Goal: Transaction & Acquisition: Subscribe to service/newsletter

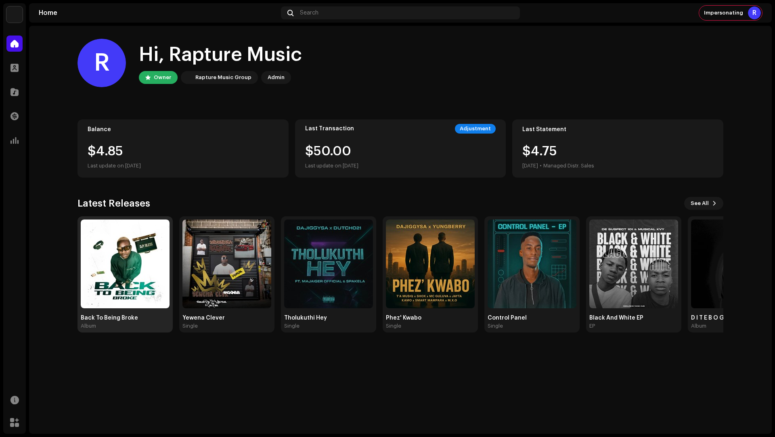
click at [144, 244] on img at bounding box center [125, 264] width 89 height 89
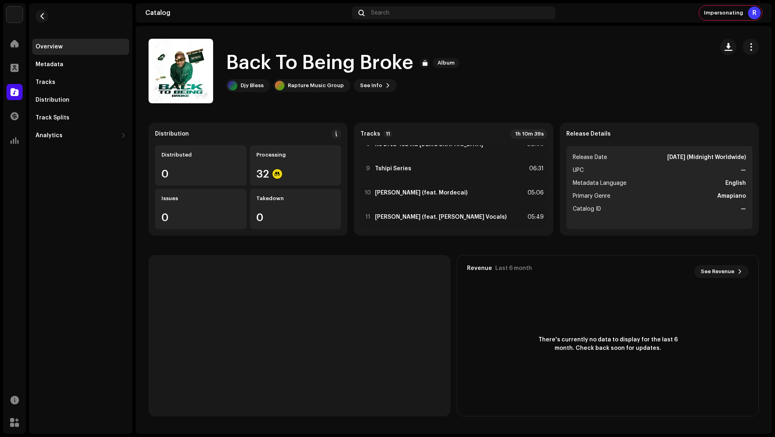
scroll to position [183, 0]
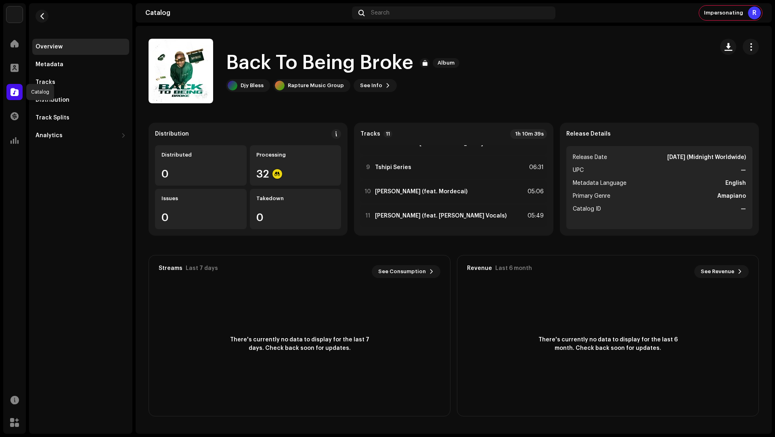
click at [12, 93] on span at bounding box center [14, 92] width 8 height 6
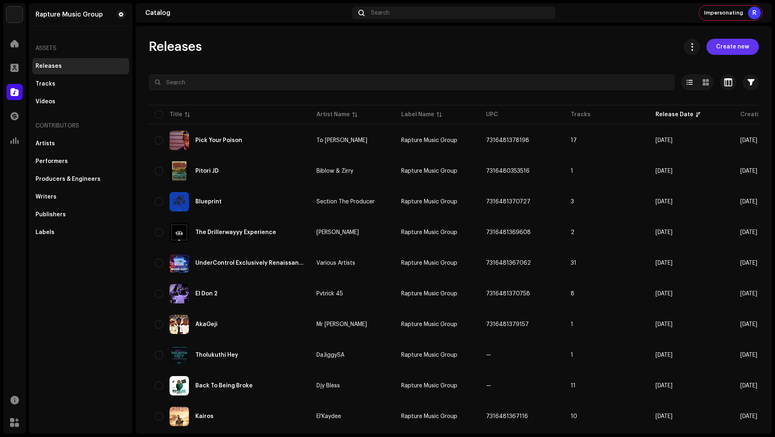
click at [581, 48] on span "Create new" at bounding box center [732, 47] width 33 height 16
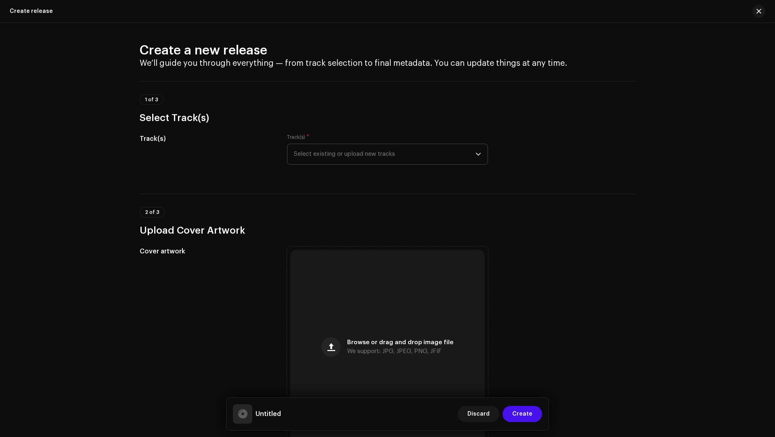
click at [315, 157] on span "Select existing or upload new tracks" at bounding box center [385, 154] width 182 height 20
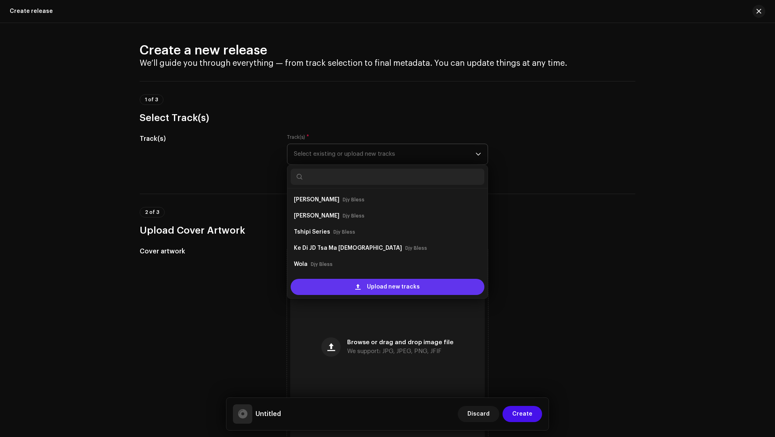
scroll to position [13, 0]
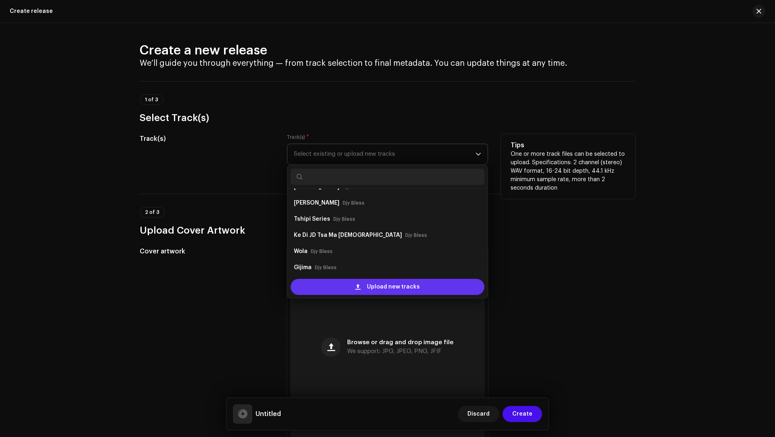
click at [339, 286] on div "Upload new tracks" at bounding box center [388, 287] width 194 height 16
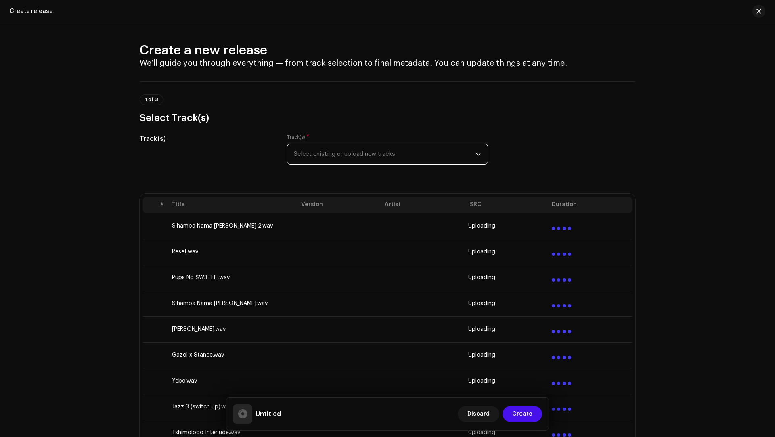
scroll to position [212, 0]
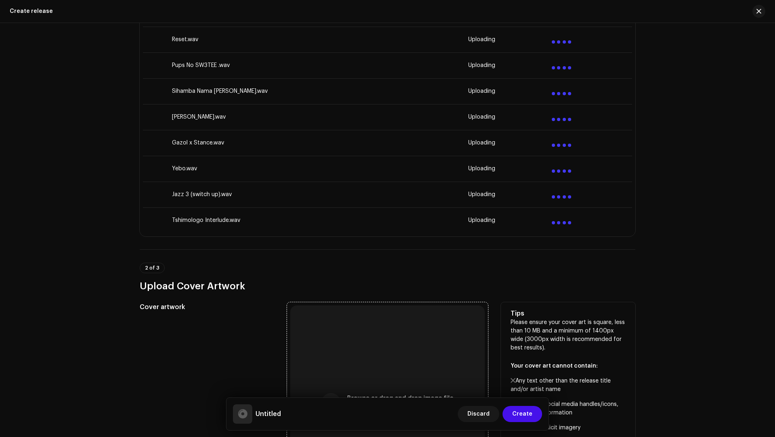
click at [361, 327] on div "Browse or drag and drop image file We support: JPG, JPEG, PNG, JFIF" at bounding box center [387, 403] width 195 height 195
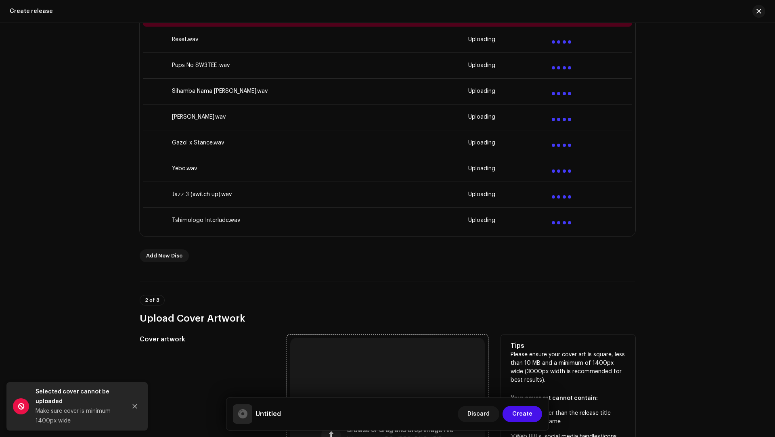
click at [362, 327] on div "Browse or drag and drop image file We support: JPG, JPEG, PNG, JFIF" at bounding box center [387, 435] width 195 height 195
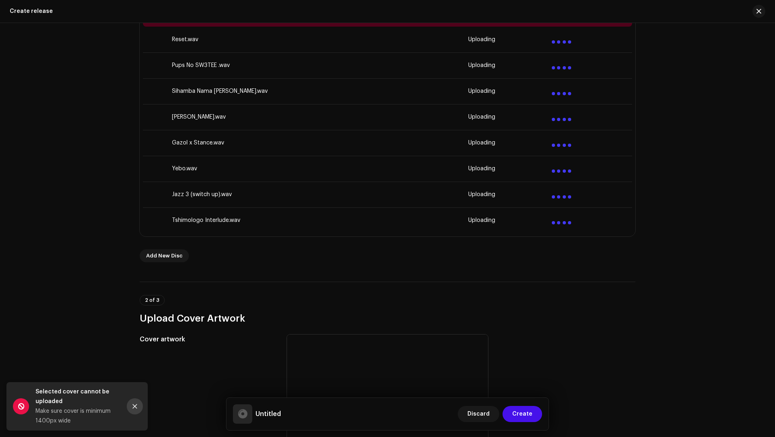
click at [130, 327] on button "Close" at bounding box center [135, 406] width 16 height 16
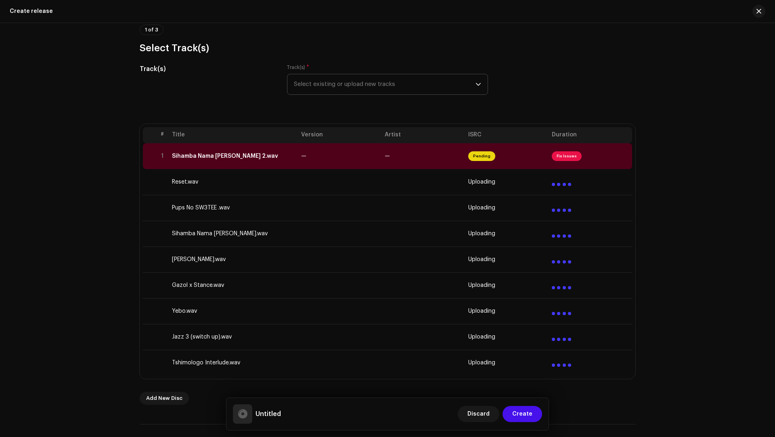
scroll to position [61, 0]
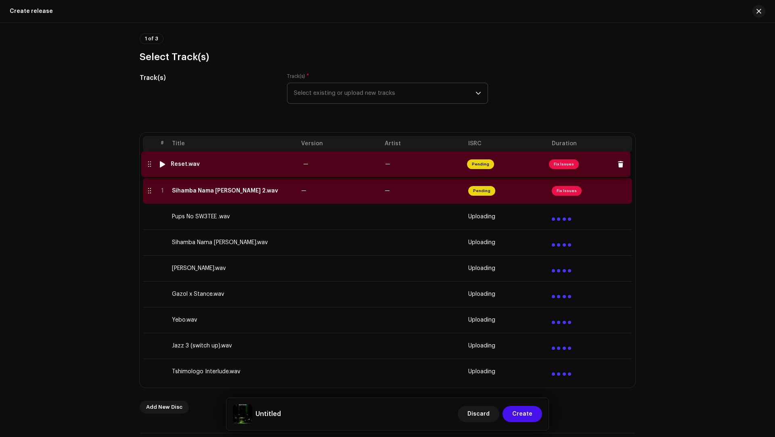
drag, startPoint x: 149, startPoint y: 191, endPoint x: 149, endPoint y: 165, distance: 26.6
click at [276, 174] on td "Reset.wav" at bounding box center [233, 165] width 129 height 26
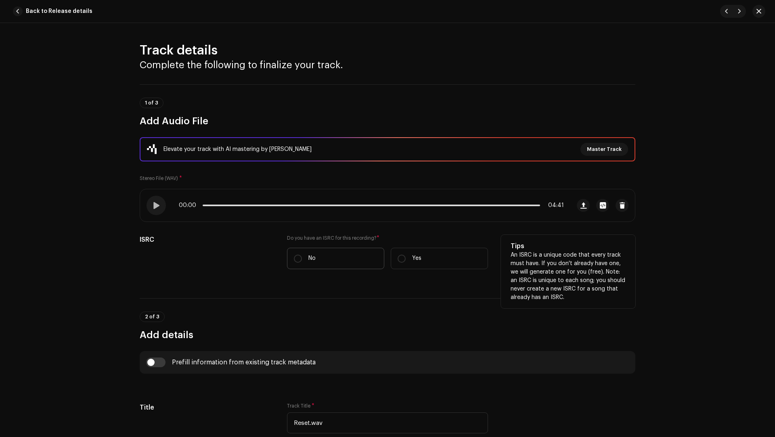
click at [320, 252] on label "No" at bounding box center [335, 258] width 97 height 21
click at [302, 255] on input "No" at bounding box center [298, 259] width 8 height 8
radio input "true"
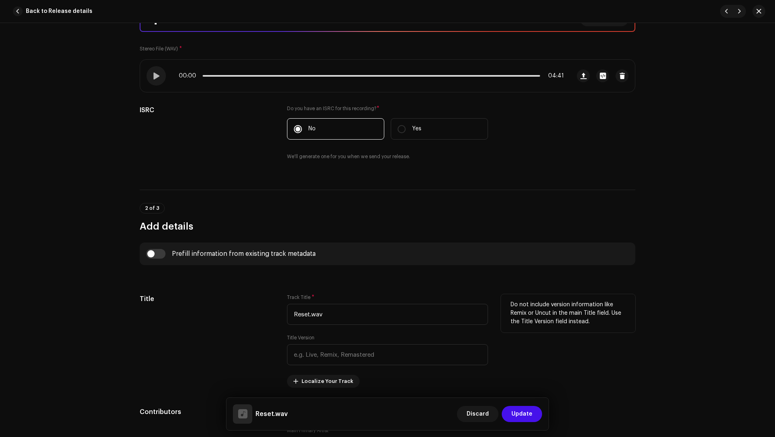
scroll to position [182, 0]
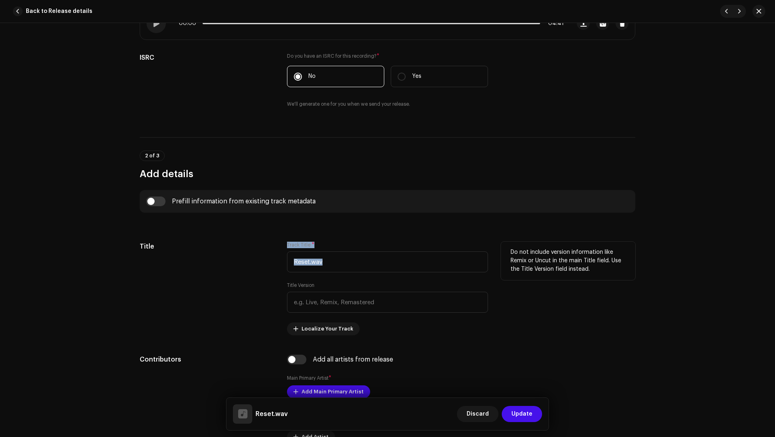
drag, startPoint x: 341, startPoint y: 272, endPoint x: 323, endPoint y: 249, distance: 29.0
click at [323, 249] on div "Track Title * Reset.wav Title Version Localize Your Track" at bounding box center [387, 289] width 201 height 94
click at [365, 268] on input "Reset.wav" at bounding box center [387, 261] width 201 height 21
drag, startPoint x: 364, startPoint y: 267, endPoint x: 341, endPoint y: 248, distance: 29.8
click at [341, 248] on div "Track Title * Reset.wav" at bounding box center [387, 257] width 201 height 31
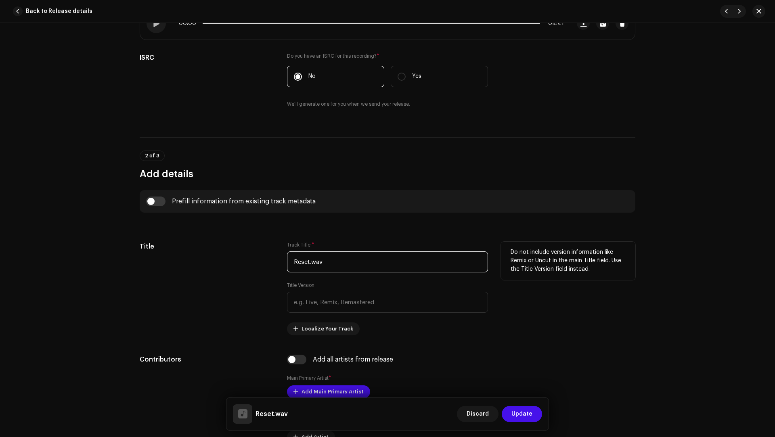
paste input "text"
type input "Reset"
click at [302, 304] on input "text" at bounding box center [387, 302] width 201 height 21
paste input "Pups MusiQ & Dena Deep"
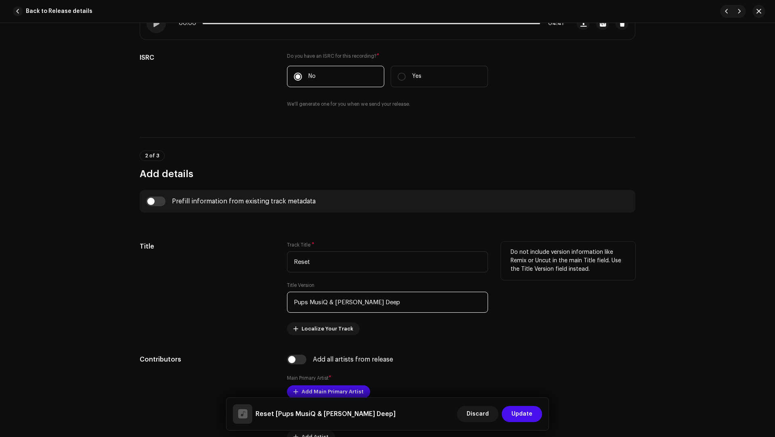
click at [318, 302] on input "Pups MusiQ & Dena Deep" at bounding box center [387, 302] width 201 height 21
drag, startPoint x: 318, startPoint y: 302, endPoint x: 302, endPoint y: 302, distance: 15.7
click at [302, 302] on input "Pups MusiQ & Dena Deep" at bounding box center [387, 302] width 201 height 21
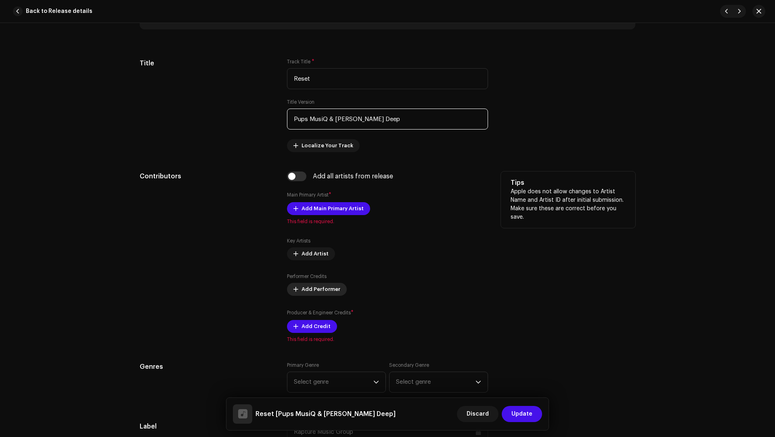
scroll to position [367, 0]
type input "Pups MusiQ & Dena Deep"
click at [316, 208] on span "Add Main Primary Artist" at bounding box center [332, 207] width 62 height 16
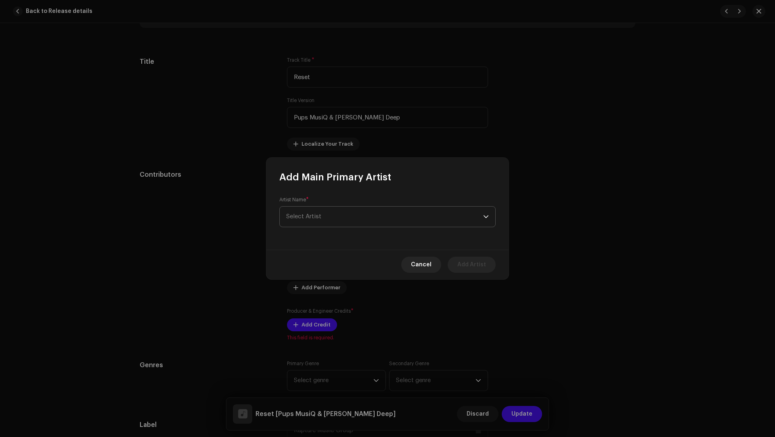
click at [291, 222] on span "Select Artist" at bounding box center [384, 217] width 197 height 20
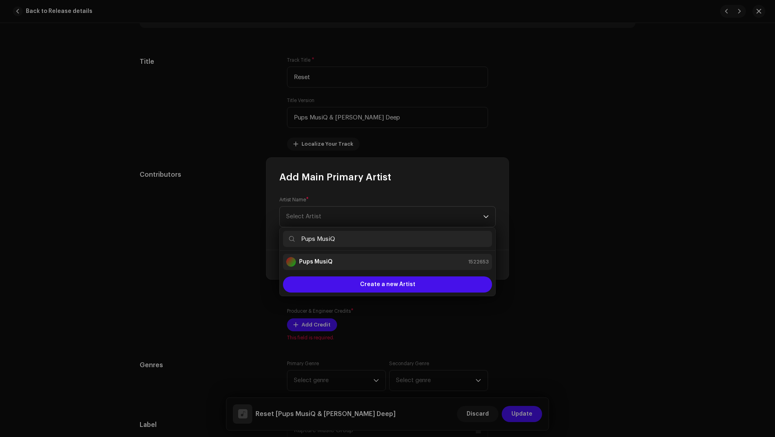
type input "Pups MusiQ"
click at [321, 261] on strong "Pups MusiQ" at bounding box center [315, 262] width 33 height 8
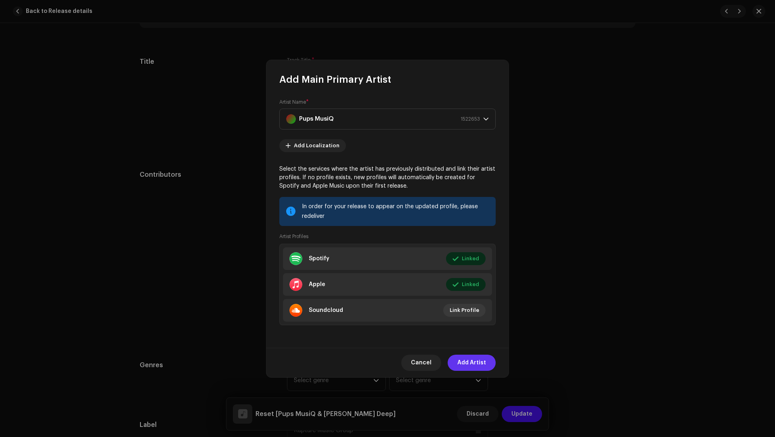
click at [474, 327] on span "Add Artist" at bounding box center [471, 363] width 29 height 16
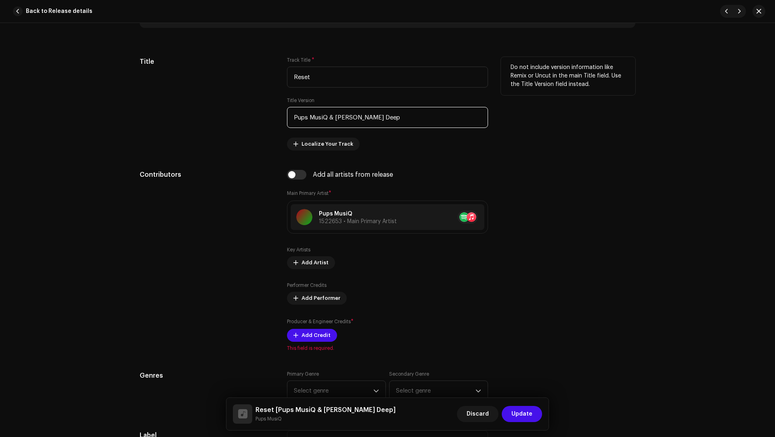
click at [339, 115] on input "Pups MusiQ & Dena Deep" at bounding box center [387, 117] width 201 height 21
drag, startPoint x: 339, startPoint y: 115, endPoint x: 352, endPoint y: 114, distance: 12.1
click at [352, 114] on input "Pups MusiQ & Dena Deep" at bounding box center [387, 117] width 201 height 21
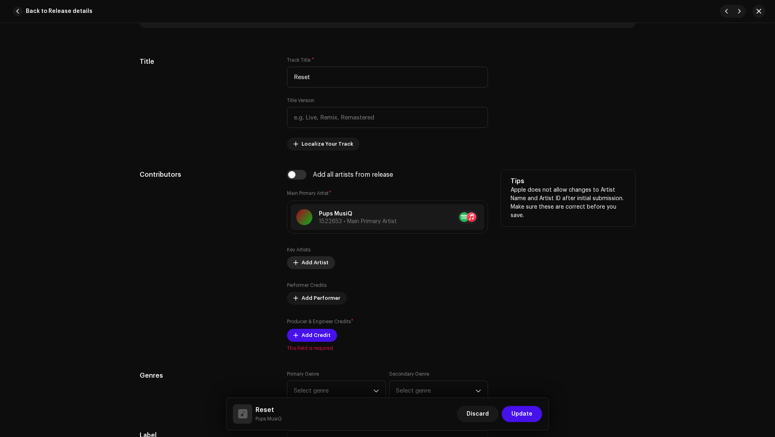
click at [295, 263] on span at bounding box center [295, 262] width 5 height 6
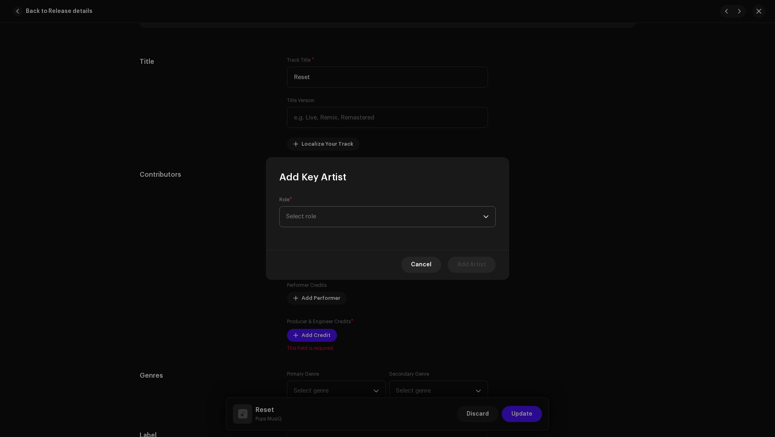
click at [305, 219] on span "Select role" at bounding box center [384, 217] width 197 height 20
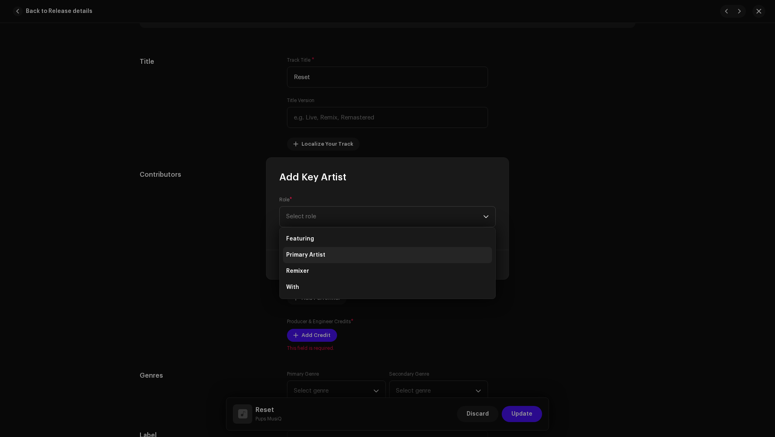
click at [320, 260] on li "Primary Artist" at bounding box center [387, 255] width 209 height 16
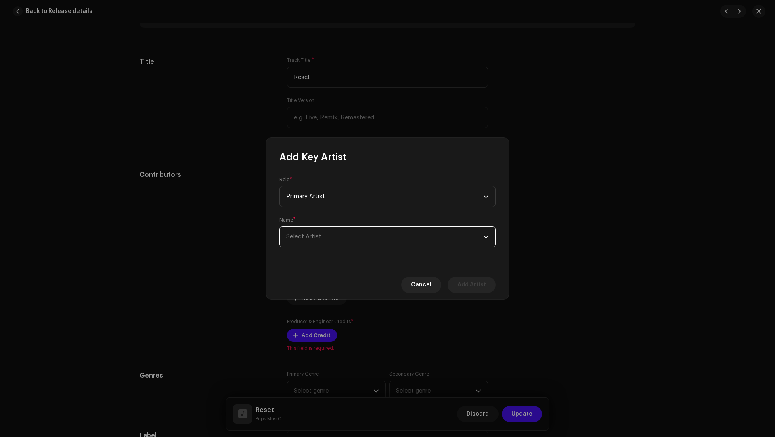
click at [309, 231] on span "Select Artist" at bounding box center [384, 237] width 197 height 20
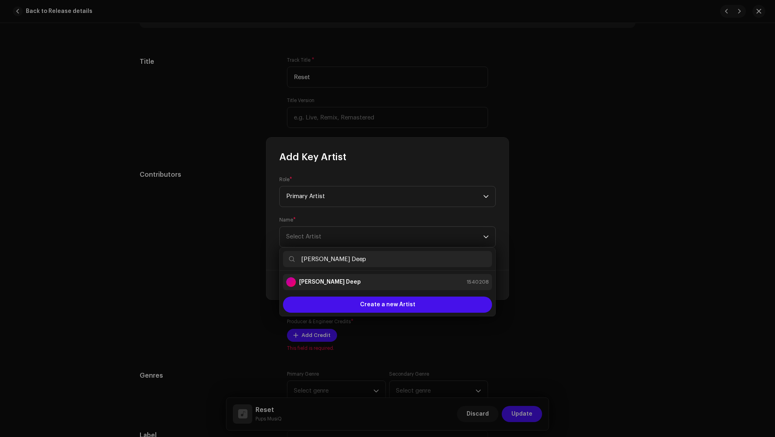
type input "Dena Deep"
click at [323, 287] on li "Dena Deep 1540208" at bounding box center [387, 282] width 209 height 16
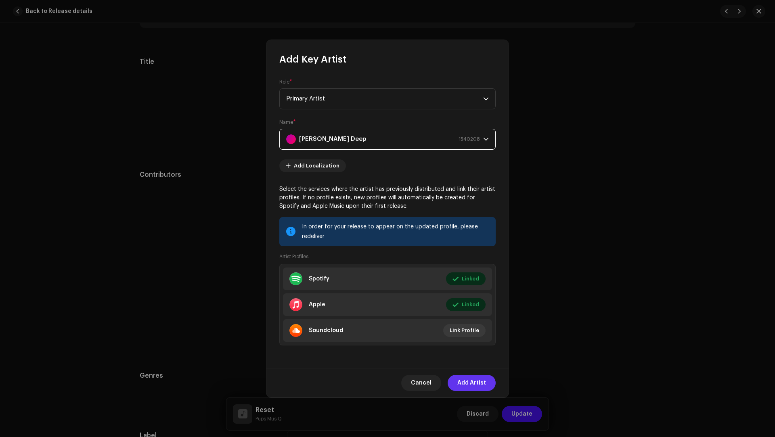
click at [471, 327] on span "Add Artist" at bounding box center [471, 383] width 29 height 16
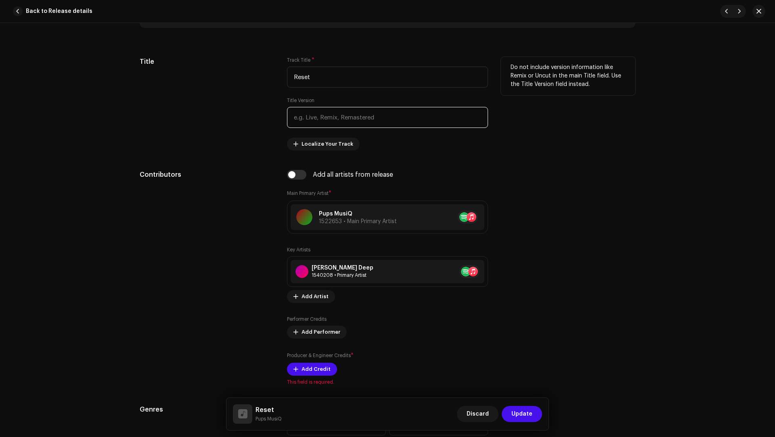
click at [299, 107] on input "text" at bounding box center [387, 117] width 201 height 21
paste input "Tshimologo Mokgatlhane, Tshepo Kekana"
click at [339, 116] on input "Tshimologo Mokgatlhane, Tshepo Kekana" at bounding box center [387, 117] width 201 height 21
drag, startPoint x: 339, startPoint y: 116, endPoint x: 317, endPoint y: 113, distance: 22.4
click at [317, 113] on input "Tshimologo Mokgatlhane, Tshepo Kekana" at bounding box center [387, 117] width 201 height 21
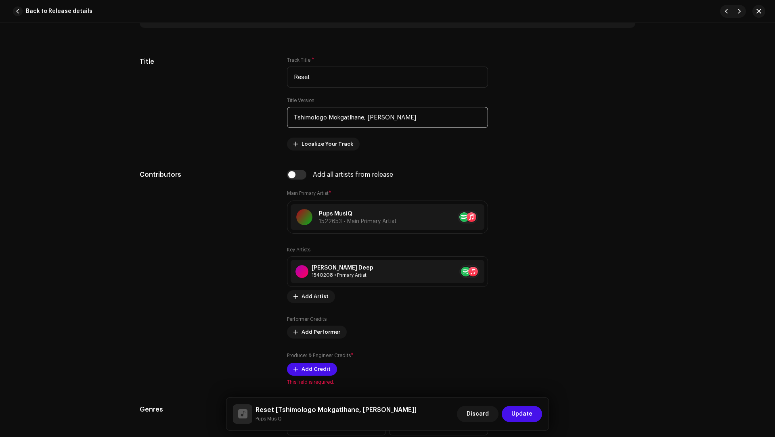
scroll to position [554, 0]
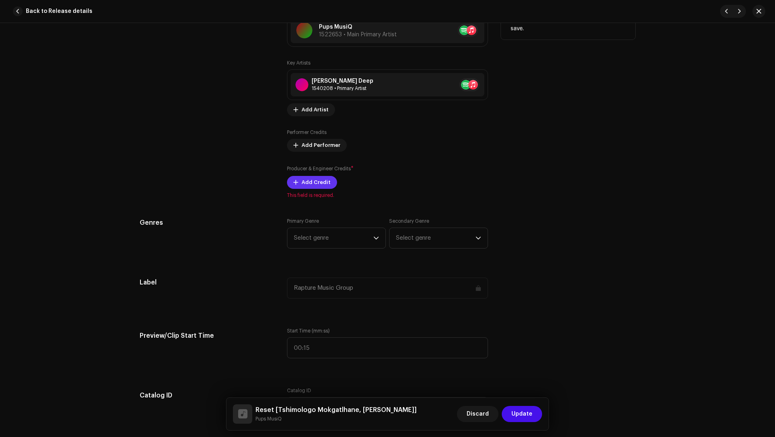
type input "Tshimologo Mokgatlhane, Tshepo Kekana"
click at [322, 180] on span "Add Credit" at bounding box center [315, 182] width 29 height 16
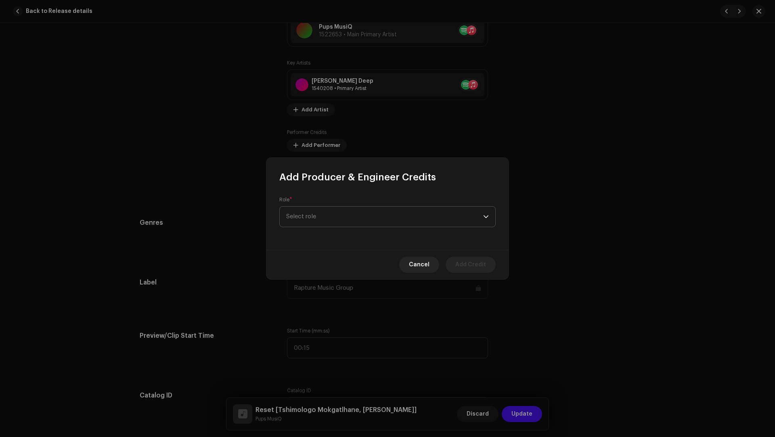
click at [312, 212] on span "Select role" at bounding box center [384, 217] width 197 height 20
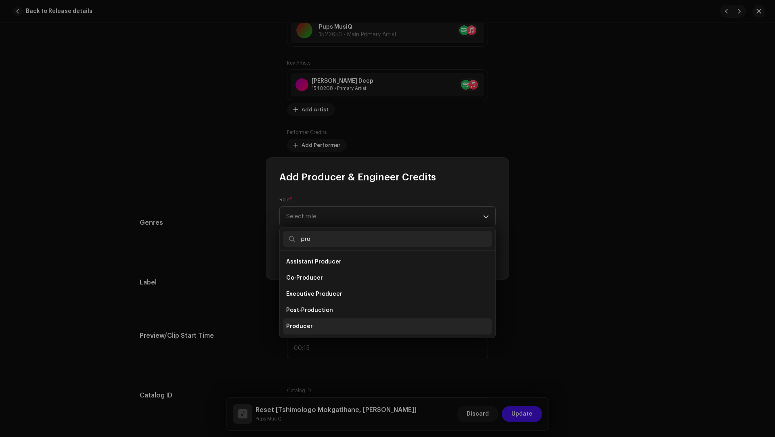
type input "pro"
click at [315, 324] on li "Producer" at bounding box center [387, 326] width 209 height 16
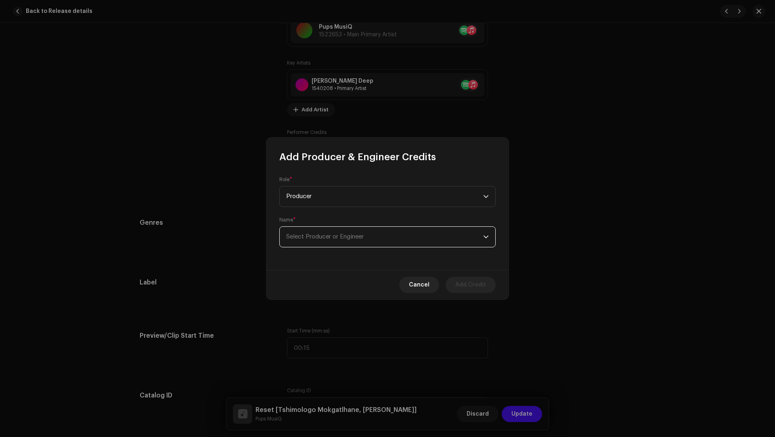
click at [321, 246] on span "Select Producer or Engineer" at bounding box center [384, 237] width 197 height 20
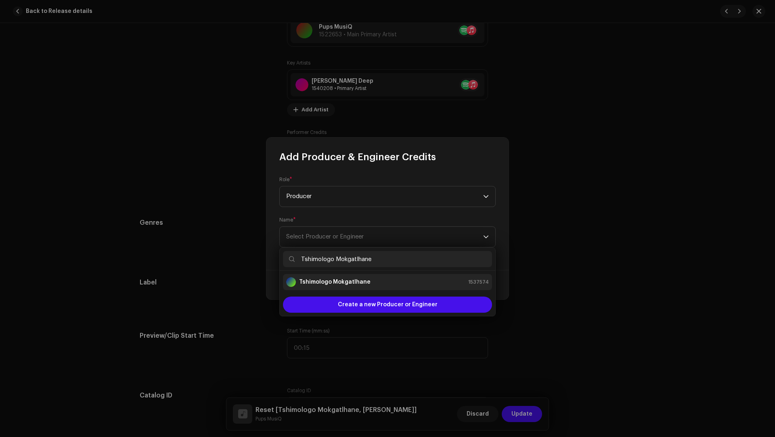
type input "Tshimologo Mokgatlhane"
click at [355, 285] on strong "Tshimologo Mokgatlhane" at bounding box center [334, 282] width 71 height 8
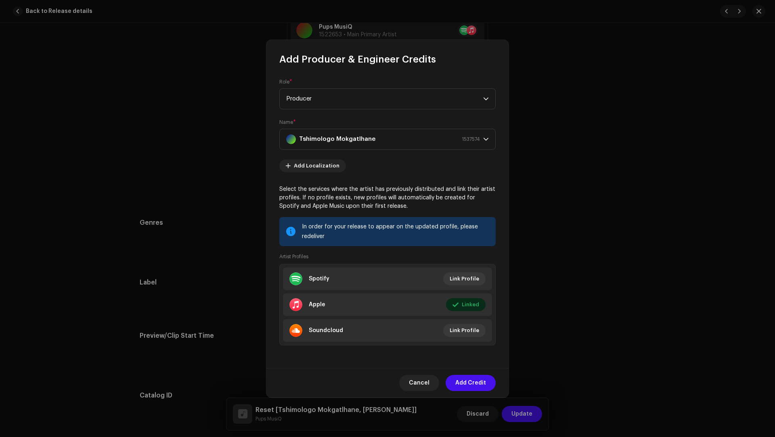
click at [472, 327] on span "Add Credit" at bounding box center [470, 383] width 31 height 16
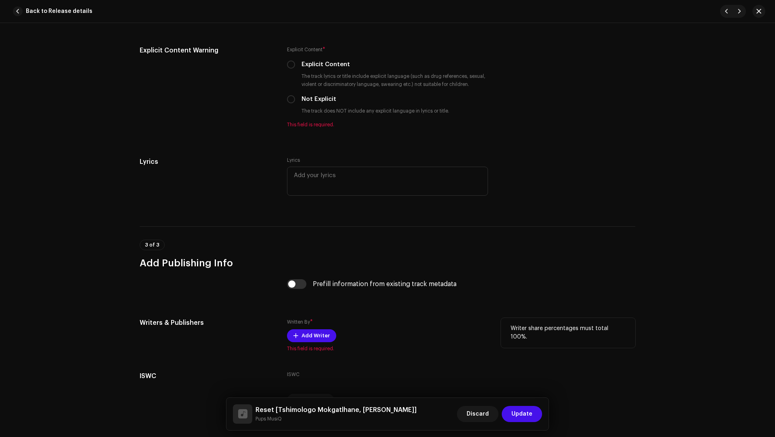
scroll to position [1459, 0]
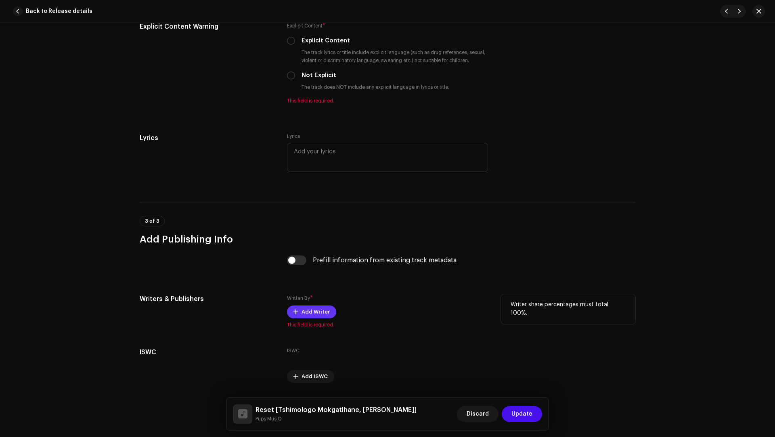
click at [303, 308] on span "Add Writer" at bounding box center [315, 312] width 28 height 16
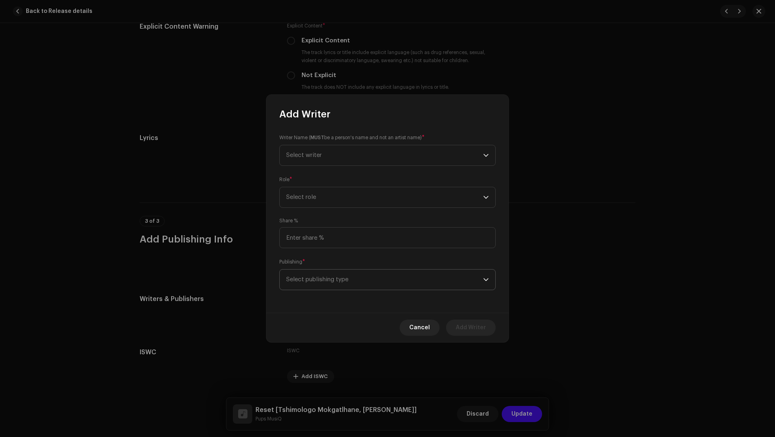
click at [291, 280] on span "Select publishing type" at bounding box center [384, 280] width 197 height 20
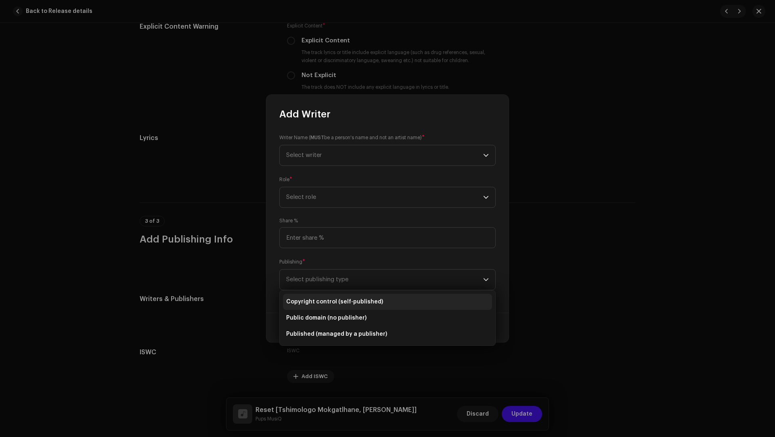
click at [300, 296] on li "Copyright control (self-published)" at bounding box center [387, 302] width 209 height 16
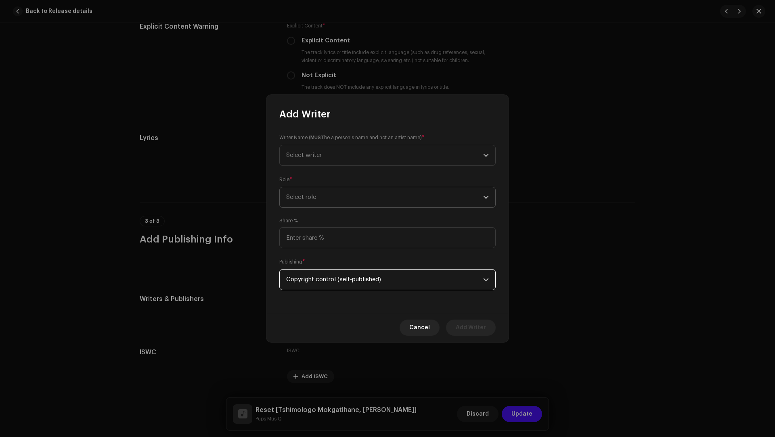
click at [294, 201] on span "Select role" at bounding box center [384, 197] width 197 height 20
click at [308, 266] on span "Composer & Lyricist" at bounding box center [314, 268] width 57 height 8
click at [304, 165] on p-select "Select writer" at bounding box center [387, 155] width 216 height 21
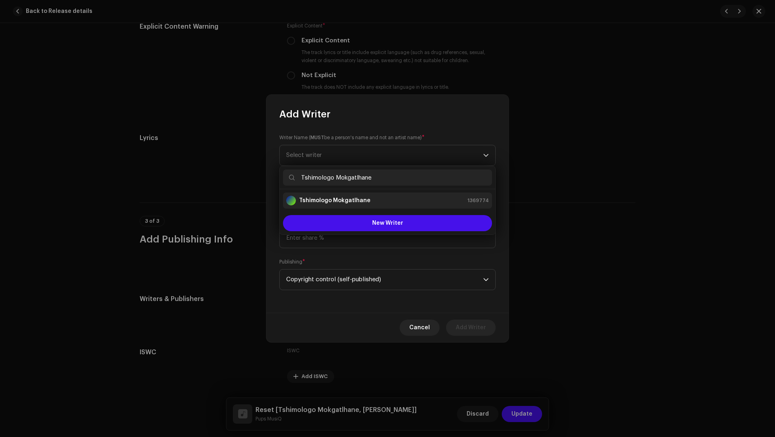
type input "Tshimologo Mokgatlhane"
click at [319, 199] on strong "Tshimologo Mokgatlhane" at bounding box center [334, 201] width 71 height 8
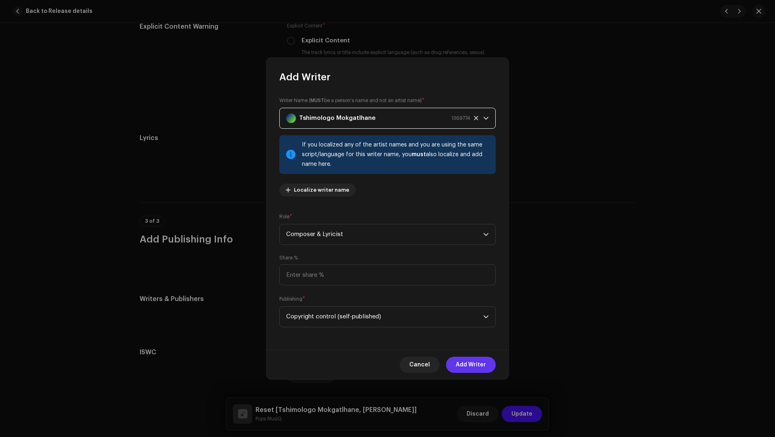
click at [477, 327] on span "Add Writer" at bounding box center [471, 365] width 30 height 16
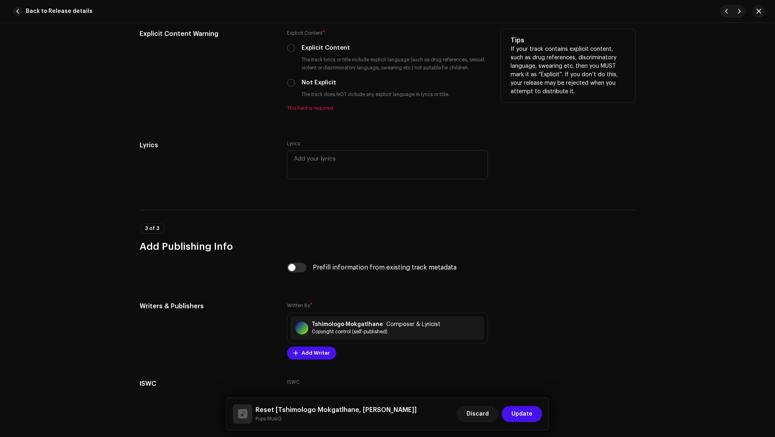
scroll to position [1442, 0]
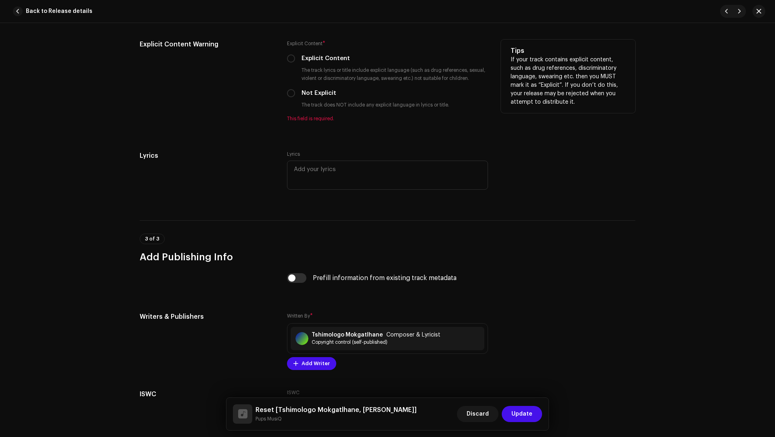
click at [316, 89] on label "Not Explicit" at bounding box center [318, 93] width 35 height 9
click at [295, 89] on input "Not Explicit" at bounding box center [291, 93] width 8 height 8
radio input "true"
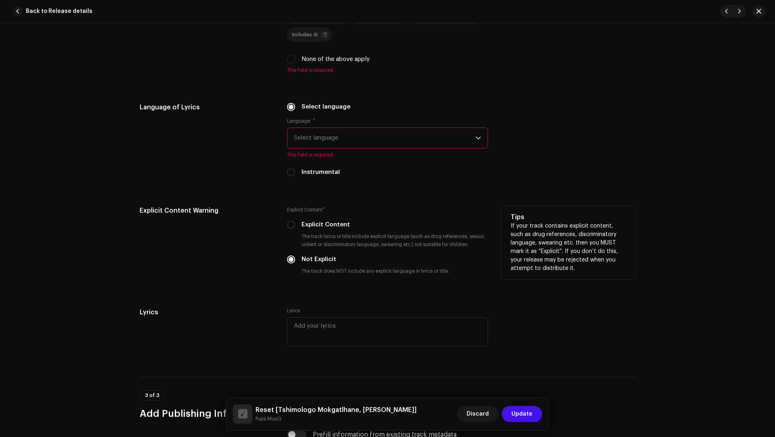
scroll to position [1093, 0]
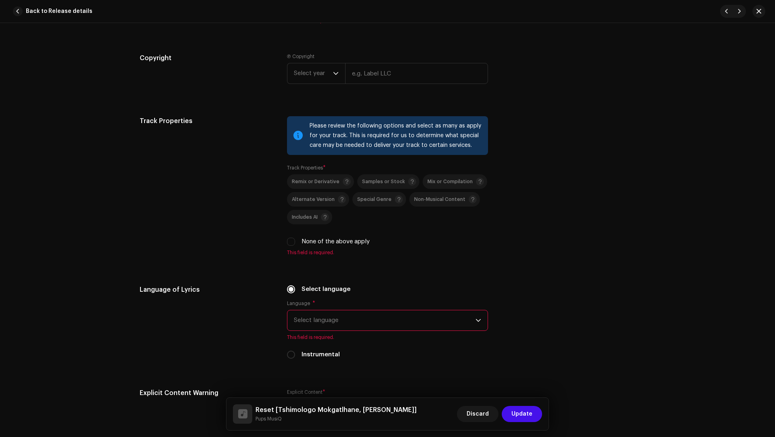
click at [325, 322] on span "Select language" at bounding box center [385, 320] width 182 height 20
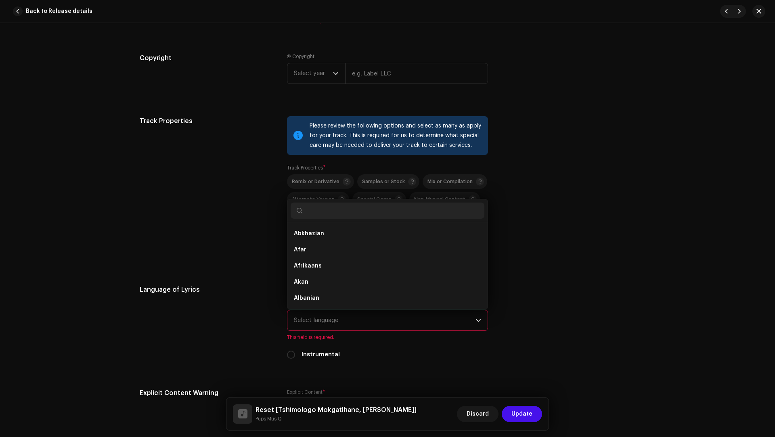
type input "u"
type input "zu"
click at [328, 228] on li "Zulu" at bounding box center [388, 234] width 194 height 16
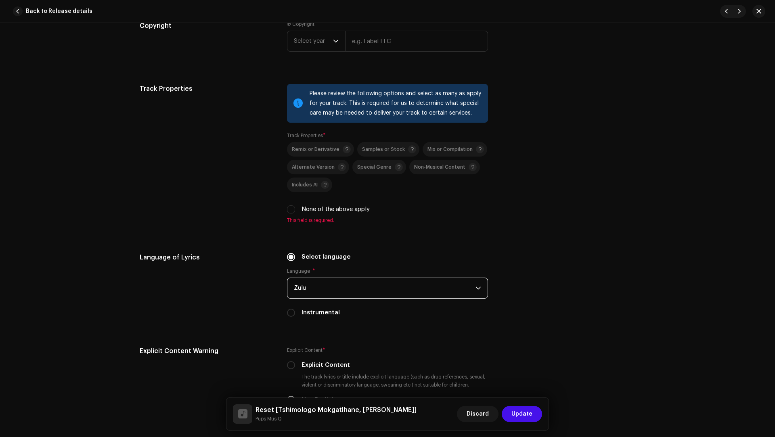
scroll to position [1187, 0]
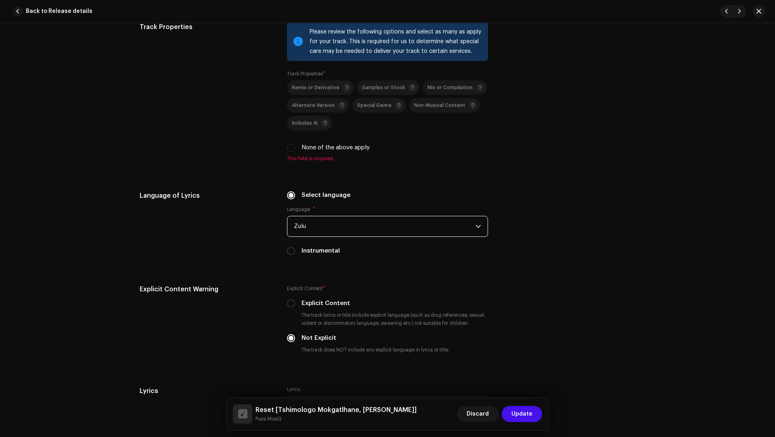
click at [311, 143] on label "None of the above apply" at bounding box center [335, 147] width 68 height 9
click at [295, 144] on input "None of the above apply" at bounding box center [291, 148] width 8 height 8
checkbox input "true"
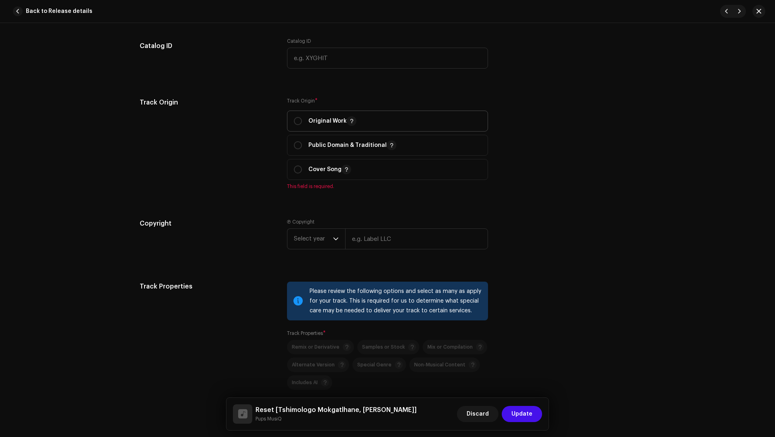
click at [326, 118] on p "Original Work" at bounding box center [332, 121] width 48 height 10
radio input "true"
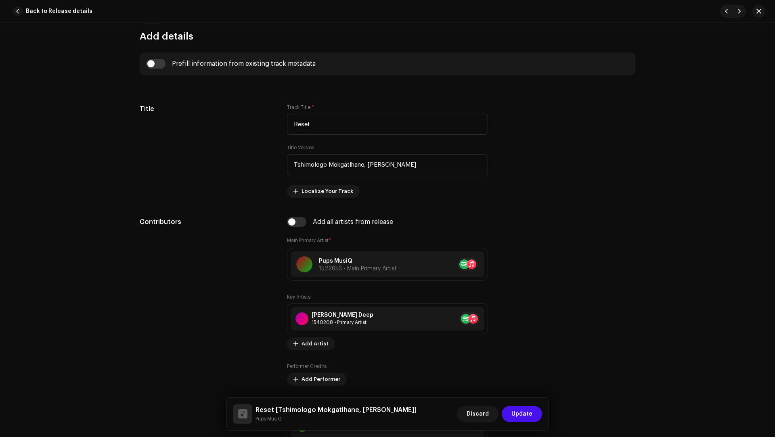
scroll to position [188, 0]
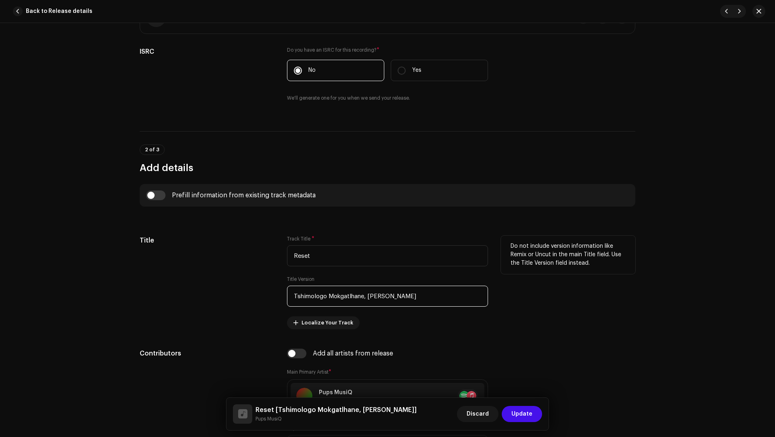
click at [382, 297] on input "Tshimologo Mokgatlhane, Tshepo Kekana" at bounding box center [387, 296] width 201 height 21
drag, startPoint x: 382, startPoint y: 297, endPoint x: 401, endPoint y: 295, distance: 18.7
click at [401, 295] on input "Tshimologo Mokgatlhane, Tshepo Kekana" at bounding box center [387, 296] width 201 height 21
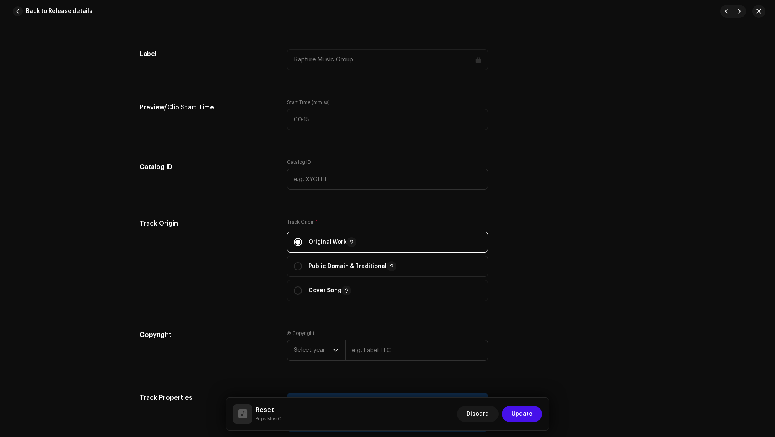
scroll to position [603, 0]
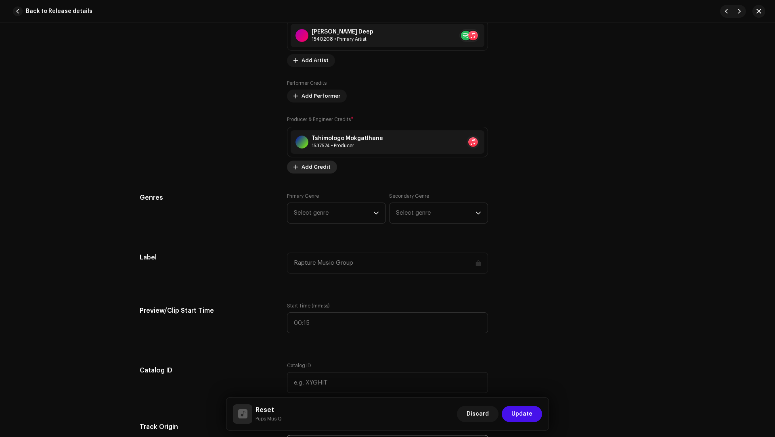
click at [311, 170] on span "Add Credit" at bounding box center [315, 167] width 29 height 16
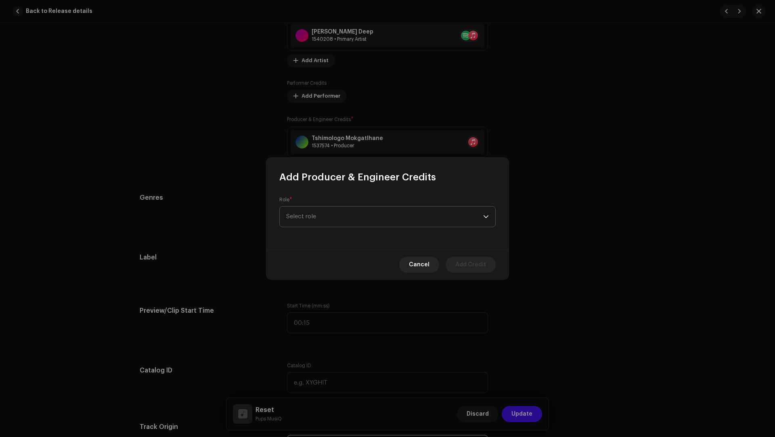
click at [298, 219] on span "Select role" at bounding box center [384, 217] width 197 height 20
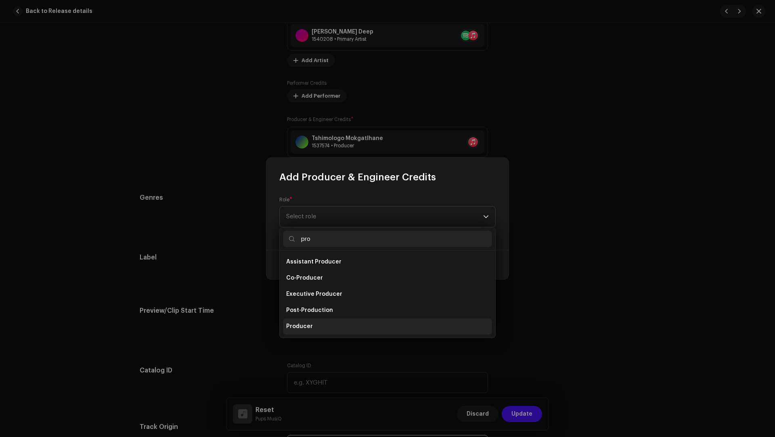
type input "pro"
drag, startPoint x: 323, startPoint y: 323, endPoint x: 323, endPoint y: 299, distance: 24.2
click at [323, 323] on li "Producer" at bounding box center [387, 326] width 209 height 16
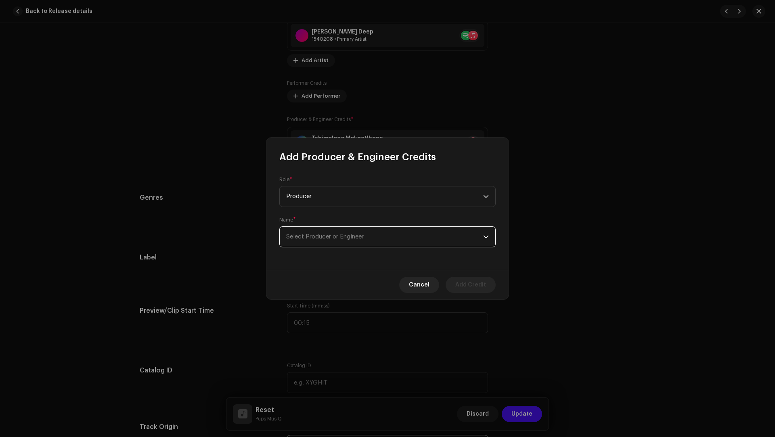
click at [312, 237] on span "Select Producer or Engineer" at bounding box center [324, 237] width 77 height 6
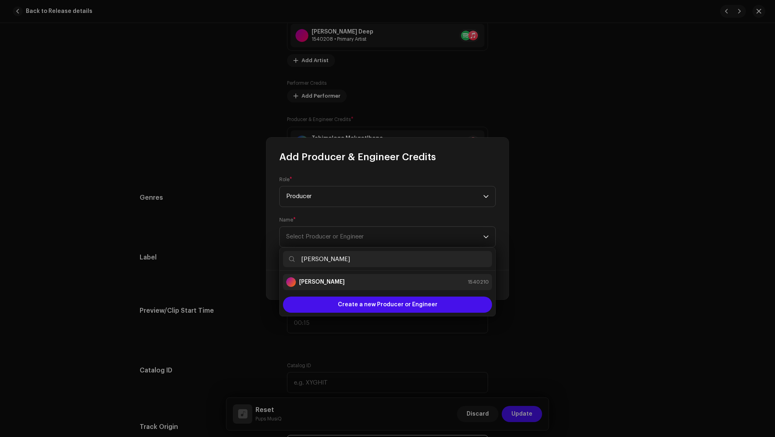
type input "Tshepo Kekana"
click at [324, 285] on strong "Tshepo Kekana" at bounding box center [322, 282] width 46 height 8
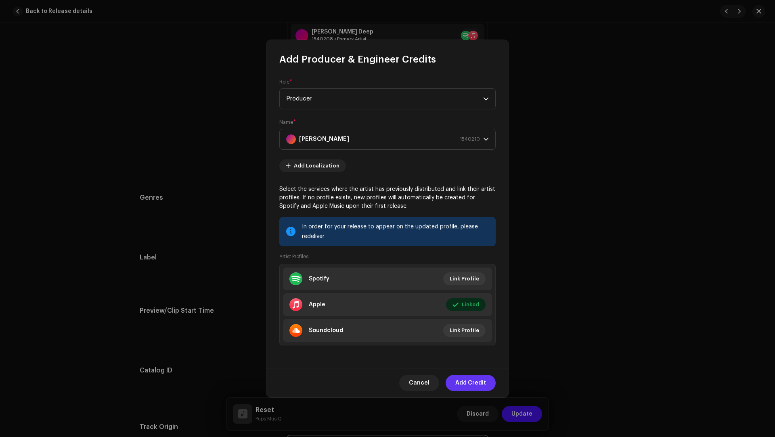
click at [469, 327] on span "Add Credit" at bounding box center [470, 383] width 31 height 16
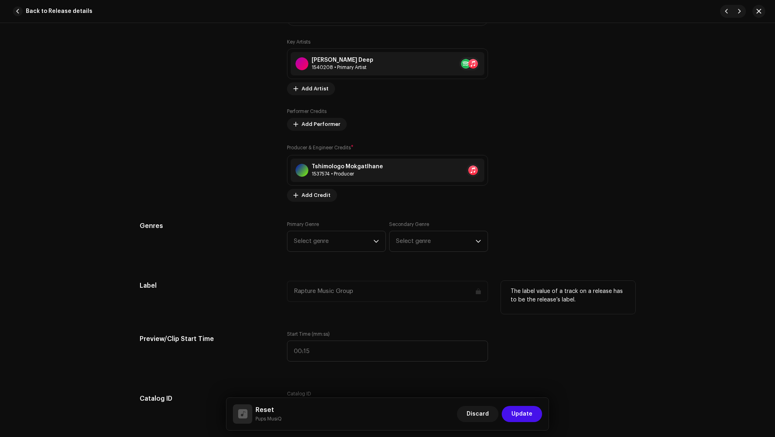
scroll to position [516, 0]
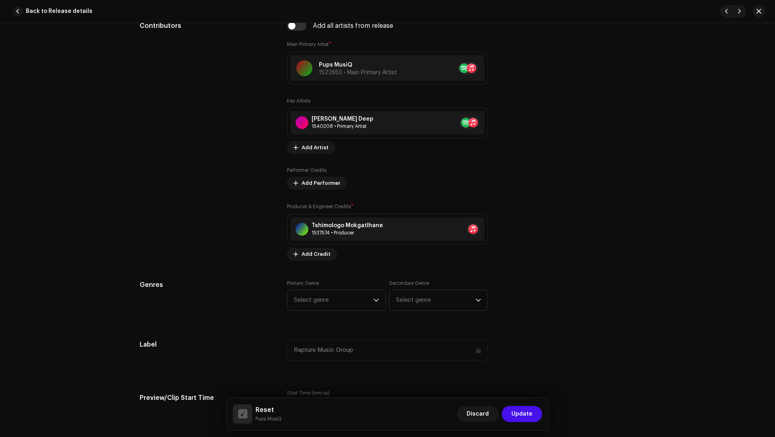
click at [316, 310] on div "Primary Genre Select genre Secondary Genre Select genre" at bounding box center [387, 300] width 201 height 40
click at [302, 297] on span "Select genre" at bounding box center [334, 300] width 80 height 20
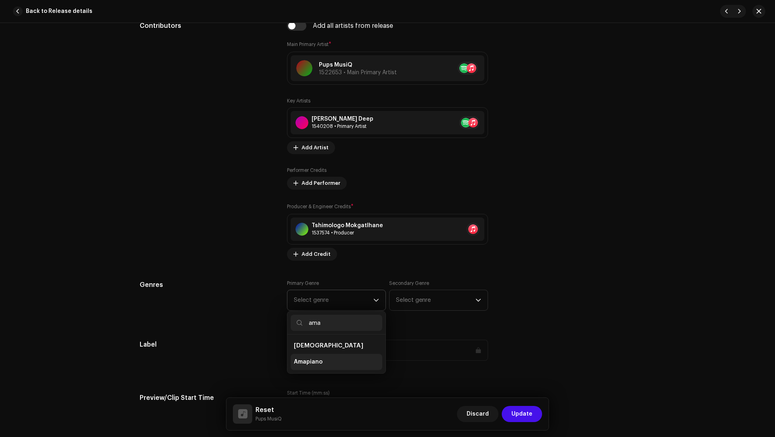
type input "ama"
click at [326, 327] on li "Amapiano" at bounding box center [337, 362] width 92 height 16
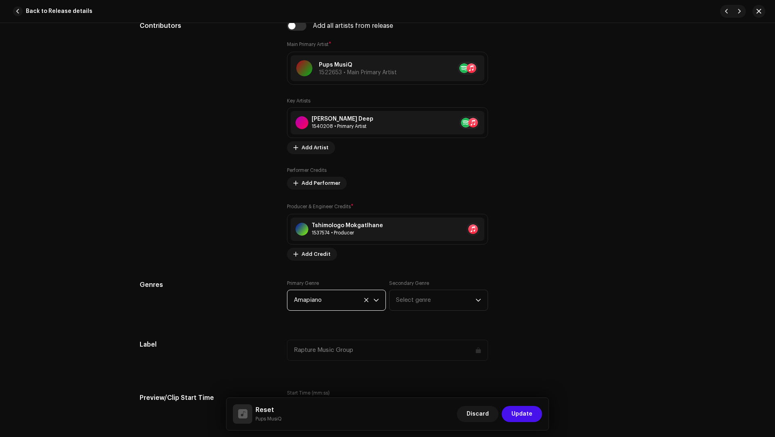
click at [410, 285] on div "Secondary Genre Select genre" at bounding box center [438, 295] width 99 height 31
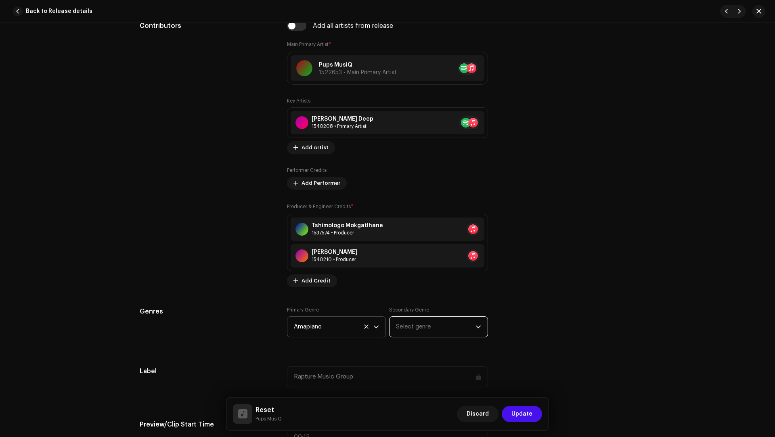
click at [412, 295] on div "Track details Complete the following to finalize your track. 1 of 3 Add Audio F…" at bounding box center [387, 433] width 521 height 1812
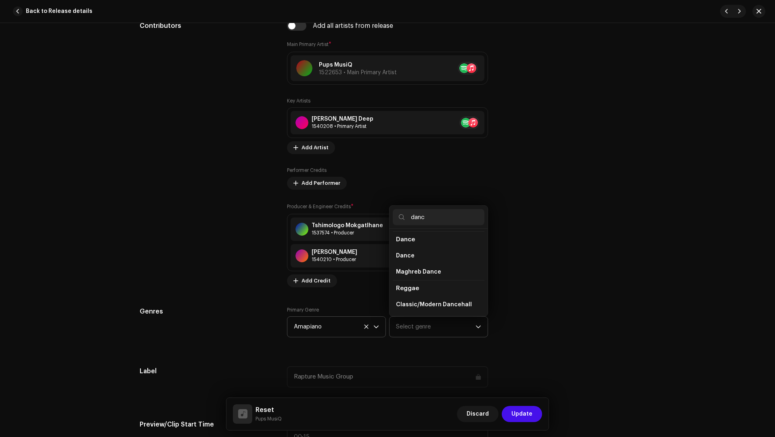
scroll to position [33, 0]
type input "danc"
click at [432, 255] on li "Dance" at bounding box center [439, 256] width 92 height 16
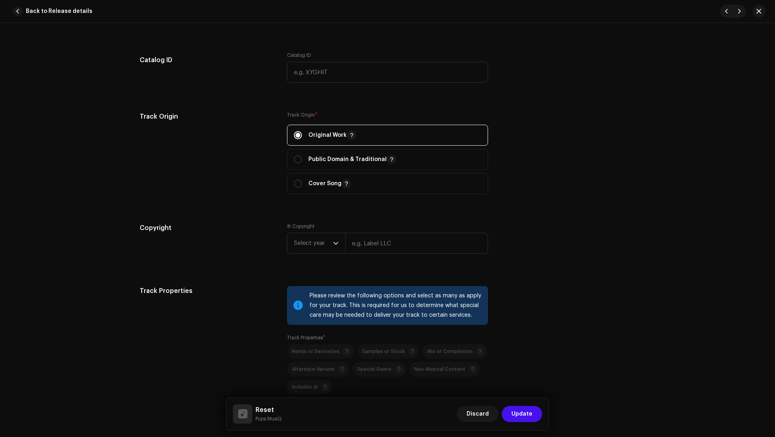
scroll to position [1030, 0]
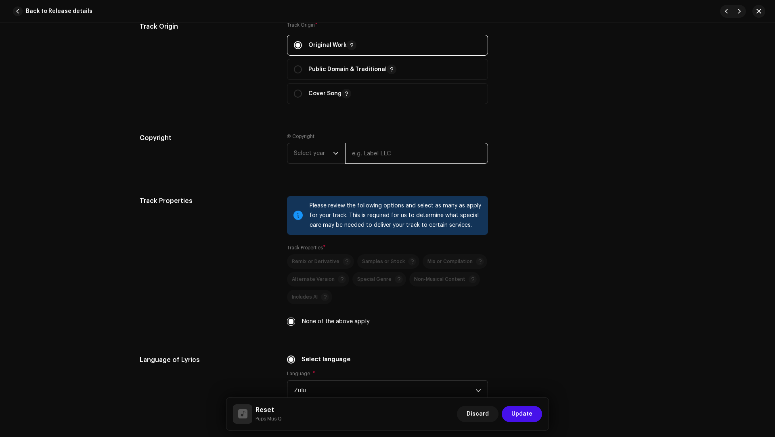
click at [359, 149] on input "text" at bounding box center [416, 153] width 143 height 21
paste input "Tshimologo Mokgatlhane"
type input "Tshimologo Mokgatlhane"
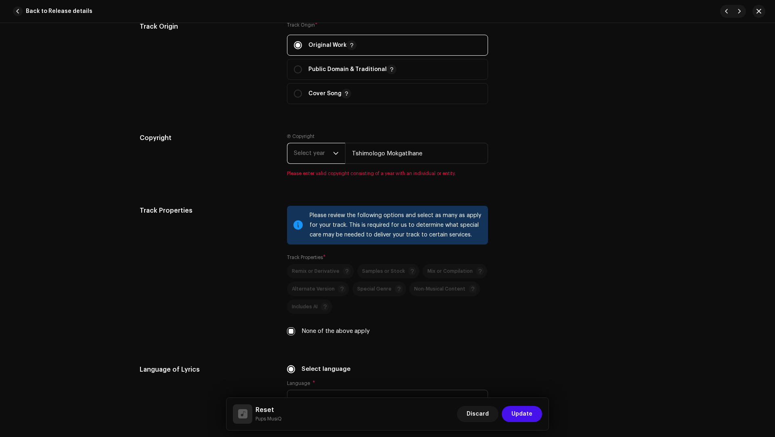
click at [307, 153] on span "Select year" at bounding box center [313, 153] width 39 height 20
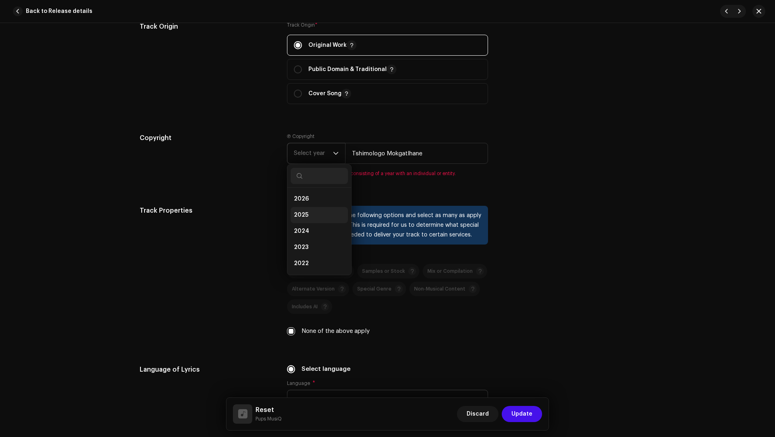
click at [303, 207] on li "2025" at bounding box center [319, 215] width 57 height 16
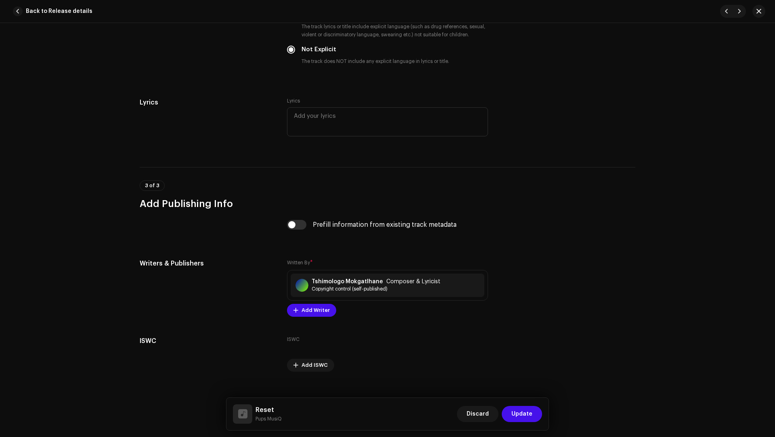
scroll to position [1492, 0]
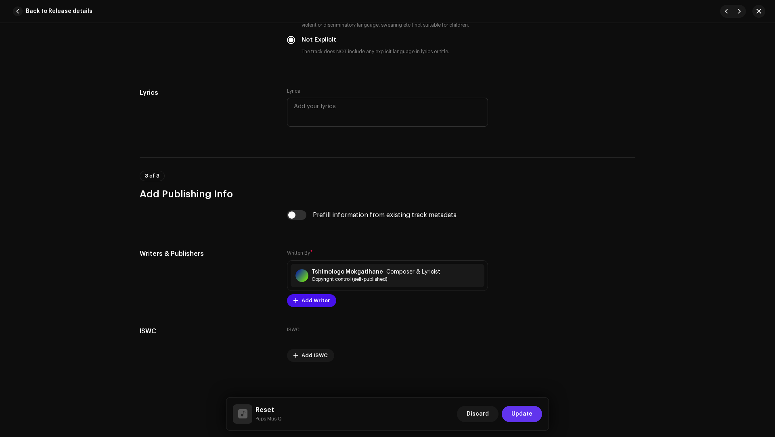
click at [528, 327] on span "Update" at bounding box center [521, 414] width 21 height 16
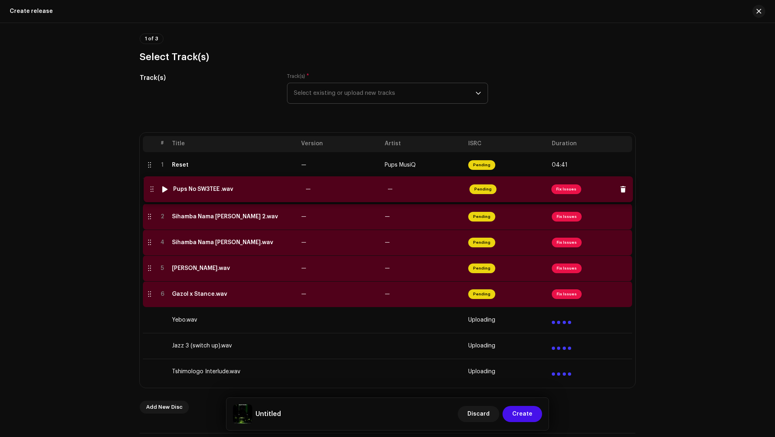
drag, startPoint x: 148, startPoint y: 217, endPoint x: 152, endPoint y: 189, distance: 28.1
click at [259, 204] on td "Sihamba Nama Gasmen 2.wav" at bounding box center [233, 217] width 129 height 26
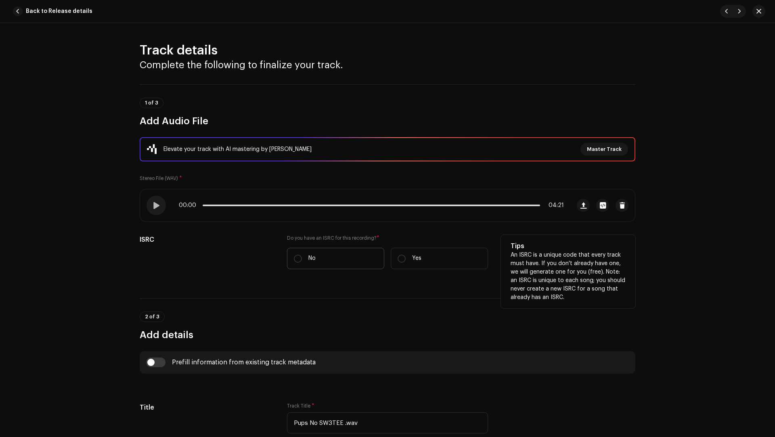
click at [302, 257] on label "No" at bounding box center [335, 258] width 97 height 21
click at [302, 257] on input "No" at bounding box center [298, 259] width 8 height 8
radio input "true"
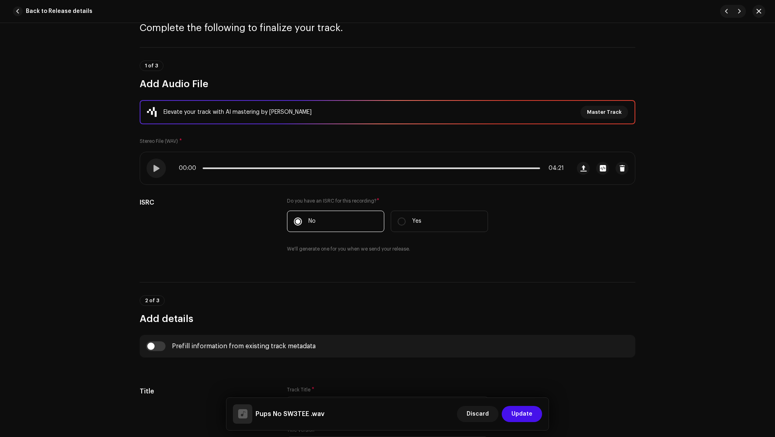
scroll to position [97, 0]
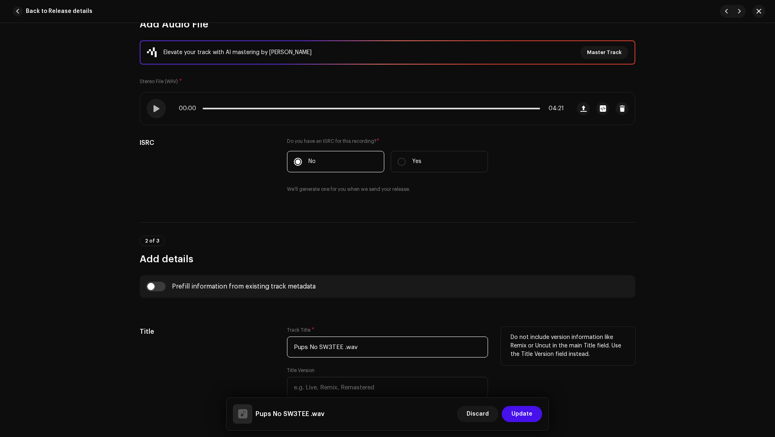
click at [379, 327] on input "Pups No SW3TEE .wav" at bounding box center [387, 347] width 201 height 21
paste input "text"
type input "Pups No SW3TEE"
click at [156, 285] on input "checkbox" at bounding box center [155, 287] width 19 height 10
checkbox input "true"
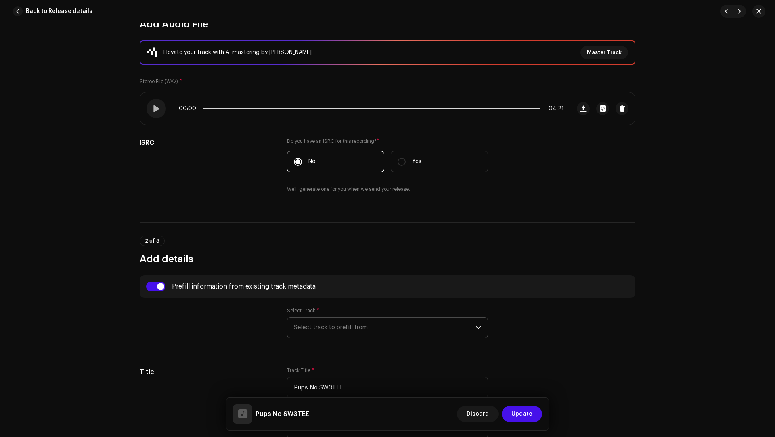
click at [315, 325] on span "Select track to prefill from" at bounding box center [385, 328] width 182 height 20
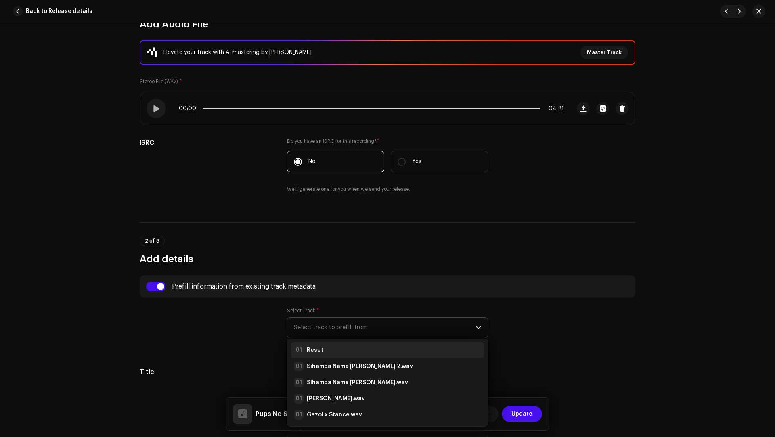
click at [318, 327] on strong "Reset" at bounding box center [315, 350] width 17 height 8
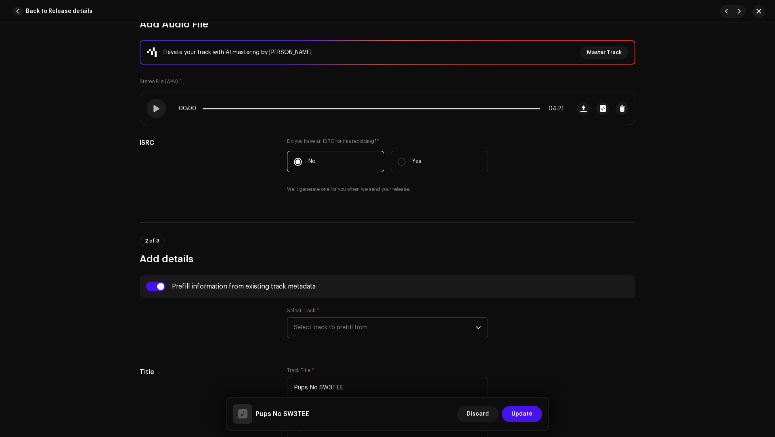
radio input "true"
type input "Tshimologo Mokgatlhane"
checkbox input "true"
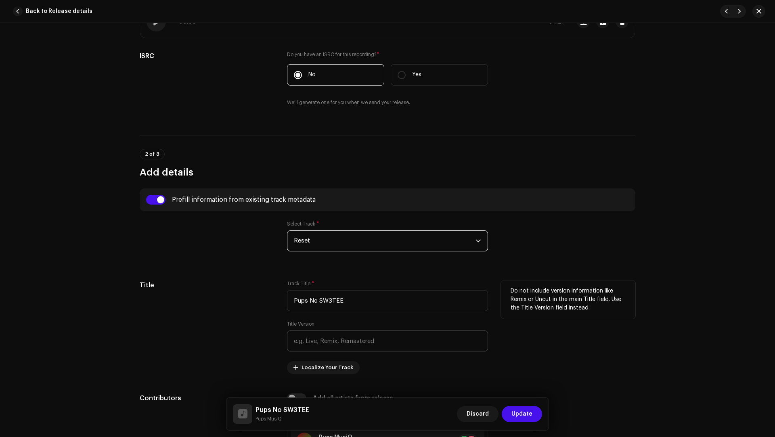
scroll to position [400, 0]
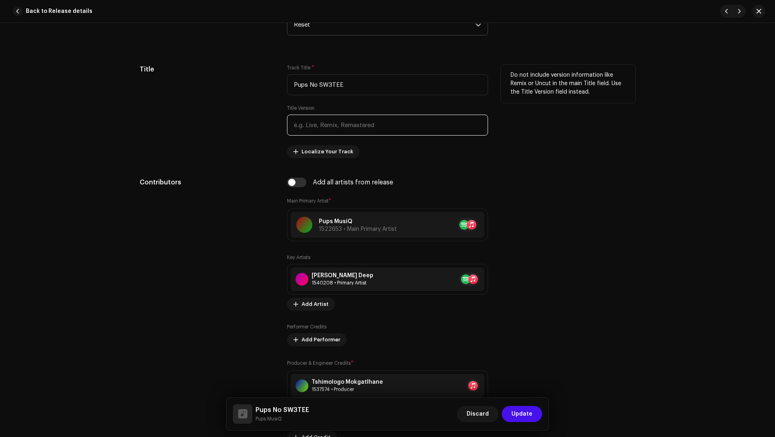
click at [322, 124] on input "text" at bounding box center [387, 125] width 201 height 21
paste input "Pups MusiQ & SW3TEE"
click at [342, 122] on input "Pups MusiQ & SW3TEE" at bounding box center [387, 125] width 201 height 21
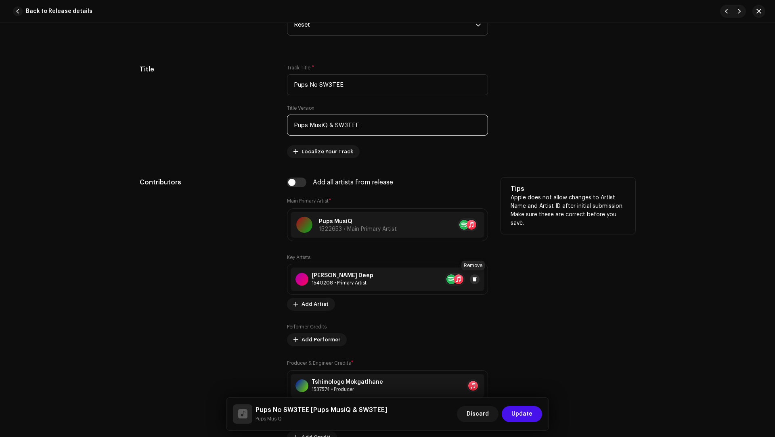
type input "Pups MusiQ & SW3TEE"
click at [473, 277] on span at bounding box center [474, 279] width 5 height 6
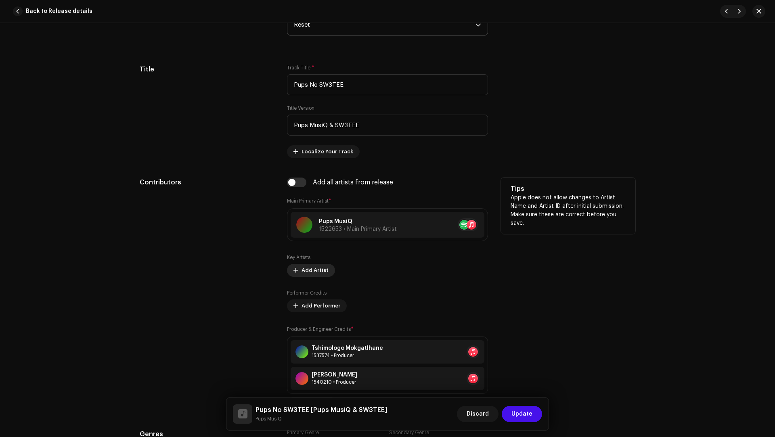
click at [293, 267] on span at bounding box center [295, 270] width 5 height 6
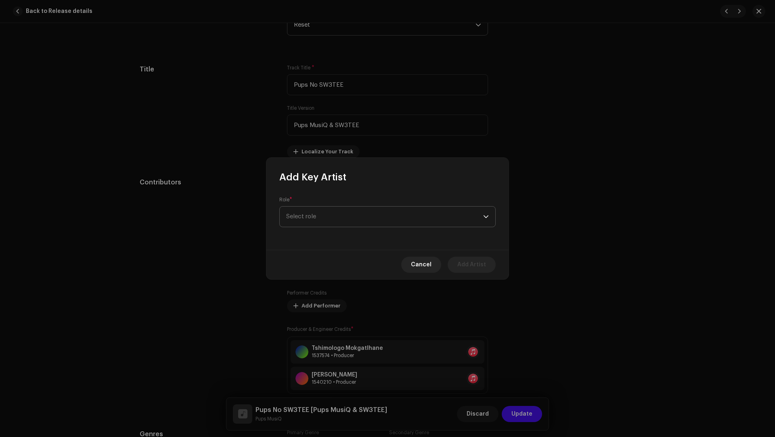
click at [304, 211] on span "Select role" at bounding box center [384, 217] width 197 height 20
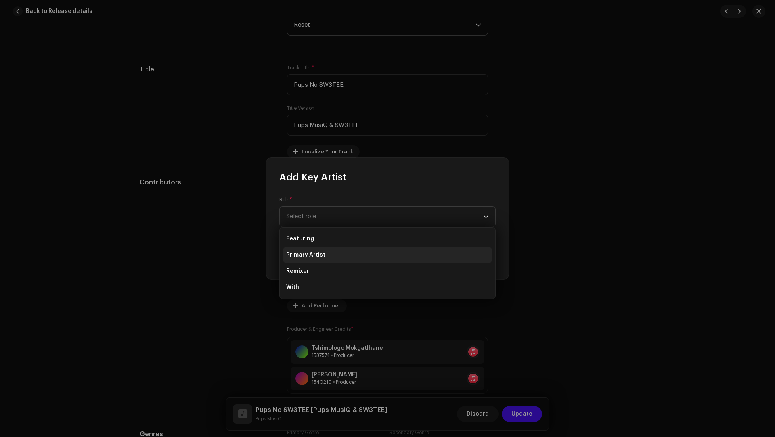
click at [305, 256] on span "Primary Artist" at bounding box center [305, 255] width 39 height 8
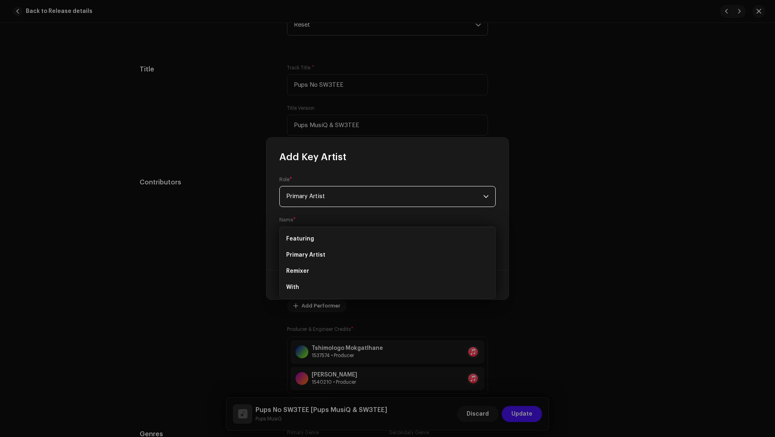
click at [306, 248] on div "Role * Primary Artist Name * Select Artist" at bounding box center [387, 216] width 242 height 107
click at [306, 241] on span "Select Artist" at bounding box center [384, 237] width 197 height 20
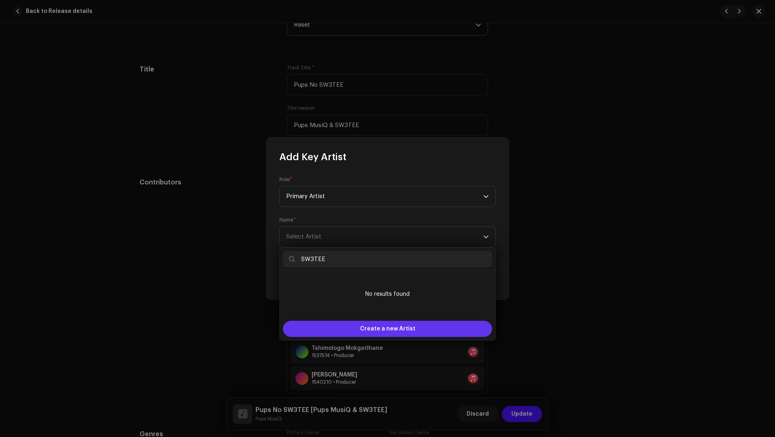
type input "SW3TEE"
click at [347, 327] on div "Create a new Artist" at bounding box center [387, 329] width 209 height 16
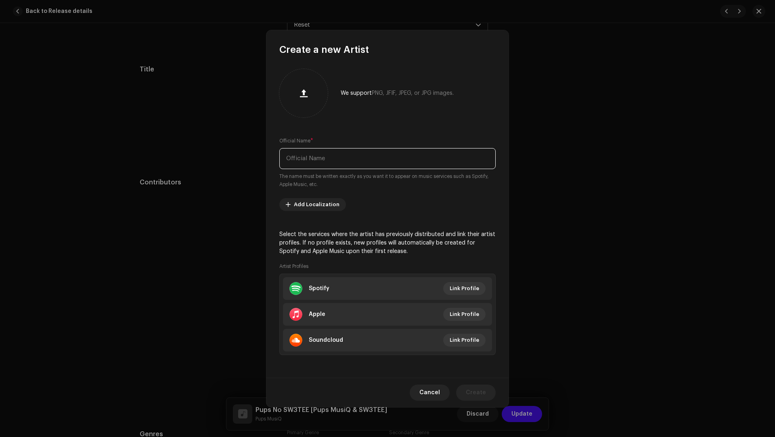
click at [312, 165] on input "text" at bounding box center [387, 158] width 216 height 21
paste input "SW3TEE"
type input "SW3TEE"
click at [340, 309] on li "Apple Link Profile" at bounding box center [387, 314] width 209 height 23
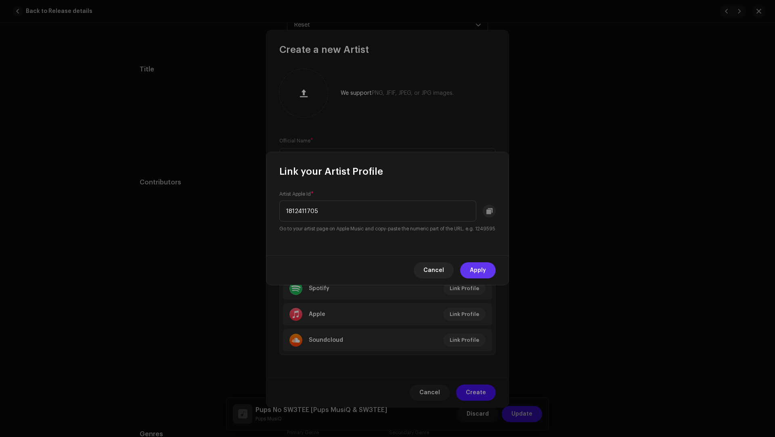
type input "1812411705"
click at [487, 275] on button "Apply" at bounding box center [478, 270] width 36 height 16
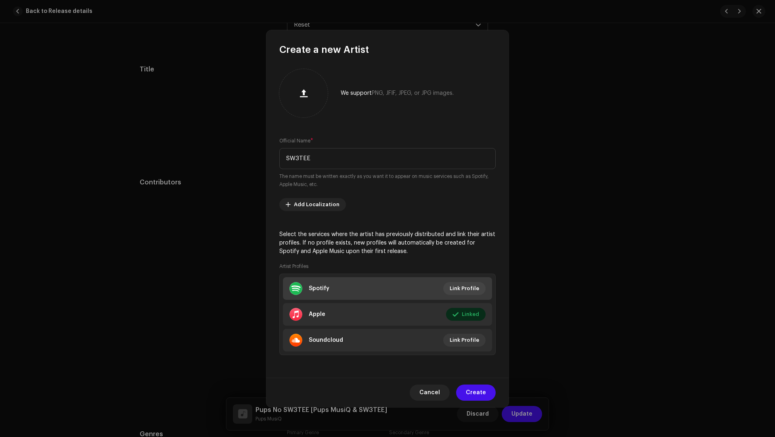
click at [346, 285] on li "Spotify Link Profile" at bounding box center [387, 288] width 209 height 23
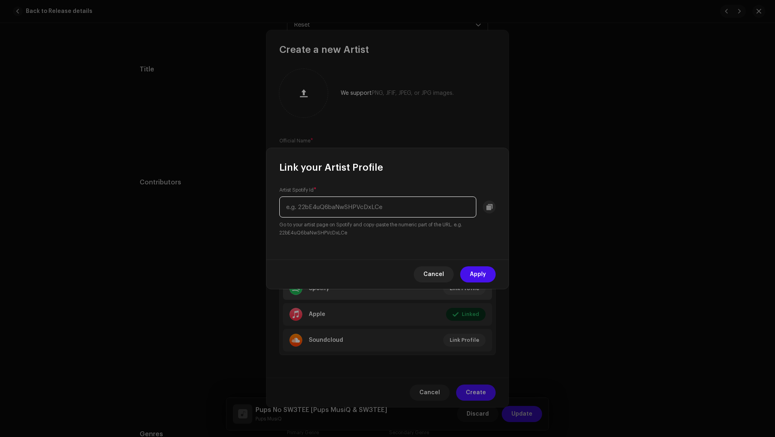
paste input "5OIfFHTBP4NLrtuV0HI4Yl"
type input "5OIfFHTBP4NLrtuV0HI4Yl"
drag, startPoint x: 475, startPoint y: 268, endPoint x: 475, endPoint y: 274, distance: 5.3
click at [475, 268] on span "Apply" at bounding box center [478, 274] width 16 height 16
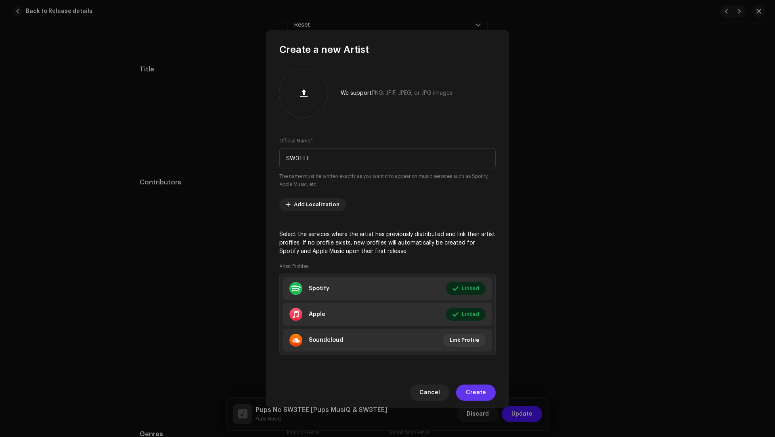
click at [475, 327] on span "Create" at bounding box center [476, 393] width 20 height 16
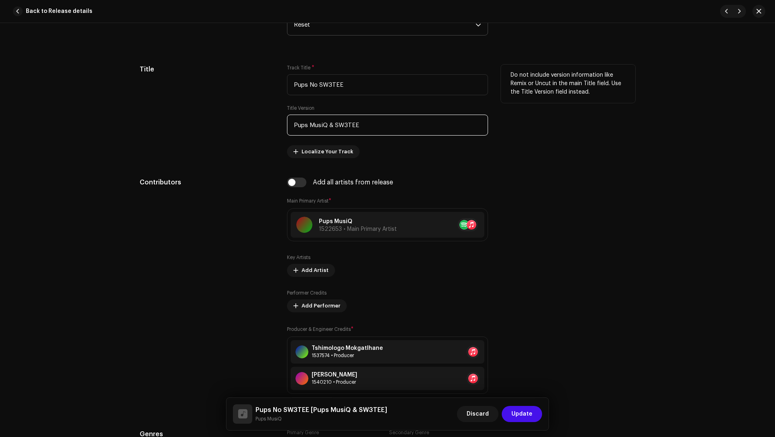
drag, startPoint x: 388, startPoint y: 126, endPoint x: 383, endPoint y: 117, distance: 9.6
click at [383, 117] on input "Pups MusiQ & SW3TEE" at bounding box center [387, 125] width 201 height 21
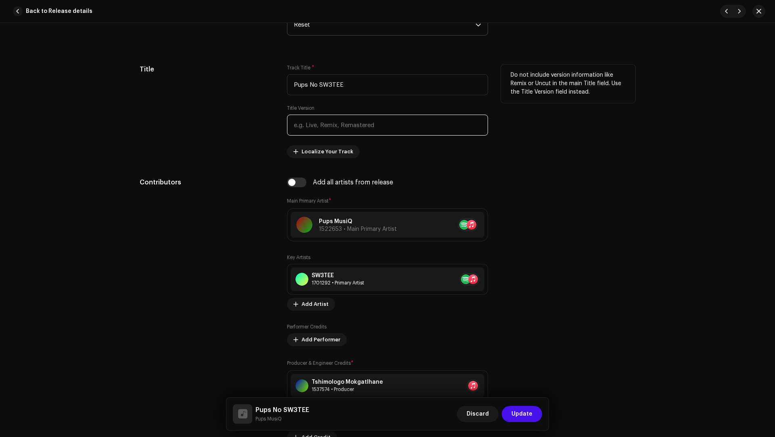
paste input "Tshimologo Mokgatlhane, Karabo Setati"
type input "Tshimologo Mokgatlhane, Karabo Setati"
click at [373, 126] on input "Tshimologo Mokgatlhane, Karabo Setati" at bounding box center [387, 125] width 201 height 21
drag, startPoint x: 373, startPoint y: 126, endPoint x: 391, endPoint y: 123, distance: 17.7
click at [391, 123] on input "Tshimologo Mokgatlhane, Karabo Setati" at bounding box center [387, 125] width 201 height 21
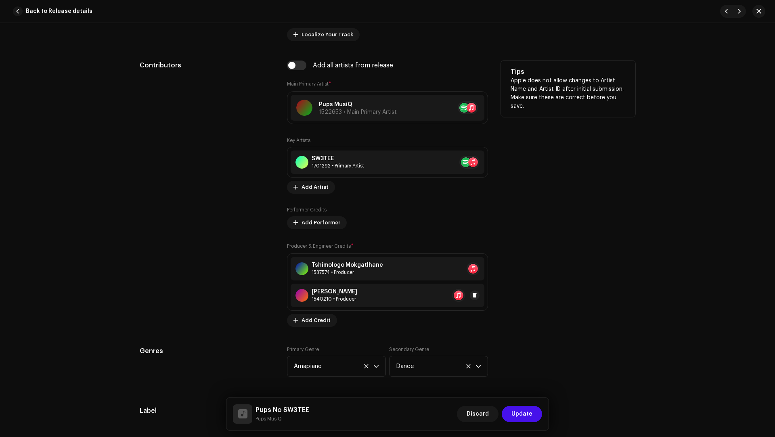
scroll to position [609, 0]
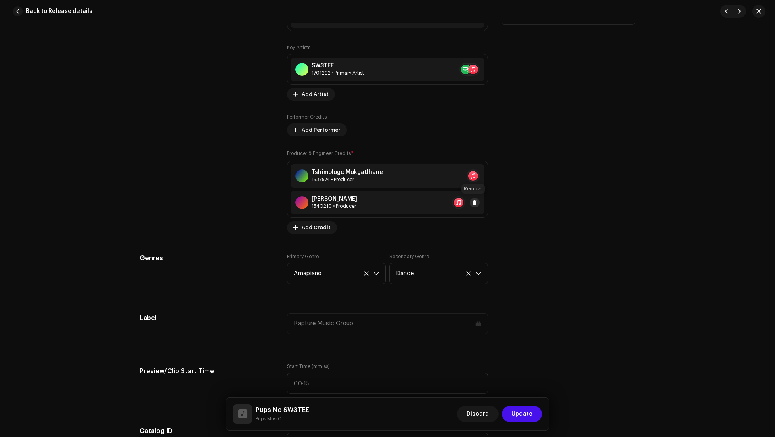
click at [472, 201] on span at bounding box center [474, 202] width 5 height 6
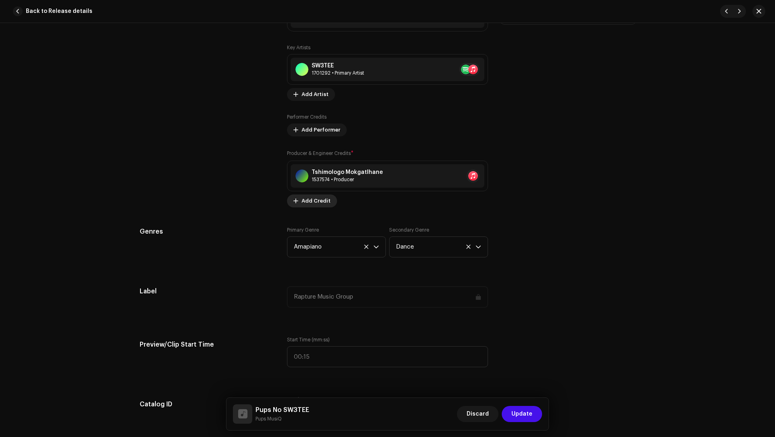
click at [319, 202] on span "Add Credit" at bounding box center [315, 201] width 29 height 16
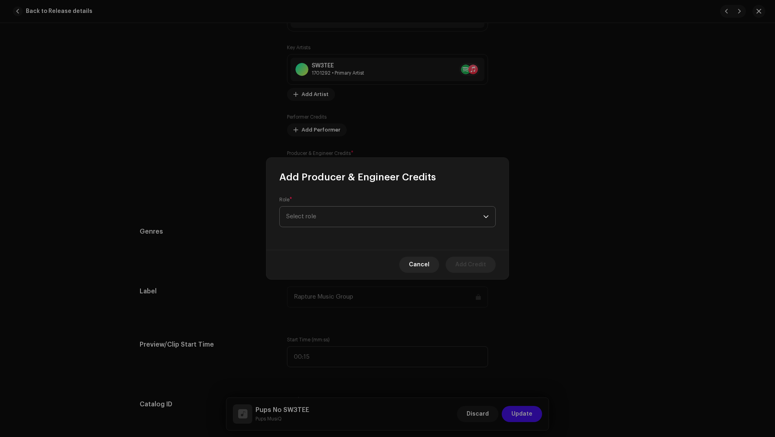
click at [310, 219] on span "Select role" at bounding box center [384, 217] width 197 height 20
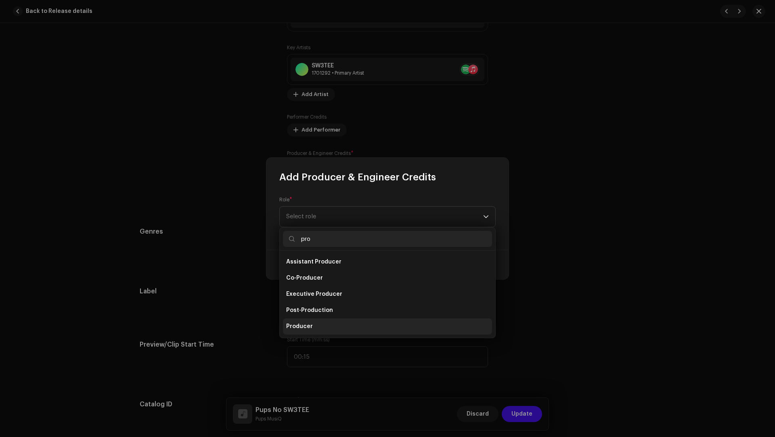
type input "pro"
click at [302, 322] on span "Producer" at bounding box center [299, 326] width 27 height 8
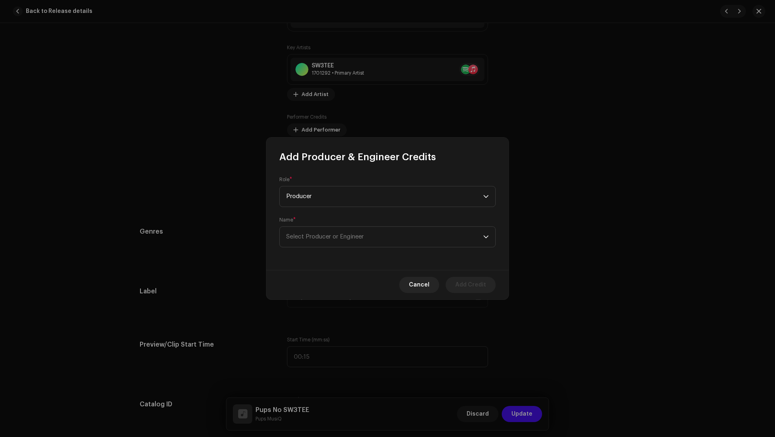
click at [302, 247] on div "Role * Producer Name * Select Producer or Engineer" at bounding box center [387, 216] width 242 height 107
click at [312, 243] on span "Select Producer or Engineer" at bounding box center [384, 237] width 197 height 20
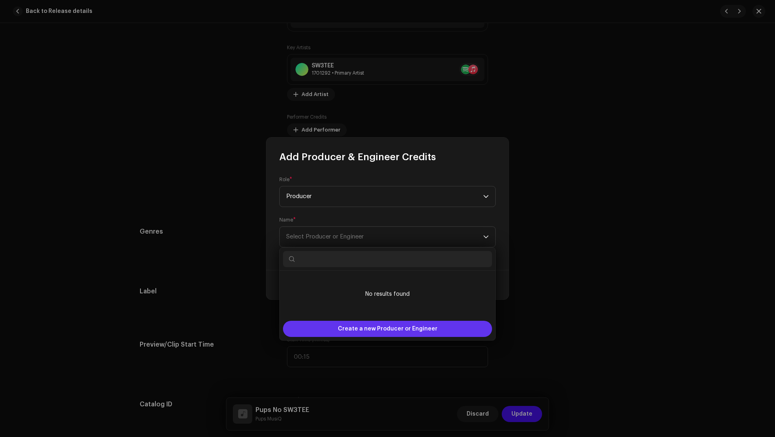
click at [353, 327] on span "Create a new Producer or Engineer" at bounding box center [388, 329] width 100 height 16
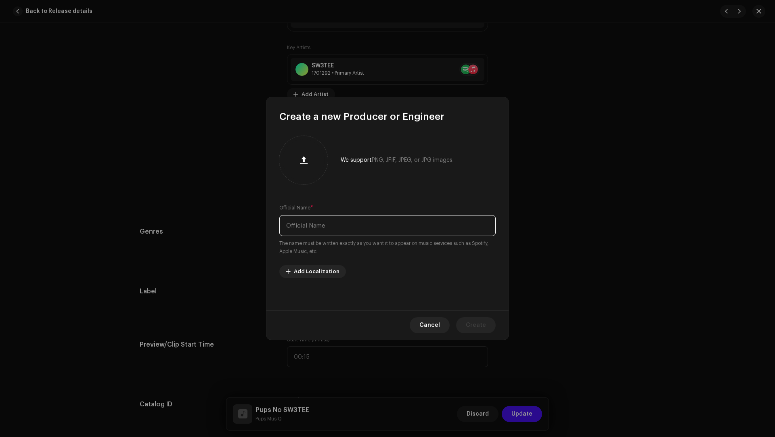
click at [314, 223] on input "text" at bounding box center [387, 225] width 216 height 21
paste input "Karabo Setati"
type input "Karabo Setati"
click at [466, 326] on button "Create" at bounding box center [476, 325] width 40 height 16
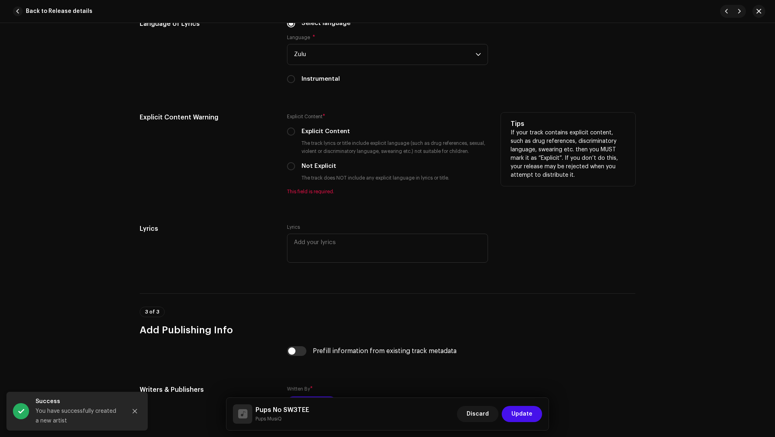
click at [313, 164] on label "Not Explicit" at bounding box center [318, 166] width 35 height 9
click at [295, 164] on input "Not Explicit" at bounding box center [291, 166] width 8 height 8
radio input "true"
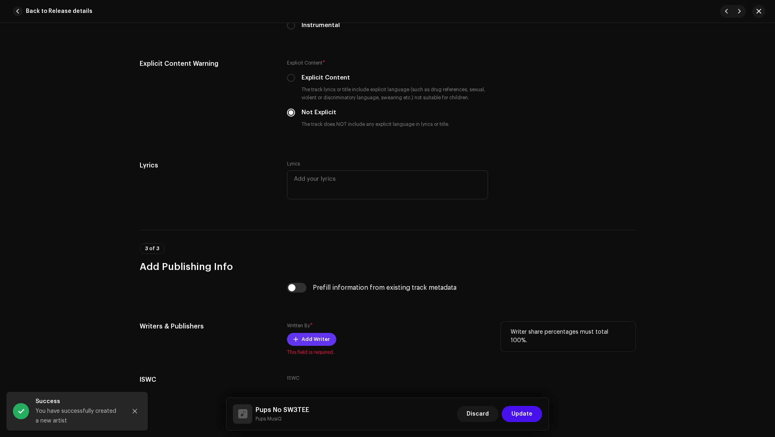
scroll to position [1506, 0]
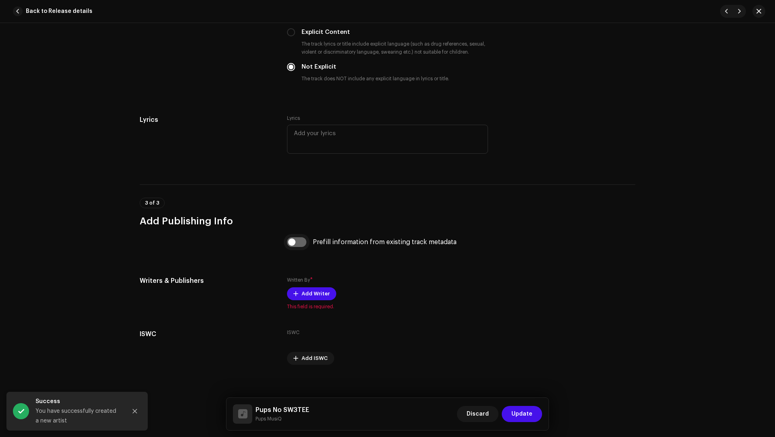
click at [300, 240] on input "checkbox" at bounding box center [296, 242] width 19 height 10
checkbox input "true"
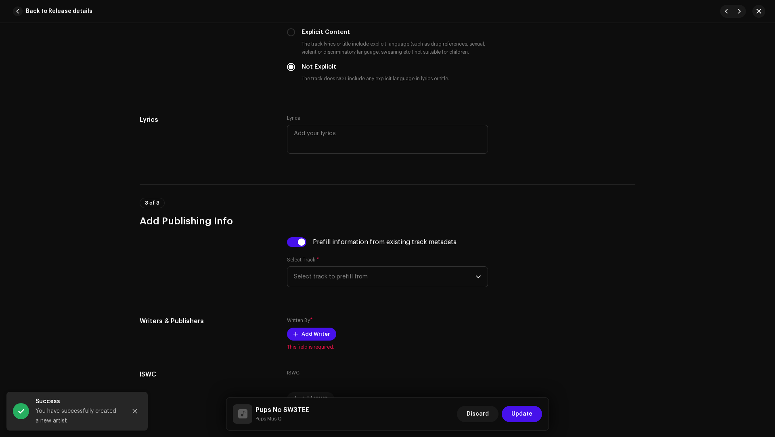
click at [328, 278] on span "Select track to prefill from" at bounding box center [385, 277] width 182 height 20
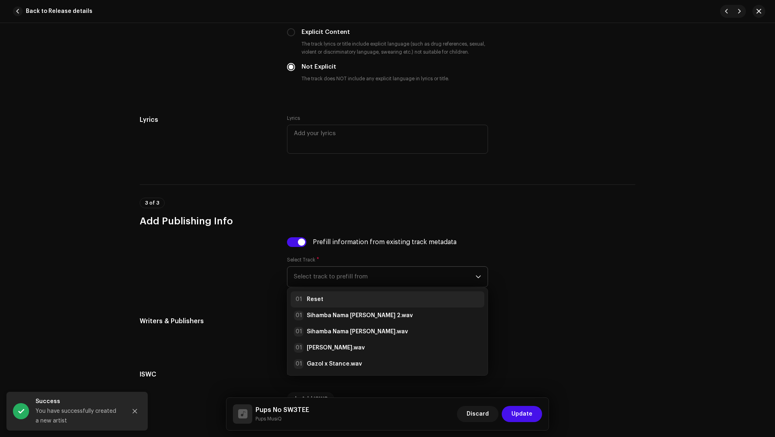
click at [326, 297] on div "01 Reset" at bounding box center [387, 300] width 187 height 10
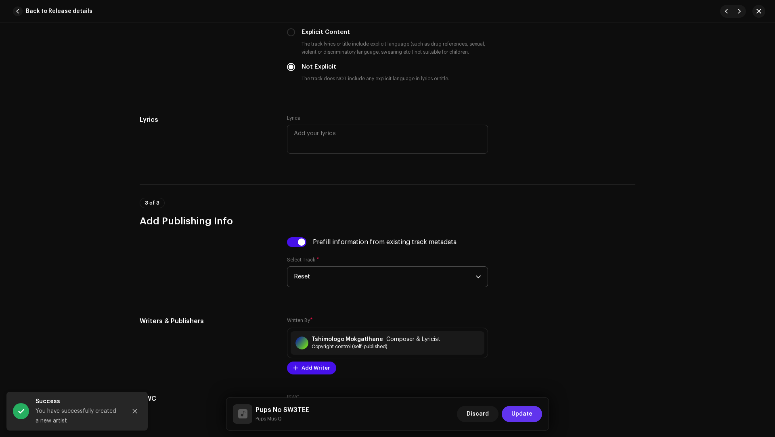
click at [520, 327] on span "Update" at bounding box center [521, 414] width 21 height 16
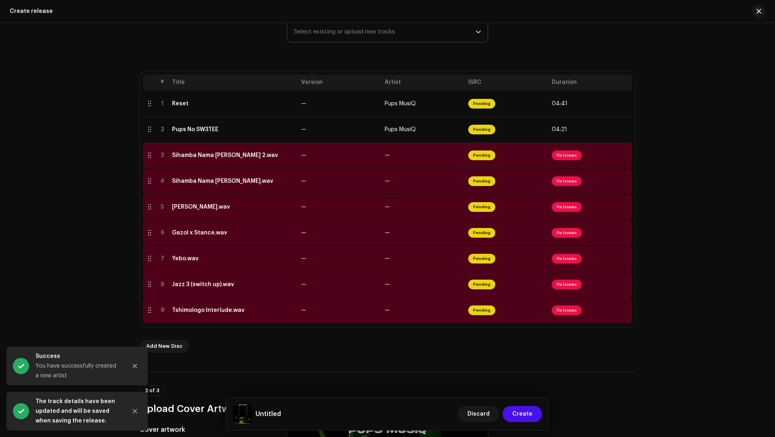
scroll to position [150, 0]
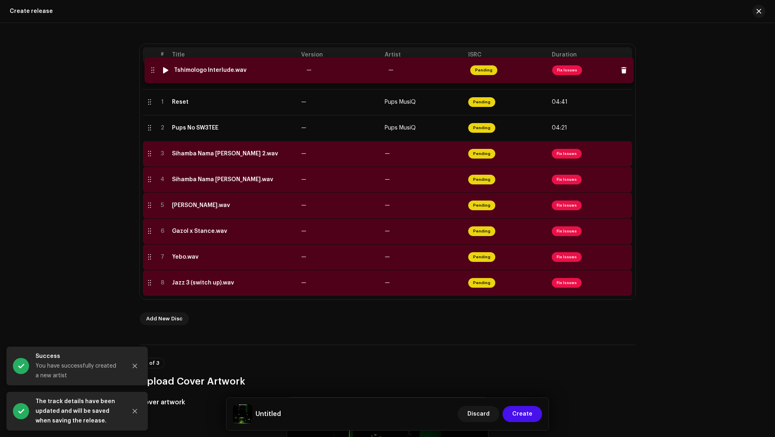
drag, startPoint x: 149, startPoint y: 280, endPoint x: 153, endPoint y: 71, distance: 208.7
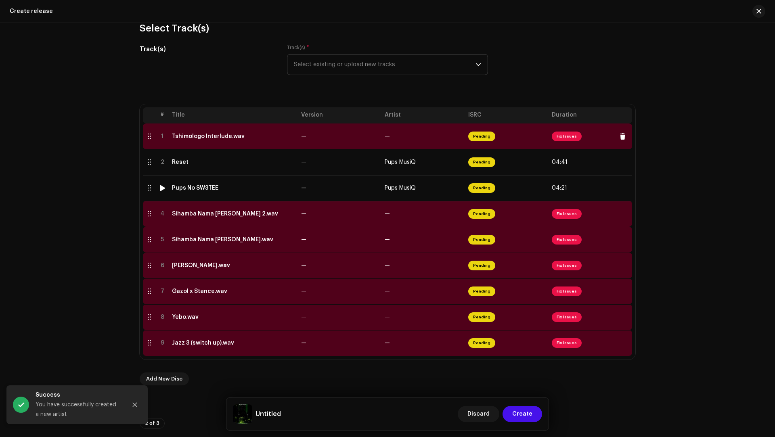
scroll to position [60, 0]
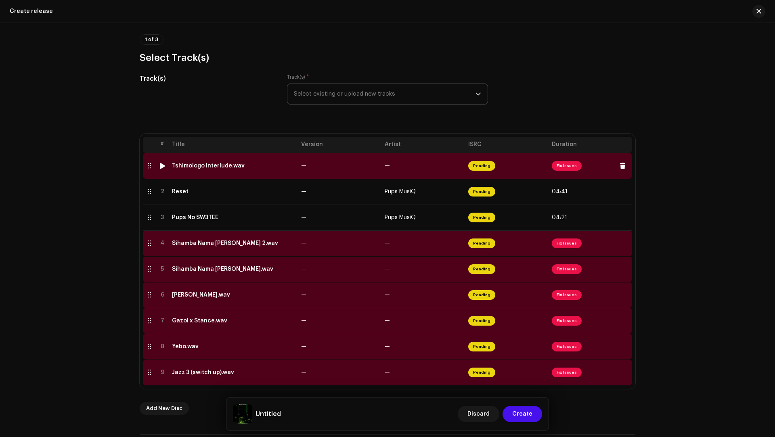
click at [301, 163] on span "—" at bounding box center [303, 166] width 5 height 6
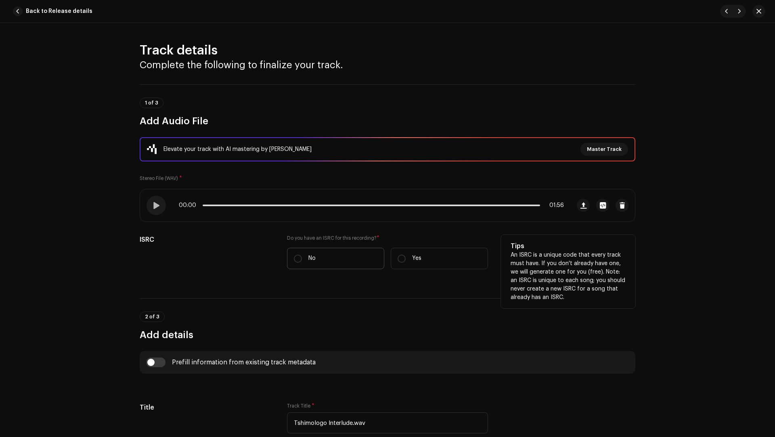
click at [325, 257] on label "No" at bounding box center [335, 258] width 97 height 21
click at [302, 257] on input "No" at bounding box center [298, 259] width 8 height 8
radio input "true"
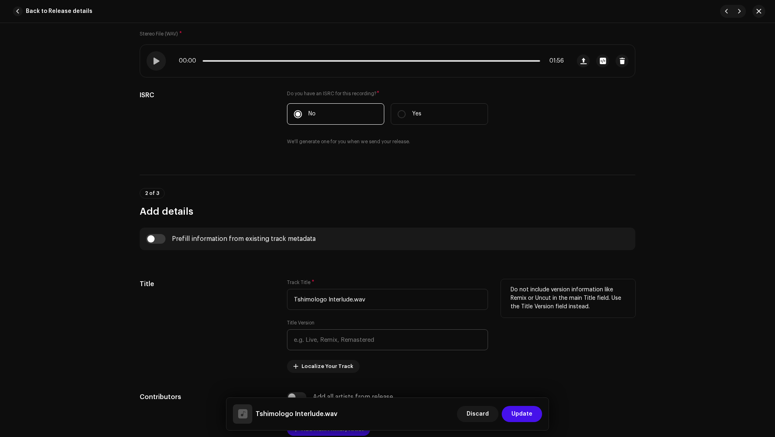
scroll to position [226, 0]
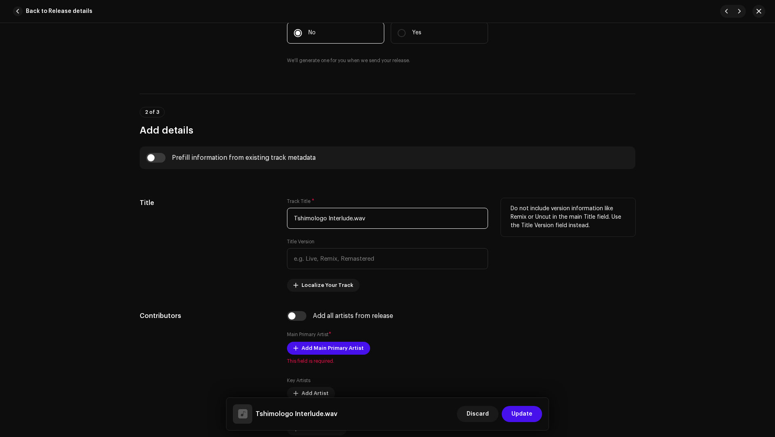
drag, startPoint x: 383, startPoint y: 221, endPoint x: 371, endPoint y: 206, distance: 19.0
click at [371, 206] on div "Track Title * Tshimologo Interlude.wav" at bounding box center [387, 213] width 201 height 31
paste input "text"
type input "Tshimologo Interlude"
click at [160, 158] on input "checkbox" at bounding box center [155, 158] width 19 height 10
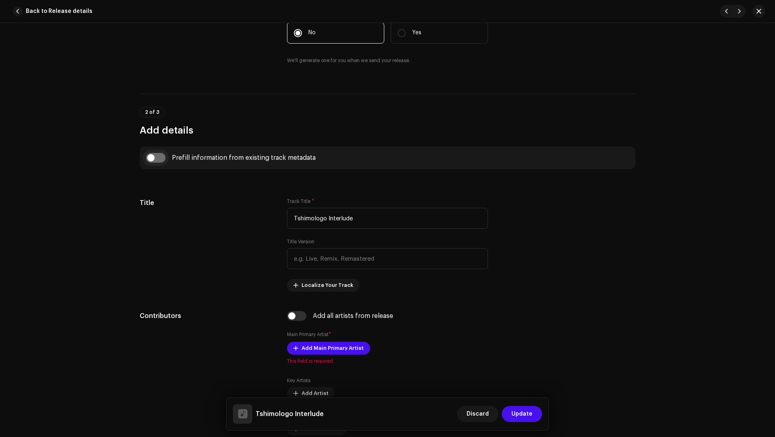
checkbox input "true"
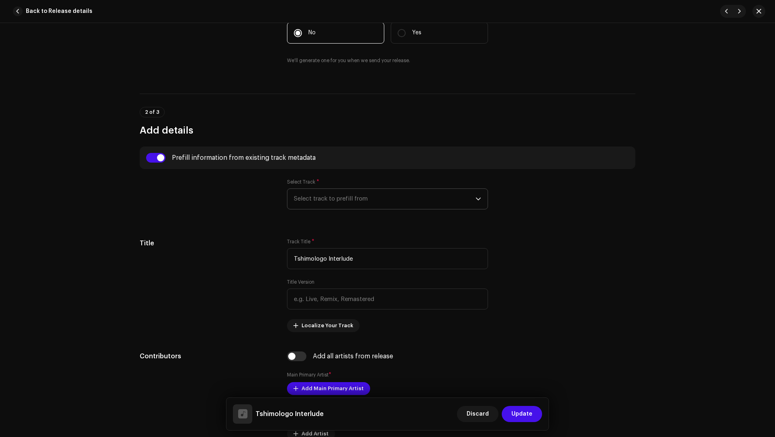
click at [340, 198] on span "Select track to prefill from" at bounding box center [385, 199] width 182 height 20
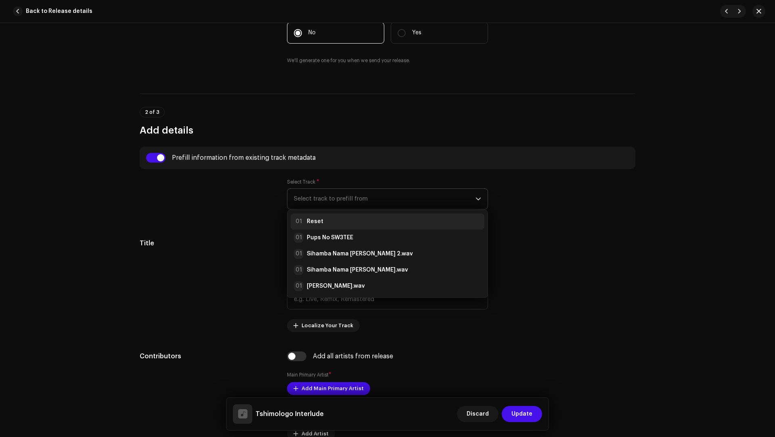
click at [336, 221] on div "01 Reset" at bounding box center [387, 222] width 187 height 10
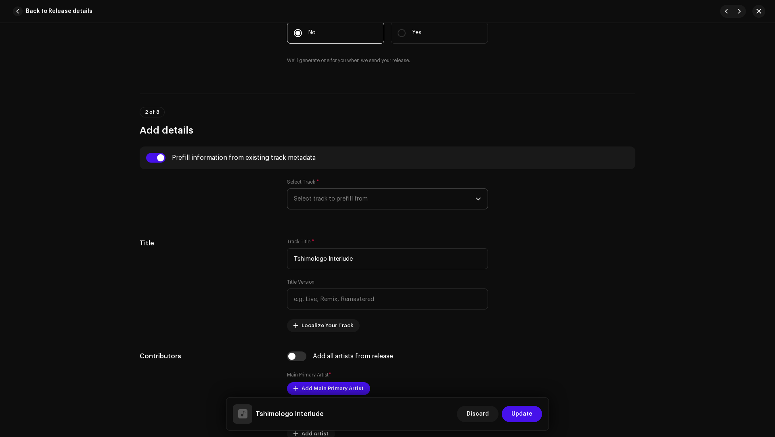
radio input "true"
type input "Tshimologo Mokgatlhane"
checkbox input "true"
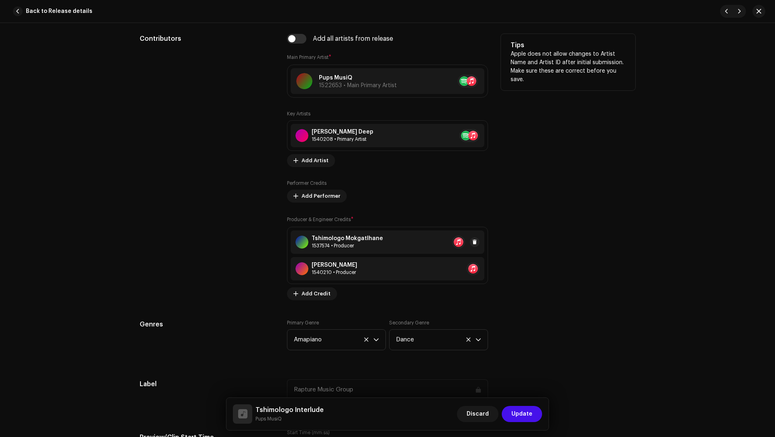
scroll to position [550, 0]
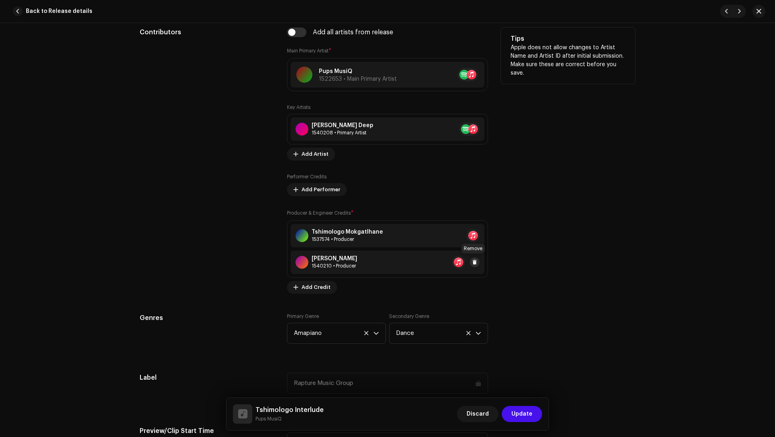
click at [473, 260] on span at bounding box center [474, 262] width 5 height 6
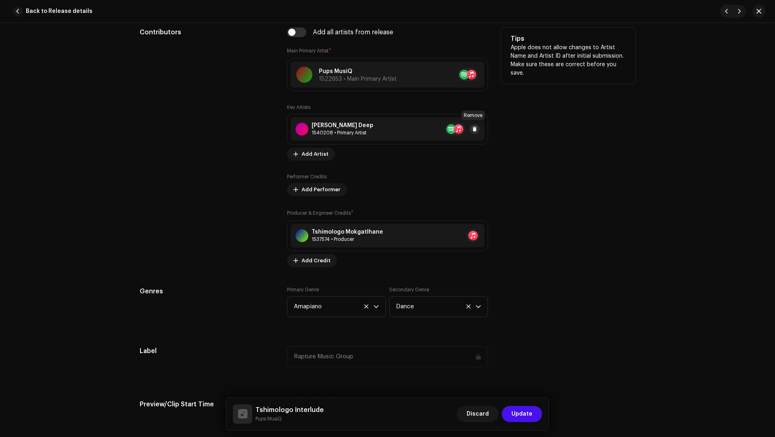
click at [473, 126] on span at bounding box center [474, 129] width 5 height 6
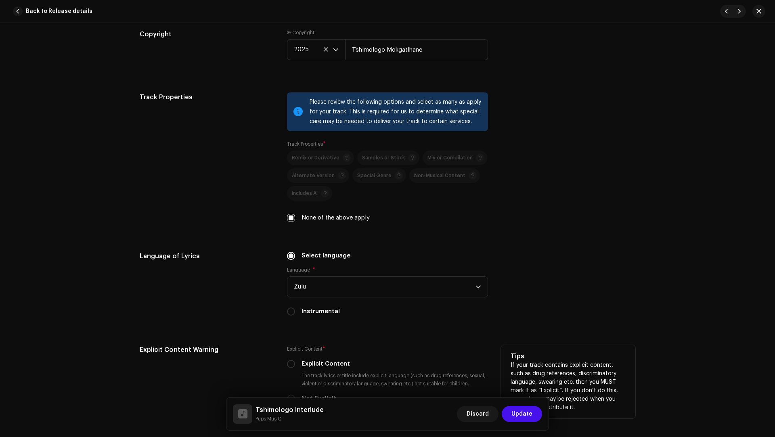
scroll to position [1178, 0]
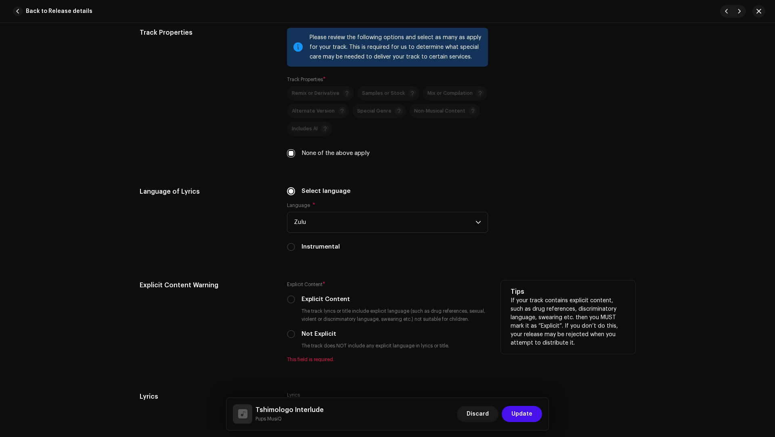
click at [301, 327] on label "Not Explicit" at bounding box center [318, 334] width 35 height 9
click at [295, 327] on input "Not Explicit" at bounding box center [291, 334] width 8 height 8
radio input "true"
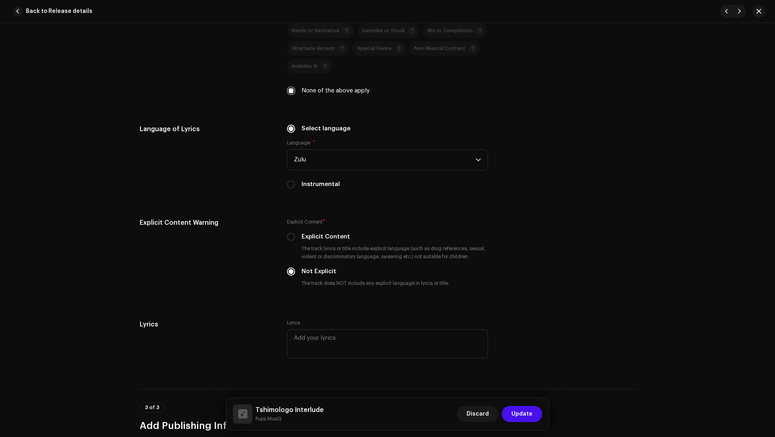
scroll to position [1448, 0]
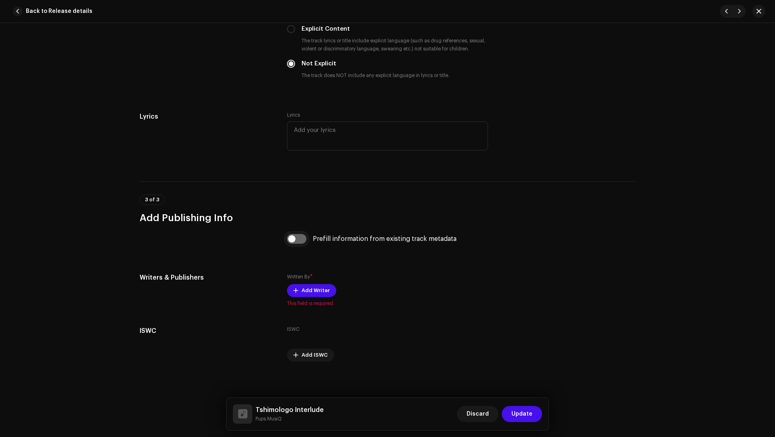
click at [298, 240] on input "checkbox" at bounding box center [296, 239] width 19 height 10
checkbox input "true"
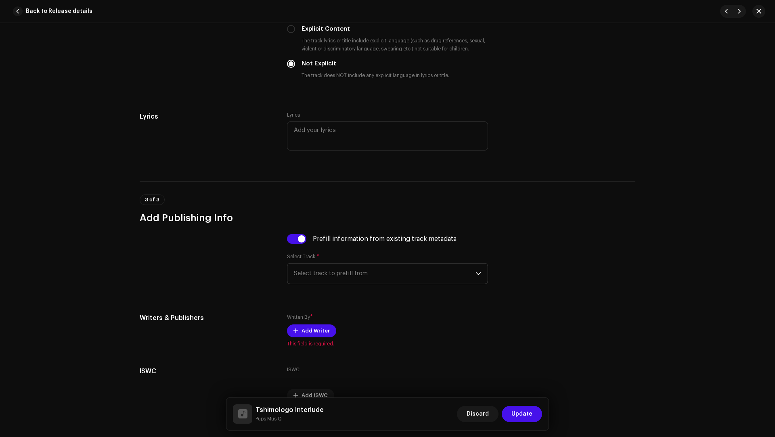
click at [356, 272] on span "Select track to prefill from" at bounding box center [385, 274] width 182 height 20
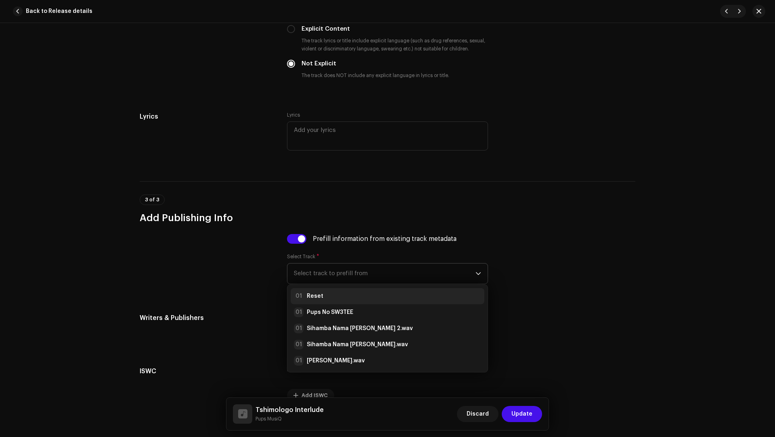
click at [346, 291] on div "01 Reset" at bounding box center [387, 296] width 187 height 10
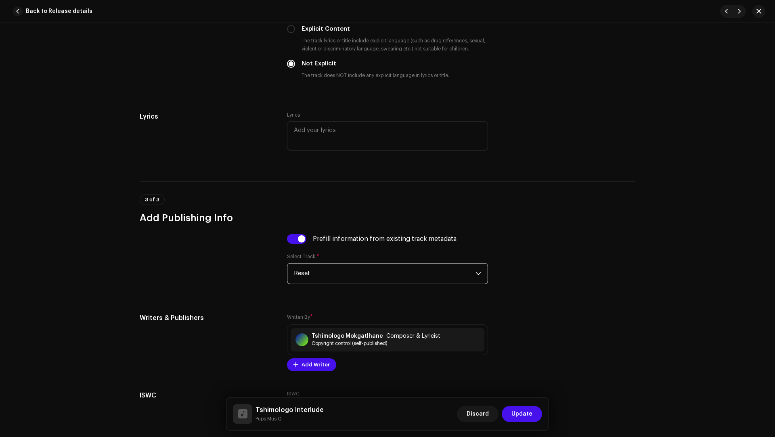
click at [532, 327] on button "Update" at bounding box center [522, 414] width 40 height 16
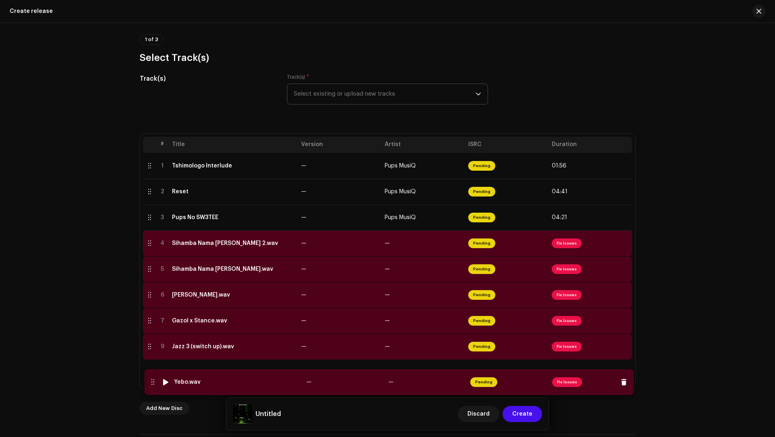
drag, startPoint x: 149, startPoint y: 347, endPoint x: 152, endPoint y: 383, distance: 36.1
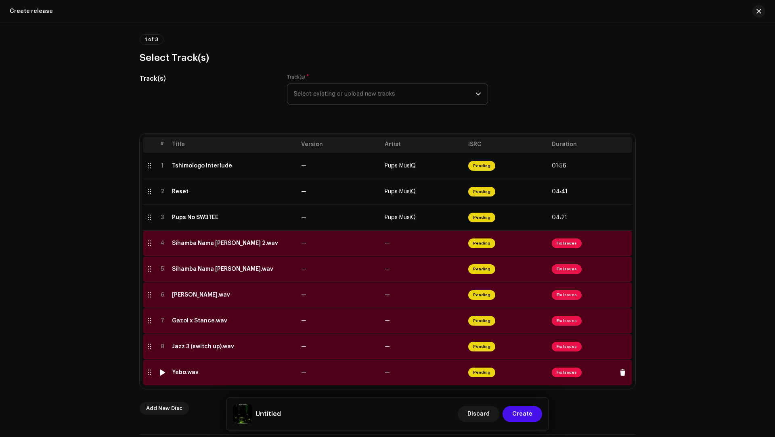
click at [255, 327] on td "Yebo.wav" at bounding box center [233, 373] width 129 height 26
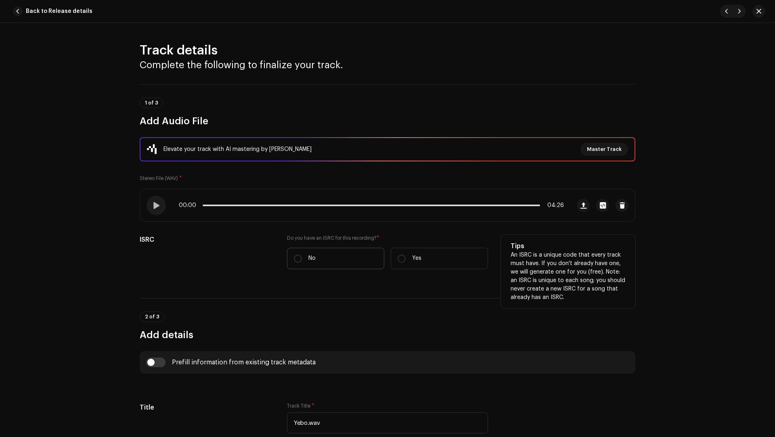
click at [308, 266] on label "No" at bounding box center [335, 258] width 97 height 21
click at [302, 263] on input "No" at bounding box center [298, 259] width 8 height 8
radio input "true"
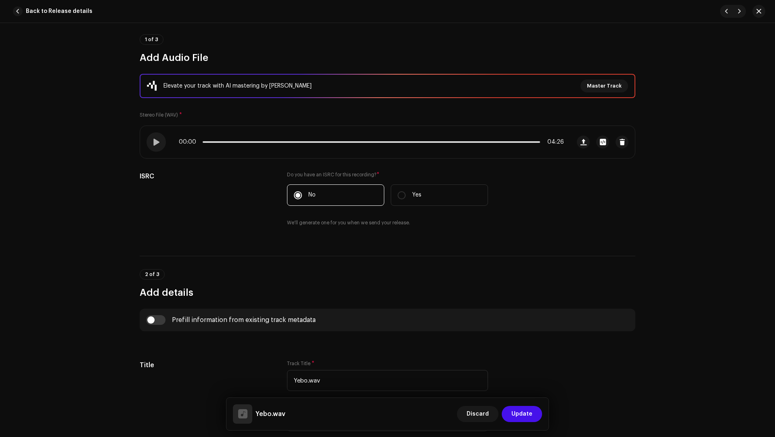
scroll to position [92, 0]
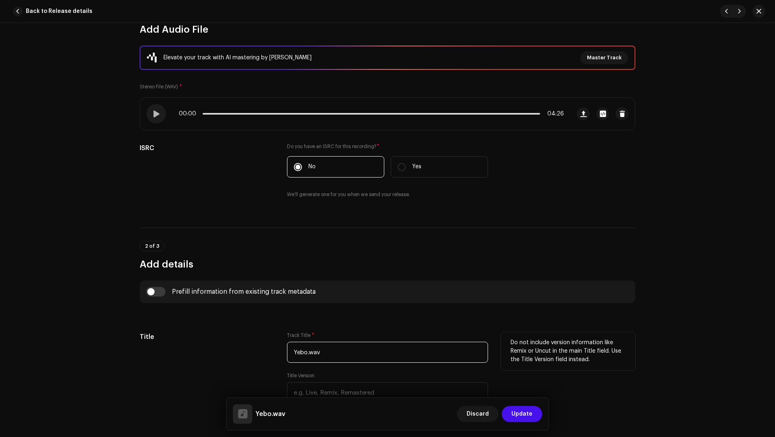
click at [337, 327] on input "Yebo.wav" at bounding box center [387, 352] width 201 height 21
drag, startPoint x: 335, startPoint y: 345, endPoint x: 333, endPoint y: 340, distance: 6.0
click at [333, 327] on div "Track Title * Yebo.wav" at bounding box center [387, 347] width 201 height 31
paste input "(feat. Musicalkay)"
type input "Yebo (feat. Musicalkay)"
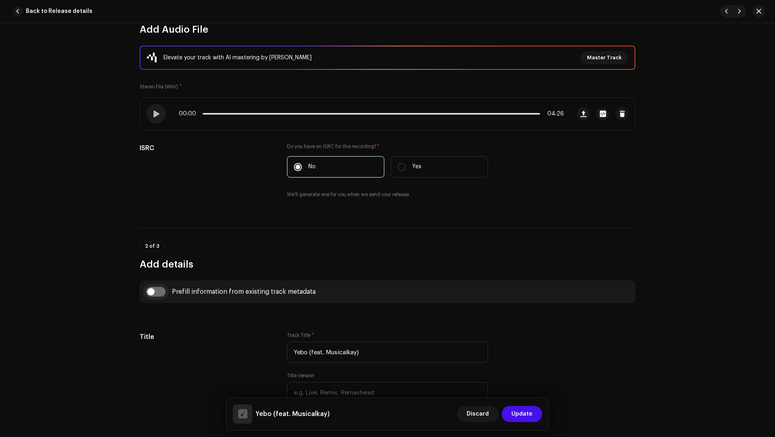
click at [162, 293] on input "checkbox" at bounding box center [155, 292] width 19 height 10
checkbox input "true"
click at [314, 327] on span "Select track to prefill from" at bounding box center [385, 333] width 182 height 20
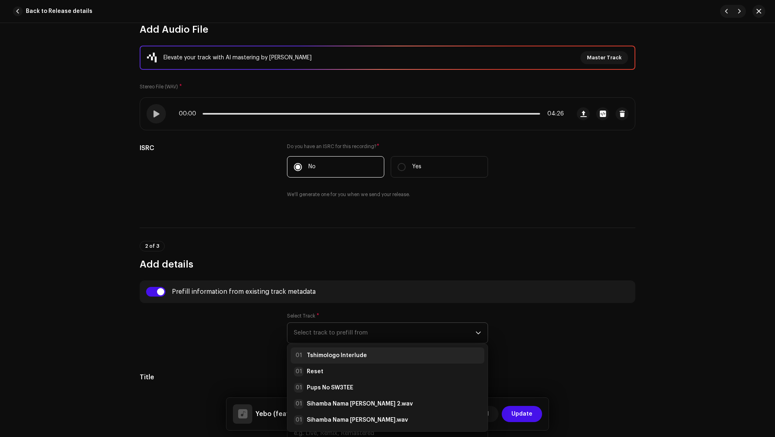
click at [322, 327] on strong "Tshimologo Interlude" at bounding box center [337, 356] width 60 height 8
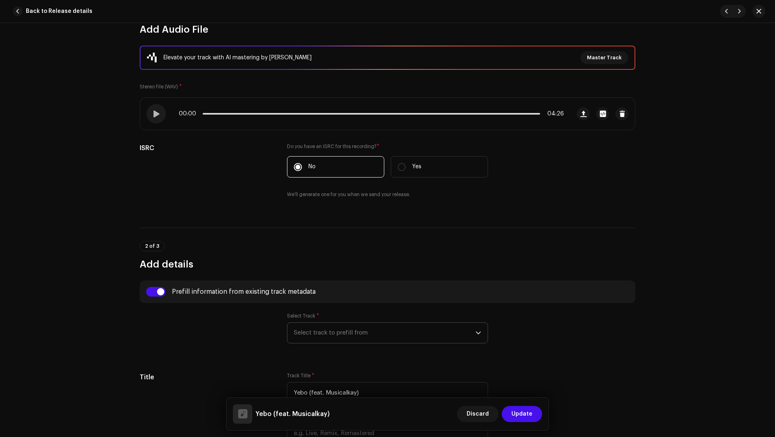
radio input "true"
type input "Tshimologo Mokgatlhane"
checkbox input "true"
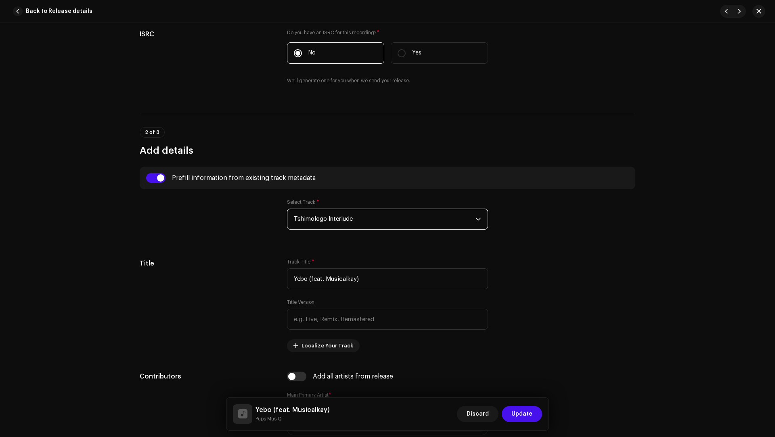
scroll to position [291, 0]
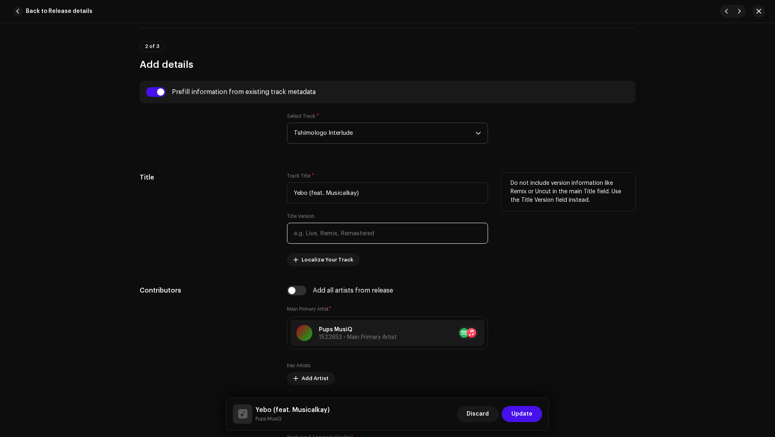
click at [315, 223] on input "text" at bounding box center [387, 233] width 201 height 21
paste input "Pups MusiQ, Djy Bongz Deekota,Hennesee & Mpongo De Mdansow"
drag, startPoint x: 329, startPoint y: 232, endPoint x: 328, endPoint y: 223, distance: 9.0
click at [328, 223] on input "Pups MusiQ, Djy Bongz Deekota,Hennesee & Mpongo De Mdansow" at bounding box center [387, 233] width 201 height 21
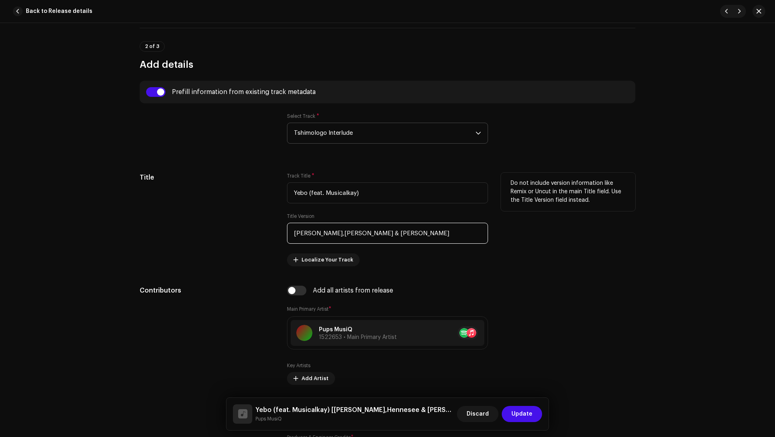
click at [334, 233] on input "Djy Bongz Deekota,Hennesee & Mpongo De Mdansow" at bounding box center [387, 233] width 201 height 21
drag, startPoint x: 334, startPoint y: 233, endPoint x: 297, endPoint y: 234, distance: 37.1
click at [297, 234] on input "Djy Bongz Deekota,Hennesee & Mpongo De Mdansow" at bounding box center [387, 233] width 201 height 21
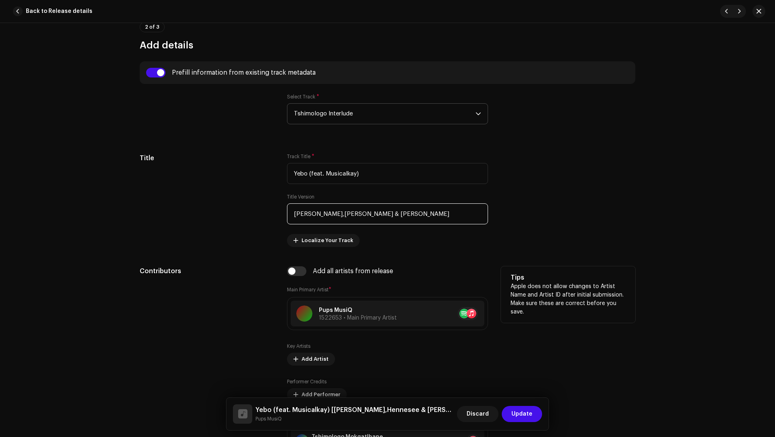
scroll to position [311, 0]
type input "Djy Bongz Deekota,Hennesee & Mpongo De Mdansow"
click at [305, 327] on span "Add Artist" at bounding box center [314, 359] width 27 height 16
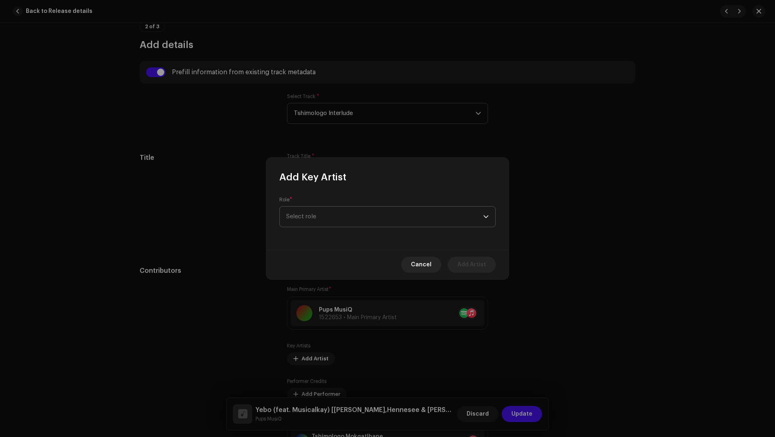
click at [308, 222] on span "Select role" at bounding box center [384, 217] width 197 height 20
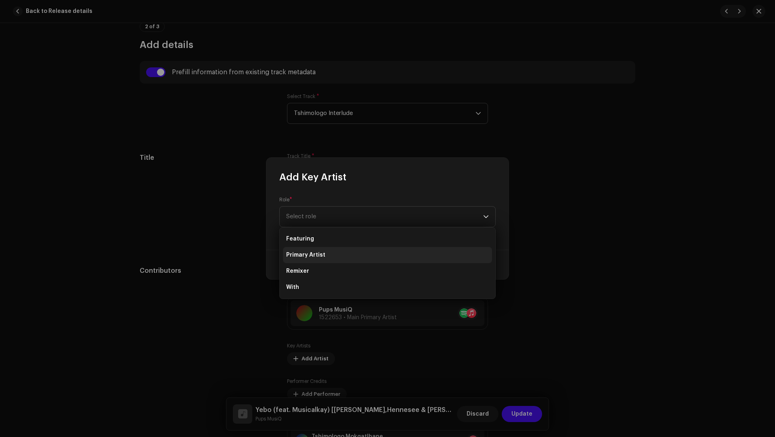
click at [316, 255] on span "Primary Artist" at bounding box center [305, 255] width 39 height 8
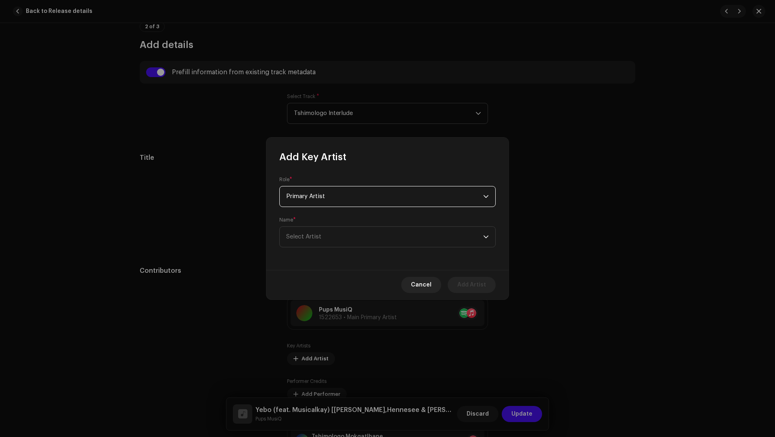
click at [316, 256] on div "Role * Primary Artist Name * Select Artist" at bounding box center [387, 216] width 242 height 107
click at [303, 234] on span "Select Artist" at bounding box center [303, 237] width 35 height 6
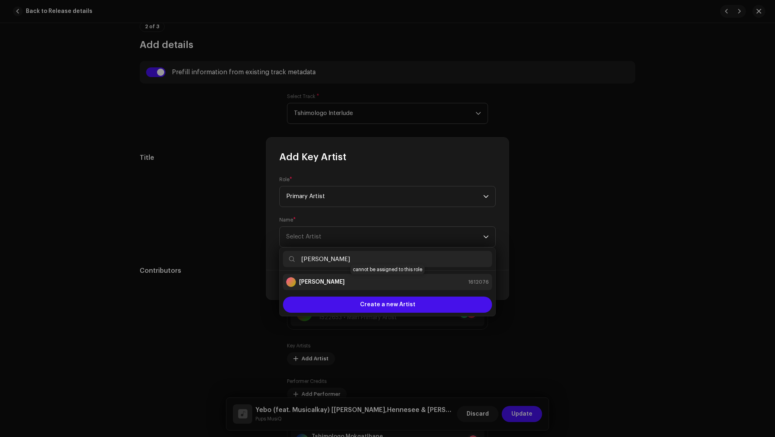
type input "Djy Bongz Deekota"
click at [329, 284] on strong "Djy Bongz Deekota" at bounding box center [322, 282] width 46 height 8
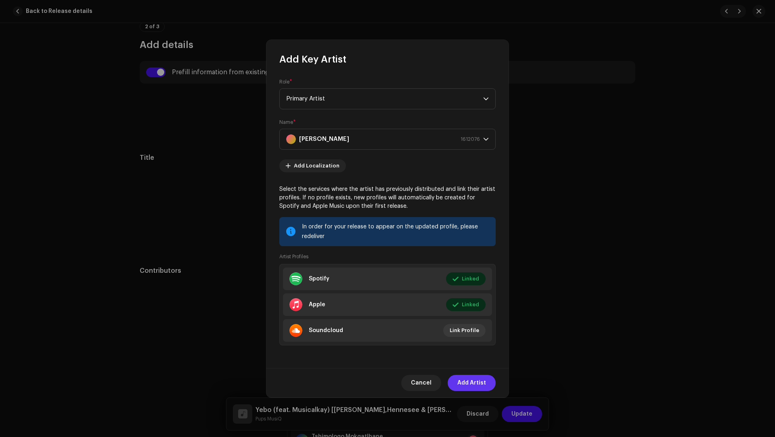
click at [477, 327] on span "Add Artist" at bounding box center [471, 383] width 29 height 16
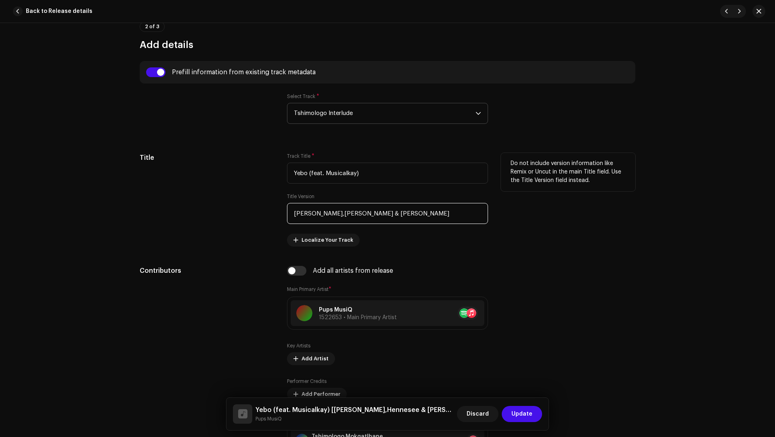
click at [354, 214] on input "Djy Bongz Deekota,Hennesee & Mpongo De Mdansow" at bounding box center [387, 213] width 201 height 21
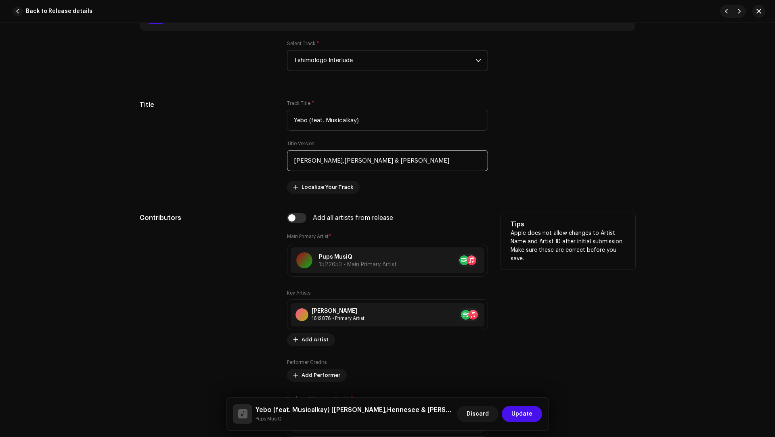
scroll to position [394, 0]
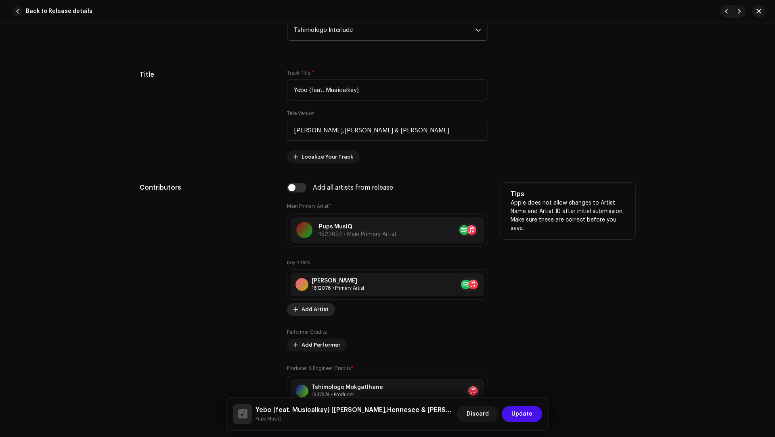
click at [308, 306] on span "Add Artist" at bounding box center [314, 309] width 27 height 16
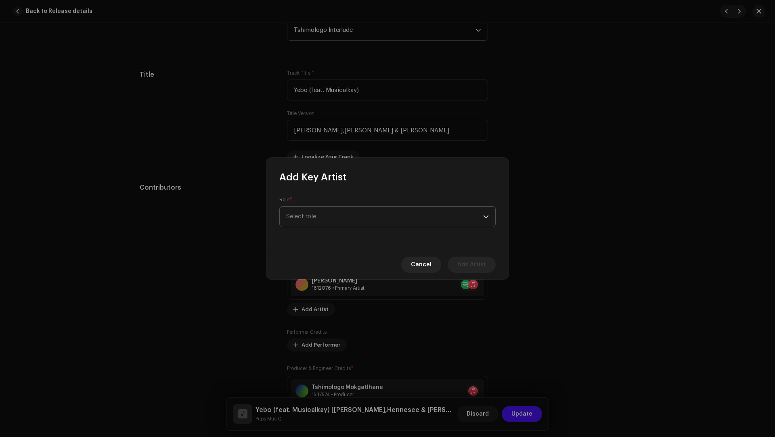
click at [310, 224] on span "Select role" at bounding box center [384, 217] width 197 height 20
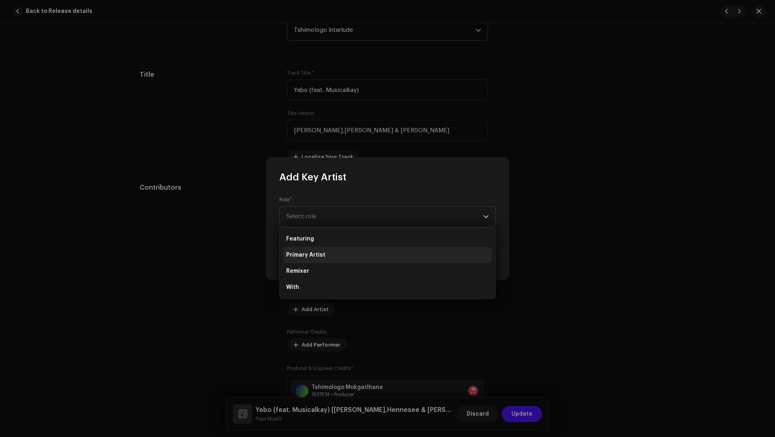
click at [309, 253] on span "Primary Artist" at bounding box center [305, 255] width 39 height 8
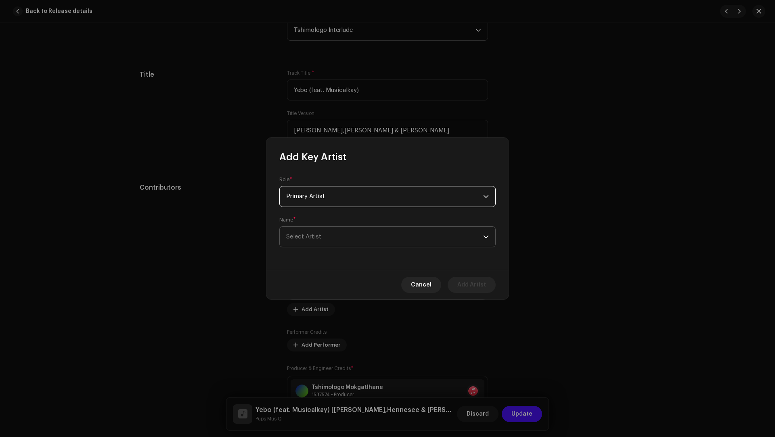
click at [309, 246] on span "Select Artist" at bounding box center [384, 237] width 197 height 20
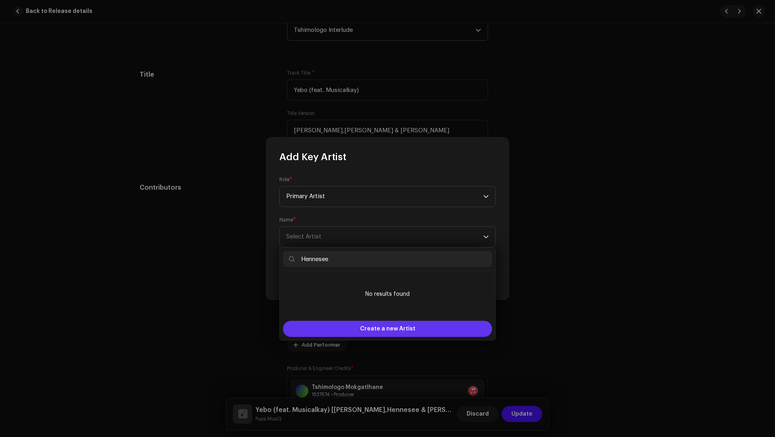
type input "Hennesee"
click at [338, 325] on div "Create a new Artist" at bounding box center [387, 329] width 209 height 16
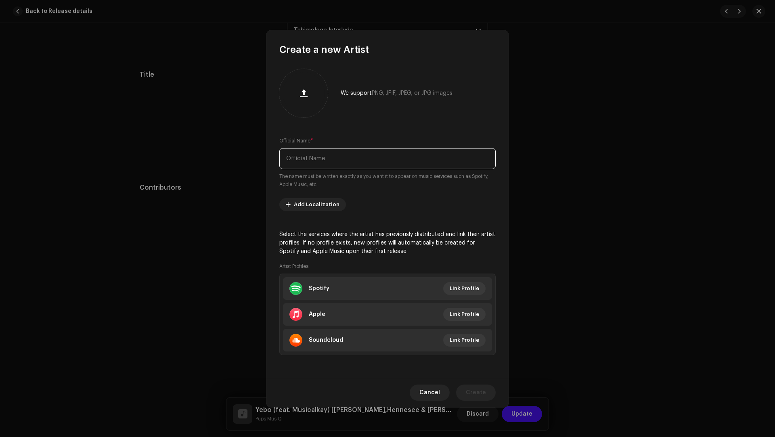
click at [306, 152] on input "text" at bounding box center [387, 158] width 216 height 21
paste input "Hennesee"
type input "Hennesee"
click at [349, 310] on li "Apple Link Profile" at bounding box center [387, 314] width 209 height 23
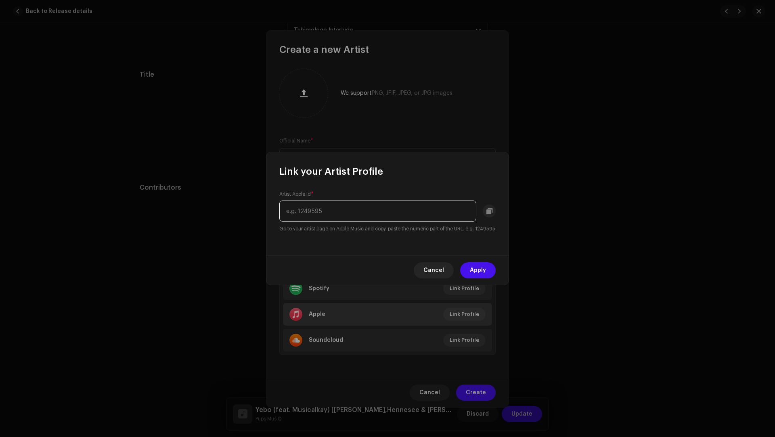
paste input "1746510712"
type input "1746510712"
click at [478, 276] on span "Apply" at bounding box center [478, 270] width 16 height 16
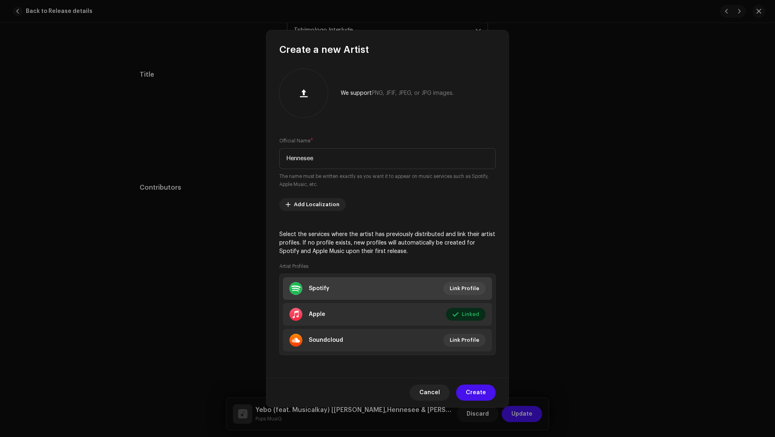
click at [343, 281] on li "Spotify Link Profile" at bounding box center [387, 288] width 209 height 23
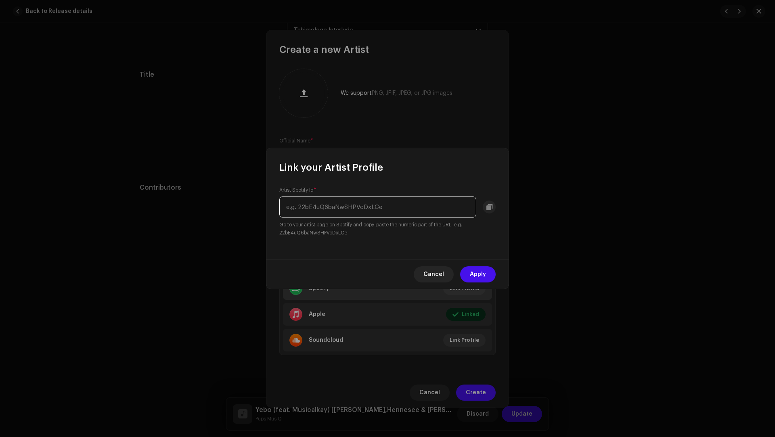
paste input "60AwvhqHAZB4dhONVtrSHv"
type input "60AwvhqHAZB4dhONVtrSHv"
click at [470, 276] on span "Apply" at bounding box center [478, 274] width 16 height 16
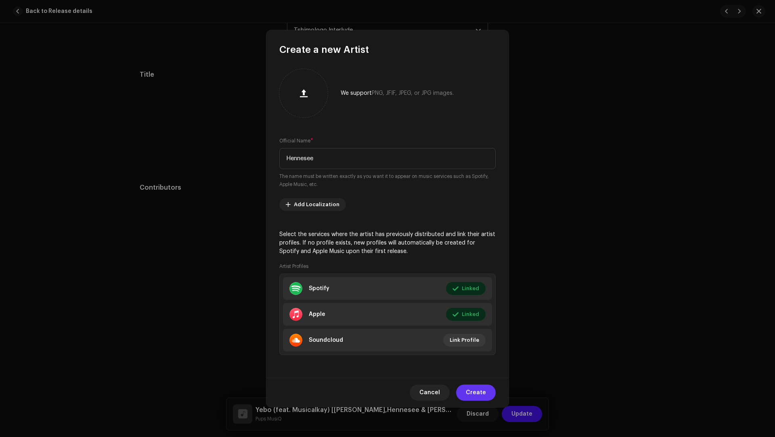
click at [473, 327] on span "Create" at bounding box center [476, 393] width 20 height 16
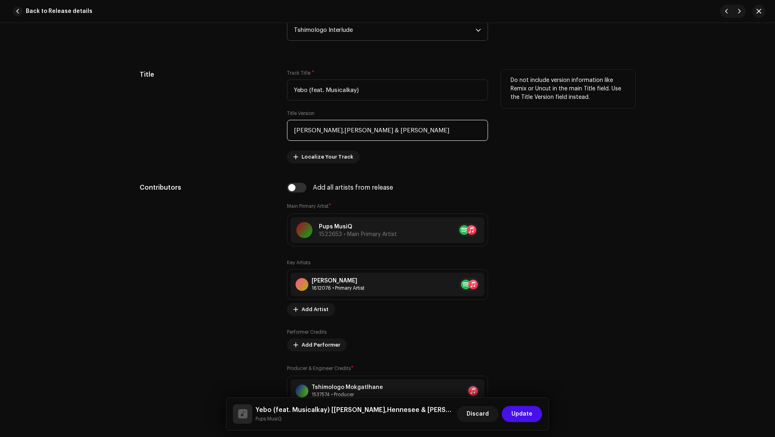
click at [391, 133] on input "Djy Bongz Deekota,Hennesee & Mpongo De Mdansow" at bounding box center [387, 130] width 201 height 21
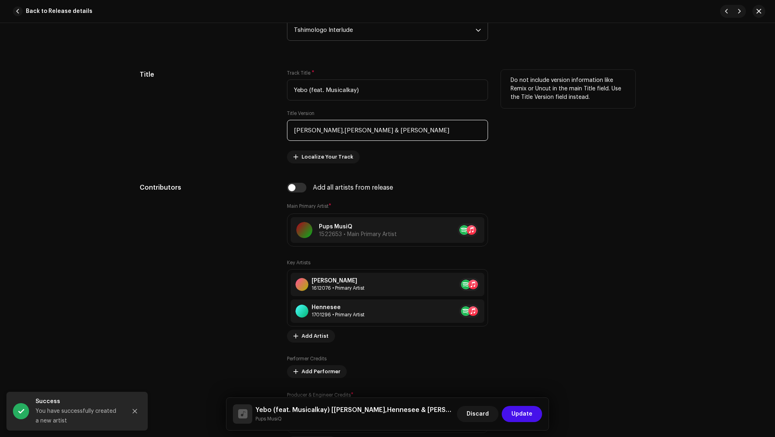
click at [391, 130] on input "Djy Bongz Deekota,Hennesee & Mpongo De Mdansow" at bounding box center [387, 130] width 201 height 21
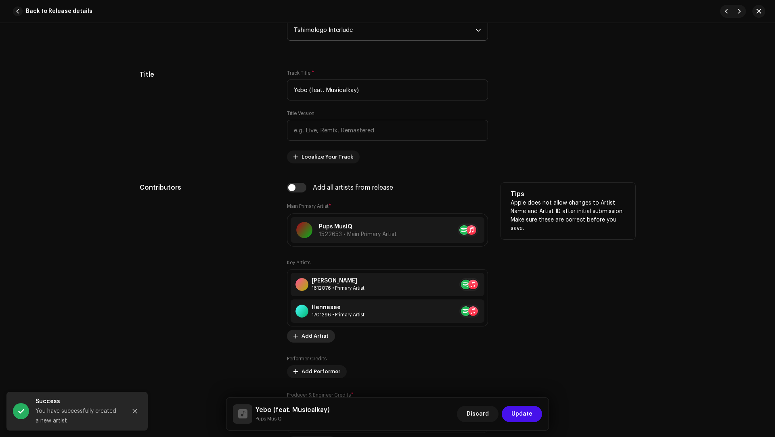
click at [307, 327] on span "Add Artist" at bounding box center [314, 336] width 27 height 16
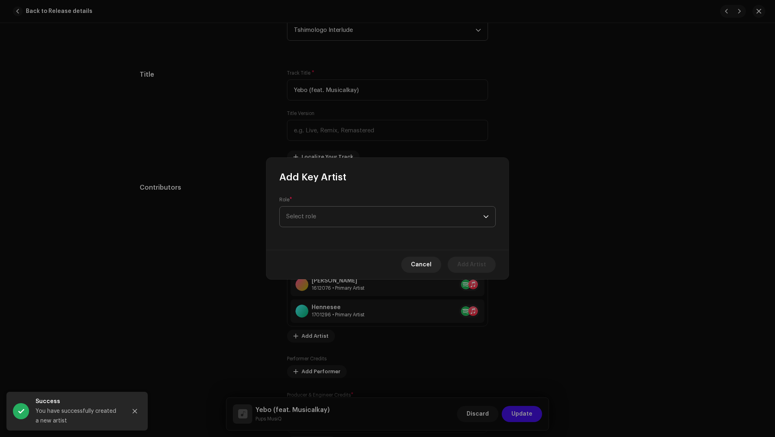
click at [303, 221] on span "Select role" at bounding box center [384, 217] width 197 height 20
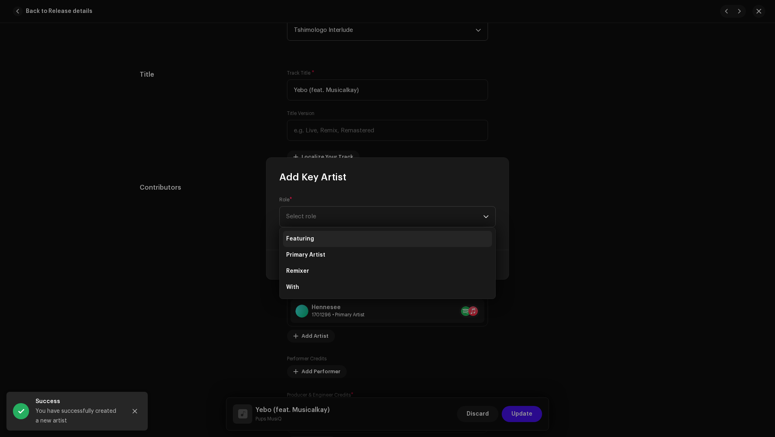
click at [308, 238] on span "Featuring" at bounding box center [300, 239] width 28 height 8
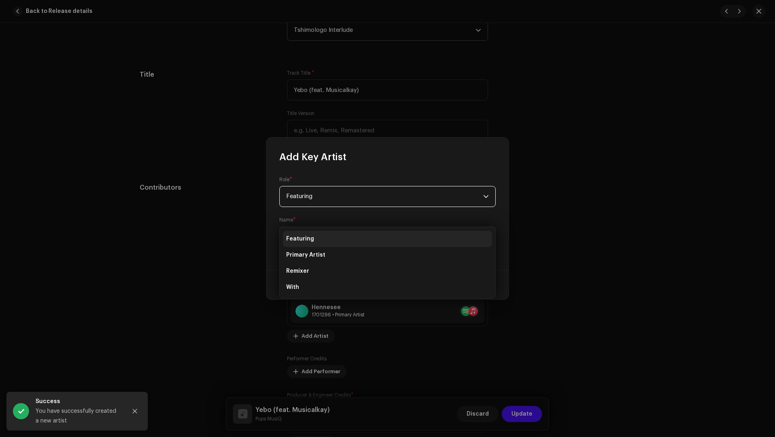
click at [308, 238] on span "Select Artist" at bounding box center [303, 237] width 35 height 6
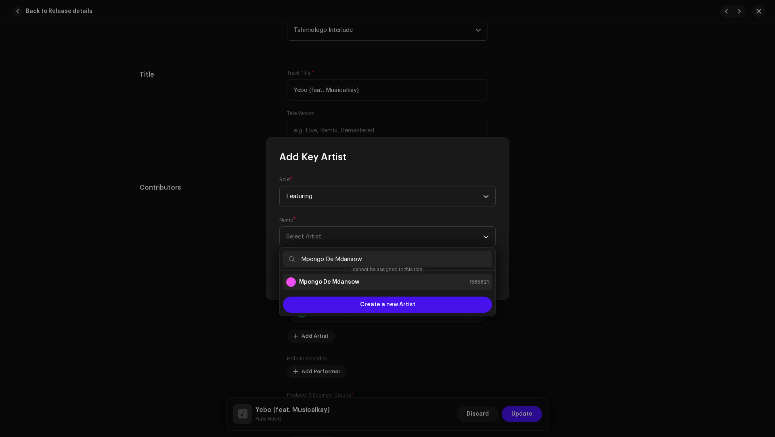
type input "Mpongo De Mdansow"
click at [324, 279] on strong "Mpongo De Mdansow" at bounding box center [329, 282] width 60 height 8
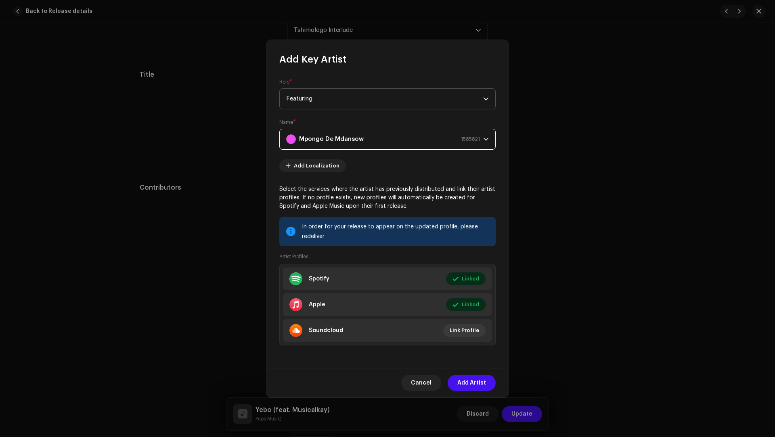
click at [311, 96] on span "Featuring" at bounding box center [384, 99] width 197 height 20
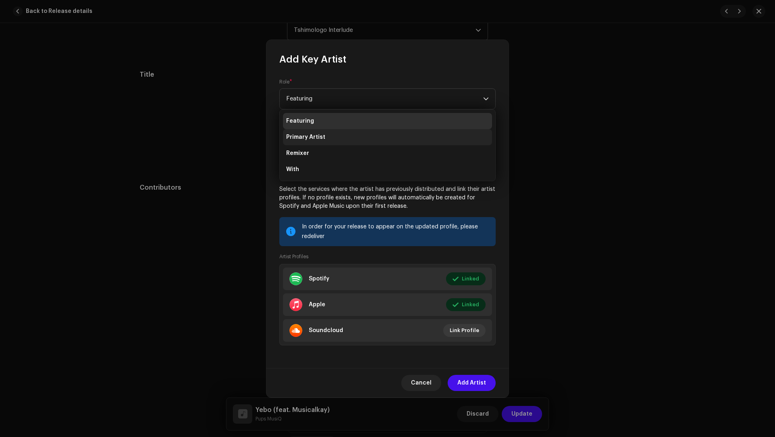
click at [312, 139] on span "Primary Artist" at bounding box center [305, 137] width 39 height 8
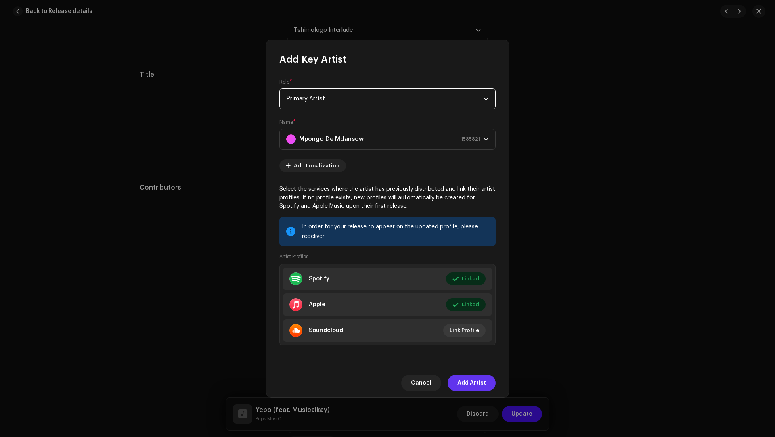
click at [470, 327] on span "Add Artist" at bounding box center [471, 383] width 29 height 16
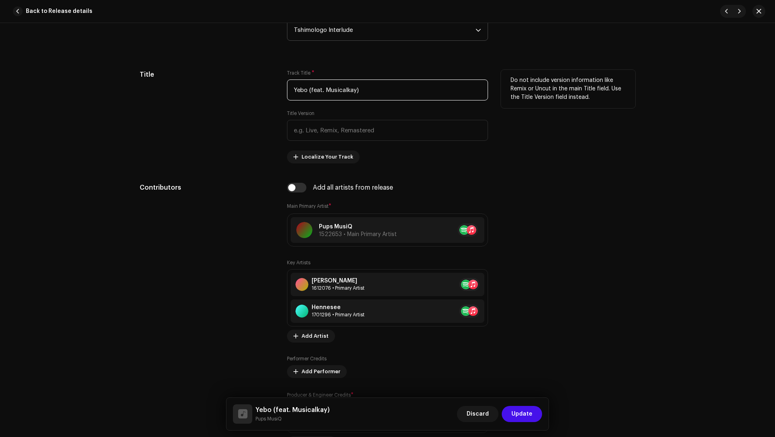
click at [341, 89] on input "Yebo (feat. Musicalkay)" at bounding box center [387, 90] width 201 height 21
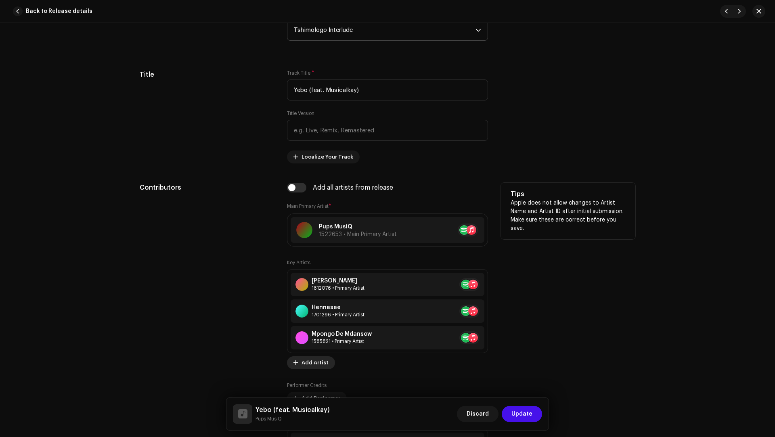
click at [310, 327] on span "Add Artist" at bounding box center [314, 363] width 27 height 16
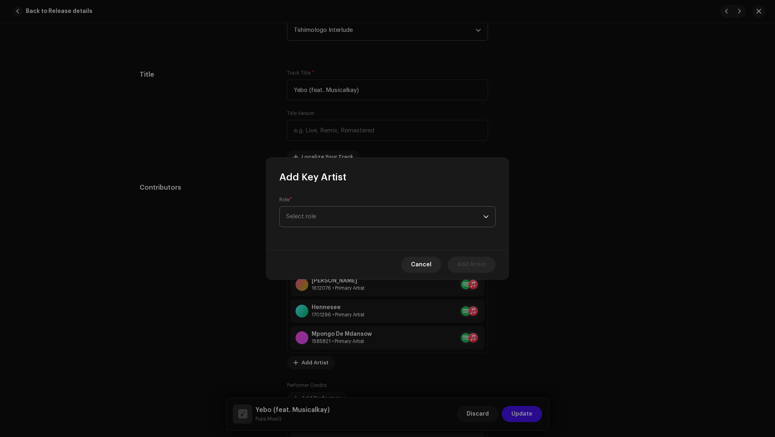
click at [301, 212] on span "Select role" at bounding box center [384, 217] width 197 height 20
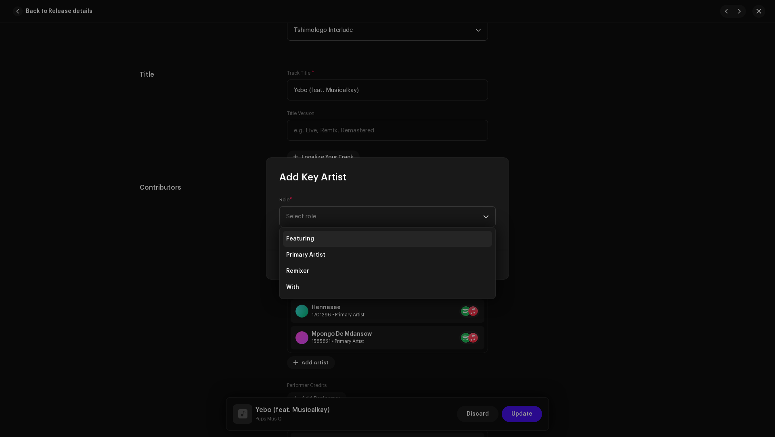
click at [303, 240] on span "Featuring" at bounding box center [300, 239] width 28 height 8
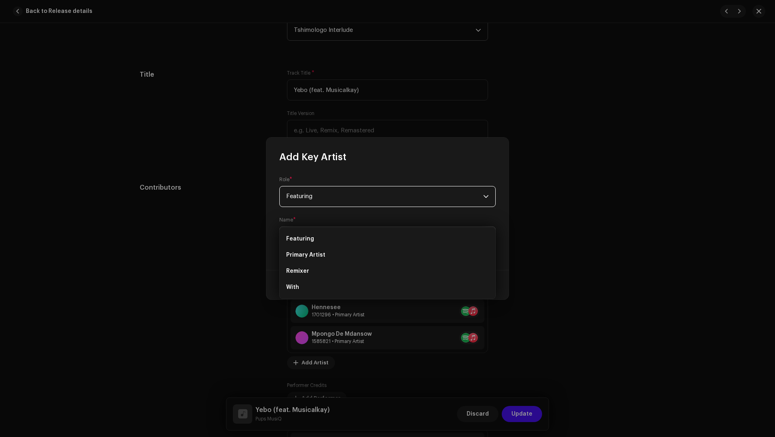
click at [304, 235] on span "Select Artist" at bounding box center [303, 237] width 35 height 6
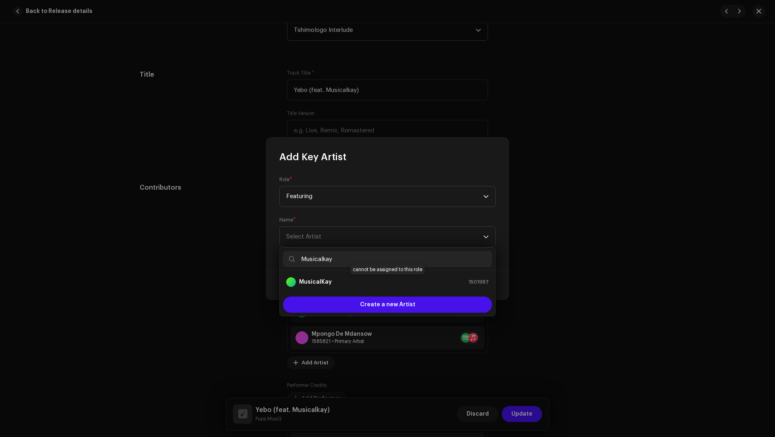
type input "Musicalkay"
click at [310, 283] on strong "MusicalKay" at bounding box center [315, 282] width 33 height 8
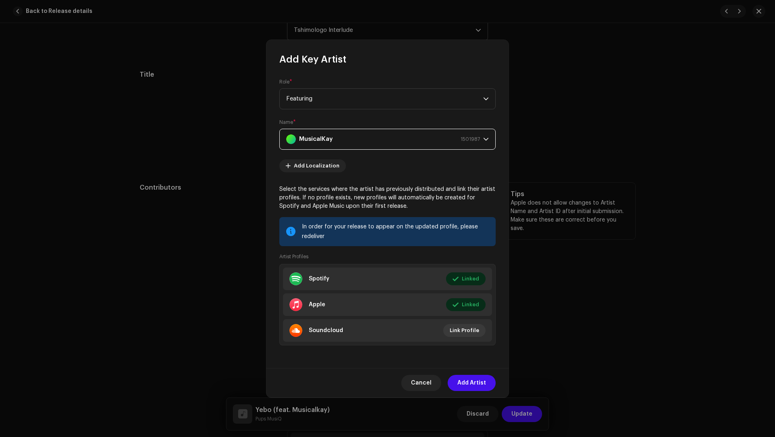
click at [466, 327] on span "Add Artist" at bounding box center [471, 383] width 29 height 16
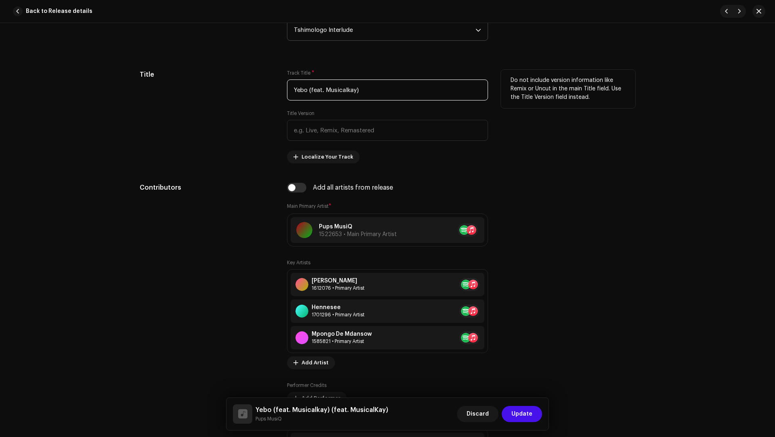
drag, startPoint x: 307, startPoint y: 86, endPoint x: 387, endPoint y: 91, distance: 79.7
click at [387, 91] on input "Yebo (feat. Musicalkay)" at bounding box center [387, 90] width 201 height 21
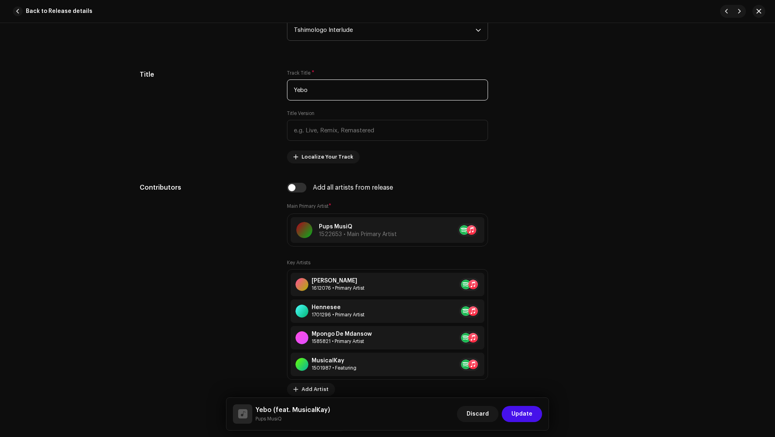
type input "Yebo"
click at [305, 327] on h5 "Yebo (feat. MusicalKay)" at bounding box center [292, 410] width 75 height 10
click at [306, 327] on h5 "Yebo (feat. MusicalKay)" at bounding box center [292, 410] width 75 height 10
copy h5 "MusicalKay"
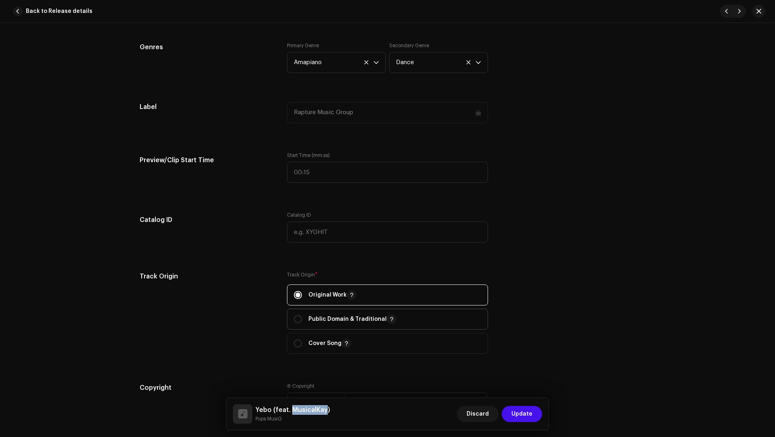
scroll to position [879, 0]
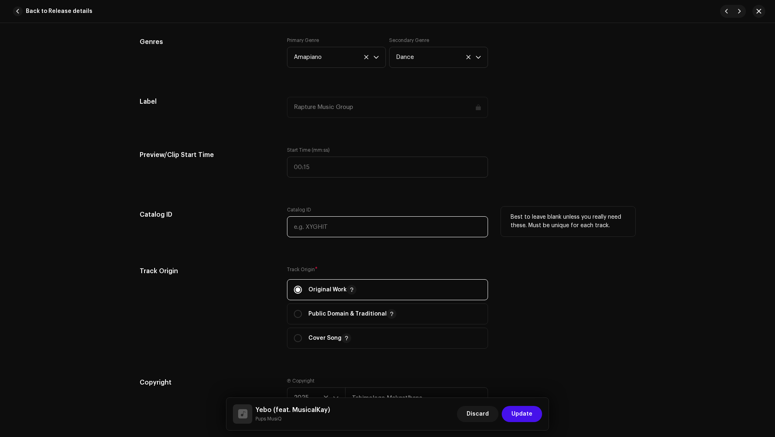
click at [302, 216] on input "text" at bounding box center [387, 226] width 201 height 21
paste input "Tshimologo Mokgatlhane, Bongani Thungela, Naledi Tshabalala, Bongani Matee"
drag, startPoint x: 368, startPoint y: 223, endPoint x: 364, endPoint y: 211, distance: 11.8
click at [364, 211] on div "Catalog ID Tshimologo Mokgatlhane, Bongani Thungela, Naledi Tshabalala, Bongani…" at bounding box center [387, 222] width 201 height 31
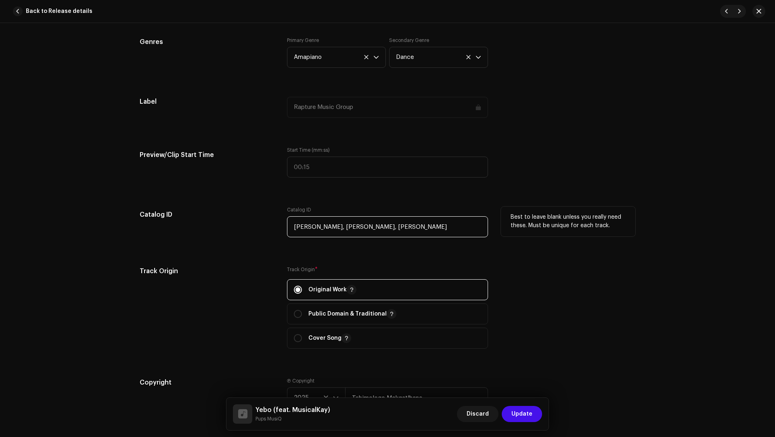
click at [322, 224] on input "Bongani Thungela, Naledi Tshabalala, Bongani Matee" at bounding box center [387, 226] width 201 height 21
drag, startPoint x: 322, startPoint y: 224, endPoint x: 305, endPoint y: 222, distance: 17.8
click at [305, 222] on input "Bongani Thungela, Naledi Tshabalala, Bongani Matee" at bounding box center [387, 226] width 201 height 21
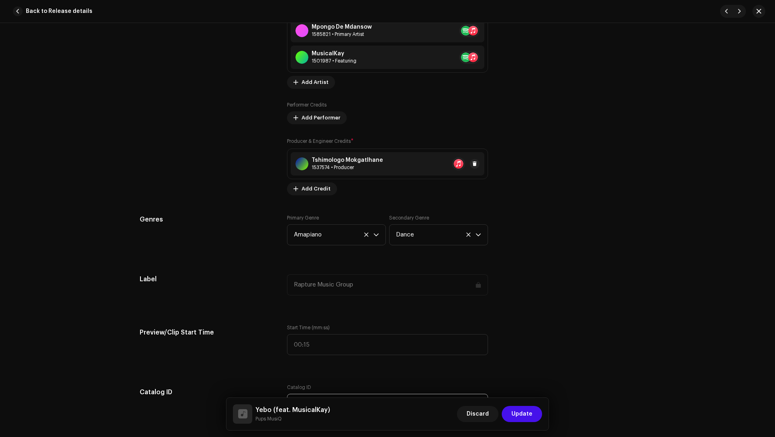
scroll to position [662, 0]
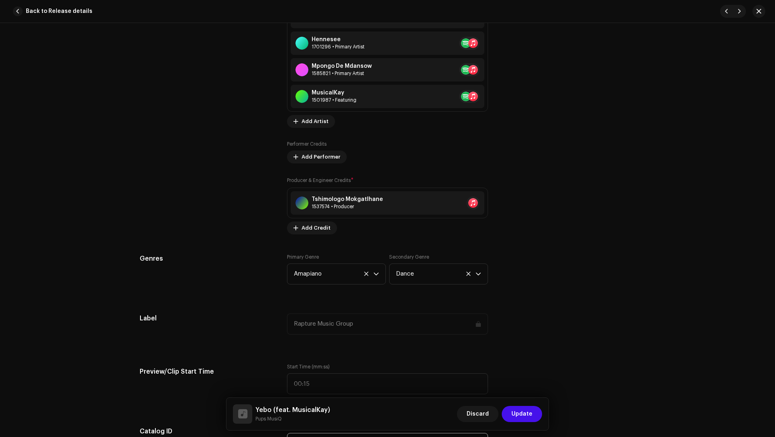
type input "Bongani Thungela, Naledi Tshabalala, Bongani Matee"
click at [304, 232] on div "Track details Complete the following to finalize your track. 1 of 3 Add Audio F…" at bounding box center [387, 325] width 521 height 1891
click at [301, 224] on span "Add Credit" at bounding box center [315, 228] width 29 height 16
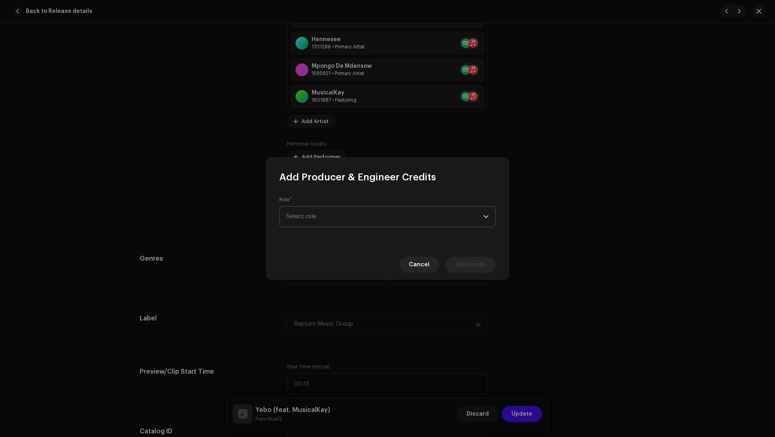
click at [301, 209] on span "Select role" at bounding box center [384, 217] width 197 height 20
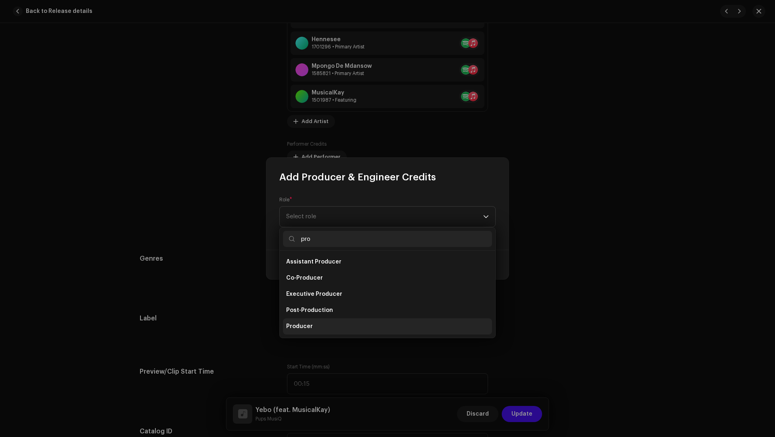
type input "pro"
click at [311, 327] on li "Producer" at bounding box center [387, 326] width 209 height 16
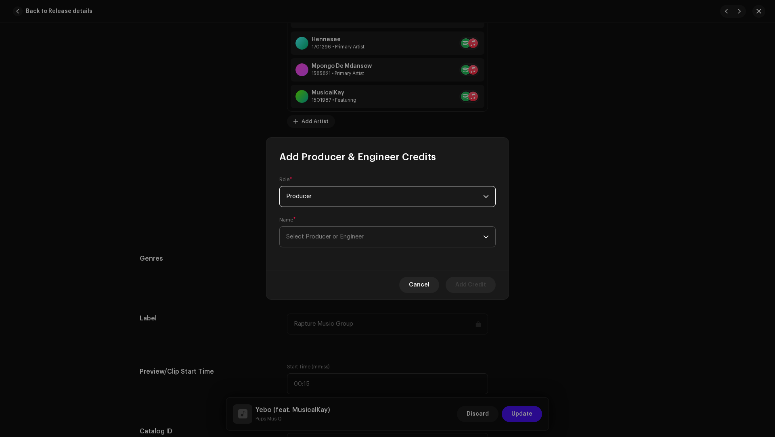
click at [301, 244] on span "Select Producer or Engineer" at bounding box center [384, 237] width 197 height 20
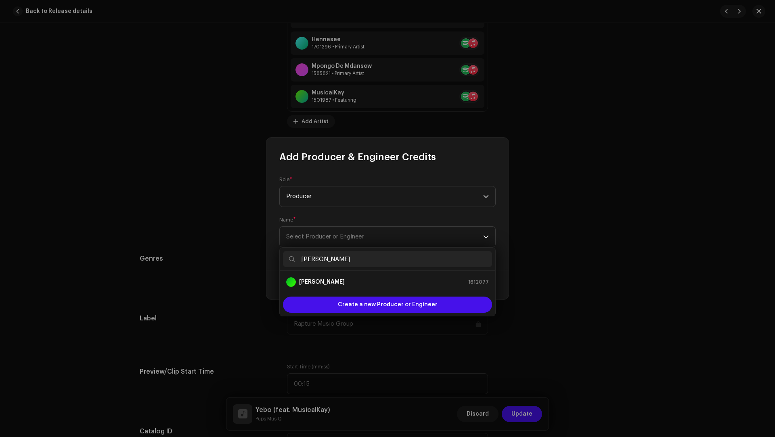
type input "Bongani Thungela"
click at [321, 280] on strong "Bongani Thungela" at bounding box center [322, 282] width 46 height 8
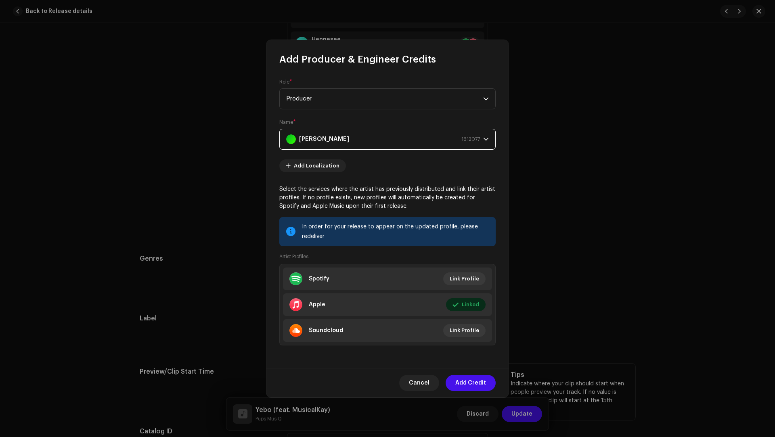
click at [462, 327] on span "Add Credit" at bounding box center [470, 383] width 31 height 16
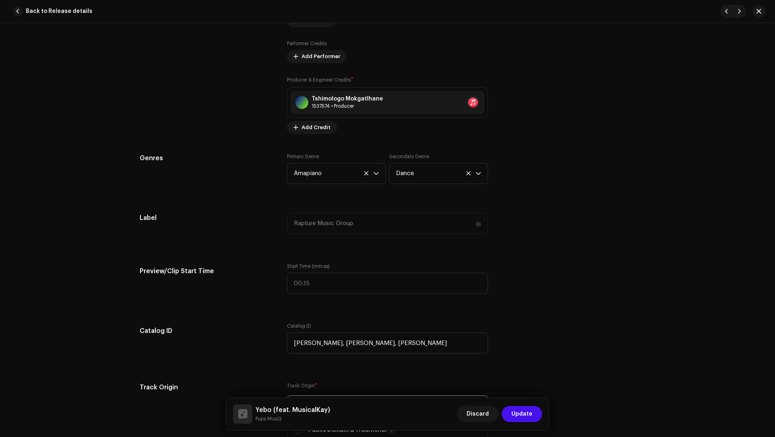
scroll to position [823, 0]
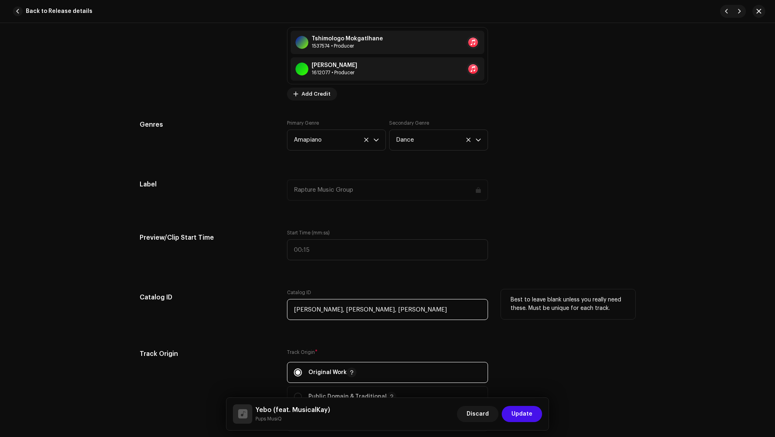
click at [380, 310] on input "Bongani Thungela, Naledi Tshabalala, Bongani Matee" at bounding box center [387, 309] width 201 height 21
drag, startPoint x: 380, startPoint y: 310, endPoint x: 356, endPoint y: 306, distance: 24.0
click at [356, 306] on input "Bongani Thungela, Naledi Tshabalala, Bongani Matee" at bounding box center [387, 309] width 201 height 21
click at [311, 89] on span "Add Credit" at bounding box center [315, 94] width 29 height 16
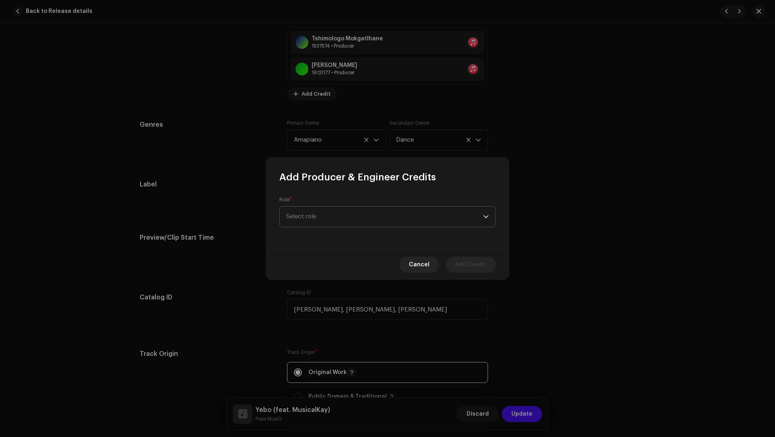
click at [301, 215] on span "Select role" at bounding box center [384, 217] width 197 height 20
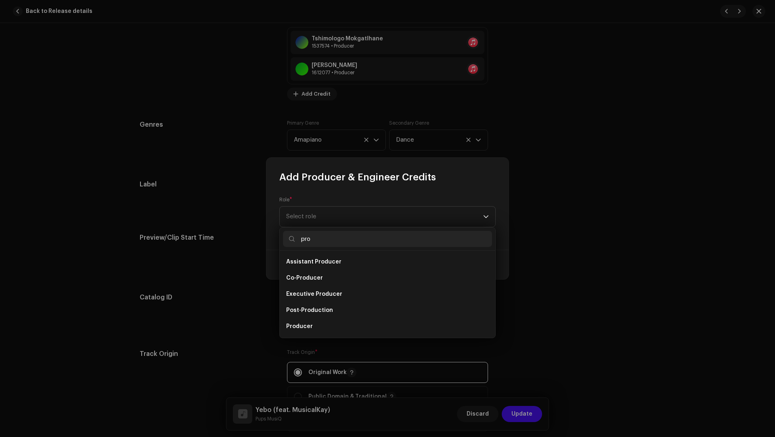
scroll to position [13, 0]
type input "pro"
click at [296, 313] on span "Producer" at bounding box center [299, 314] width 27 height 8
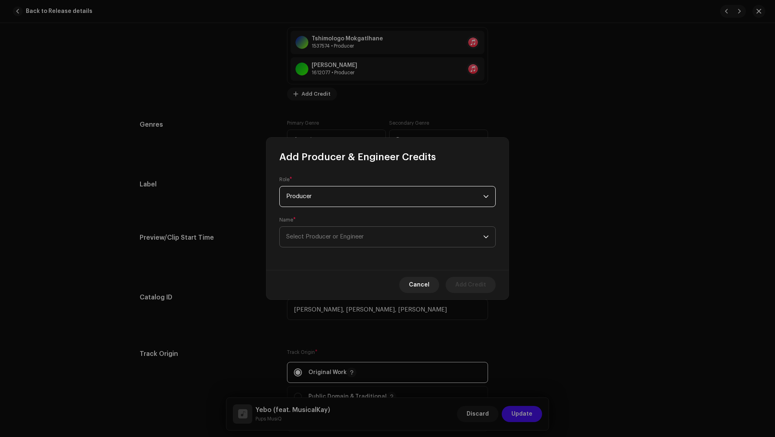
click at [310, 243] on span "Select Producer or Engineer" at bounding box center [384, 237] width 197 height 20
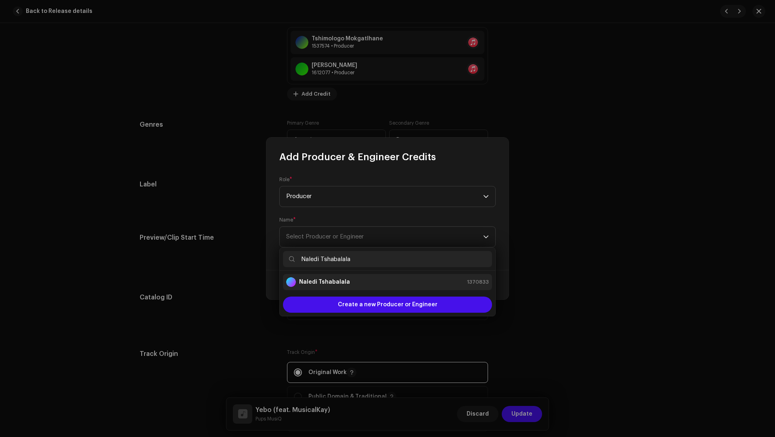
type input "Naledi Tshabalala"
click at [331, 283] on strong "Naledi Tshabalala" at bounding box center [324, 282] width 51 height 8
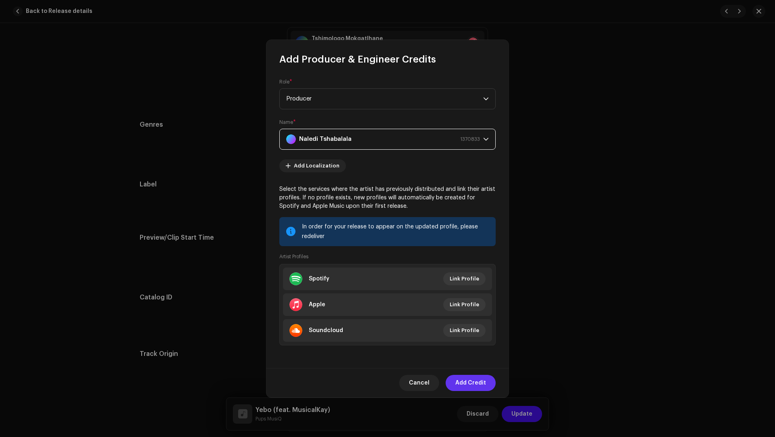
click at [467, 327] on span "Add Credit" at bounding box center [470, 383] width 31 height 16
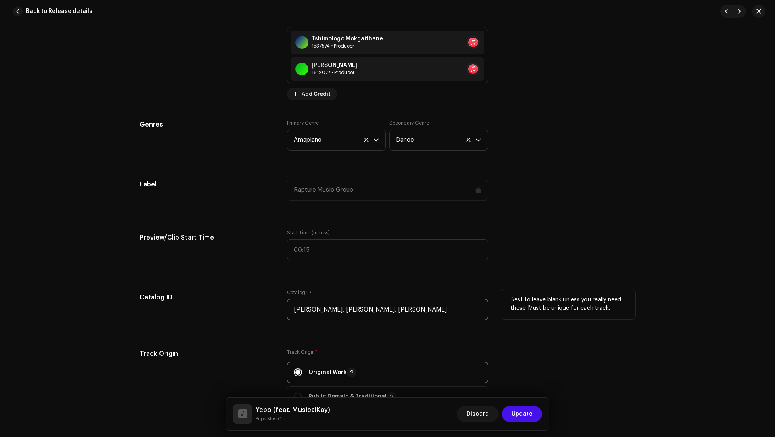
click at [409, 307] on input "Bongani Thungela, Naledi Tshabalala, Bongani Matee" at bounding box center [387, 309] width 201 height 21
drag, startPoint x: 409, startPoint y: 307, endPoint x: 425, endPoint y: 306, distance: 15.4
click at [425, 306] on div "Track details Complete the following to finalize your track. 1 of 3 Add Audio F…" at bounding box center [387, 178] width 521 height 1918
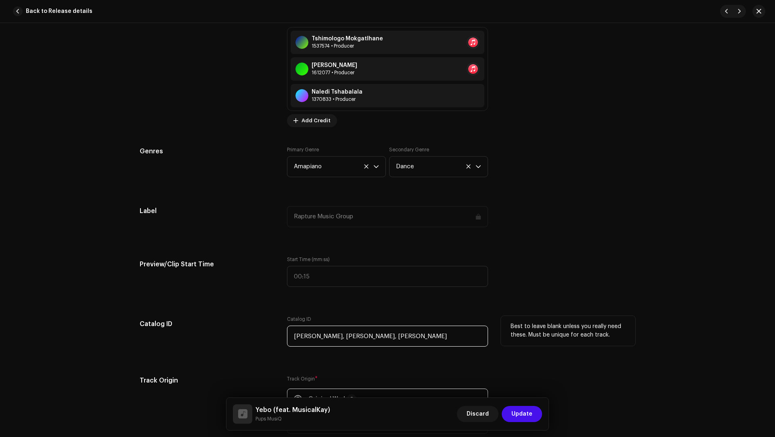
click at [431, 327] on input "Bongani Thungela, Naledi Tshabalala, Bongani Matee" at bounding box center [387, 336] width 201 height 21
drag, startPoint x: 431, startPoint y: 333, endPoint x: 408, endPoint y: 334, distance: 23.0
click at [408, 327] on input "Bongani Thungela, Naledi Tshabalala, Bongani Matee" at bounding box center [387, 336] width 201 height 21
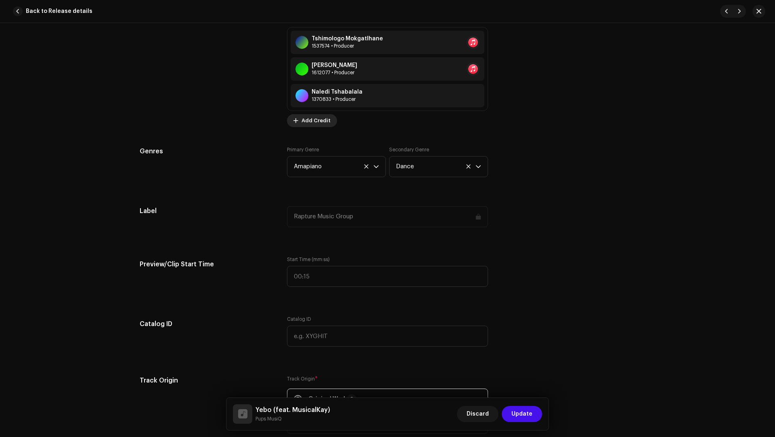
click at [316, 122] on span "Add Credit" at bounding box center [315, 121] width 29 height 16
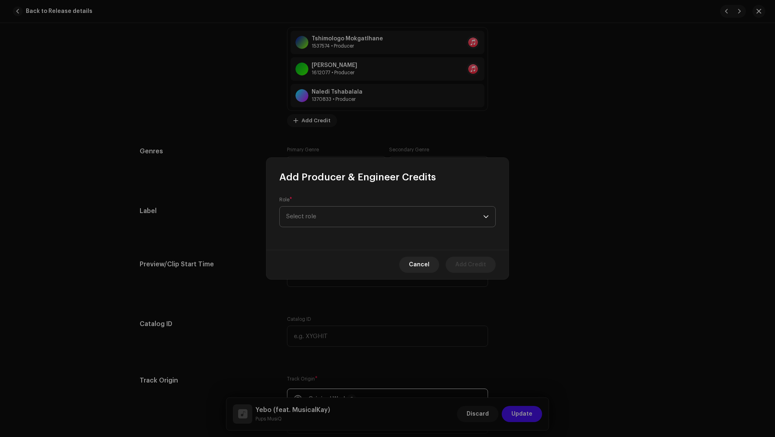
click at [313, 213] on span "Select role" at bounding box center [384, 217] width 197 height 20
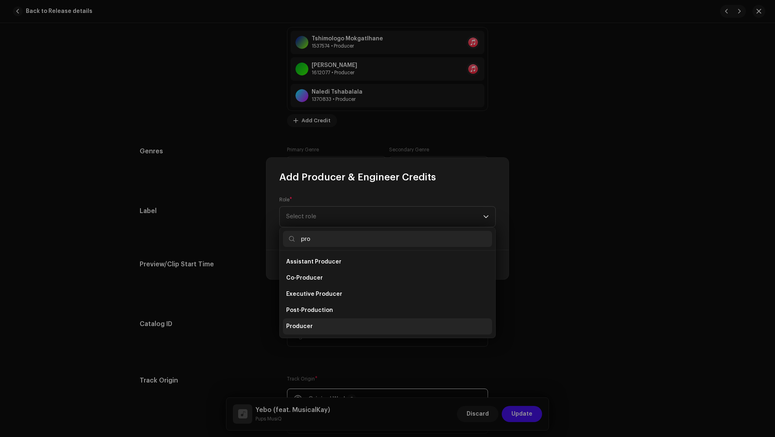
type input "pro"
click at [311, 327] on li "Producer" at bounding box center [387, 326] width 209 height 16
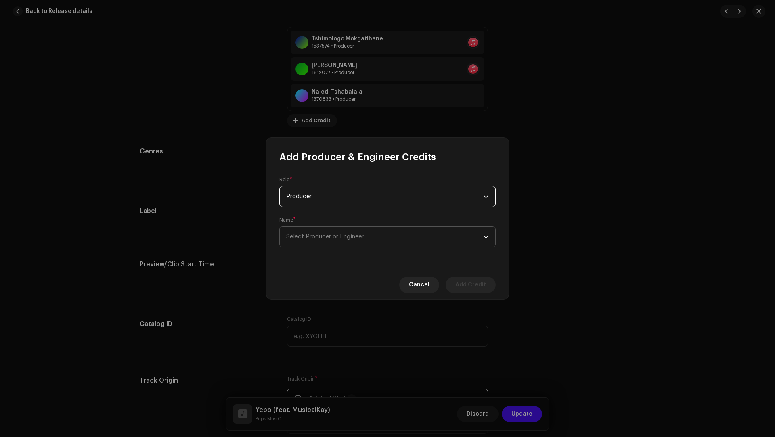
click at [315, 234] on span "Select Producer or Engineer" at bounding box center [324, 237] width 77 height 6
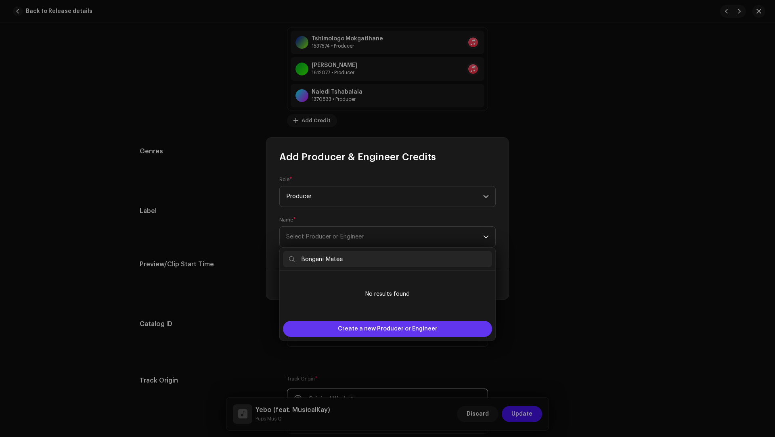
type input "Bongani Matee"
click at [340, 327] on span "Create a new Producer or Engineer" at bounding box center [388, 329] width 100 height 16
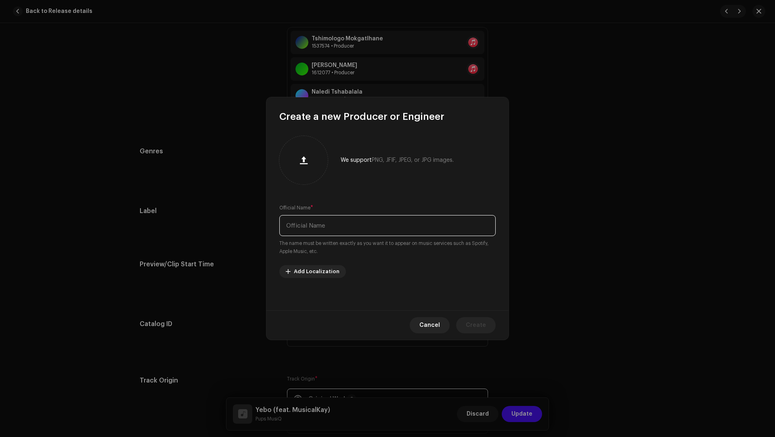
click at [307, 215] on input "text" at bounding box center [387, 225] width 216 height 21
paste input "Bongani Matee"
type input "Bongani Matee"
click at [476, 320] on span "Create" at bounding box center [476, 325] width 20 height 16
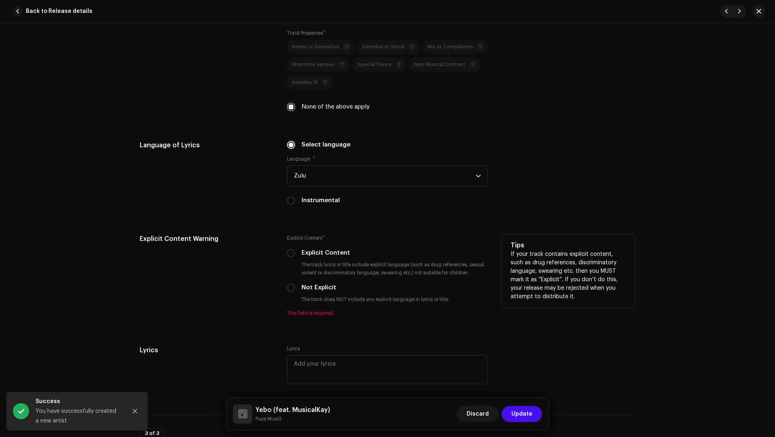
scroll to position [1464, 0]
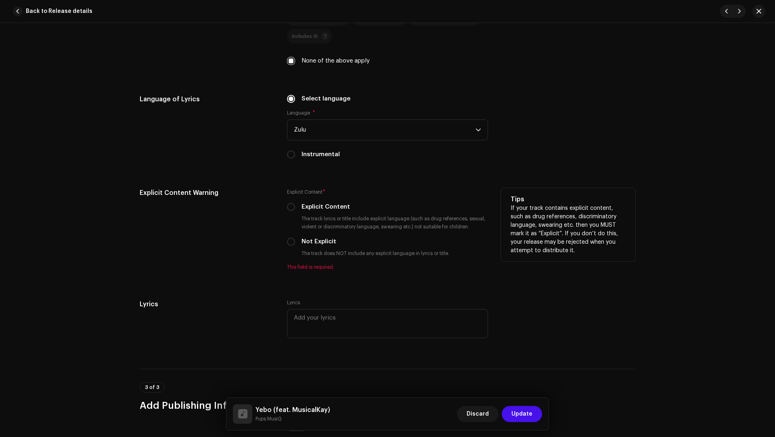
click at [311, 237] on label "Not Explicit" at bounding box center [318, 241] width 35 height 9
click at [295, 238] on input "Not Explicit" at bounding box center [291, 242] width 8 height 8
radio input "true"
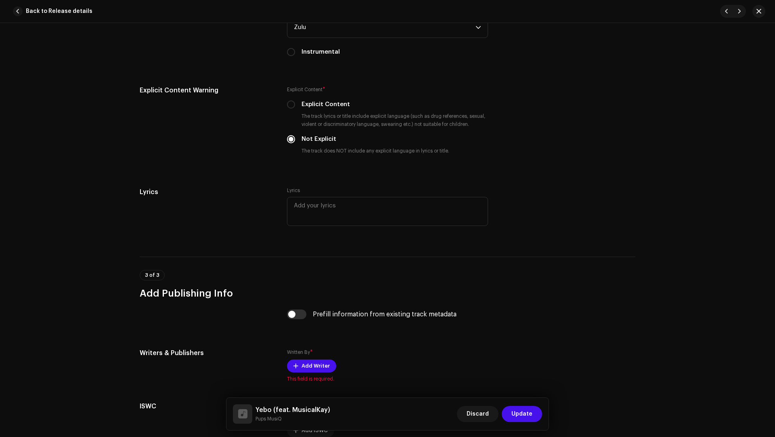
scroll to position [1642, 0]
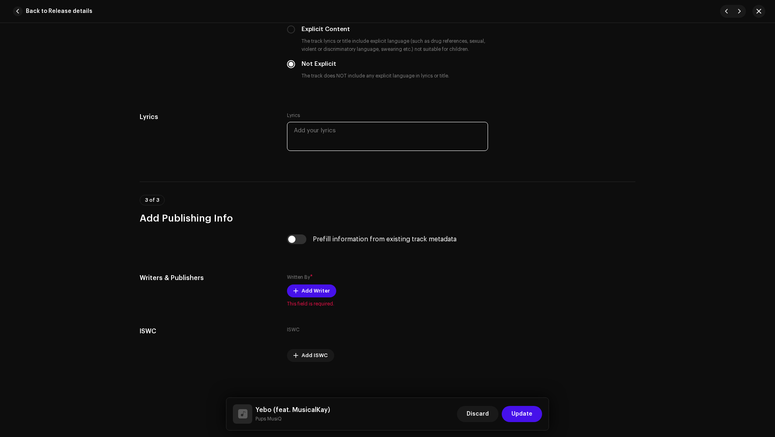
click at [309, 136] on textarea at bounding box center [387, 136] width 201 height 29
paste textarea "Naledi Tshabalala, Bongani Matee"
click at [317, 127] on textarea "Naledi Tshabalala, Bongani Matee" at bounding box center [387, 136] width 201 height 29
drag, startPoint x: 317, startPoint y: 127, endPoint x: 308, endPoint y: 127, distance: 8.9
click at [308, 127] on textarea "Naledi Tshabalala, Bongani Matee" at bounding box center [387, 136] width 201 height 29
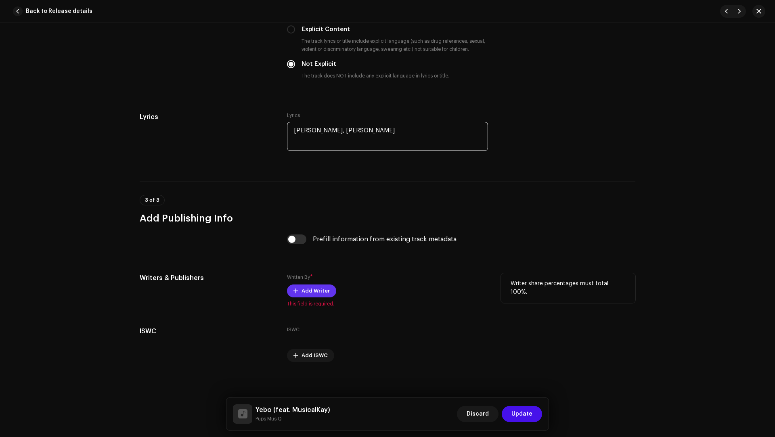
type textarea "Naledi Tshabalala, Bongani Matee"
click at [307, 287] on span "Add Writer" at bounding box center [315, 291] width 28 height 16
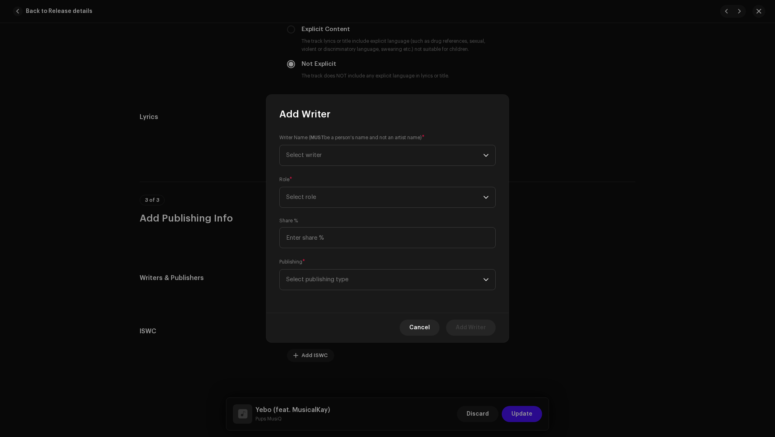
click at [302, 266] on div "Publishing * Select publishing type" at bounding box center [387, 274] width 216 height 32
click at [308, 283] on span "Select publishing type" at bounding box center [384, 280] width 197 height 20
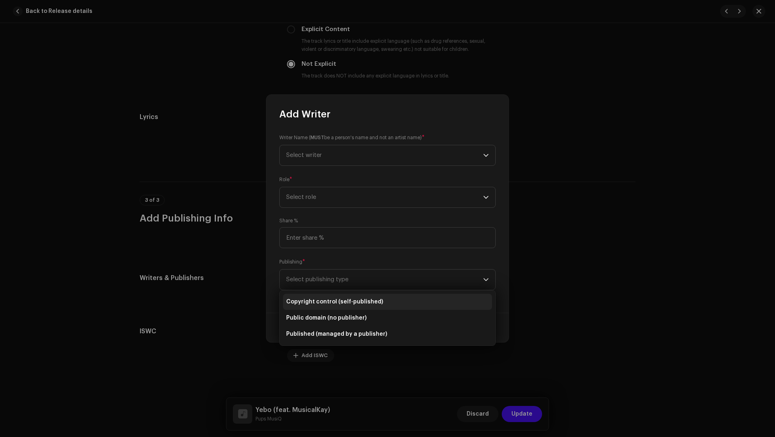
click at [312, 295] on li "Copyright control (self-published)" at bounding box center [387, 302] width 209 height 16
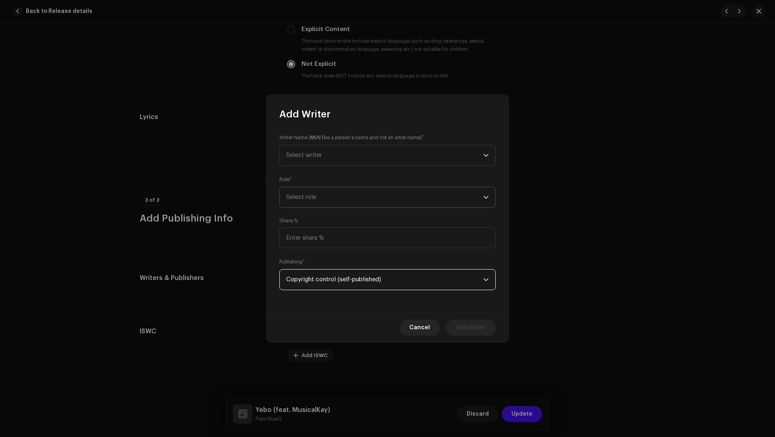
click at [304, 203] on span "Select role" at bounding box center [384, 197] width 197 height 20
click at [308, 270] on span "Composer & Lyricist" at bounding box center [314, 268] width 57 height 8
click at [304, 153] on span "Select writer" at bounding box center [304, 155] width 36 height 6
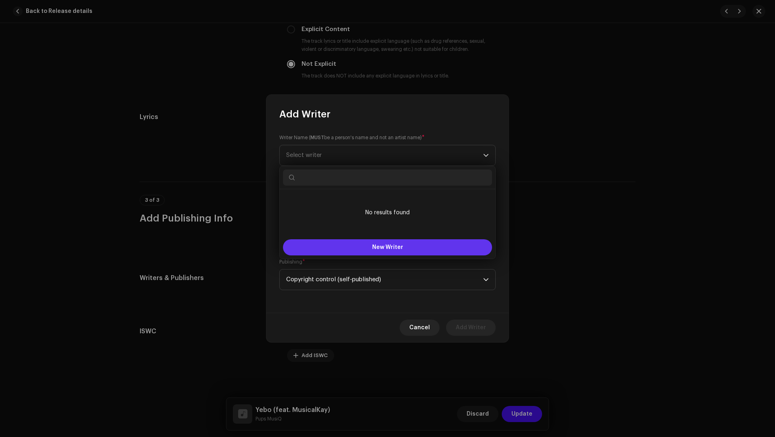
click at [314, 241] on button "New Writer" at bounding box center [387, 247] width 209 height 16
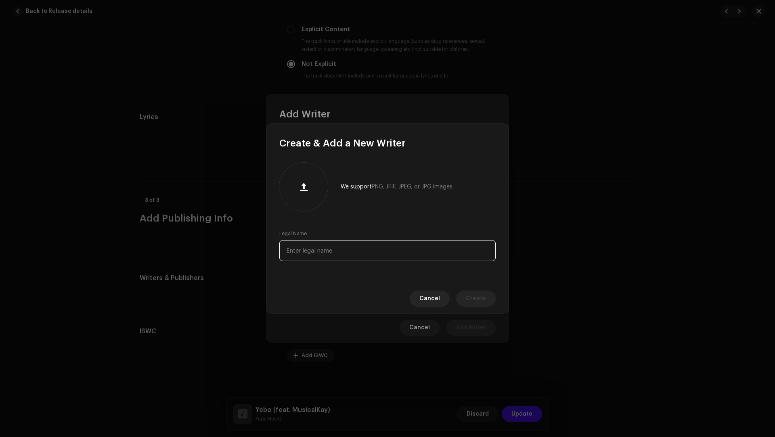
click at [316, 249] on input "text" at bounding box center [387, 250] width 216 height 21
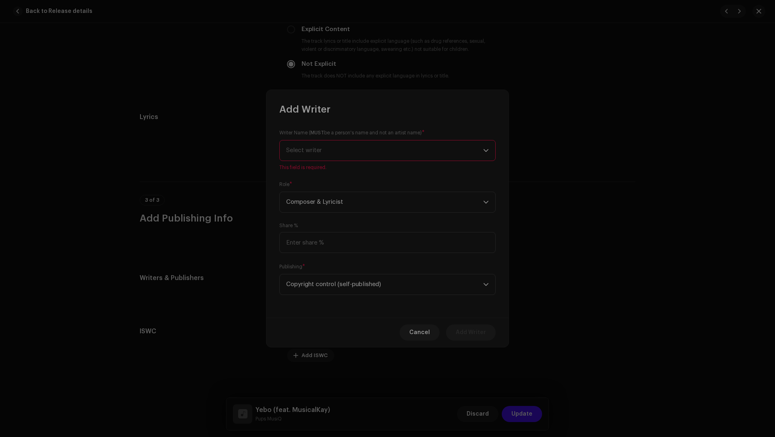
click at [320, 327] on div "Create & Add a New Writer We support PNG, JFIF, JPEG, or JPG images. Legal Name…" at bounding box center [387, 218] width 775 height 437
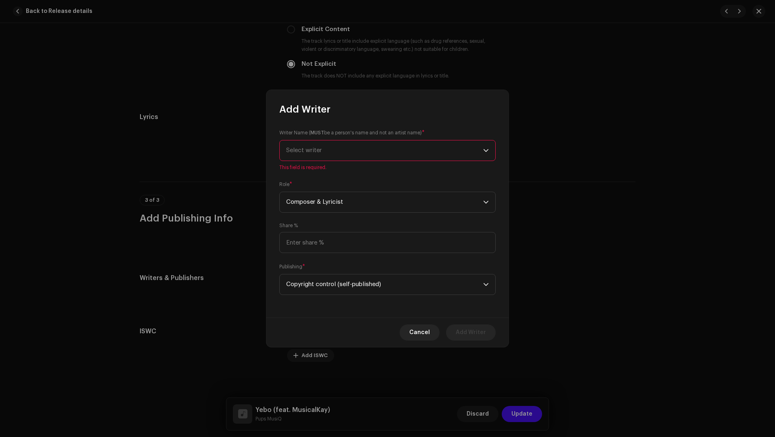
click at [326, 166] on span "This field is required." at bounding box center [387, 167] width 216 height 6
click at [322, 162] on div "Writer Name ( MUST be a person's name and not an artist name) * Select writer T…" at bounding box center [387, 150] width 216 height 42
click at [315, 153] on span "Select writer" at bounding box center [384, 150] width 197 height 20
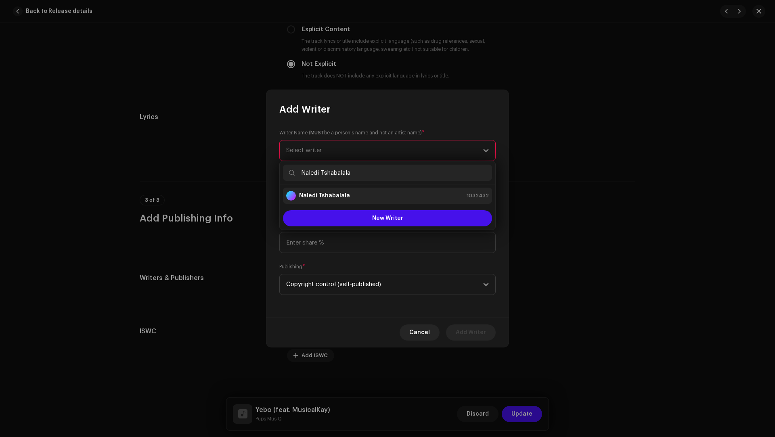
type input "Naledi Tshabalala"
click at [324, 197] on strong "Naledi Tshabalala" at bounding box center [324, 196] width 51 height 8
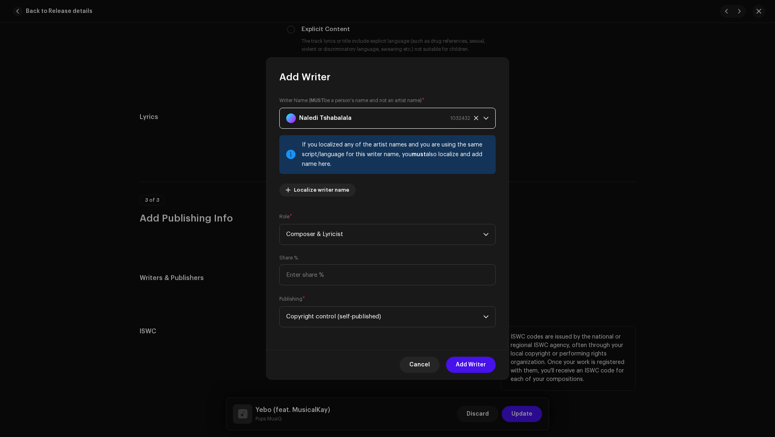
click at [476, 327] on span "Add Writer" at bounding box center [471, 365] width 30 height 16
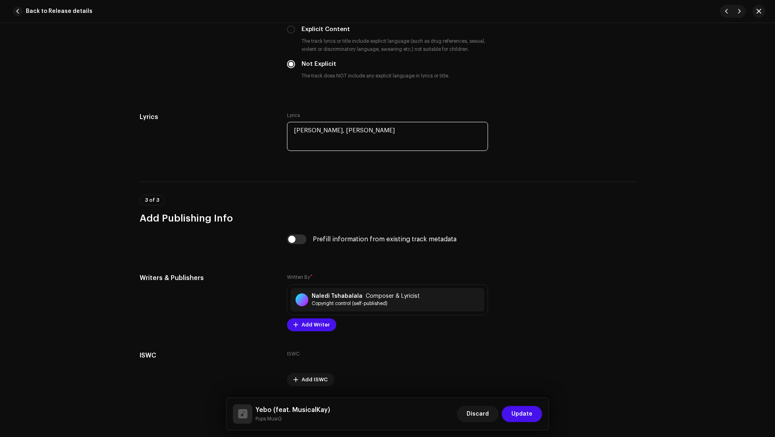
click at [354, 129] on textarea "Naledi Tshabalala, Bongani Matee" at bounding box center [387, 136] width 201 height 29
drag, startPoint x: 354, startPoint y: 129, endPoint x: 374, endPoint y: 129, distance: 19.8
click at [374, 129] on textarea "Naledi Tshabalala, Bongani Matee" at bounding box center [387, 136] width 201 height 29
click at [320, 324] on span "Add Writer" at bounding box center [315, 325] width 28 height 16
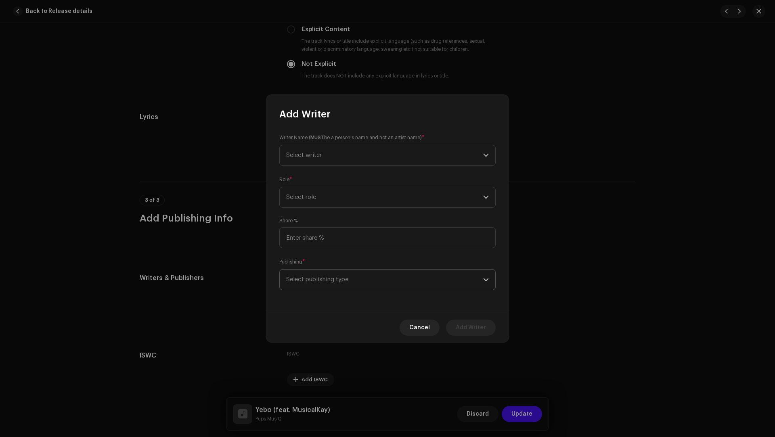
click at [314, 278] on span "Select publishing type" at bounding box center [384, 280] width 197 height 20
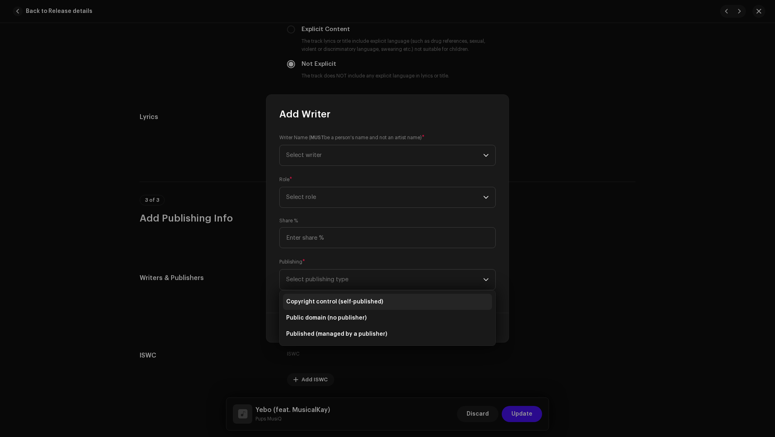
click at [316, 300] on span "Copyright control (self-published)" at bounding box center [334, 302] width 97 height 8
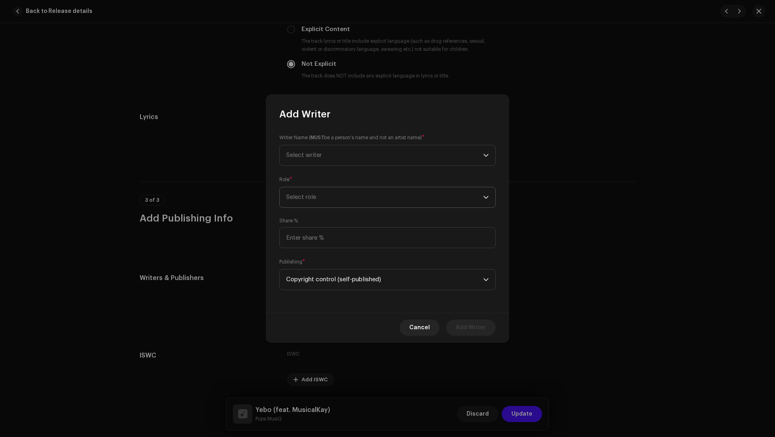
click at [308, 204] on span "Select role" at bounding box center [384, 197] width 197 height 20
click at [313, 260] on li "Composer & Lyricist" at bounding box center [387, 268] width 209 height 16
click at [299, 160] on span "Select writer" at bounding box center [384, 155] width 197 height 20
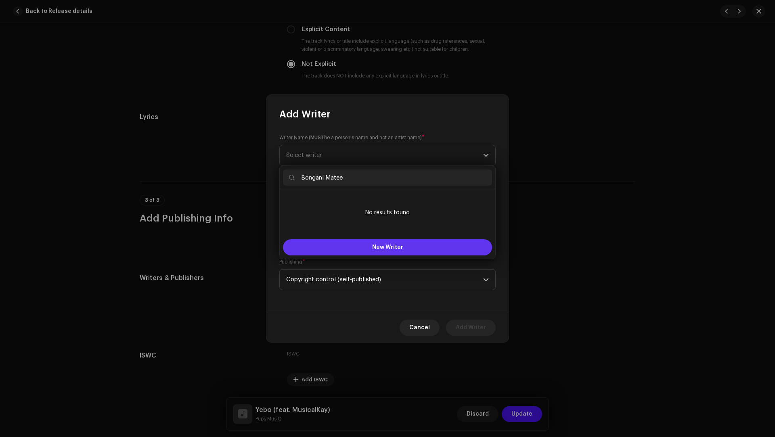
type input "Bongani Matee"
click at [349, 246] on button "New Writer" at bounding box center [387, 247] width 209 height 16
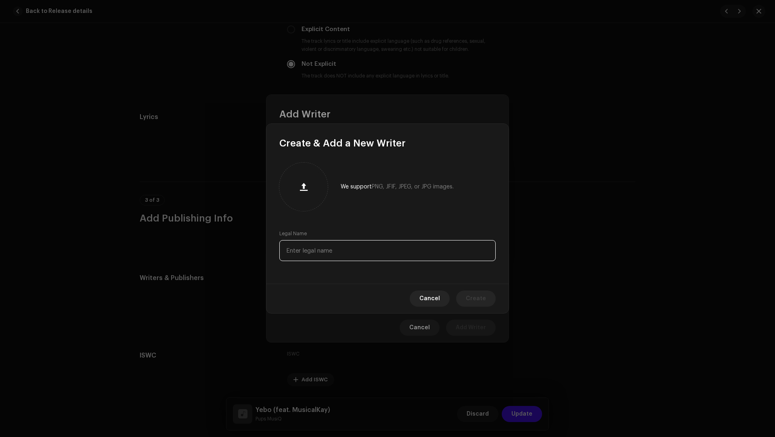
click at [327, 248] on input "text" at bounding box center [387, 250] width 216 height 21
paste input "Bongani Matee"
type input "Bongani Matee"
click at [483, 301] on span "Create" at bounding box center [476, 299] width 20 height 16
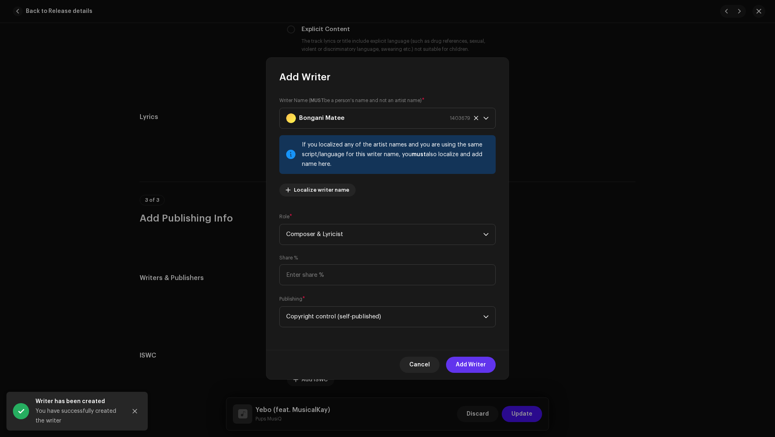
click at [470, 327] on span "Add Writer" at bounding box center [471, 365] width 30 height 16
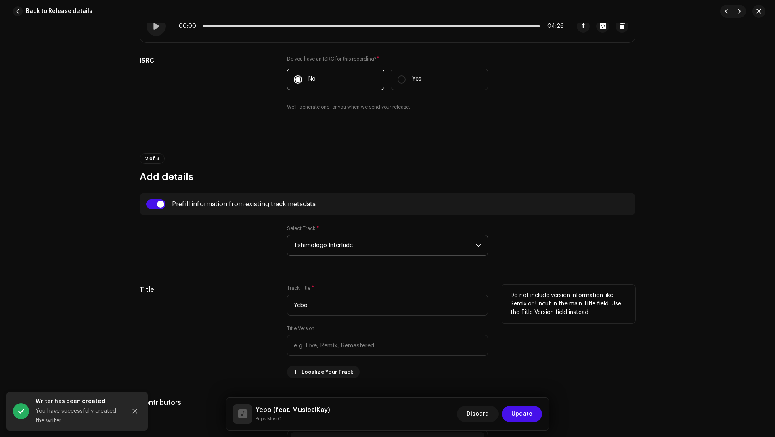
scroll to position [0, 0]
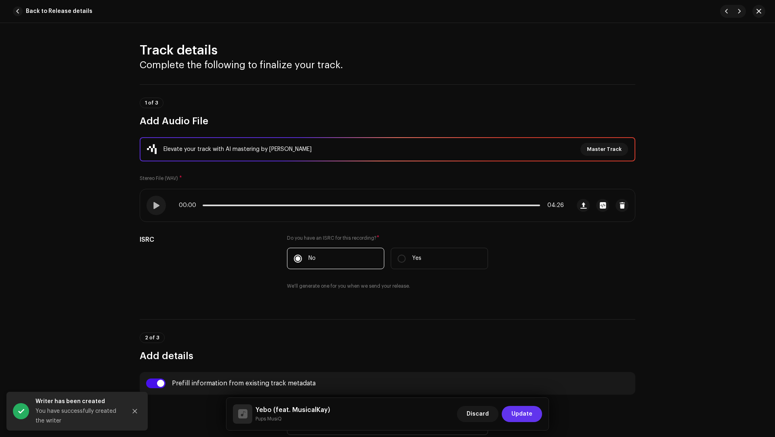
click at [513, 327] on span "Update" at bounding box center [521, 414] width 21 height 16
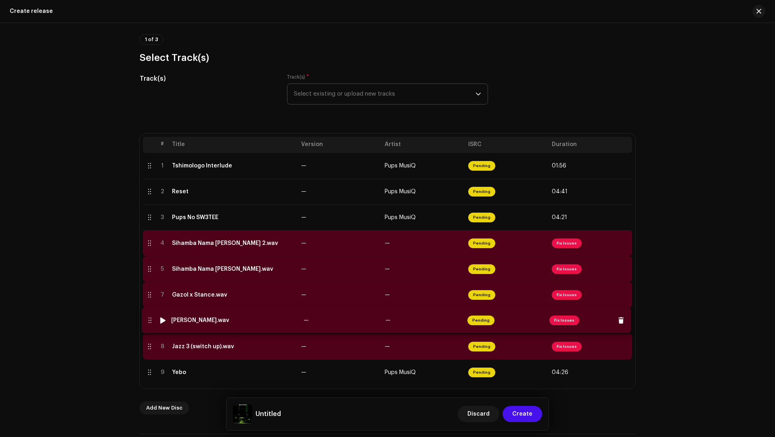
drag, startPoint x: 146, startPoint y: 296, endPoint x: 146, endPoint y: 322, distance: 25.8
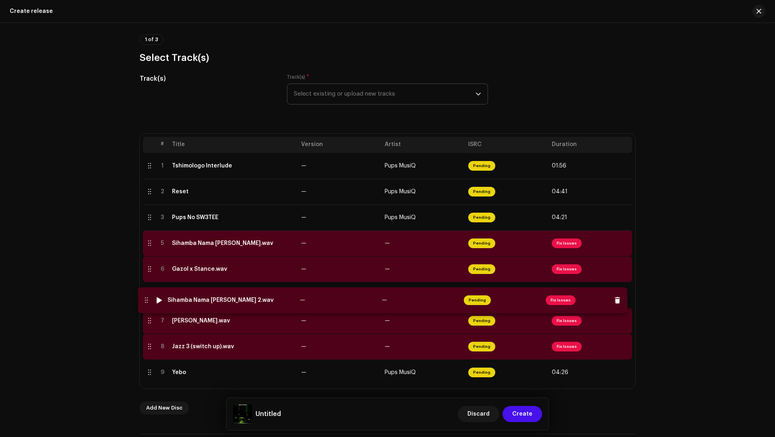
drag, startPoint x: 146, startPoint y: 242, endPoint x: 143, endPoint y: 299, distance: 57.4
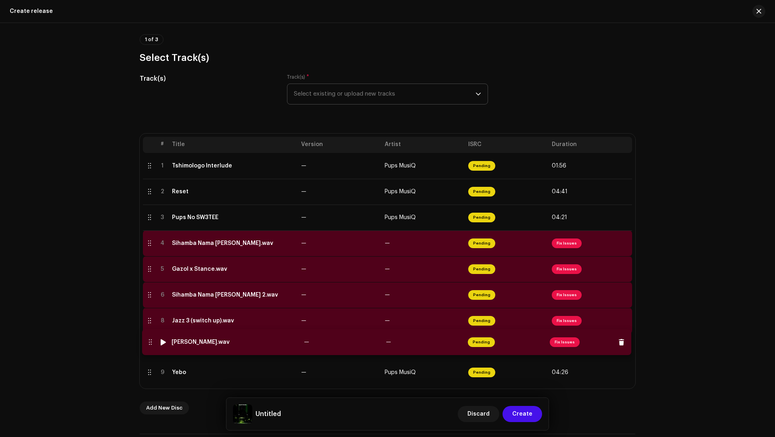
drag, startPoint x: 146, startPoint y: 321, endPoint x: 146, endPoint y: 343, distance: 21.8
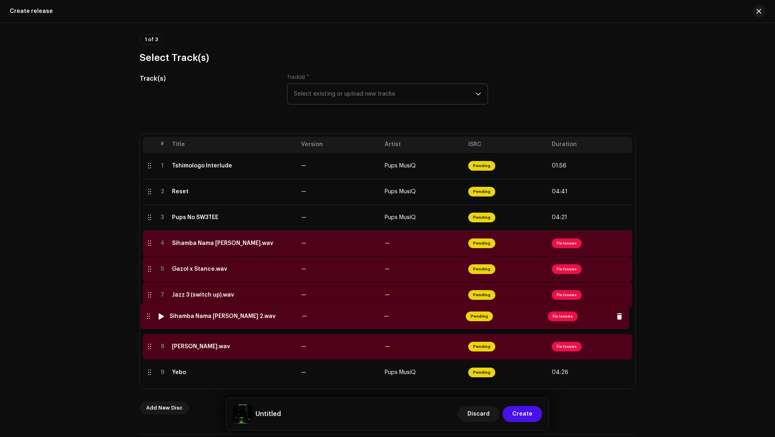
drag, startPoint x: 148, startPoint y: 297, endPoint x: 147, endPoint y: 318, distance: 21.8
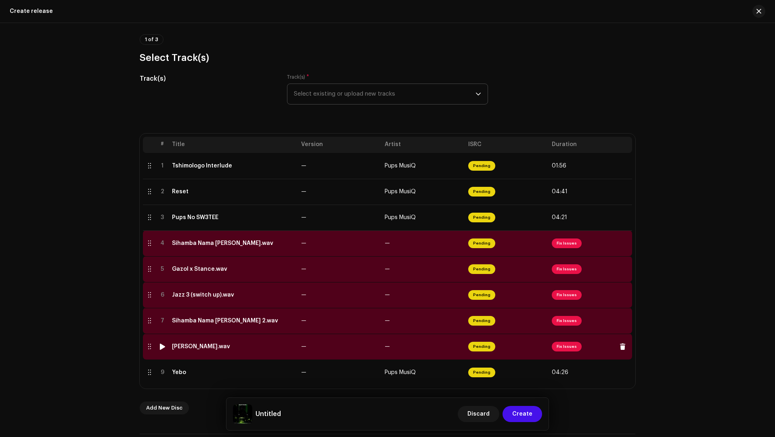
click at [247, 327] on div "Jaiva Ngamabomu.wav" at bounding box center [233, 346] width 123 height 6
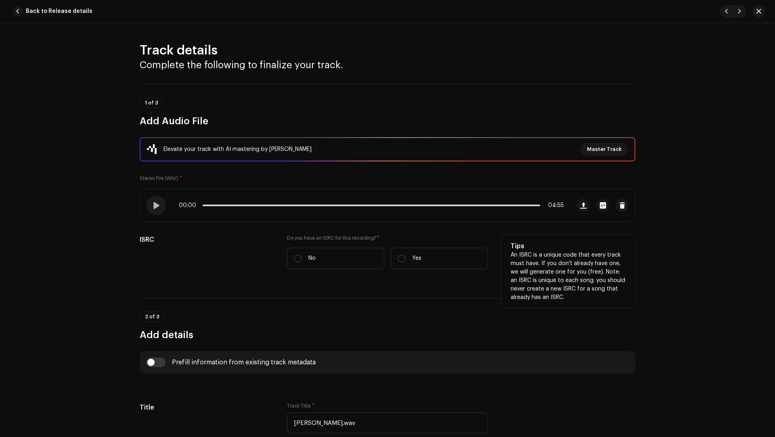
click at [297, 247] on div "Do you have an ISRC for this recording? * No Yes" at bounding box center [387, 252] width 201 height 34
click at [306, 269] on div "Do you have an ISRC for this recording? * No Yes" at bounding box center [387, 257] width 201 height 44
click at [306, 265] on label "No" at bounding box center [335, 258] width 97 height 21
click at [302, 263] on input "No" at bounding box center [298, 259] width 8 height 8
radio input "true"
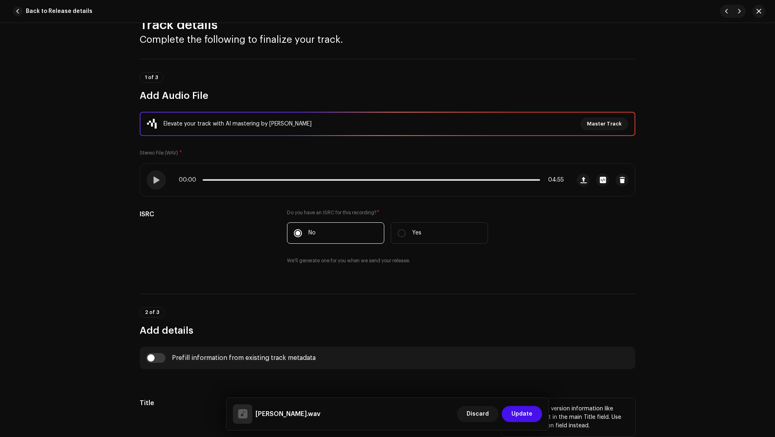
scroll to position [205, 0]
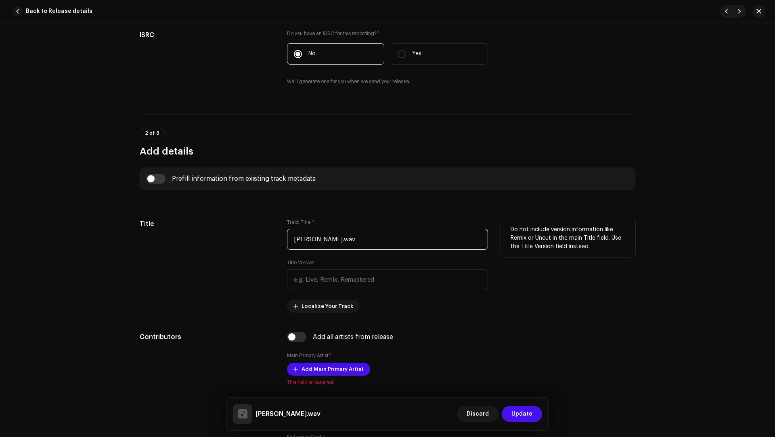
click at [366, 229] on input "Jaiva Ngamabomu.wav" at bounding box center [387, 239] width 201 height 21
paste input "text"
type input "[PERSON_NAME]"
click at [158, 178] on input "checkbox" at bounding box center [155, 179] width 19 height 10
checkbox input "true"
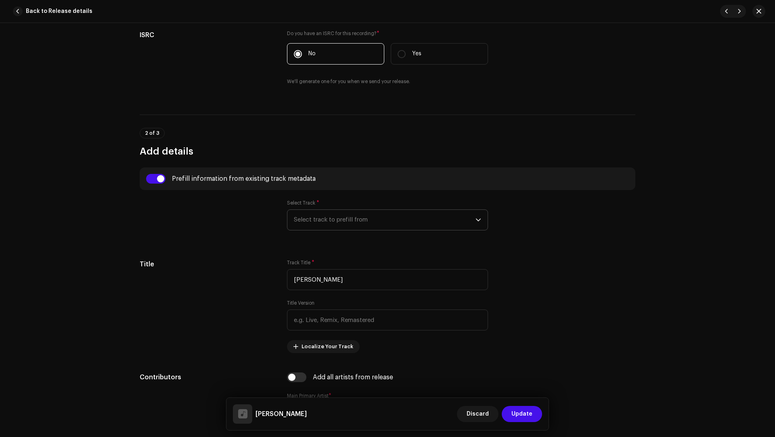
click at [308, 224] on span "Select track to prefill from" at bounding box center [385, 220] width 182 height 20
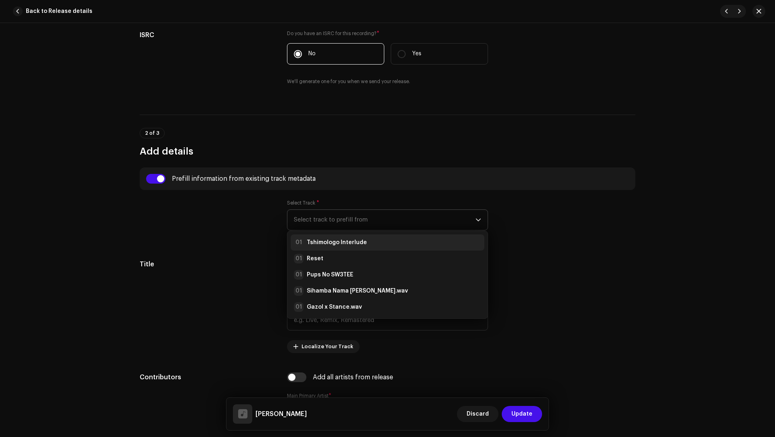
click at [321, 241] on strong "Tshimologo Interlude" at bounding box center [337, 243] width 60 height 8
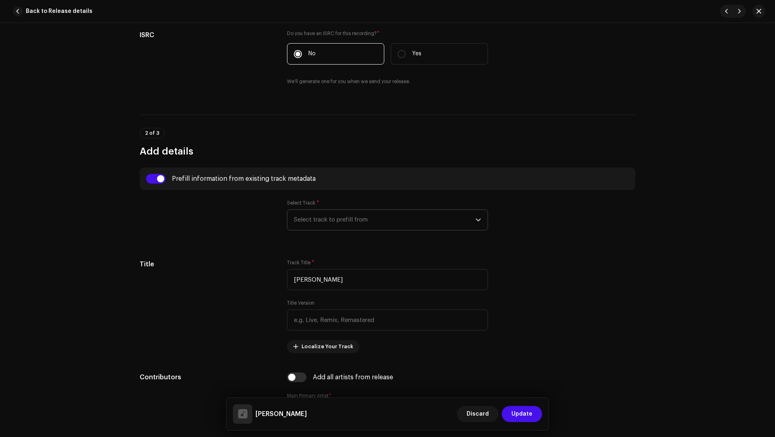
radio input "true"
type input "Tshimologo Mokgatlhane"
checkbox input "true"
click at [314, 323] on input "text" at bounding box center [387, 320] width 201 height 21
paste input "Pups MusiQ, TD Kay & mus1QAL Phaks"
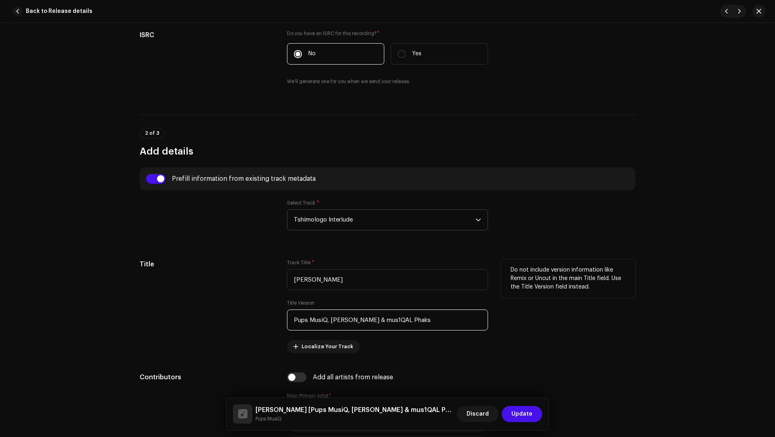
click at [342, 317] on input "Pups MusiQ, TD Kay & mus1QAL Phaks" at bounding box center [387, 320] width 201 height 21
drag, startPoint x: 342, startPoint y: 317, endPoint x: 333, endPoint y: 317, distance: 8.9
click at [333, 317] on input "Pups MusiQ, TD Kay & mus1QAL Phaks" at bounding box center [387, 320] width 201 height 21
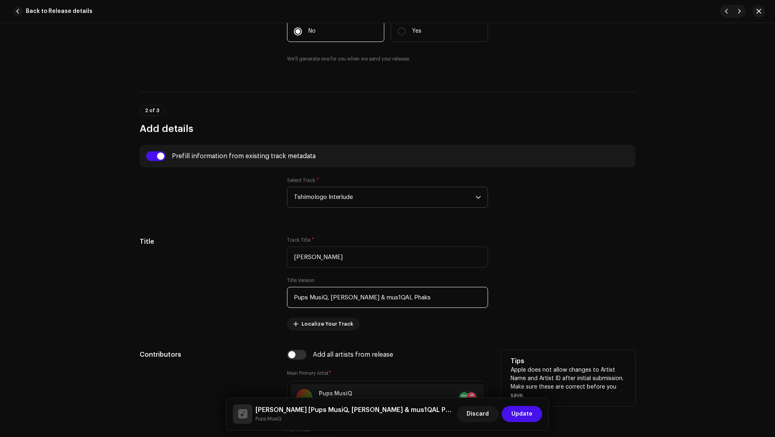
scroll to position [370, 0]
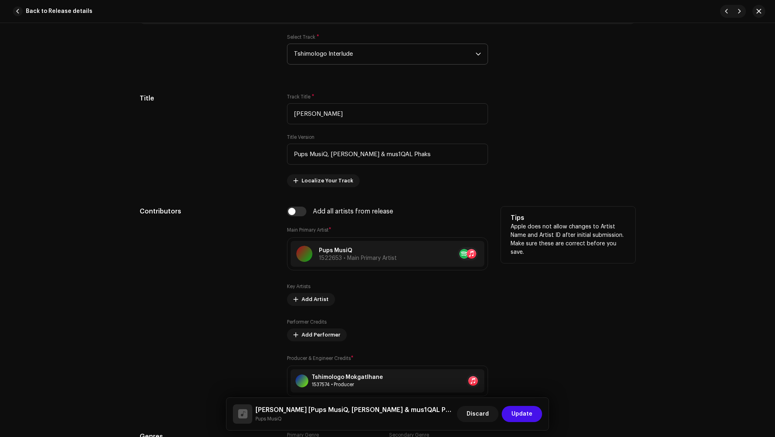
type input "Pups MusiQ, TD Kay & mus1QAL Phaks"
click at [306, 291] on div "Key Artists Add Artist" at bounding box center [387, 294] width 201 height 23
click at [306, 294] on span "Add Artist" at bounding box center [314, 299] width 27 height 16
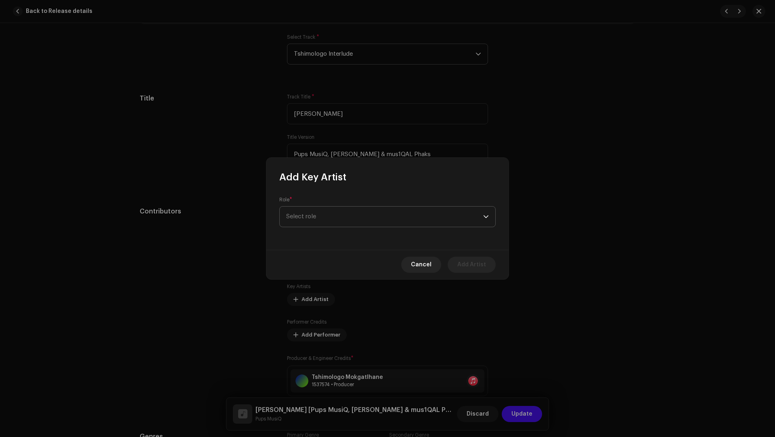
click at [310, 218] on span "Select role" at bounding box center [384, 217] width 197 height 20
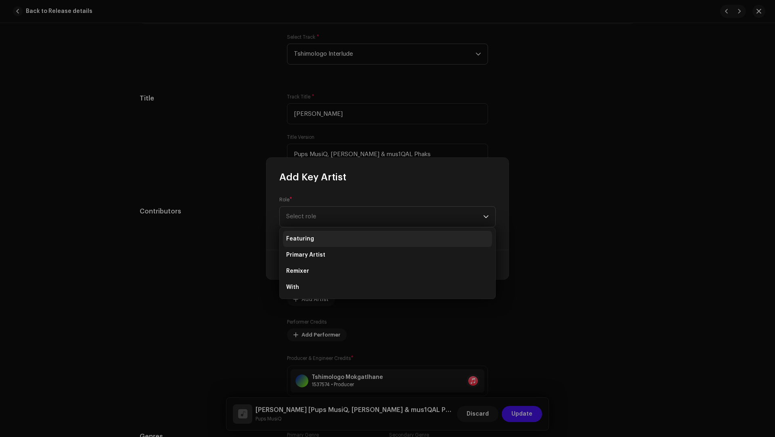
click at [318, 247] on li "Primary Artist" at bounding box center [387, 255] width 209 height 16
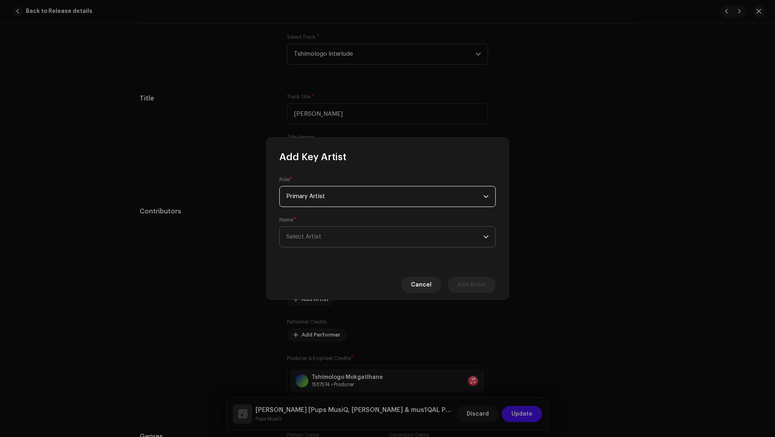
click at [311, 234] on span "Select Artist" at bounding box center [303, 237] width 35 height 6
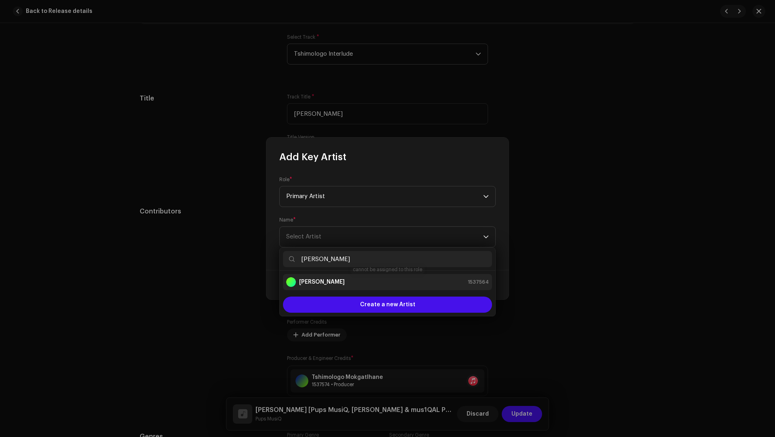
type input "[PERSON_NAME]"
click at [303, 277] on div "[PERSON_NAME]" at bounding box center [315, 282] width 59 height 10
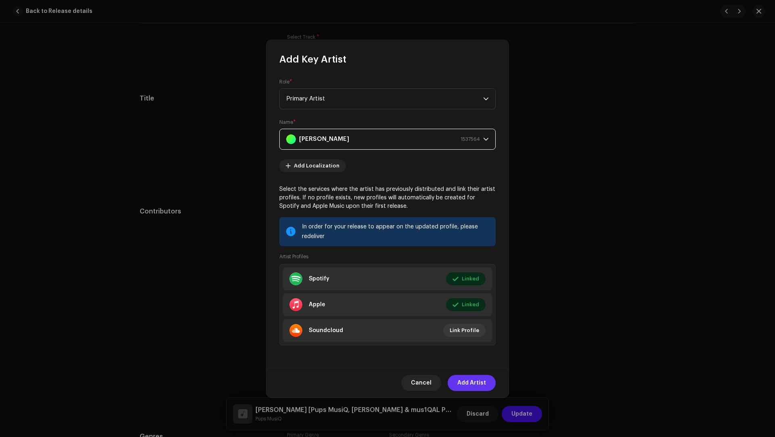
click at [486, 327] on span "Add Artist" at bounding box center [471, 383] width 29 height 16
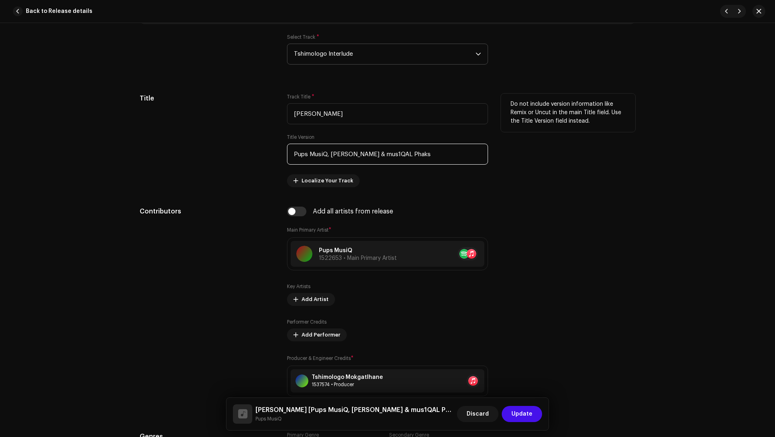
click at [367, 155] on input "Pups MusiQ, TD Kay & mus1QAL Phaks" at bounding box center [387, 154] width 201 height 21
drag, startPoint x: 367, startPoint y: 155, endPoint x: 403, endPoint y: 157, distance: 36.4
click at [403, 157] on input "Pups MusiQ, TD Kay & mus1QAL Phaks" at bounding box center [387, 154] width 201 height 21
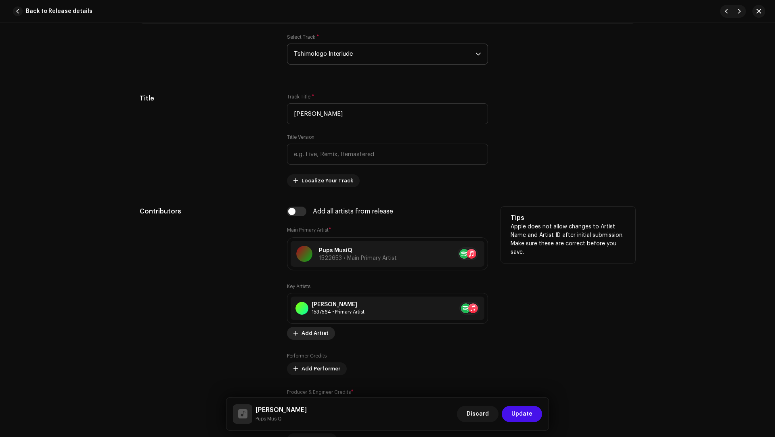
click at [301, 327] on span "Add Artist" at bounding box center [314, 333] width 27 height 16
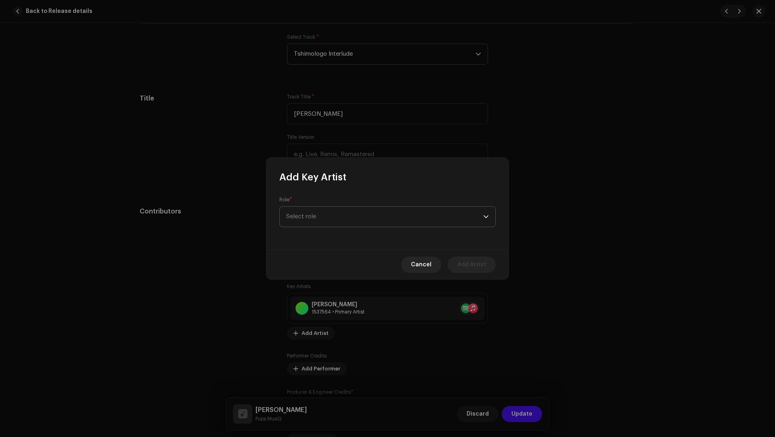
click at [307, 224] on span "Select role" at bounding box center [384, 217] width 197 height 20
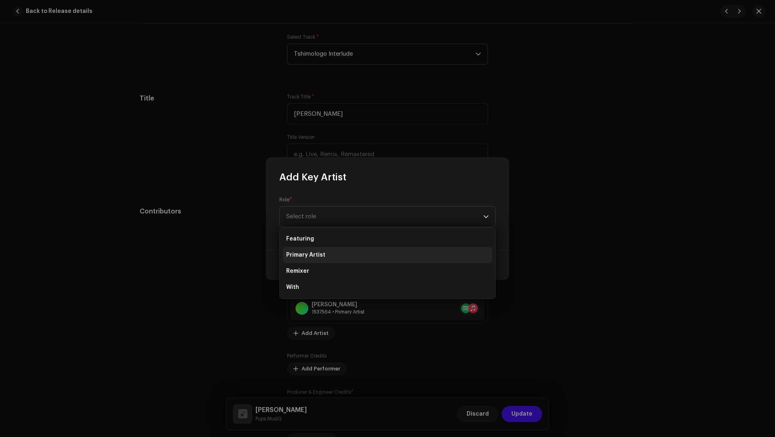
click at [311, 259] on li "Primary Artist" at bounding box center [387, 255] width 209 height 16
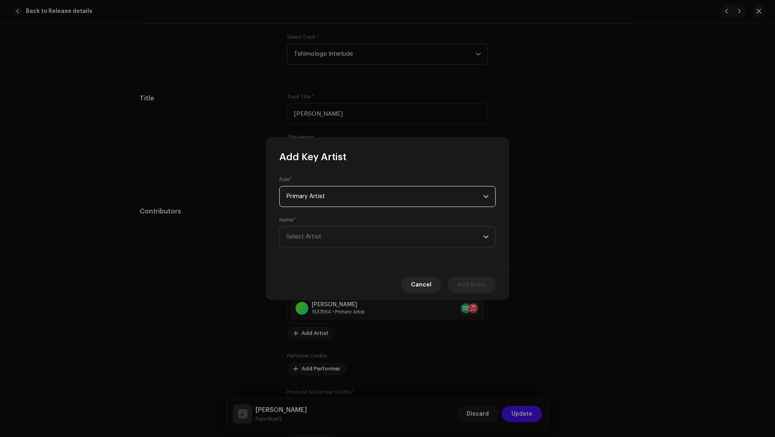
click at [310, 241] on span "Select Artist" at bounding box center [384, 237] width 197 height 20
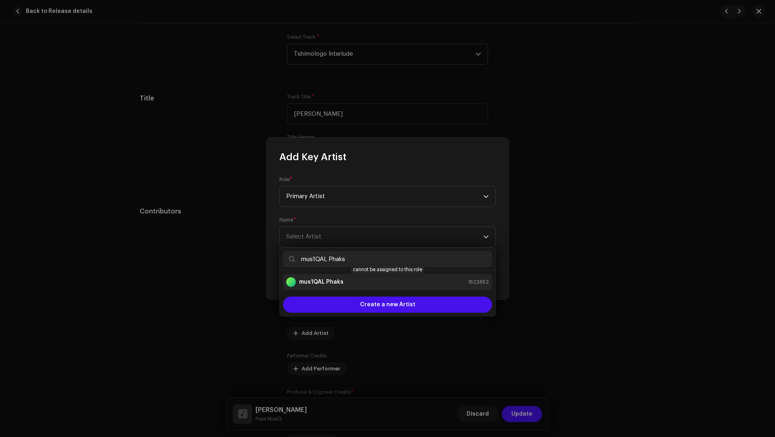
type input "mus1QAL Phaks"
click at [345, 281] on div "mus1QAL Phaks 1522652" at bounding box center [387, 282] width 203 height 10
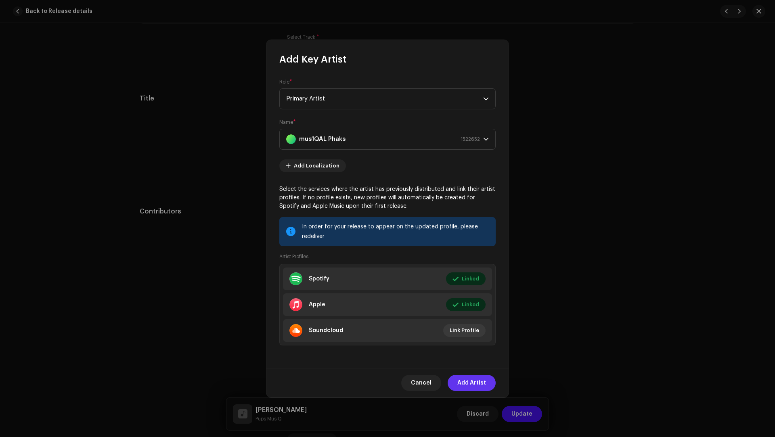
click at [474, 327] on span "Add Artist" at bounding box center [471, 383] width 29 height 16
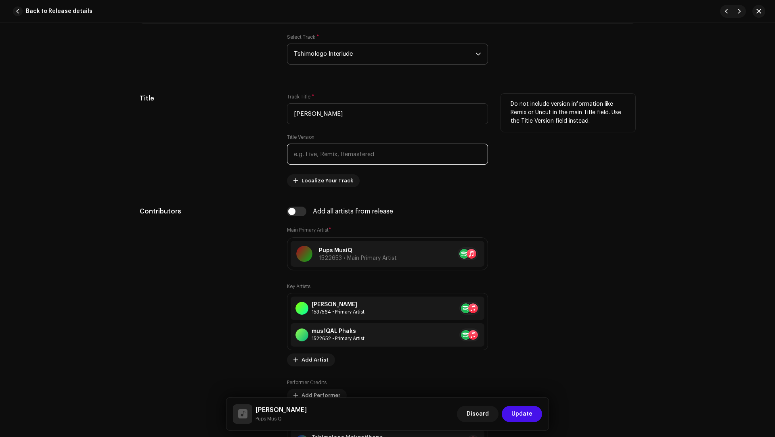
click at [304, 153] on input "text" at bounding box center [387, 154] width 201 height 21
paste input "Tshimologo Mokgatlhane, Theo Dlamini, Khutso Maphakela"
click at [393, 153] on input "Tshimologo Mokgatlhane, Theo Dlamini, Khutso Maphakela" at bounding box center [387, 154] width 201 height 21
drag, startPoint x: 393, startPoint y: 153, endPoint x: 373, endPoint y: 152, distance: 20.2
click at [373, 152] on input "Tshimologo Mokgatlhane, Theo Dlamini, Khutso Maphakela" at bounding box center [387, 154] width 201 height 21
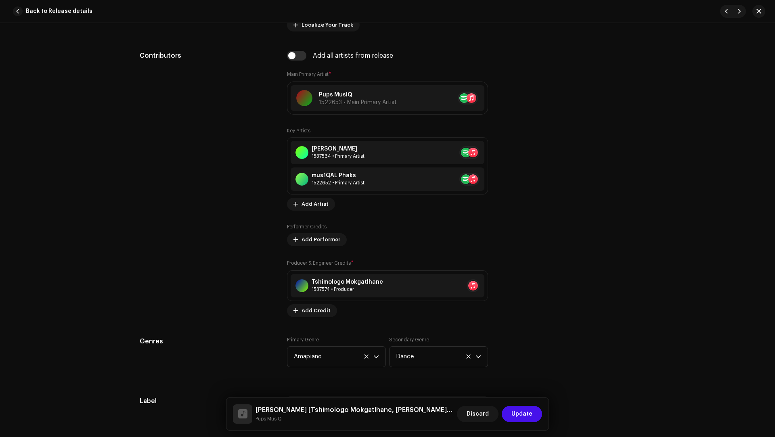
scroll to position [664, 0]
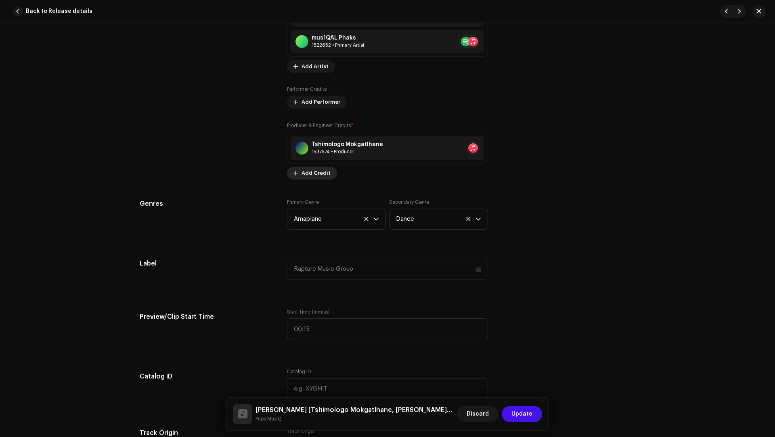
type input "Tshimologo Mokgatlhane, Theo Dlamini, Khutso Maphakela"
click at [303, 171] on span "Add Credit" at bounding box center [315, 173] width 29 height 16
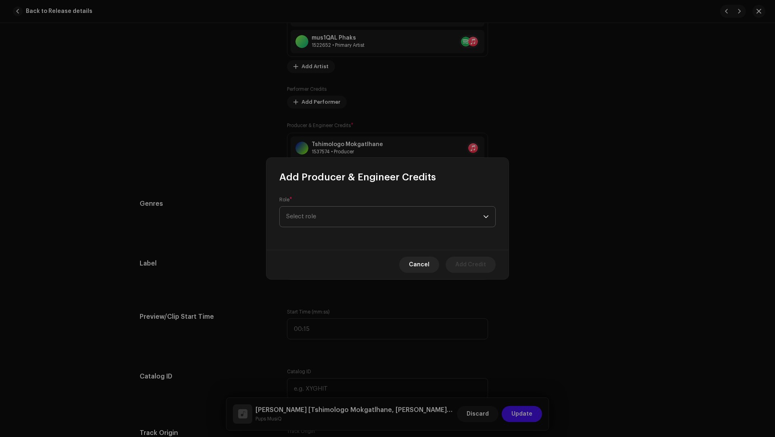
click at [299, 217] on span "Select role" at bounding box center [384, 217] width 197 height 20
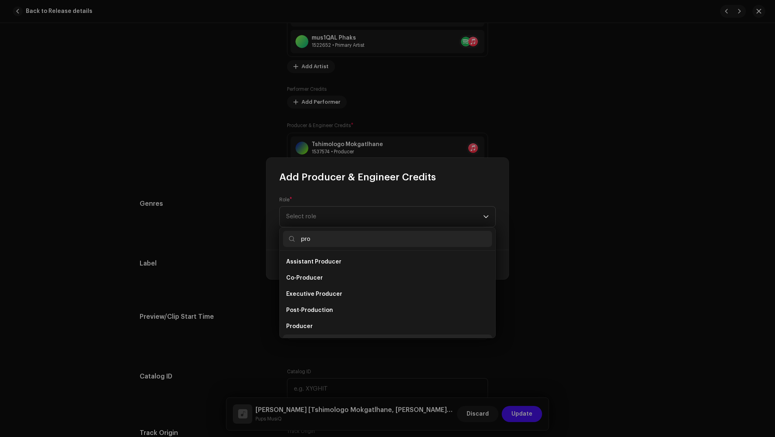
scroll to position [13, 0]
type input "pro"
click at [300, 312] on span "Producer" at bounding box center [299, 314] width 27 height 8
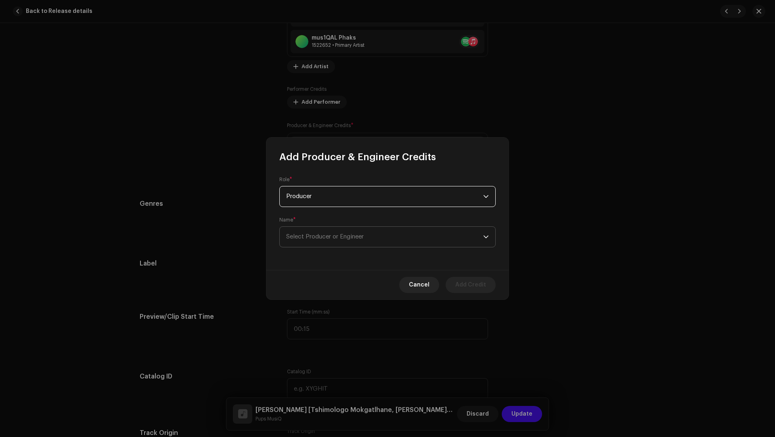
click at [290, 233] on span "Select Producer or Engineer" at bounding box center [384, 237] width 197 height 20
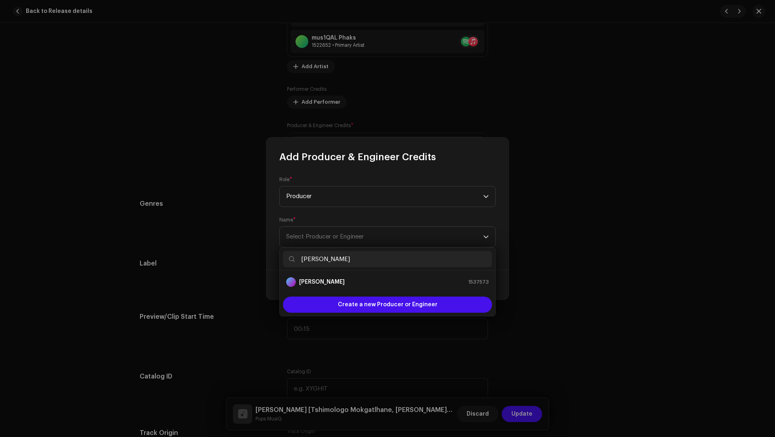
type input "[PERSON_NAME]"
click at [318, 283] on strong "[PERSON_NAME]" at bounding box center [322, 282] width 46 height 8
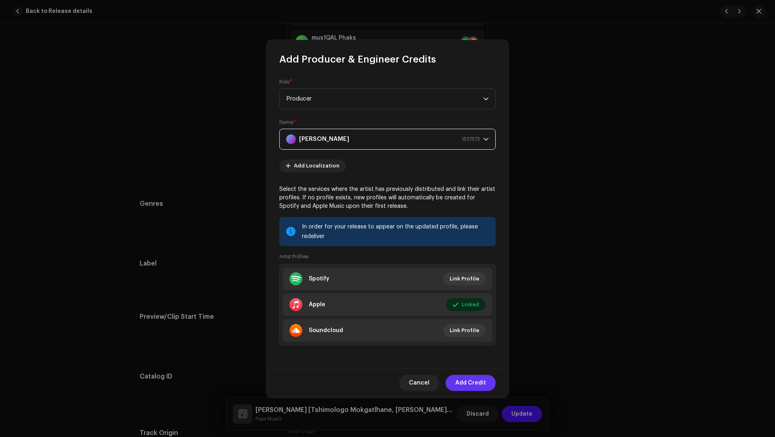
click at [468, 327] on span "Add Credit" at bounding box center [470, 383] width 31 height 16
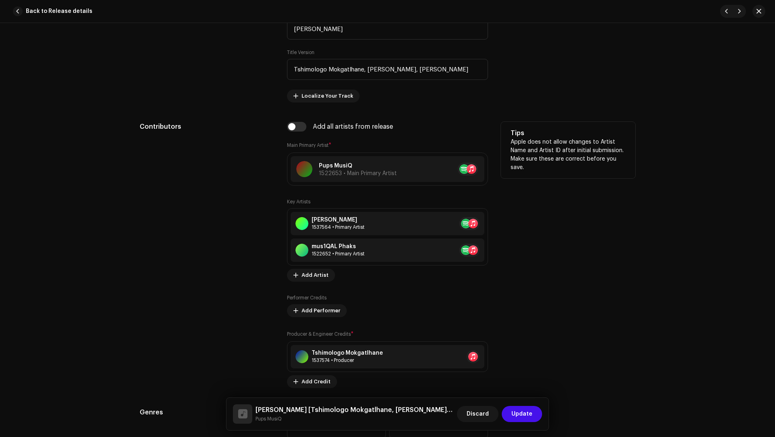
scroll to position [370, 0]
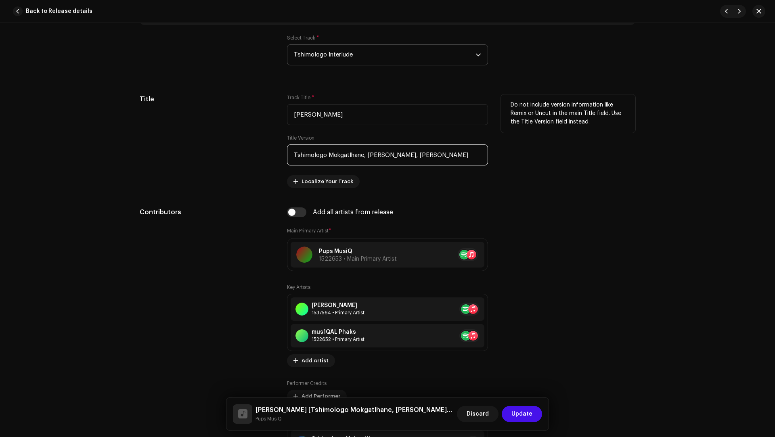
click at [418, 155] on input "Tshimologo Mokgatlhane, Theo Dlamini, Khutso Maphakela" at bounding box center [387, 154] width 201 height 21
drag, startPoint x: 418, startPoint y: 155, endPoint x: 429, endPoint y: 155, distance: 11.7
click at [429, 155] on input "Tshimologo Mokgatlhane, Theo Dlamini, Khutso Maphakela" at bounding box center [387, 154] width 201 height 21
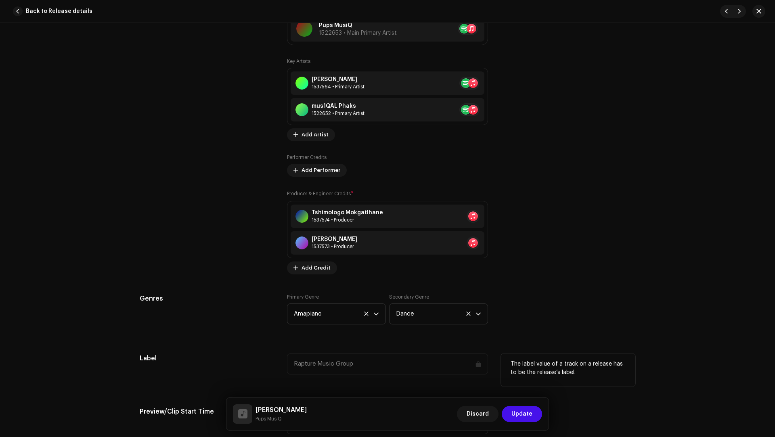
scroll to position [661, 0]
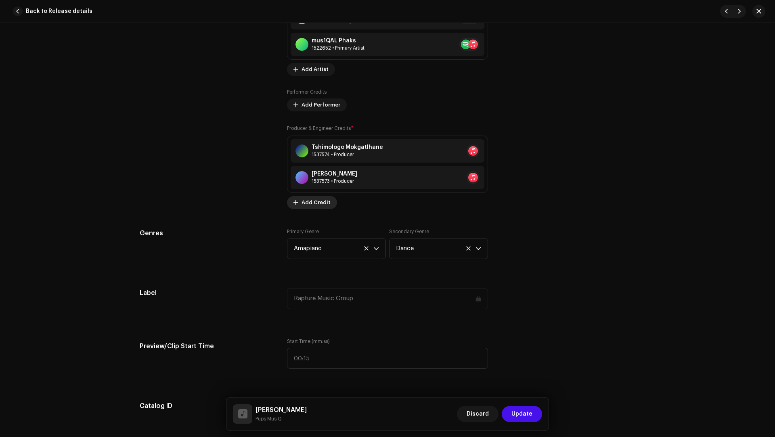
click at [305, 205] on span "Add Credit" at bounding box center [315, 203] width 29 height 16
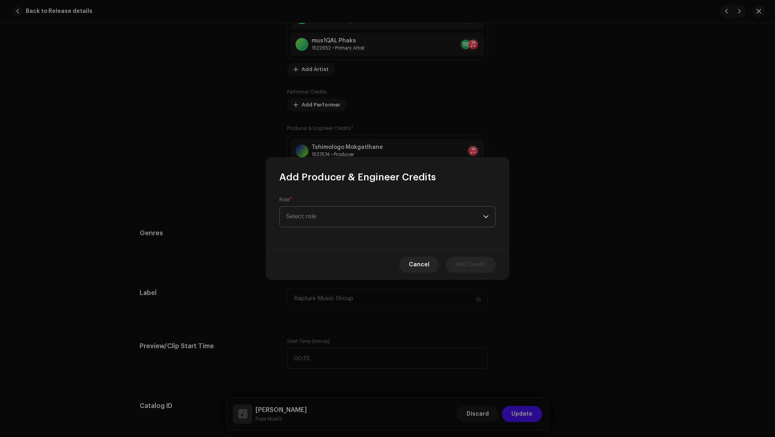
click at [297, 223] on span "Select role" at bounding box center [384, 217] width 197 height 20
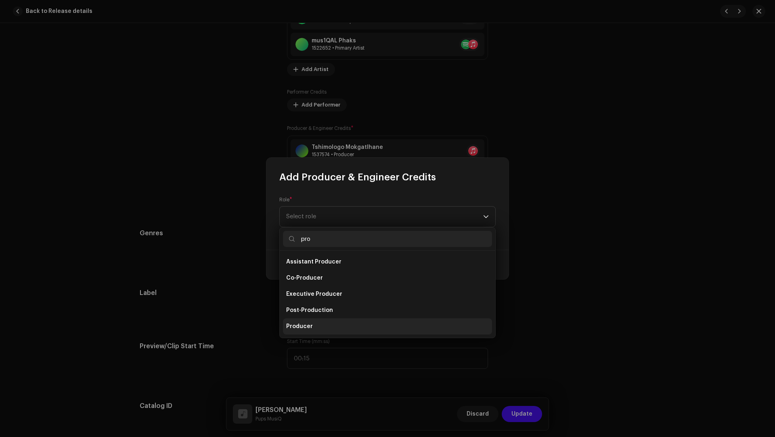
type input "pro"
click at [303, 325] on span "Producer" at bounding box center [299, 326] width 27 height 8
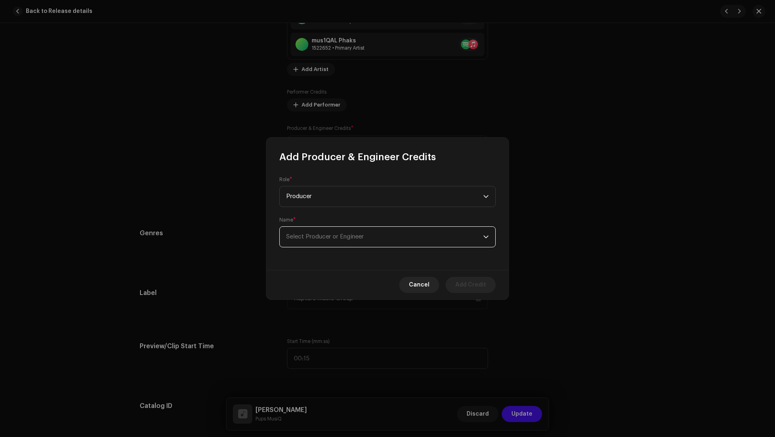
click at [299, 241] on span "Select Producer or Engineer" at bounding box center [384, 237] width 197 height 20
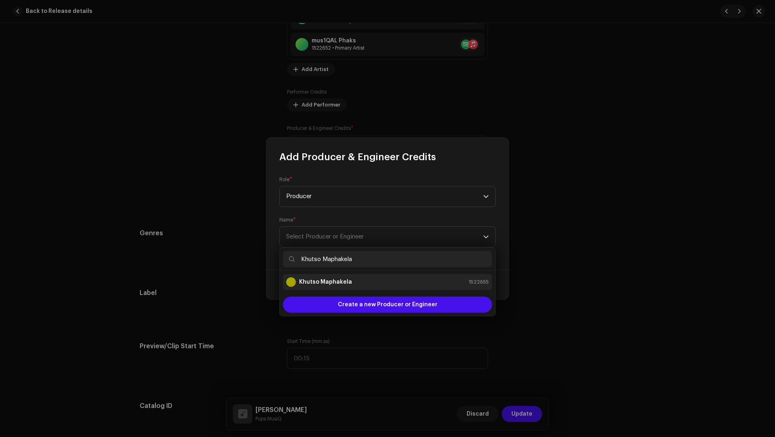
type input "Khutso Maphakela"
click at [321, 280] on strong "Khutso Maphakela" at bounding box center [325, 282] width 53 height 8
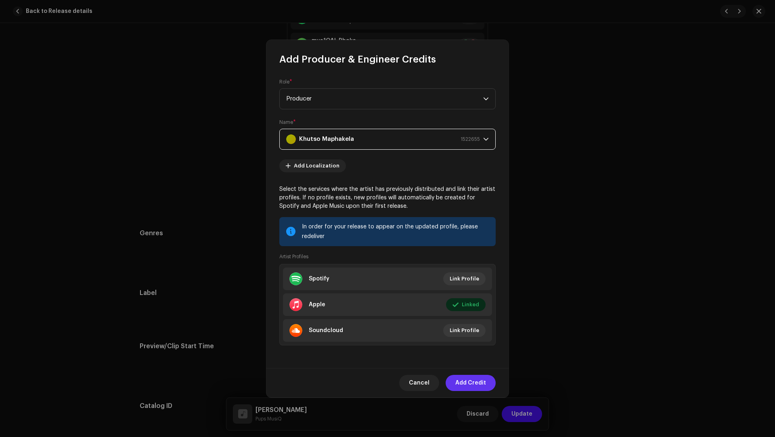
click at [465, 327] on span "Add Credit" at bounding box center [470, 383] width 31 height 16
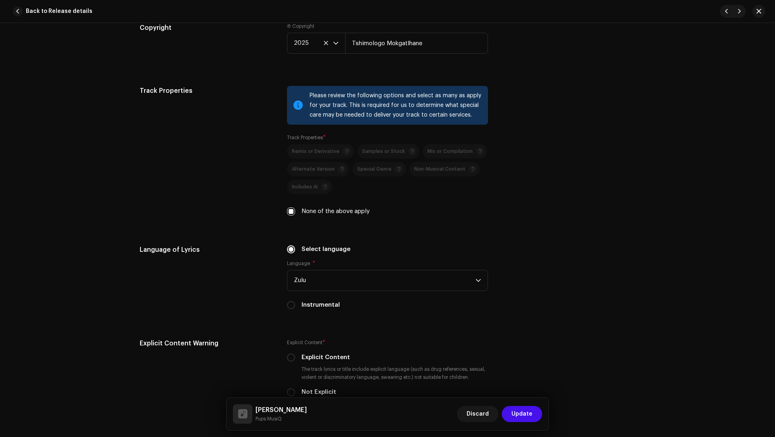
scroll to position [1490, 0]
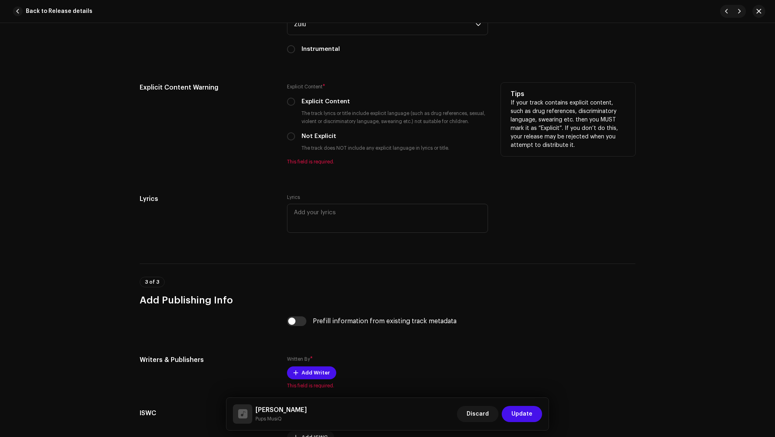
click at [320, 138] on div "Explicit Content * Explicit Content The track lyrics or title include explicit …" at bounding box center [387, 124] width 201 height 82
click at [320, 134] on label "Not Explicit" at bounding box center [318, 136] width 35 height 9
click at [295, 134] on input "Not Explicit" at bounding box center [291, 136] width 8 height 8
radio input "true"
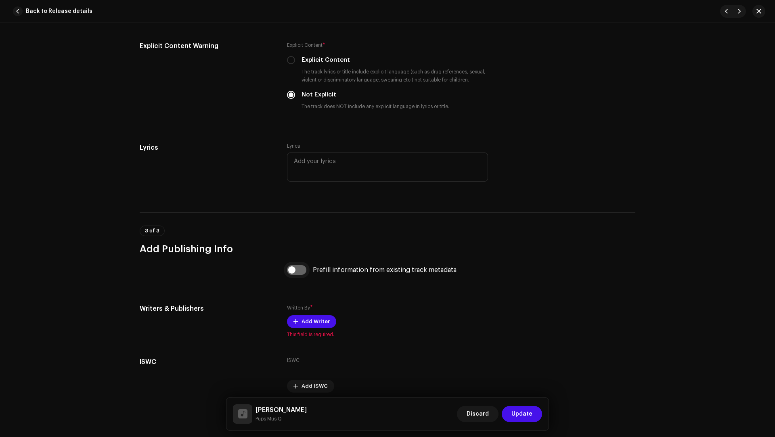
scroll to position [1562, 0]
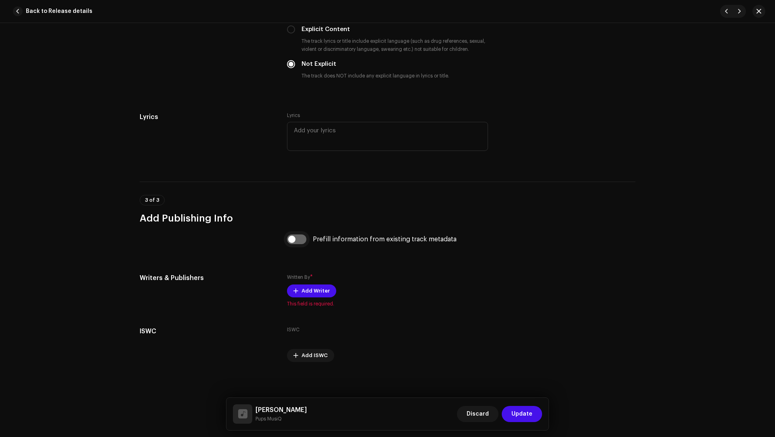
click at [296, 237] on input "checkbox" at bounding box center [296, 239] width 19 height 10
checkbox input "true"
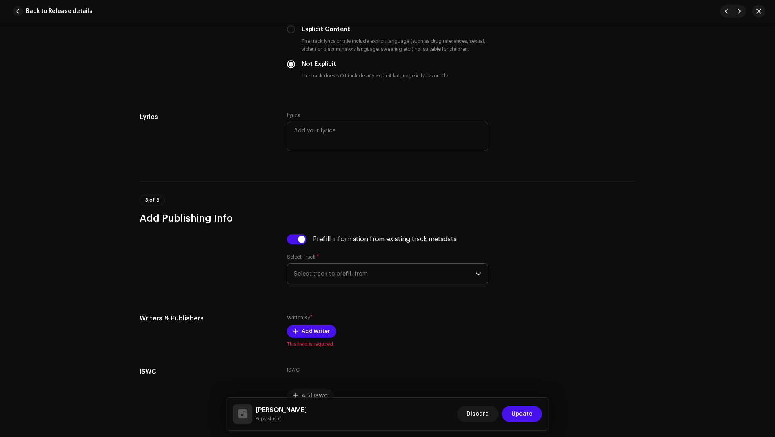
click at [319, 272] on span "Select track to prefill from" at bounding box center [385, 274] width 182 height 20
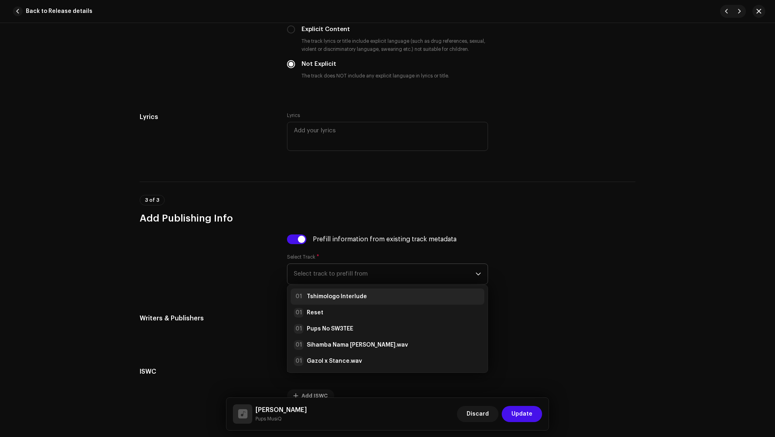
click at [329, 293] on strong "Tshimologo Interlude" at bounding box center [337, 297] width 60 height 8
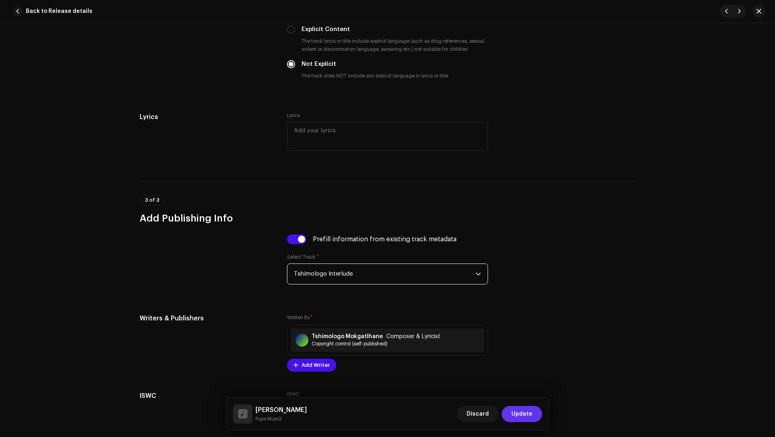
click at [534, 327] on button "Update" at bounding box center [522, 414] width 40 height 16
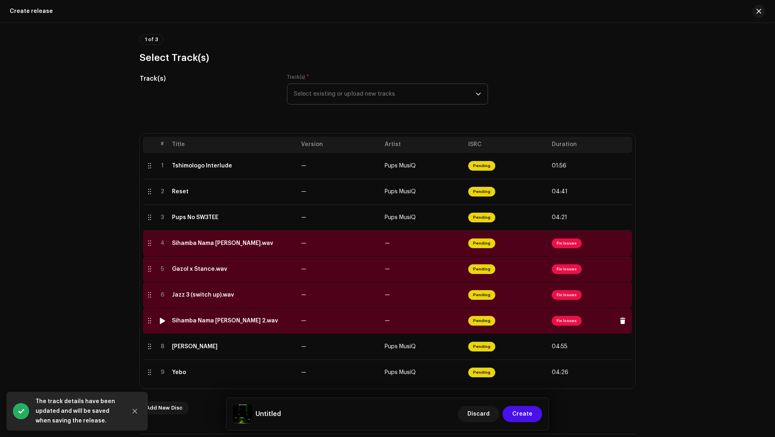
click at [261, 327] on td "Sihamba Nama Gasmen 2.wav" at bounding box center [233, 321] width 129 height 26
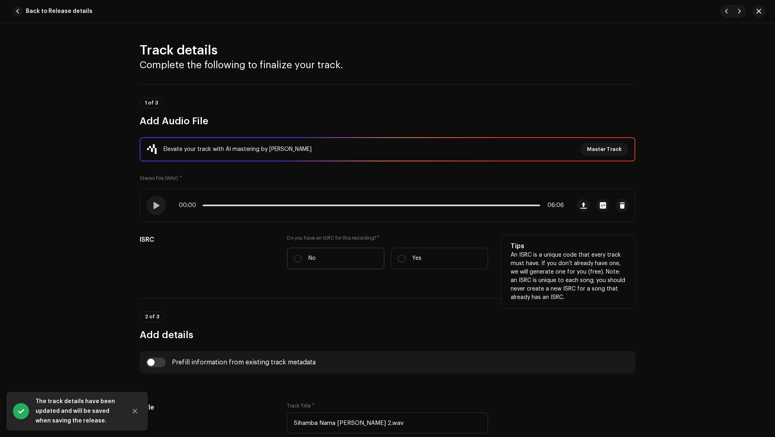
click at [323, 262] on label "No" at bounding box center [335, 258] width 97 height 21
click at [302, 262] on input "No" at bounding box center [298, 259] width 8 height 8
radio input "true"
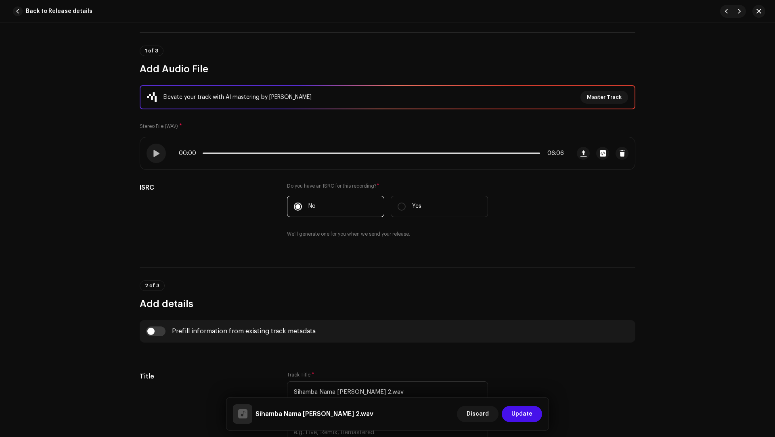
scroll to position [98, 0]
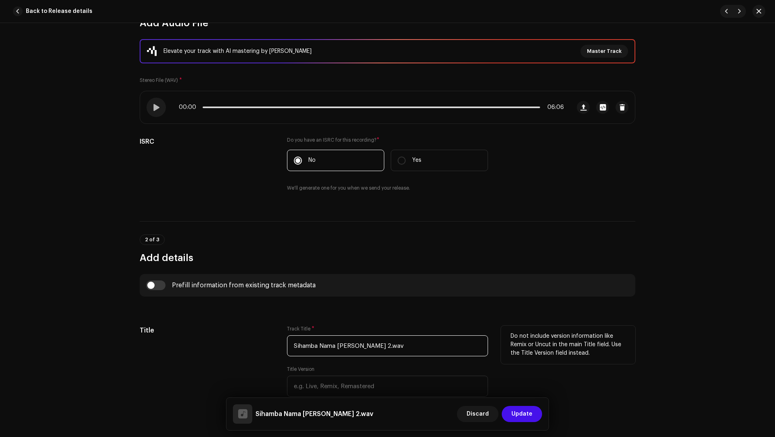
drag, startPoint x: 398, startPoint y: 348, endPoint x: 389, endPoint y: 328, distance: 22.0
click at [389, 327] on div "Track Title * Sihamba Nama Gasmen 2.wav" at bounding box center [387, 341] width 201 height 31
paste input "text"
type input "Sihamba Nama [PERSON_NAME] 2"
click at [149, 285] on input "checkbox" at bounding box center [155, 285] width 19 height 10
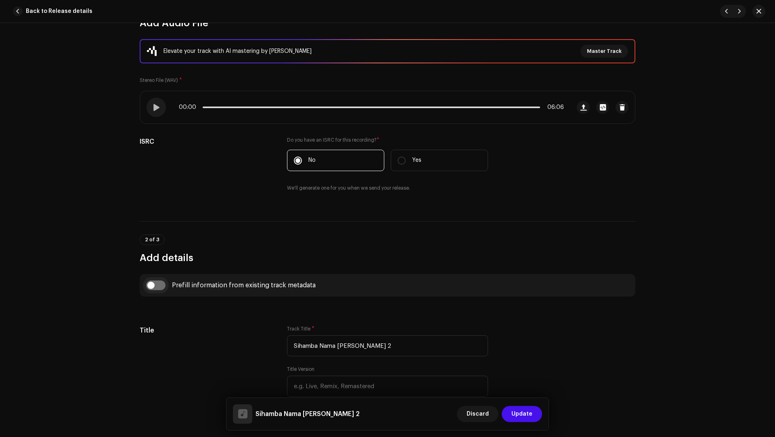
checkbox input "true"
click at [333, 324] on span "Select track to prefill from" at bounding box center [385, 326] width 182 height 20
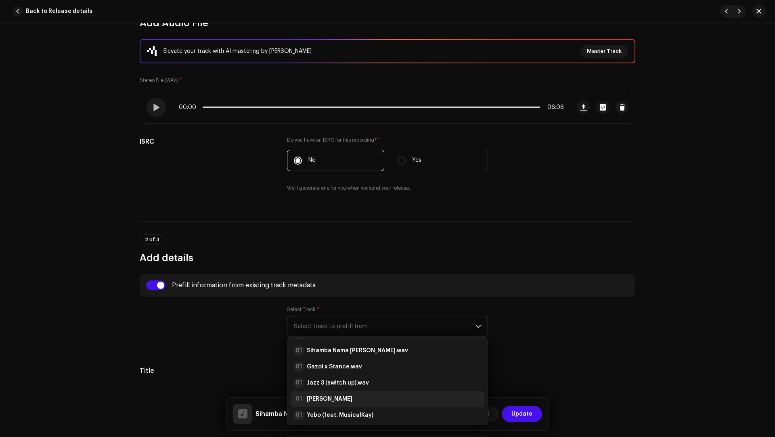
scroll to position [48, 0]
click at [339, 327] on strong "[PERSON_NAME]" at bounding box center [330, 397] width 46 height 8
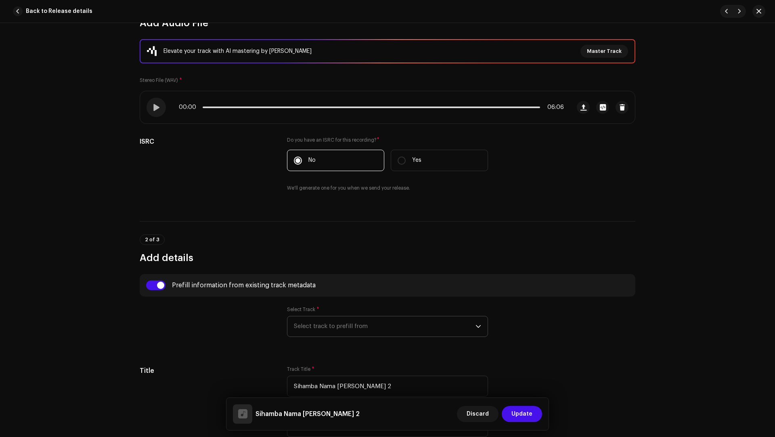
radio input "true"
type input "Tshimologo Mokgatlhane"
checkbox input "true"
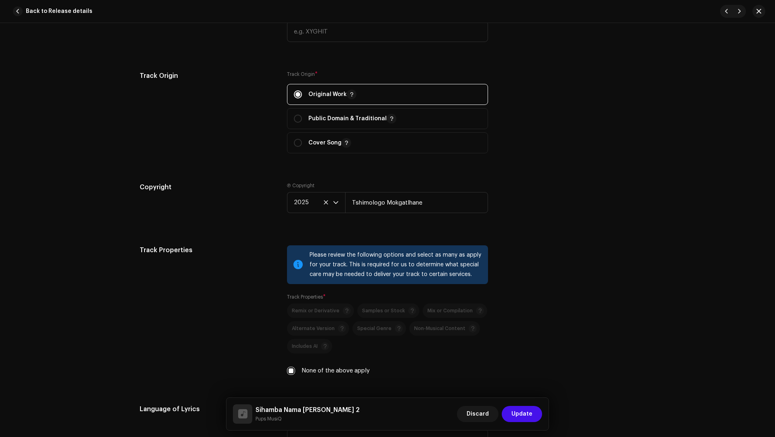
scroll to position [1280, 0]
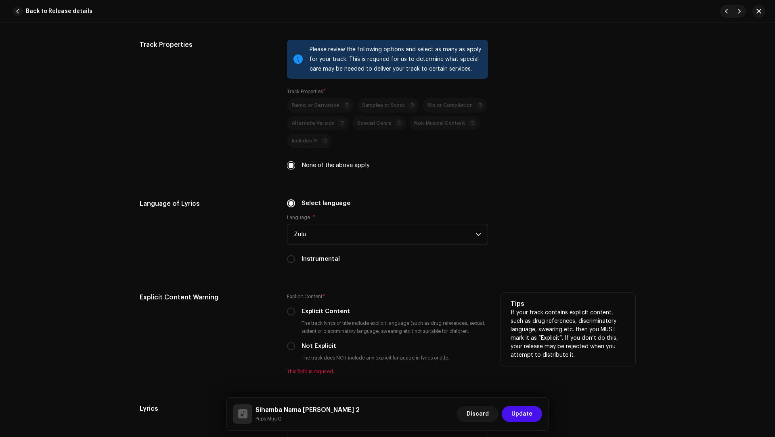
click at [318, 327] on label "Not Explicit" at bounding box center [318, 346] width 35 height 9
click at [295, 327] on input "Not Explicit" at bounding box center [291, 346] width 8 height 8
radio input "true"
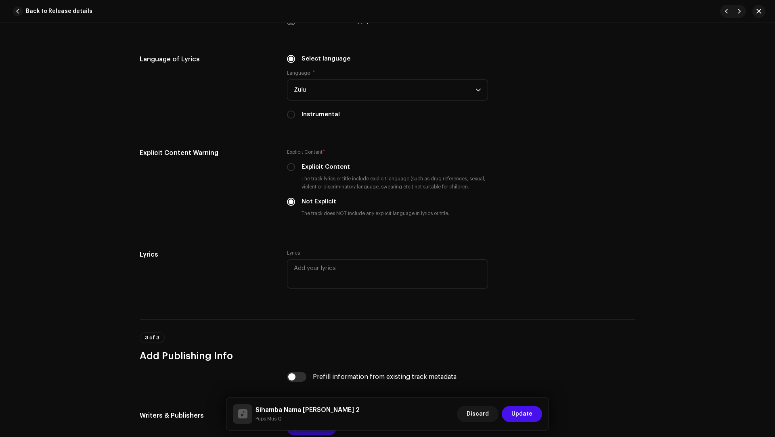
scroll to position [1510, 0]
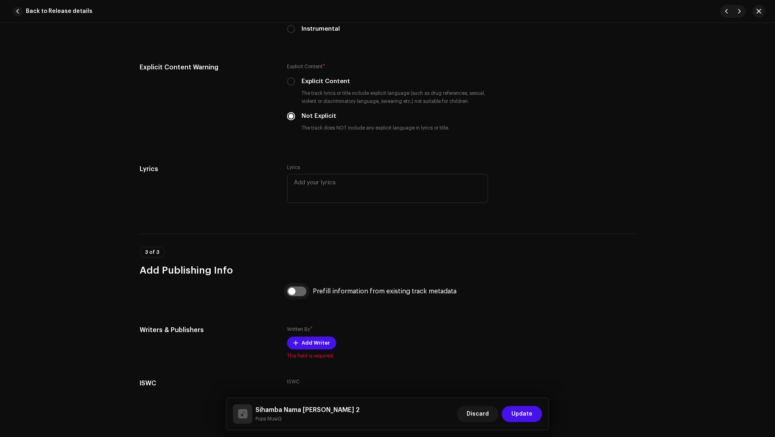
click at [298, 291] on input "checkbox" at bounding box center [296, 292] width 19 height 10
checkbox input "true"
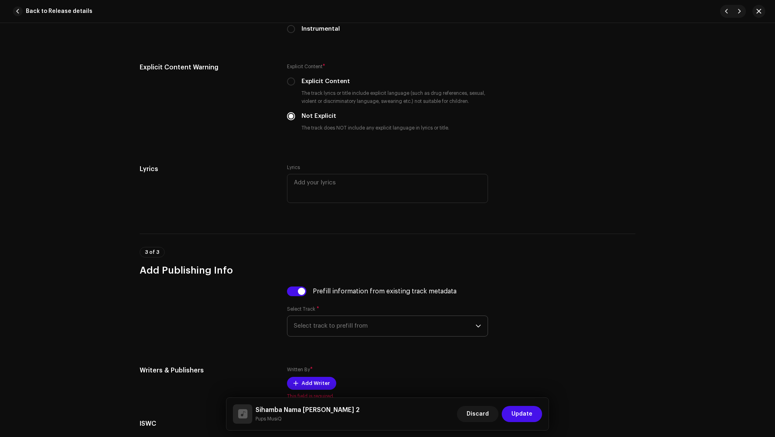
click at [340, 321] on span "Select track to prefill from" at bounding box center [385, 326] width 182 height 20
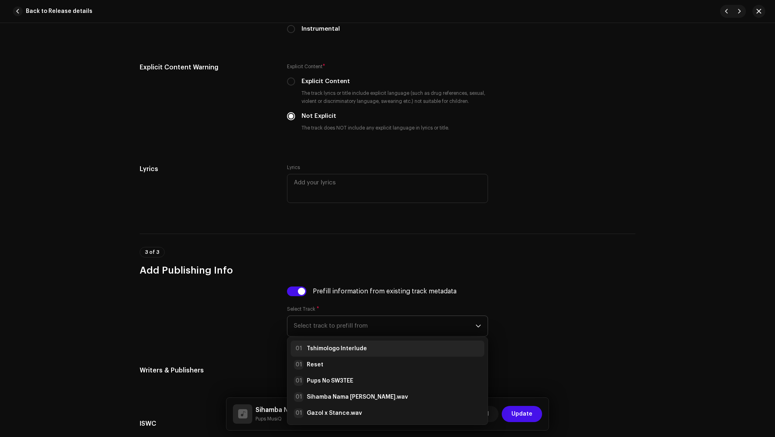
click at [335, 327] on li "01 Tshimologo Interlude" at bounding box center [388, 349] width 194 height 16
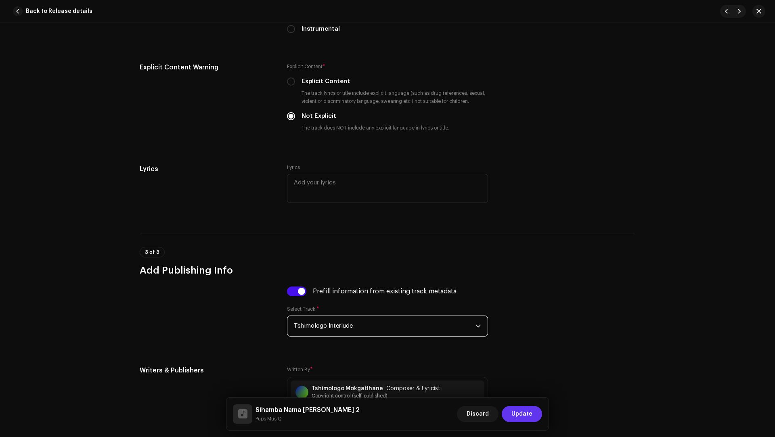
click at [527, 327] on span "Update" at bounding box center [521, 414] width 21 height 16
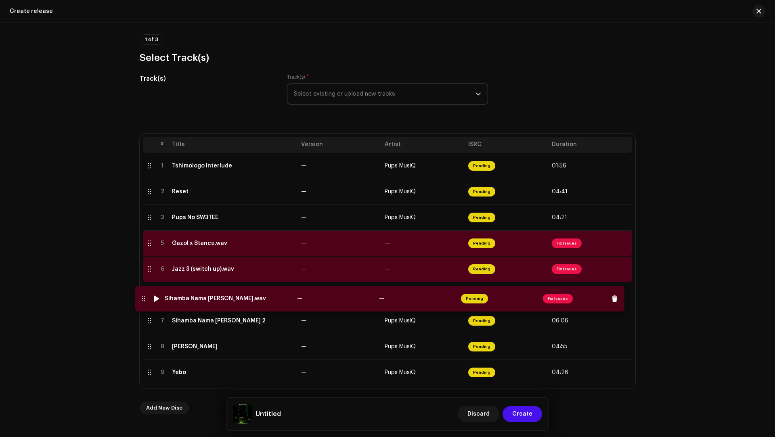
drag, startPoint x: 147, startPoint y: 243, endPoint x: 141, endPoint y: 299, distance: 56.0
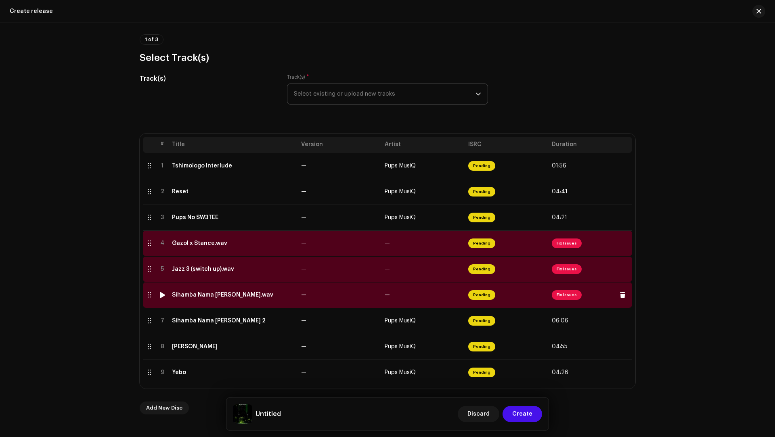
click at [205, 291] on td "Sihamba Nama Gasmen.wav" at bounding box center [233, 295] width 129 height 26
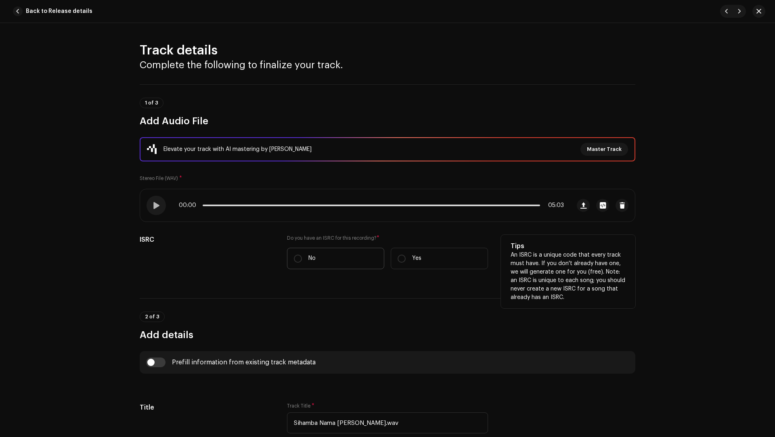
click at [313, 251] on label "No" at bounding box center [335, 258] width 97 height 21
click at [302, 255] on input "No" at bounding box center [298, 259] width 8 height 8
radio input "true"
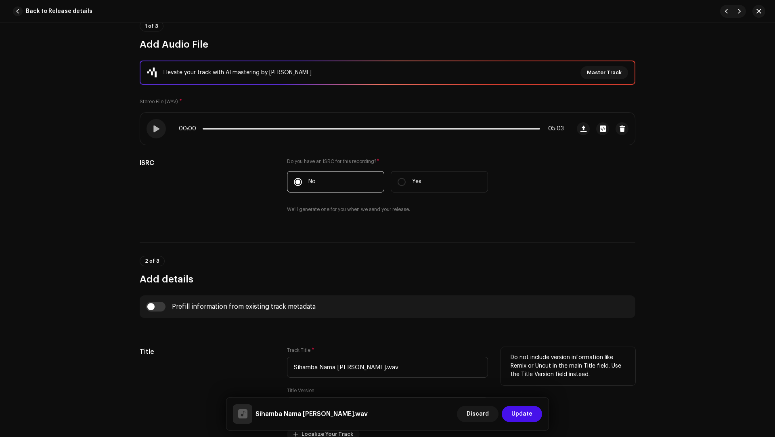
scroll to position [199, 0]
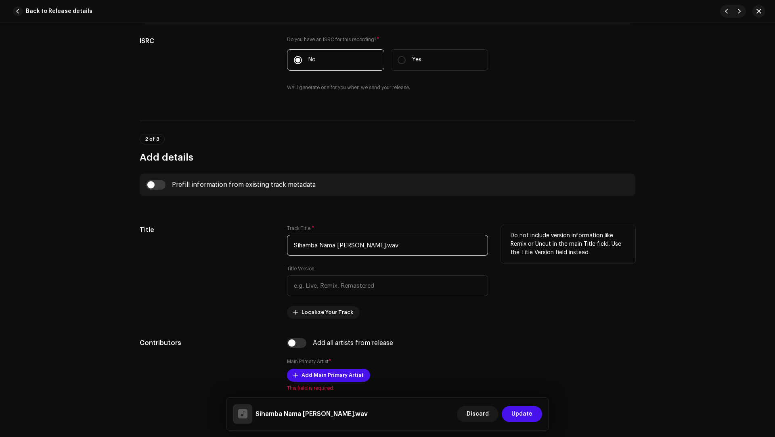
click at [388, 236] on input "Sihamba Nama Gasmen.wav" at bounding box center [387, 245] width 201 height 21
paste input "text"
type input "Sihamba Nama [PERSON_NAME]"
click at [153, 185] on input "checkbox" at bounding box center [155, 185] width 19 height 10
checkbox input "true"
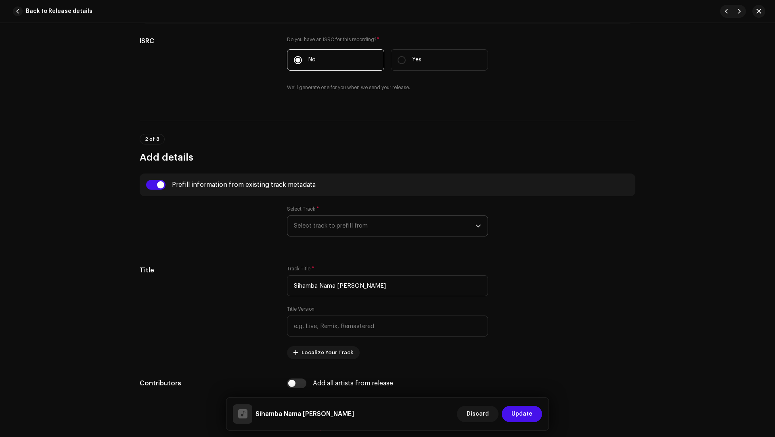
click at [330, 219] on span "Select track to prefill from" at bounding box center [385, 226] width 182 height 20
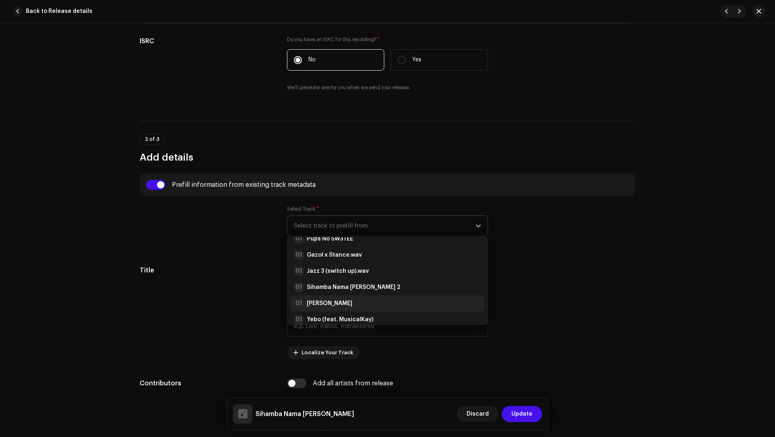
scroll to position [48, 0]
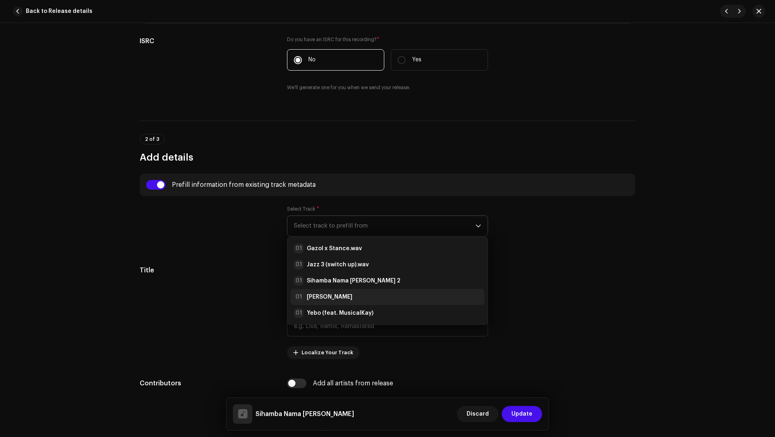
click at [341, 297] on strong "[PERSON_NAME]" at bounding box center [330, 297] width 46 height 8
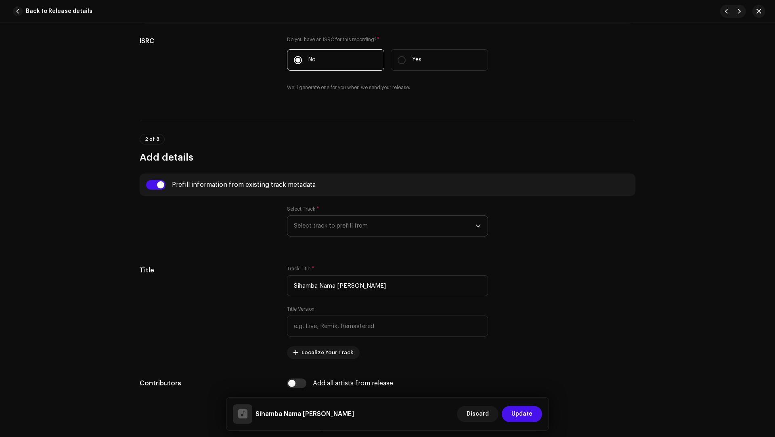
radio input "true"
type input "Tshimologo Mokgatlhane"
checkbox input "true"
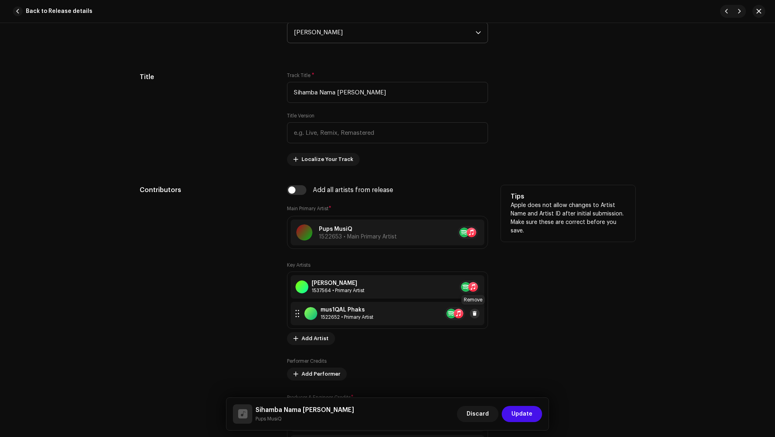
click at [474, 314] on span at bounding box center [474, 313] width 5 height 6
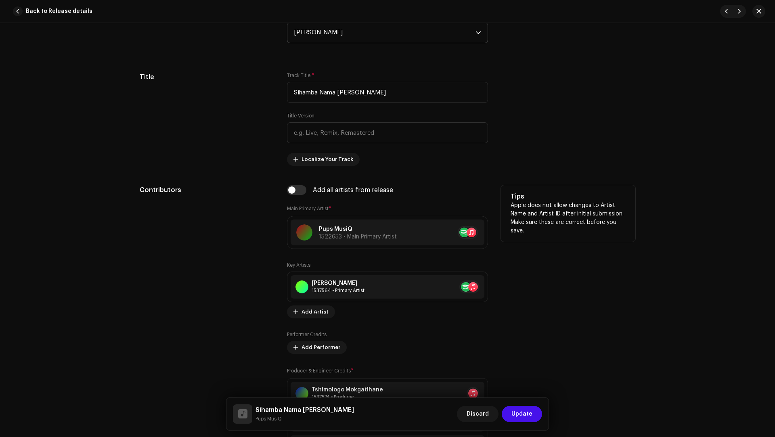
scroll to position [613, 0]
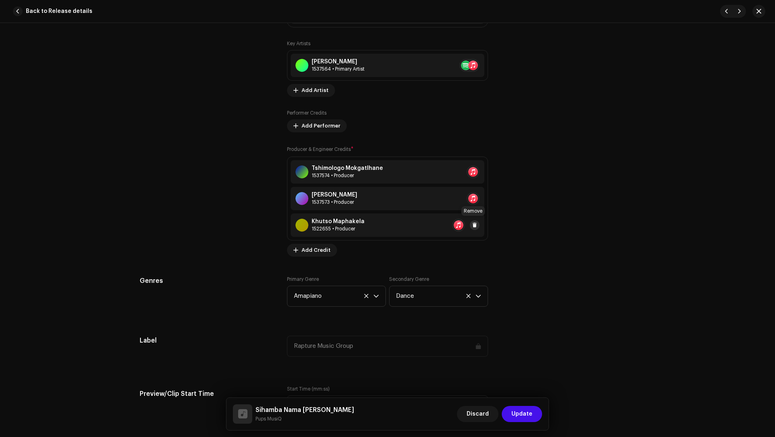
click at [473, 224] on span at bounding box center [474, 225] width 5 height 6
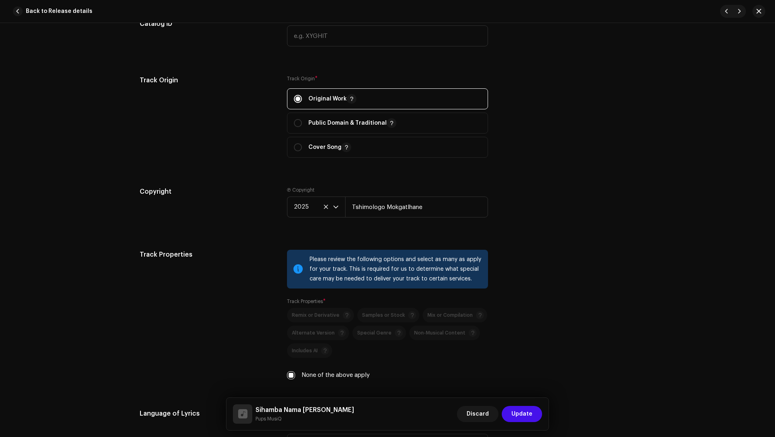
scroll to position [1344, 0]
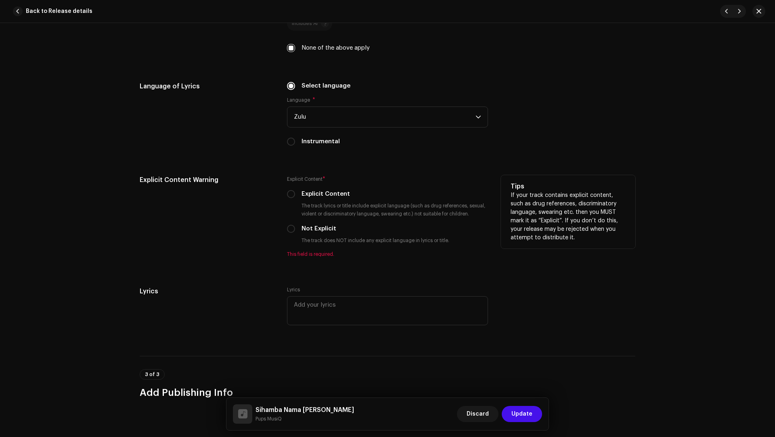
click at [324, 227] on label "Not Explicit" at bounding box center [318, 228] width 35 height 9
click at [295, 227] on input "Not Explicit" at bounding box center [291, 229] width 8 height 8
radio input "true"
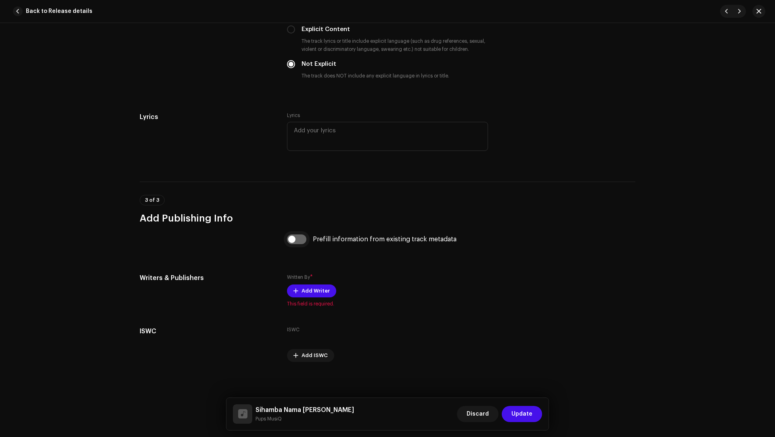
click at [298, 239] on input "checkbox" at bounding box center [296, 239] width 19 height 10
checkbox input "true"
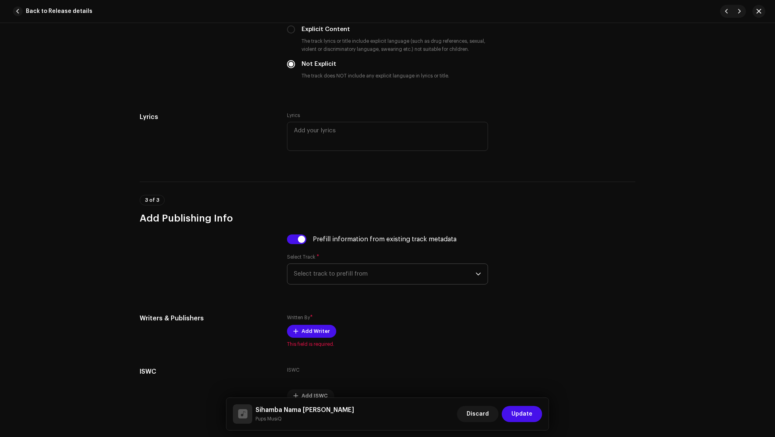
click at [324, 270] on span "Select track to prefill from" at bounding box center [385, 274] width 182 height 20
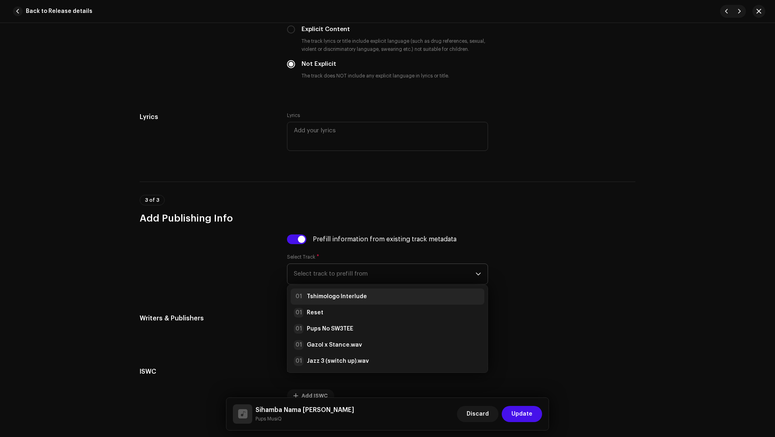
click at [327, 289] on li "01 Tshimologo Interlude" at bounding box center [388, 297] width 194 height 16
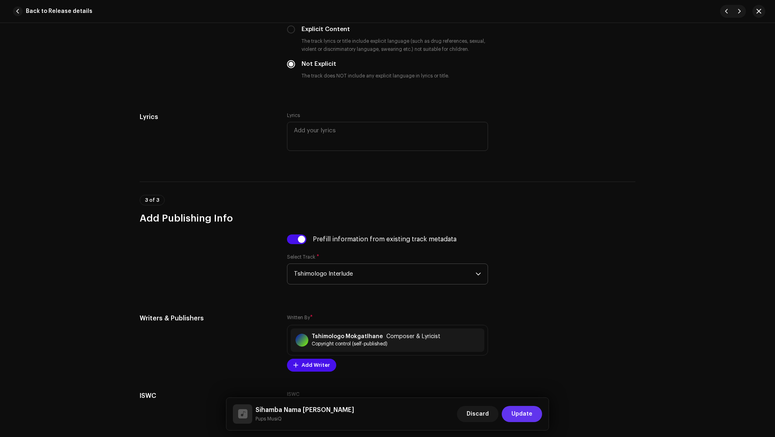
click at [517, 327] on span "Update" at bounding box center [521, 414] width 21 height 16
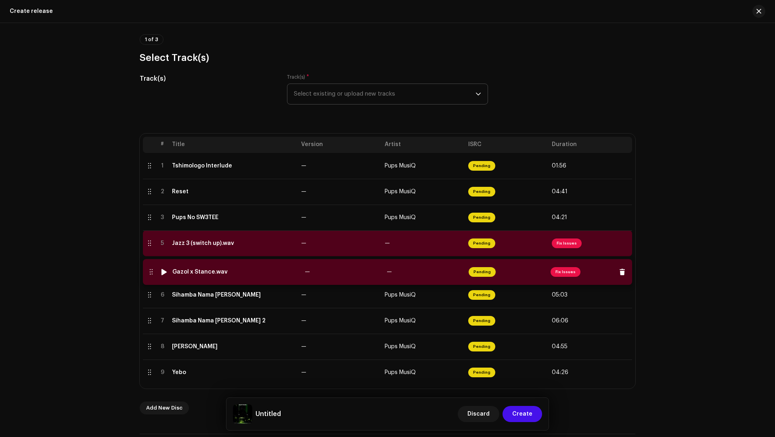
drag, startPoint x: 147, startPoint y: 244, endPoint x: 149, endPoint y: 273, distance: 29.1
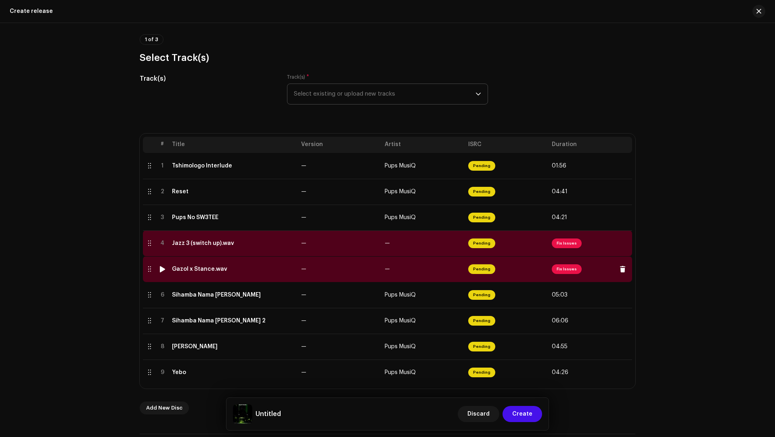
click at [218, 277] on td "Gazol x Stance.wav" at bounding box center [233, 269] width 129 height 26
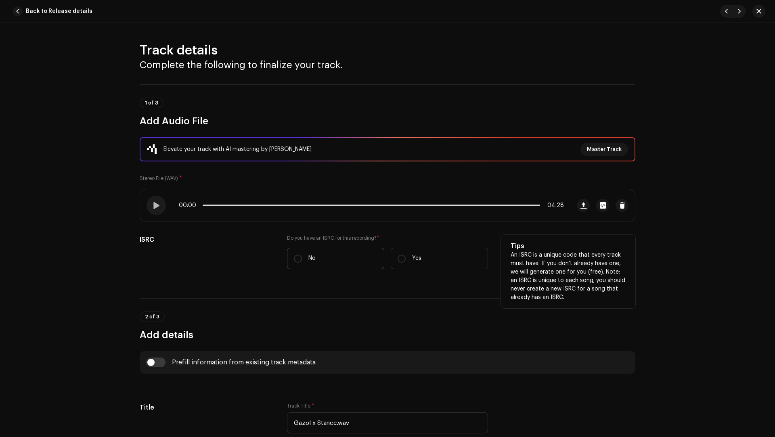
click at [308, 259] on p "No" at bounding box center [311, 258] width 7 height 8
click at [302, 259] on input "No" at bounding box center [298, 259] width 8 height 8
radio input "true"
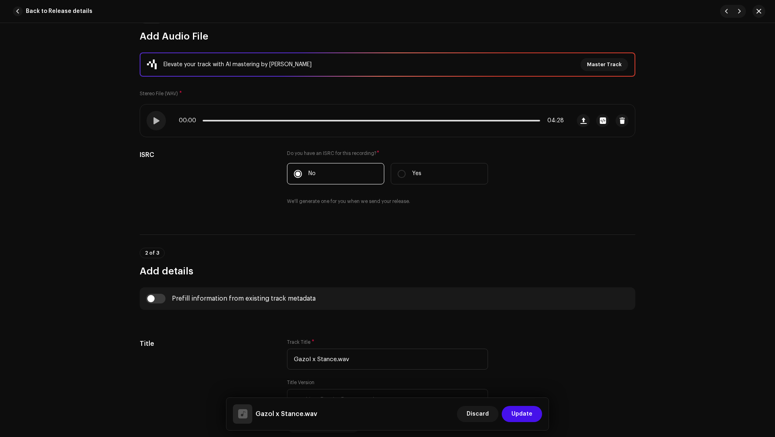
scroll to position [96, 0]
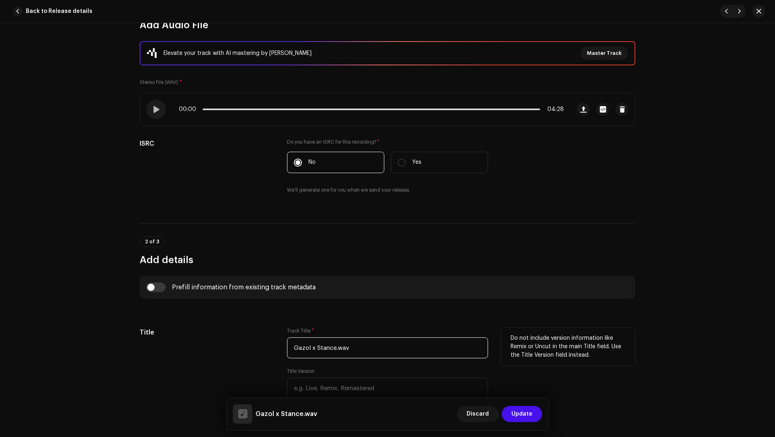
drag, startPoint x: 367, startPoint y: 352, endPoint x: 362, endPoint y: 336, distance: 16.7
click at [362, 327] on div "Track Title * Gazol x Stance.wav" at bounding box center [387, 343] width 201 height 31
paste input "text"
type input "Gazol x Stance"
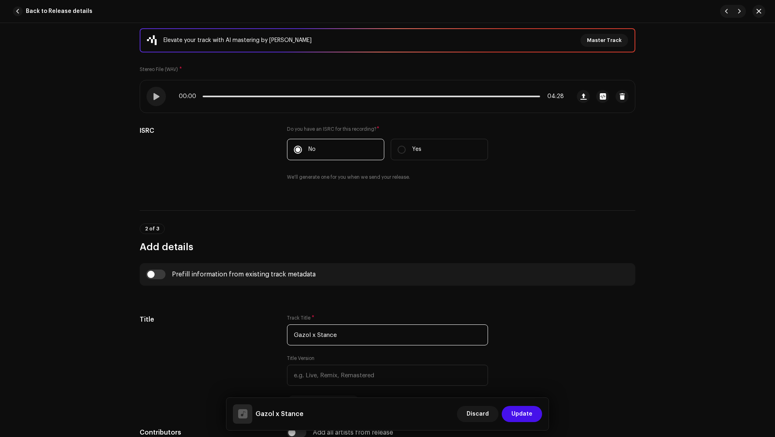
scroll to position [109, 0]
click at [150, 274] on input "checkbox" at bounding box center [155, 274] width 19 height 10
checkbox input "true"
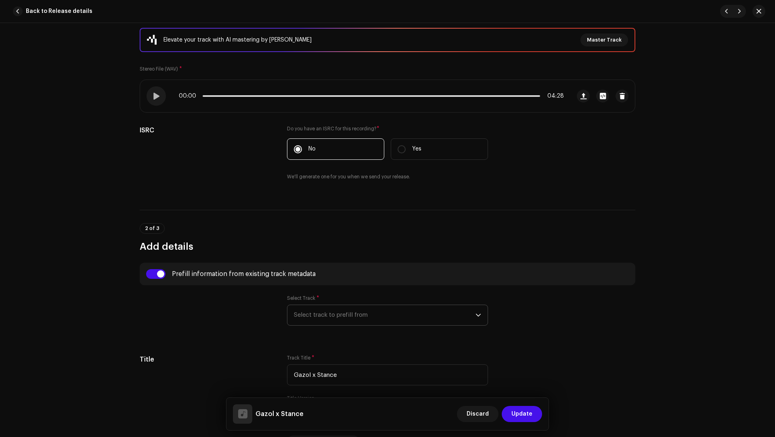
click at [349, 314] on span "Select track to prefill from" at bounding box center [385, 315] width 182 height 20
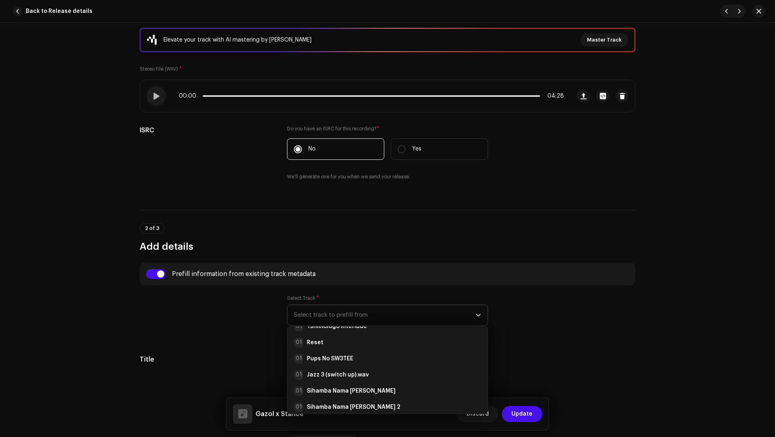
scroll to position [48, 0]
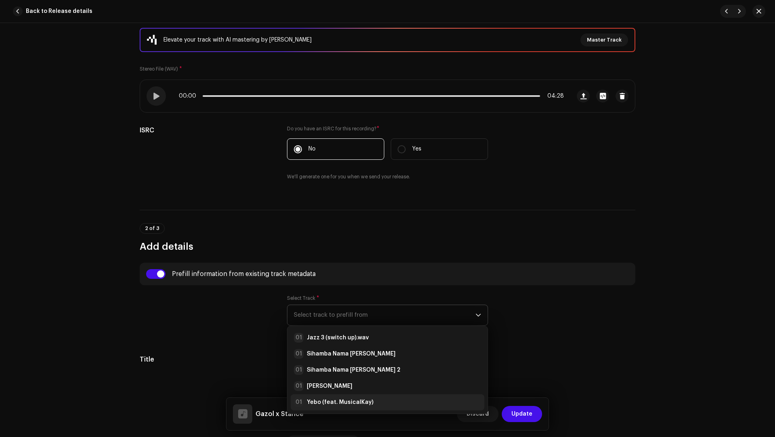
click at [346, 327] on strong "Yebo (feat. MusicalKay)" at bounding box center [340, 402] width 67 height 8
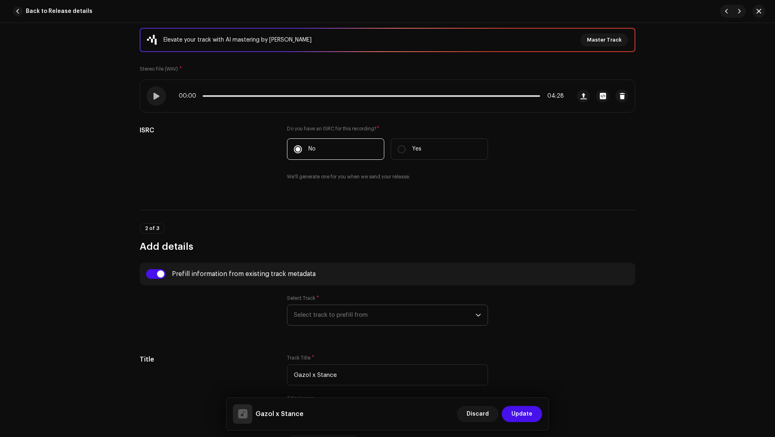
radio input "true"
type input "Tshimologo Mokgatlhane"
checkbox input "true"
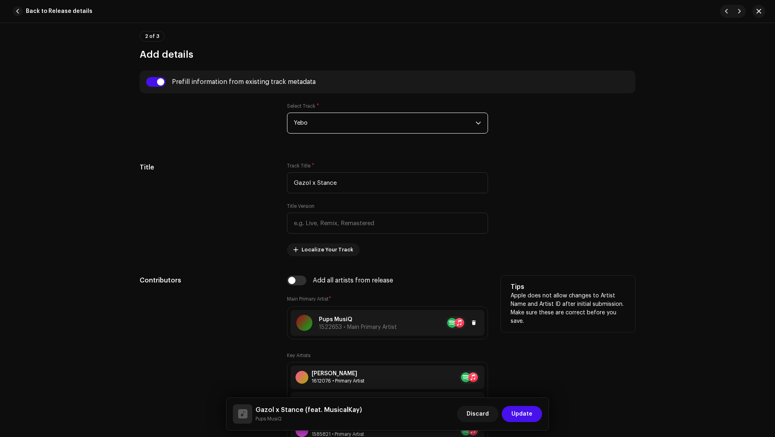
scroll to position [358, 0]
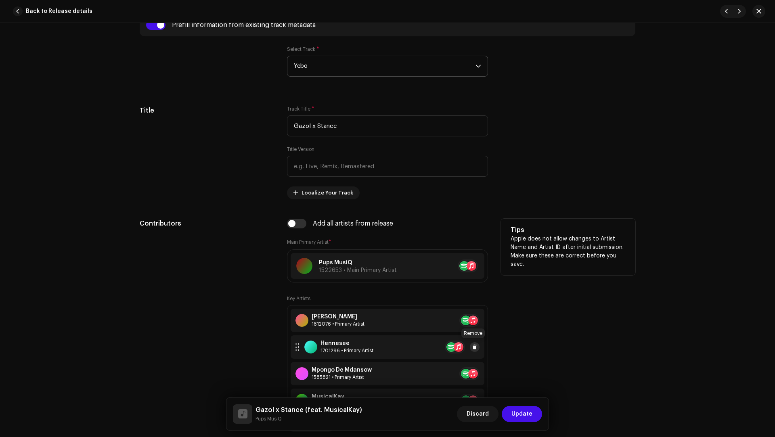
click at [474, 327] on span at bounding box center [474, 347] width 5 height 6
click at [487, 327] on span at bounding box center [489, 347] width 5 height 6
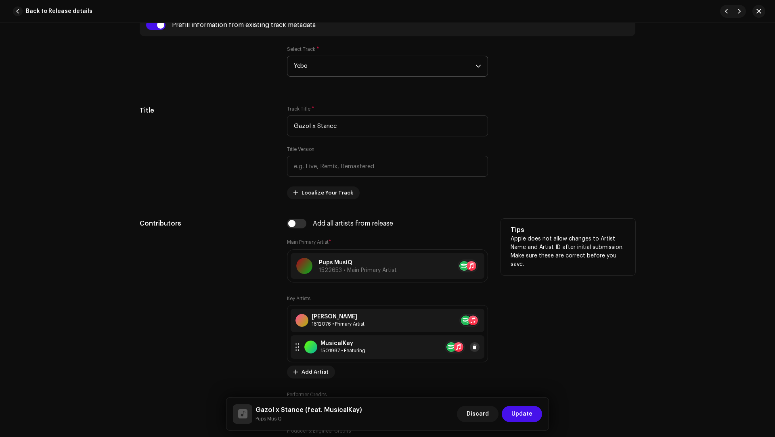
click at [474, 327] on span at bounding box center [474, 347] width 5 height 6
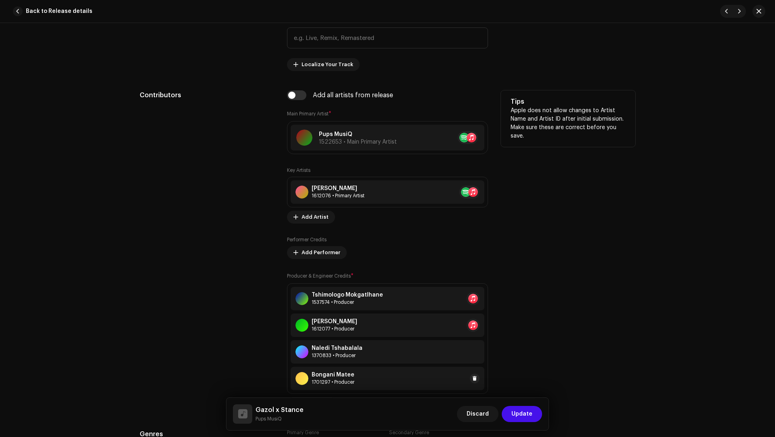
scroll to position [508, 0]
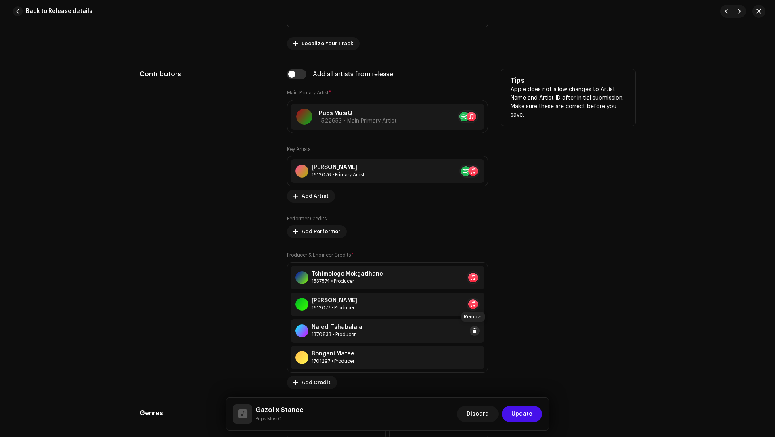
click at [473, 327] on span at bounding box center [474, 331] width 5 height 6
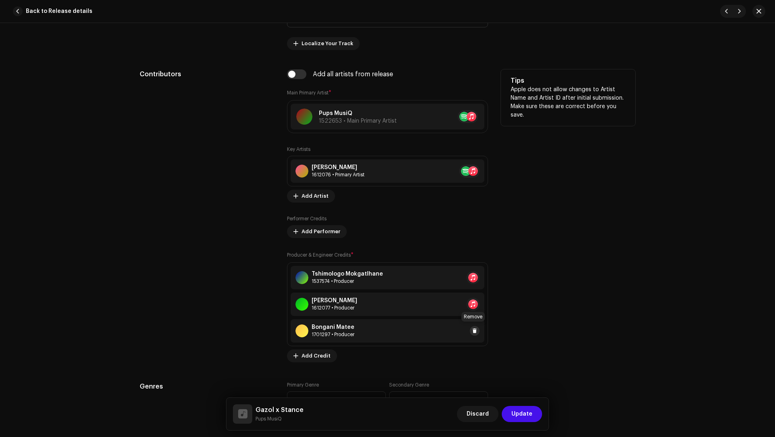
click at [473, 327] on span at bounding box center [474, 331] width 5 height 6
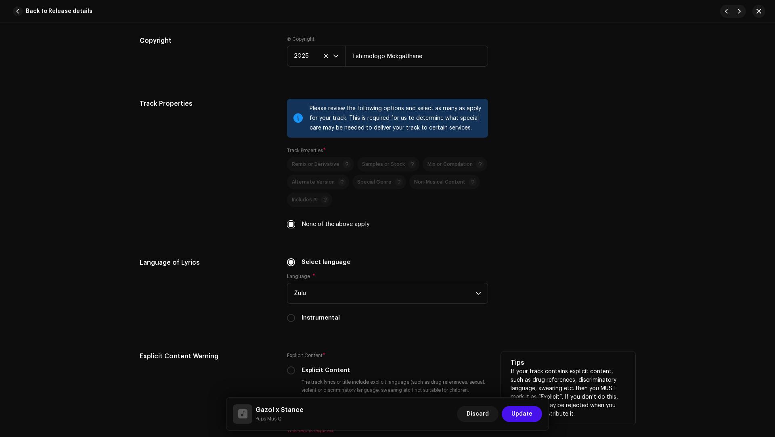
scroll to position [1224, 0]
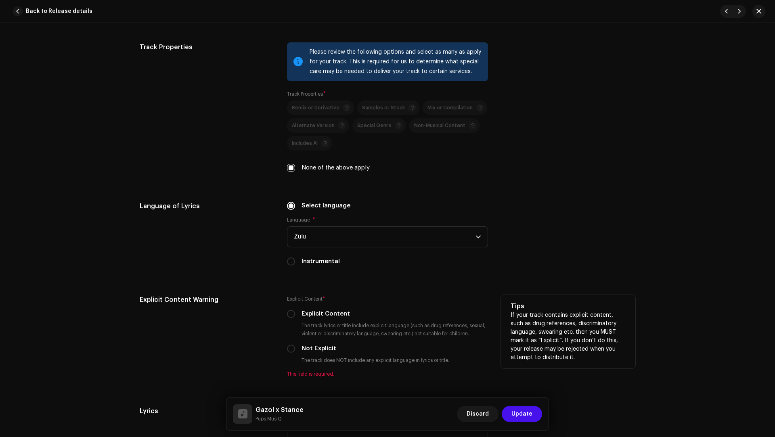
click at [316, 327] on label "Not Explicit" at bounding box center [318, 348] width 35 height 9
click at [295, 327] on input "Not Explicit" at bounding box center [291, 349] width 8 height 8
radio input "true"
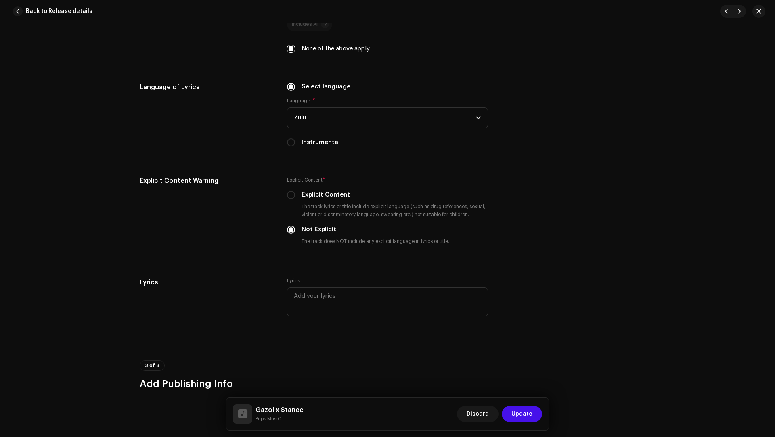
scroll to position [1439, 0]
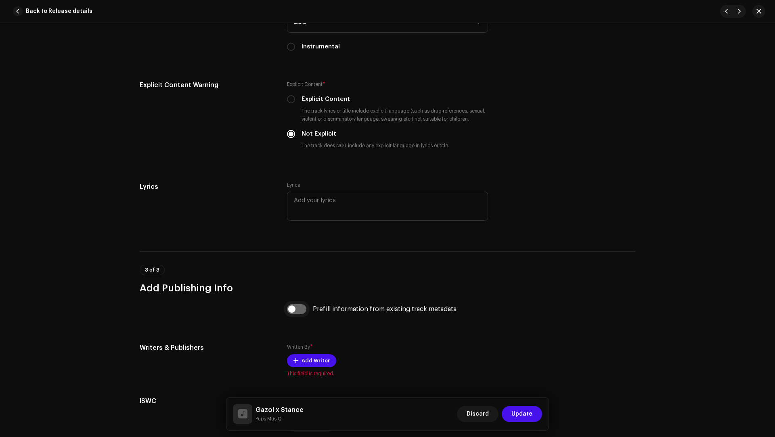
click at [297, 308] on input "checkbox" at bounding box center [296, 309] width 19 height 10
checkbox input "true"
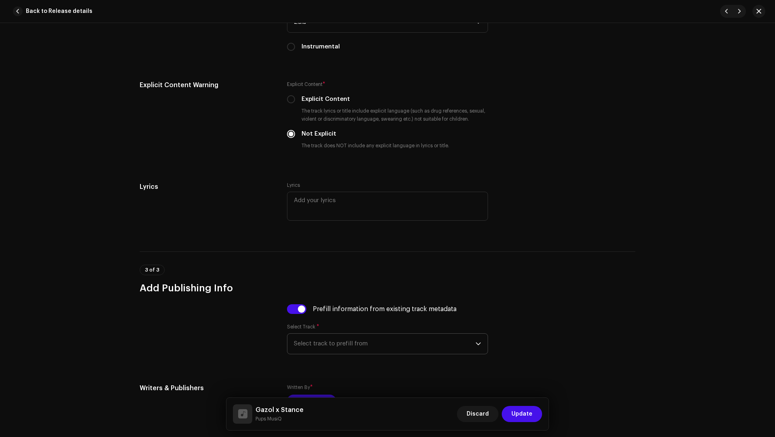
click at [349, 327] on span "Select track to prefill from" at bounding box center [385, 344] width 182 height 20
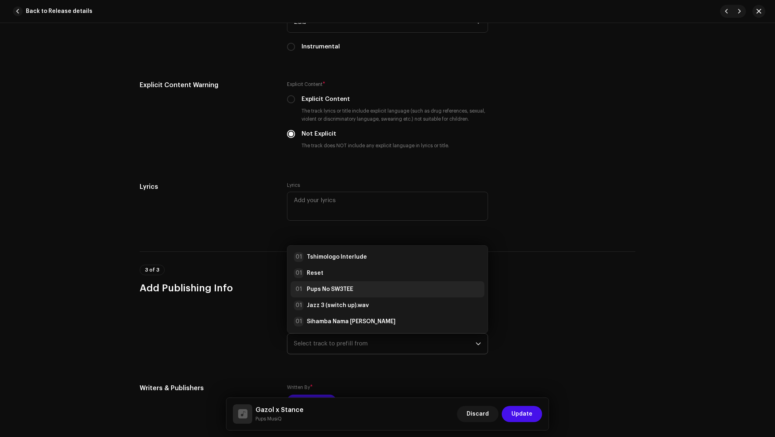
scroll to position [13, 0]
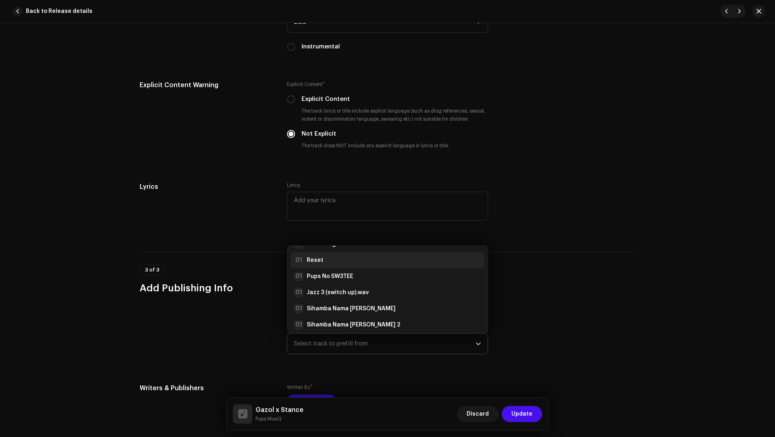
click at [320, 256] on div "01 Reset" at bounding box center [387, 260] width 187 height 10
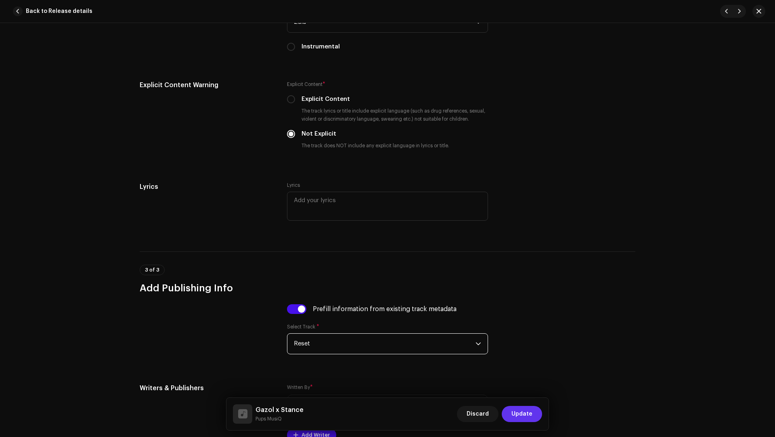
click at [530, 327] on span "Update" at bounding box center [521, 414] width 21 height 16
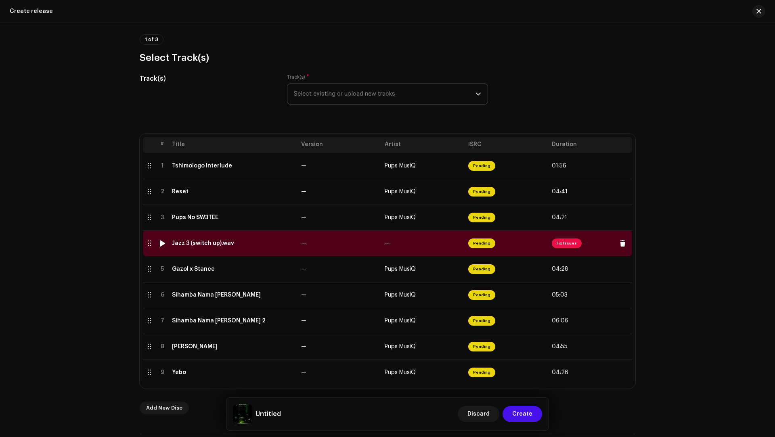
click at [263, 244] on div "Jazz 3 (switch up).wav" at bounding box center [233, 243] width 123 height 6
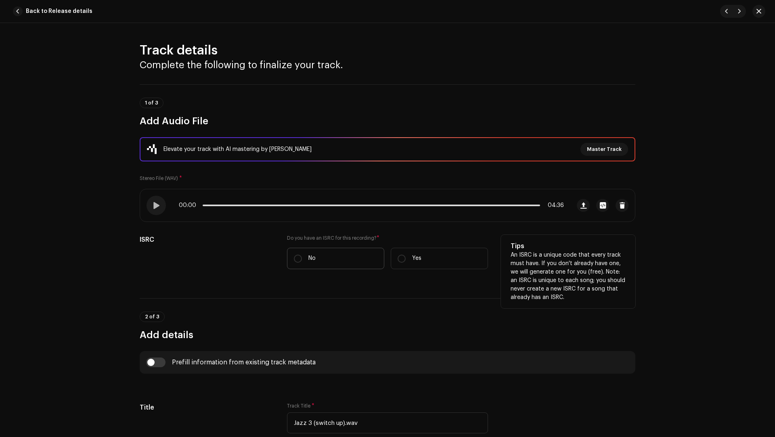
click at [325, 254] on label "No" at bounding box center [335, 258] width 97 height 21
click at [302, 255] on input "No" at bounding box center [298, 259] width 8 height 8
radio input "true"
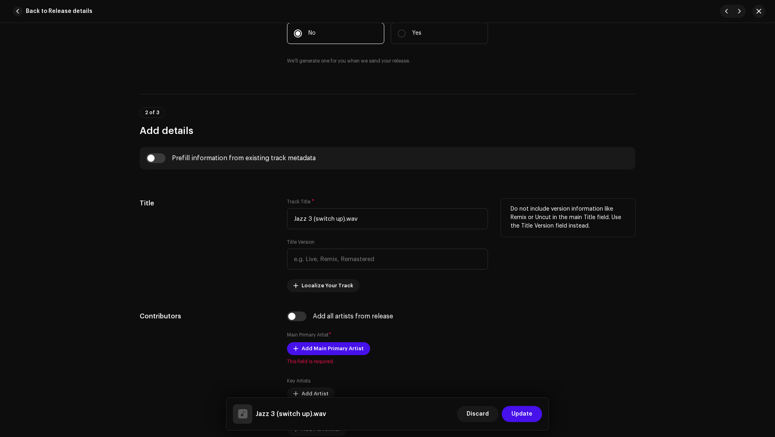
scroll to position [226, 0]
drag, startPoint x: 369, startPoint y: 220, endPoint x: 351, endPoint y: 197, distance: 29.9
click at [351, 198] on div "Track Title * Jazz 3 (switch up).wav" at bounding box center [387, 213] width 201 height 31
paste input "text"
type input "Jazz 3 (switch up)"
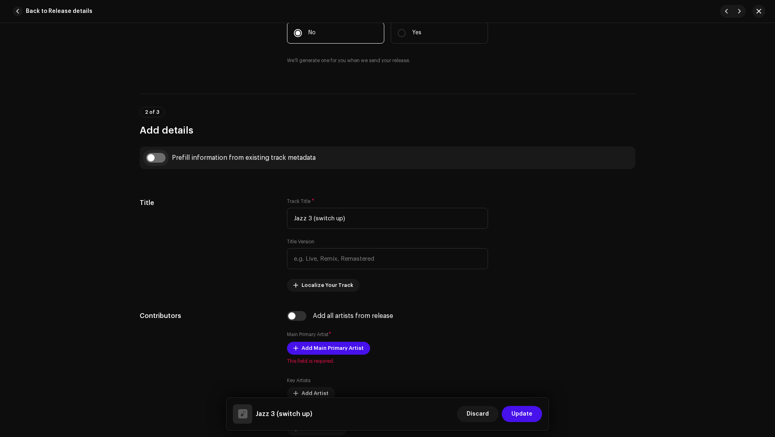
click at [158, 158] on input "checkbox" at bounding box center [155, 158] width 19 height 10
checkbox input "true"
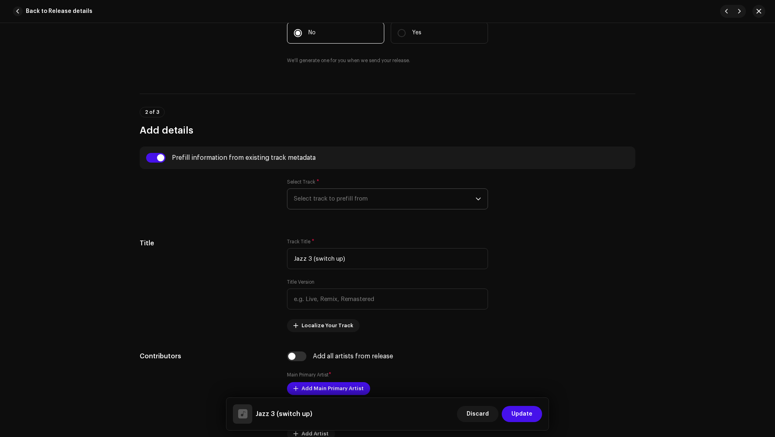
click at [343, 193] on span "Select track to prefill from" at bounding box center [385, 199] width 182 height 20
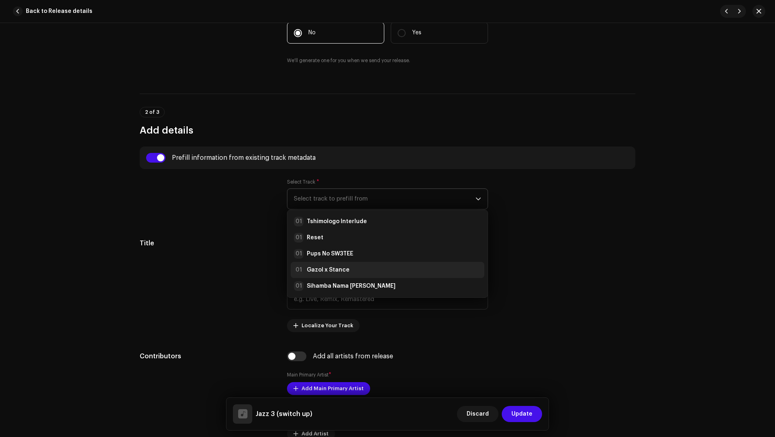
click at [333, 270] on strong "Gazol x Stance" at bounding box center [328, 270] width 43 height 8
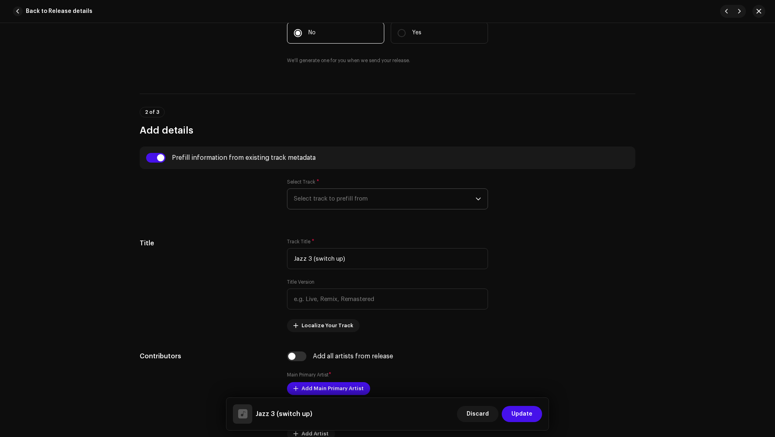
radio input "true"
type input "Tshimologo Mokgatlhane"
checkbox input "true"
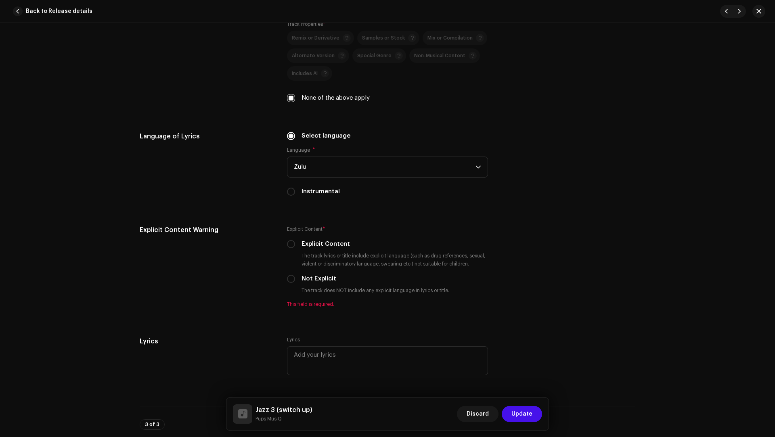
scroll to position [1501, 0]
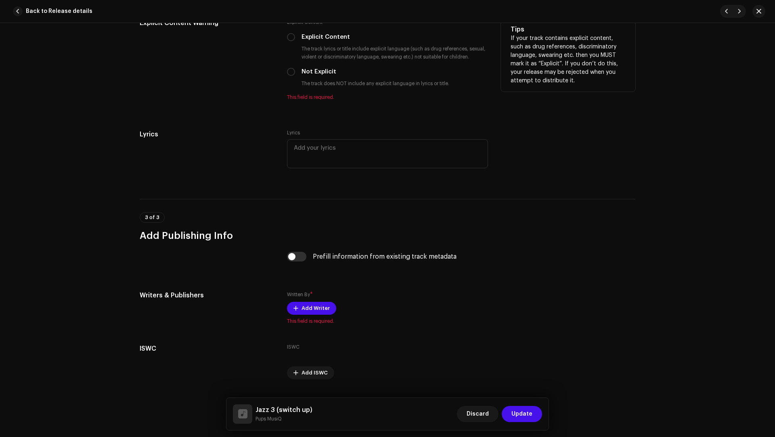
click at [320, 72] on label "Not Explicit" at bounding box center [318, 71] width 35 height 9
click at [295, 72] on input "Not Explicit" at bounding box center [291, 72] width 8 height 8
radio input "true"
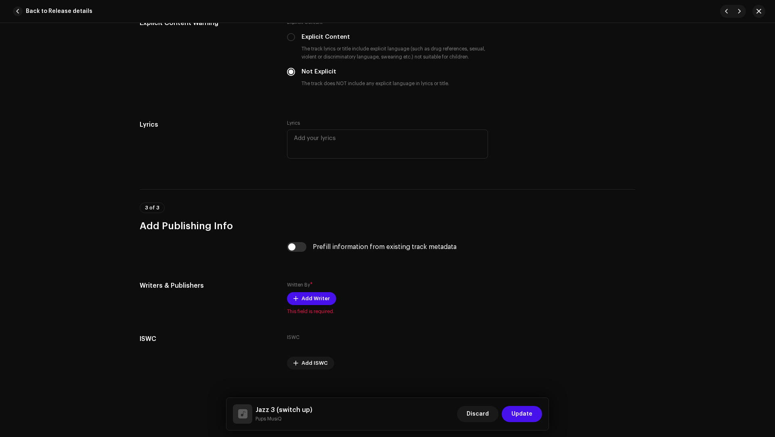
click at [297, 249] on div "Prefill information from existing track metadata" at bounding box center [387, 251] width 201 height 19
click at [297, 248] on input "checkbox" at bounding box center [296, 247] width 19 height 10
checkbox input "true"
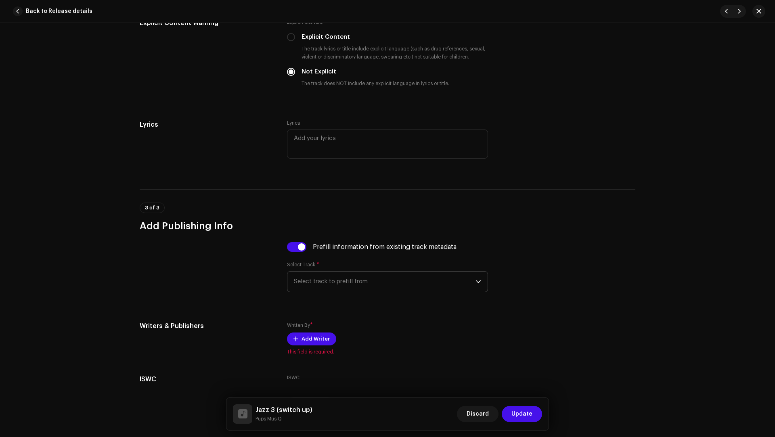
click at [320, 275] on span "Select track to prefill from" at bounding box center [385, 282] width 182 height 20
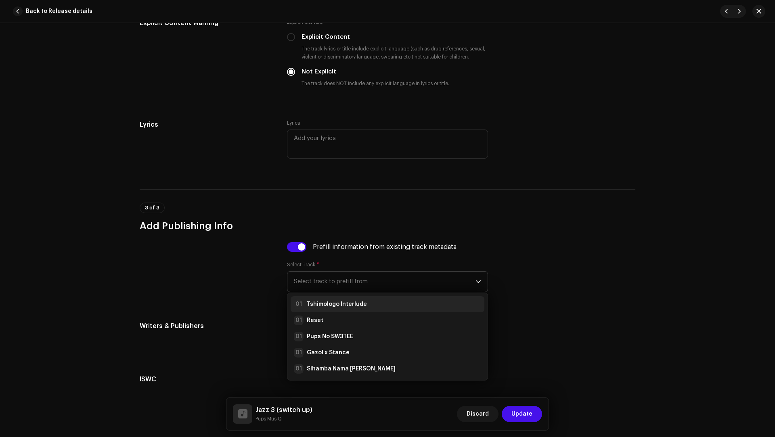
click at [333, 305] on strong "Tshimologo Interlude" at bounding box center [337, 304] width 60 height 8
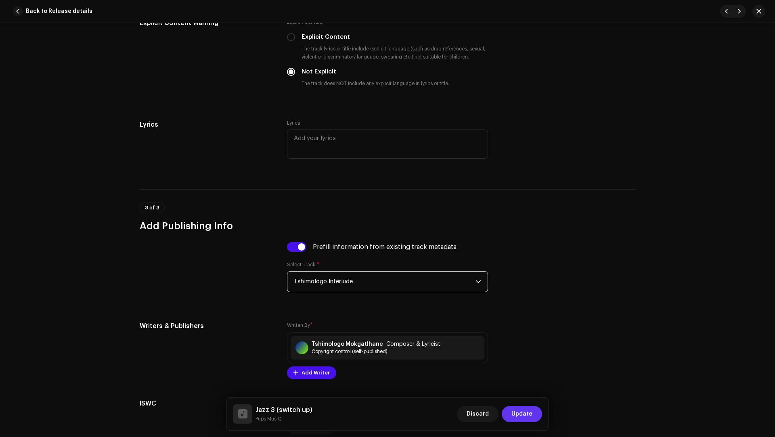
click at [527, 327] on span "Update" at bounding box center [521, 414] width 21 height 16
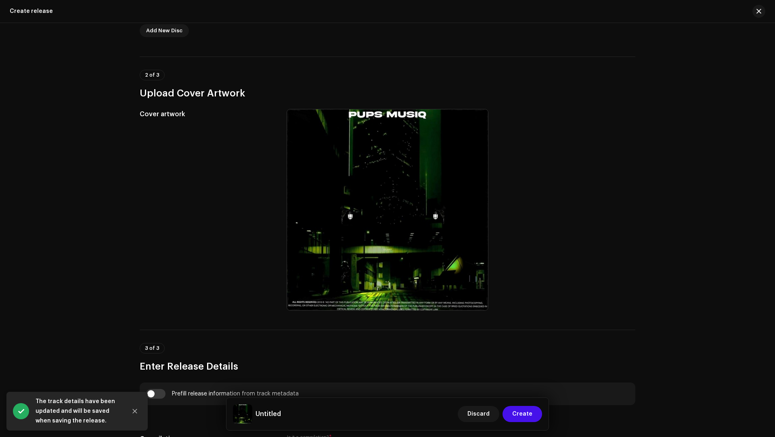
scroll to position [493, 0]
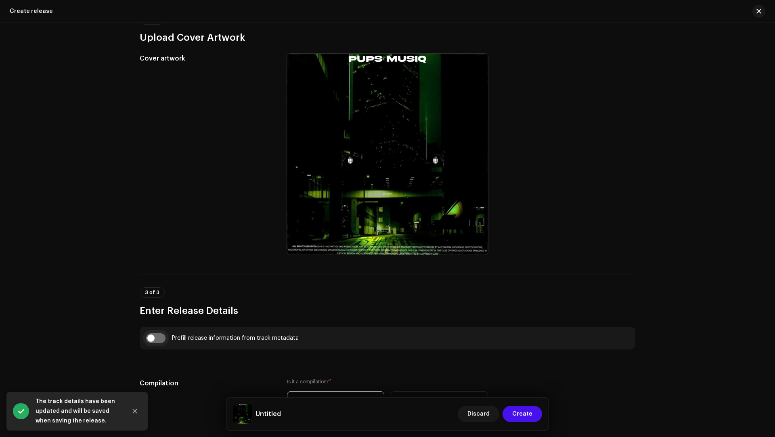
click at [157, 327] on input "checkbox" at bounding box center [155, 338] width 19 height 10
checkbox input "true"
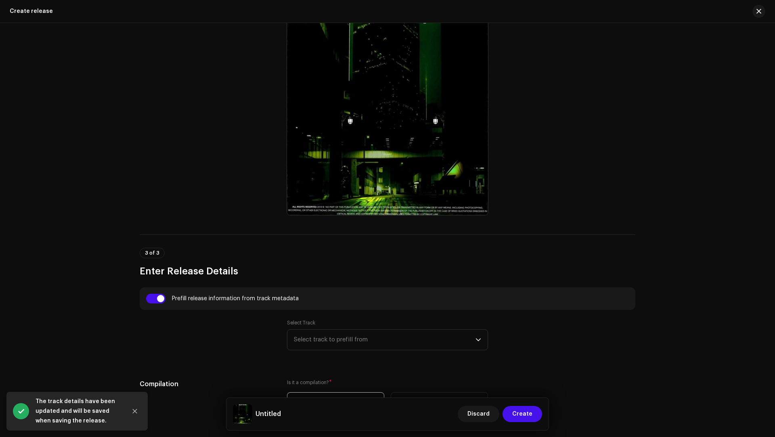
scroll to position [577, 0]
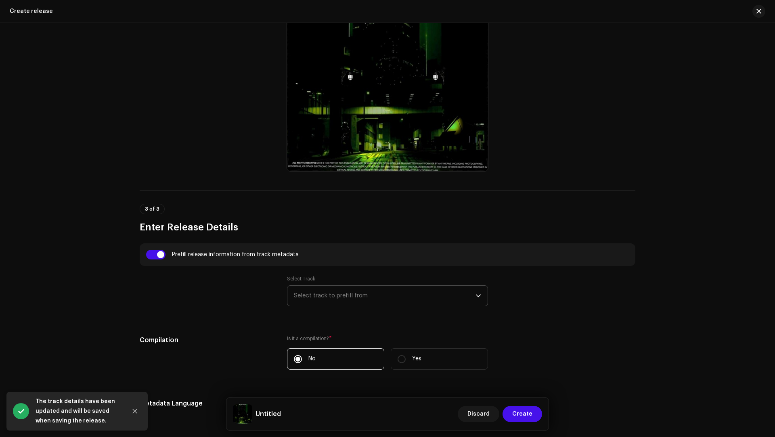
click at [335, 293] on span "Select track to prefill from" at bounding box center [385, 296] width 182 height 20
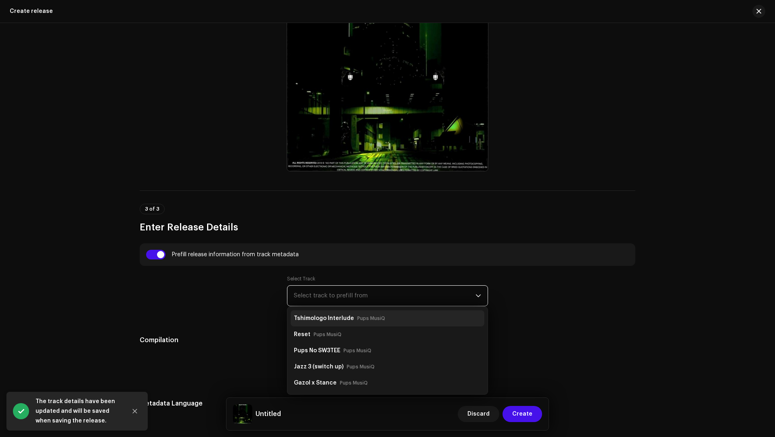
click at [335, 316] on strong "Tshimologo Interlude" at bounding box center [324, 318] width 60 height 13
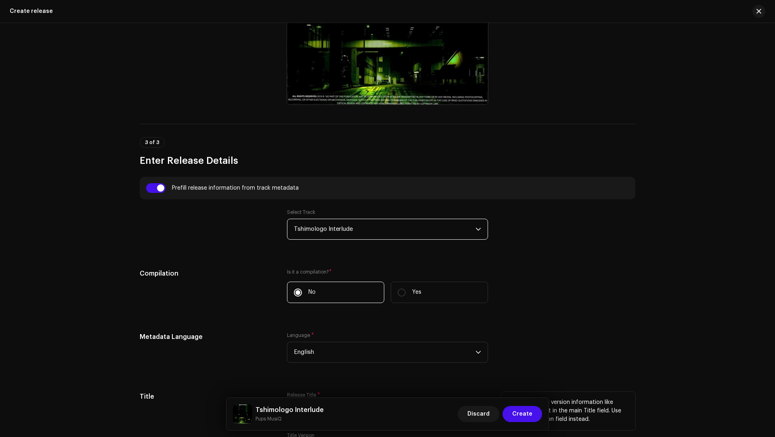
scroll to position [776, 0]
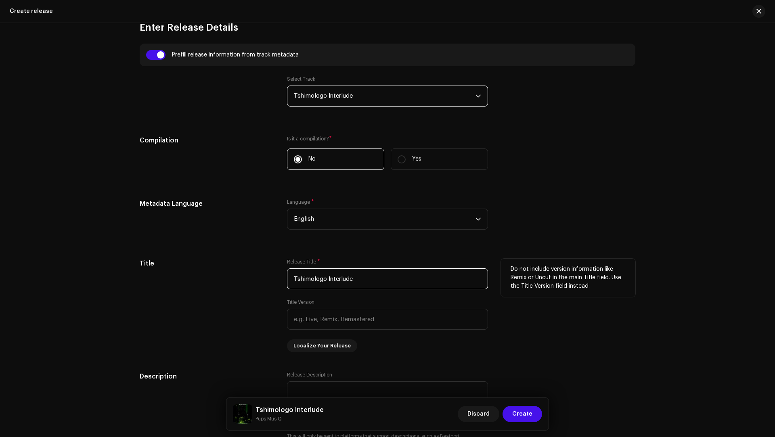
click at [342, 280] on input "Tshimologo Interlude" at bounding box center [387, 278] width 201 height 21
drag, startPoint x: 342, startPoint y: 280, endPoint x: 323, endPoint y: 270, distance: 21.7
click at [323, 270] on input "Tshimologo Interlude" at bounding box center [387, 278] width 201 height 21
paste input "text"
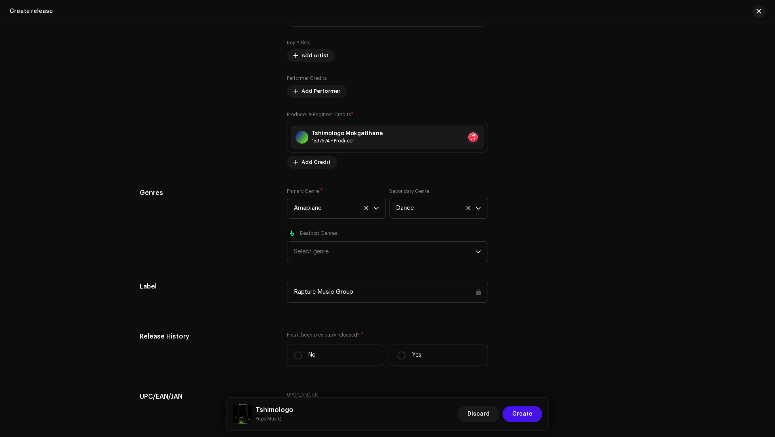
scroll to position [1316, 0]
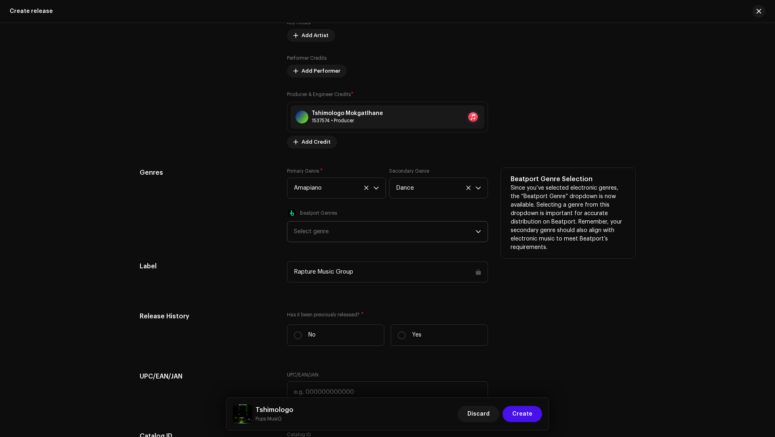
type input "Tshimologo"
click at [326, 223] on div "Select genre" at bounding box center [385, 232] width 182 height 20
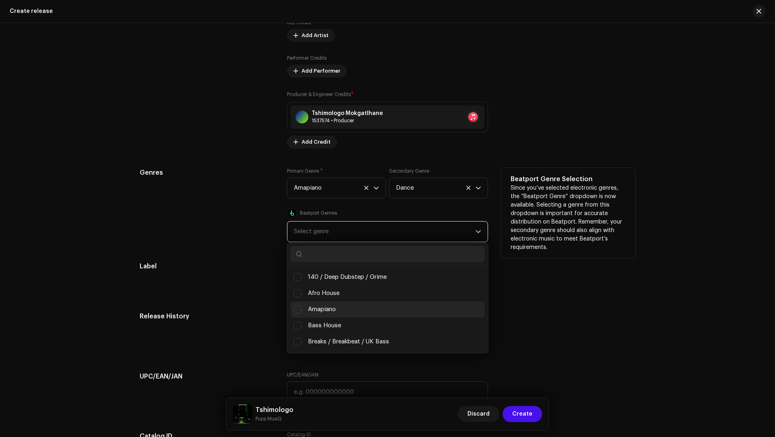
click at [323, 307] on span "Amapiano" at bounding box center [322, 309] width 28 height 9
checkbox input "true"
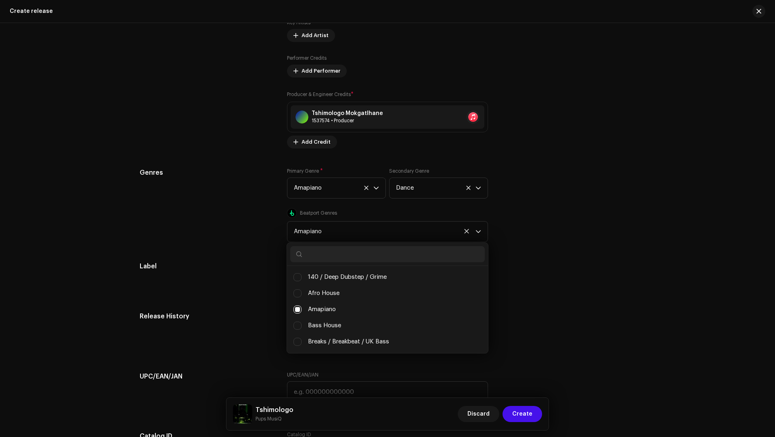
click at [246, 300] on div "Prefill release information from track metadata Select Track Tshimologo Interlu…" at bounding box center [388, 38] width 496 height 1068
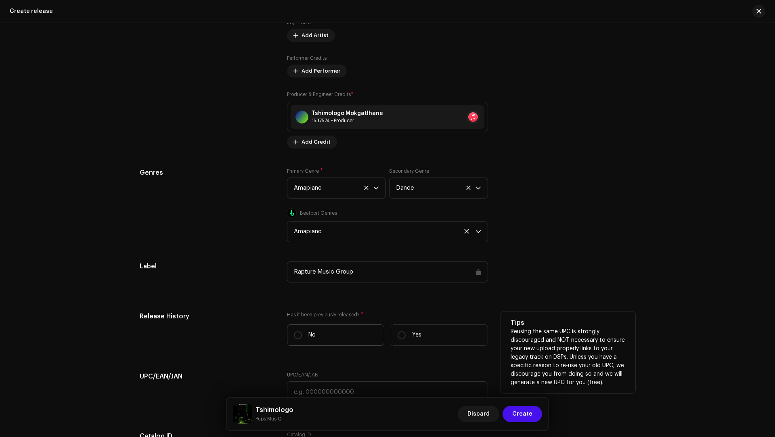
click at [335, 327] on label "No" at bounding box center [335, 334] width 97 height 21
click at [302, 327] on input "No" at bounding box center [298, 335] width 8 height 8
radio input "true"
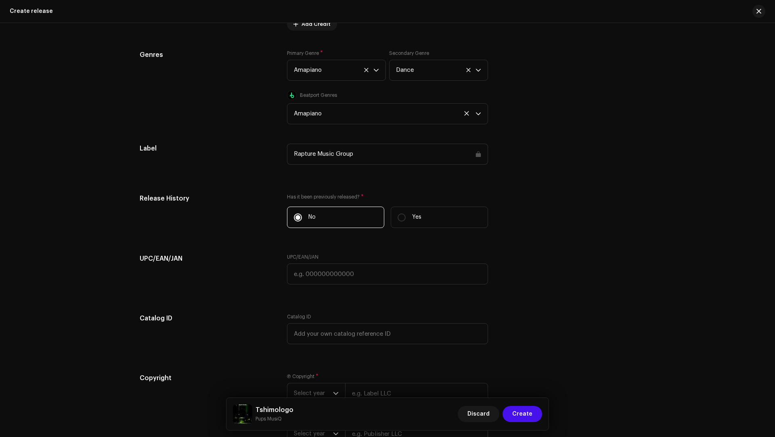
scroll to position [1526, 0]
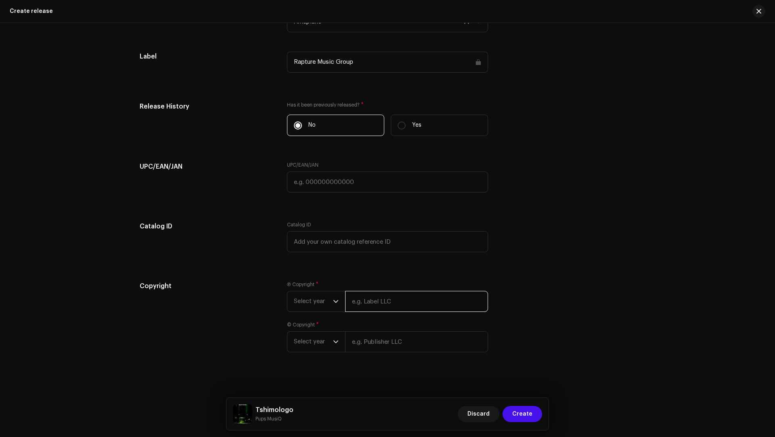
click at [377, 303] on input "text" at bounding box center [416, 301] width 143 height 21
paste input "Tshimologo"
type input "Tshimologo Mokgatlhane"
click at [406, 327] on input "text" at bounding box center [416, 341] width 143 height 21
paste input "Tshimologo"
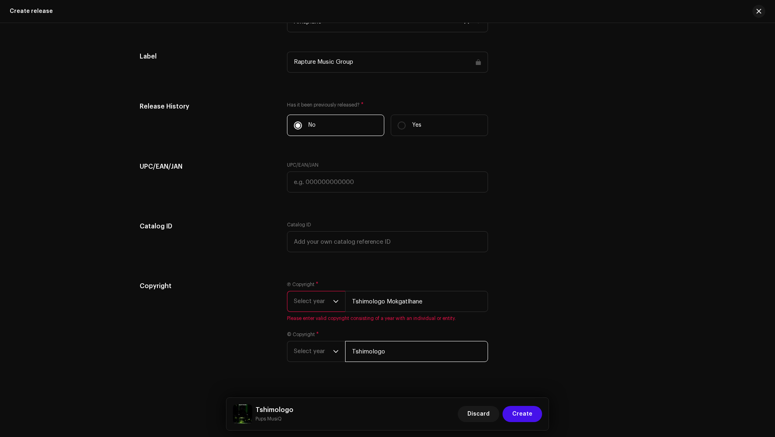
type input "Tshimologo Mokgatlhane"
click at [311, 327] on span "Select year" at bounding box center [313, 351] width 39 height 20
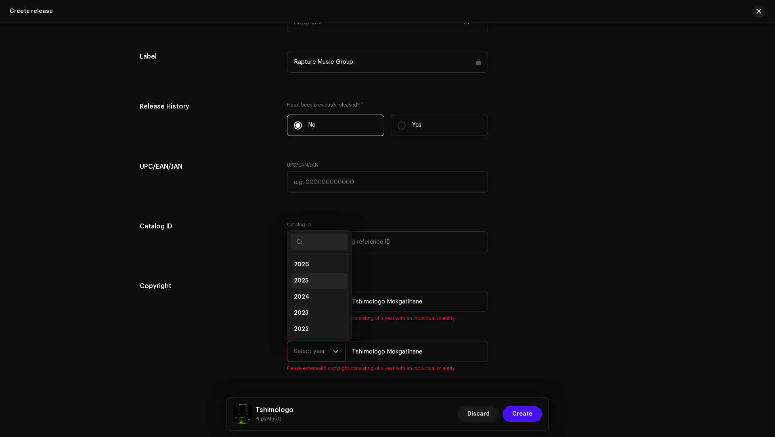
click at [303, 273] on li "2025" at bounding box center [319, 281] width 57 height 16
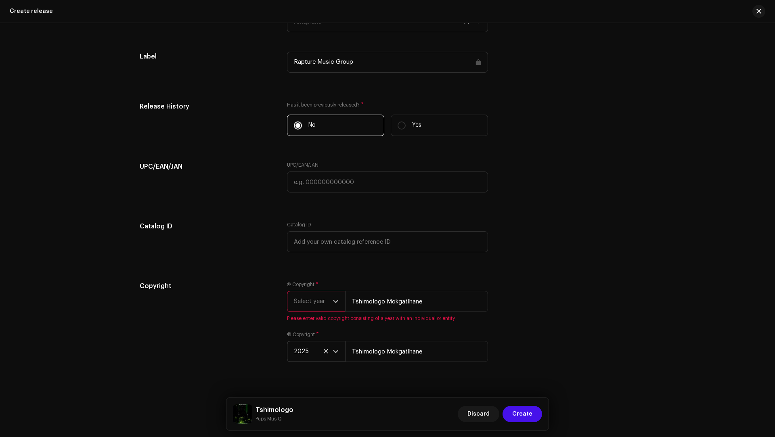
click at [303, 297] on span "Select year" at bounding box center [313, 301] width 39 height 20
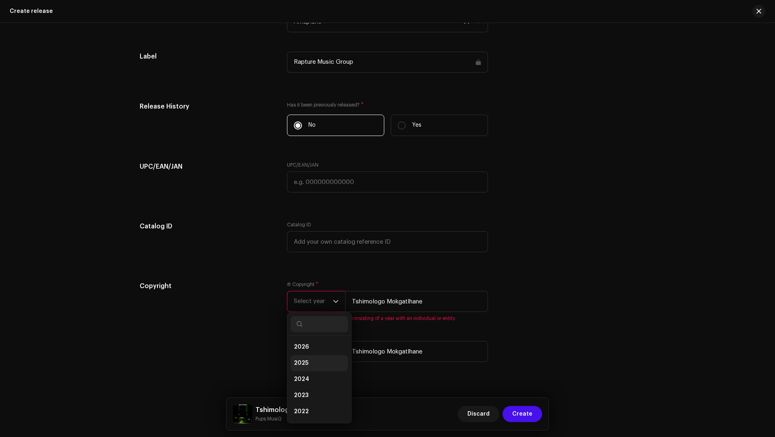
click at [300, 327] on span "2025" at bounding box center [301, 363] width 15 height 8
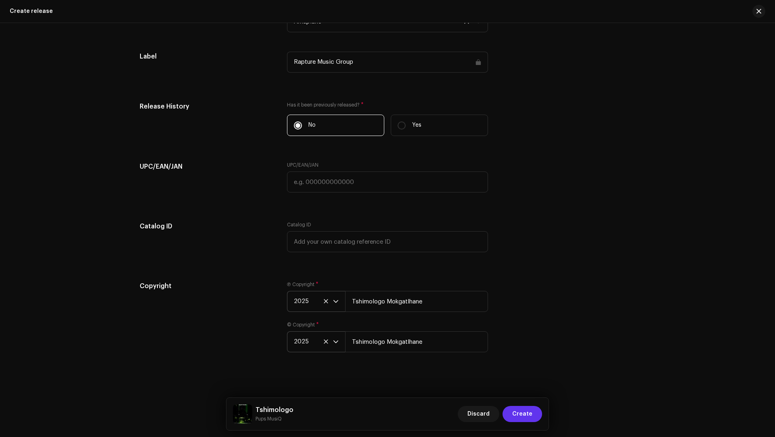
click at [519, 327] on span "Create" at bounding box center [522, 414] width 20 height 16
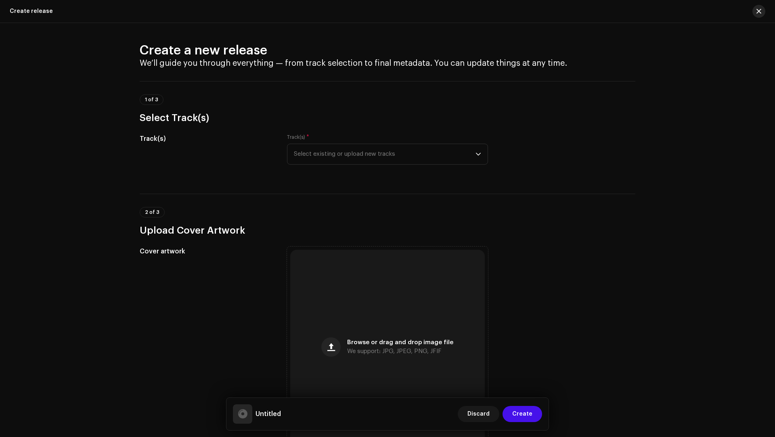
click at [762, 8] on button "button" at bounding box center [758, 11] width 13 height 13
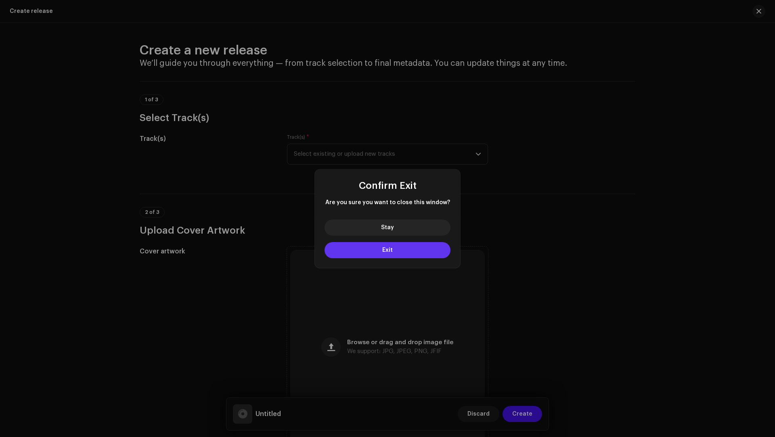
click at [400, 248] on button "Exit" at bounding box center [387, 250] width 126 height 16
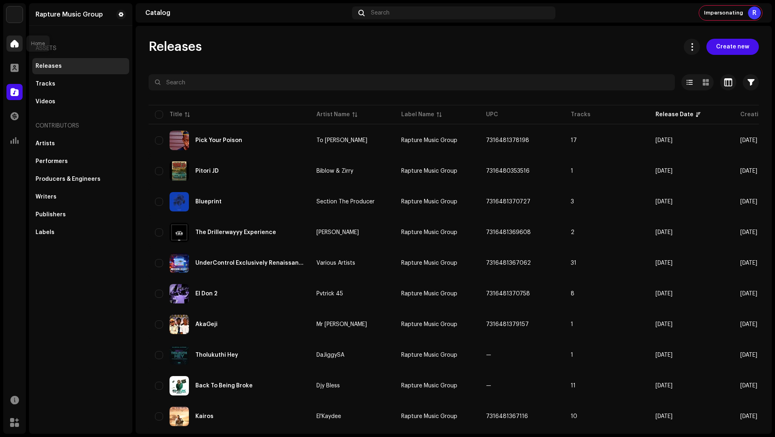
click at [9, 48] on div at bounding box center [14, 44] width 16 height 16
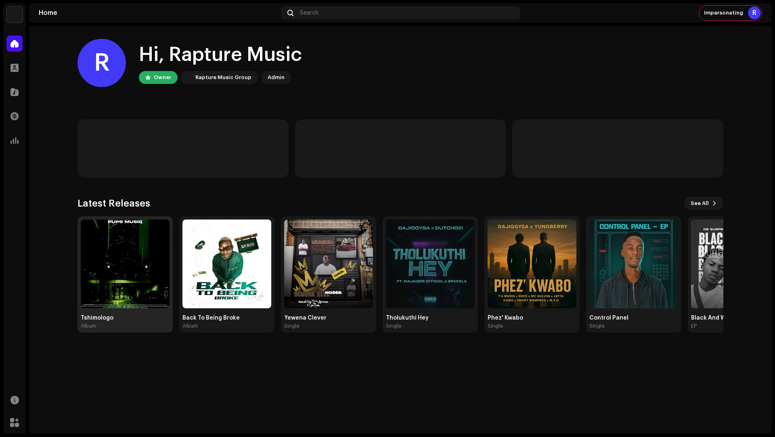
click at [126, 272] on img at bounding box center [125, 264] width 89 height 89
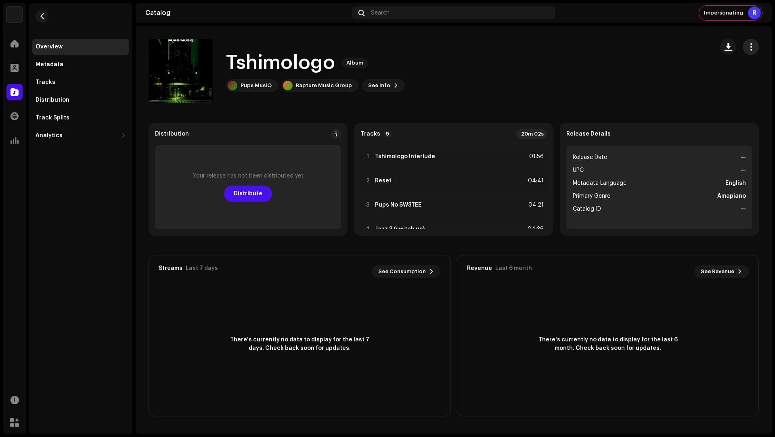
click at [750, 48] on span "button" at bounding box center [751, 47] width 8 height 6
click at [707, 84] on div "Edit" at bounding box center [714, 83] width 75 height 6
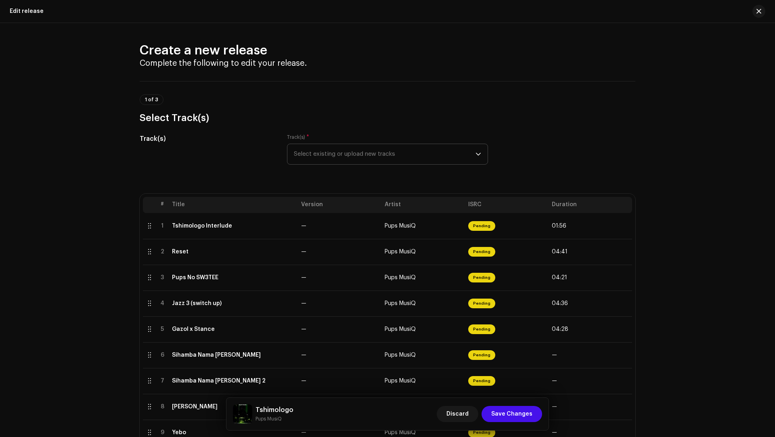
click at [305, 160] on span "Select existing or upload new tracks" at bounding box center [385, 154] width 182 height 20
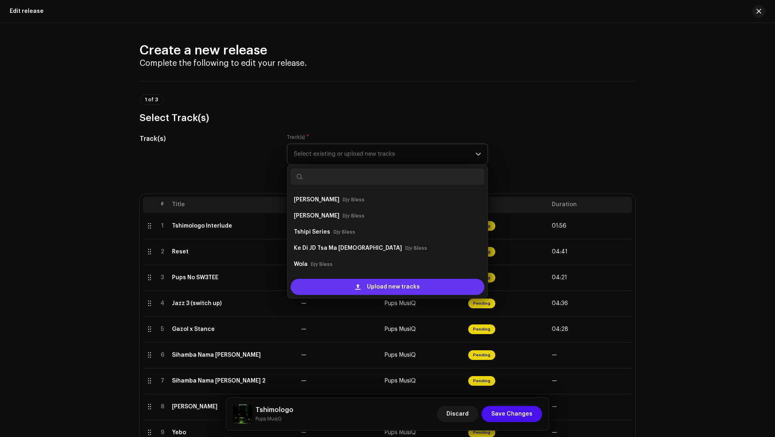
scroll to position [13, 0]
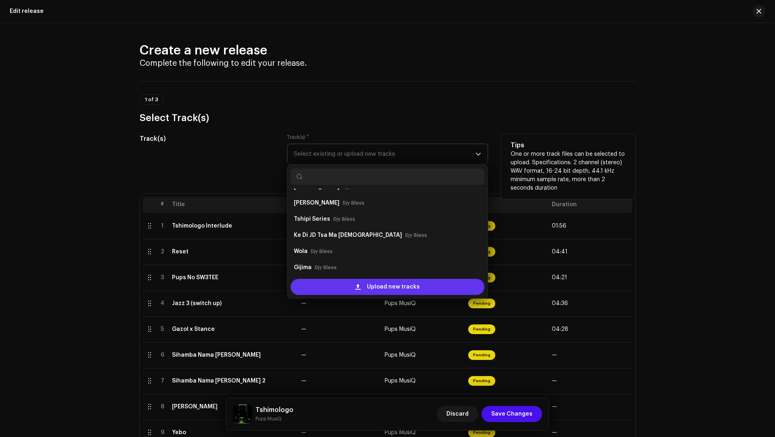
click at [320, 286] on div "Upload new tracks" at bounding box center [388, 287] width 194 height 16
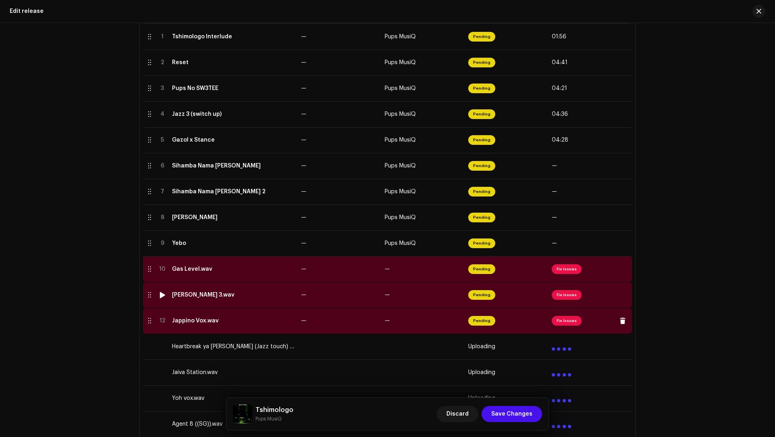
scroll to position [189, 0]
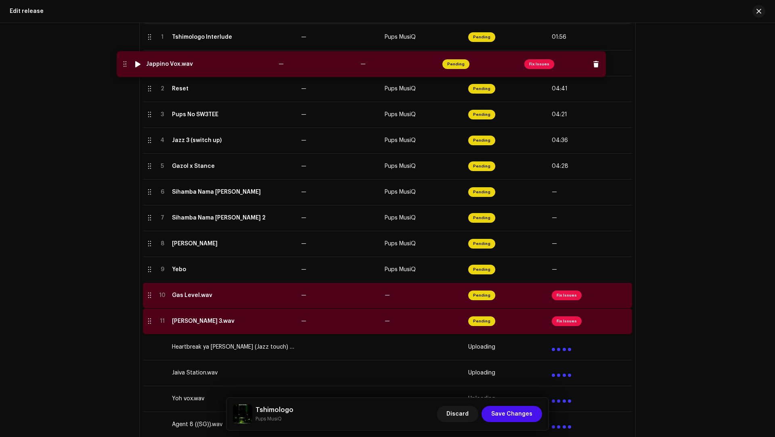
drag, startPoint x: 148, startPoint y: 323, endPoint x: 128, endPoint y: 65, distance: 258.2
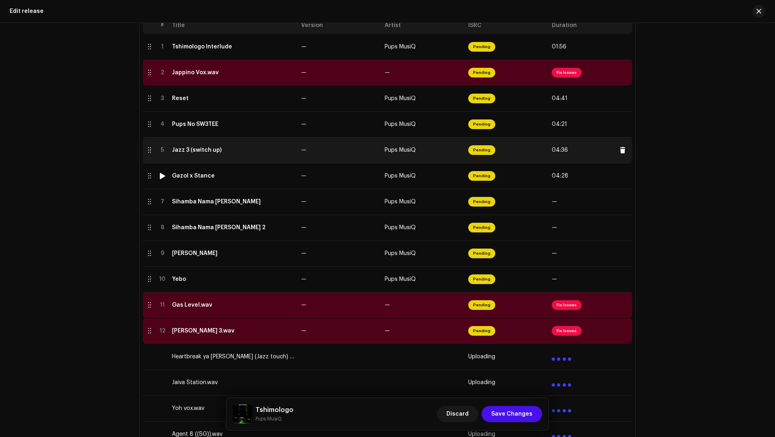
scroll to position [168, 0]
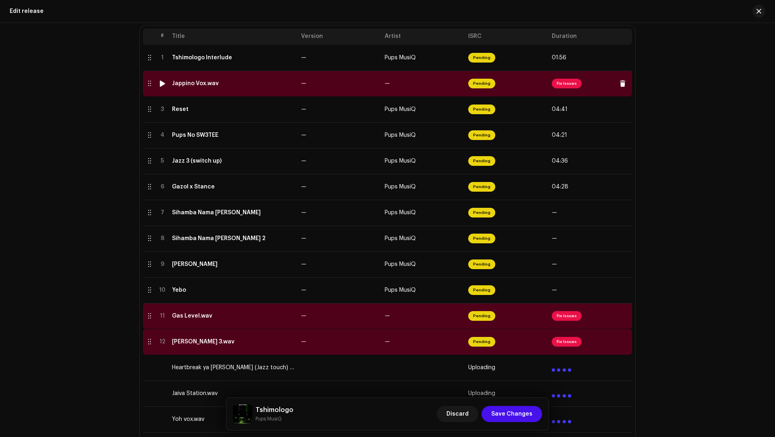
click at [225, 87] on td "Jappino Vox.wav" at bounding box center [233, 84] width 129 height 26
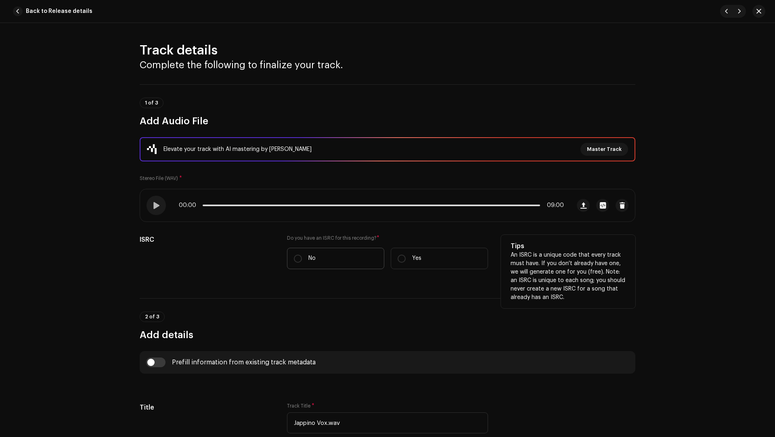
click at [306, 264] on label "No" at bounding box center [335, 258] width 97 height 21
click at [302, 263] on input "No" at bounding box center [298, 259] width 8 height 8
radio input "true"
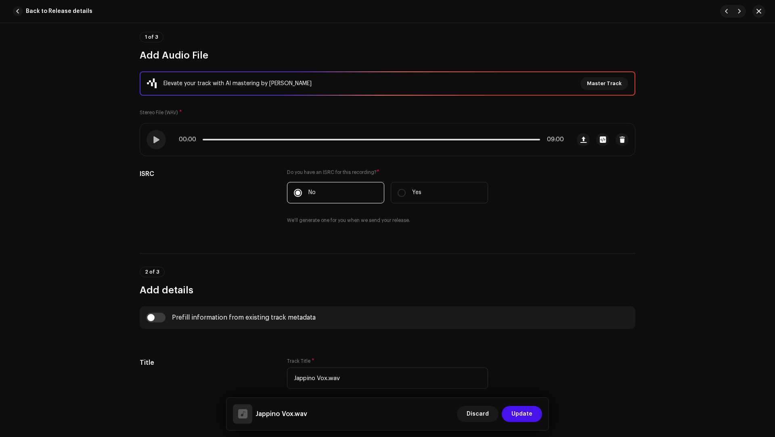
scroll to position [94, 0]
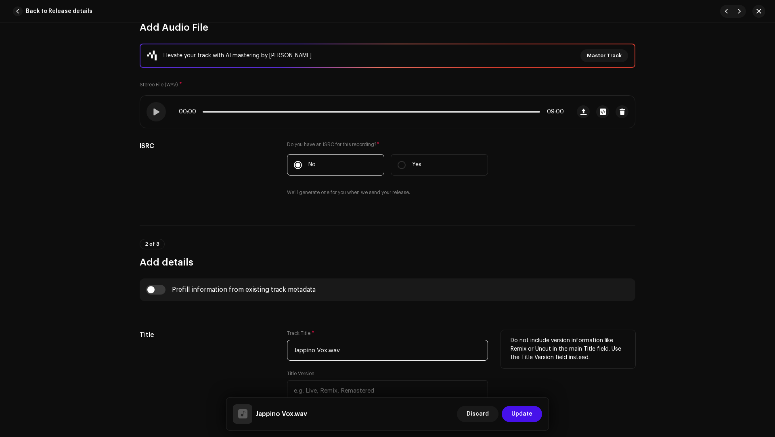
click at [372, 344] on input "Jappino Vox.wav" at bounding box center [387, 350] width 201 height 21
paste input "text"
type input "Jappino Vox"
click at [160, 288] on input "checkbox" at bounding box center [155, 290] width 19 height 10
checkbox input "true"
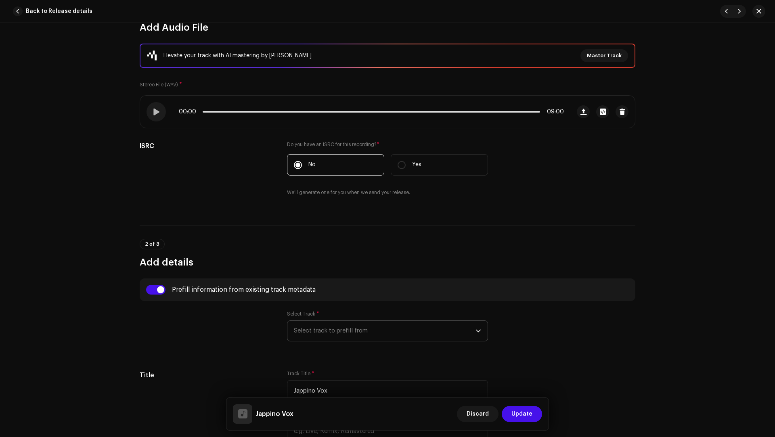
click at [337, 332] on span "Select track to prefill from" at bounding box center [385, 331] width 182 height 20
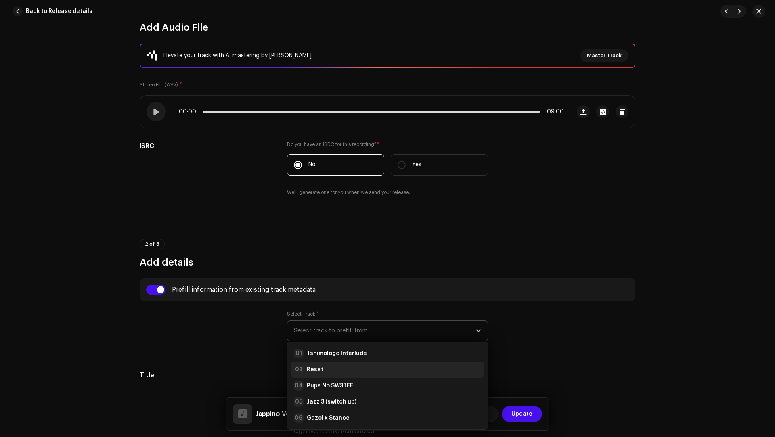
click at [325, 365] on div "03 Reset" at bounding box center [387, 370] width 187 height 10
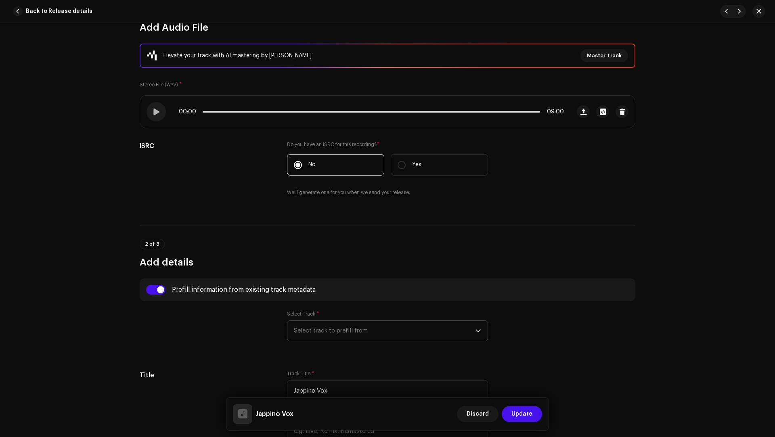
type input "00:15"
radio input "true"
type input "Tshimologo Mokgatlhane"
checkbox input "true"
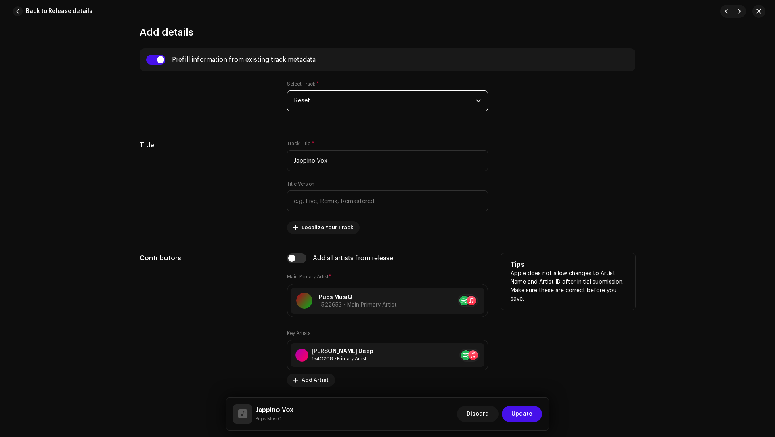
scroll to position [469, 0]
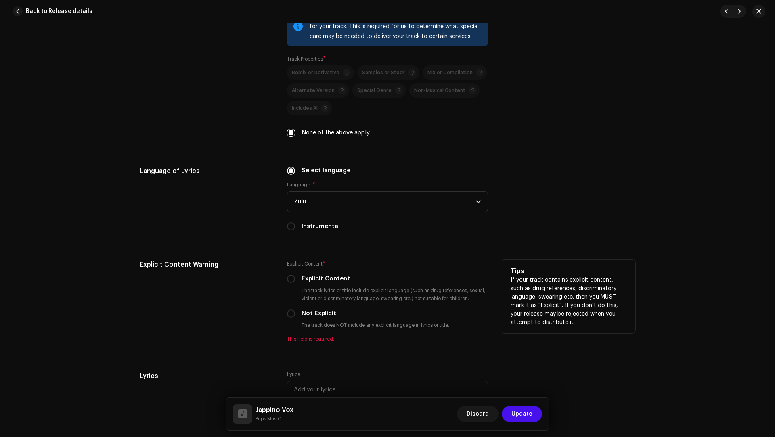
click at [314, 309] on label "Not Explicit" at bounding box center [318, 313] width 35 height 9
click at [295, 310] on input "Not Explicit" at bounding box center [291, 314] width 8 height 8
radio input "true"
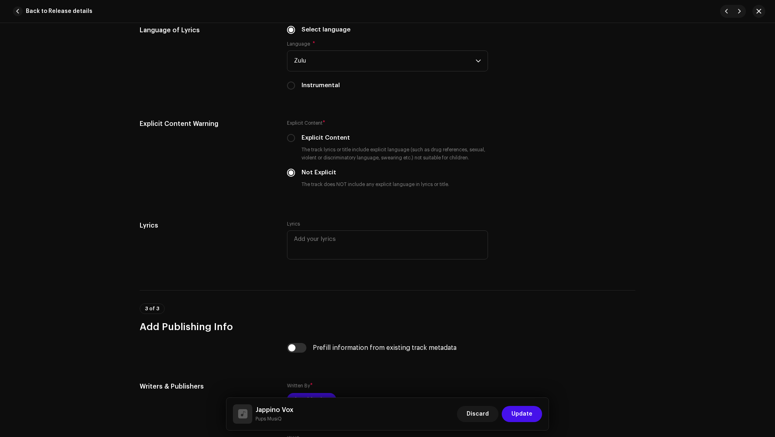
scroll to position [1453, 0]
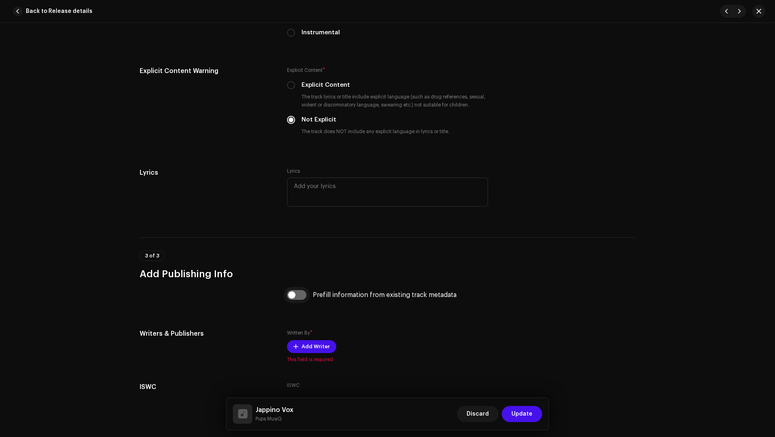
click at [300, 295] on input "checkbox" at bounding box center [296, 295] width 19 height 10
checkbox input "true"
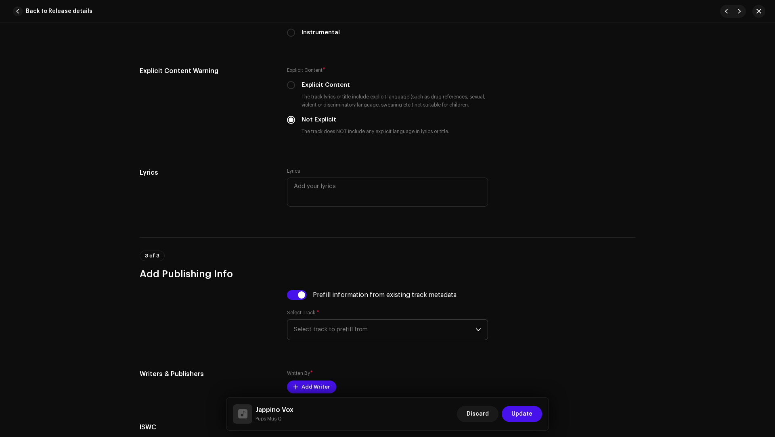
click at [329, 322] on span "Select track to prefill from" at bounding box center [385, 330] width 182 height 20
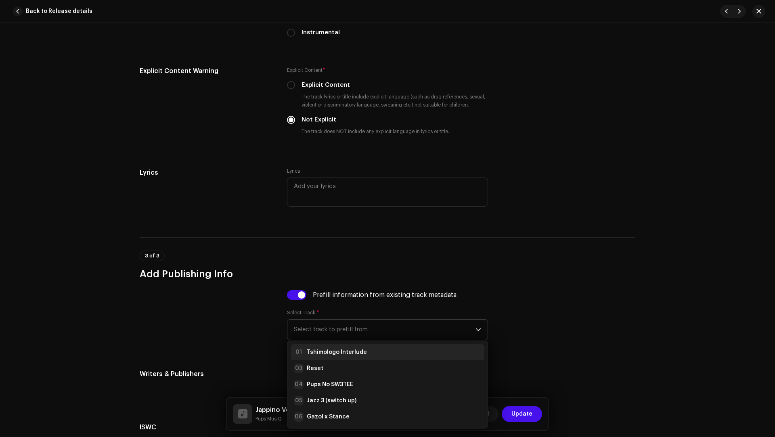
click at [327, 350] on strong "Tshimologo Interlude" at bounding box center [337, 352] width 60 height 8
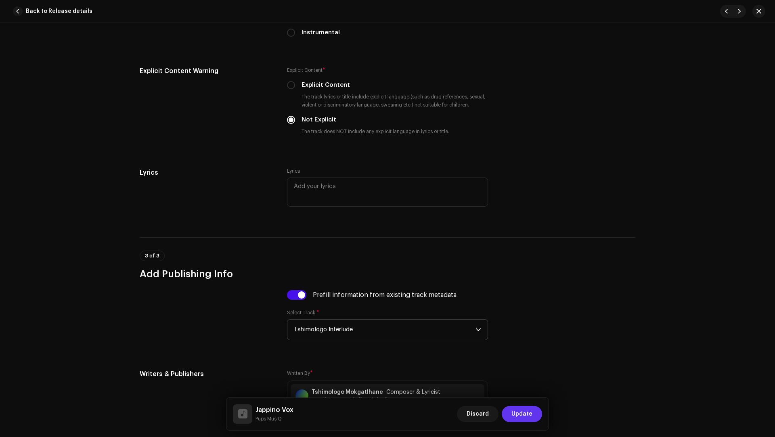
click at [523, 413] on span "Update" at bounding box center [521, 414] width 21 height 16
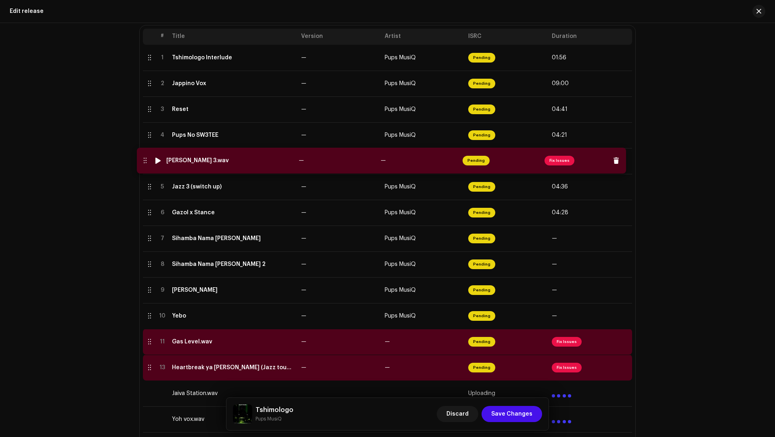
drag, startPoint x: 146, startPoint y: 341, endPoint x: 142, endPoint y: 161, distance: 180.9
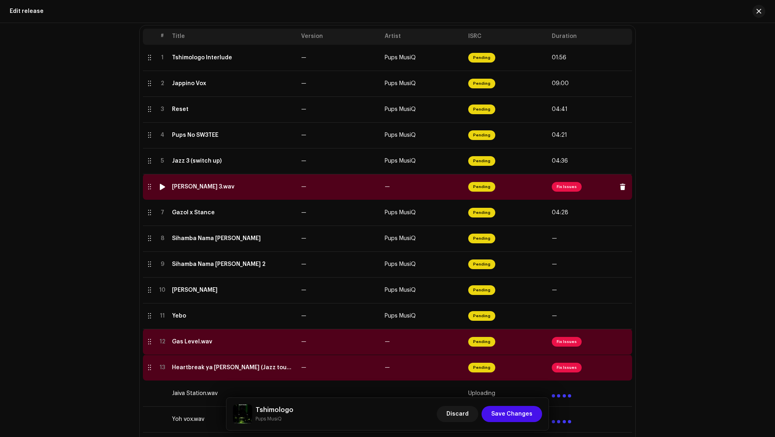
click at [254, 188] on div "Gasmen 3.wav" at bounding box center [233, 187] width 123 height 6
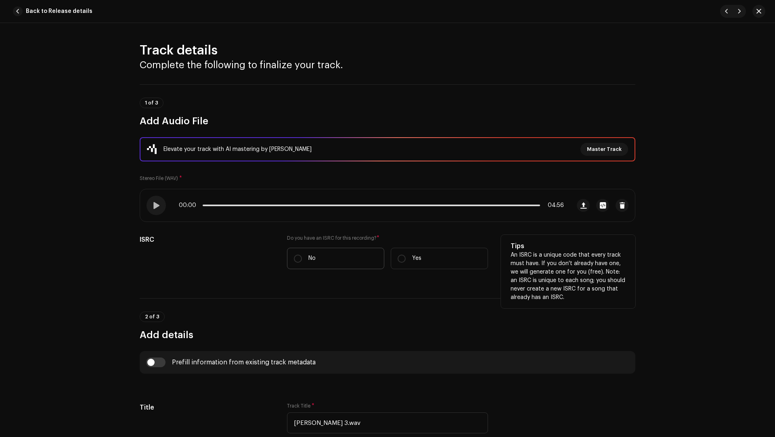
click at [311, 252] on label "No" at bounding box center [335, 258] width 97 height 21
click at [302, 255] on input "No" at bounding box center [298, 259] width 8 height 8
radio input "true"
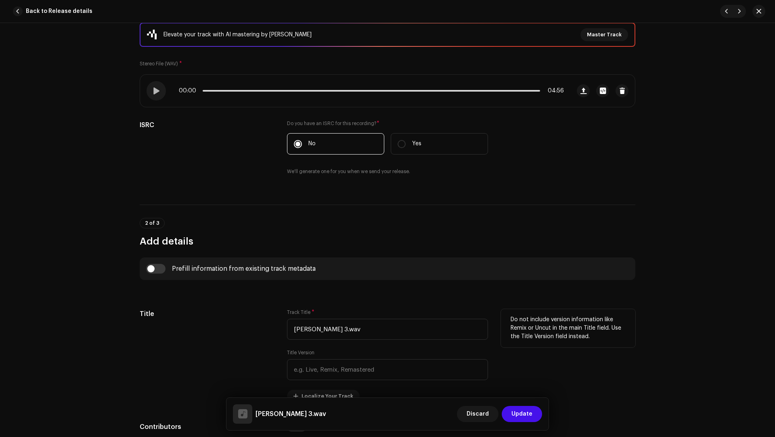
scroll to position [203, 0]
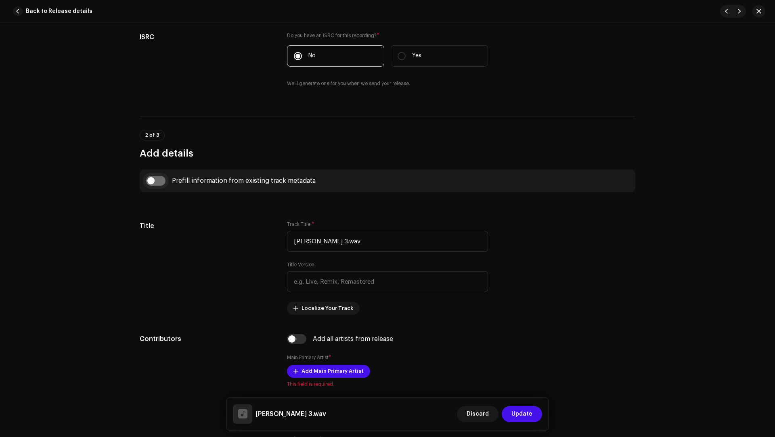
click at [153, 176] on input "checkbox" at bounding box center [155, 181] width 19 height 10
checkbox input "true"
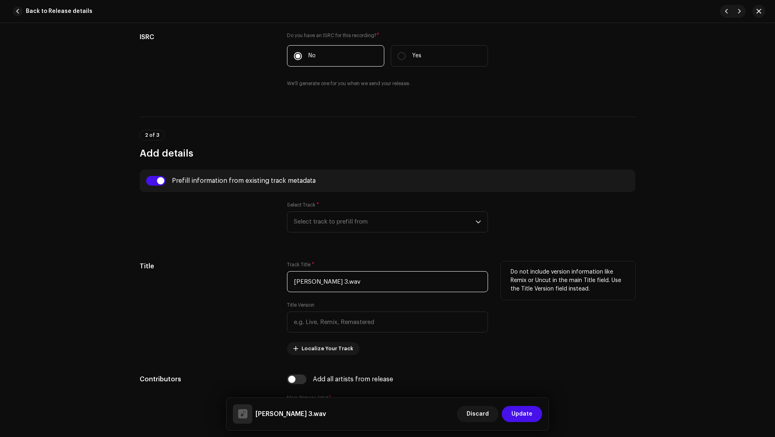
click at [366, 281] on input "Gasmen 3.wav" at bounding box center [387, 281] width 201 height 21
type input "[PERSON_NAME] 3"
click at [349, 218] on span "Select track to prefill from" at bounding box center [385, 222] width 182 height 20
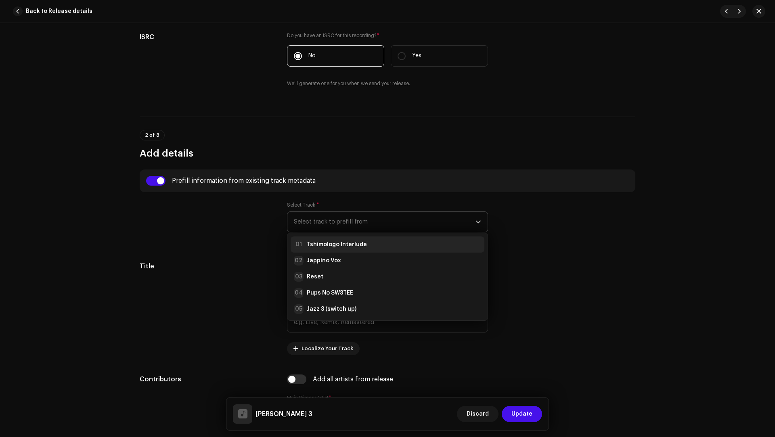
click at [347, 236] on li "01 Tshimologo Interlude" at bounding box center [388, 244] width 194 height 16
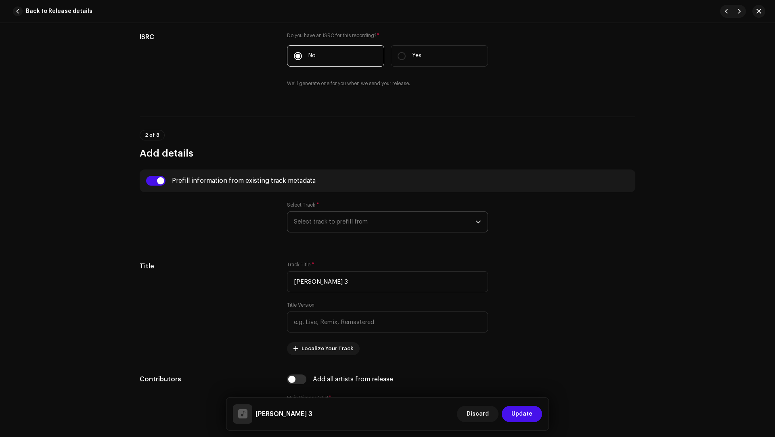
type input "00:15"
radio input "true"
type input "Tshimologo Mokgatlhane"
checkbox input "true"
click at [313, 312] on input "text" at bounding box center [387, 322] width 201 height 21
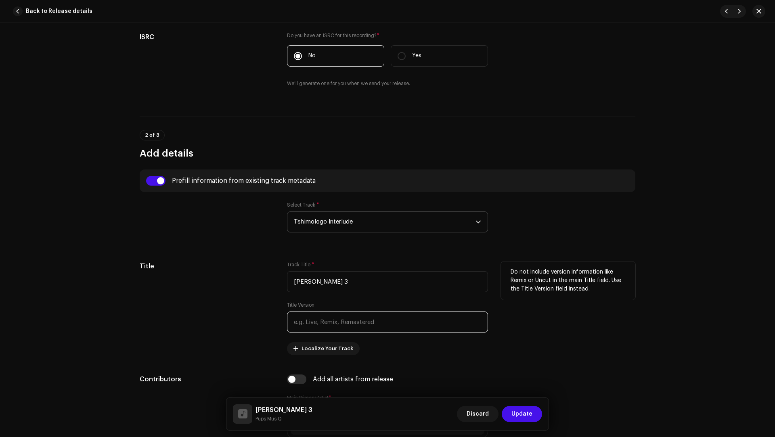
paste input "Pups MusiQ, Benzoo 907 & TrpmuziQ"
click at [346, 322] on input "Pups MusiQ, Benzoo 907 & TrpmuziQ" at bounding box center [387, 322] width 201 height 21
drag, startPoint x: 346, startPoint y: 322, endPoint x: 352, endPoint y: 322, distance: 5.3
click at [352, 322] on input "Pups MusiQ, Benzoo 907 & TrpmuziQ" at bounding box center [387, 322] width 201 height 21
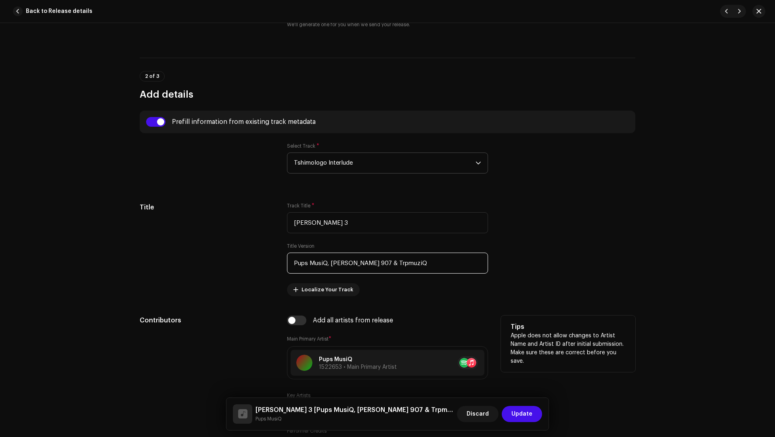
scroll to position [390, 0]
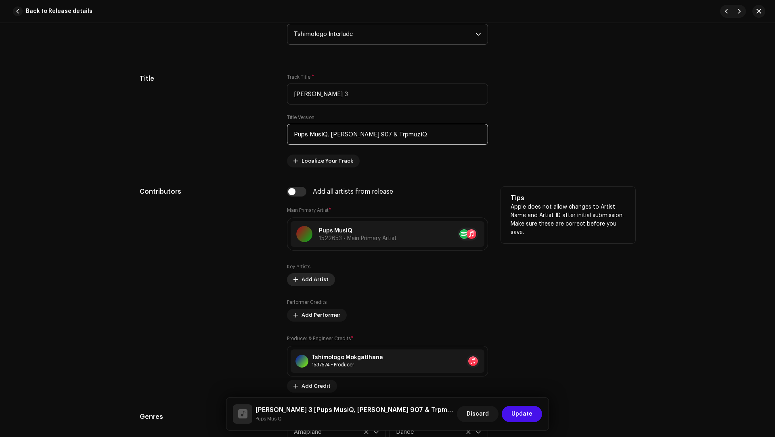
type input "Pups MusiQ, Benzoo 907 & TrpmuziQ"
click at [309, 276] on span "Add Artist" at bounding box center [314, 280] width 27 height 16
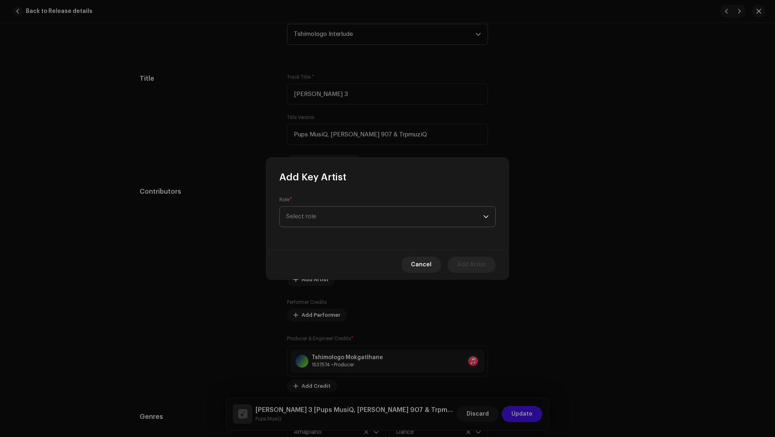
click at [310, 221] on span "Select role" at bounding box center [384, 217] width 197 height 20
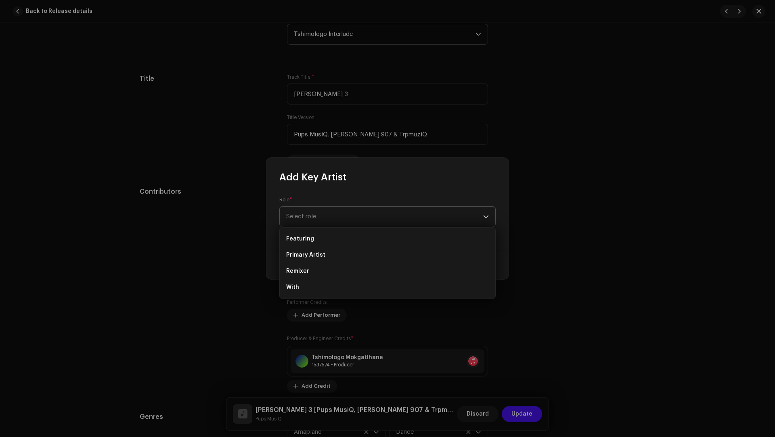
click at [314, 255] on span "Primary Artist" at bounding box center [305, 255] width 39 height 8
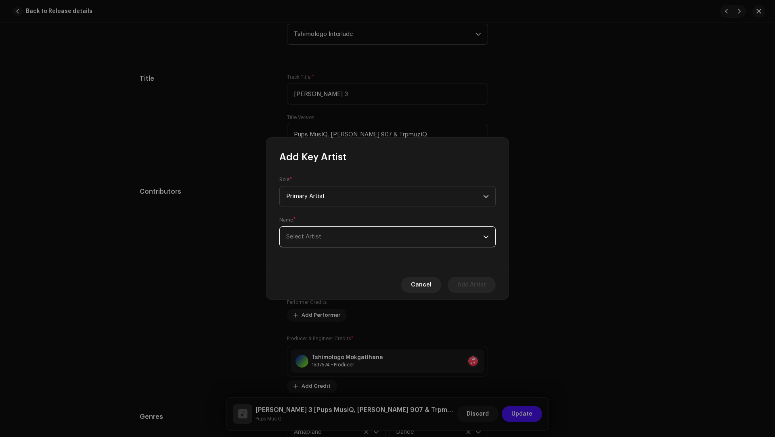
click at [308, 242] on span "Select Artist" at bounding box center [384, 237] width 197 height 20
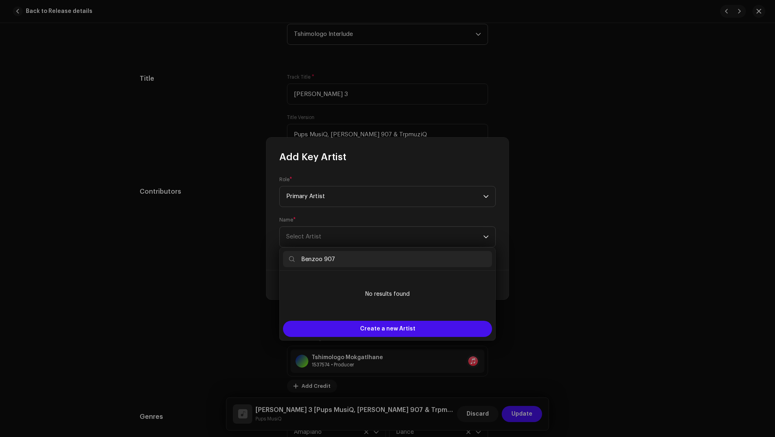
click at [317, 257] on input "Benzoo 907" at bounding box center [387, 259] width 209 height 16
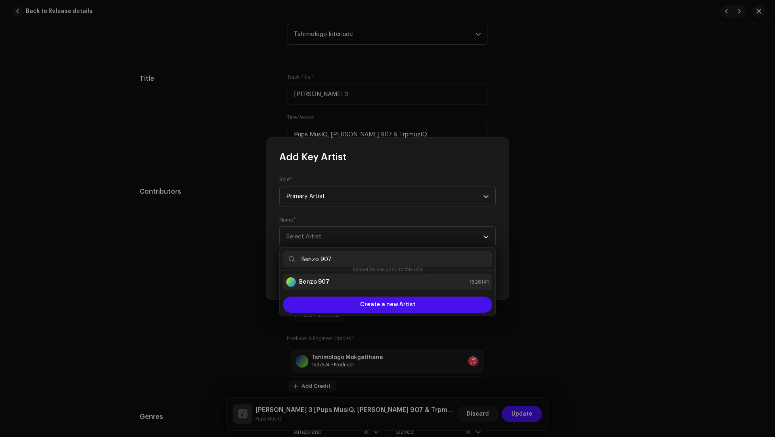
type input "Benzo 907"
click at [321, 283] on strong "Benzo 907" at bounding box center [314, 282] width 30 height 8
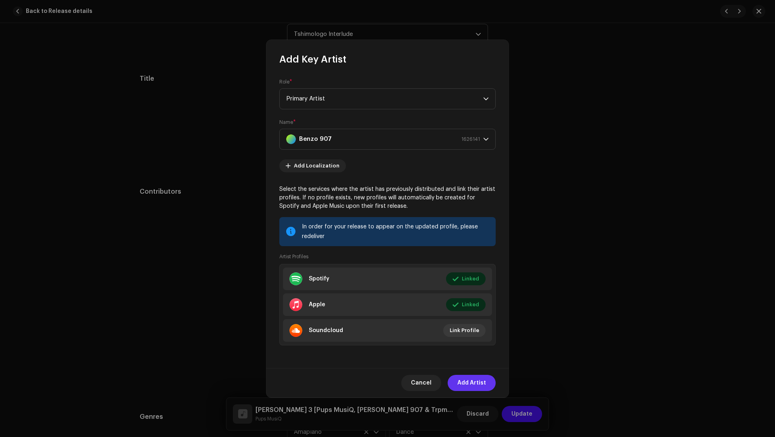
click at [469, 382] on span "Add Artist" at bounding box center [471, 383] width 29 height 16
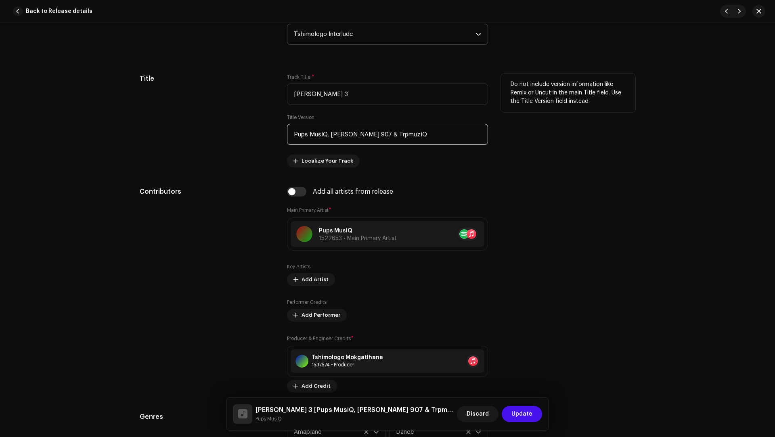
click at [380, 133] on input "Pups MusiQ, Benzoo 907 & TrpmuziQ" at bounding box center [387, 134] width 201 height 21
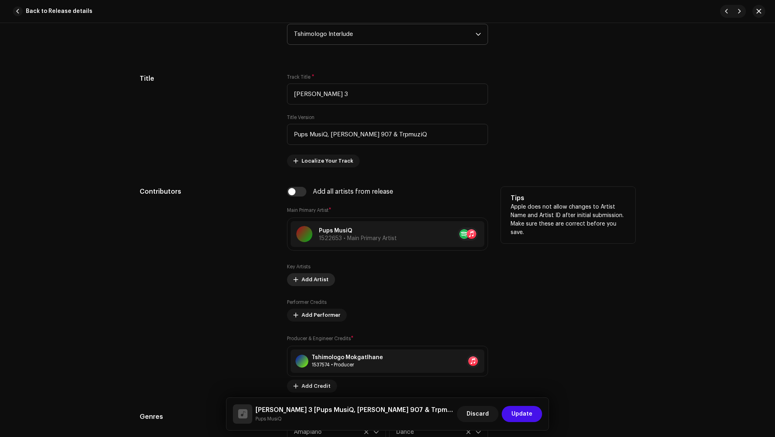
click at [302, 277] on span "Add Artist" at bounding box center [314, 280] width 27 height 16
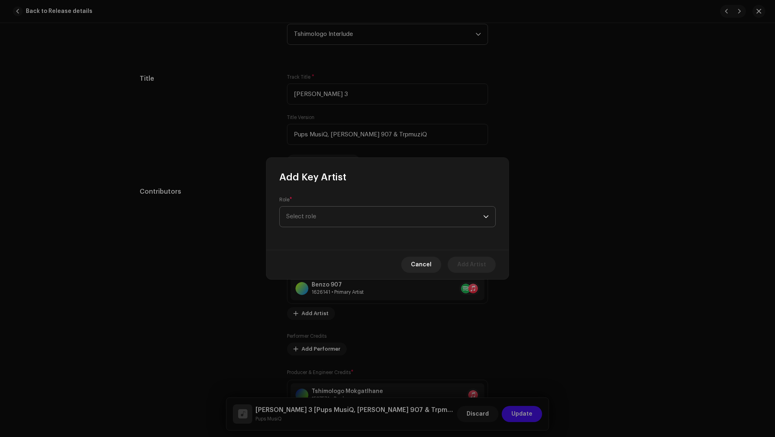
click at [310, 217] on span "Select role" at bounding box center [384, 217] width 197 height 20
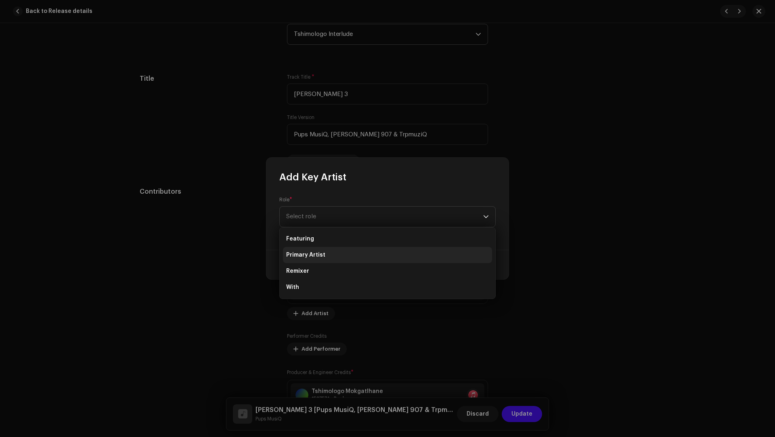
click at [311, 253] on span "Primary Artist" at bounding box center [305, 255] width 39 height 8
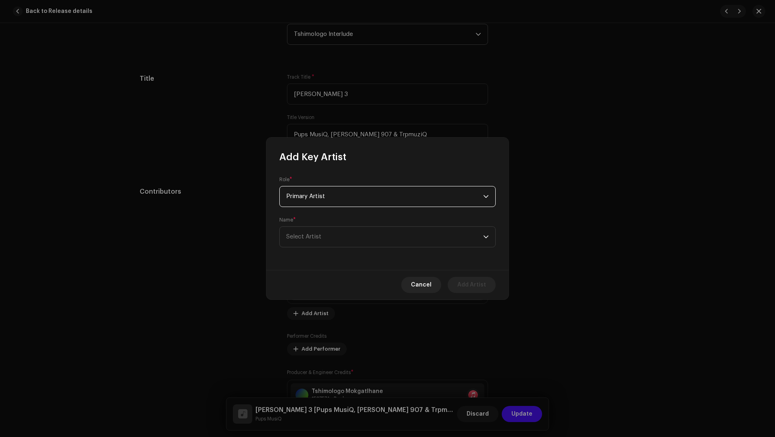
click at [311, 250] on div "Role * Primary Artist Name * Select Artist" at bounding box center [387, 216] width 242 height 107
click at [309, 241] on span "Select Artist" at bounding box center [384, 237] width 197 height 20
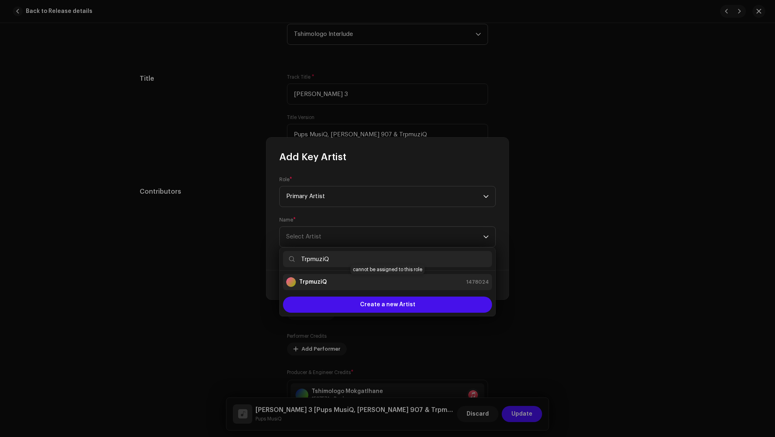
type input "TrpmuziQ"
click at [323, 280] on strong "TrpmuziQ" at bounding box center [313, 282] width 28 height 8
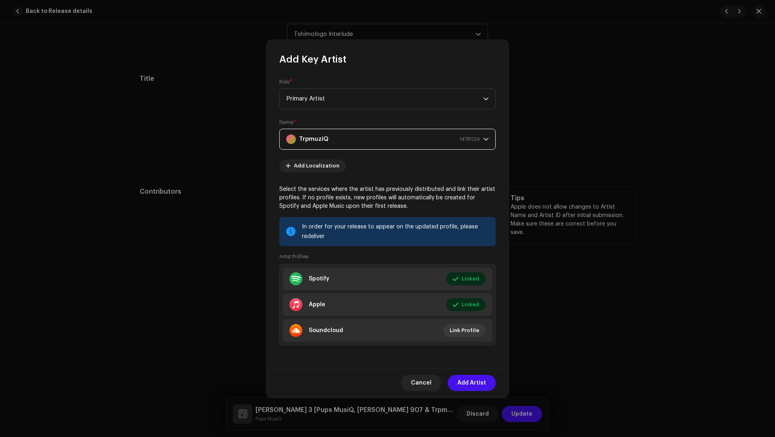
drag, startPoint x: 472, startPoint y: 377, endPoint x: 470, endPoint y: 371, distance: 6.4
click at [472, 377] on span "Add Artist" at bounding box center [471, 383] width 29 height 16
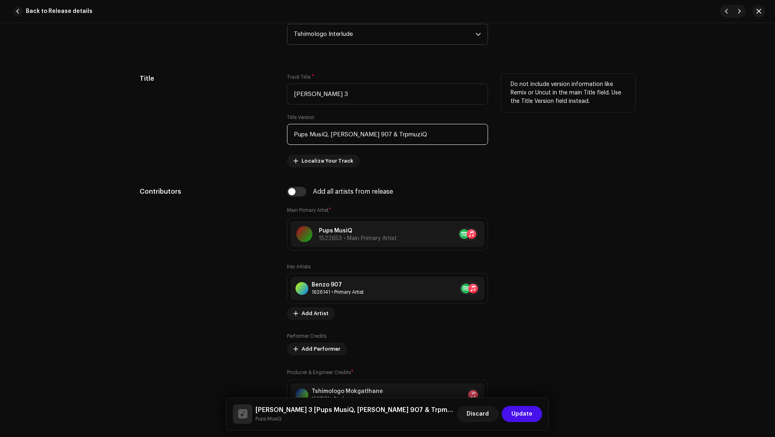
drag, startPoint x: 411, startPoint y: 132, endPoint x: 408, endPoint y: 126, distance: 6.9
click at [408, 126] on input "Pups MusiQ, Benzoo 907 & TrpmuziQ" at bounding box center [387, 134] width 201 height 21
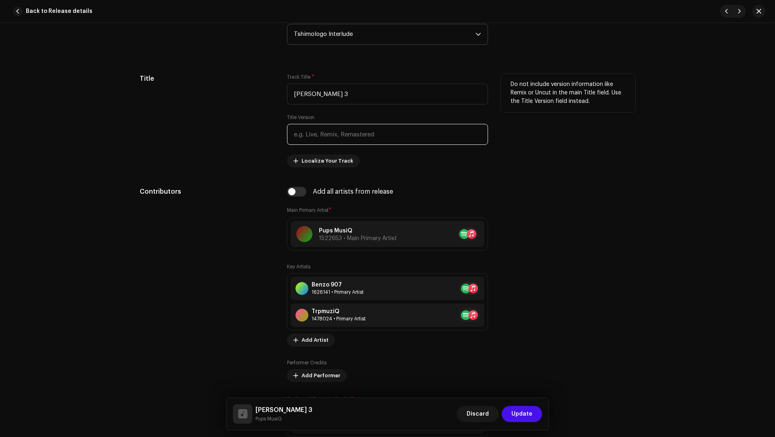
paste input "Tshimologo Mokgatlhane, Folly Lesego Ayi"
click at [374, 132] on input "Tshimologo Mokgatlhane, Folly Lesego Ayi" at bounding box center [387, 134] width 201 height 21
drag, startPoint x: 374, startPoint y: 132, endPoint x: 404, endPoint y: 132, distance: 30.7
click at [404, 132] on input "Tshimologo Mokgatlhane, Folly Lesego Ayi" at bounding box center [387, 134] width 201 height 21
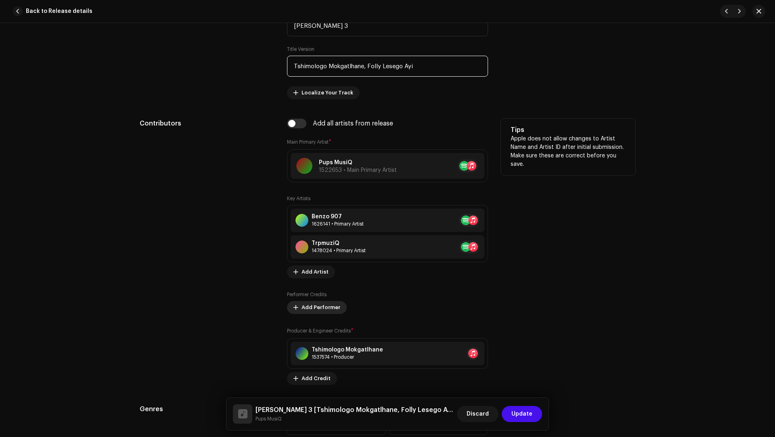
scroll to position [579, 0]
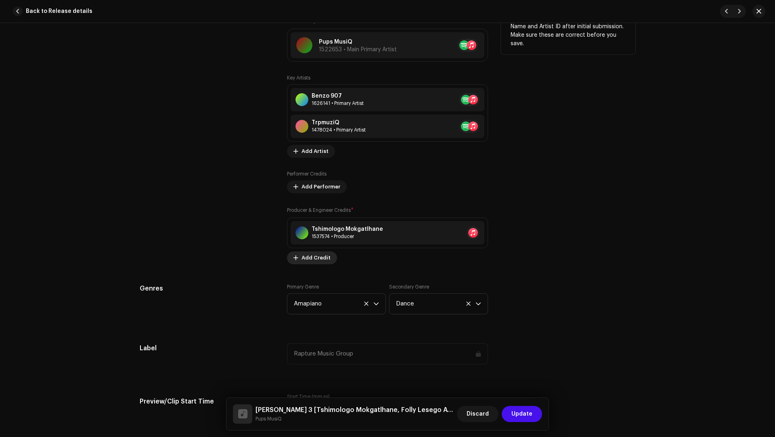
type input "Tshimologo Mokgatlhane, Folly Lesego Ayi"
click at [314, 254] on span "Add Credit" at bounding box center [315, 258] width 29 height 16
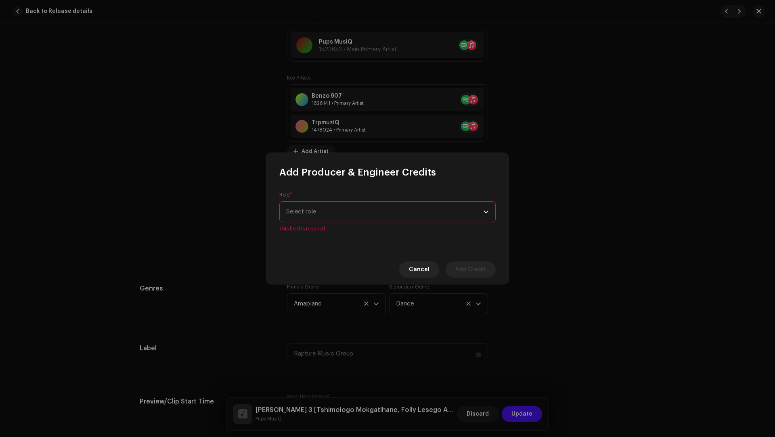
click at [323, 206] on p-select "Select role" at bounding box center [387, 211] width 216 height 21
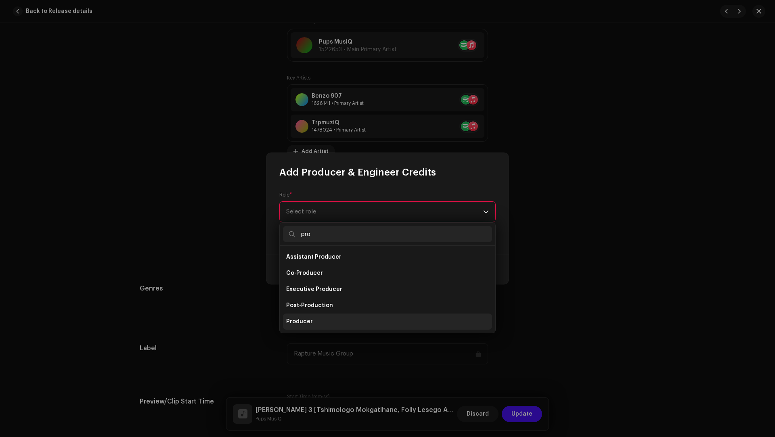
type input "pro"
click at [322, 317] on li "Producer" at bounding box center [387, 322] width 209 height 16
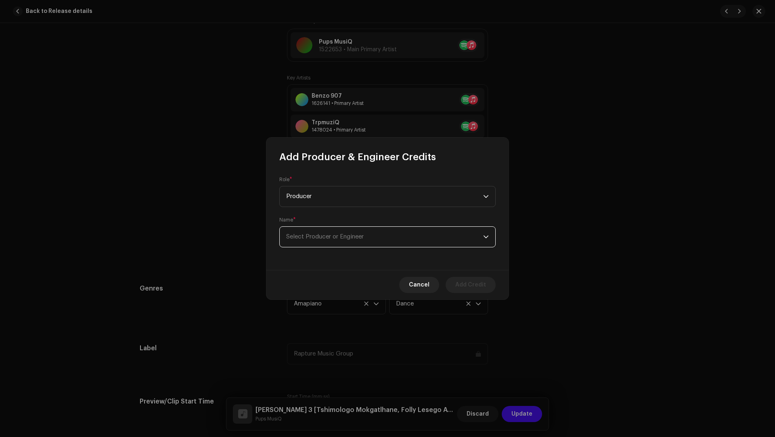
click at [310, 241] on span "Select Producer or Engineer" at bounding box center [384, 237] width 197 height 20
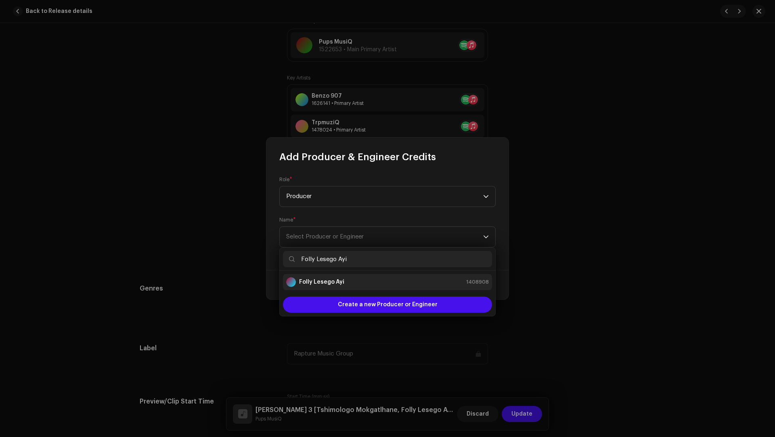
type input "Folly Lesego Ayi"
click at [344, 287] on li "Folly Lesego Ayi 1408908" at bounding box center [387, 282] width 209 height 16
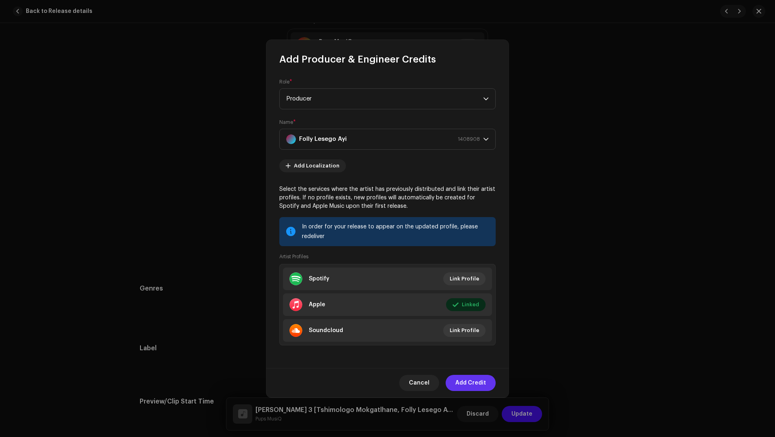
click at [466, 382] on span "Add Credit" at bounding box center [470, 383] width 31 height 16
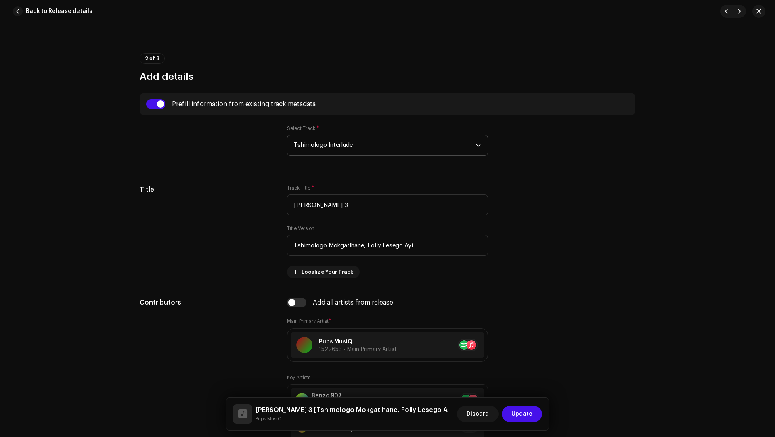
scroll to position [278, 0]
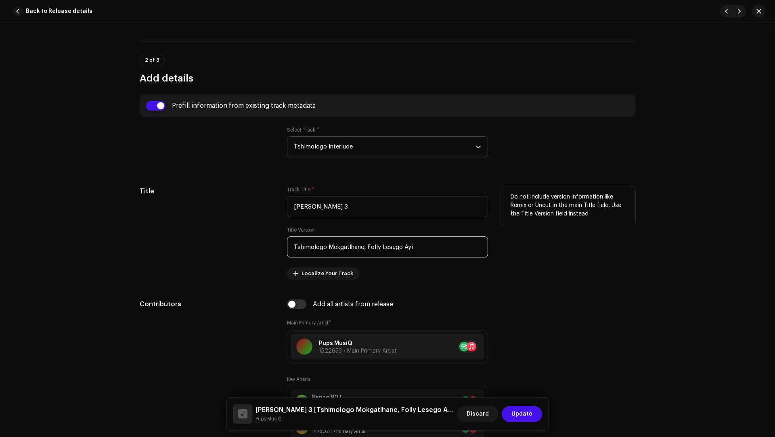
drag, startPoint x: 435, startPoint y: 244, endPoint x: 428, endPoint y: 232, distance: 13.9
click at [428, 232] on div "Title Version Tshimologo Mokgatlhane, Folly Lesego Ayi" at bounding box center [387, 242] width 201 height 31
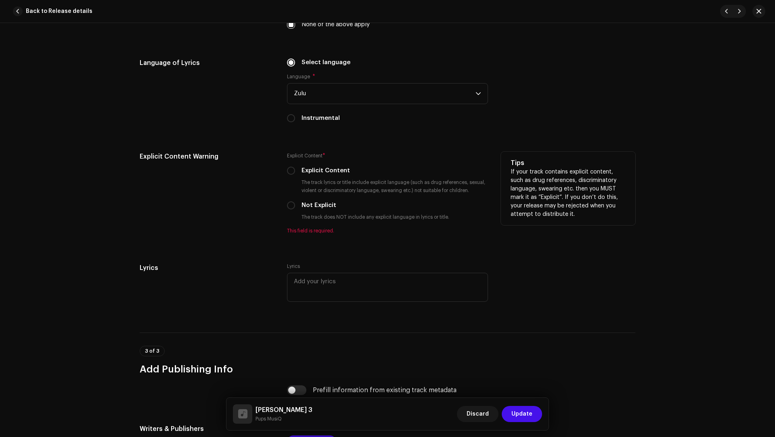
scroll to position [1396, 0]
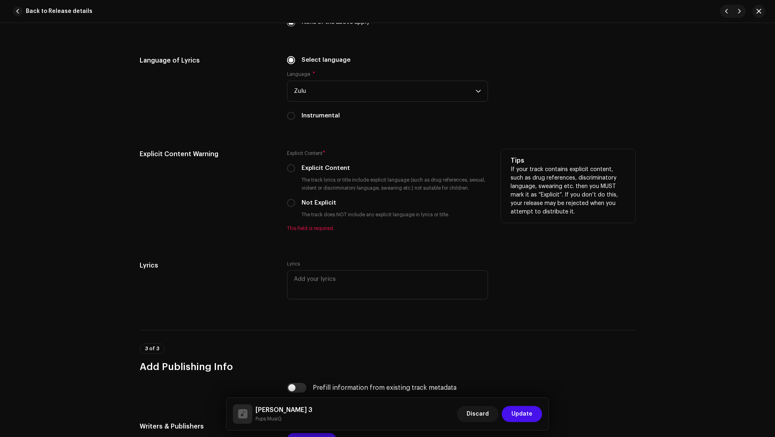
click at [314, 196] on div "Explicit Content * Explicit Content The track lyrics or title include explicit …" at bounding box center [387, 190] width 201 height 82
click at [312, 199] on label "Not Explicit" at bounding box center [318, 203] width 35 height 9
click at [295, 199] on input "Not Explicit" at bounding box center [291, 203] width 8 height 8
radio input "true"
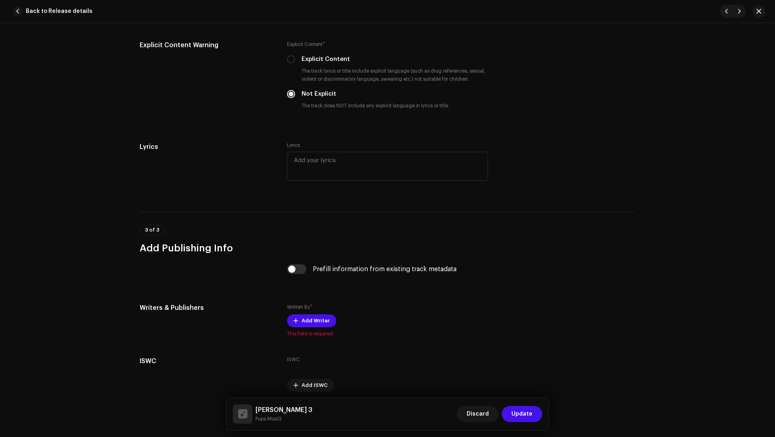
scroll to position [1535, 0]
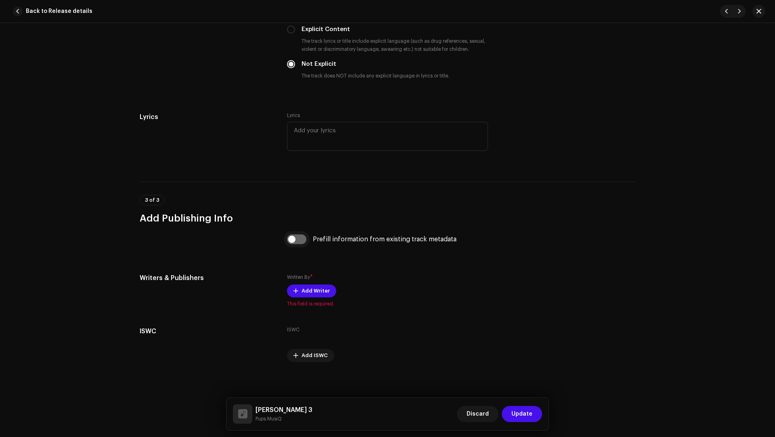
click at [299, 236] on input "checkbox" at bounding box center [296, 239] width 19 height 10
checkbox input "true"
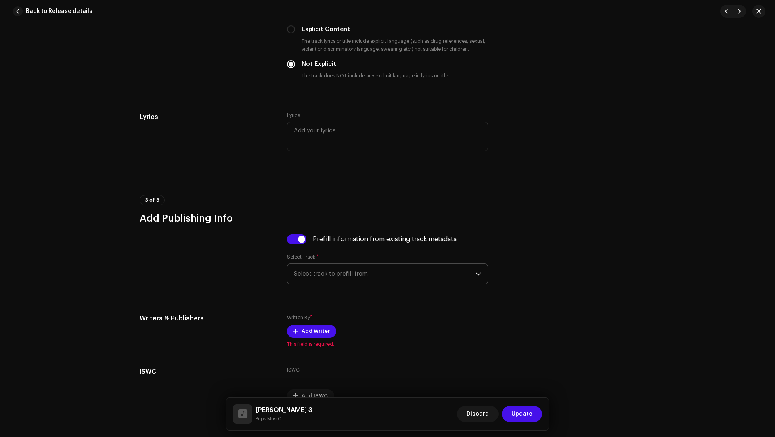
click at [319, 265] on span "Select track to prefill from" at bounding box center [385, 274] width 182 height 20
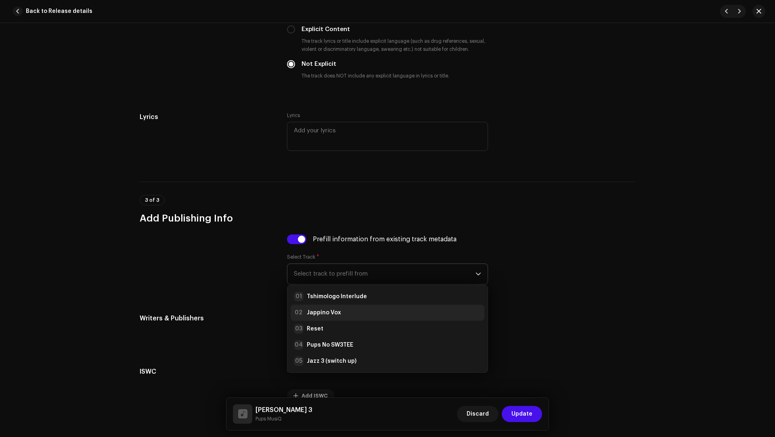
click at [325, 311] on strong "Jappino Vox" at bounding box center [324, 313] width 34 height 8
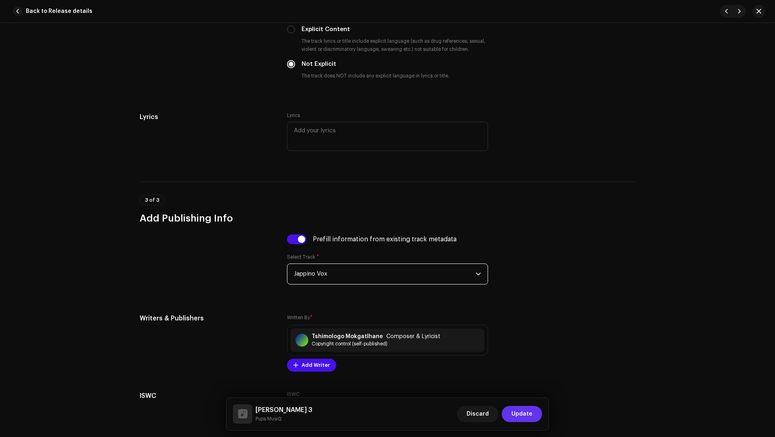
click at [523, 407] on span "Update" at bounding box center [521, 414] width 21 height 16
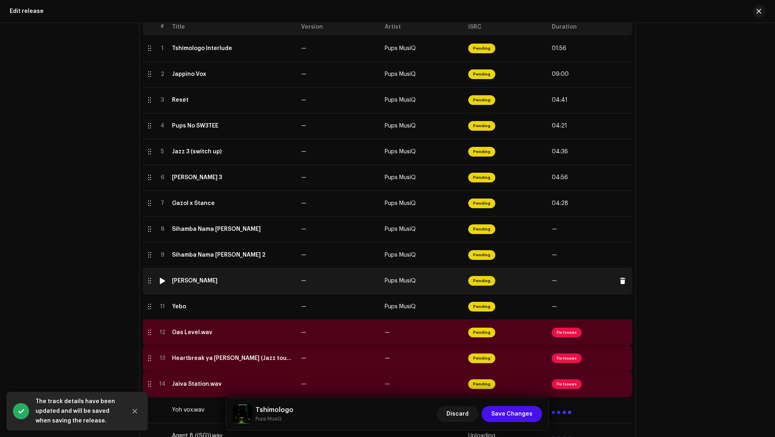
scroll to position [347, 0]
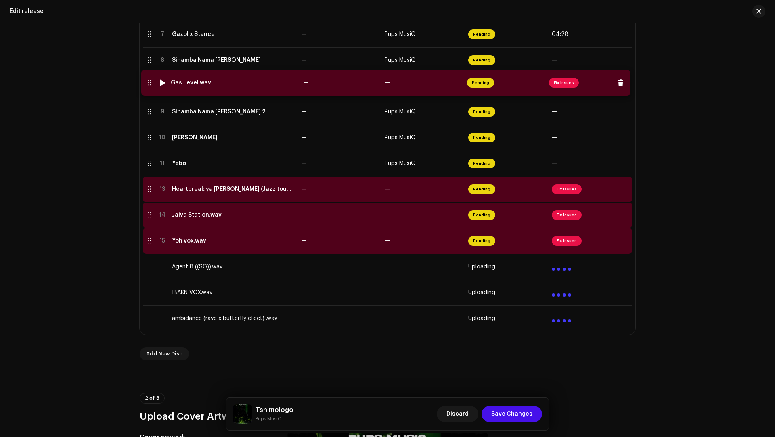
drag, startPoint x: 146, startPoint y: 162, endPoint x: 146, endPoint y: 84, distance: 78.3
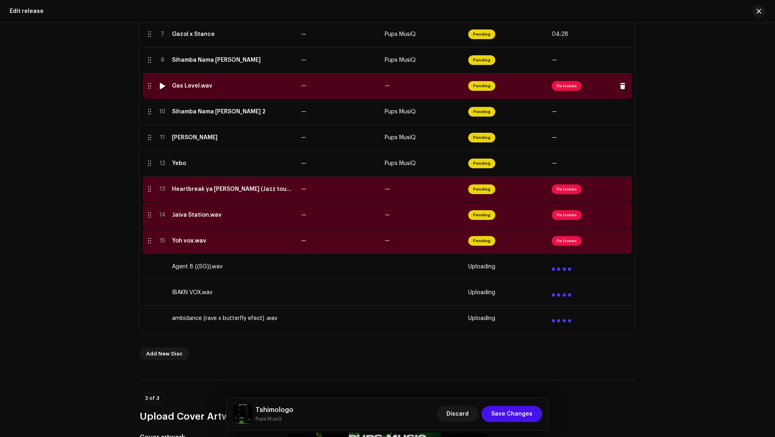
click at [240, 83] on div "Gas Level.wav" at bounding box center [233, 86] width 123 height 6
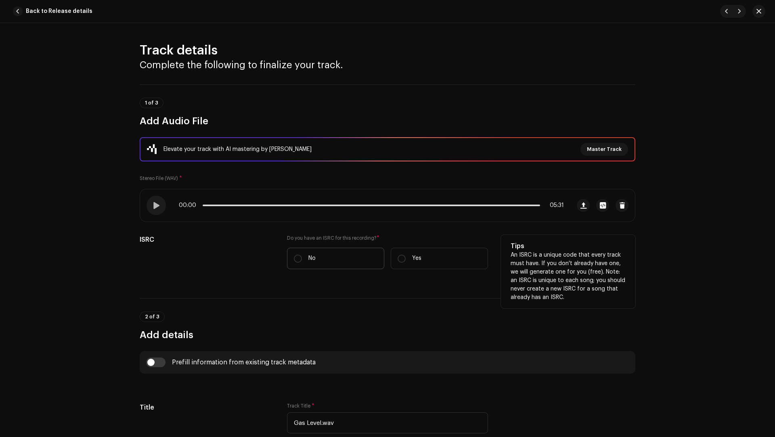
click at [326, 260] on label "No" at bounding box center [335, 258] width 97 height 21
click at [302, 260] on input "No" at bounding box center [298, 259] width 8 height 8
radio input "true"
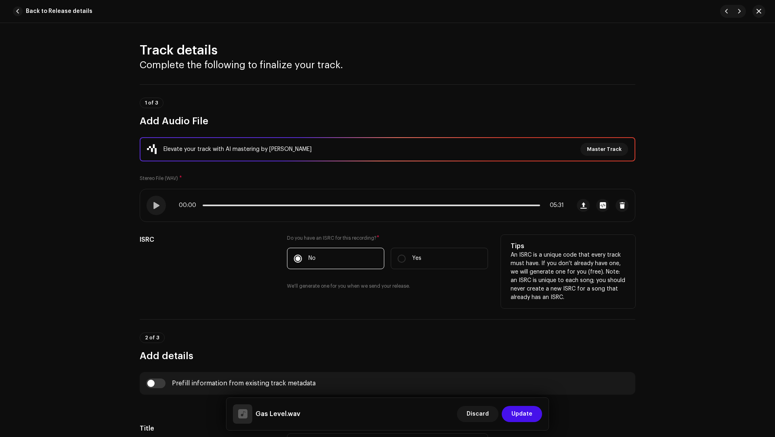
scroll to position [222, 0]
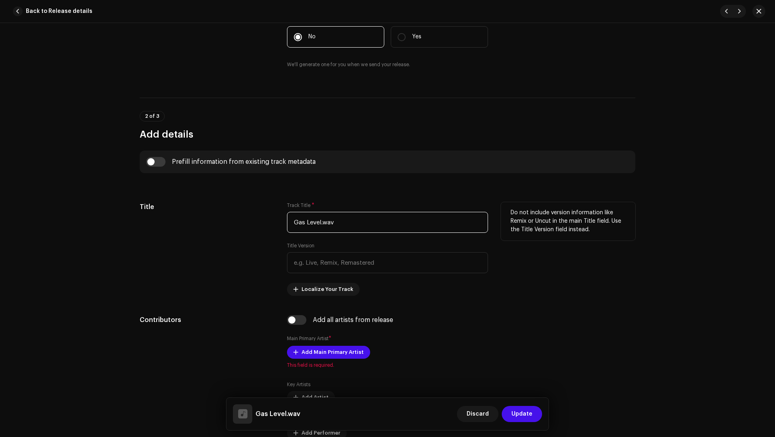
click at [351, 213] on input "Gas Level.wav" at bounding box center [387, 222] width 201 height 21
paste input "text"
type input "Gas Level"
click at [154, 157] on input "checkbox" at bounding box center [155, 162] width 19 height 10
checkbox input "true"
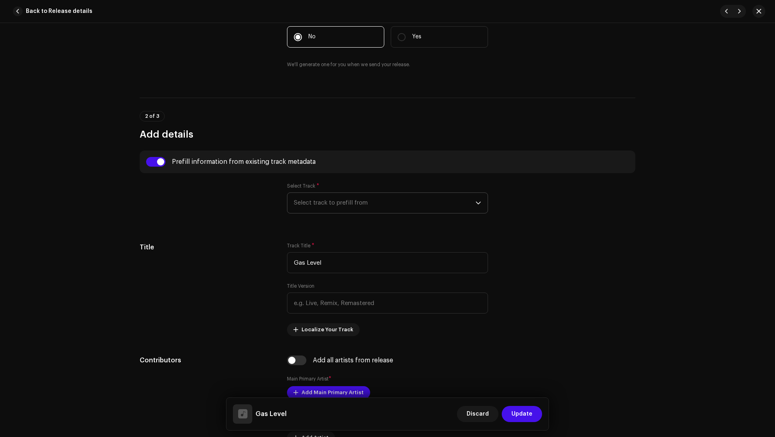
click at [308, 207] on span "Select track to prefill from" at bounding box center [385, 203] width 182 height 20
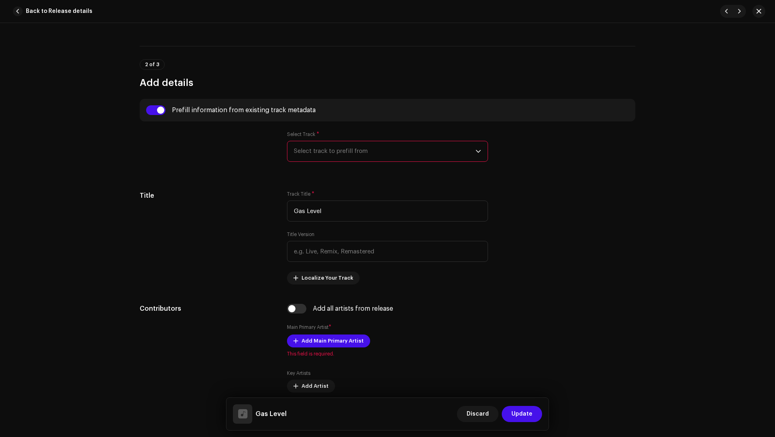
scroll to position [226, 0]
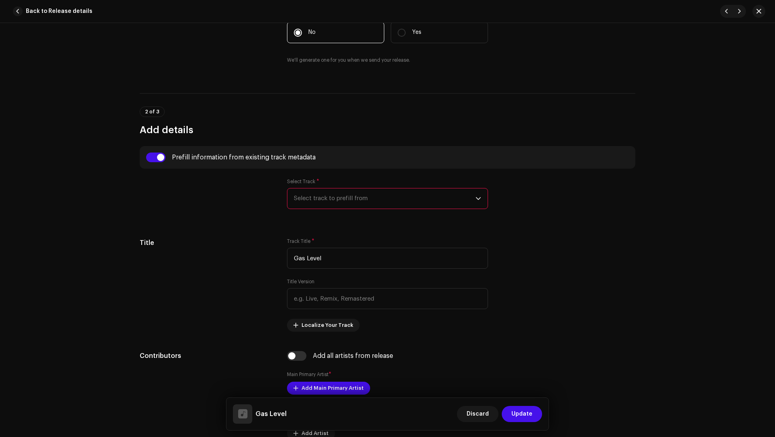
click at [323, 193] on span "Select track to prefill from" at bounding box center [385, 198] width 182 height 20
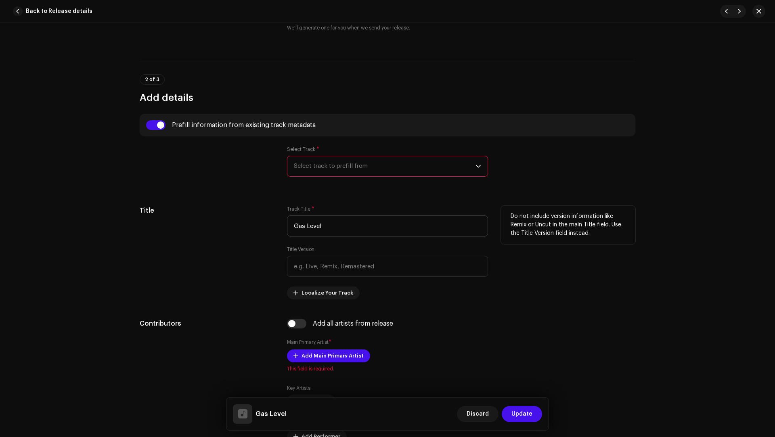
scroll to position [294, 0]
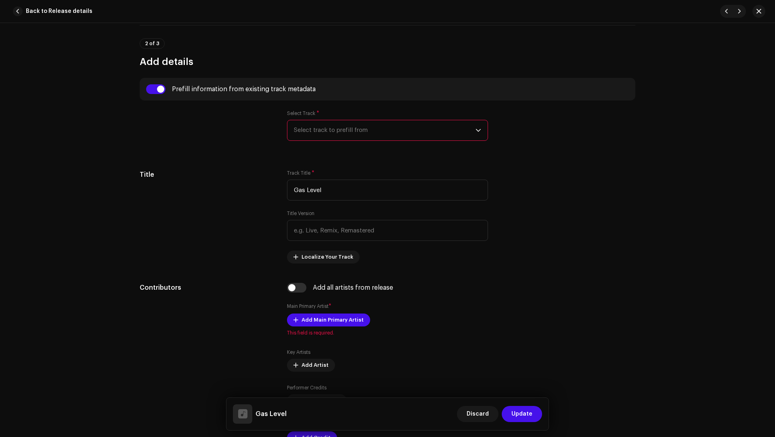
click at [320, 134] on span "Select track to prefill from" at bounding box center [385, 130] width 182 height 20
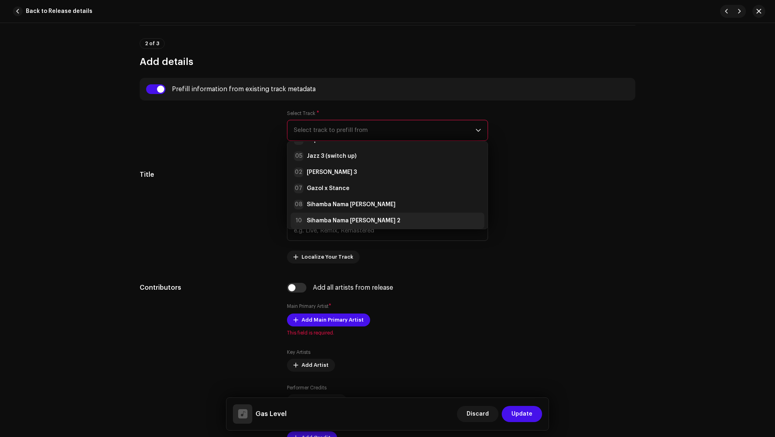
scroll to position [62, 0]
click at [342, 218] on strong "Sihamba Nama [PERSON_NAME] 2" at bounding box center [354, 220] width 94 height 8
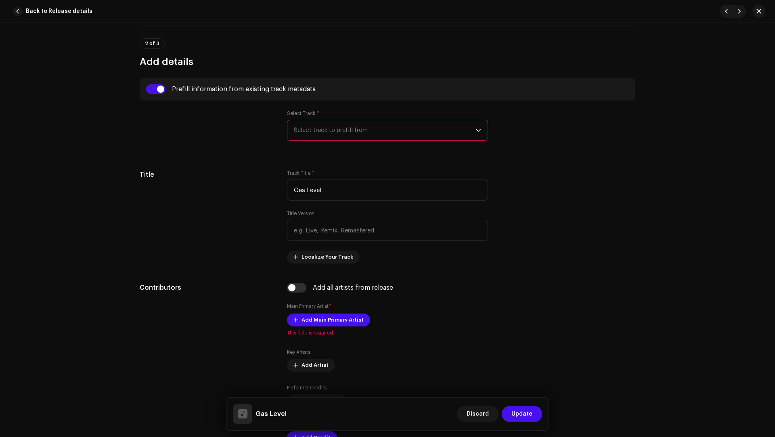
type input "00:15"
radio input "true"
type input "Tshimologo Mokgatlhane"
checkbox input "true"
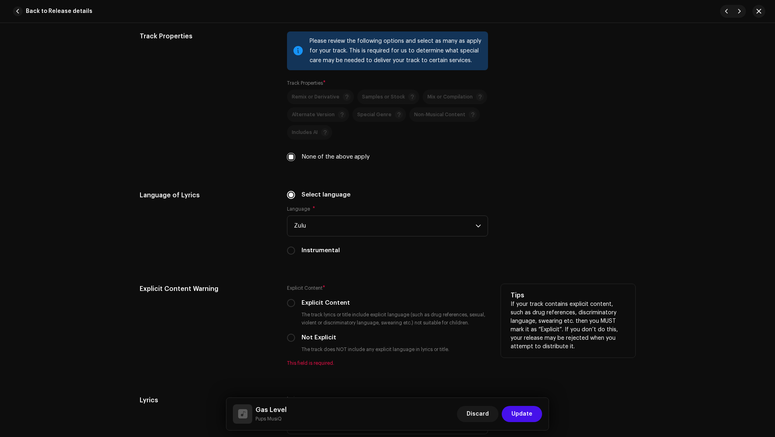
scroll to position [1370, 0]
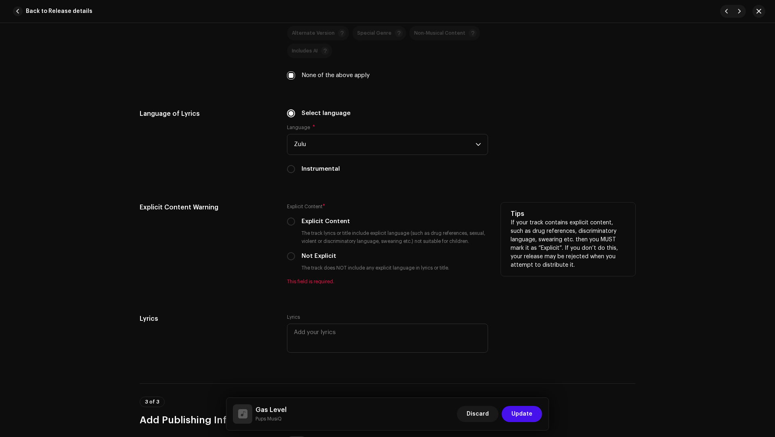
click at [322, 252] on label "Not Explicit" at bounding box center [318, 256] width 35 height 9
click at [295, 252] on input "Not Explicit" at bounding box center [291, 256] width 8 height 8
radio input "true"
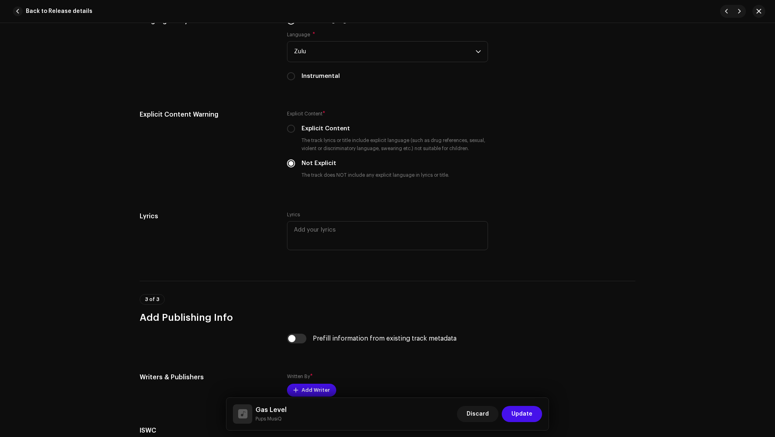
scroll to position [1562, 0]
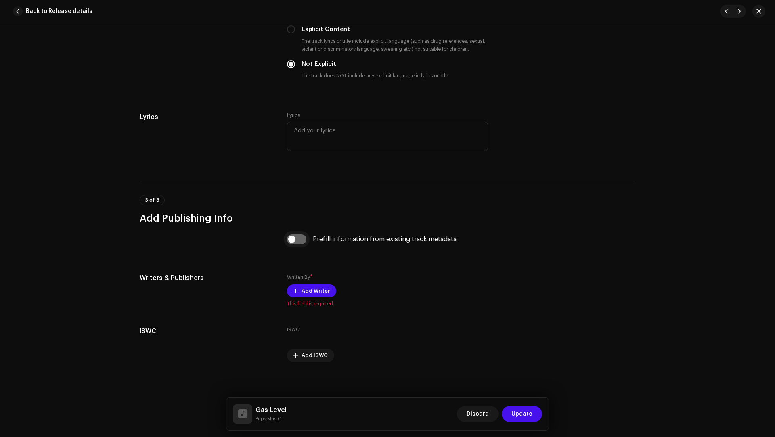
click at [297, 234] on input "checkbox" at bounding box center [296, 239] width 19 height 10
checkbox input "true"
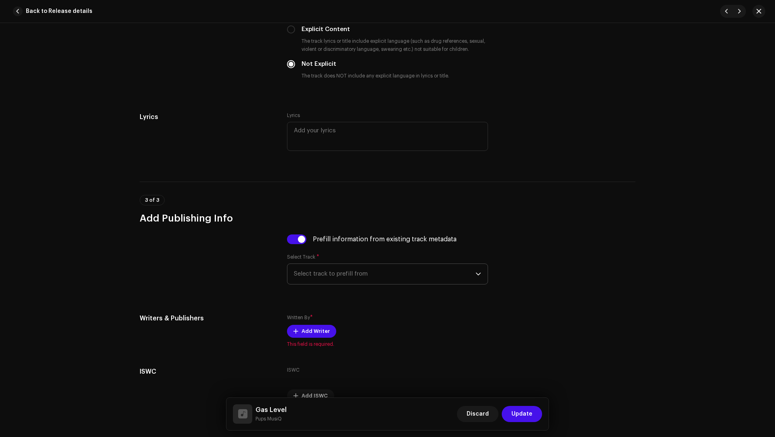
click at [328, 272] on span "Select track to prefill from" at bounding box center [385, 274] width 182 height 20
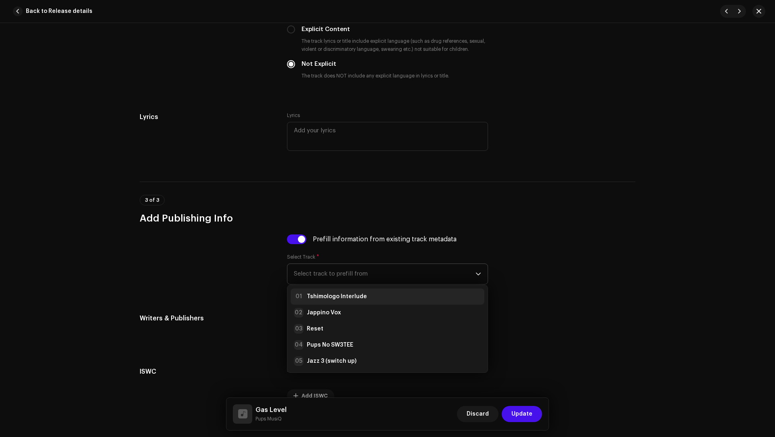
click at [333, 297] on strong "Tshimologo Interlude" at bounding box center [337, 297] width 60 height 8
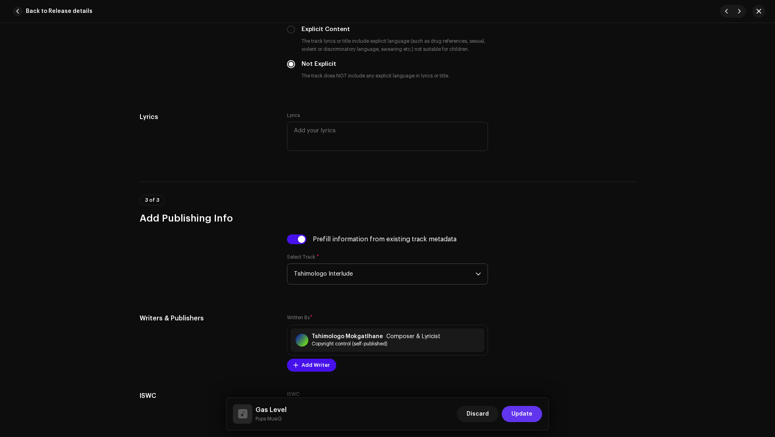
click at [534, 411] on button "Update" at bounding box center [522, 414] width 40 height 16
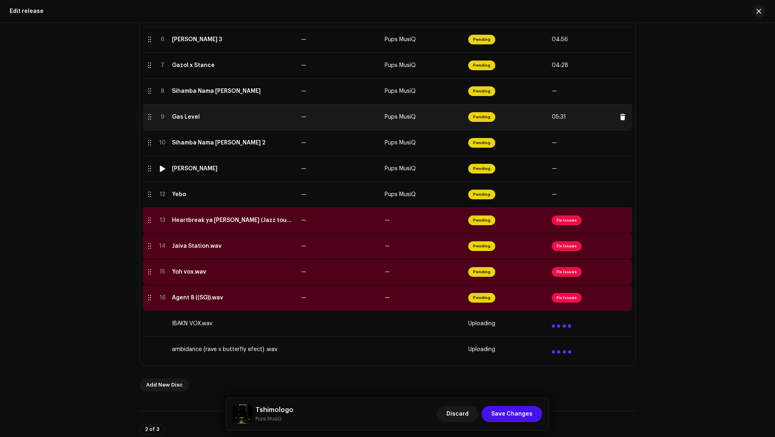
scroll to position [158, 0]
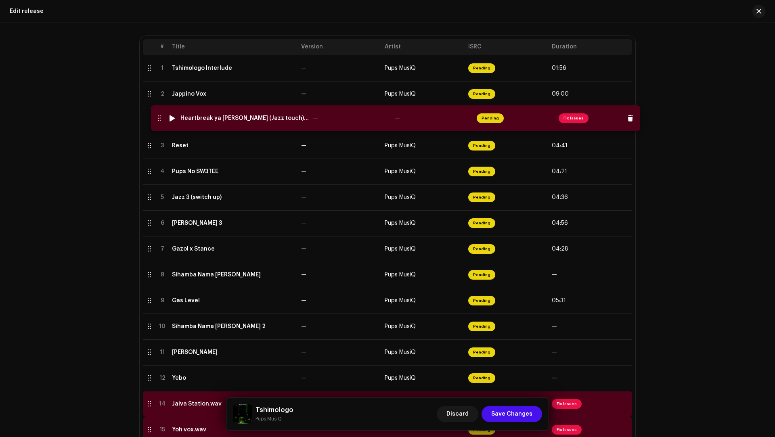
drag, startPoint x: 146, startPoint y: 377, endPoint x: 155, endPoint y: 121, distance: 256.0
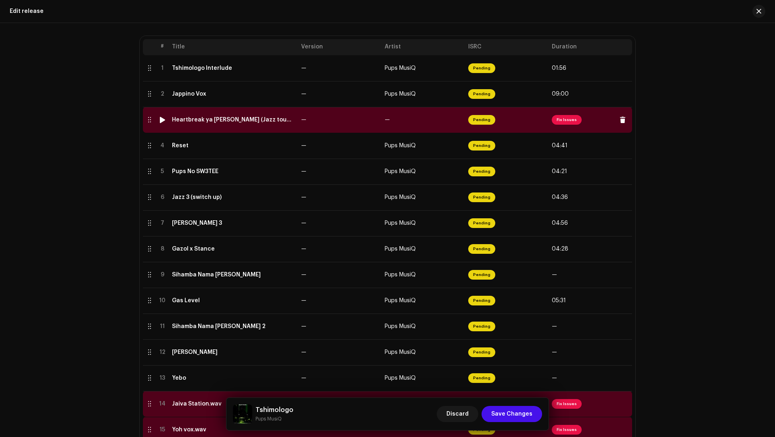
click at [306, 121] on td "—" at bounding box center [340, 120] width 84 height 26
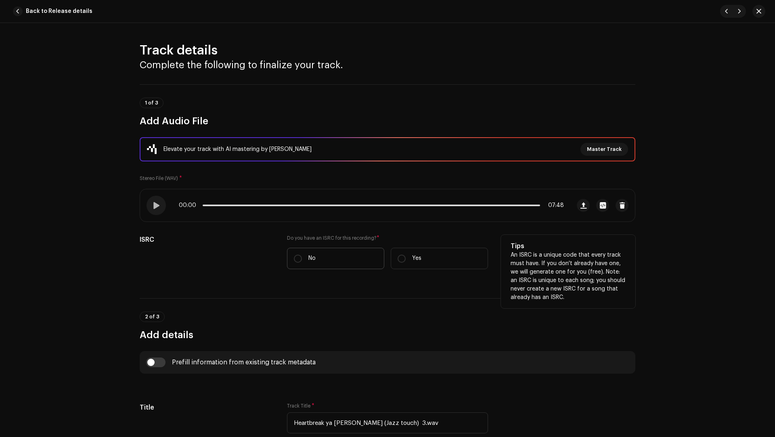
click at [335, 260] on label "No" at bounding box center [335, 258] width 97 height 21
click at [302, 260] on input "No" at bounding box center [298, 259] width 8 height 8
radio input "true"
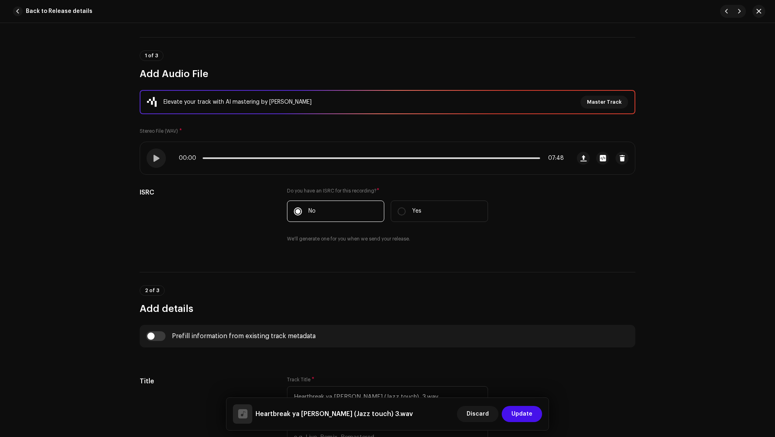
scroll to position [94, 0]
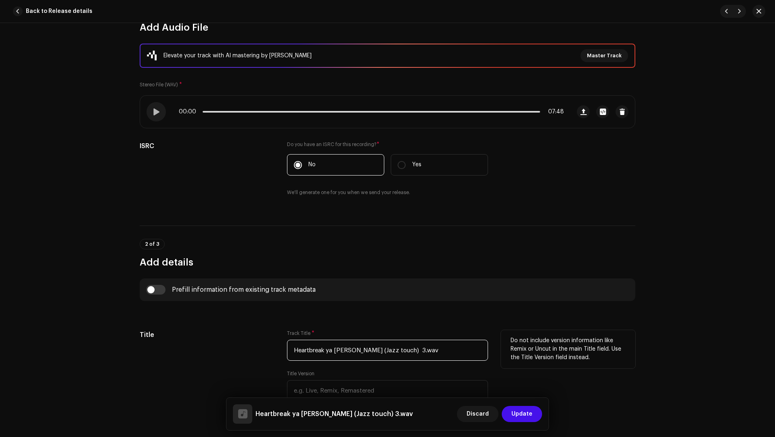
drag, startPoint x: 440, startPoint y: 350, endPoint x: 437, endPoint y: 339, distance: 11.6
click at [437, 340] on input "Heartbreak ya Yebba (Jazz touch) 3.wav" at bounding box center [387, 350] width 201 height 21
paste input "text"
type input "Heartbreak ya [PERSON_NAME] (Jazz touch)"
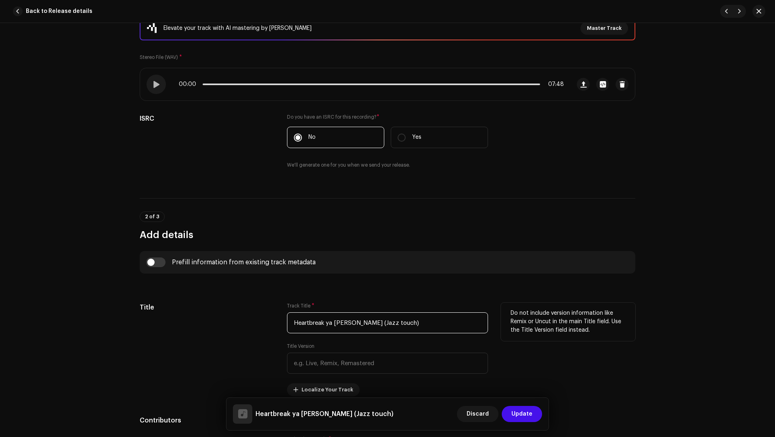
scroll to position [266, 0]
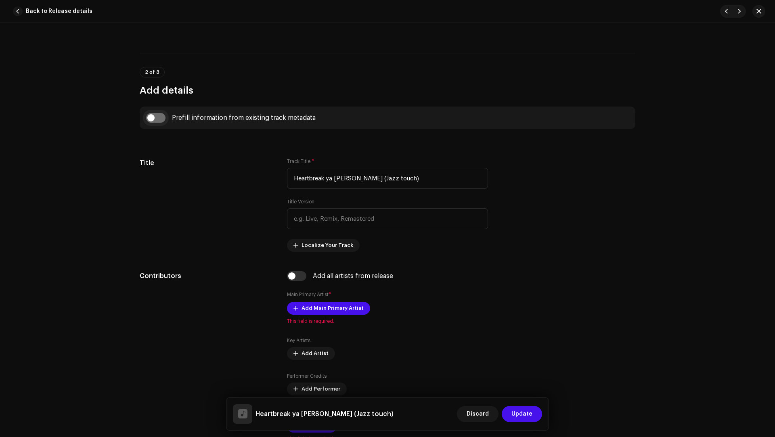
click at [158, 116] on input "checkbox" at bounding box center [155, 118] width 19 height 10
checkbox input "true"
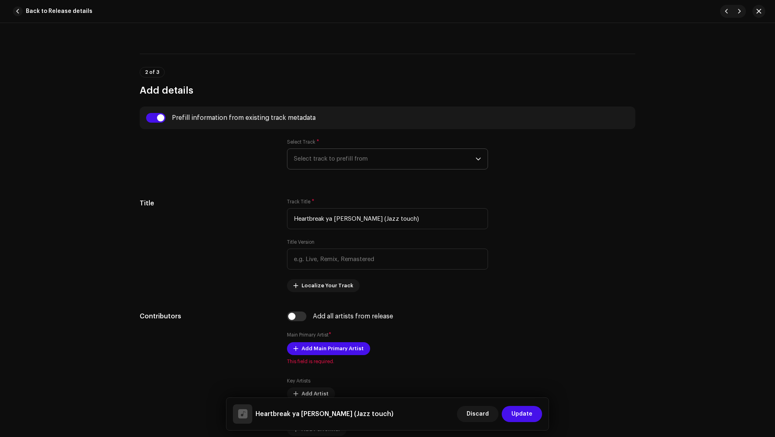
click at [316, 154] on span "Select track to prefill from" at bounding box center [385, 159] width 182 height 20
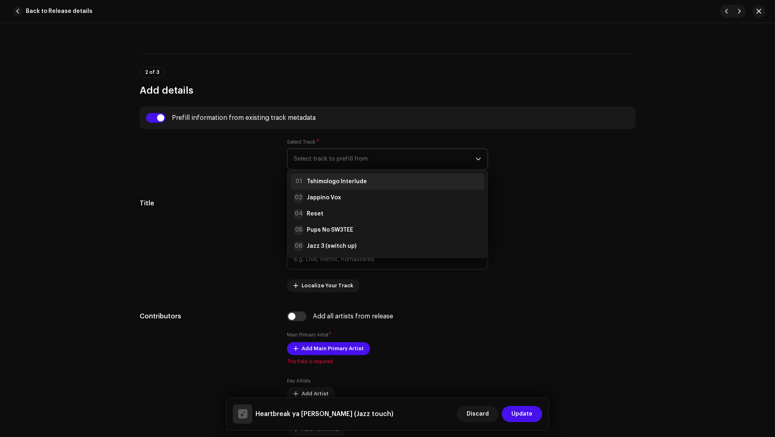
click at [335, 180] on strong "Tshimologo Interlude" at bounding box center [337, 182] width 60 height 8
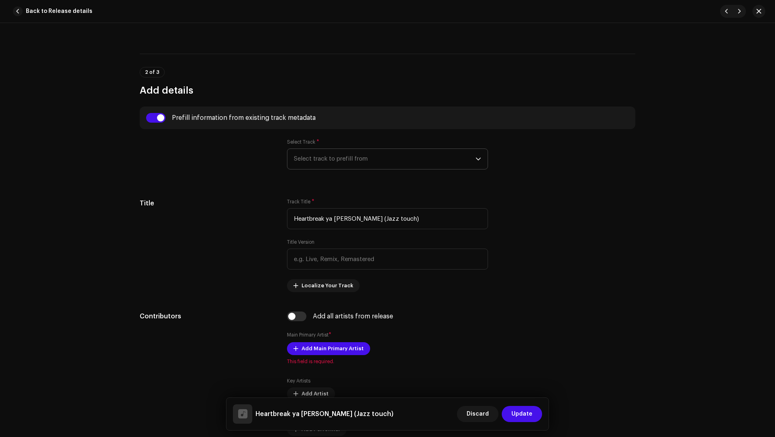
type input "00:15"
radio input "true"
type input "Tshimologo Mokgatlhane"
checkbox input "true"
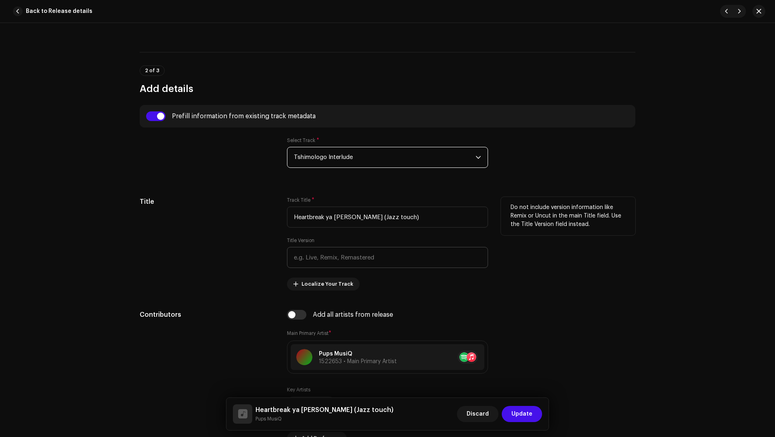
scroll to position [268, 0]
click at [338, 261] on input "text" at bounding box center [387, 257] width 201 height 21
paste input "Pups MusiQ, Tumza Tk & Kvbo"
click at [338, 255] on input "Pups MusiQ, Tumza Tk & Kvbo" at bounding box center [387, 257] width 201 height 21
drag, startPoint x: 338, startPoint y: 255, endPoint x: 348, endPoint y: 253, distance: 9.8
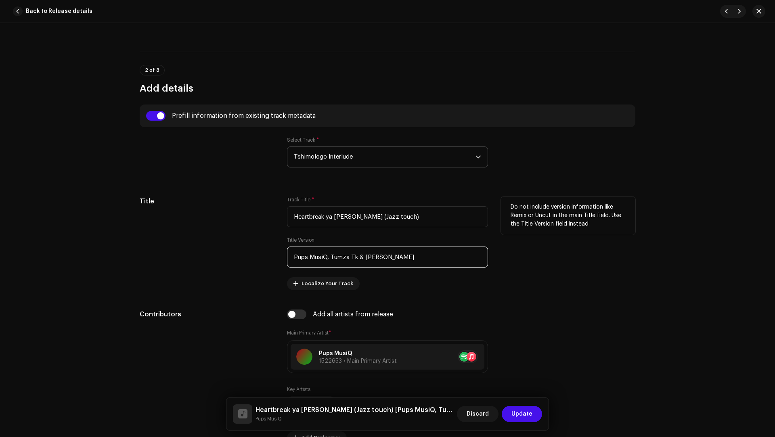
click at [348, 253] on input "Pups MusiQ, Tumza Tk & Kvbo" at bounding box center [387, 257] width 201 height 21
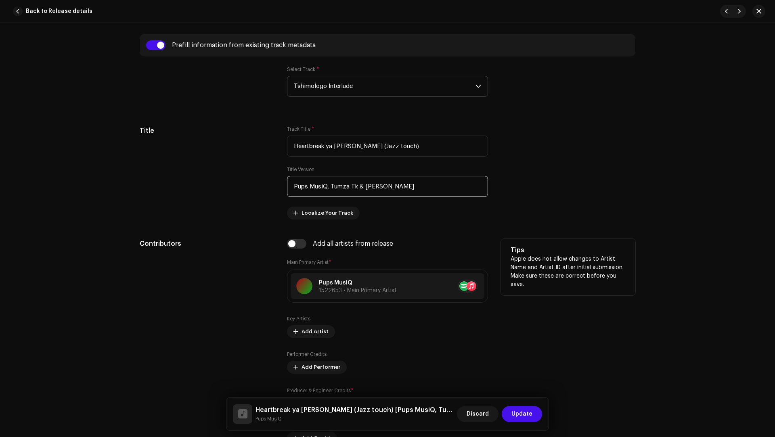
scroll to position [408, 0]
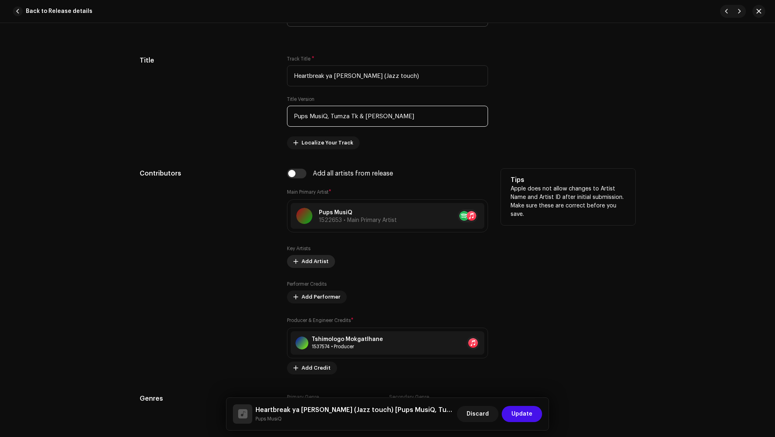
type input "Pups MusiQ, Tumza Tk & Kvbo"
click at [306, 257] on span "Add Artist" at bounding box center [314, 261] width 27 height 16
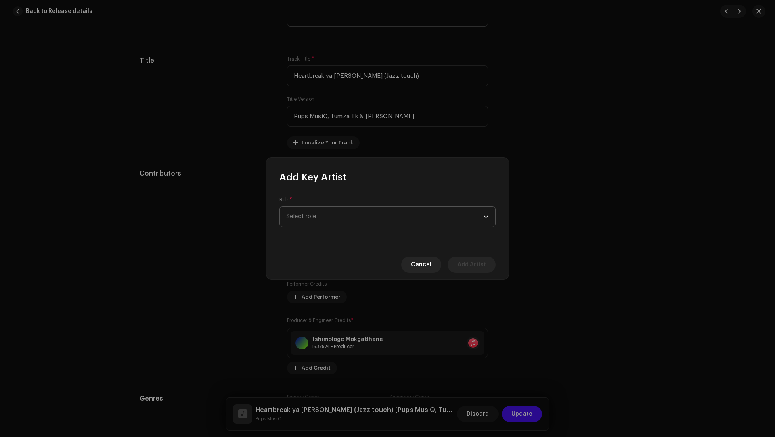
click at [306, 223] on span "Select role" at bounding box center [384, 217] width 197 height 20
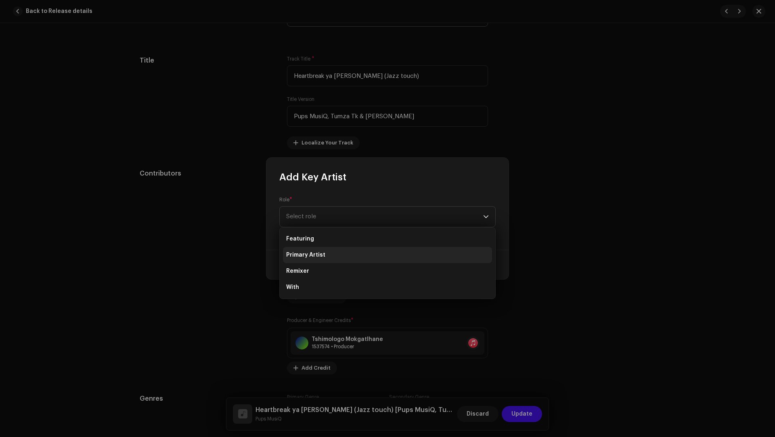
click at [317, 262] on li "Primary Artist" at bounding box center [387, 255] width 209 height 16
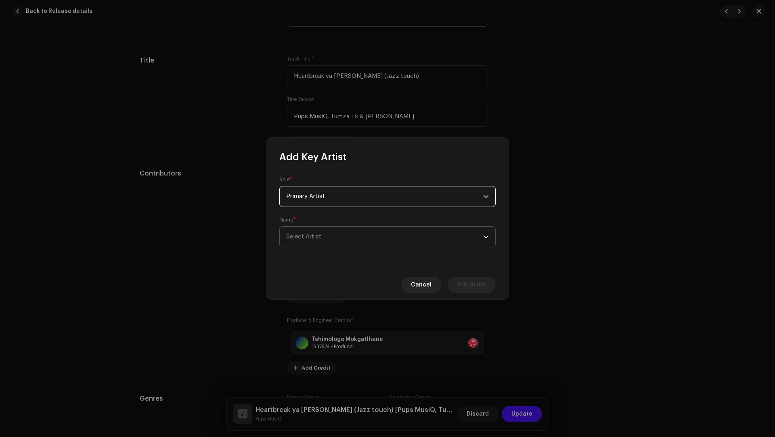
click at [309, 241] on span "Select Artist" at bounding box center [384, 237] width 197 height 20
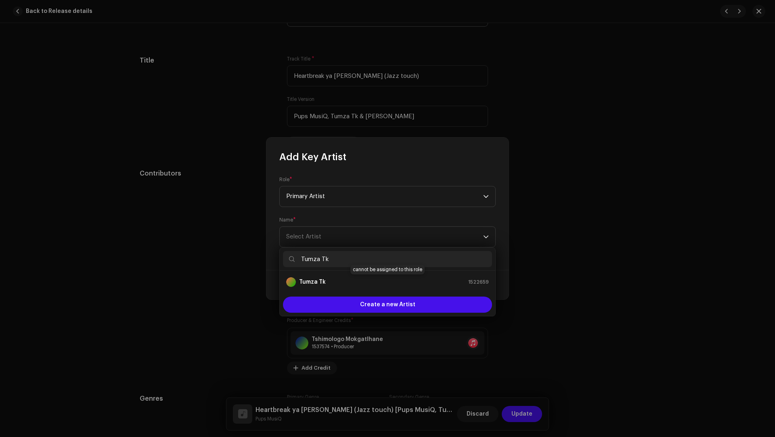
type input "Tumza Tk"
click at [313, 281] on strong "Tumza Tk" at bounding box center [312, 282] width 27 height 8
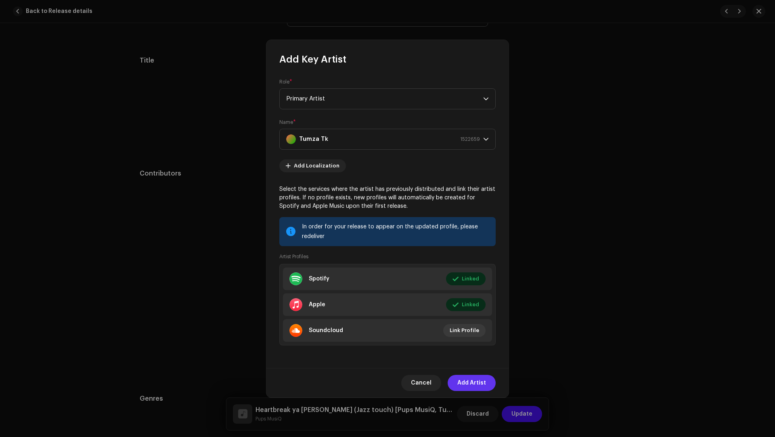
click at [467, 383] on span "Add Artist" at bounding box center [471, 383] width 29 height 16
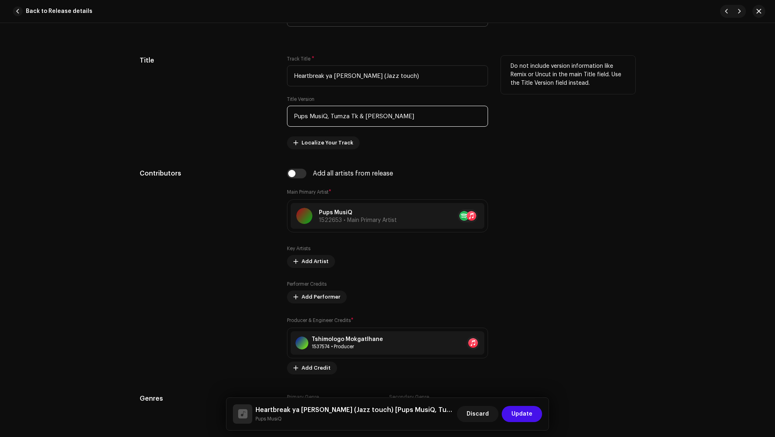
click at [367, 112] on input "Pups MusiQ, Tumza Tk & Kvbo" at bounding box center [387, 116] width 201 height 21
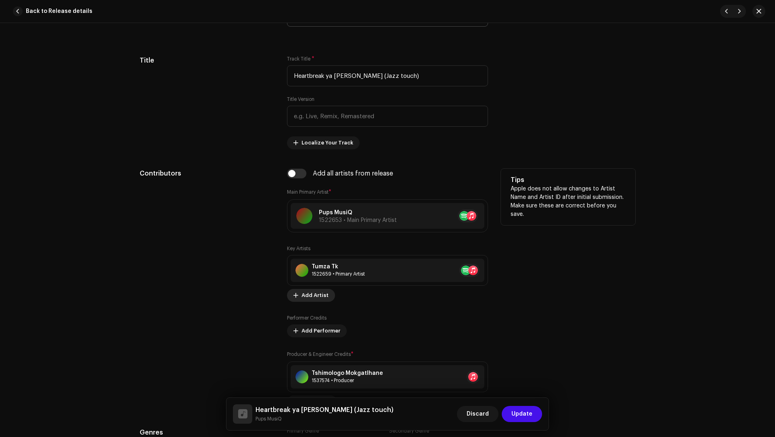
click at [305, 295] on span "Add Artist" at bounding box center [314, 295] width 27 height 16
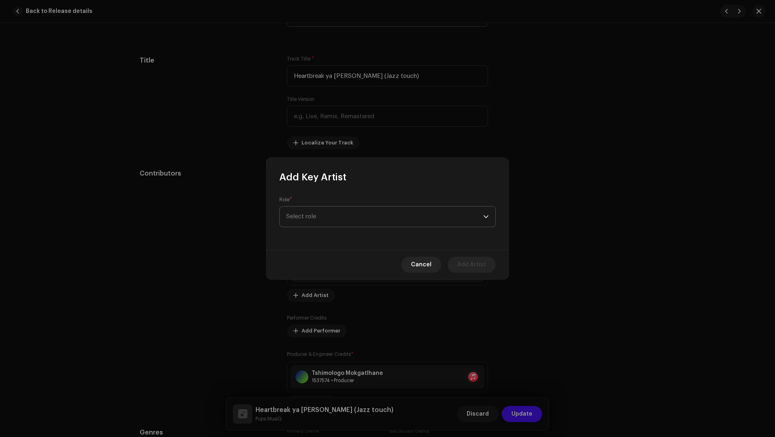
click at [298, 210] on span "Select role" at bounding box center [384, 217] width 197 height 20
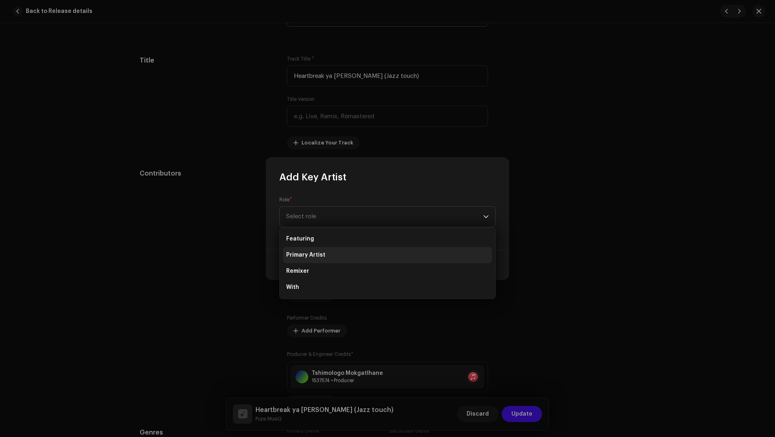
click at [304, 255] on span "Primary Artist" at bounding box center [305, 255] width 39 height 8
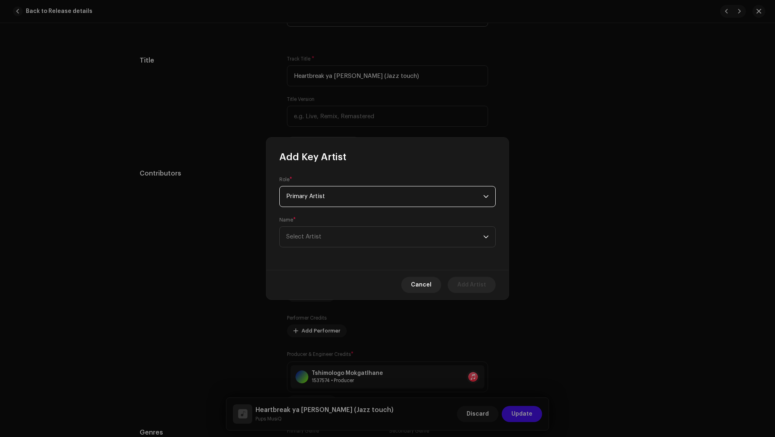
click at [308, 227] on span "Select Artist" at bounding box center [384, 237] width 197 height 20
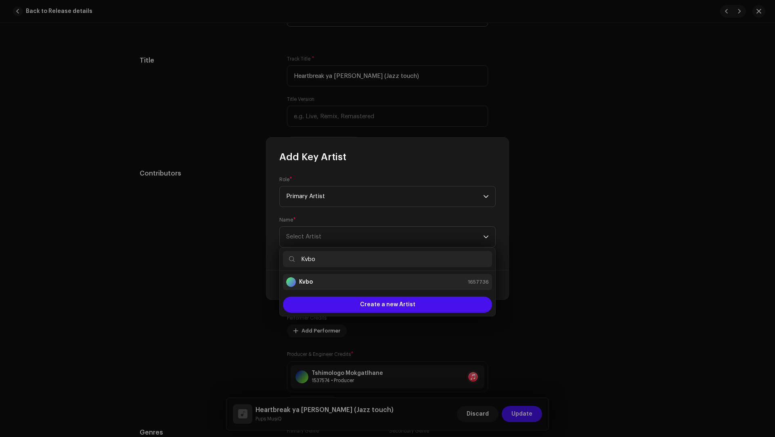
type input "Kvbo"
click at [314, 282] on div "Kvbo 1657736" at bounding box center [387, 282] width 203 height 10
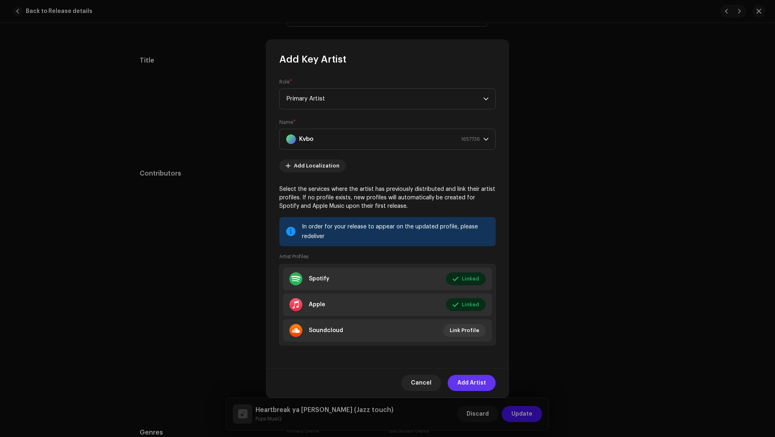
click at [465, 379] on span "Add Artist" at bounding box center [471, 383] width 29 height 16
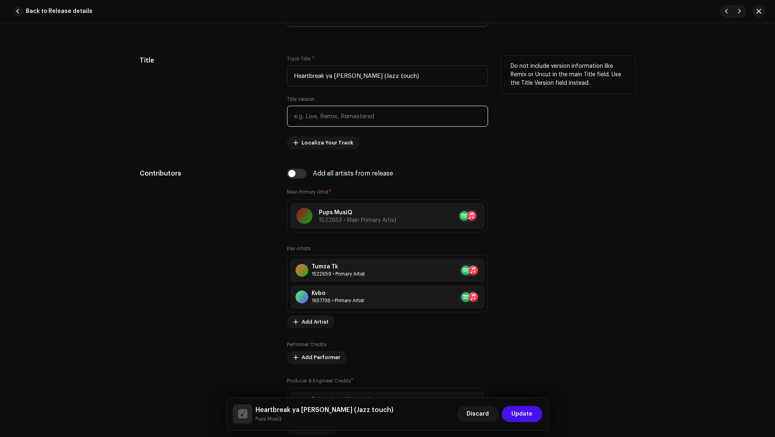
click at [312, 114] on input "text" at bounding box center [387, 116] width 201 height 21
paste input "DriipGod & Astro"
click at [310, 113] on input "DriipGod & Astro" at bounding box center [387, 116] width 201 height 21
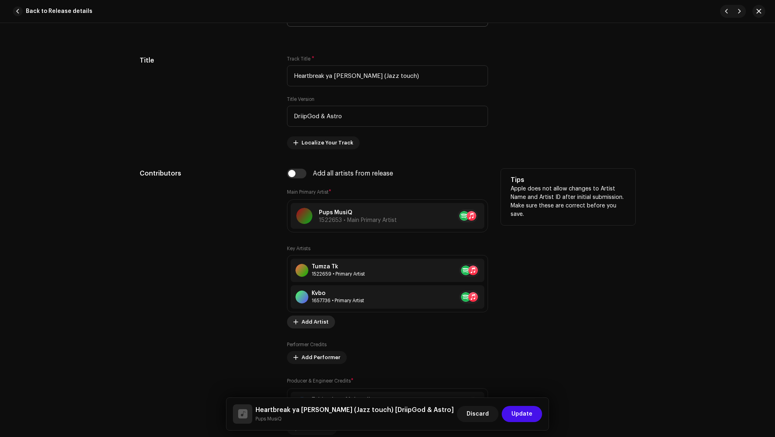
type input "DriipGod & Astro"
click at [310, 317] on span "Add Artist" at bounding box center [314, 322] width 27 height 16
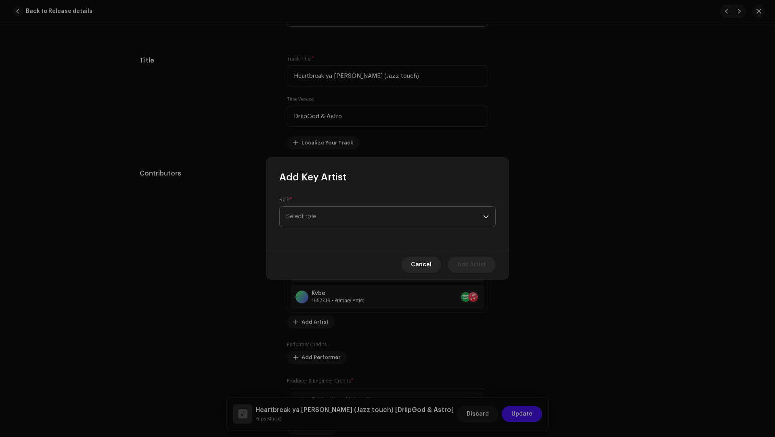
click at [312, 220] on span "Select role" at bounding box center [384, 217] width 197 height 20
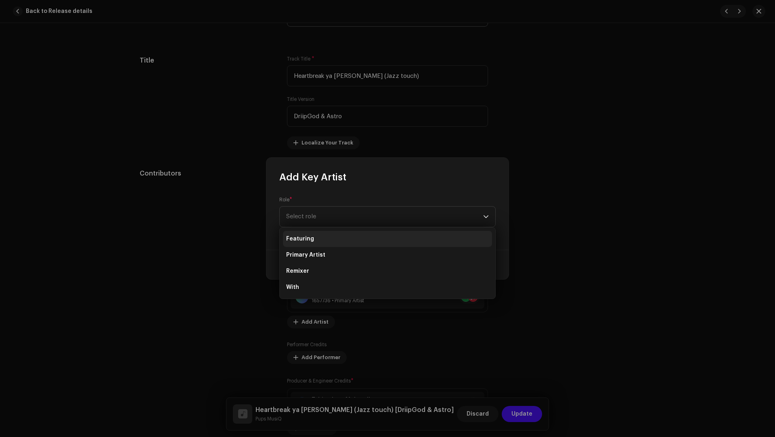
click at [312, 246] on li "Featuring" at bounding box center [387, 239] width 209 height 16
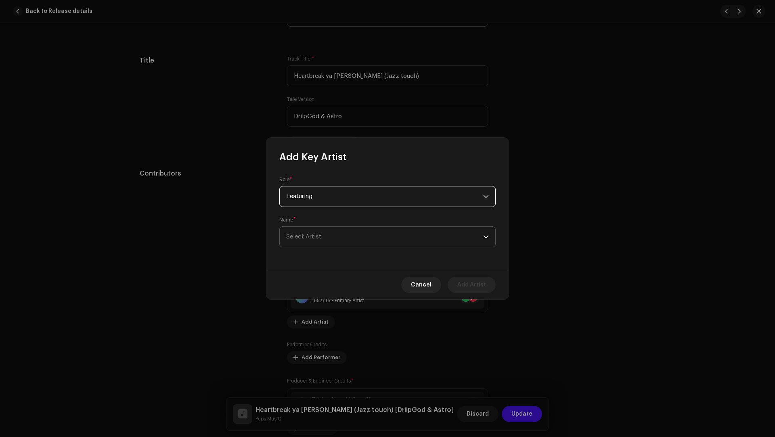
click at [310, 245] on span "Select Artist" at bounding box center [384, 237] width 197 height 20
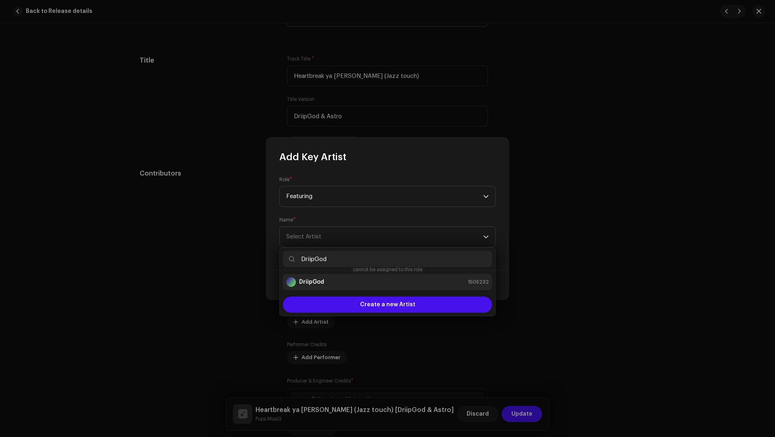
type input "DriipGod"
click at [322, 282] on strong "DriipGod" at bounding box center [311, 282] width 25 height 8
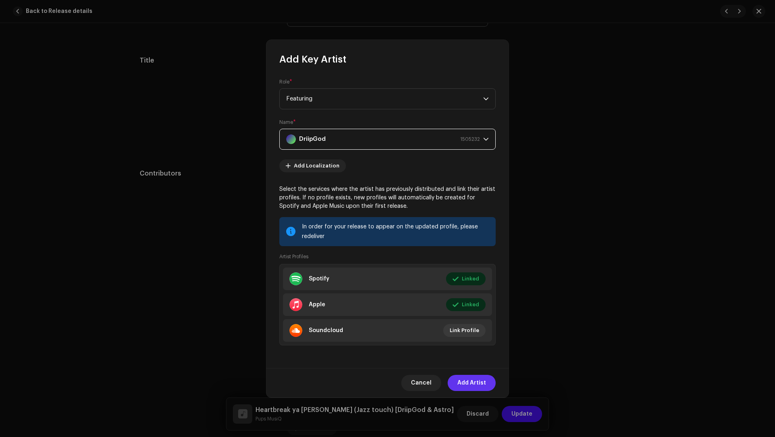
click at [462, 385] on span "Add Artist" at bounding box center [471, 383] width 29 height 16
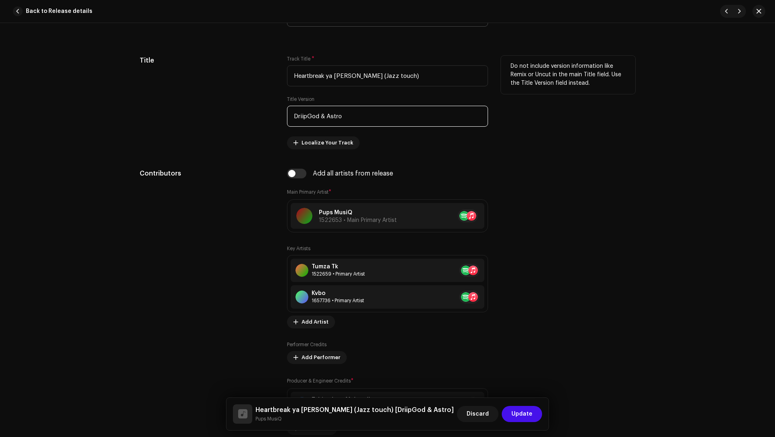
click at [332, 113] on input "DriipGod & Astro" at bounding box center [387, 116] width 201 height 21
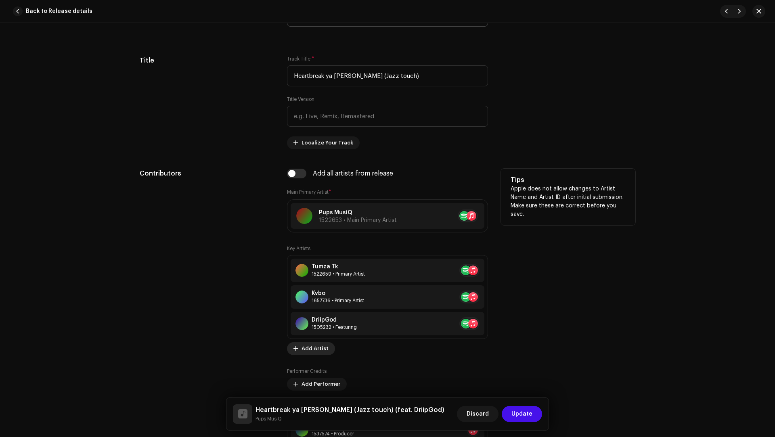
click at [305, 346] on span "Add Artist" at bounding box center [314, 349] width 27 height 16
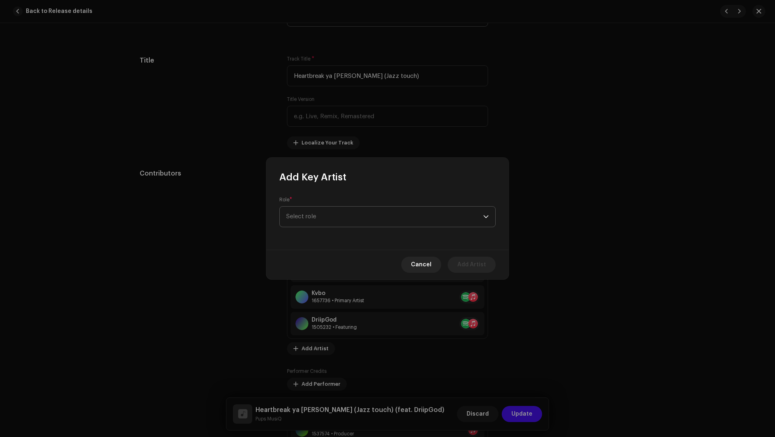
click at [301, 225] on span "Select role" at bounding box center [384, 217] width 197 height 20
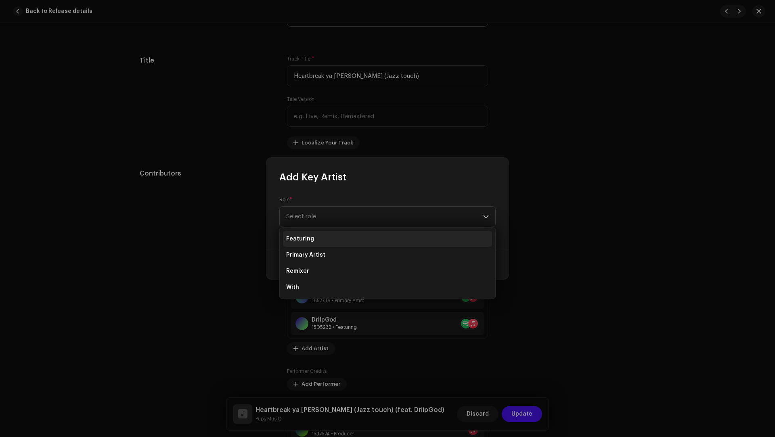
click at [302, 236] on span "Featuring" at bounding box center [300, 239] width 28 height 8
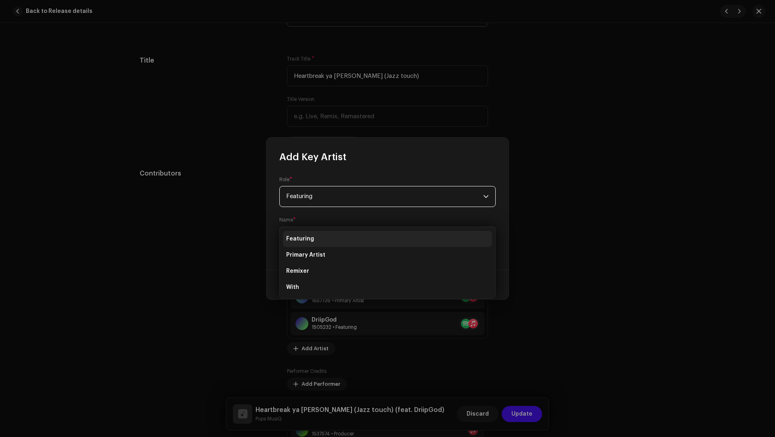
click at [302, 236] on span "Select Artist" at bounding box center [303, 237] width 35 height 6
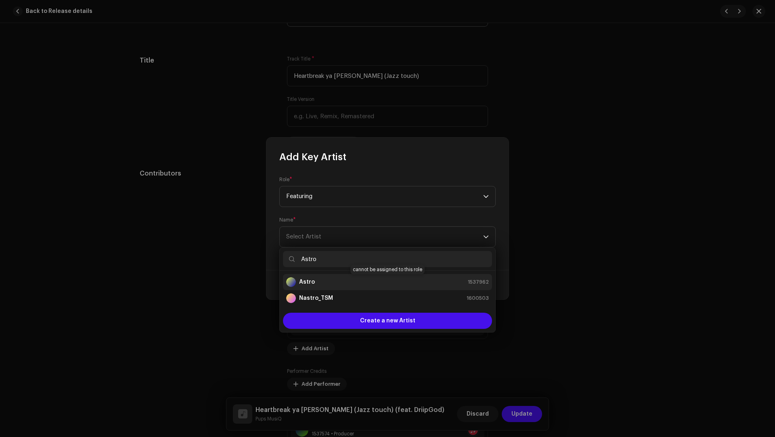
type input "Astro"
click at [314, 281] on div "Astro 1537962" at bounding box center [387, 282] width 203 height 10
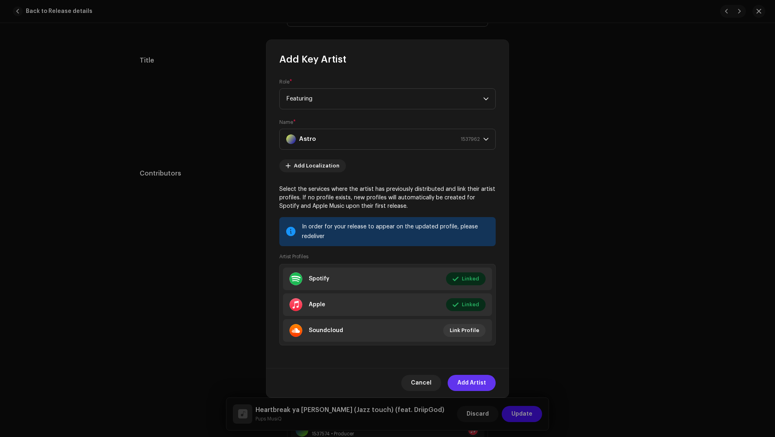
click at [469, 382] on span "Add Artist" at bounding box center [471, 383] width 29 height 16
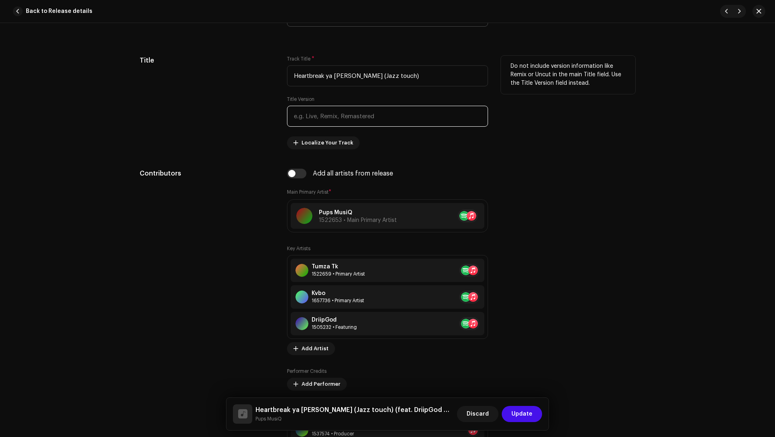
click at [331, 120] on input "text" at bounding box center [387, 116] width 201 height 21
paste input "Tshimologo Mokgatlhane, Thandolwethu Mfino, Kabo Marumle, Gift Lebese, Orchestr…"
drag, startPoint x: 366, startPoint y: 113, endPoint x: 366, endPoint y: 103, distance: 9.7
click at [366, 103] on div "Title Version Tshimologo Mokgatlhane, Thandolwethu Mfino, Kabo Marumle, Gift Le…" at bounding box center [387, 111] width 201 height 31
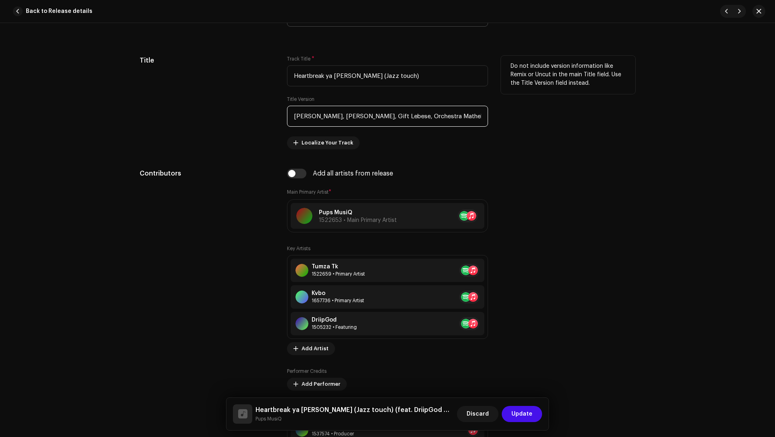
click at [339, 115] on input "Thandolwethu Mfino, Kabo Marumle, Gift Lebese, Orchestra Mathebula" at bounding box center [387, 116] width 201 height 21
drag, startPoint x: 339, startPoint y: 115, endPoint x: 325, endPoint y: 115, distance: 14.1
click at [325, 115] on input "Thandolwethu Mfino, Kabo Marumle, Gift Lebese, Orchestra Mathebula" at bounding box center [387, 116] width 201 height 21
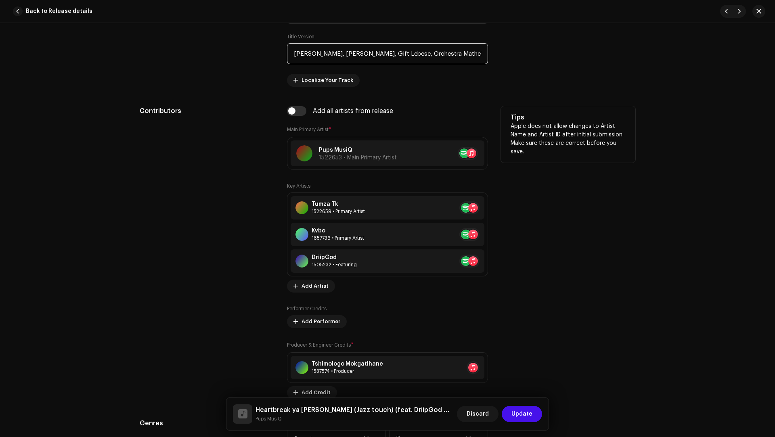
scroll to position [615, 0]
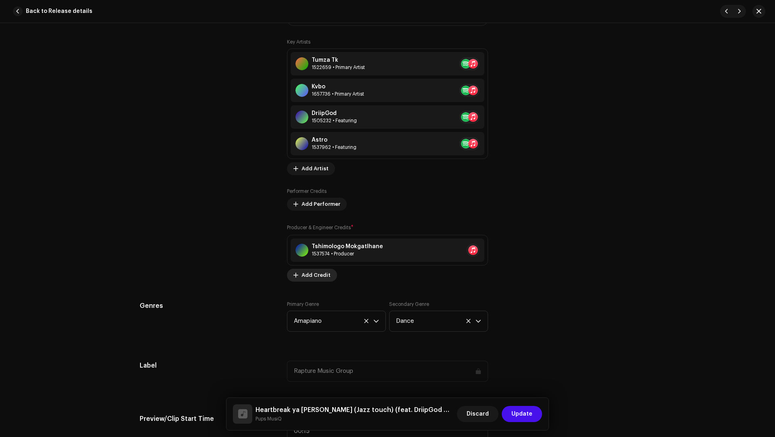
type input "Thandolwethu Mfino, Kabo Marumle, Gift Lebese, Orchestra Mathebula"
click at [314, 273] on span "Add Credit" at bounding box center [315, 275] width 29 height 16
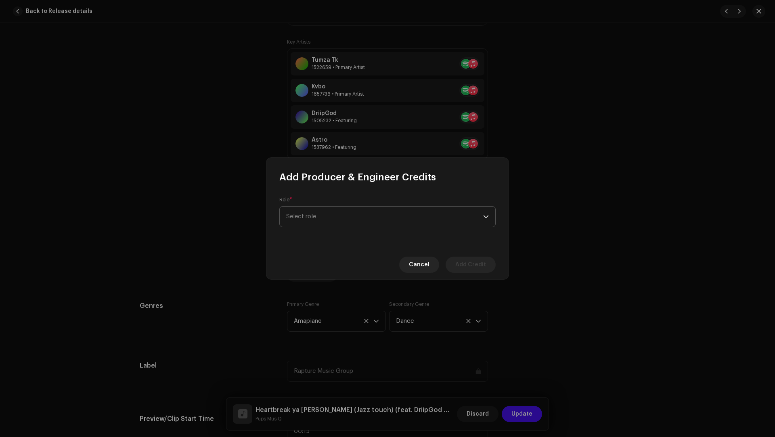
click at [313, 213] on span "Select role" at bounding box center [384, 217] width 197 height 20
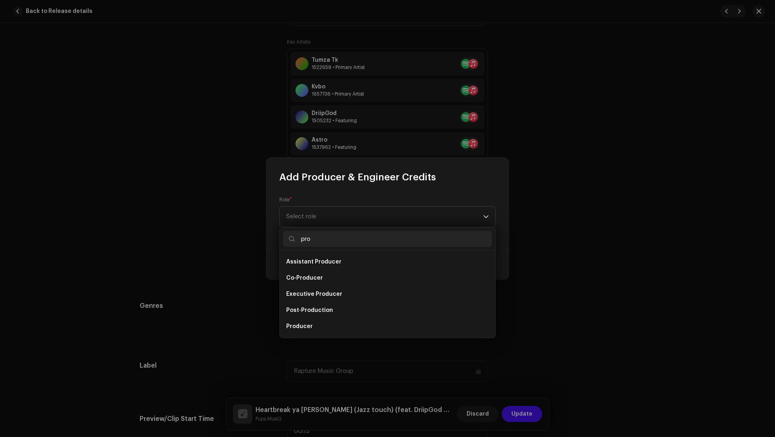
scroll to position [13, 0]
type input "pro"
click at [311, 308] on li "Producer" at bounding box center [387, 314] width 209 height 16
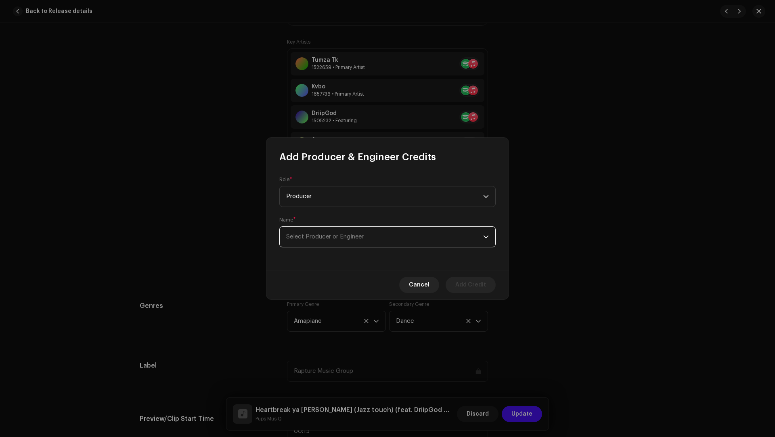
click at [303, 239] on span "Select Producer or Engineer" at bounding box center [324, 237] width 77 height 6
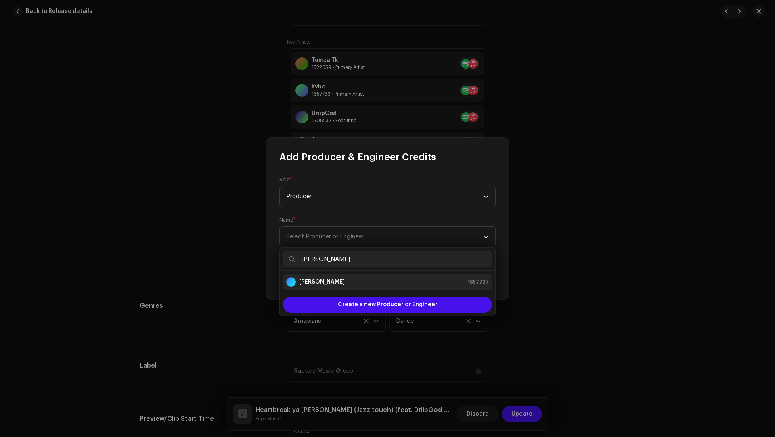
type input "Thandolwethu Mfino"
click at [312, 275] on li "Thandolwethu Mfino 1657737" at bounding box center [387, 282] width 209 height 16
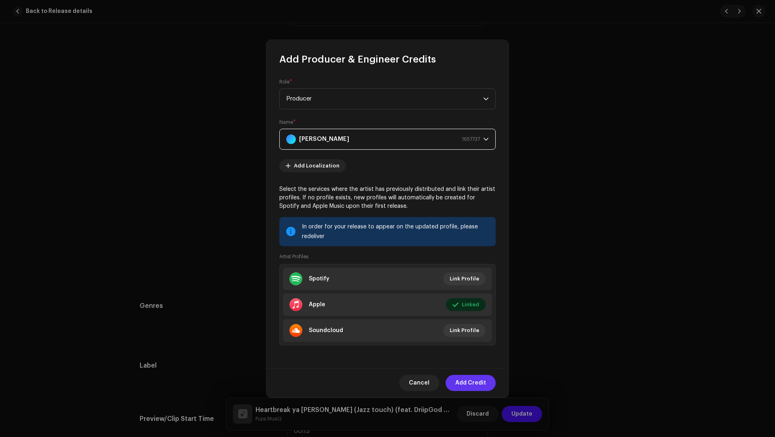
click at [457, 377] on span "Add Credit" at bounding box center [470, 383] width 31 height 16
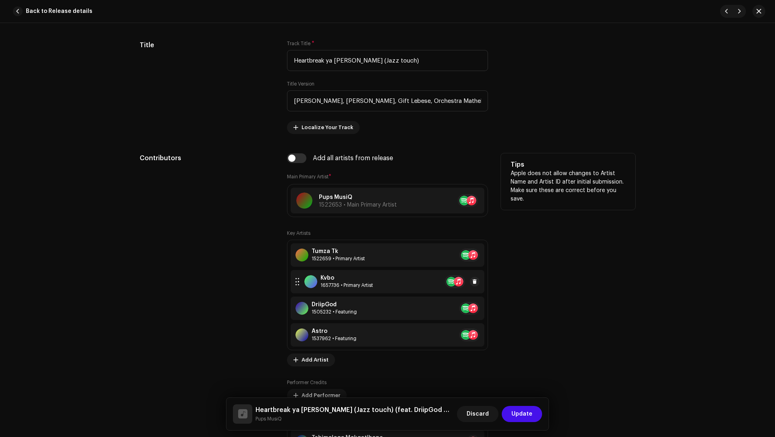
scroll to position [413, 0]
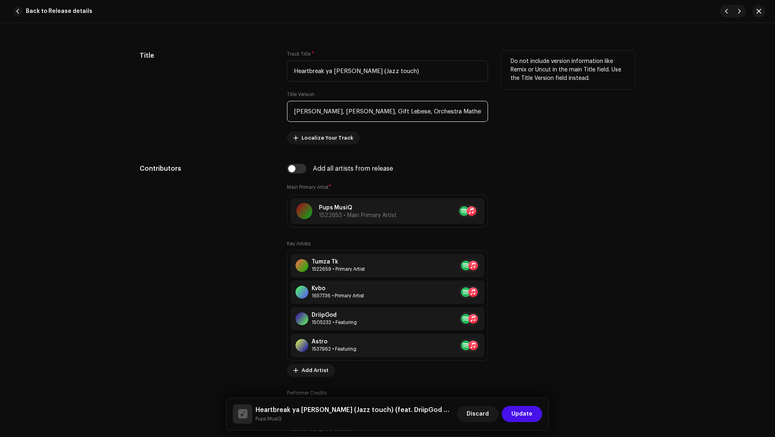
drag, startPoint x: 354, startPoint y: 109, endPoint x: 351, endPoint y: 100, distance: 10.1
click at [351, 101] on input "Thandolwethu Mfino, Kabo Marumle, Gift Lebese, Orchestra Mathebula" at bounding box center [387, 111] width 201 height 21
click at [318, 111] on input "Kabo Marumle, Gift Lebese, Orchestra Mathebula" at bounding box center [387, 111] width 201 height 21
drag, startPoint x: 318, startPoint y: 111, endPoint x: 304, endPoint y: 109, distance: 14.2
click at [304, 109] on input "Kabo Marumle, Gift Lebese, Orchestra Mathebula" at bounding box center [387, 111] width 201 height 21
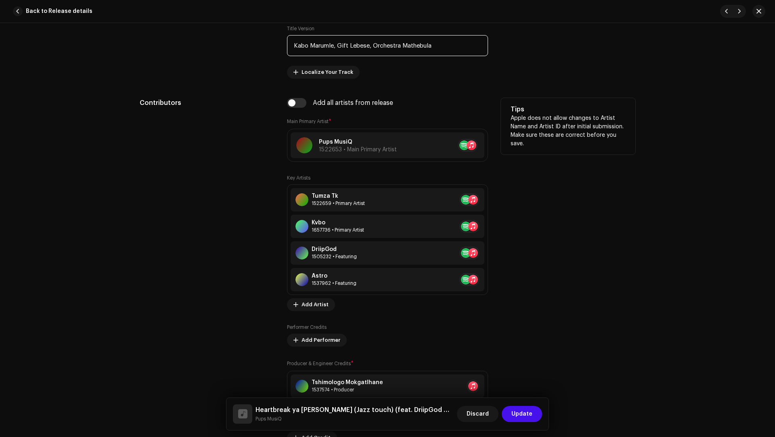
scroll to position [596, 0]
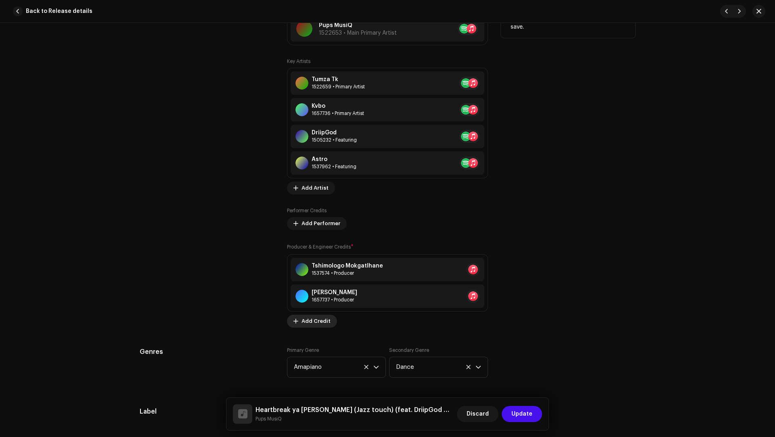
type input "Kabo Marumle, Gift Lebese, Orchestra Mathebula"
click at [314, 315] on span "Add Credit" at bounding box center [315, 321] width 29 height 16
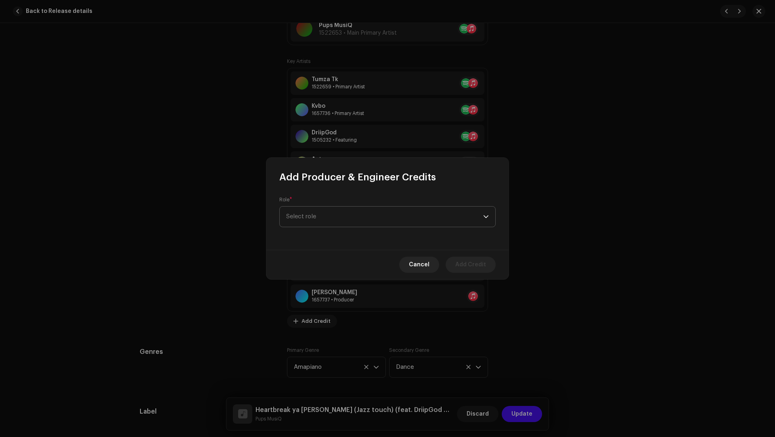
click at [312, 225] on span "Select role" at bounding box center [384, 217] width 197 height 20
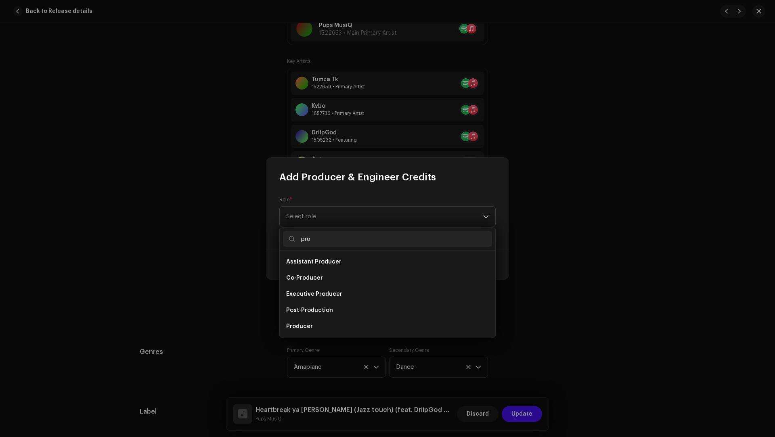
scroll to position [13, 0]
type input "pro"
click at [303, 314] on span "Producer" at bounding box center [299, 314] width 27 height 8
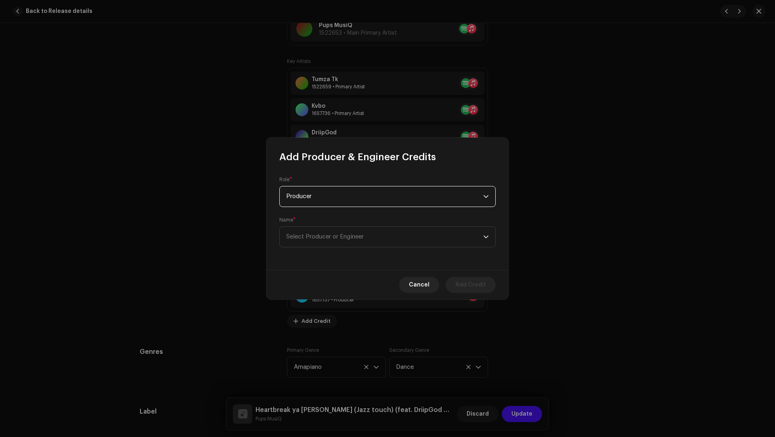
click at [301, 261] on div "Role * Producer Name * Select Producer or Engineer" at bounding box center [387, 216] width 242 height 107
click at [302, 229] on span "Select Producer or Engineer" at bounding box center [384, 237] width 197 height 20
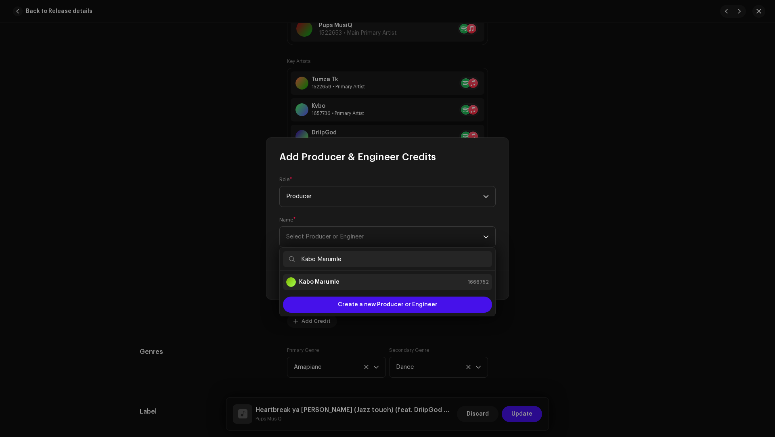
type input "Kabo Marumle"
click at [312, 280] on strong "Kabo Marumle" at bounding box center [319, 282] width 40 height 8
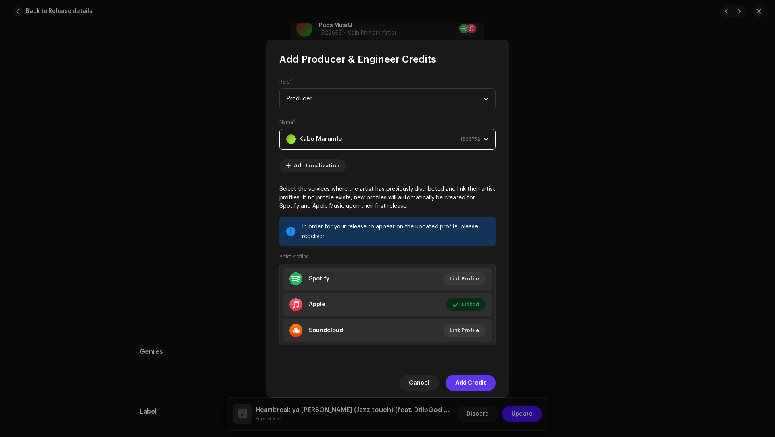
click at [461, 381] on span "Add Credit" at bounding box center [470, 383] width 31 height 16
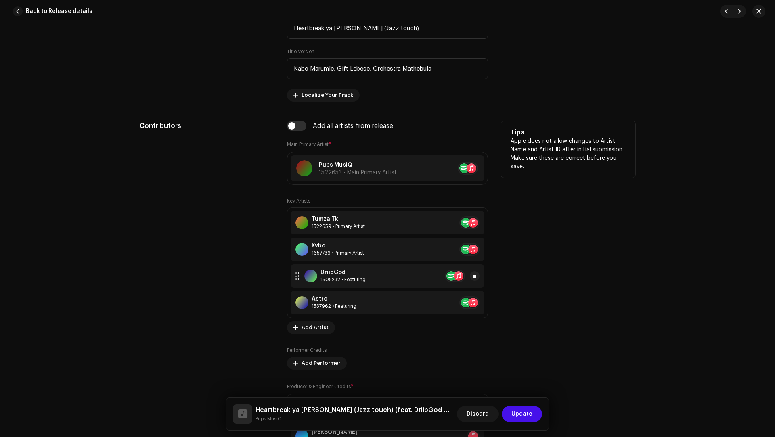
scroll to position [383, 0]
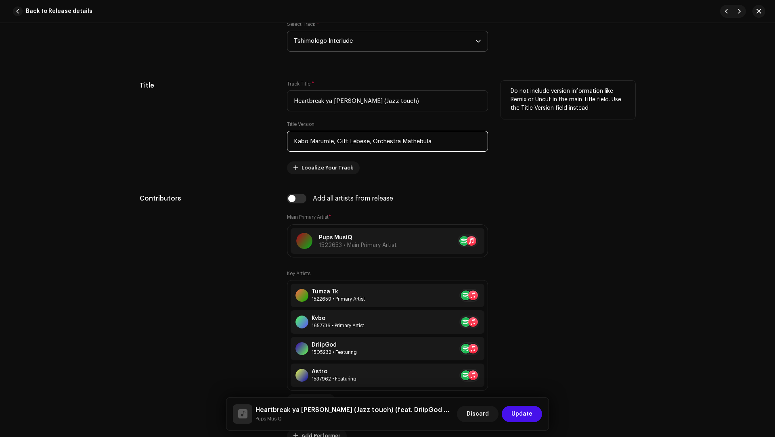
drag, startPoint x: 336, startPoint y: 140, endPoint x: 336, endPoint y: 132, distance: 8.1
click at [336, 132] on input "Kabo Marumle, Gift Lebese, Orchestra Mathebula" at bounding box center [387, 141] width 201 height 21
click at [308, 138] on input "Gift Lebese, Orchestra Mathebula" at bounding box center [387, 141] width 201 height 21
drag, startPoint x: 308, startPoint y: 138, endPoint x: 299, endPoint y: 138, distance: 8.1
click at [299, 138] on input "Gift Lebese, Orchestra Mathebula" at bounding box center [387, 141] width 201 height 21
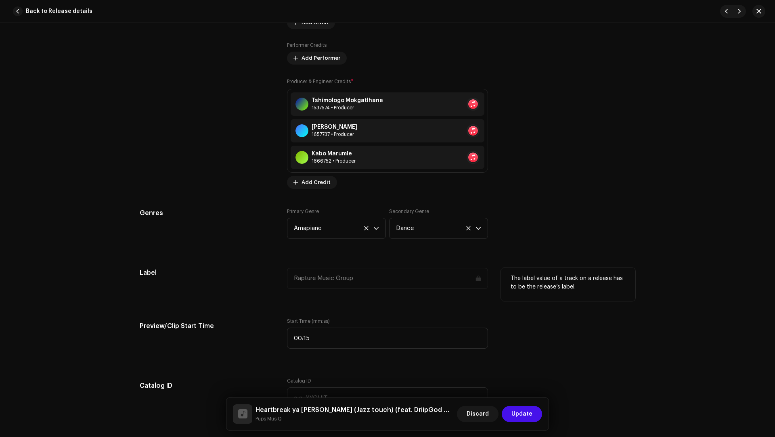
scroll to position [797, 0]
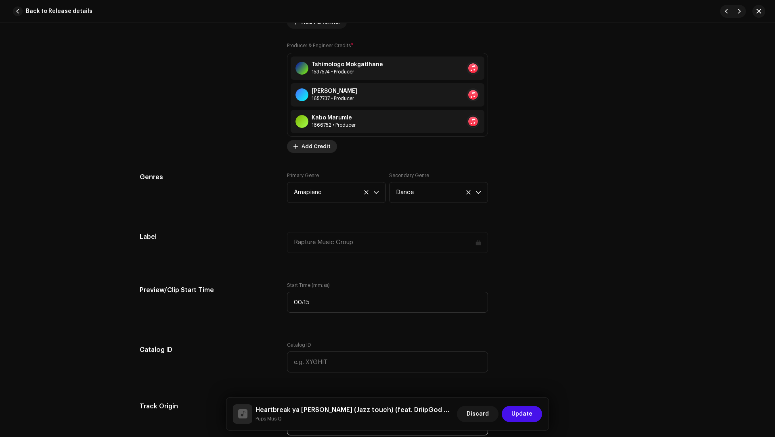
type input "Gift Lebese, Orchestra Mathebula"
click at [303, 144] on span "Add Credit" at bounding box center [315, 146] width 29 height 16
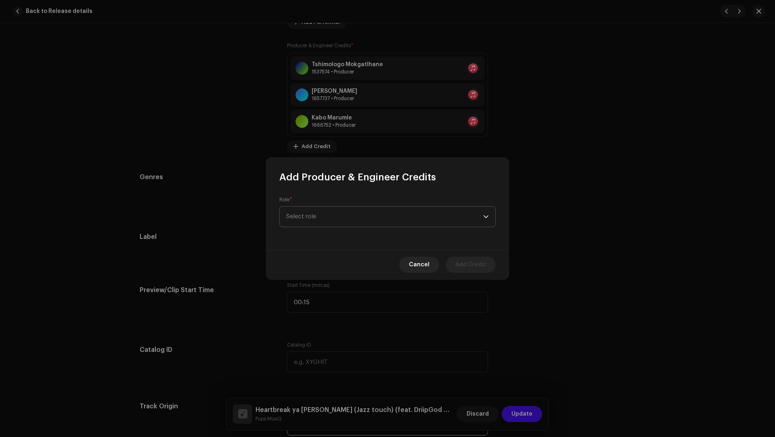
click at [307, 219] on span "Select role" at bounding box center [384, 217] width 197 height 20
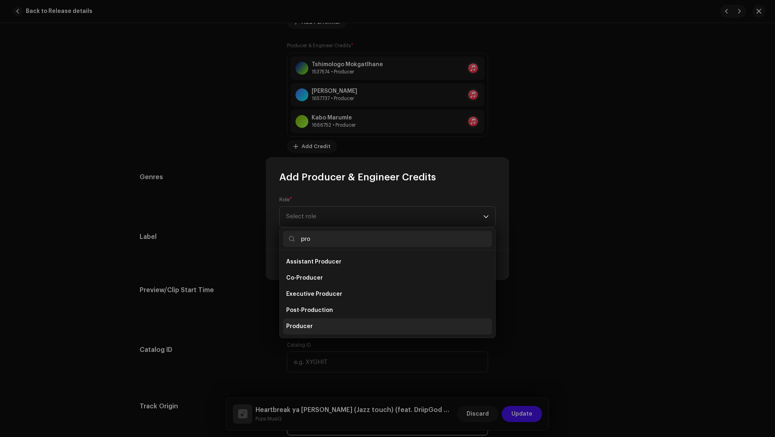
type input "pro"
click at [309, 324] on span "Producer" at bounding box center [299, 326] width 27 height 8
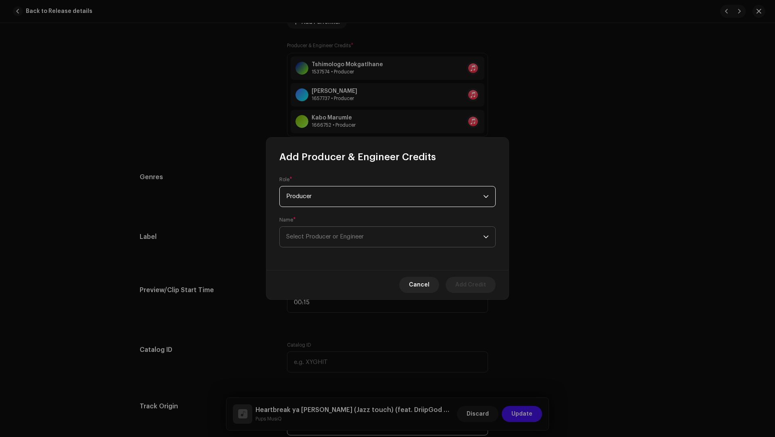
click at [300, 243] on span "Select Producer or Engineer" at bounding box center [384, 237] width 197 height 20
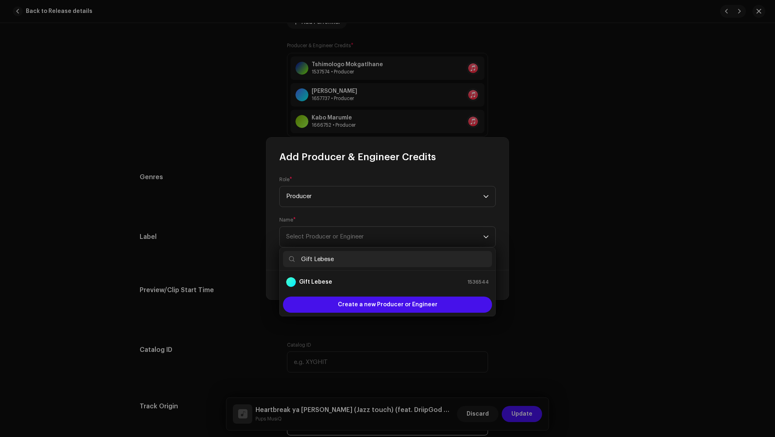
type input "Gift Lebese"
click at [315, 283] on strong "Gift Lebese" at bounding box center [315, 282] width 33 height 8
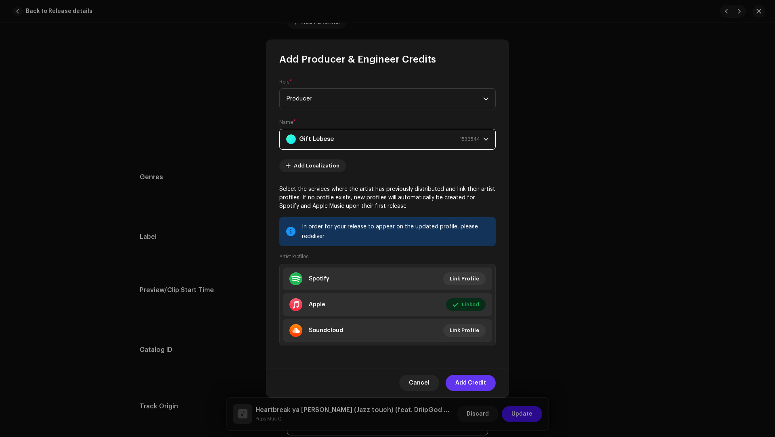
click at [466, 382] on span "Add Credit" at bounding box center [470, 383] width 31 height 16
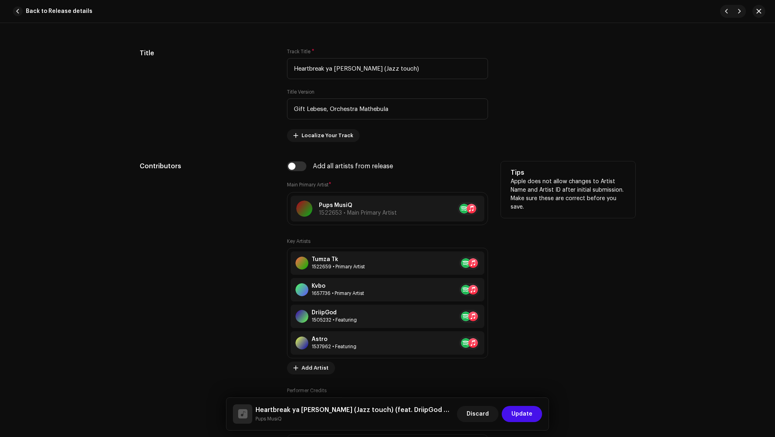
scroll to position [359, 0]
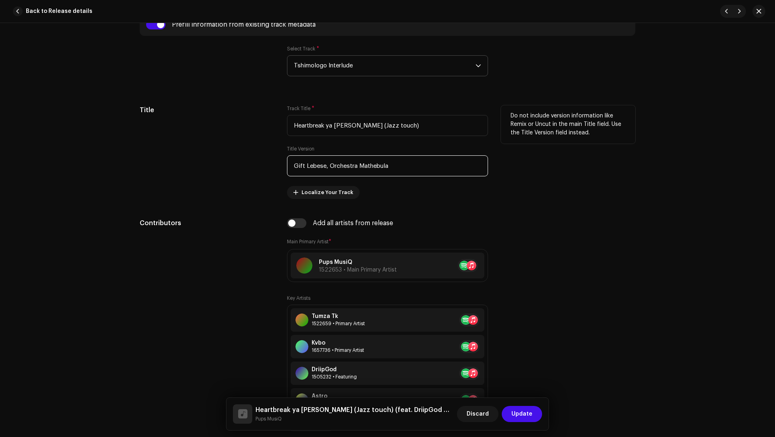
click at [342, 164] on input "Gift Lebese, Orchestra Mathebula" at bounding box center [387, 165] width 201 height 21
drag, startPoint x: 342, startPoint y: 164, endPoint x: 368, endPoint y: 167, distance: 25.6
click at [368, 167] on input "Gift Lebese, Orchestra Mathebula" at bounding box center [387, 165] width 201 height 21
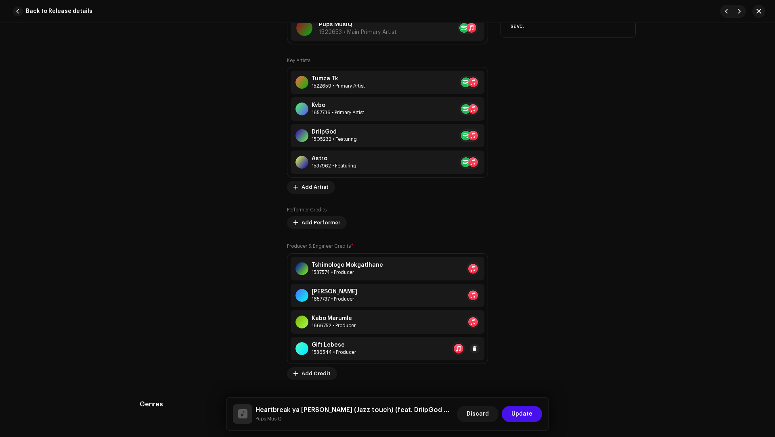
scroll to position [678, 0]
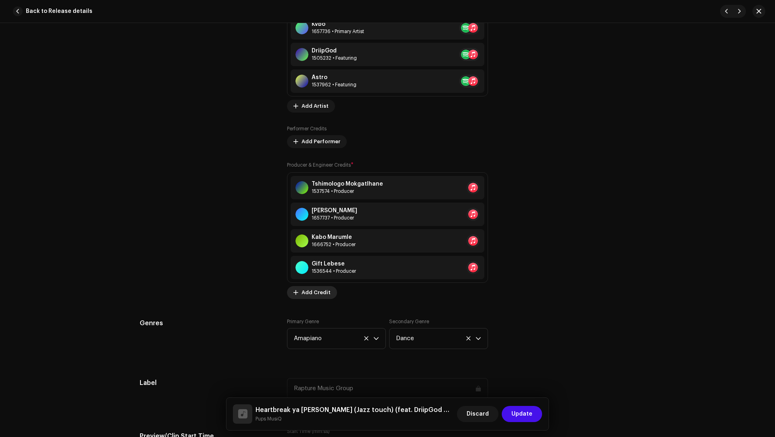
click at [316, 290] on span "Add Credit" at bounding box center [315, 293] width 29 height 16
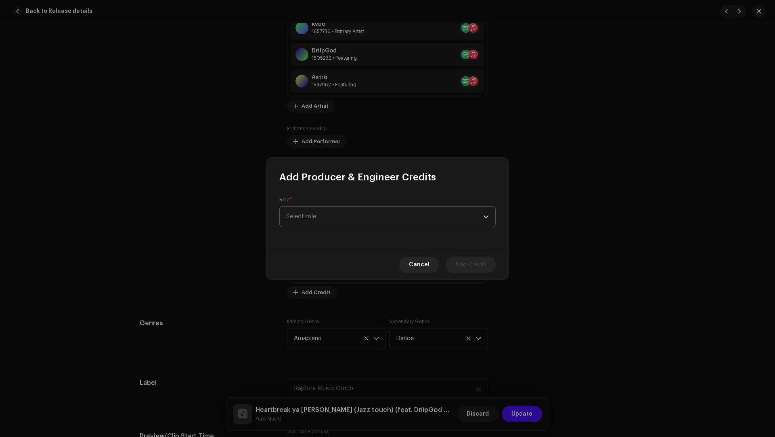
click at [313, 210] on span "Select role" at bounding box center [384, 217] width 197 height 20
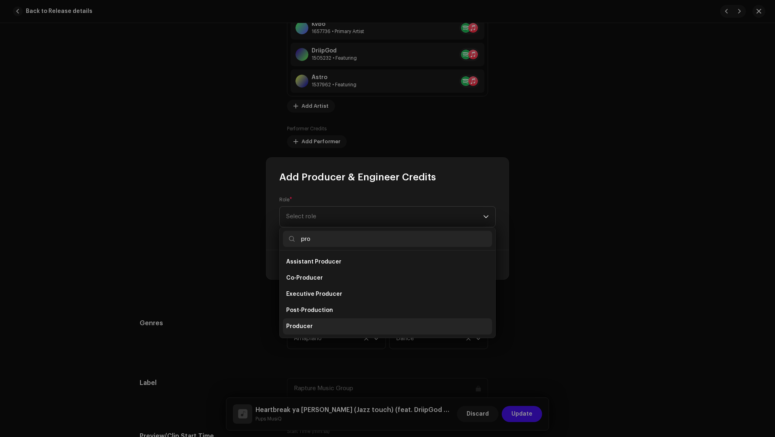
type input "pro"
click at [305, 321] on li "Producer" at bounding box center [387, 326] width 209 height 16
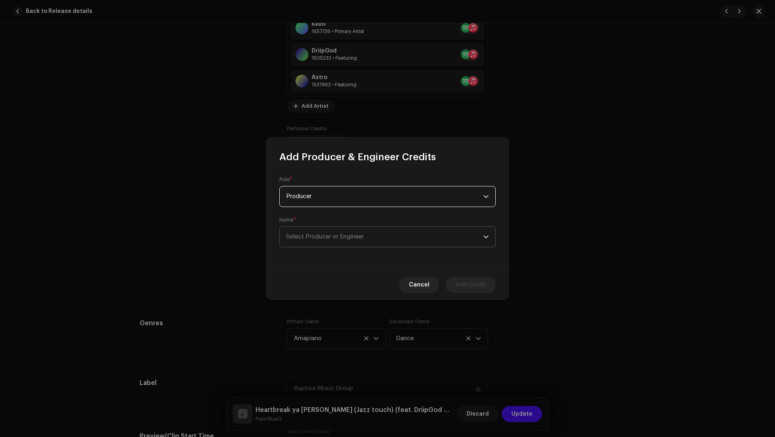
click at [302, 242] on span "Select Producer or Engineer" at bounding box center [384, 237] width 197 height 20
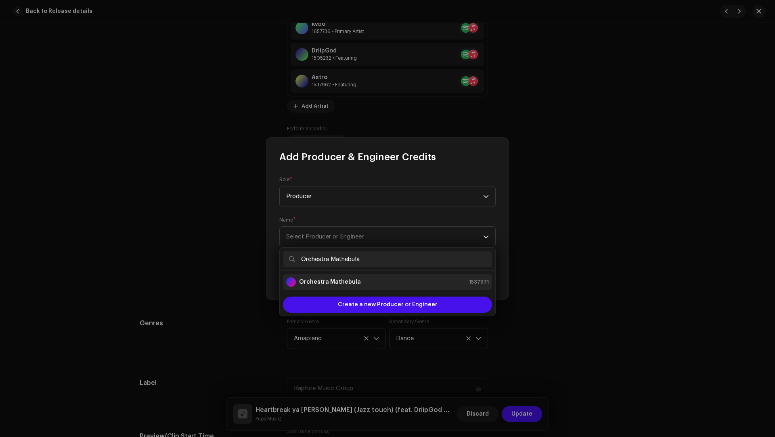
type input "Orchestra Mathebula"
click at [331, 287] on li "Orchestra Mathebula 1537971" at bounding box center [387, 282] width 209 height 16
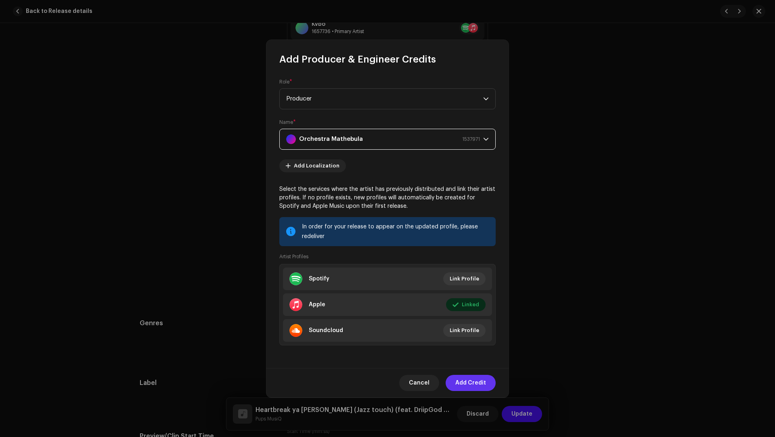
click at [457, 381] on span "Add Credit" at bounding box center [470, 383] width 31 height 16
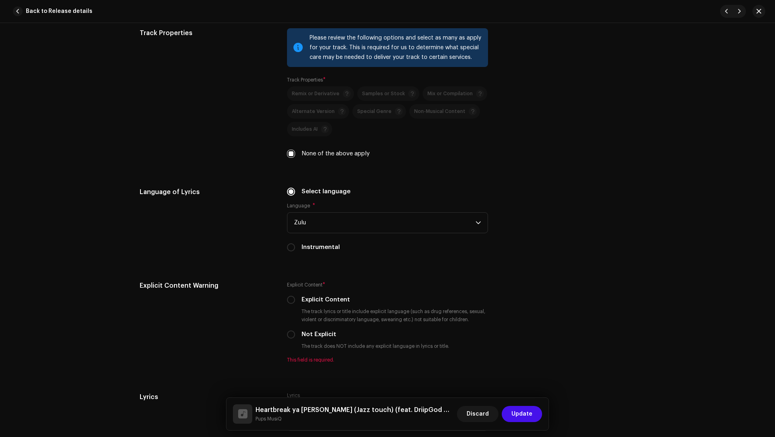
scroll to position [1594, 0]
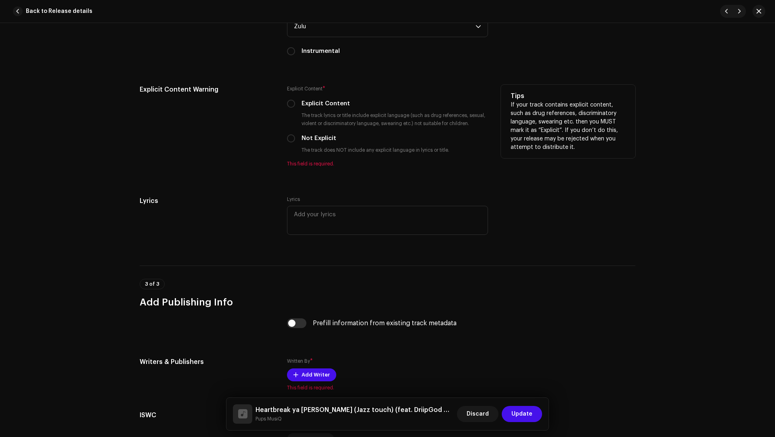
click at [316, 140] on label "Not Explicit" at bounding box center [318, 138] width 35 height 9
click at [295, 140] on input "Not Explicit" at bounding box center [291, 138] width 8 height 8
radio input "true"
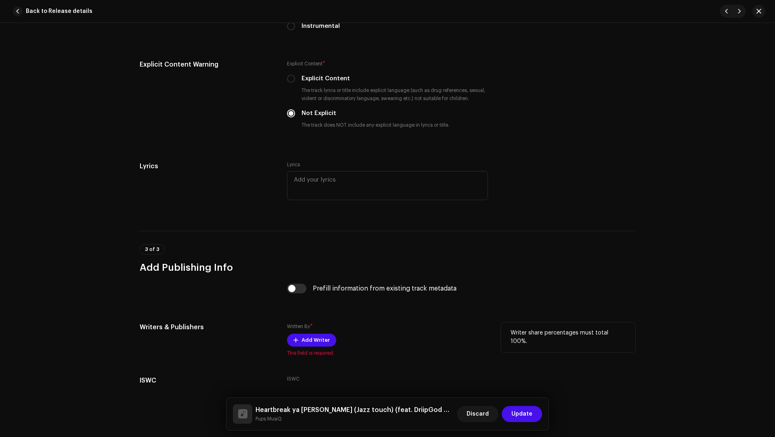
scroll to position [1668, 0]
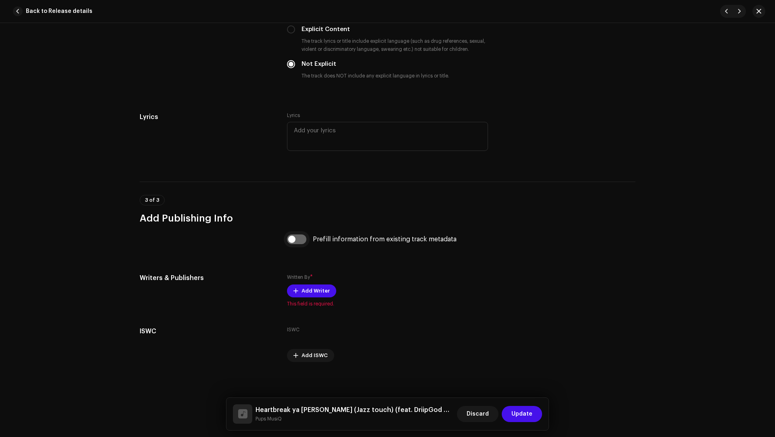
click at [295, 236] on input "checkbox" at bounding box center [296, 239] width 19 height 10
checkbox input "true"
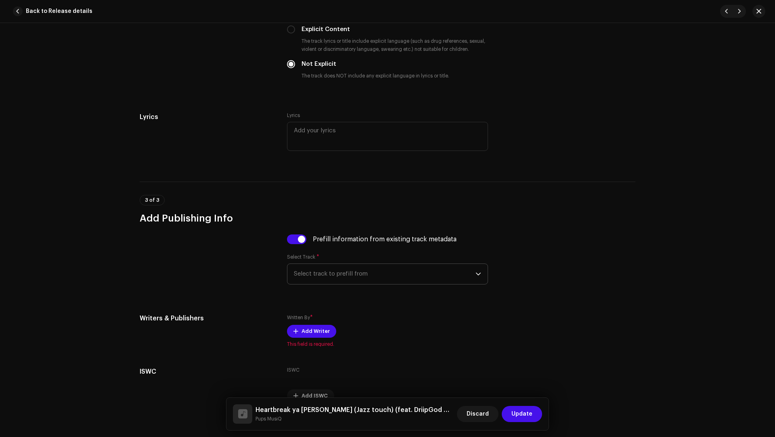
click at [349, 267] on span "Select track to prefill from" at bounding box center [385, 274] width 182 height 20
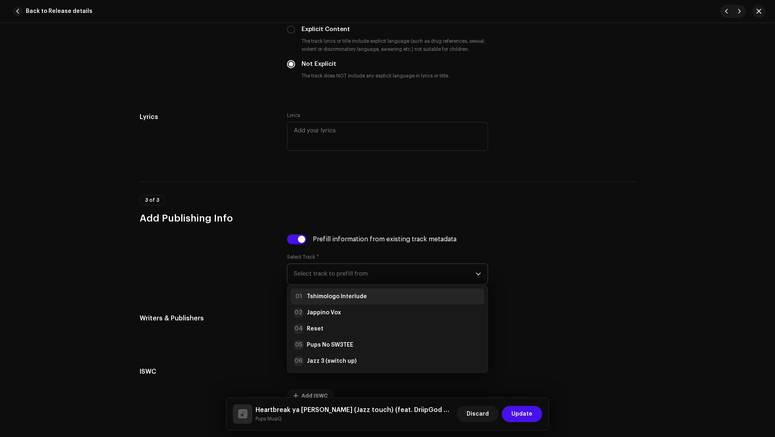
click at [335, 297] on strong "Tshimologo Interlude" at bounding box center [337, 297] width 60 height 8
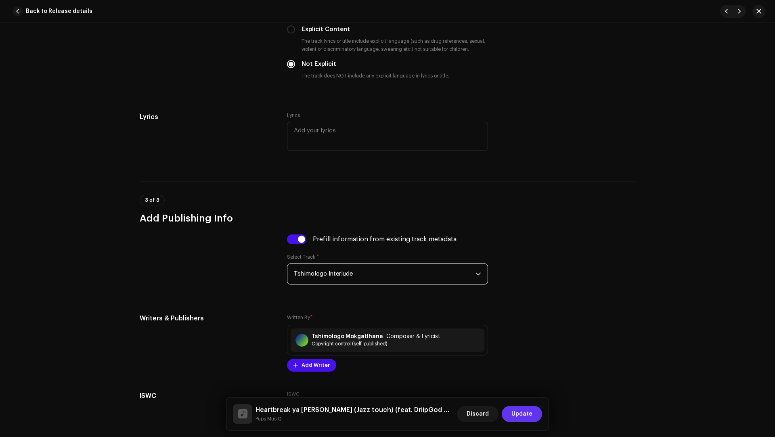
click at [525, 413] on span "Update" at bounding box center [521, 414] width 21 height 16
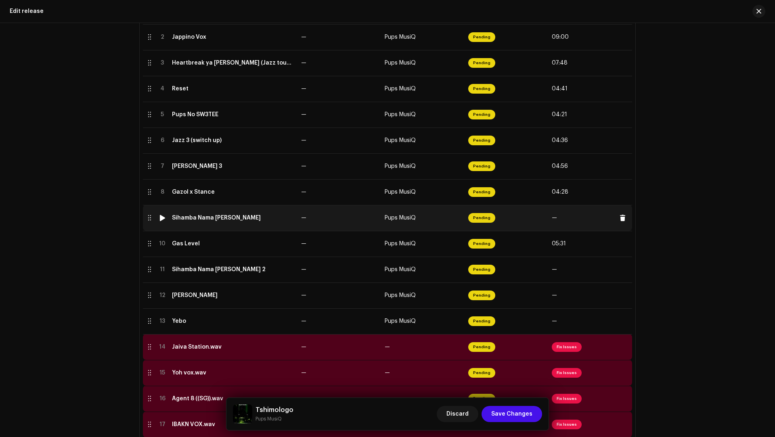
scroll to position [214, 0]
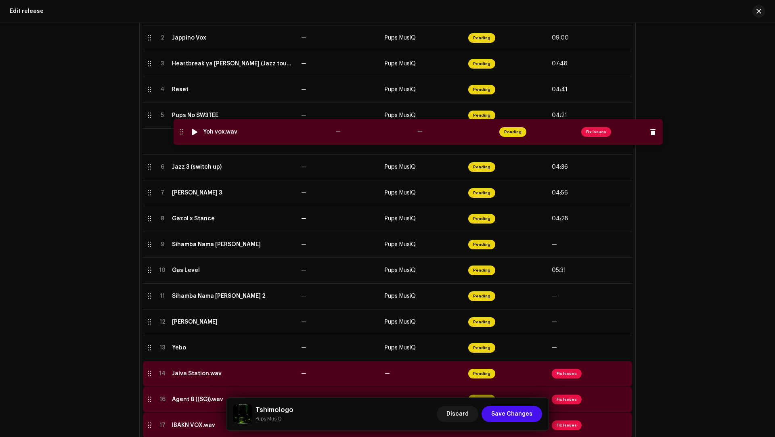
drag, startPoint x: 146, startPoint y: 372, endPoint x: 179, endPoint y: 131, distance: 243.1
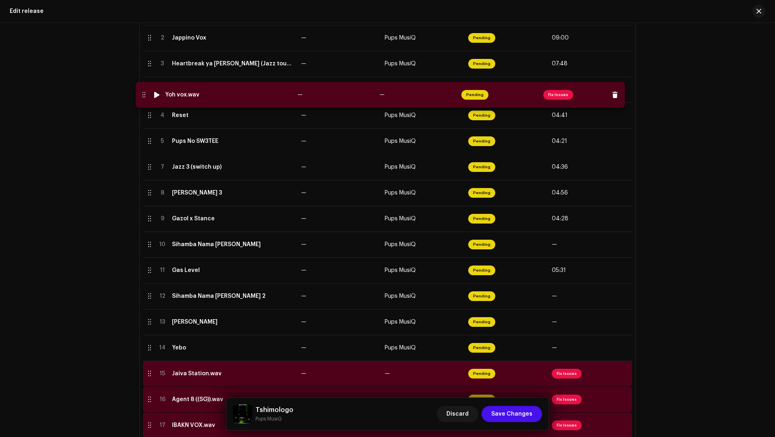
drag, startPoint x: 144, startPoint y: 142, endPoint x: 139, endPoint y: 96, distance: 47.2
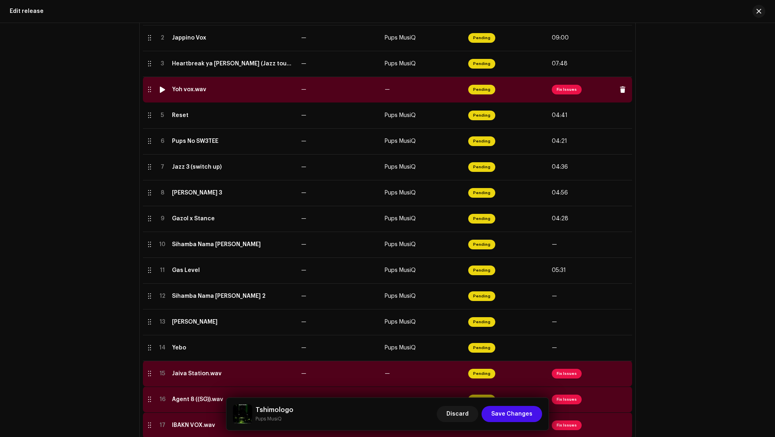
click at [264, 94] on td "Yoh vox.wav" at bounding box center [233, 90] width 129 height 26
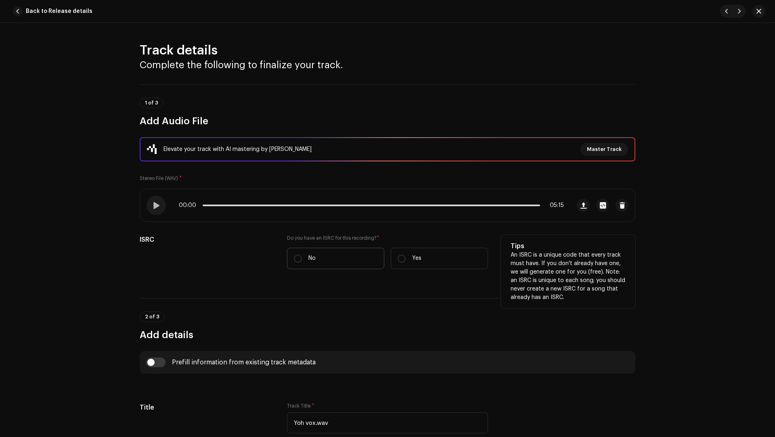
click at [326, 264] on label "No" at bounding box center [335, 258] width 97 height 21
click at [302, 263] on input "No" at bounding box center [298, 259] width 8 height 8
radio input "true"
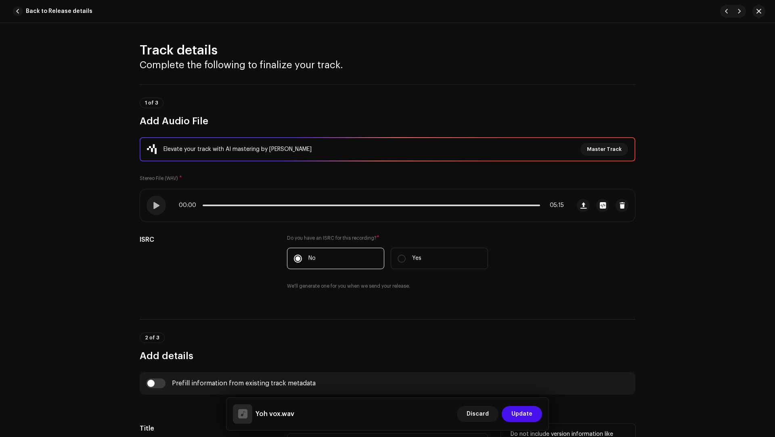
scroll to position [201, 0]
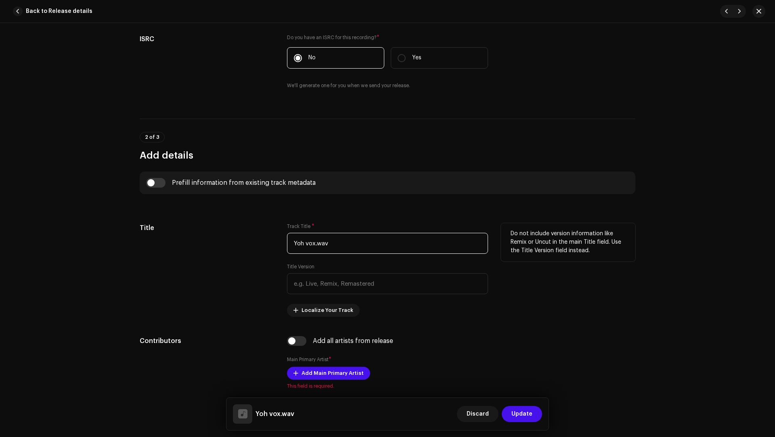
drag, startPoint x: 349, startPoint y: 242, endPoint x: 344, endPoint y: 233, distance: 9.6
click at [345, 234] on input "Yoh vox.wav" at bounding box center [387, 243] width 201 height 21
paste input "Yoh vox"
type input "Yoh vox"
click at [160, 184] on input "checkbox" at bounding box center [155, 183] width 19 height 10
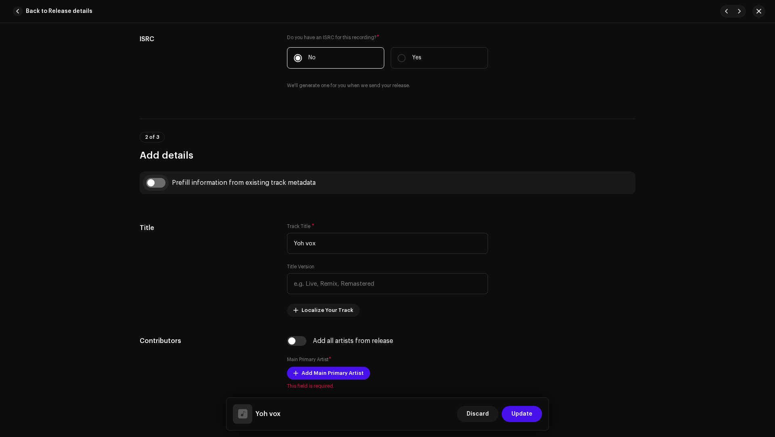
checkbox input "true"
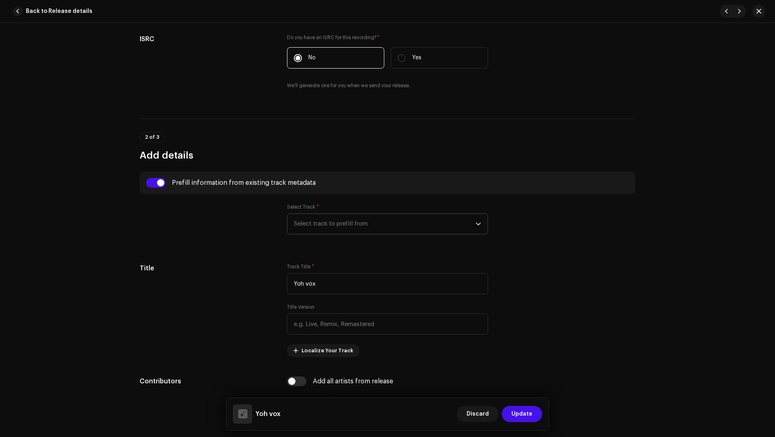
click at [320, 221] on span "Select track to prefill from" at bounding box center [385, 224] width 182 height 20
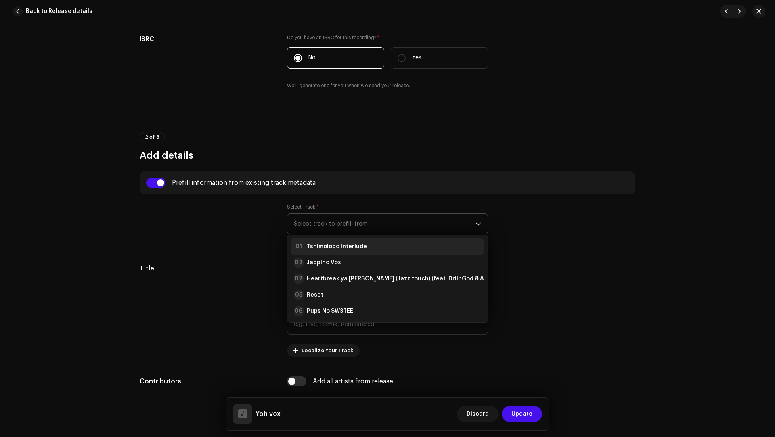
click at [319, 239] on li "01 Tshimologo Interlude" at bounding box center [388, 247] width 194 height 16
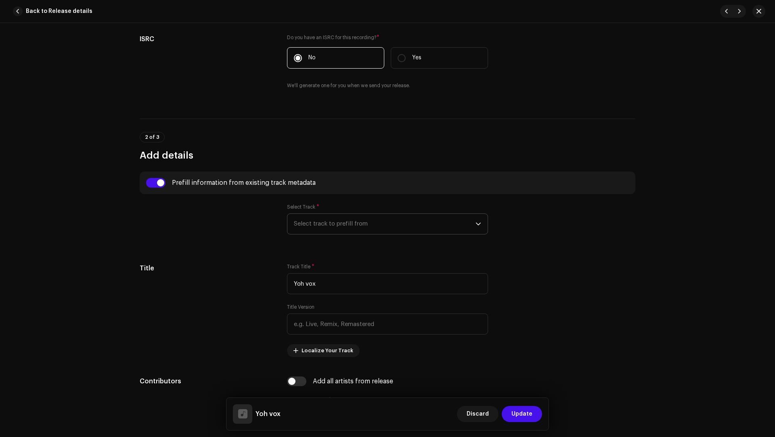
type input "00:15"
radio input "true"
type input "Tshimologo Mokgatlhane"
checkbox input "true"
click at [310, 324] on input "text" at bounding box center [387, 324] width 201 height 21
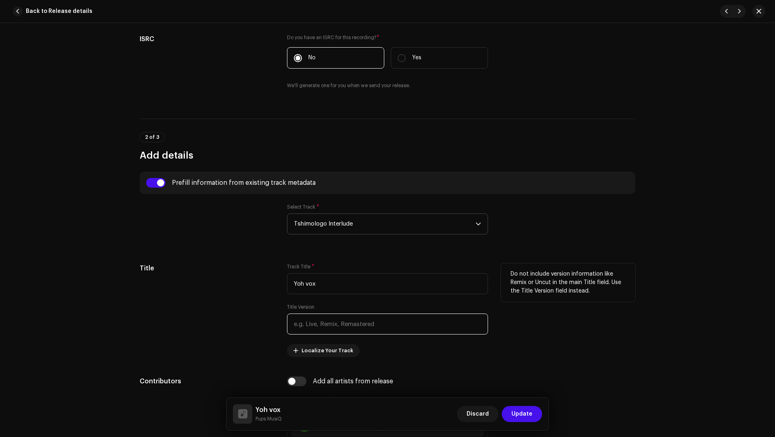
paste input "Pups MusiQ, Scottish, M&N Projects & Djy Ora"
click at [347, 326] on input "Pups MusiQ, Scottish, M&N Projects & Djy Ora" at bounding box center [387, 324] width 201 height 21
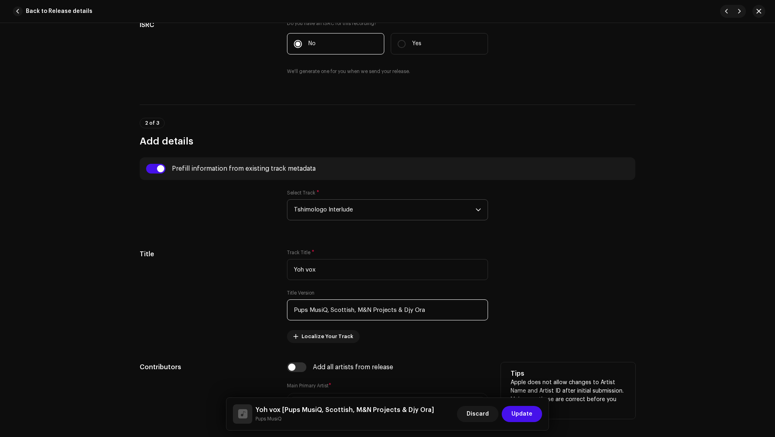
scroll to position [365, 0]
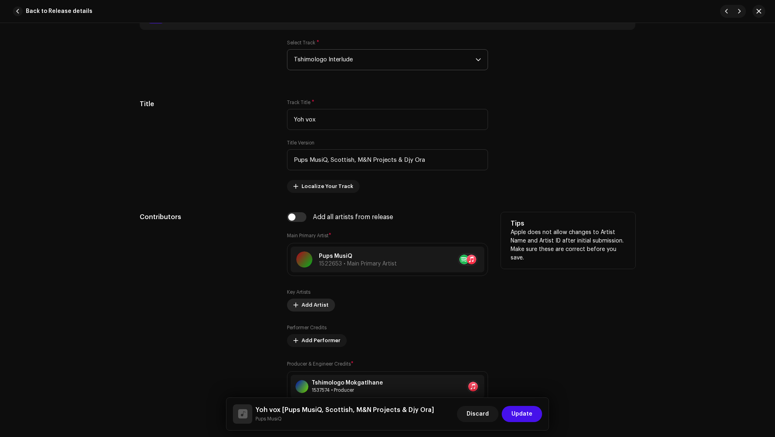
type input "Pups MusiQ, Scottish, M&N Projects & Djy Ora"
click at [312, 304] on span "Add Artist" at bounding box center [314, 305] width 27 height 16
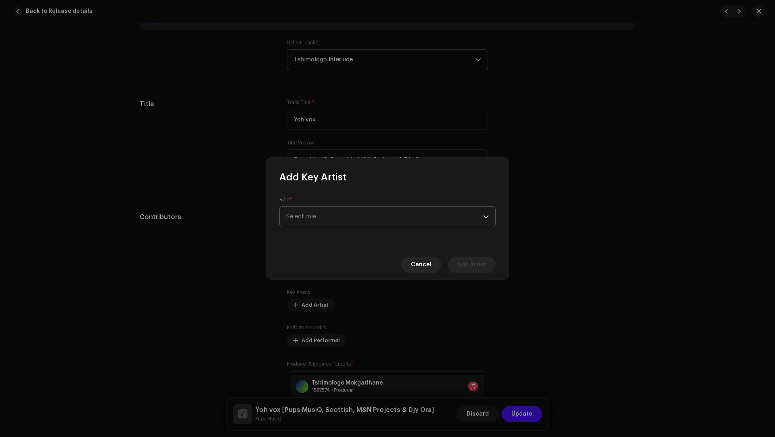
click at [306, 218] on span "Select role" at bounding box center [384, 217] width 197 height 20
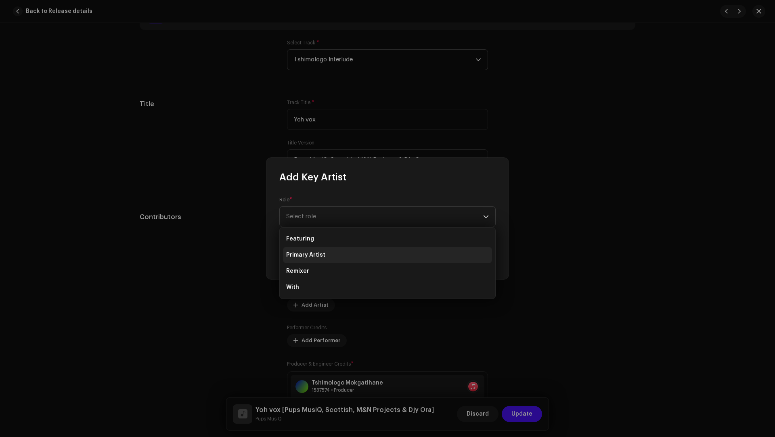
click at [311, 253] on span "Primary Artist" at bounding box center [305, 255] width 39 height 8
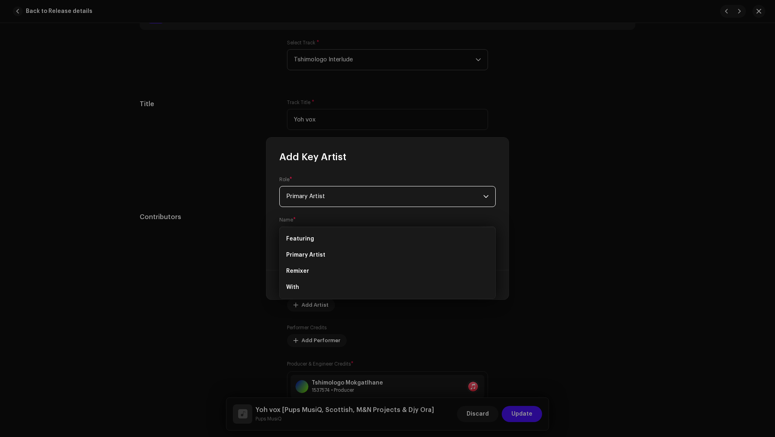
click at [309, 252] on div "Role * Primary Artist Name * Select Artist" at bounding box center [387, 216] width 242 height 107
click at [303, 233] on span "Select Artist" at bounding box center [384, 237] width 197 height 20
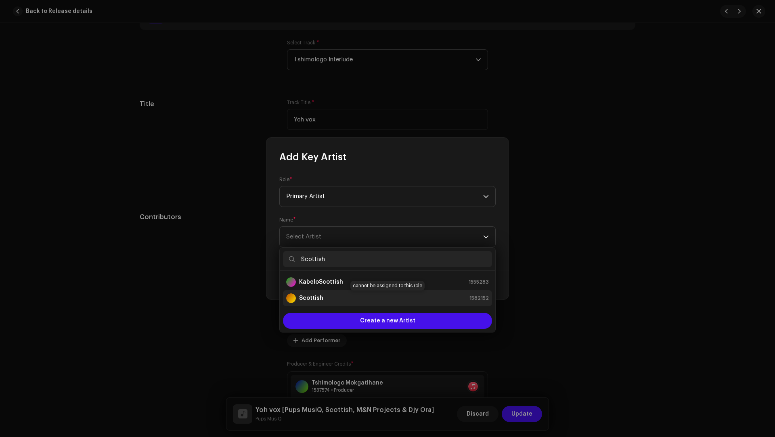
type input "Scottish"
click at [313, 299] on strong "Scottish" at bounding box center [311, 298] width 24 height 8
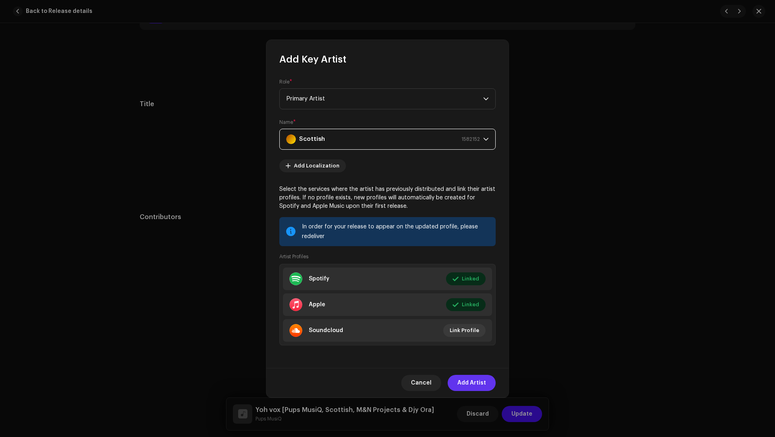
click at [468, 380] on span "Add Artist" at bounding box center [471, 383] width 29 height 16
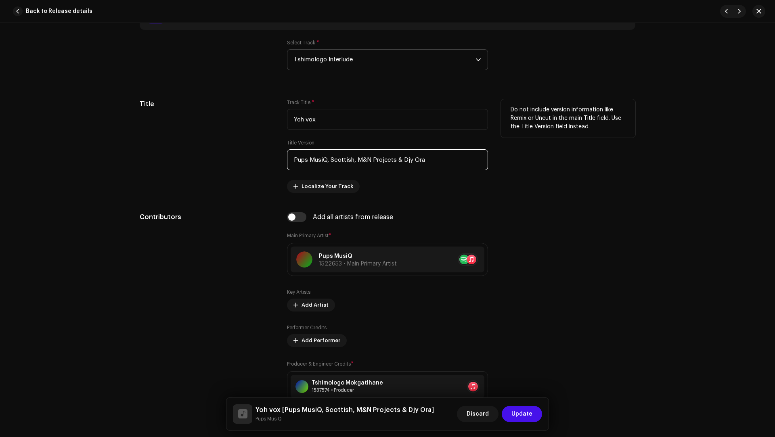
click at [362, 156] on input "Pups MusiQ, Scottish, M&N Projects & Djy Ora" at bounding box center [387, 159] width 201 height 21
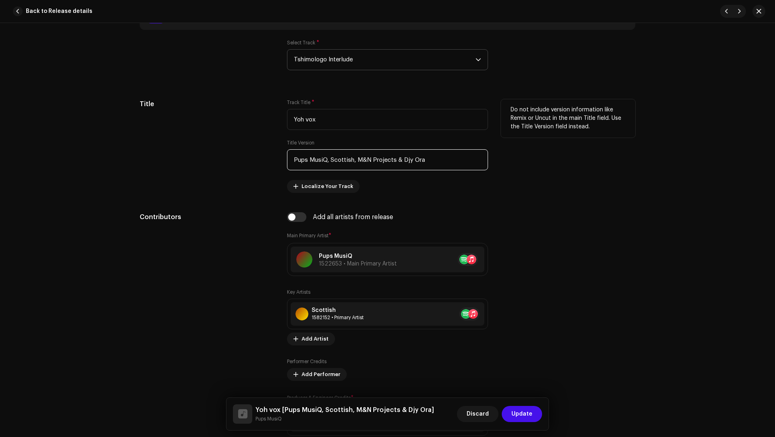
click at [375, 157] on input "Pups MusiQ, Scottish, M&N Projects & Djy Ora" at bounding box center [387, 159] width 201 height 21
drag, startPoint x: 375, startPoint y: 157, endPoint x: 357, endPoint y: 156, distance: 17.8
click at [357, 156] on input "Pups MusiQ, Scottish, M&N Projects & Djy Ora" at bounding box center [387, 159] width 201 height 21
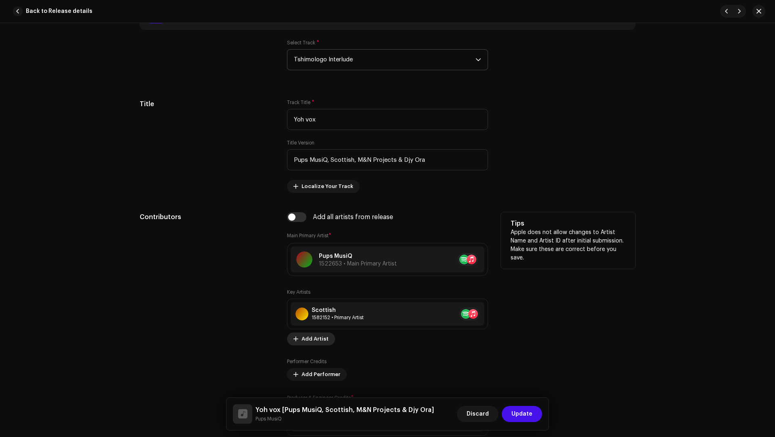
click at [311, 335] on span "Add Artist" at bounding box center [314, 339] width 27 height 16
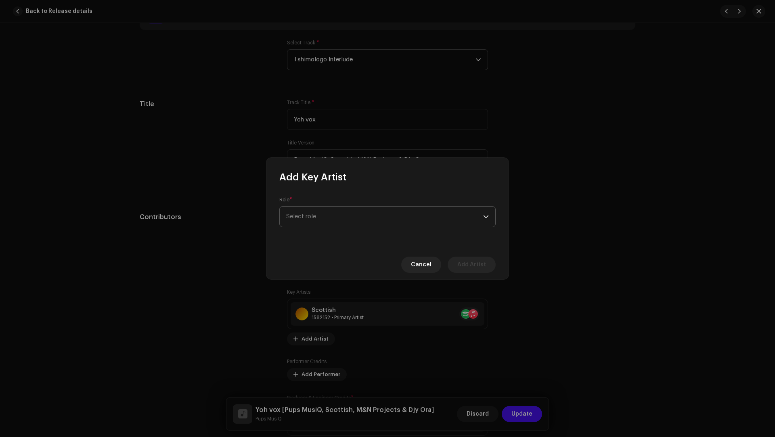
click at [299, 224] on span "Select role" at bounding box center [384, 217] width 197 height 20
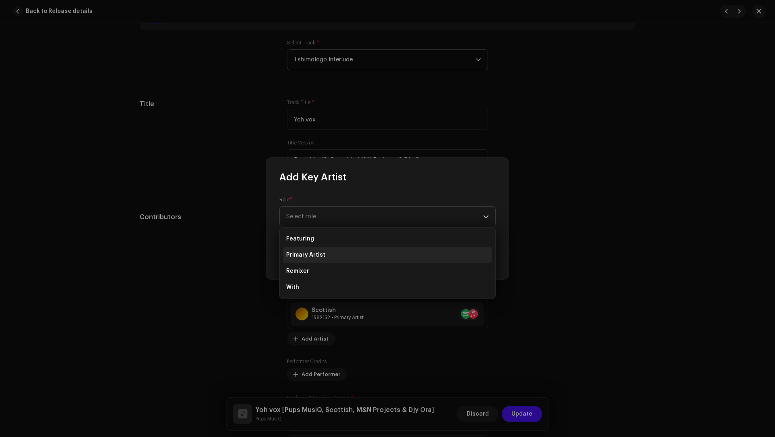
click at [302, 252] on span "Primary Artist" at bounding box center [305, 255] width 39 height 8
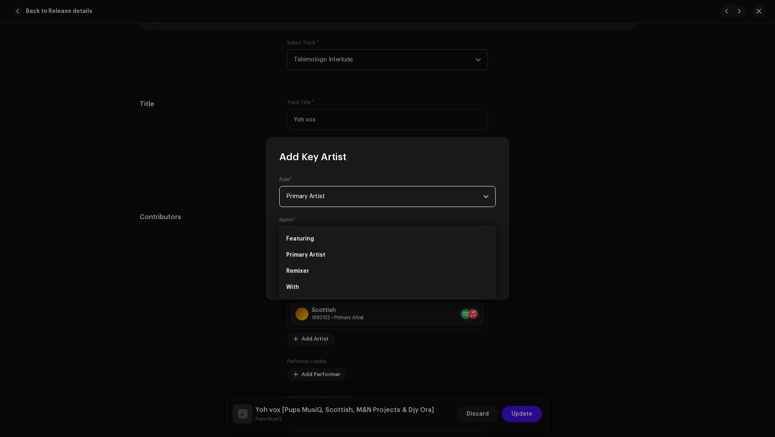
click at [303, 247] on div "Role * Primary Artist Name * Select Artist" at bounding box center [387, 216] width 242 height 107
click at [302, 243] on span "Select Artist" at bounding box center [384, 237] width 197 height 20
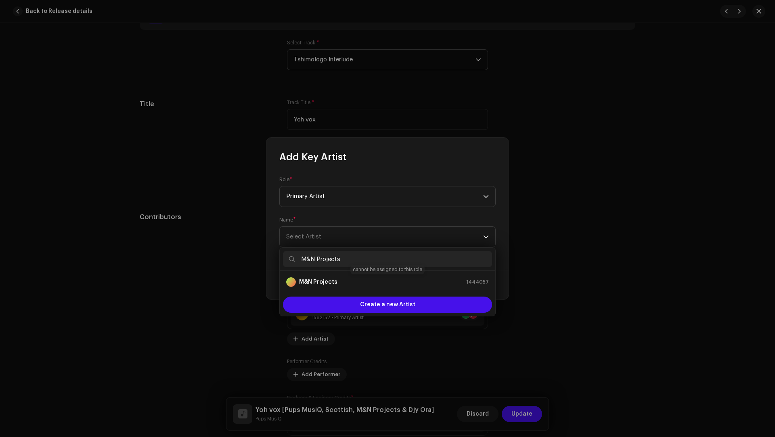
type input "M&N Projects"
click at [309, 280] on strong "M&N Projects" at bounding box center [318, 282] width 38 height 8
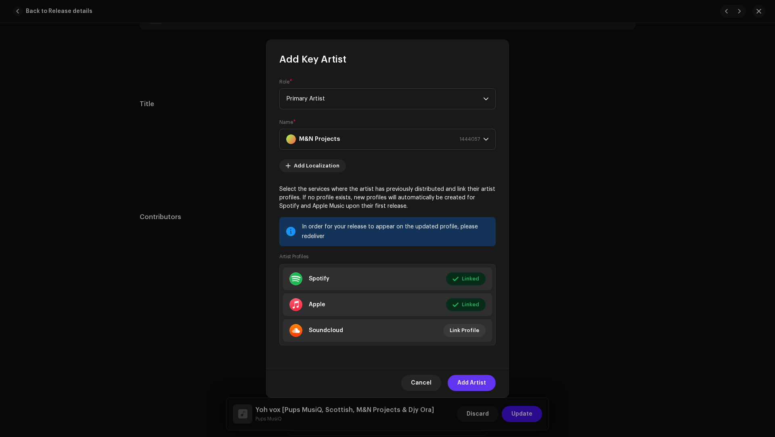
click at [468, 383] on span "Add Artist" at bounding box center [471, 383] width 29 height 16
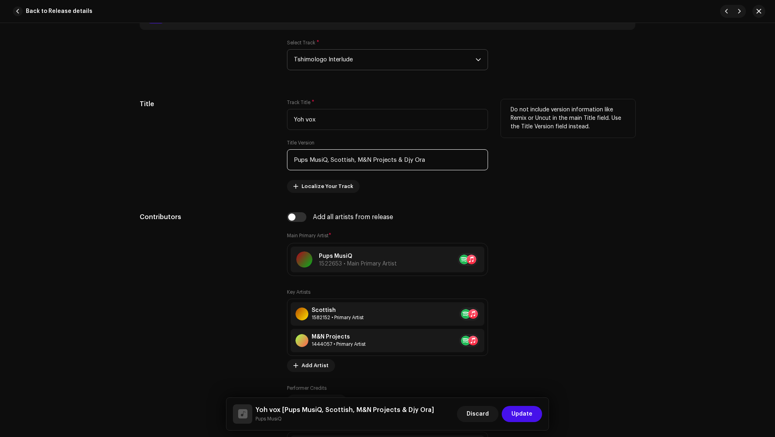
click at [406, 157] on input "Pups MusiQ, Scottish, M&N Projects & Djy Ora" at bounding box center [387, 159] width 201 height 21
drag, startPoint x: 406, startPoint y: 157, endPoint x: 412, endPoint y: 157, distance: 6.1
click at [412, 157] on input "Pups MusiQ, Scottish, M&N Projects & Djy Ora" at bounding box center [387, 159] width 201 height 21
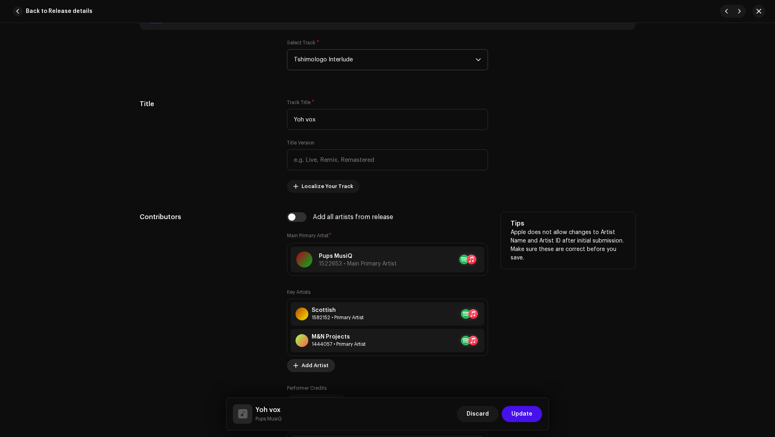
click at [304, 364] on span "Add Artist" at bounding box center [314, 366] width 27 height 16
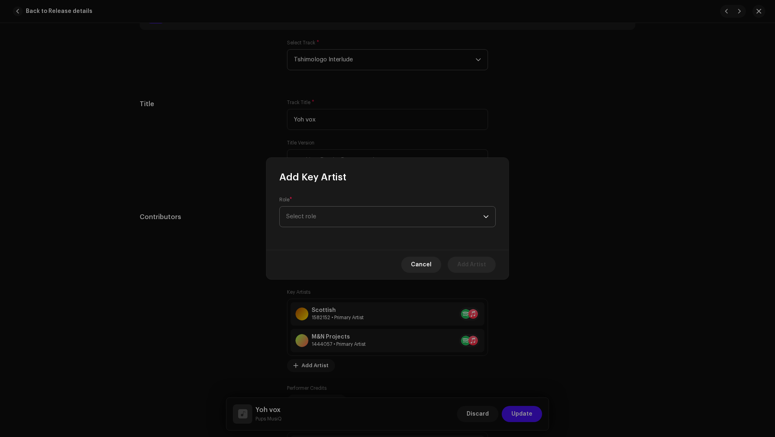
click at [311, 226] on span "Select role" at bounding box center [384, 217] width 197 height 20
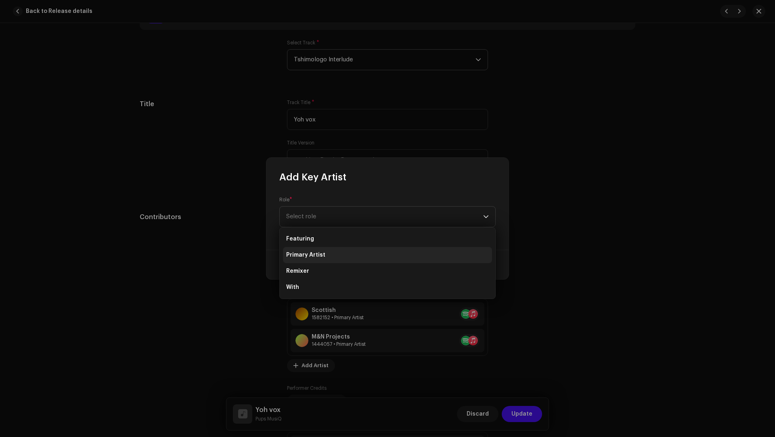
click at [313, 249] on li "Primary Artist" at bounding box center [387, 255] width 209 height 16
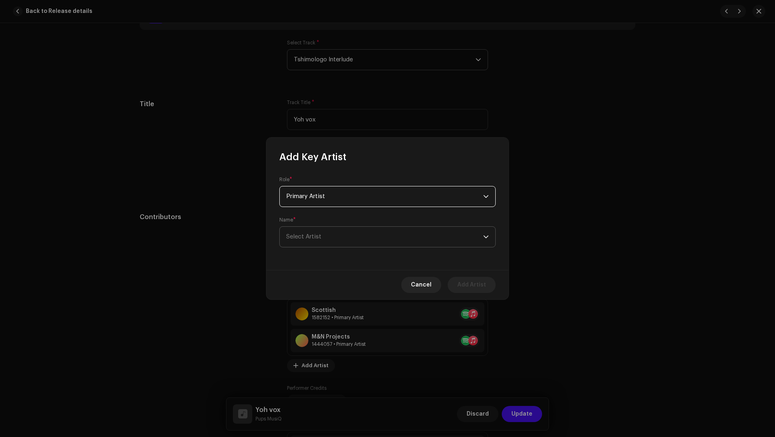
click at [307, 236] on span "Select Artist" at bounding box center [303, 237] width 35 height 6
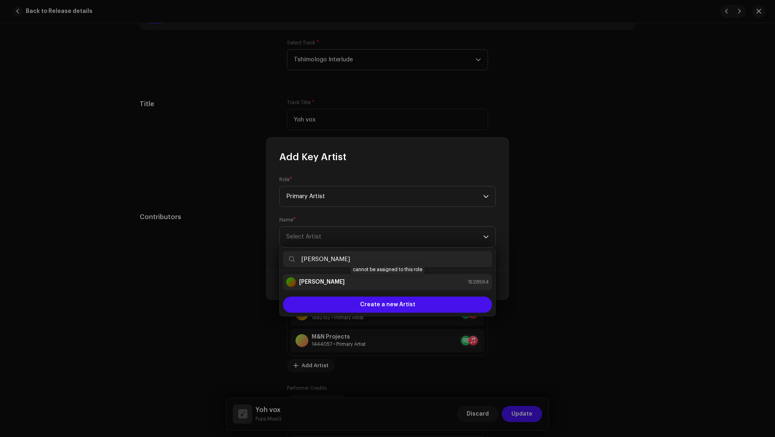
type input "Djy Ora"
click at [312, 283] on strong "Djy Ora" at bounding box center [322, 282] width 46 height 8
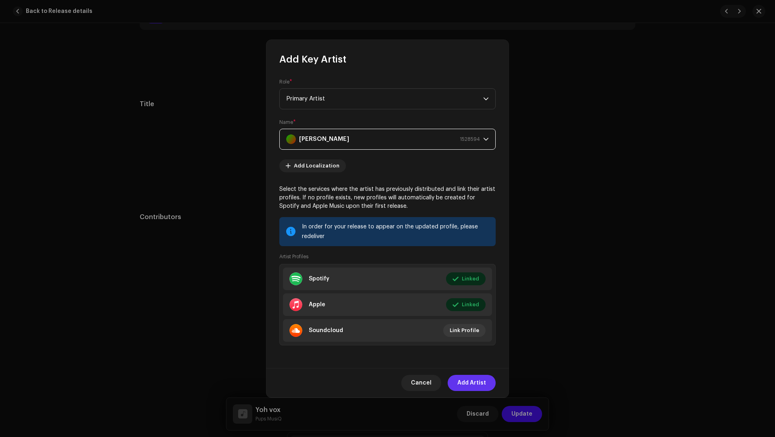
click at [470, 380] on span "Add Artist" at bounding box center [471, 383] width 29 height 16
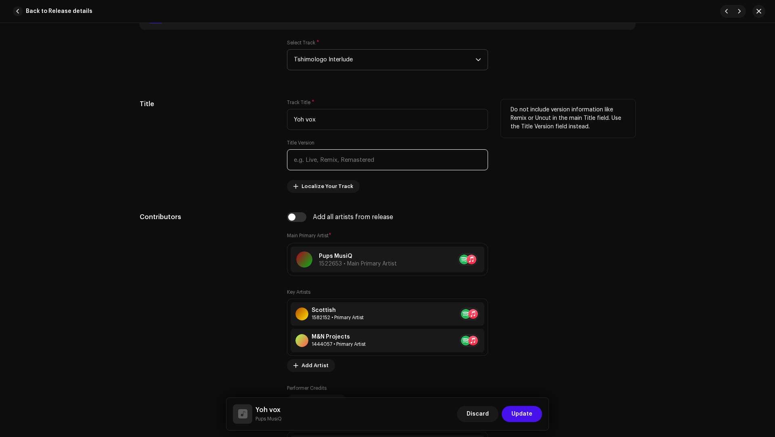
click at [342, 158] on input "text" at bounding box center [387, 159] width 201 height 21
paste input "Tshimologo Mokgatlhane, Nkanyiso Lesedi Phaladi, Neo Ntuli, Hlulani Shivambu"
drag, startPoint x: 368, startPoint y: 159, endPoint x: 368, endPoint y: 145, distance: 13.3
click at [368, 145] on div "Title Version Tshimologo Mokgatlhane, Nkanyiso Lesedi Phaladi, Neo Ntuli, Hlula…" at bounding box center [387, 155] width 201 height 31
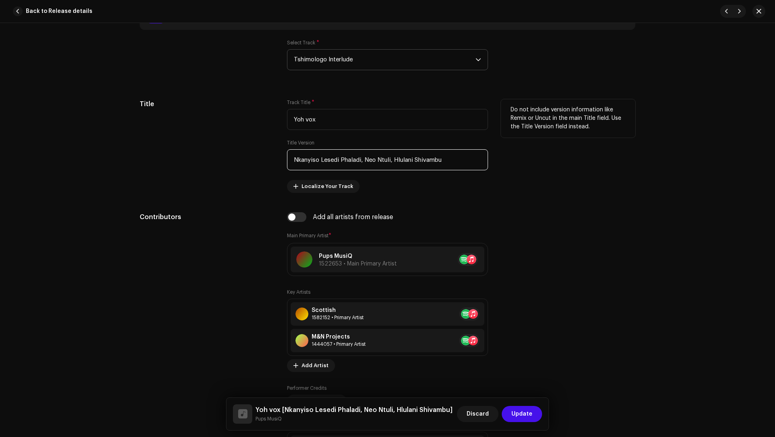
click at [347, 158] on input "Nkanyiso Lesedi Phaladi, Neo Ntuli, Hlulani Shivambu" at bounding box center [387, 159] width 201 height 21
drag, startPoint x: 347, startPoint y: 158, endPoint x: 298, endPoint y: 159, distance: 48.8
click at [298, 159] on input "Nkanyiso Lesedi Phaladi, Neo Ntuli, Hlulani Shivambu" at bounding box center [387, 159] width 201 height 21
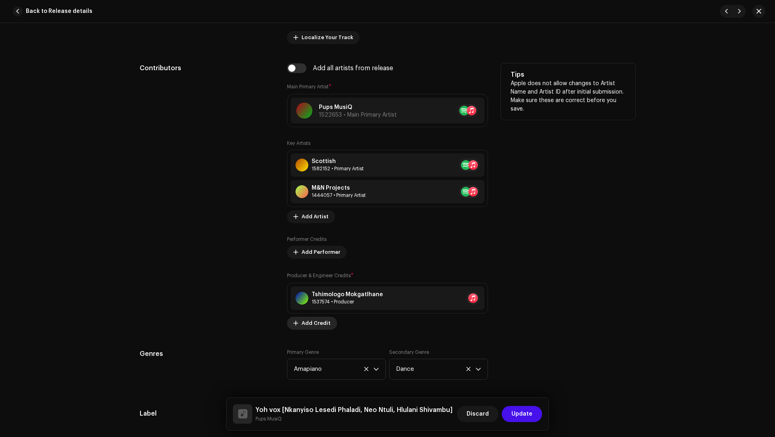
scroll to position [689, 0]
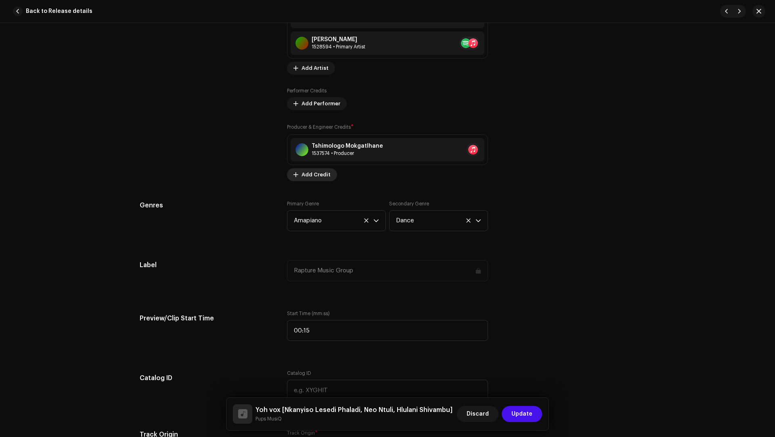
type input "Nkanyiso Lesedi Phaladi, Neo Ntuli, Hlulani Shivambu"
click at [297, 170] on button "Add Credit" at bounding box center [312, 174] width 50 height 13
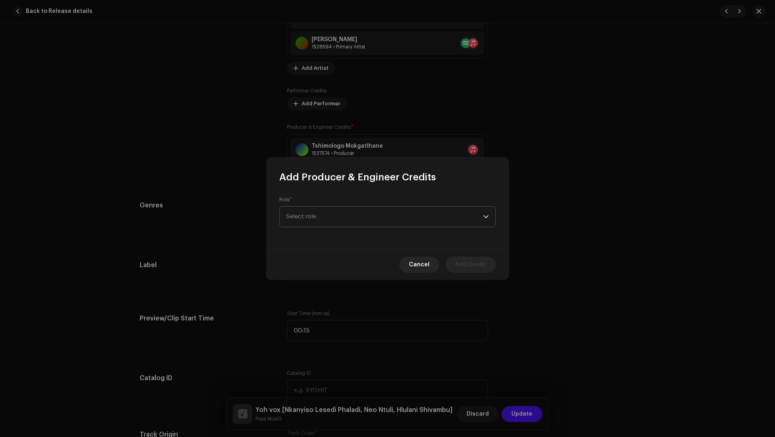
click at [313, 217] on span "Select role" at bounding box center [384, 217] width 197 height 20
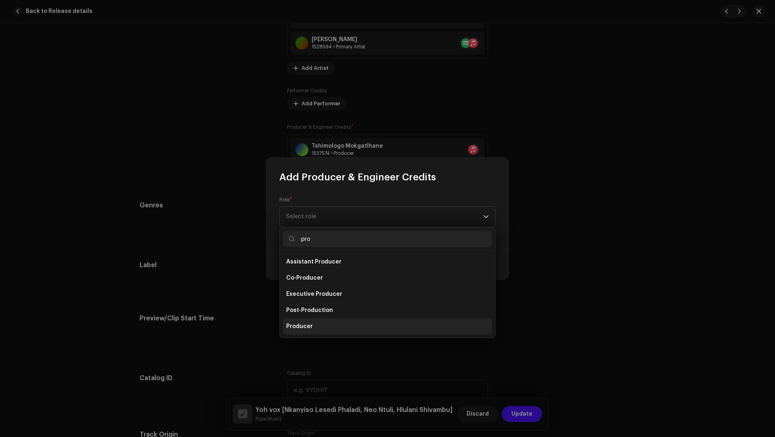
type input "pro"
click at [311, 320] on li "Producer" at bounding box center [387, 326] width 209 height 16
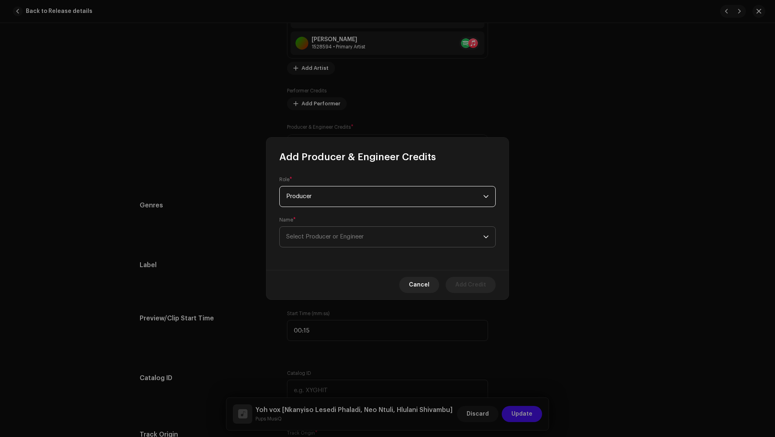
click at [306, 246] on span "Select Producer or Engineer" at bounding box center [384, 237] width 197 height 20
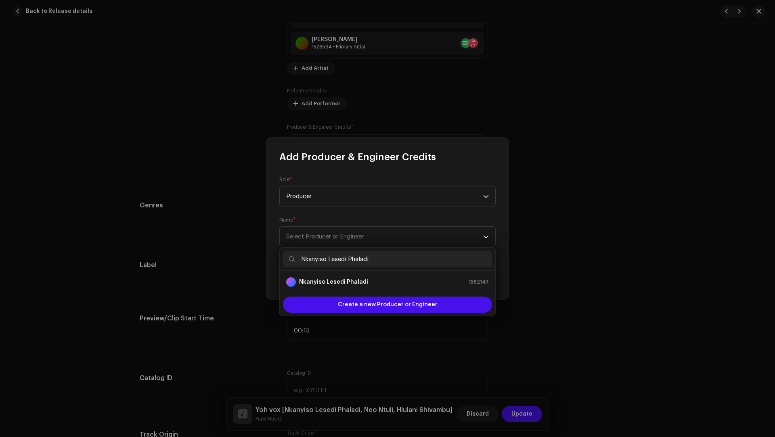
type input "Nkanyiso Lesedi Phaladi"
click at [324, 283] on strong "Nkanyiso Lesedi Phaladi" at bounding box center [333, 282] width 69 height 8
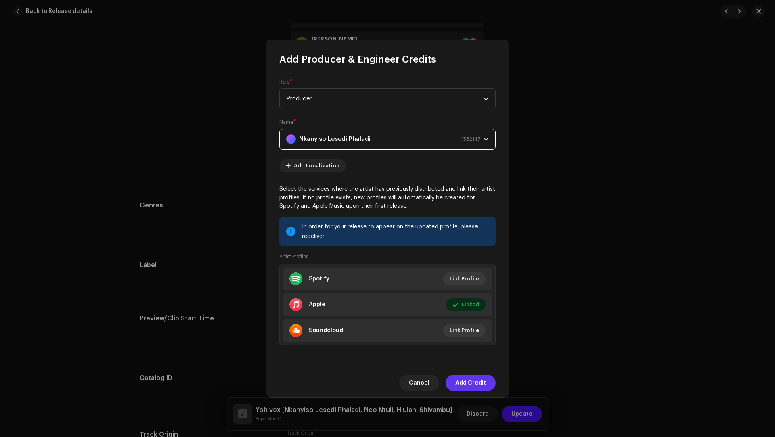
click at [457, 378] on span "Add Credit" at bounding box center [470, 383] width 31 height 16
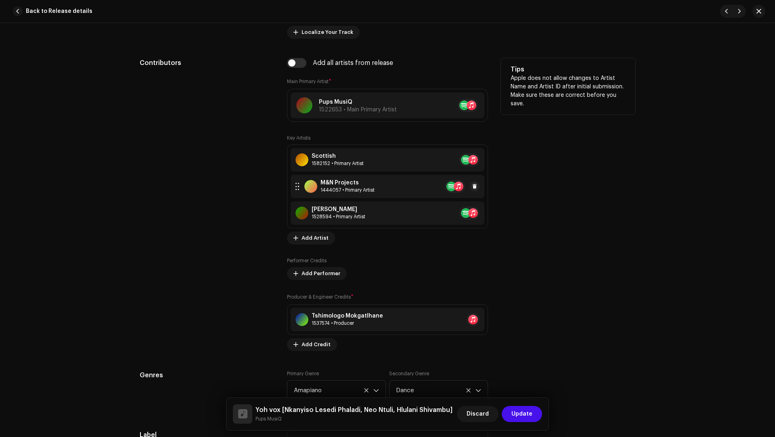
scroll to position [329, 0]
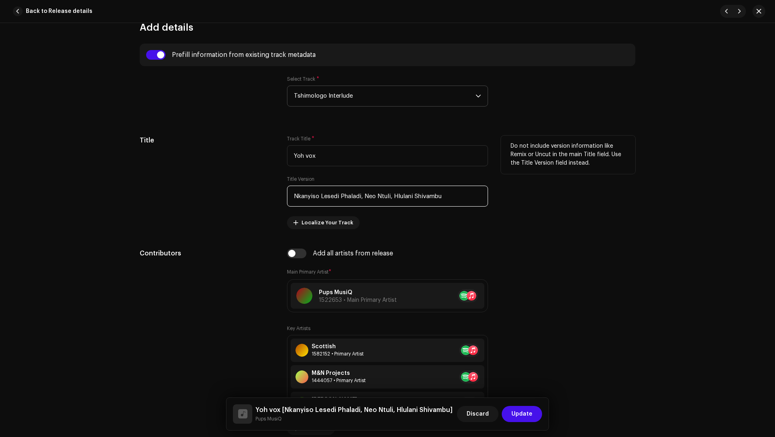
click at [365, 195] on input "Nkanyiso Lesedi Phaladi, Neo Ntuli, Hlulani Shivambu" at bounding box center [387, 196] width 201 height 21
drag, startPoint x: 365, startPoint y: 195, endPoint x: 379, endPoint y: 195, distance: 13.7
click at [379, 195] on input "Nkanyiso Lesedi Phaladi, Neo Ntuli, Hlulani Shivambu" at bounding box center [387, 196] width 201 height 21
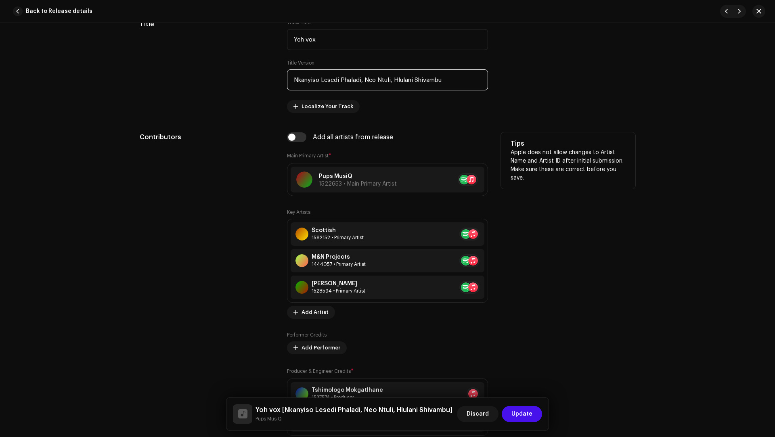
scroll to position [641, 0]
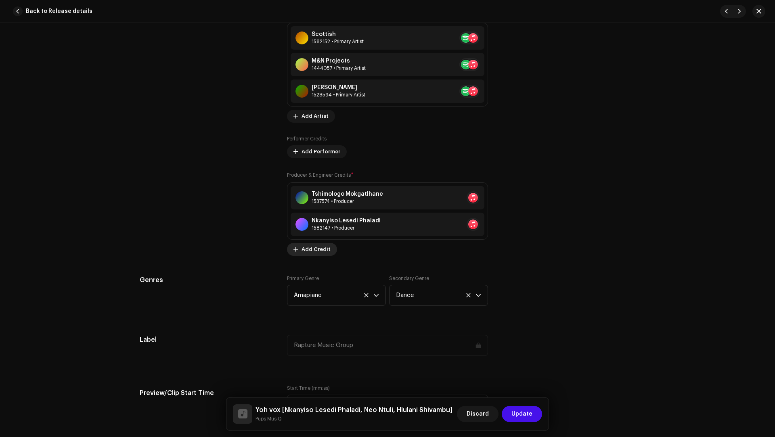
click at [318, 243] on span "Add Credit" at bounding box center [315, 249] width 29 height 16
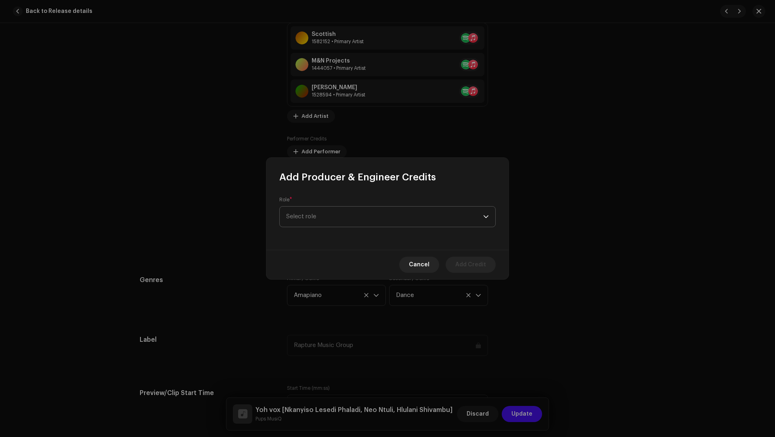
click at [314, 212] on span "Select role" at bounding box center [384, 217] width 197 height 20
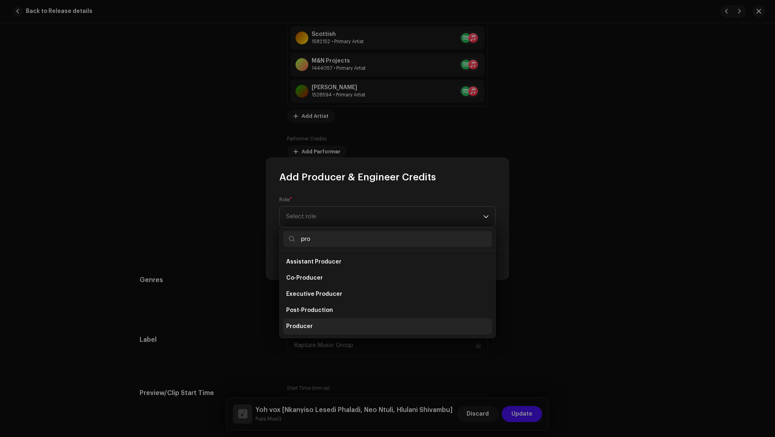
type input "pro"
click at [304, 326] on span "Producer" at bounding box center [299, 326] width 27 height 8
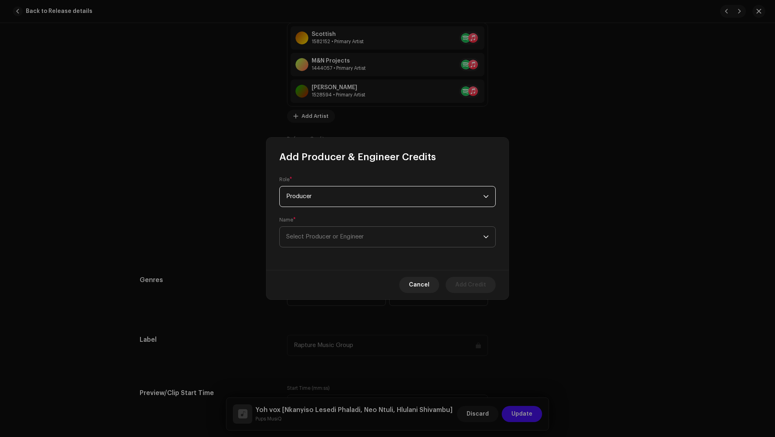
click at [305, 240] on span "Select Producer or Engineer" at bounding box center [384, 237] width 197 height 20
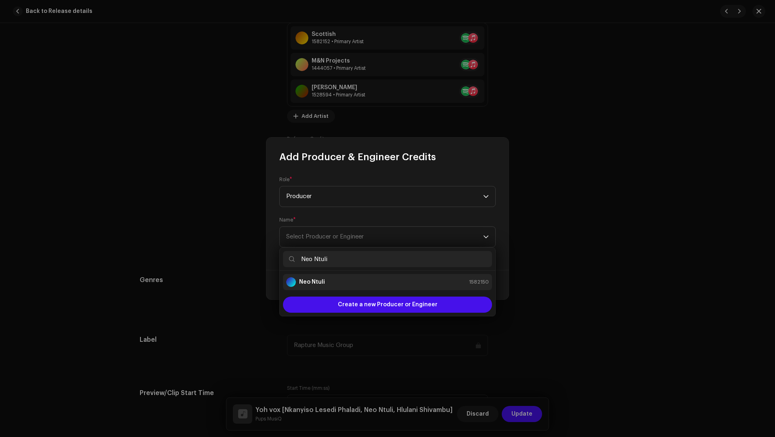
type input "Neo Ntuli"
click at [314, 282] on strong "Neo Ntuli" at bounding box center [312, 282] width 26 height 8
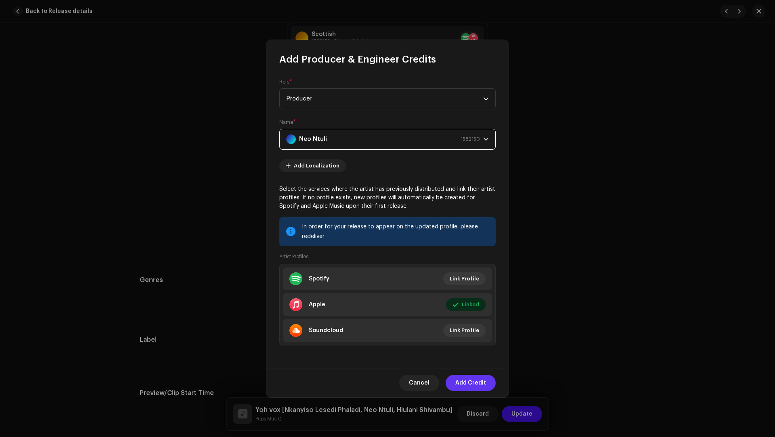
click at [466, 383] on span "Add Credit" at bounding box center [470, 383] width 31 height 16
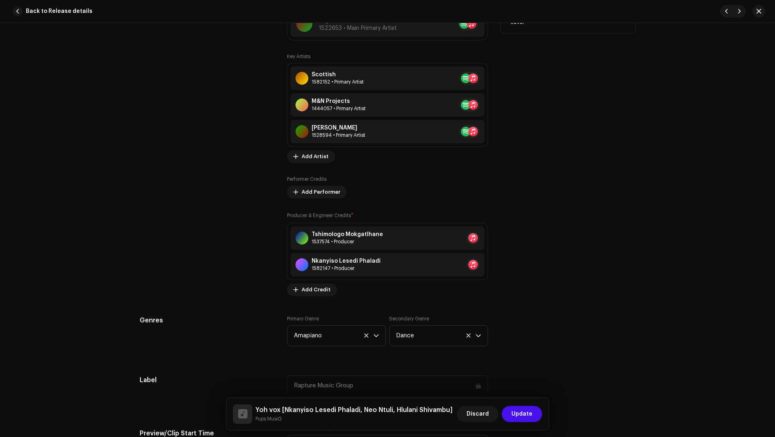
scroll to position [431, 0]
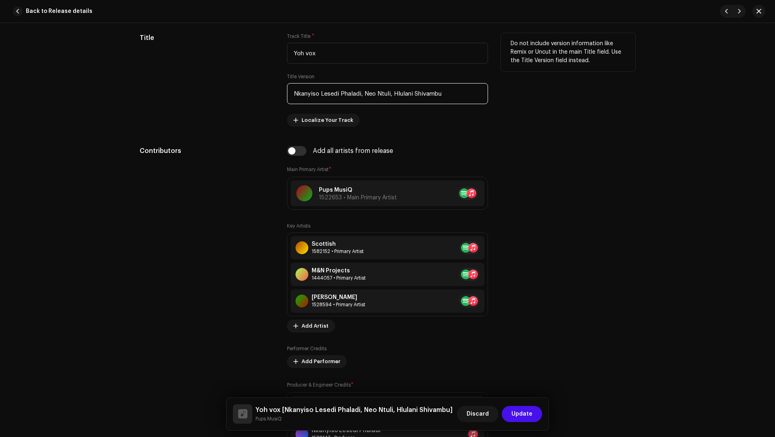
click at [399, 91] on input "Nkanyiso Lesedi Phaladi, Neo Ntuli, Hlulani Shivambu" at bounding box center [387, 93] width 201 height 21
drag, startPoint x: 399, startPoint y: 91, endPoint x: 416, endPoint y: 93, distance: 16.7
click at [416, 93] on input "Nkanyiso Lesedi Phaladi, Neo Ntuli, Hlulani Shivambu" at bounding box center [387, 93] width 201 height 21
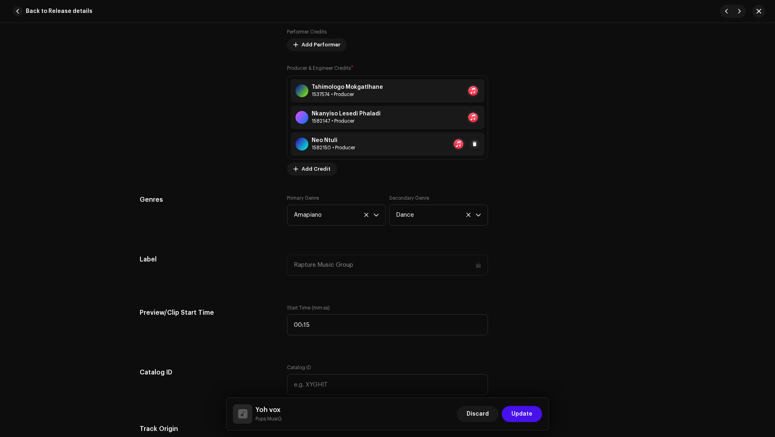
scroll to position [708, 0]
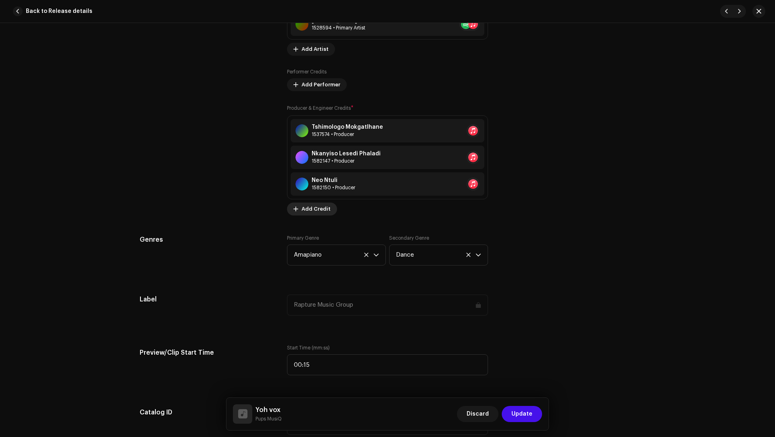
click at [311, 209] on span "Add Credit" at bounding box center [315, 209] width 29 height 16
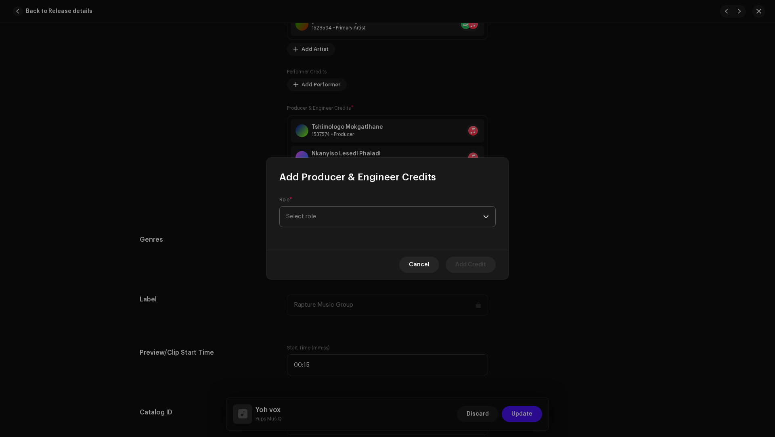
click at [308, 210] on span "Select role" at bounding box center [384, 217] width 197 height 20
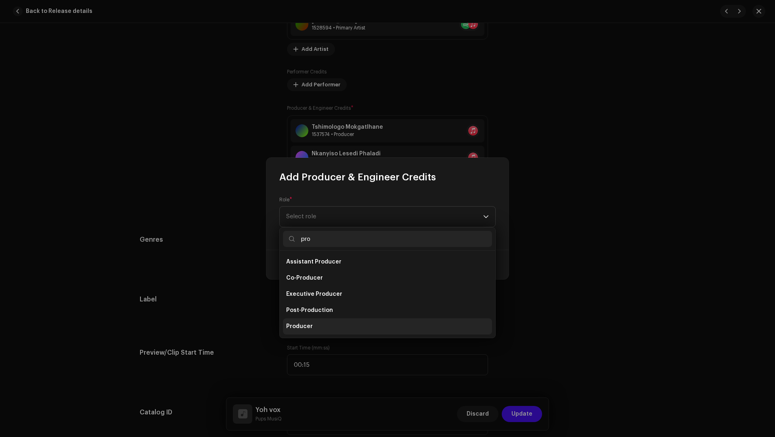
type input "pro"
click at [311, 329] on li "Producer" at bounding box center [387, 326] width 209 height 16
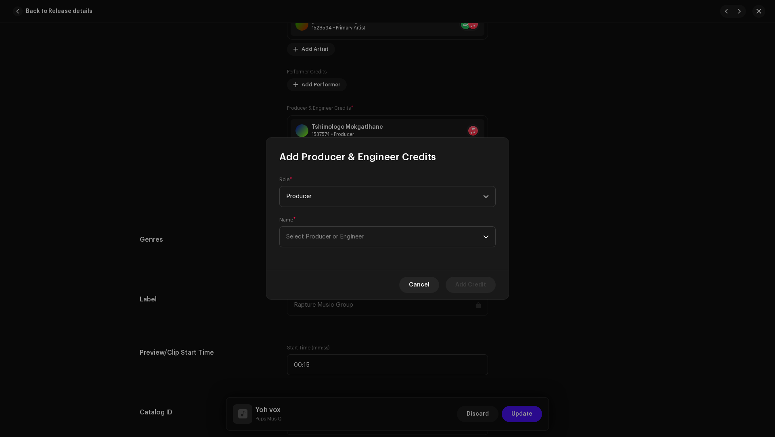
click at [310, 253] on div "Role * Producer Name * Select Producer or Engineer" at bounding box center [387, 216] width 242 height 107
click at [306, 243] on span "Select Producer or Engineer" at bounding box center [384, 237] width 197 height 20
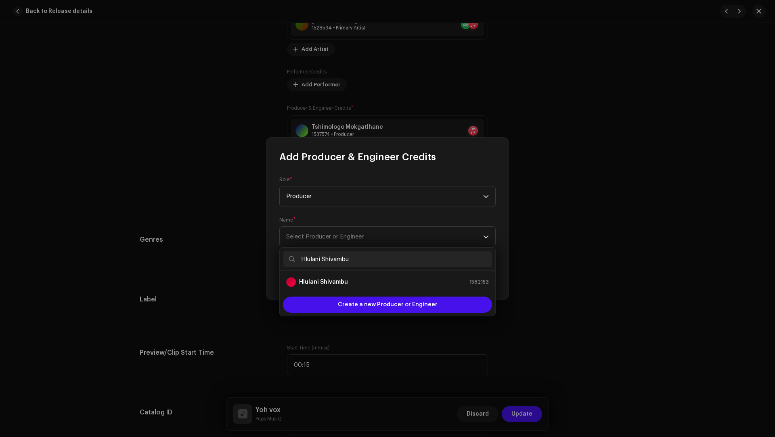
type input "Hlulani Shivambu"
click at [318, 284] on strong "Hlulani Shivambu" at bounding box center [323, 282] width 49 height 8
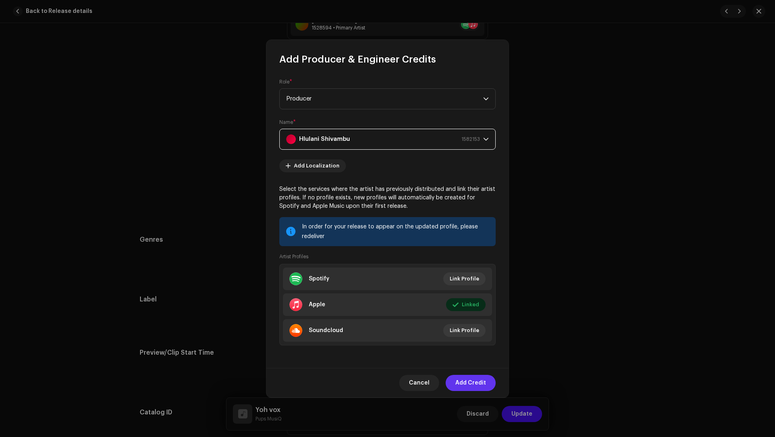
click at [475, 380] on span "Add Credit" at bounding box center [470, 383] width 31 height 16
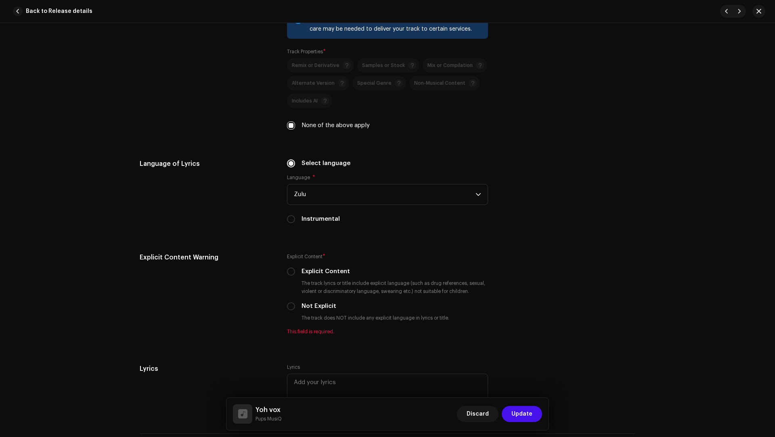
scroll to position [1413, 0]
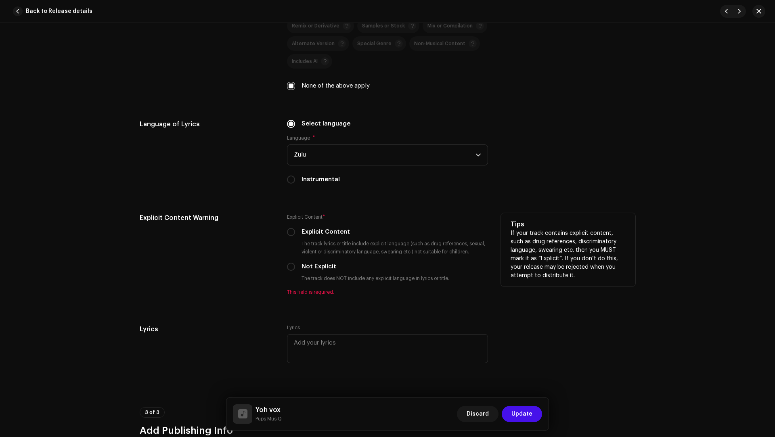
click at [320, 259] on div "Explicit Content * Explicit Content The track lyrics or title include explicit …" at bounding box center [387, 254] width 201 height 82
click at [316, 263] on label "Not Explicit" at bounding box center [318, 266] width 35 height 9
click at [295, 263] on input "Not Explicit" at bounding box center [291, 267] width 8 height 8
radio input "true"
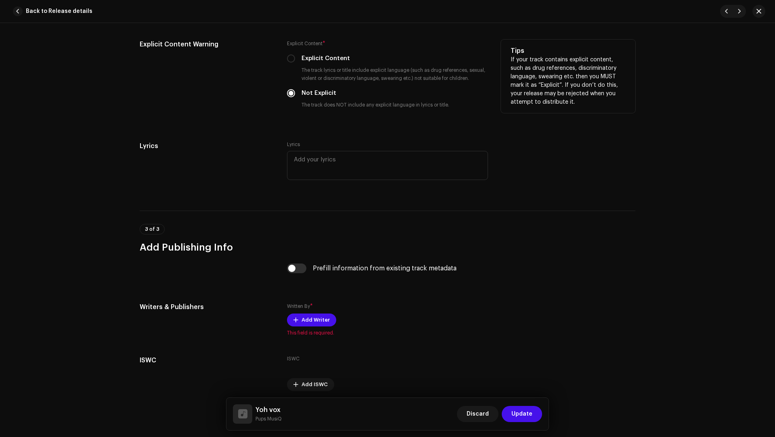
scroll to position [1615, 0]
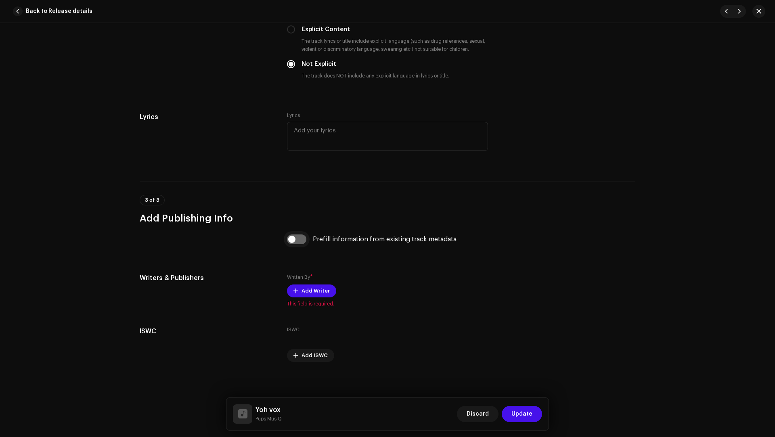
click at [301, 239] on input "checkbox" at bounding box center [296, 239] width 19 height 10
checkbox input "true"
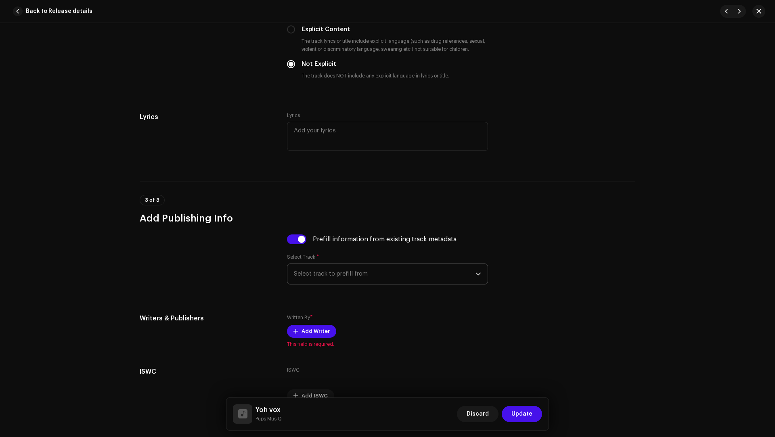
click at [333, 272] on span "Select track to prefill from" at bounding box center [385, 274] width 182 height 20
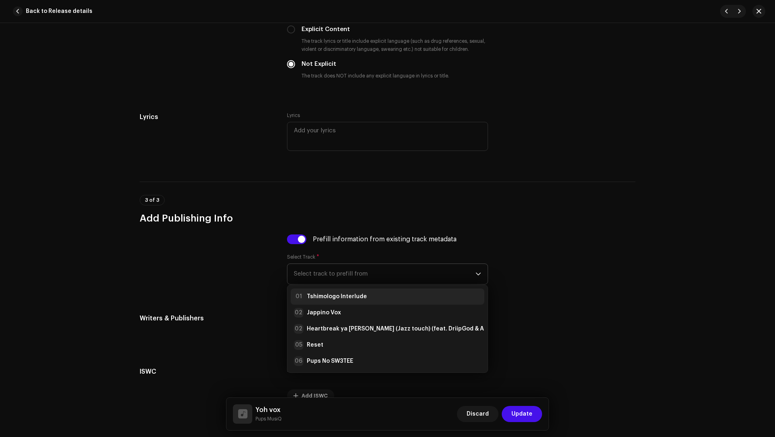
click at [329, 293] on strong "Tshimologo Interlude" at bounding box center [337, 297] width 60 height 8
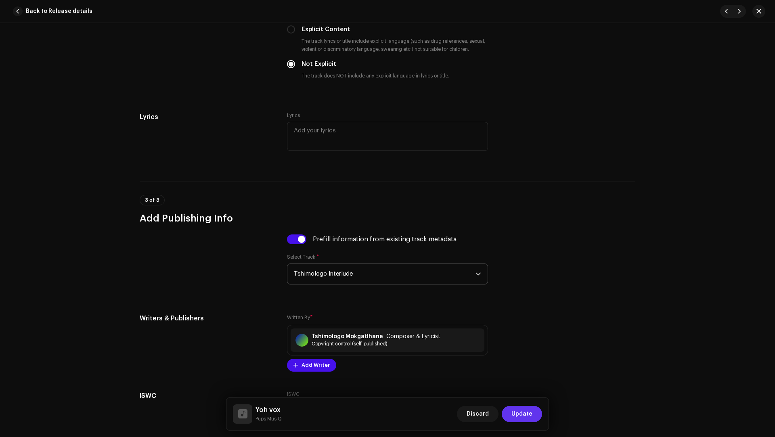
click at [524, 413] on span "Update" at bounding box center [521, 414] width 21 height 16
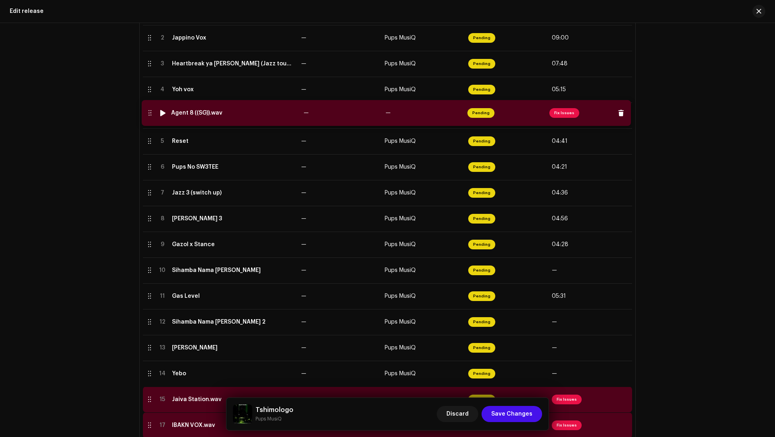
drag, startPoint x: 145, startPoint y: 399, endPoint x: 145, endPoint y: 113, distance: 286.1
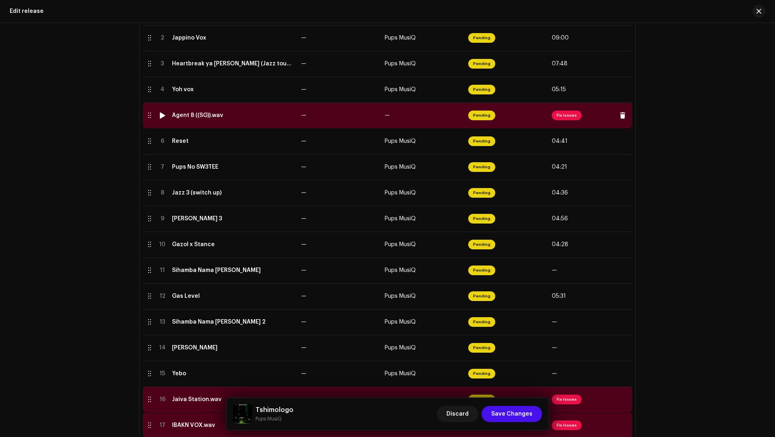
click at [246, 120] on td "Agent 8 ((SG)).wav" at bounding box center [233, 116] width 129 height 26
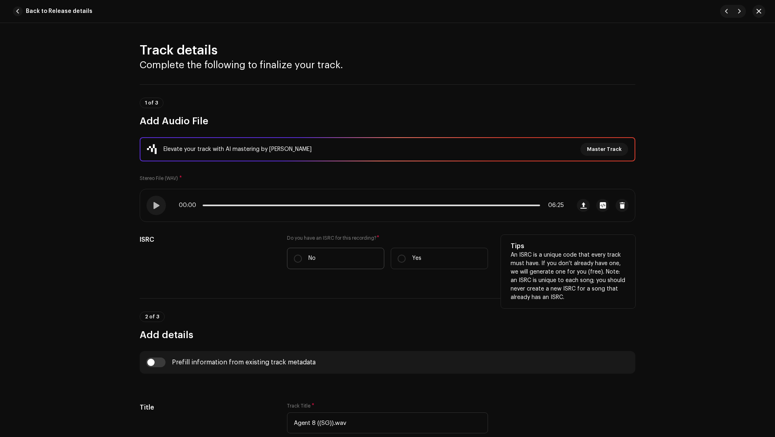
click at [299, 264] on label "No" at bounding box center [335, 258] width 97 height 21
click at [299, 263] on input "No" at bounding box center [298, 259] width 8 height 8
radio input "true"
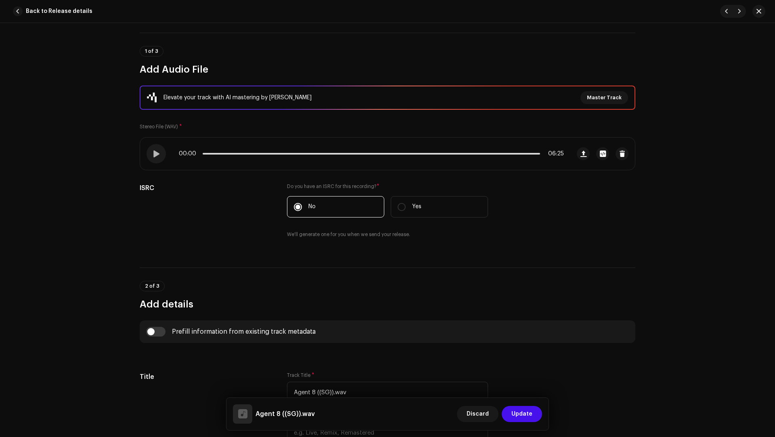
scroll to position [98, 0]
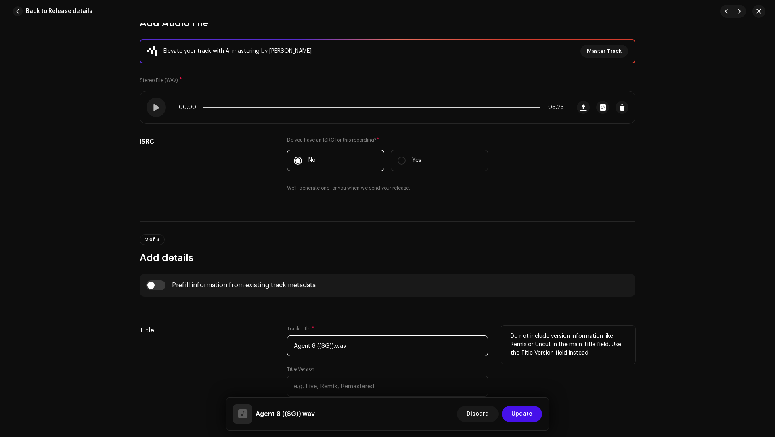
drag, startPoint x: 358, startPoint y: 347, endPoint x: 350, endPoint y: 331, distance: 17.9
click at [350, 331] on div "Track Title * Agent 8 ((SG)).wav" at bounding box center [387, 341] width 201 height 31
paste input "text"
type input "Agent 8 ((SG))"
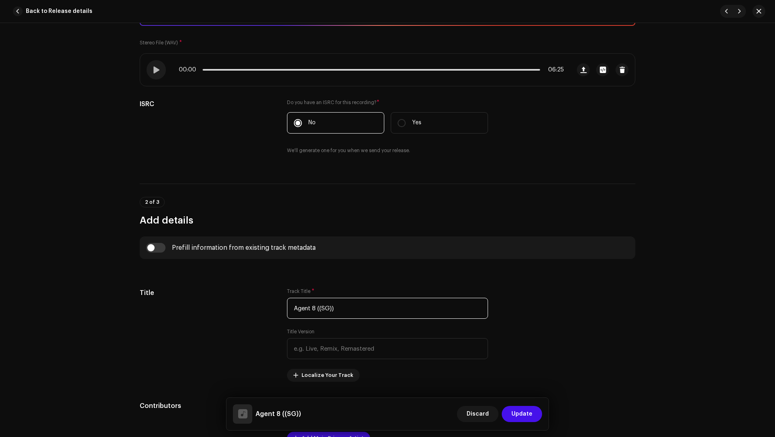
scroll to position [154, 0]
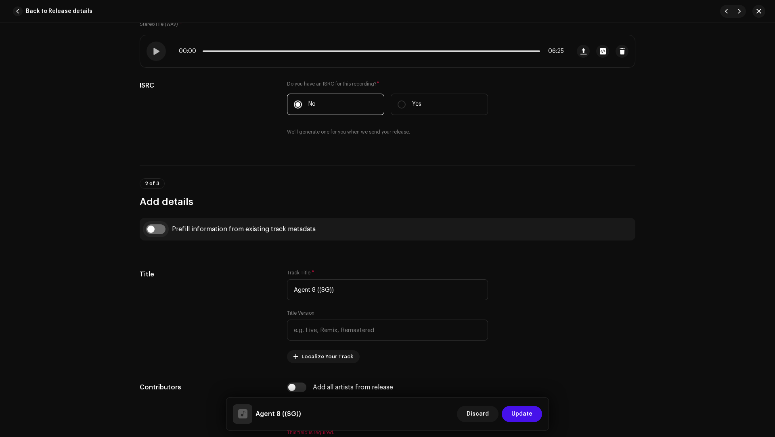
click at [159, 228] on input "checkbox" at bounding box center [155, 229] width 19 height 10
checkbox input "true"
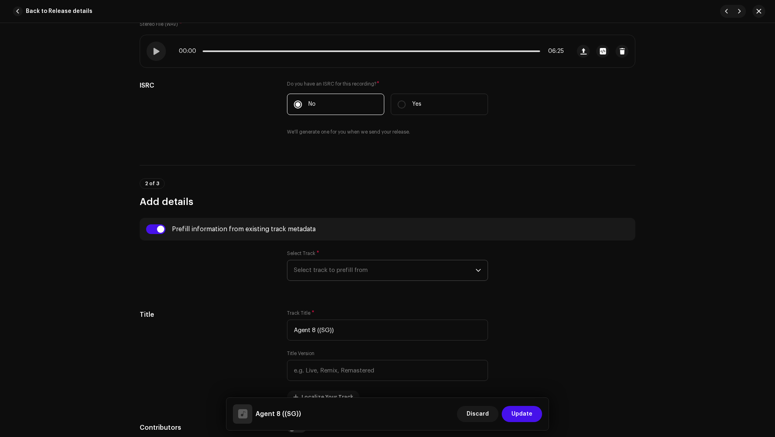
click at [288, 260] on p-select "Select track to prefill from" at bounding box center [387, 270] width 201 height 21
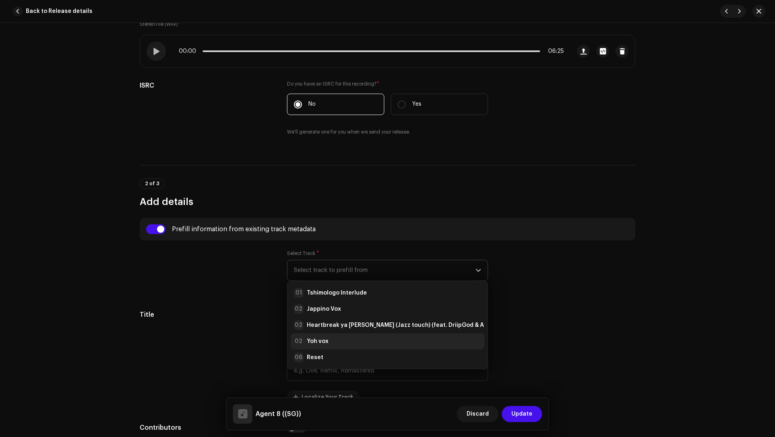
click at [329, 342] on div "02 Yoh vox" at bounding box center [387, 342] width 187 height 10
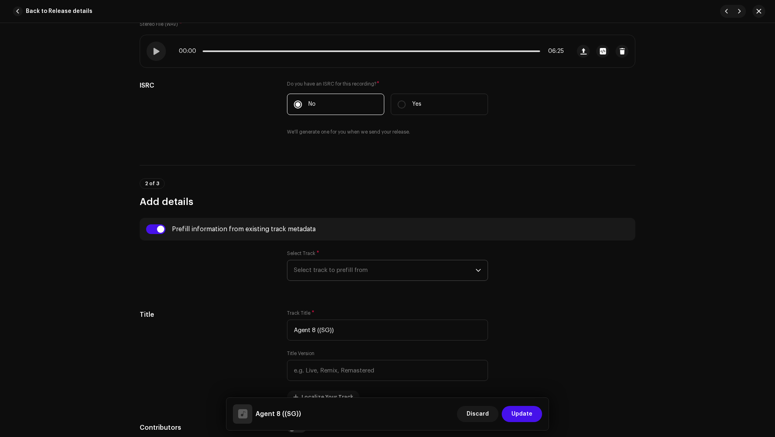
type input "00:15"
radio input "true"
type input "Tshimologo Mokgatlhane"
checkbox input "true"
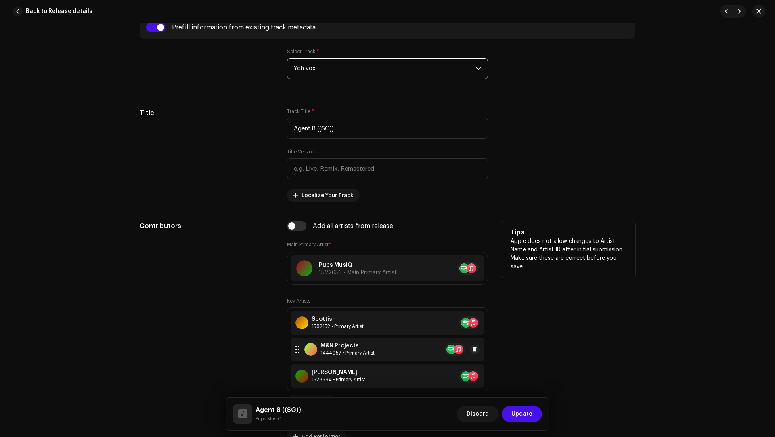
scroll to position [356, 0]
click at [472, 346] on span at bounding box center [474, 349] width 5 height 6
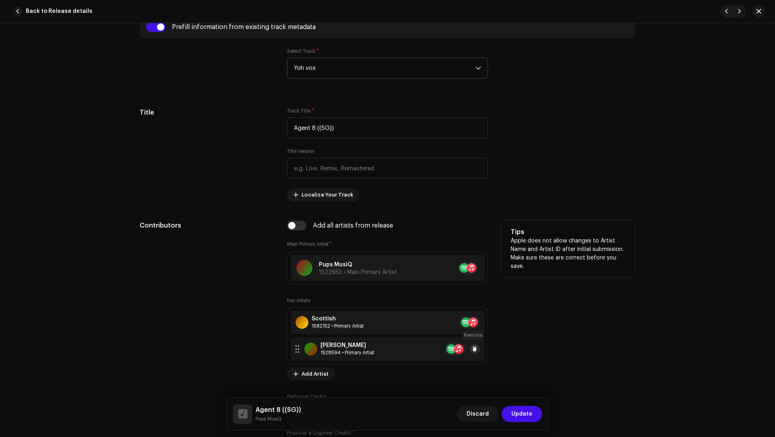
click at [472, 346] on span at bounding box center [474, 349] width 5 height 6
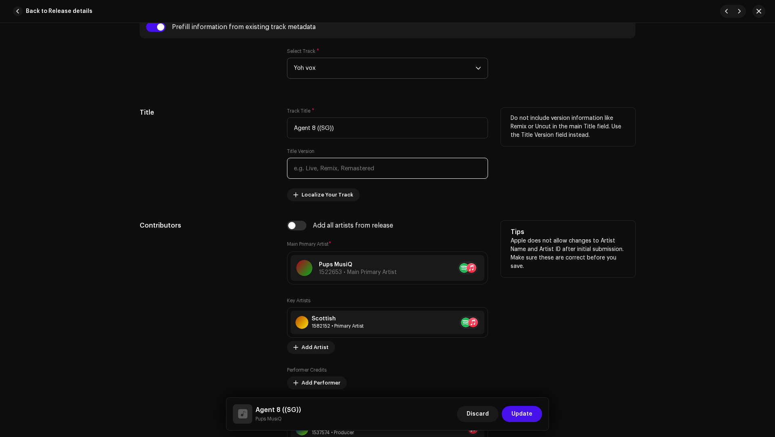
click at [310, 168] on input "text" at bounding box center [387, 168] width 201 height 21
paste input "Pups MusiQ, Scottish & Junior Da Djy"
click at [372, 167] on input "Pups MusiQ, Scottish & Junior Da Djy" at bounding box center [387, 168] width 201 height 21
drag, startPoint x: 372, startPoint y: 167, endPoint x: 387, endPoint y: 165, distance: 15.1
click at [387, 165] on input "Pups MusiQ, Scottish & Junior Da Djy" at bounding box center [387, 168] width 201 height 21
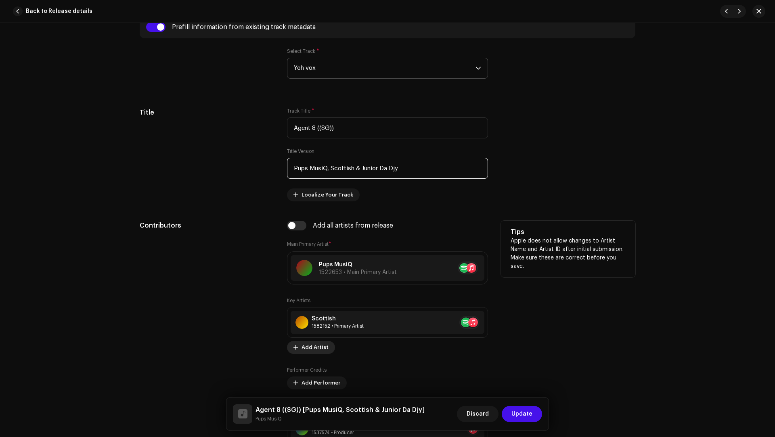
type input "Pups MusiQ, Scottish & Junior Da Djy"
click at [310, 343] on span "Add Artist" at bounding box center [314, 347] width 27 height 16
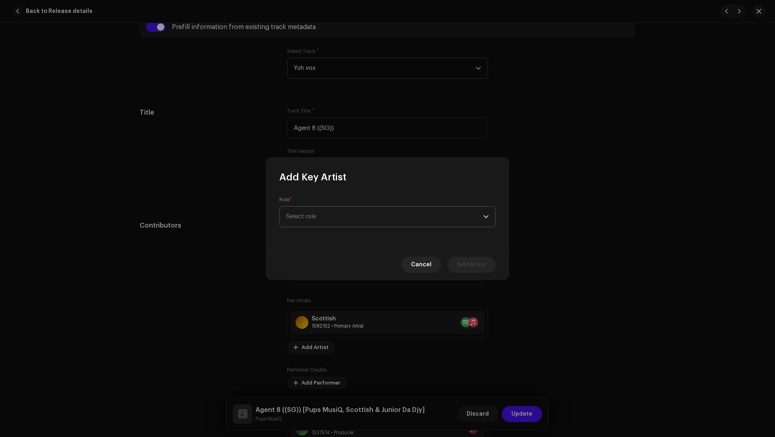
click at [299, 222] on span "Select role" at bounding box center [384, 217] width 197 height 20
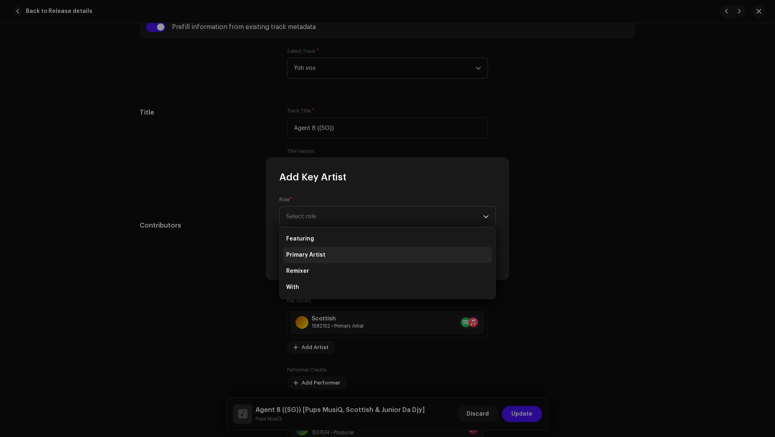
click at [303, 253] on span "Primary Artist" at bounding box center [305, 255] width 39 height 8
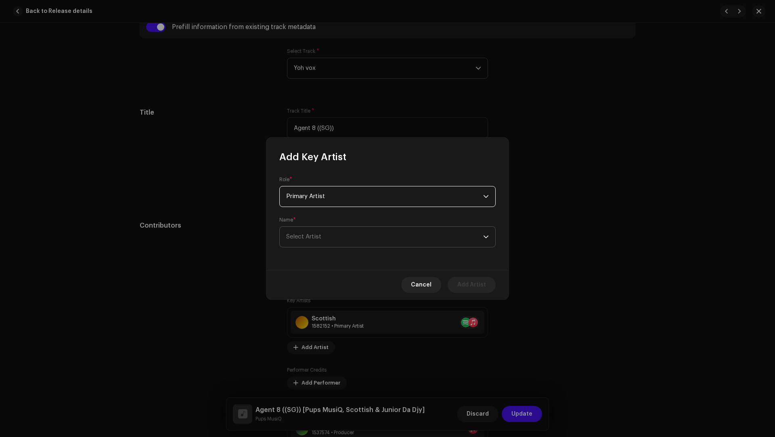
click at [301, 245] on span "Select Artist" at bounding box center [384, 237] width 197 height 20
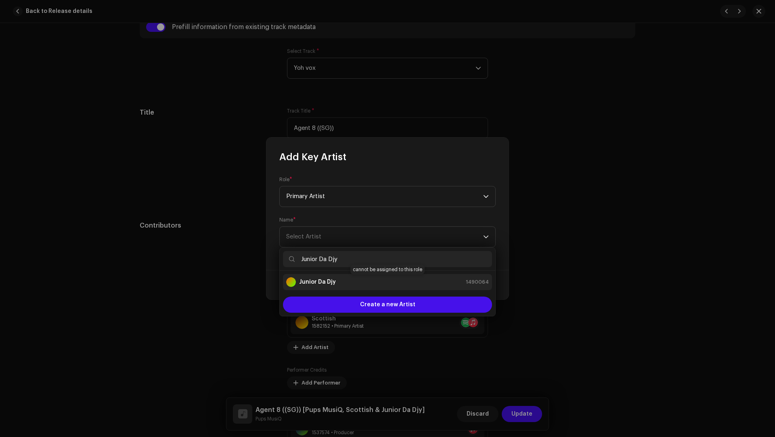
type input "Junior Da Djy"
click at [311, 282] on strong "Junior Da Djy" at bounding box center [317, 282] width 37 height 8
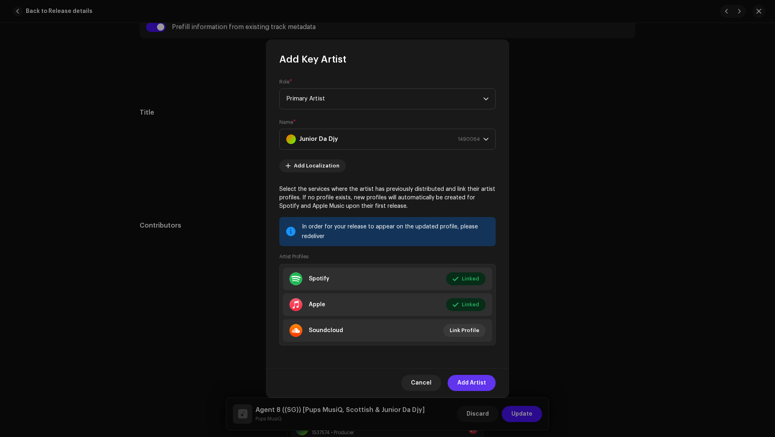
click at [466, 381] on span "Add Artist" at bounding box center [471, 383] width 29 height 16
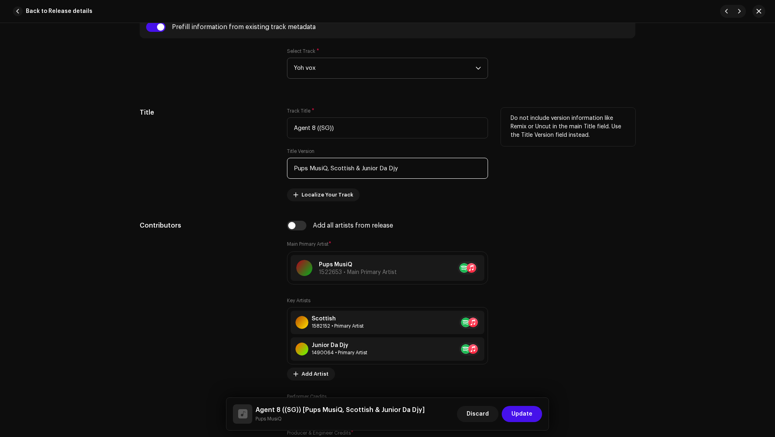
drag, startPoint x: 411, startPoint y: 168, endPoint x: 402, endPoint y: 155, distance: 16.5
click at [402, 155] on div "Title Version Pups MusiQ, Scottish & Junior Da Djy" at bounding box center [387, 163] width 201 height 31
paste input "Tshimologo Mokgatlhane, Tsiripa Junior Bohlolo, Hlulani Shivambu"
click at [413, 163] on input "Tshimologo Mokgatlhane, Tsiripa Junior Bohlolo, Hlulani Shivambu" at bounding box center [387, 168] width 201 height 21
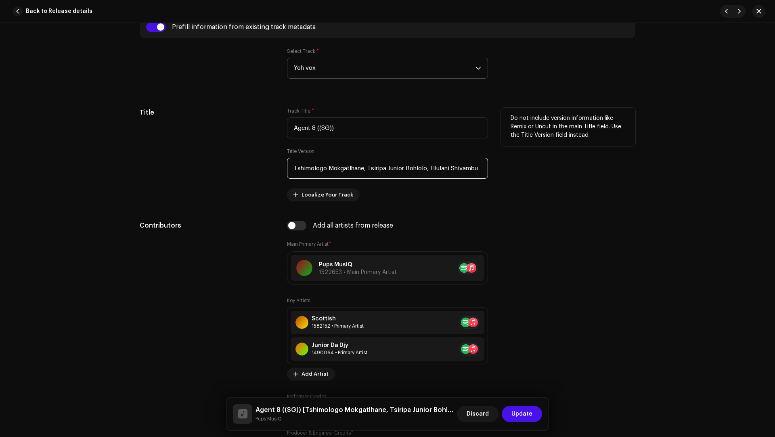
click at [410, 166] on input "Tshimologo Mokgatlhane, Tsiripa Junior Bohlolo, Hlulani Shivambu" at bounding box center [387, 168] width 201 height 21
drag, startPoint x: 410, startPoint y: 166, endPoint x: 378, endPoint y: 164, distance: 32.8
click at [378, 164] on input "Tshimologo Mokgatlhane, Tsiripa Junior Bohlolo, Hlulani Shivambu" at bounding box center [387, 168] width 201 height 21
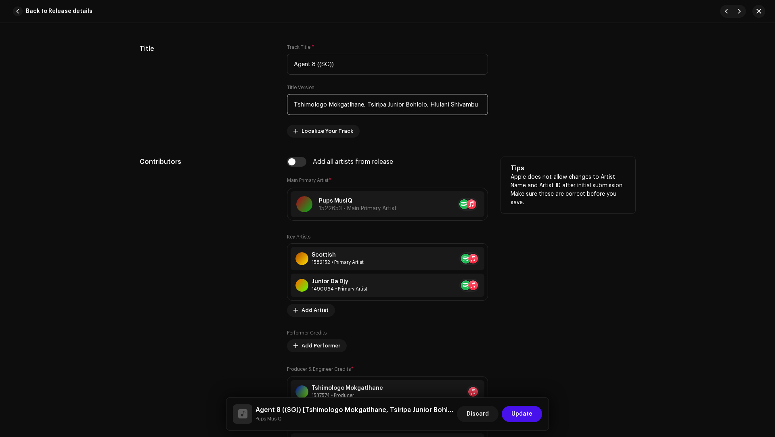
scroll to position [467, 0]
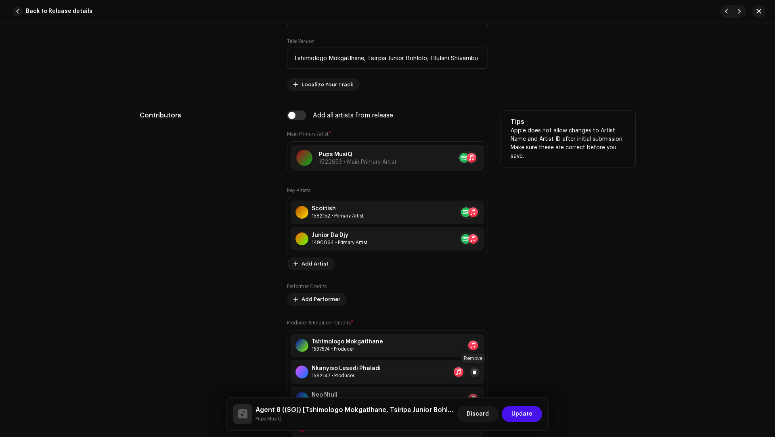
type input "Tshimologo Mokgatlhane, Tsiripa Junior Bohlolo, Hlulani Shivambu"
click at [473, 369] on span at bounding box center [474, 372] width 5 height 6
click at [487, 369] on span at bounding box center [489, 372] width 5 height 6
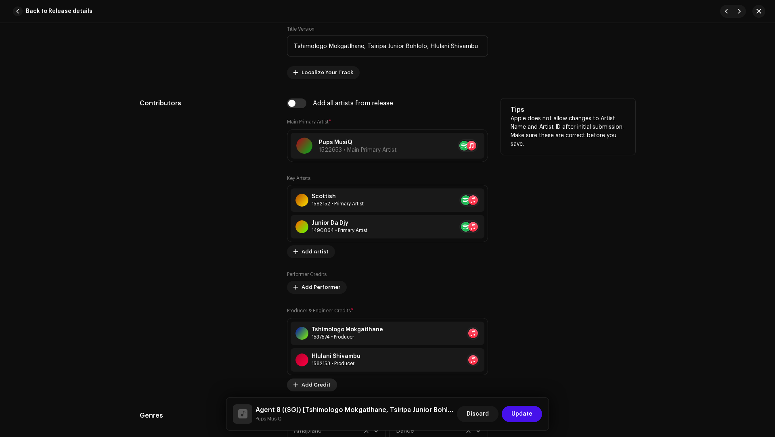
scroll to position [480, 0]
click at [309, 381] on span "Add Credit" at bounding box center [315, 383] width 29 height 16
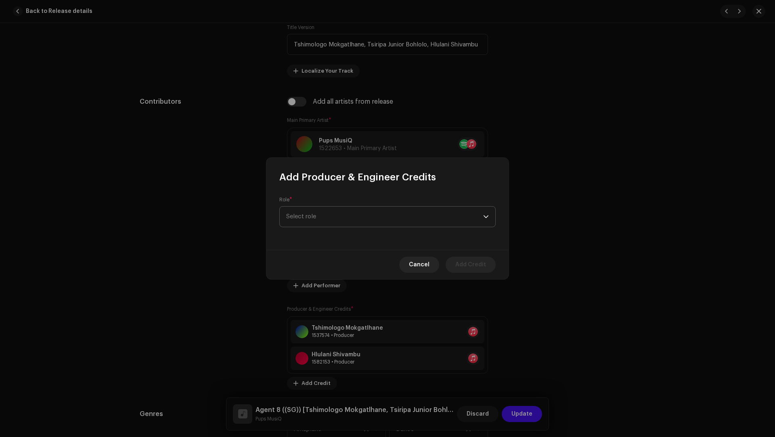
click at [301, 217] on span "Select role" at bounding box center [384, 217] width 197 height 20
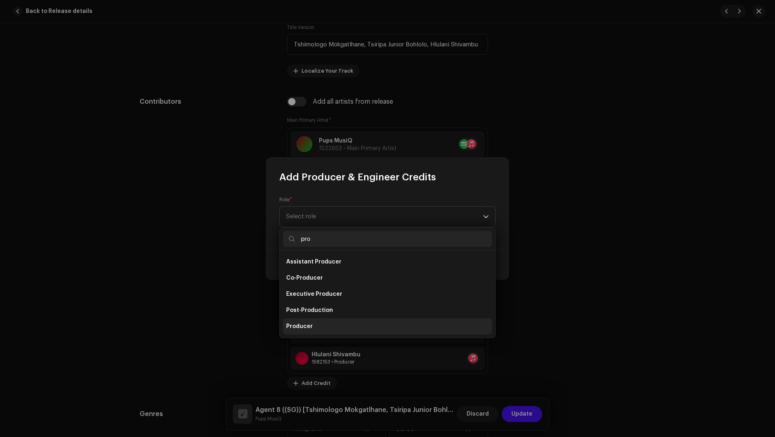
type input "pro"
click at [322, 326] on li "Producer" at bounding box center [387, 326] width 209 height 16
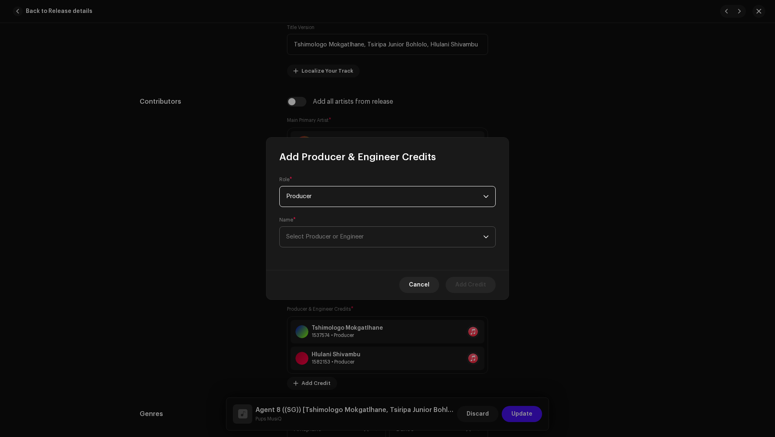
click at [301, 230] on span "Select Producer or Engineer" at bounding box center [384, 237] width 197 height 20
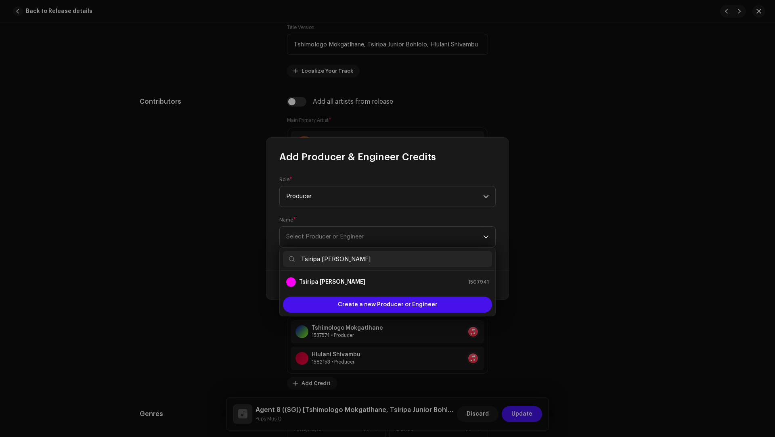
type input "Tsiripa Junior Bohlolo"
click at [319, 281] on strong "Tsiripa Junior Bohlolo" at bounding box center [332, 282] width 66 height 8
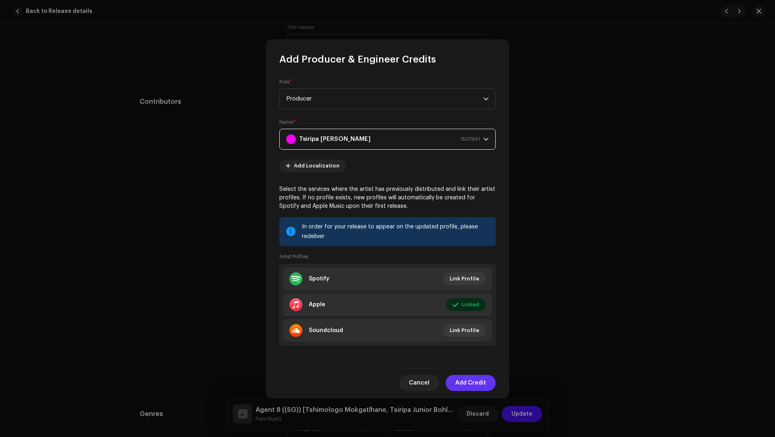
click at [462, 380] on span "Add Credit" at bounding box center [470, 383] width 31 height 16
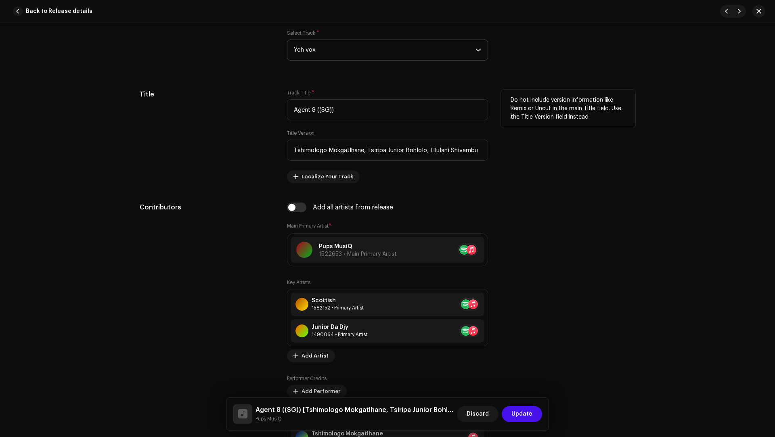
scroll to position [287, 0]
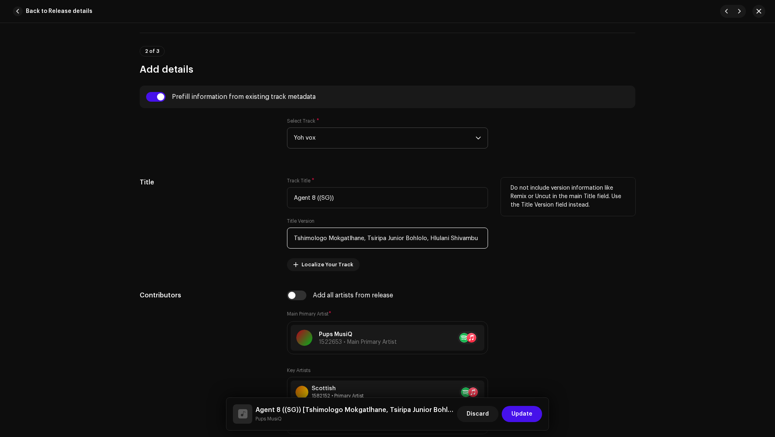
click at [291, 238] on input "Tshimologo Mokgatlhane, Tsiripa Junior Bohlolo, Hlulani Shivambu" at bounding box center [387, 238] width 201 height 21
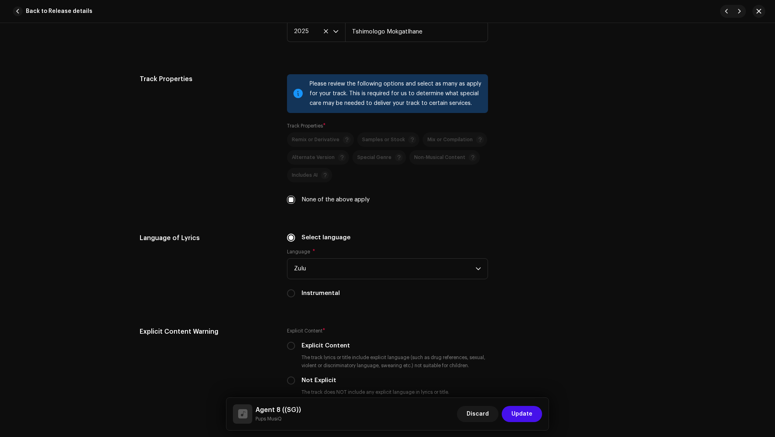
scroll to position [1398, 0]
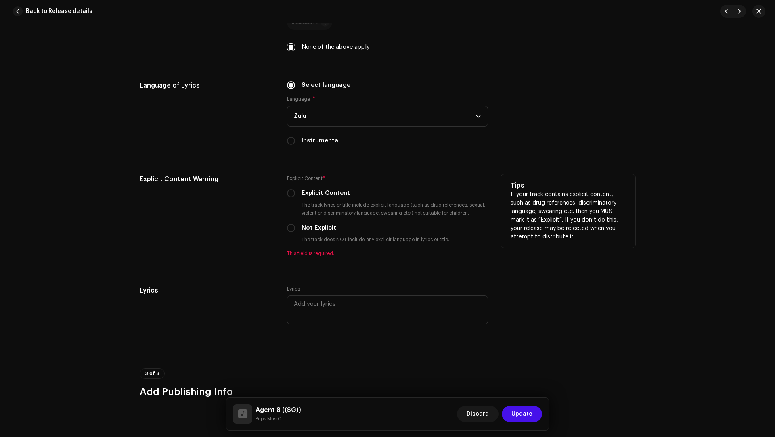
click at [313, 227] on label "Not Explicit" at bounding box center [318, 228] width 35 height 9
click at [295, 227] on input "Not Explicit" at bounding box center [291, 228] width 8 height 8
radio input "true"
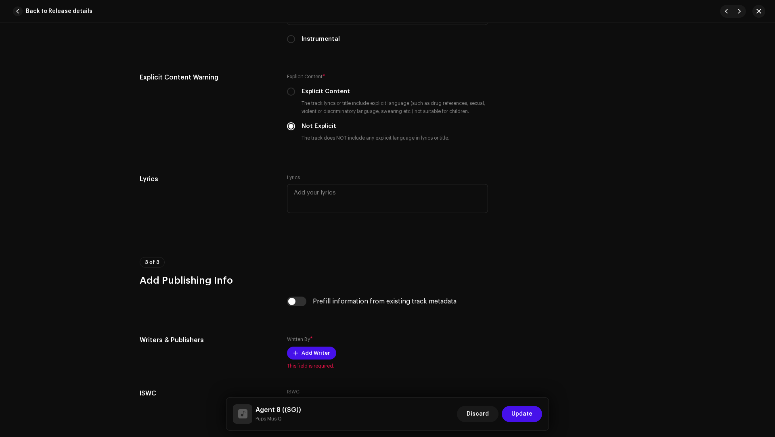
scroll to position [1562, 0]
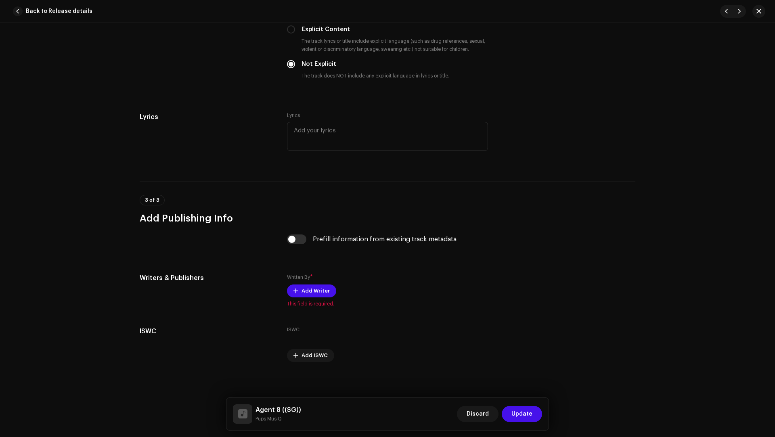
click at [298, 243] on div "Prefill information from existing track metadata" at bounding box center [387, 243] width 201 height 19
click at [300, 237] on input "checkbox" at bounding box center [296, 239] width 19 height 10
checkbox input "true"
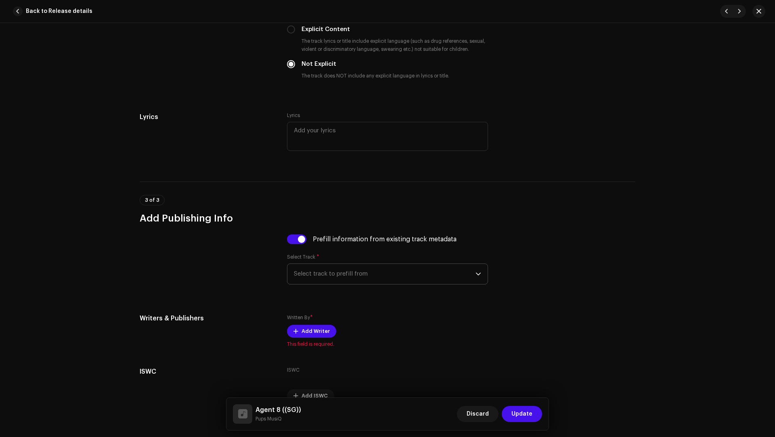
click at [338, 264] on span "Select track to prefill from" at bounding box center [385, 274] width 182 height 20
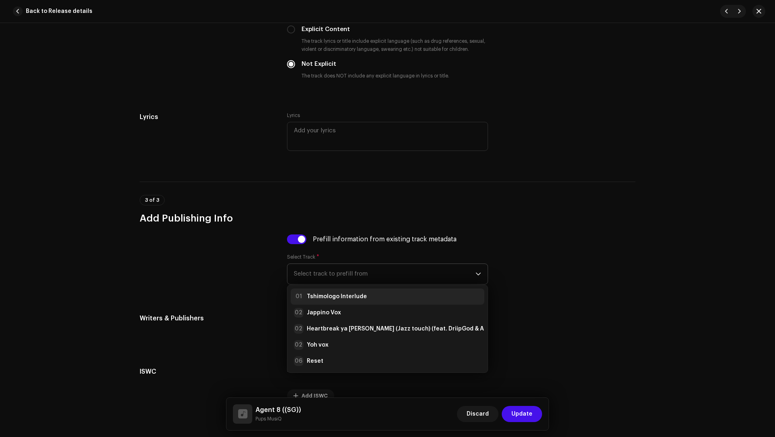
click at [324, 289] on li "01 Tshimologo Interlude" at bounding box center [388, 297] width 194 height 16
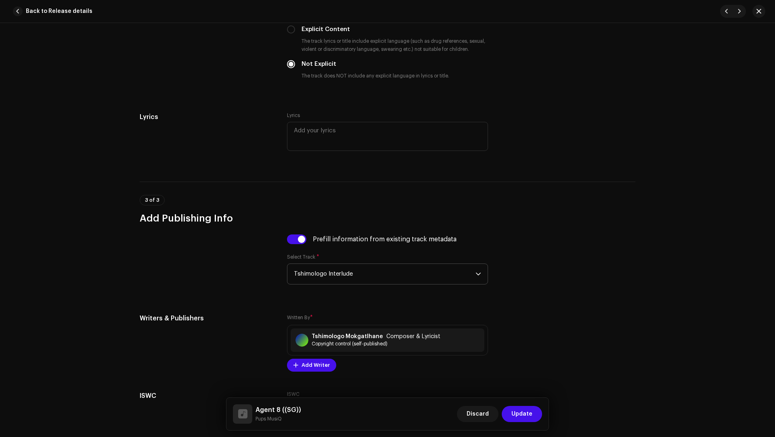
drag, startPoint x: 521, startPoint y: 412, endPoint x: 521, endPoint y: 407, distance: 4.9
click at [522, 412] on span "Update" at bounding box center [521, 414] width 21 height 16
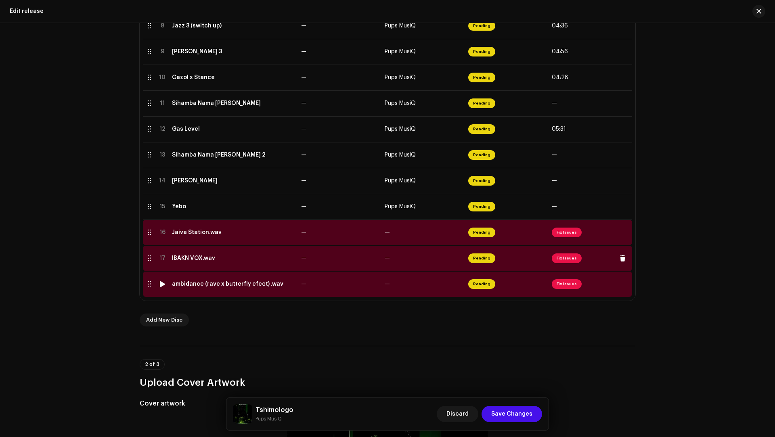
scroll to position [364, 0]
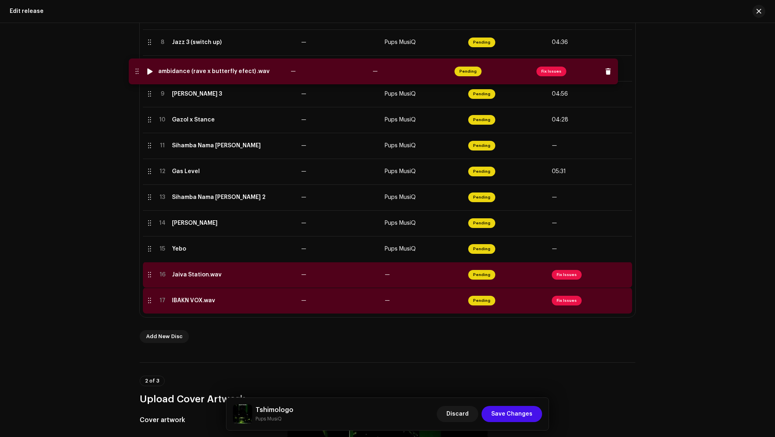
drag, startPoint x: 146, startPoint y: 300, endPoint x: 134, endPoint y: 70, distance: 230.8
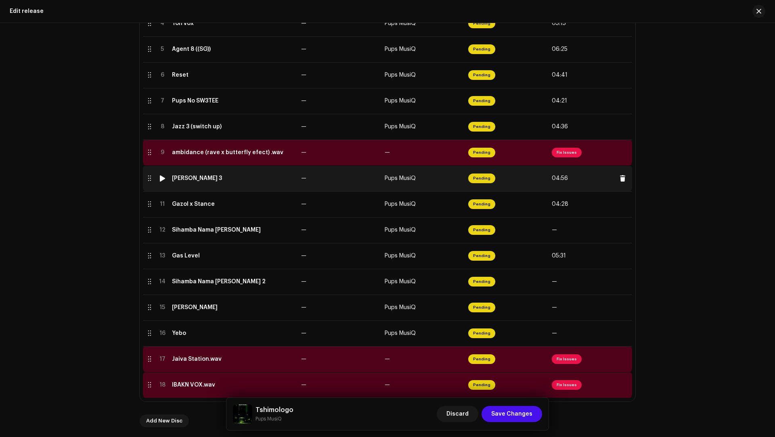
scroll to position [278, 0]
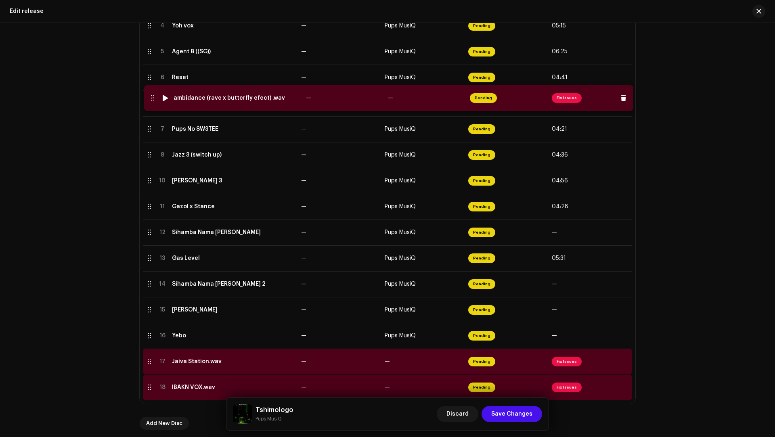
drag, startPoint x: 148, startPoint y: 148, endPoint x: 152, endPoint y: 99, distance: 49.4
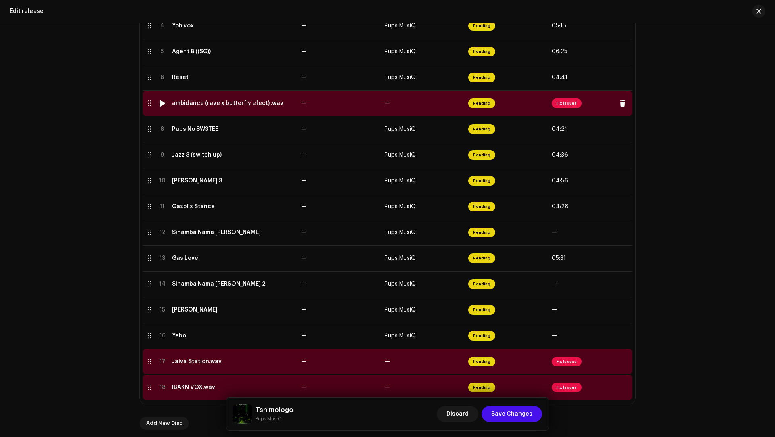
click at [234, 109] on td "ambidance (rave x butterfly efect) .wav" at bounding box center [233, 103] width 129 height 26
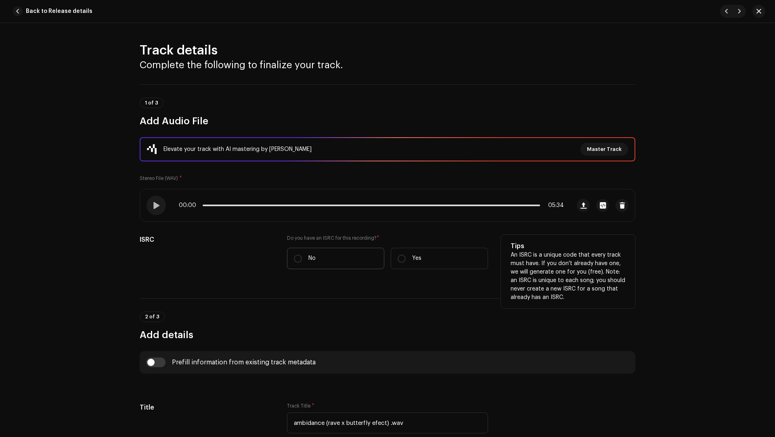
click at [316, 263] on label "No" at bounding box center [335, 258] width 97 height 21
click at [302, 263] on input "No" at bounding box center [298, 259] width 8 height 8
radio input "true"
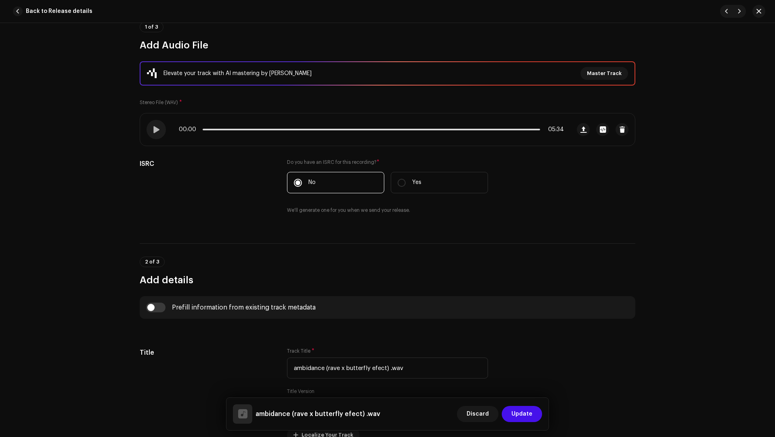
scroll to position [98, 0]
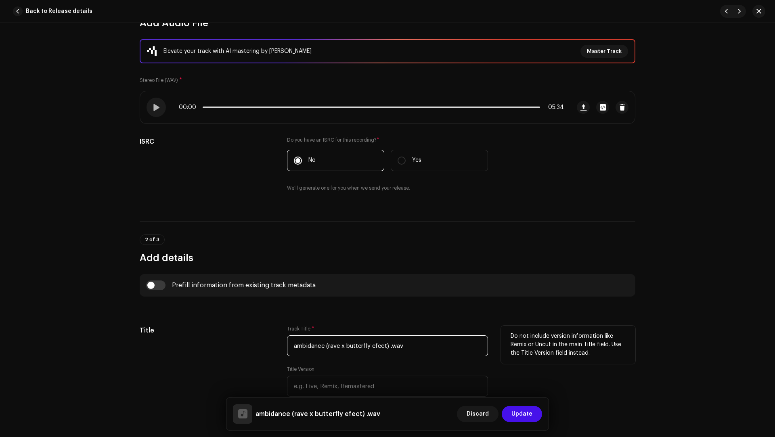
drag, startPoint x: 427, startPoint y: 347, endPoint x: 422, endPoint y: 326, distance: 22.0
click at [421, 328] on div "Track Title * ambidance (rave x butterfly efect) .wav" at bounding box center [387, 341] width 201 height 31
paste input "fect)"
type input "ambidance (rave x butterfly effect)"
click at [161, 286] on input "checkbox" at bounding box center [155, 285] width 19 height 10
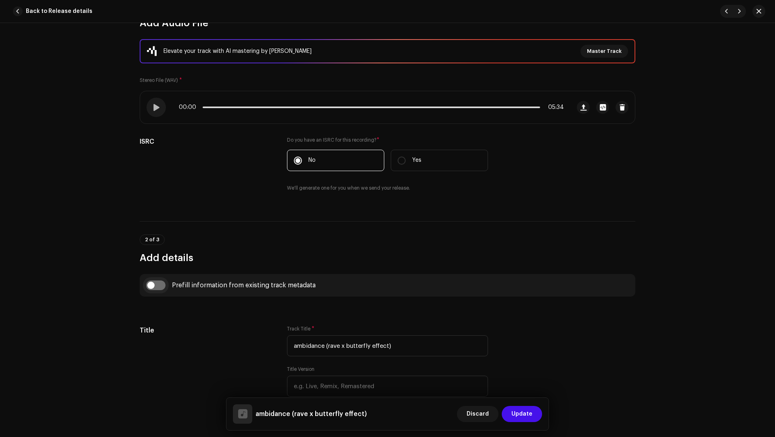
checkbox input "true"
click at [337, 328] on span "Select track to prefill from" at bounding box center [385, 326] width 182 height 20
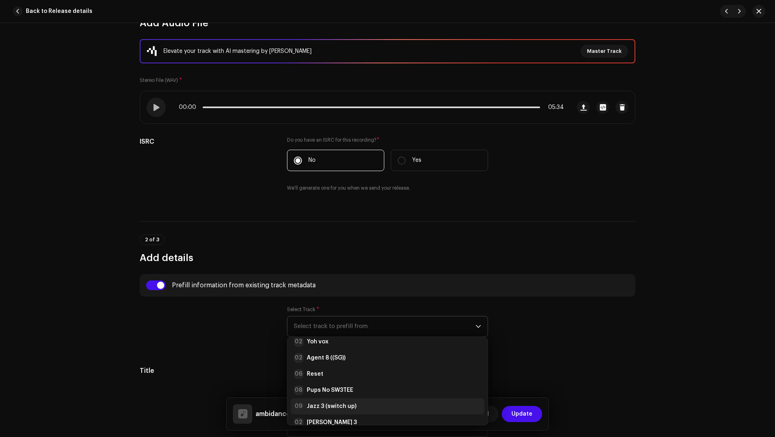
scroll to position [56, 0]
click at [340, 402] on div "09 Jazz 3 (switch up)" at bounding box center [325, 407] width 63 height 10
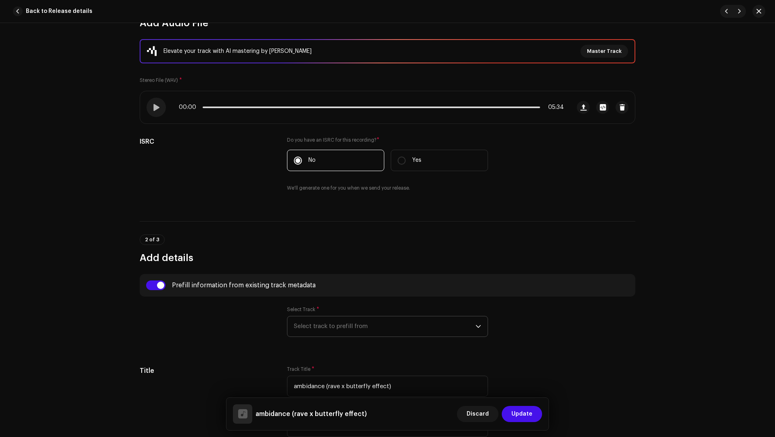
type input "00:15"
radio input "true"
type input "Tshimologo Mokgatlhane"
checkbox input "true"
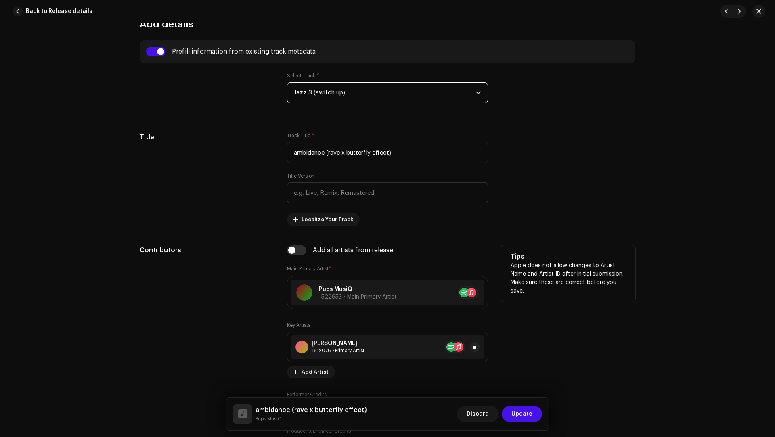
scroll to position [332, 0]
click at [473, 344] on span at bounding box center [474, 346] width 5 height 6
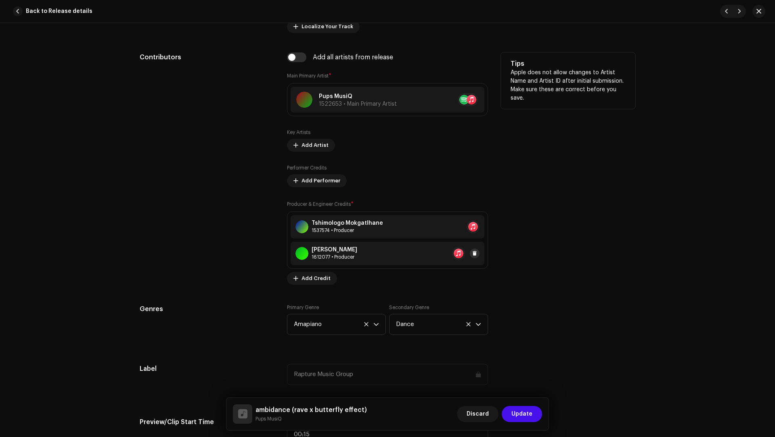
click at [473, 251] on span at bounding box center [474, 253] width 5 height 6
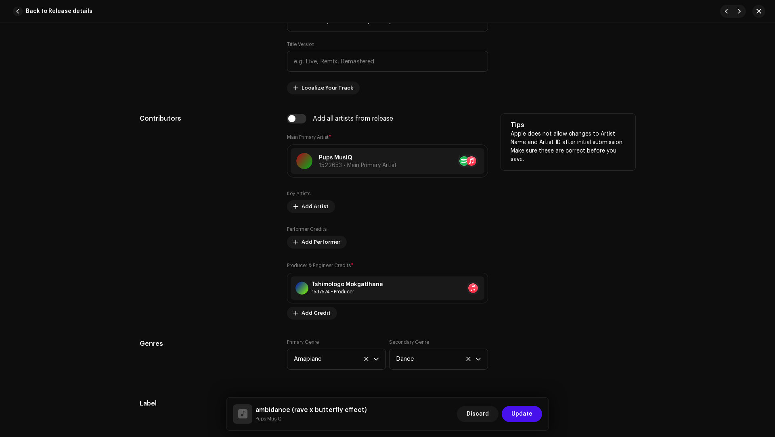
scroll to position [319, 0]
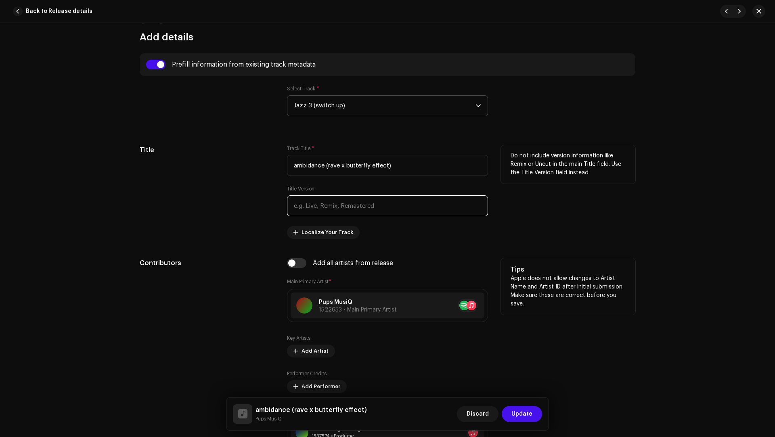
click at [316, 197] on input "text" at bounding box center [387, 205] width 201 height 21
paste input "Pups MusiQ, Mkayyy909 & TrpmuziQ"
click at [349, 203] on input "Pups MusiQ, Mkayyy909 & TrpmuziQ" at bounding box center [387, 205] width 201 height 21
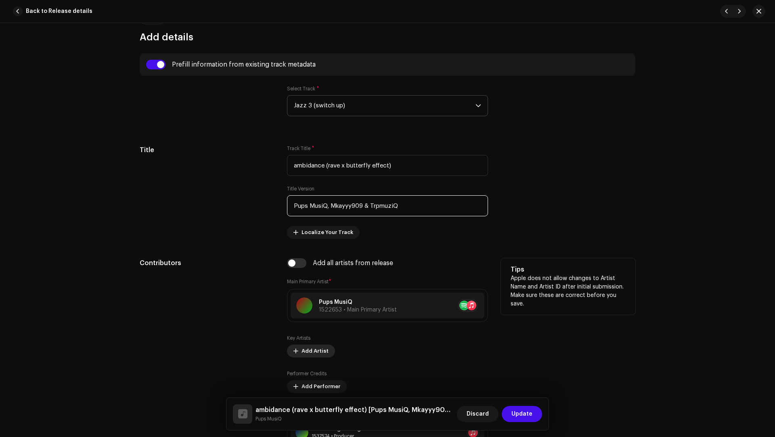
type input "Pups MusiQ, Mkayyy909 & TrpmuziQ"
click at [295, 349] on span at bounding box center [295, 351] width 5 height 6
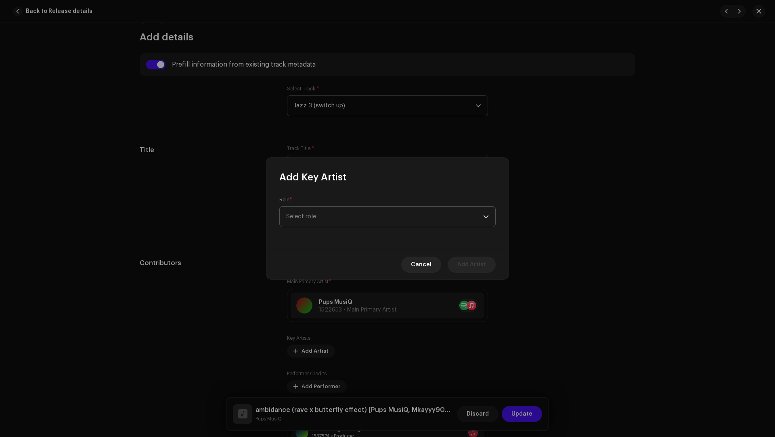
click at [301, 221] on span "Select role" at bounding box center [384, 217] width 197 height 20
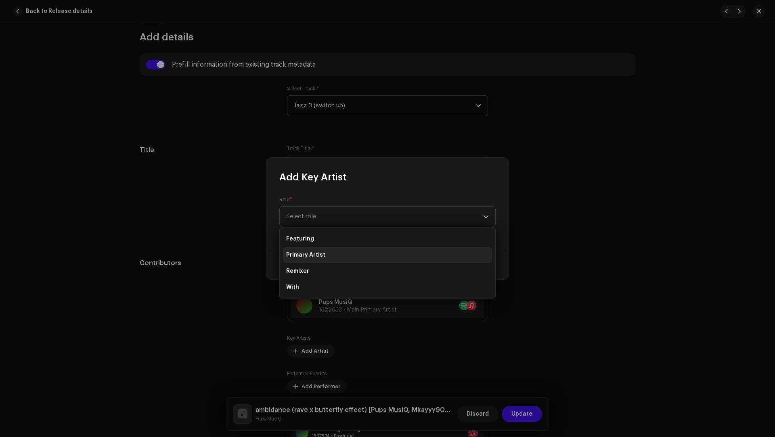
click at [302, 251] on span "Primary Artist" at bounding box center [305, 255] width 39 height 8
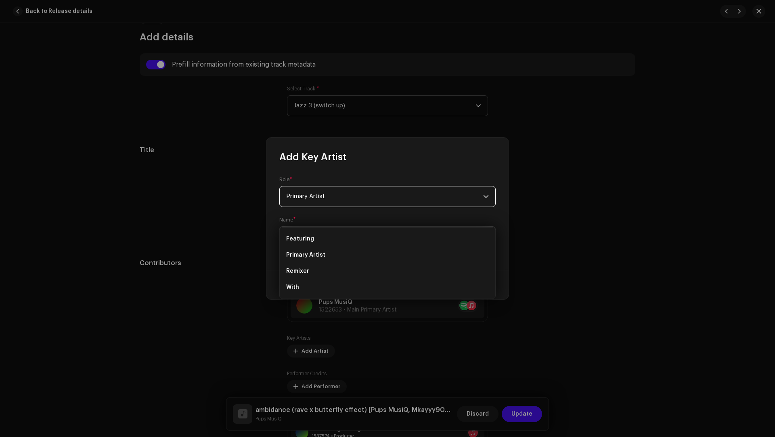
click at [302, 242] on span "Select Artist" at bounding box center [384, 237] width 197 height 20
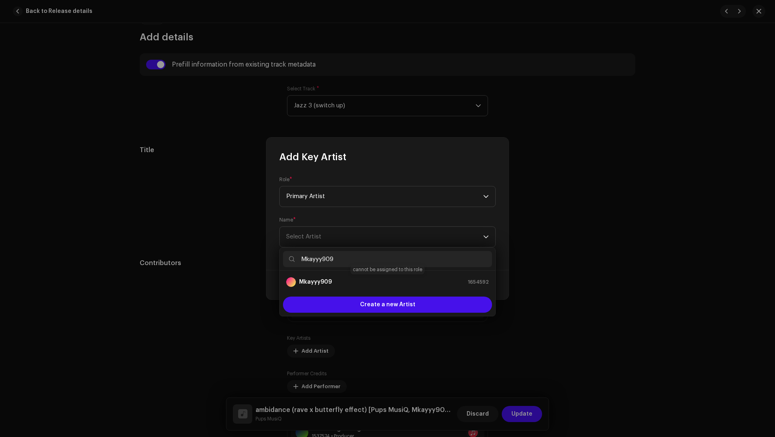
type input "Mkayyy909"
click at [320, 283] on strong "Mkayyy909" at bounding box center [315, 282] width 33 height 8
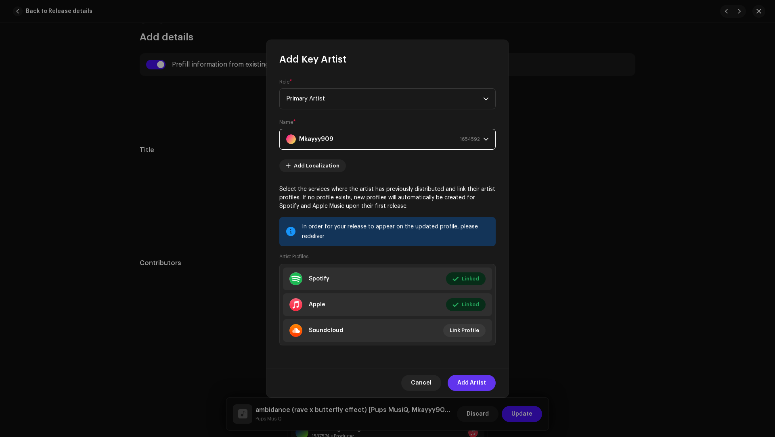
click at [475, 381] on span "Add Artist" at bounding box center [471, 383] width 29 height 16
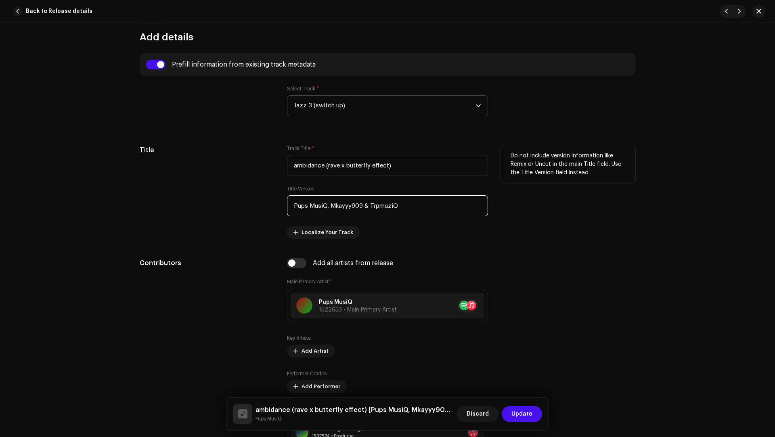
click at [373, 208] on input "Pups MusiQ, Mkayyy909 & TrpmuziQ" at bounding box center [387, 205] width 201 height 21
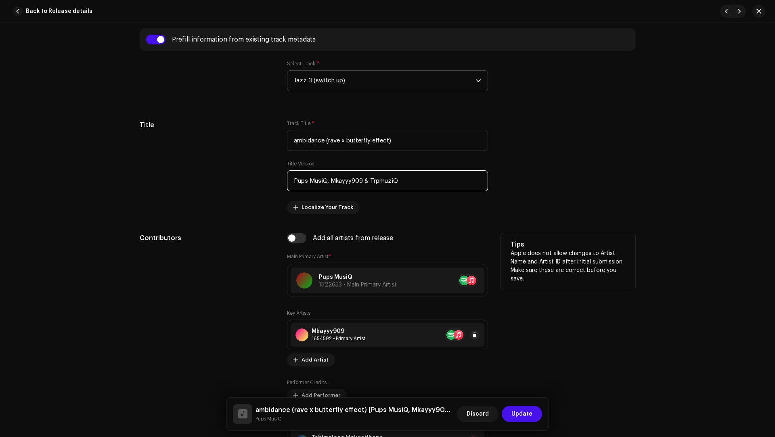
scroll to position [352, 0]
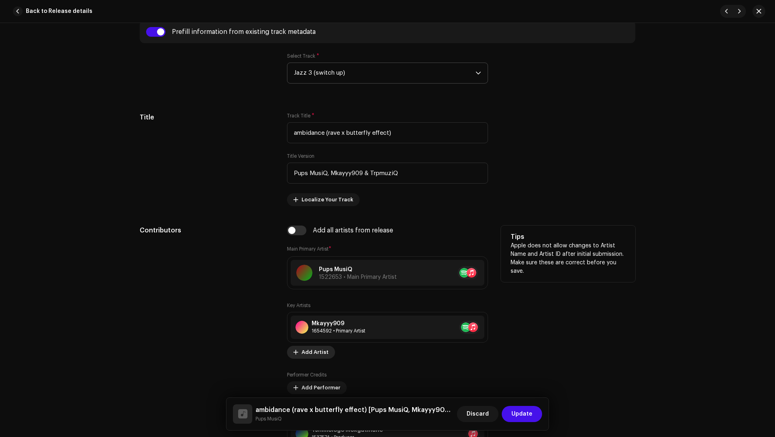
click at [308, 345] on span "Add Artist" at bounding box center [314, 352] width 27 height 16
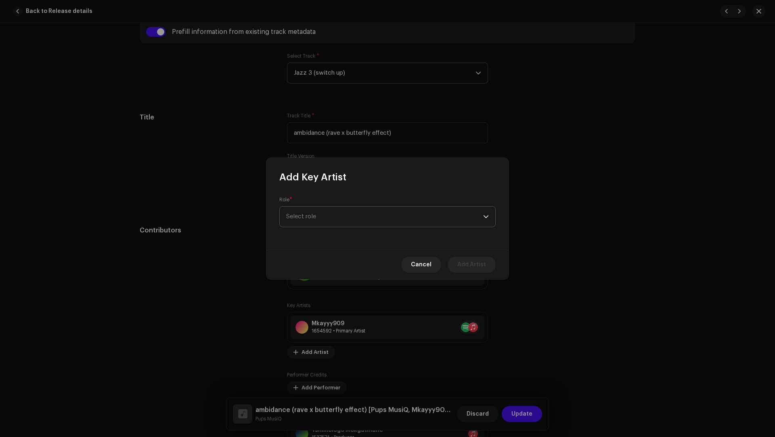
click at [301, 223] on span "Select role" at bounding box center [384, 217] width 197 height 20
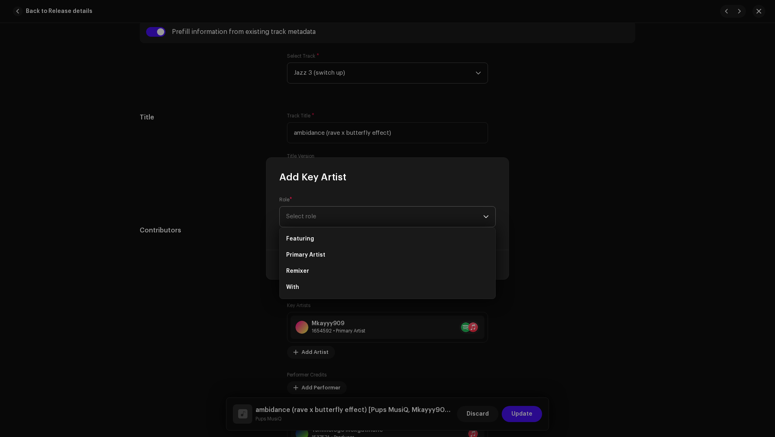
click at [309, 252] on span "Primary Artist" at bounding box center [305, 255] width 39 height 8
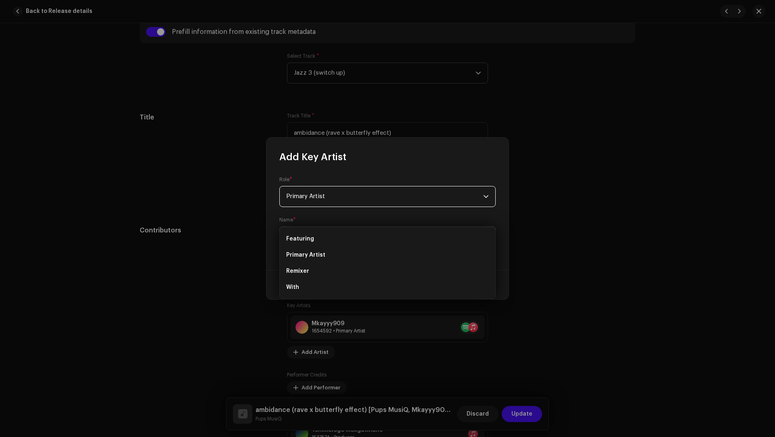
click at [307, 247] on span "Select Artist" at bounding box center [384, 237] width 197 height 20
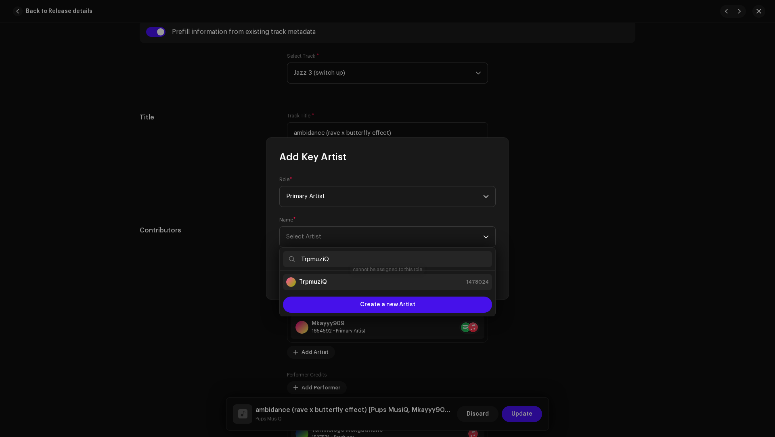
type input "TrpmuziQ"
click at [310, 282] on strong "TrpmuziQ" at bounding box center [313, 282] width 28 height 8
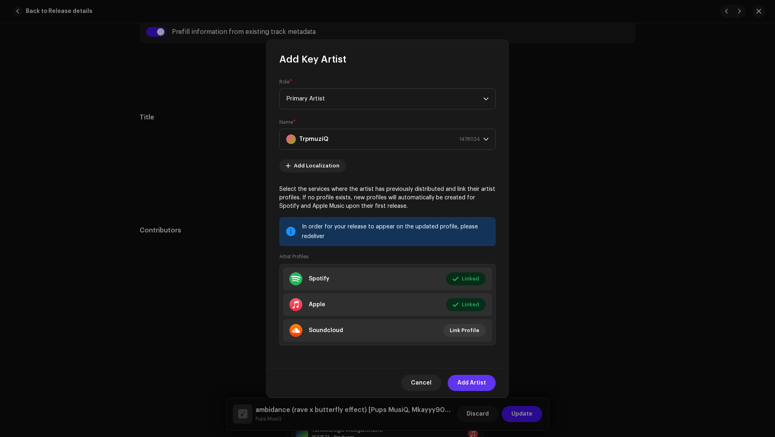
click at [460, 375] on span "Add Artist" at bounding box center [471, 383] width 29 height 16
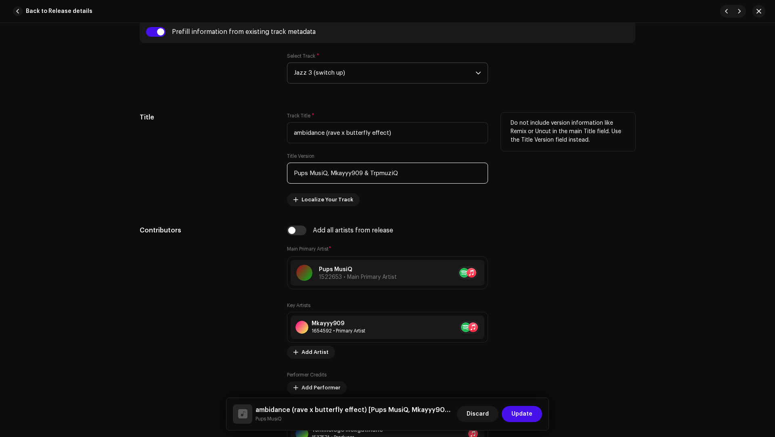
drag, startPoint x: 405, startPoint y: 171, endPoint x: 403, endPoint y: 165, distance: 6.4
click at [403, 165] on input "Pups MusiQ, Mkayyy909 & TrpmuziQ" at bounding box center [387, 173] width 201 height 21
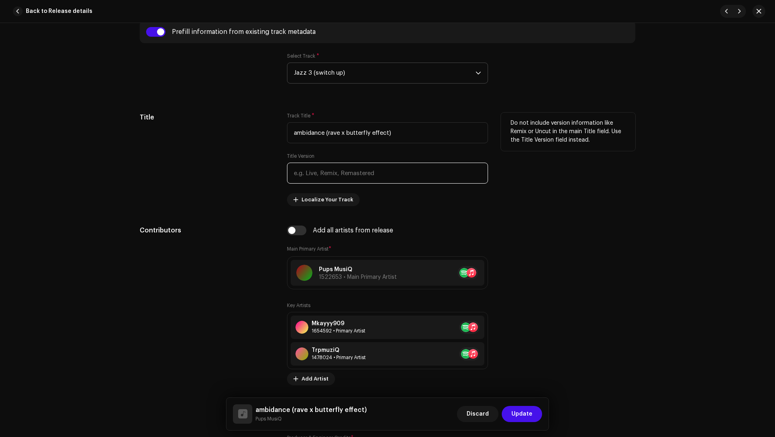
click at [311, 172] on input "text" at bounding box center [387, 173] width 201 height 21
paste input "Tshimologo Mokgatlhane, Folly Lesego Ayi"
click at [372, 174] on input "Tshimologo Mokgatlhane, Folly Lesego Ayi" at bounding box center [387, 173] width 201 height 21
drag, startPoint x: 372, startPoint y: 174, endPoint x: 405, endPoint y: 172, distance: 33.1
click at [405, 172] on input "Tshimologo Mokgatlhane, Folly Lesego Ayi" at bounding box center [387, 173] width 201 height 21
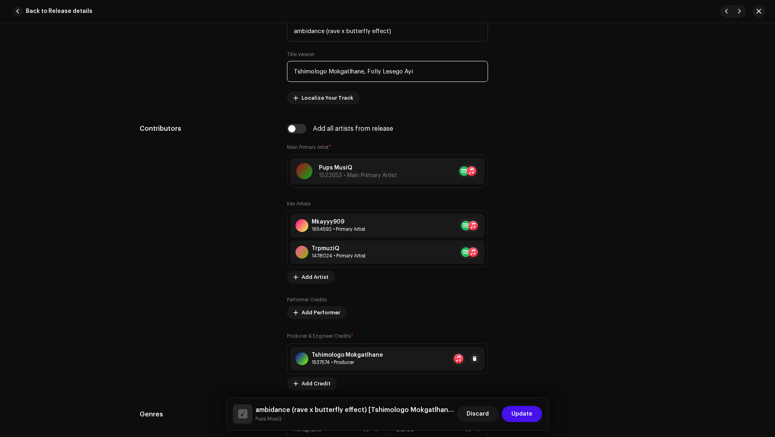
scroll to position [463, 0]
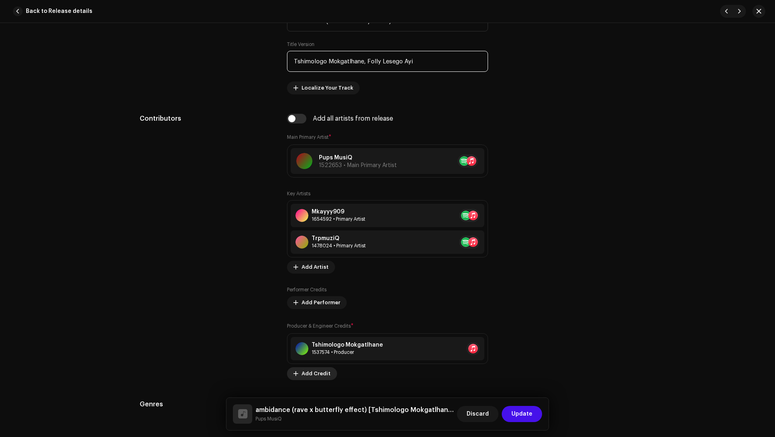
type input "Tshimologo Mokgatlhane, Folly Lesego Ayi"
click at [310, 373] on span "Add Credit" at bounding box center [315, 374] width 29 height 16
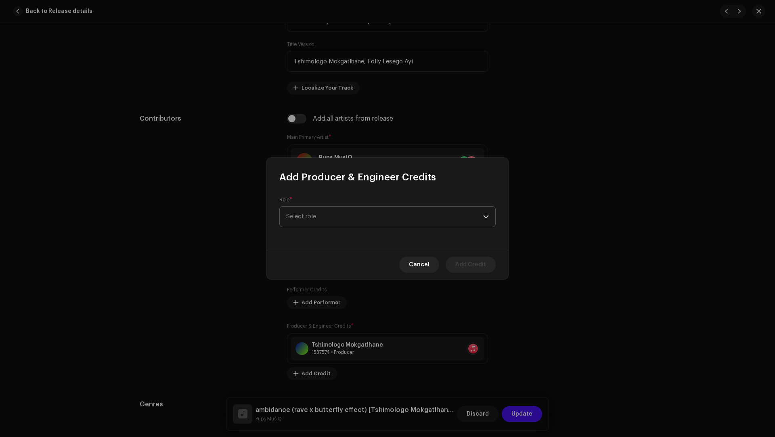
click at [311, 216] on span "Select role" at bounding box center [384, 217] width 197 height 20
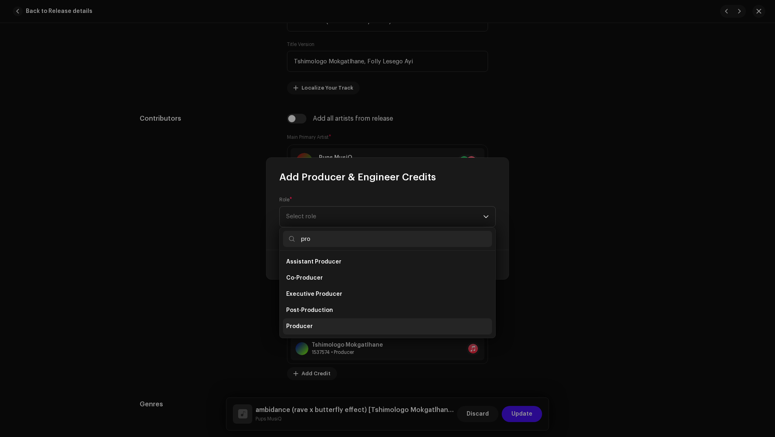
type input "pro"
click at [317, 325] on li "Producer" at bounding box center [387, 326] width 209 height 16
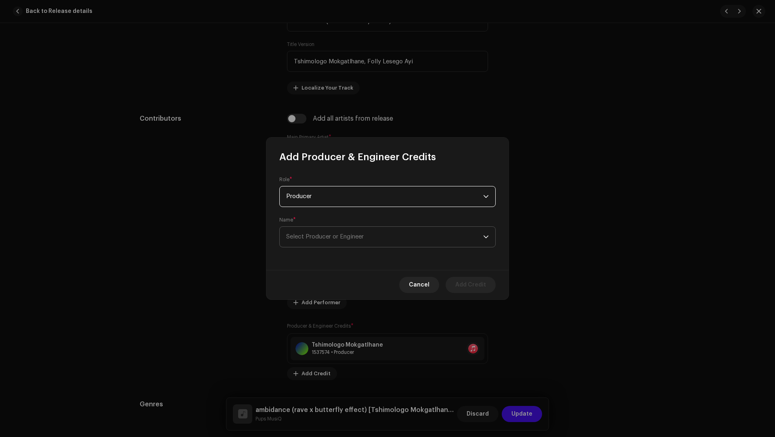
click at [303, 232] on span "Select Producer or Engineer" at bounding box center [384, 237] width 197 height 20
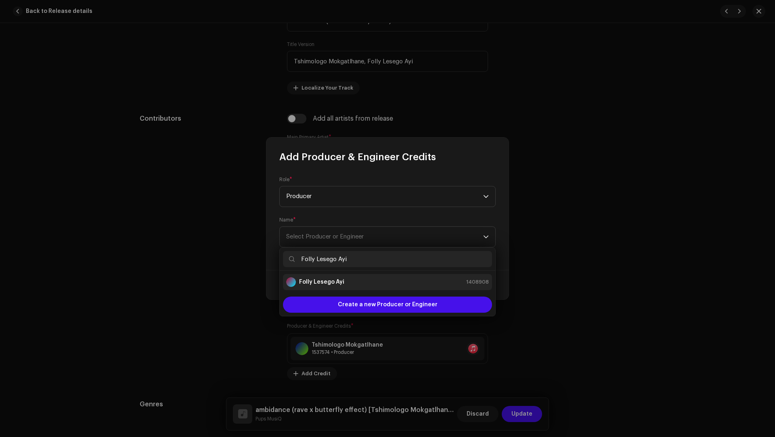
type input "Folly Lesego Ayi"
click at [321, 281] on strong "Folly Lesego Ayi" at bounding box center [321, 282] width 45 height 8
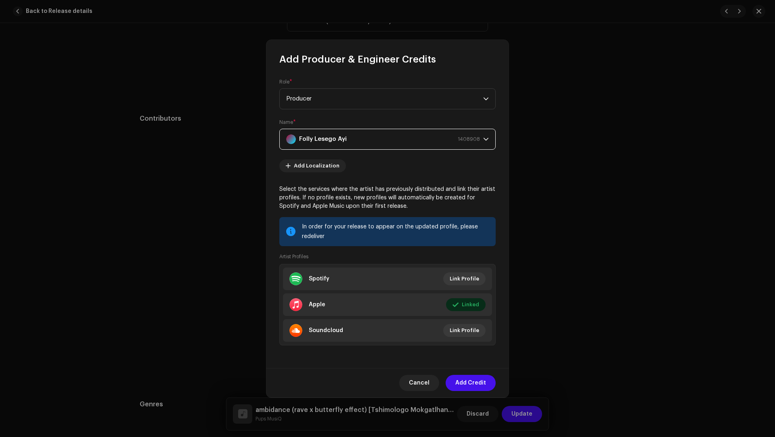
click at [467, 379] on span "Add Credit" at bounding box center [470, 383] width 31 height 16
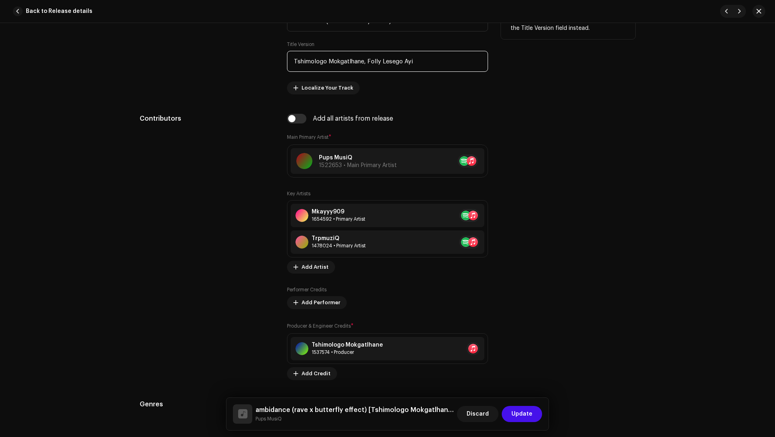
drag, startPoint x: 425, startPoint y: 59, endPoint x: 423, endPoint y: 53, distance: 6.1
click at [423, 53] on input "Tshimologo Mokgatlhane, Folly Lesego Ayi" at bounding box center [387, 61] width 201 height 21
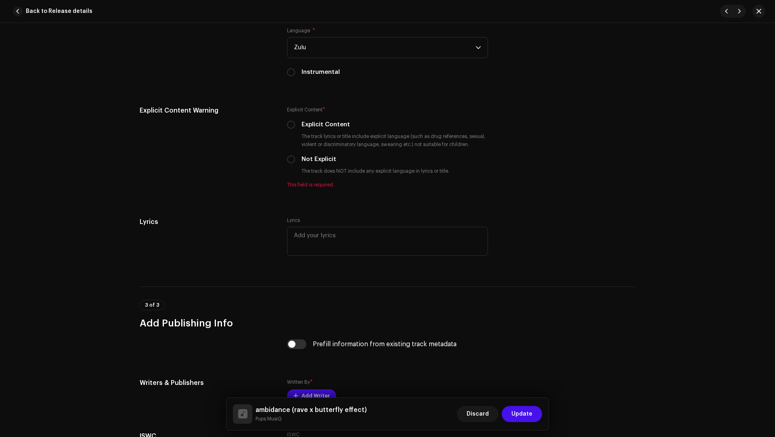
scroll to position [1447, 0]
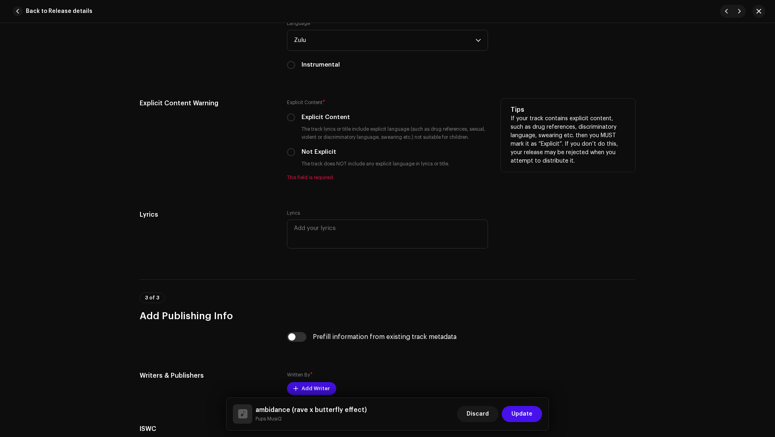
click at [313, 144] on div "Explicit Content * Explicit Content The track lyrics or title include explicit …" at bounding box center [387, 139] width 201 height 82
click at [314, 149] on label "Not Explicit" at bounding box center [318, 152] width 35 height 9
click at [295, 149] on input "Not Explicit" at bounding box center [291, 152] width 8 height 8
radio input "true"
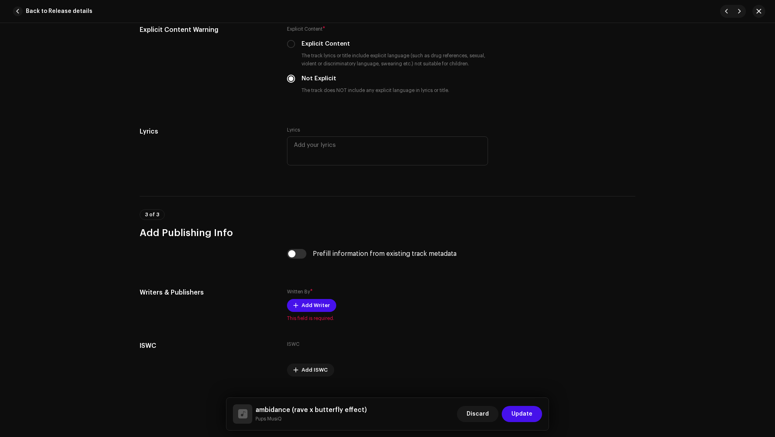
scroll to position [1535, 0]
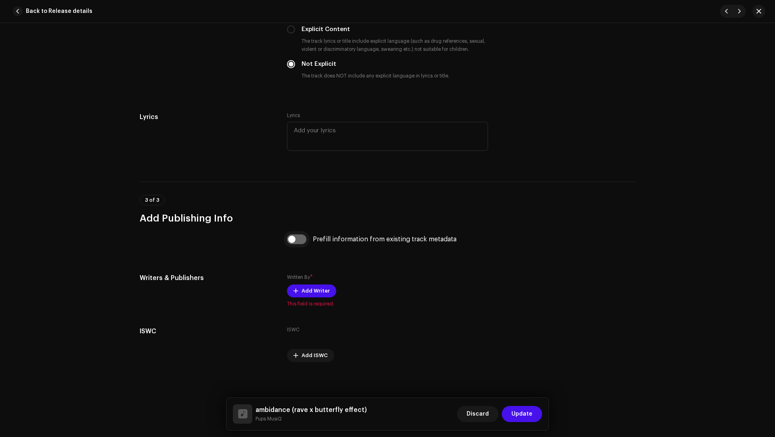
click at [301, 238] on input "checkbox" at bounding box center [296, 239] width 19 height 10
checkbox input "true"
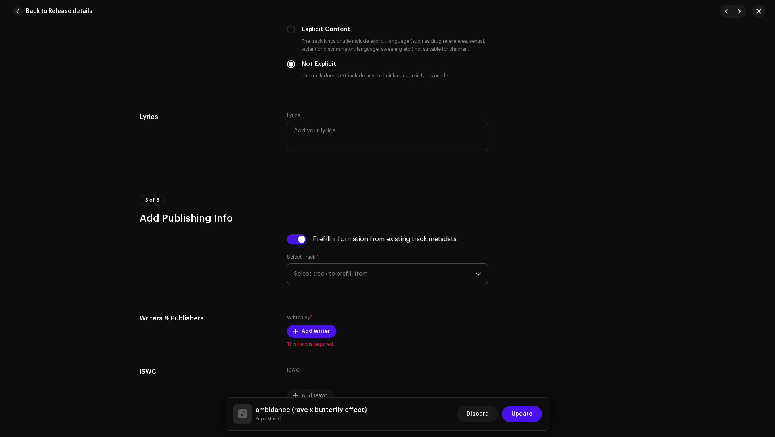
click at [328, 270] on span "Select track to prefill from" at bounding box center [385, 274] width 182 height 20
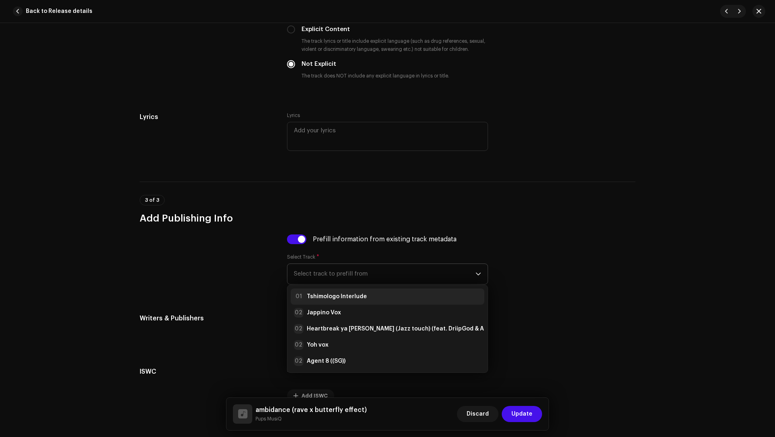
click at [328, 293] on strong "Tshimologo Interlude" at bounding box center [337, 297] width 60 height 8
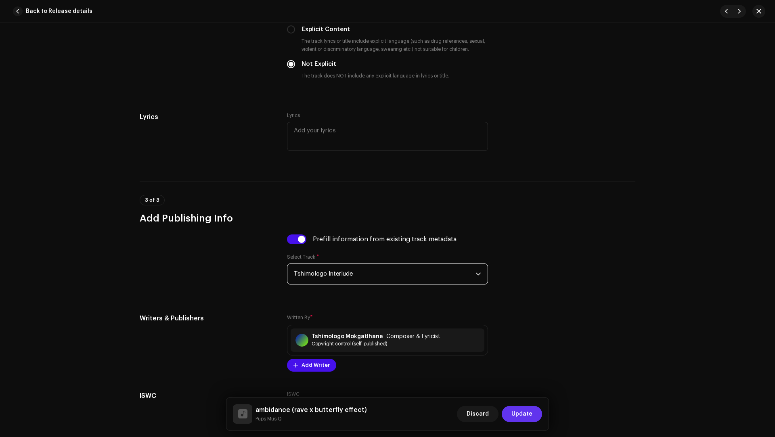
click at [519, 414] on span "Update" at bounding box center [521, 414] width 21 height 16
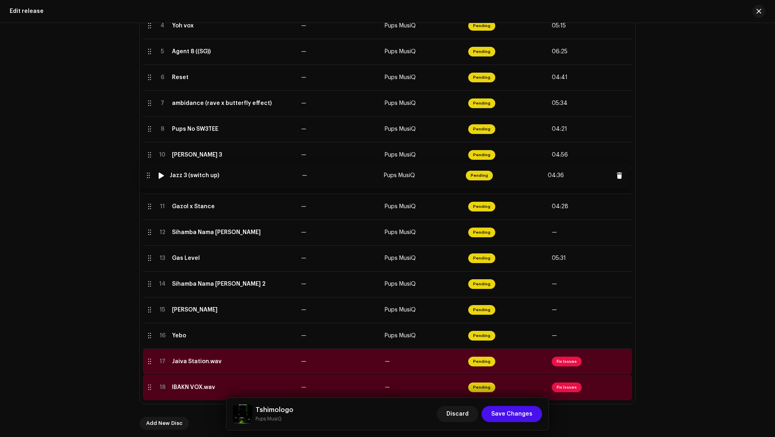
drag, startPoint x: 148, startPoint y: 156, endPoint x: 147, endPoint y: 177, distance: 21.0
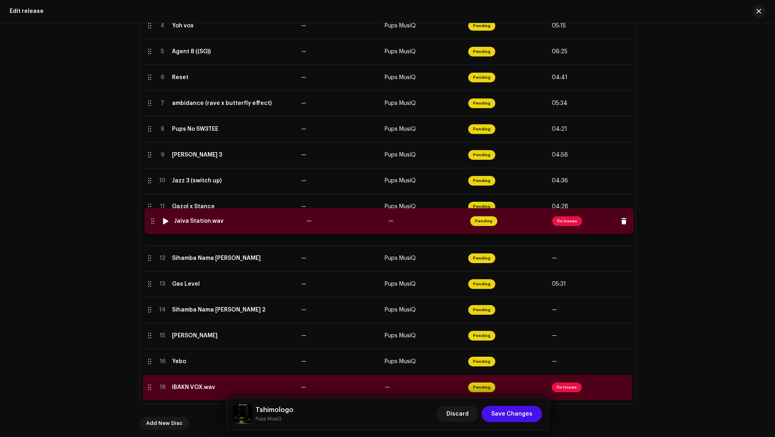
drag, startPoint x: 146, startPoint y: 360, endPoint x: 150, endPoint y: 223, distance: 137.3
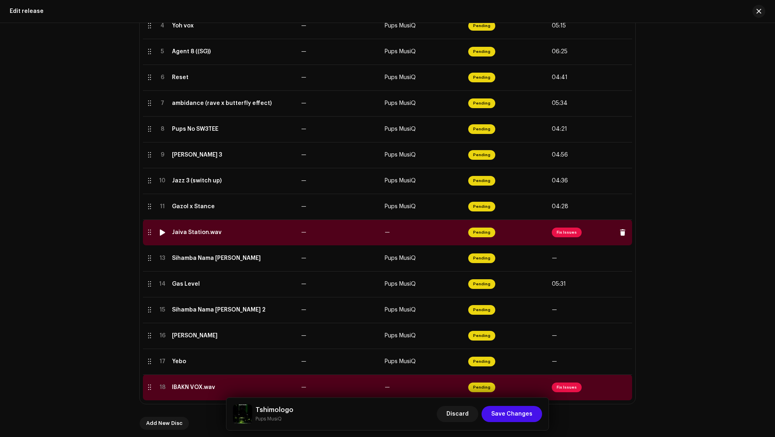
click at [264, 237] on td "Jaiva Station.wav" at bounding box center [233, 233] width 129 height 26
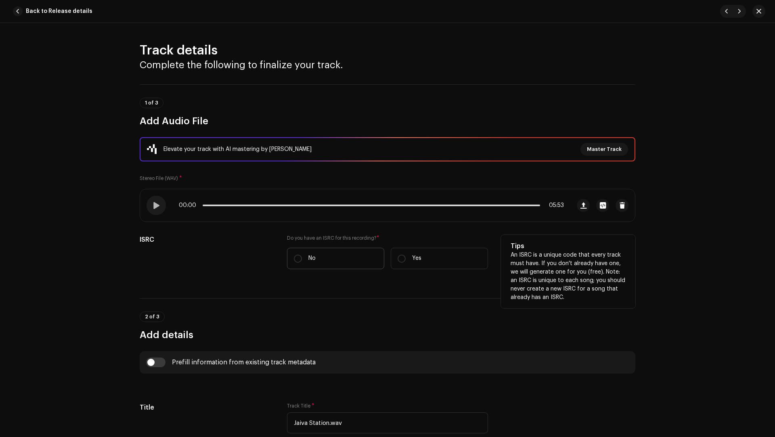
click at [316, 264] on label "No" at bounding box center [335, 258] width 97 height 21
click at [302, 263] on input "No" at bounding box center [298, 259] width 8 height 8
radio input "true"
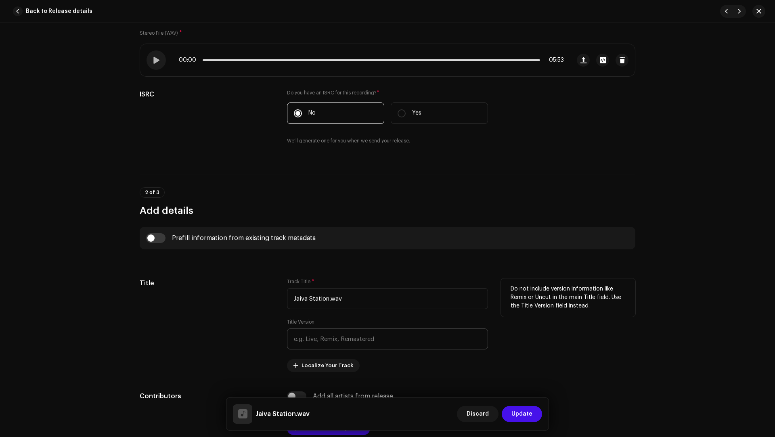
scroll to position [194, 0]
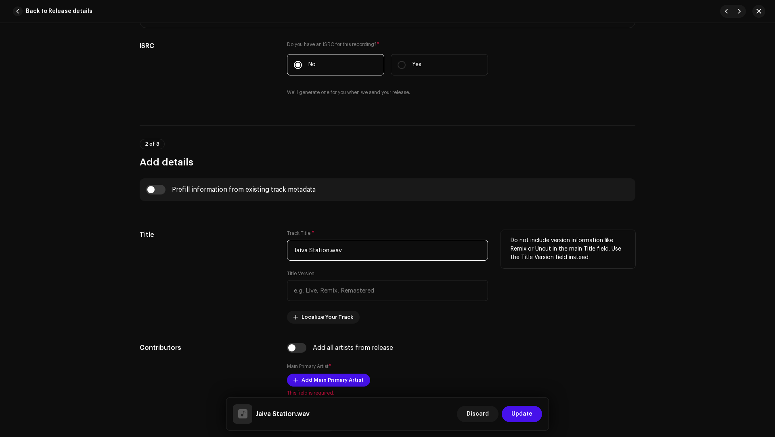
drag, startPoint x: 348, startPoint y: 251, endPoint x: 345, endPoint y: 245, distance: 6.5
click at [345, 245] on input "Jaiva Station.wav" at bounding box center [387, 250] width 201 height 21
paste input "text"
type input "[GEOGRAPHIC_DATA]"
click at [157, 189] on input "checkbox" at bounding box center [155, 190] width 19 height 10
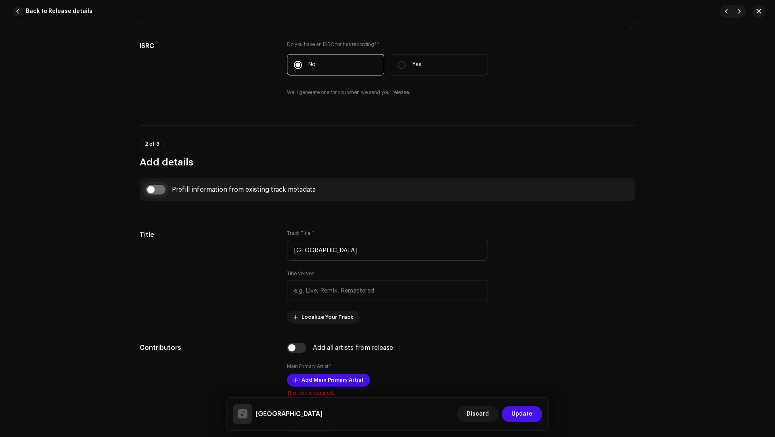
checkbox input "true"
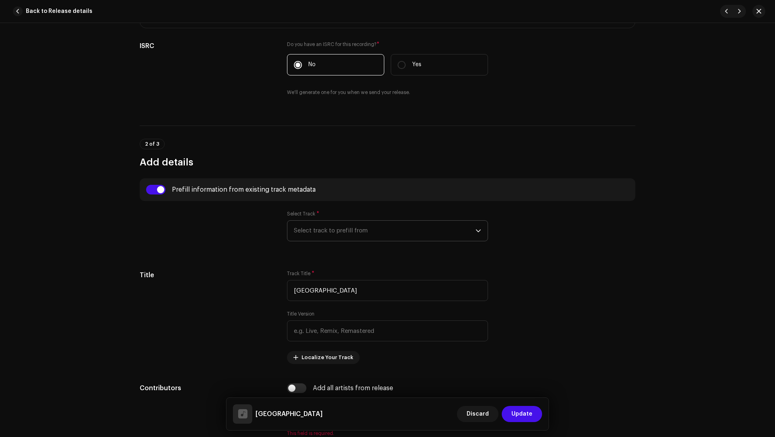
click at [323, 228] on span "Select track to prefill from" at bounding box center [385, 231] width 182 height 20
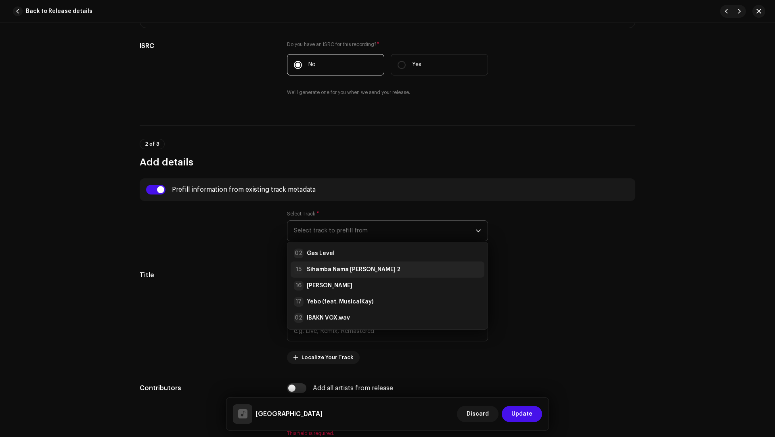
click at [331, 272] on div "15 Sihamba Nama Gasmen 2" at bounding box center [347, 270] width 107 height 10
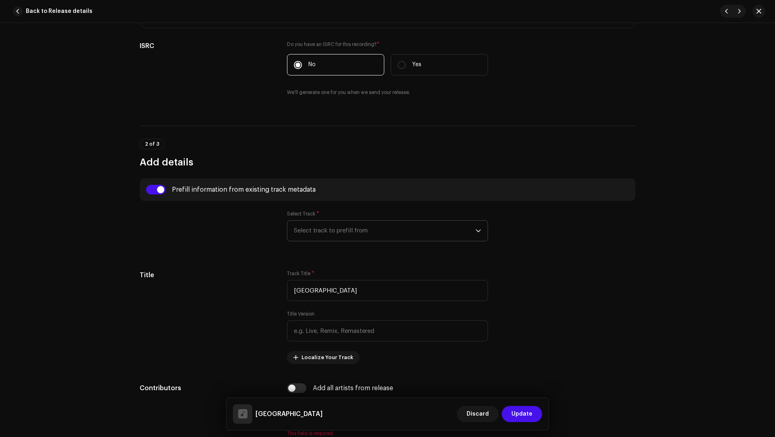
type input "00:15"
radio input "true"
type input "Tshimologo Mokgatlhane"
checkbox input "true"
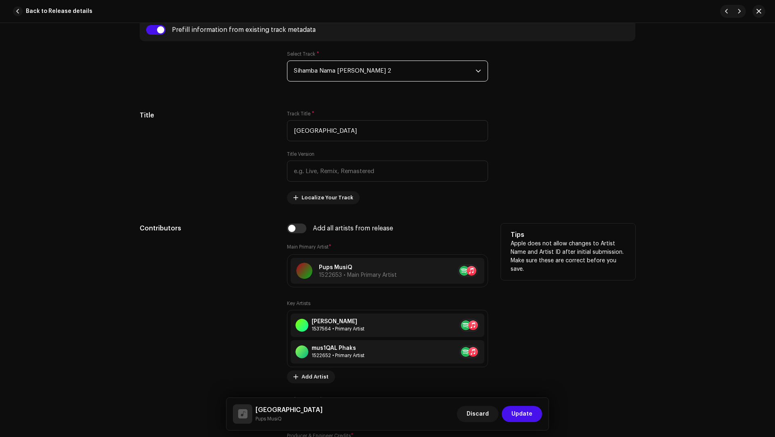
scroll to position [356, 0]
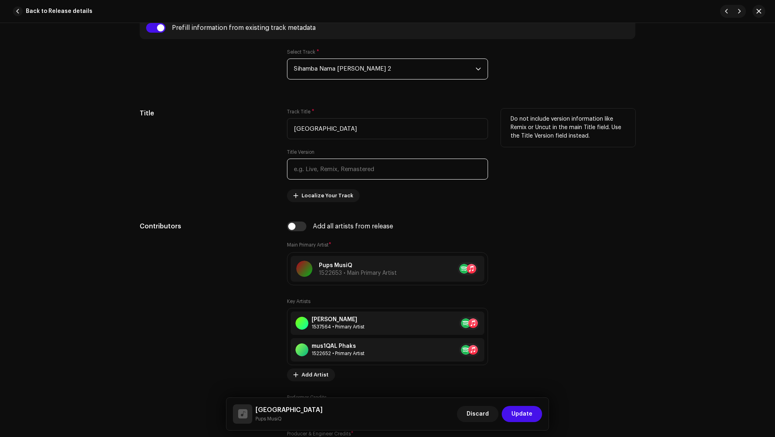
click at [319, 166] on input "text" at bounding box center [387, 169] width 201 height 21
paste input "Pups MusiQ, Kontrol MusiQ, TD Kay, mus1QAL Phaks & The Musical Selectors SA"
drag, startPoint x: 329, startPoint y: 167, endPoint x: 327, endPoint y: 153, distance: 13.5
click at [327, 153] on div "Title Version Pups MusiQ, Kontrol MusiQ, TD Kay, mus1QAL Phaks & The Musical Se…" at bounding box center [387, 164] width 201 height 31
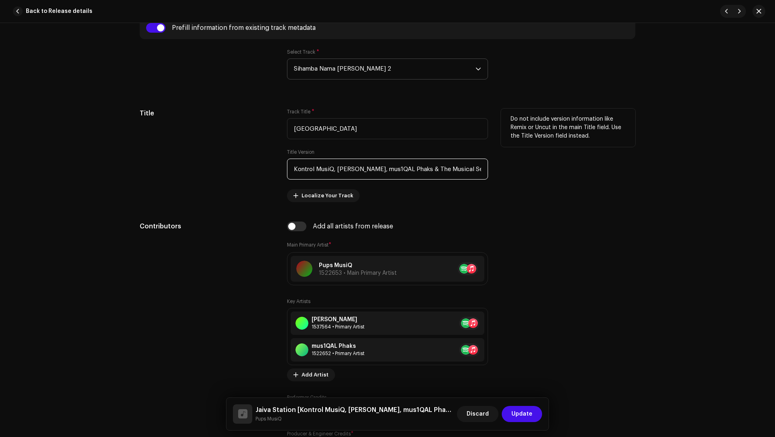
click at [321, 167] on input "Kontrol MusiQ, TD Kay, mus1QAL Phaks & The Musical Selectors SA" at bounding box center [387, 169] width 201 height 21
drag, startPoint x: 321, startPoint y: 167, endPoint x: 308, endPoint y: 166, distance: 12.6
click at [308, 166] on input "Kontrol MusiQ, TD Kay, mus1QAL Phaks & The Musical Selectors SA" at bounding box center [387, 169] width 201 height 21
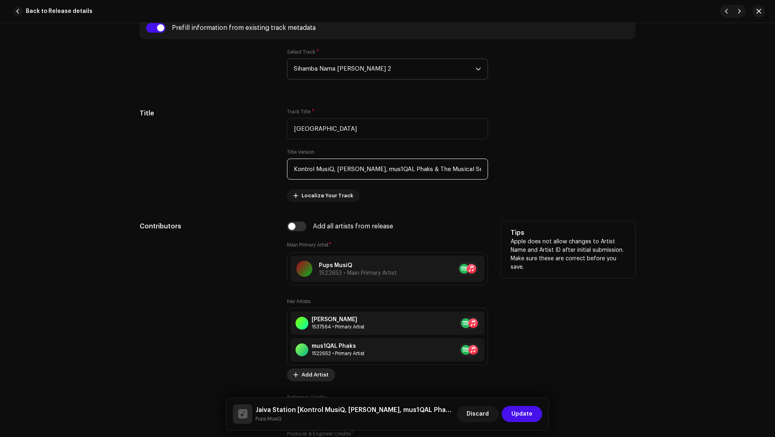
type input "Kontrol MusiQ, TD Kay, mus1QAL Phaks & The Musical Selectors SA"
click at [306, 373] on span "Add Artist" at bounding box center [314, 375] width 27 height 16
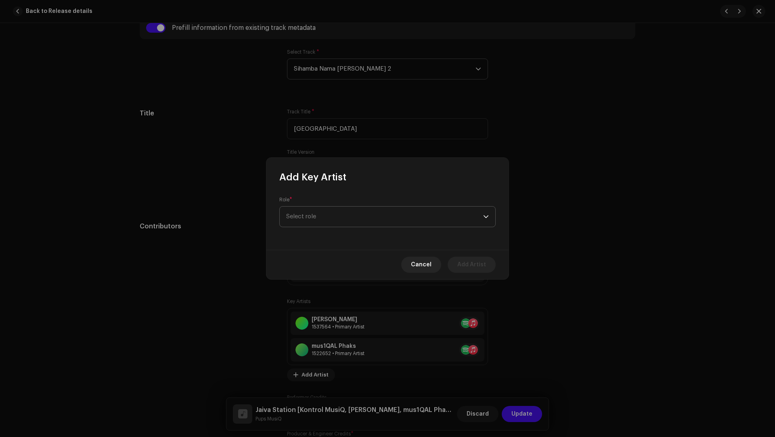
click at [305, 211] on span "Select role" at bounding box center [384, 217] width 197 height 20
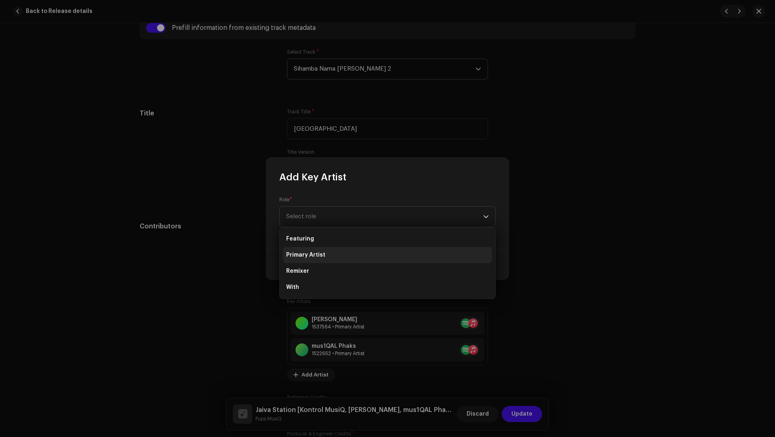
click at [307, 258] on span "Primary Artist" at bounding box center [305, 255] width 39 height 8
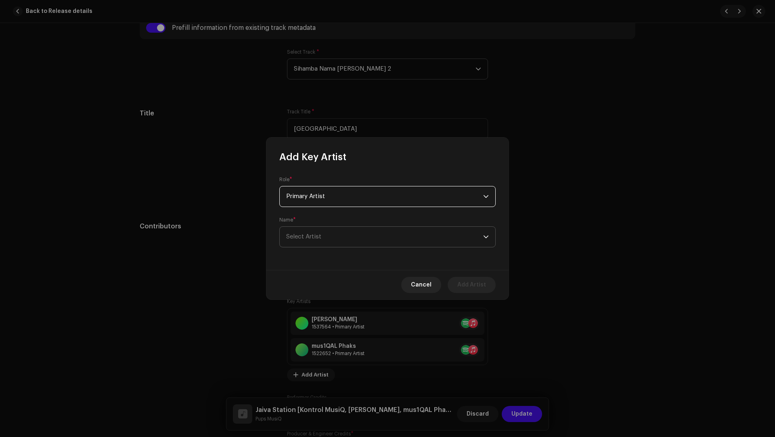
click at [301, 235] on span "Select Artist" at bounding box center [303, 237] width 35 height 6
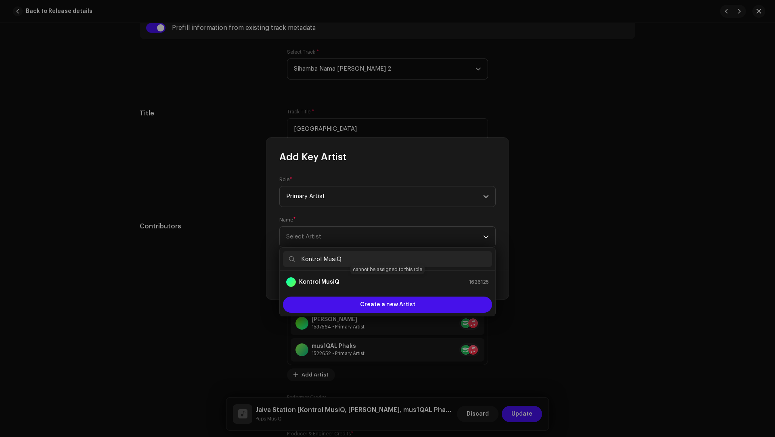
type input "Kontrol MusiQ"
click at [320, 286] on div "Kontrol MusiQ" at bounding box center [312, 282] width 53 height 10
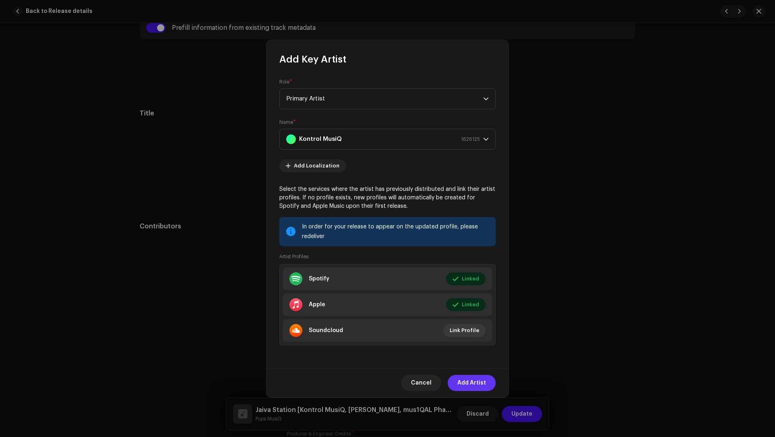
click at [467, 383] on span "Add Artist" at bounding box center [471, 383] width 29 height 16
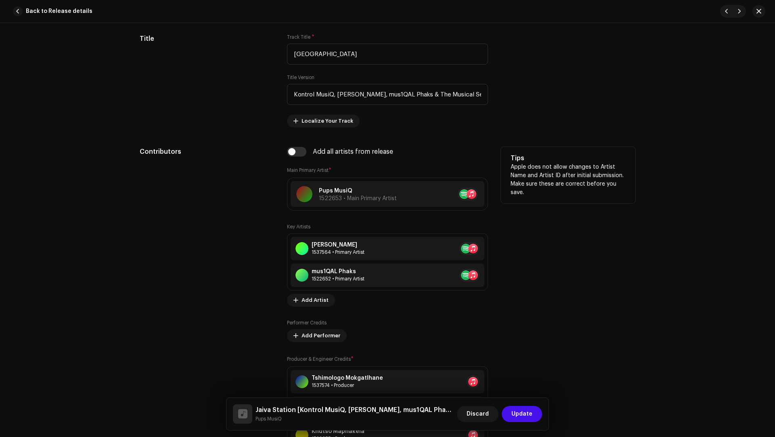
scroll to position [431, 0]
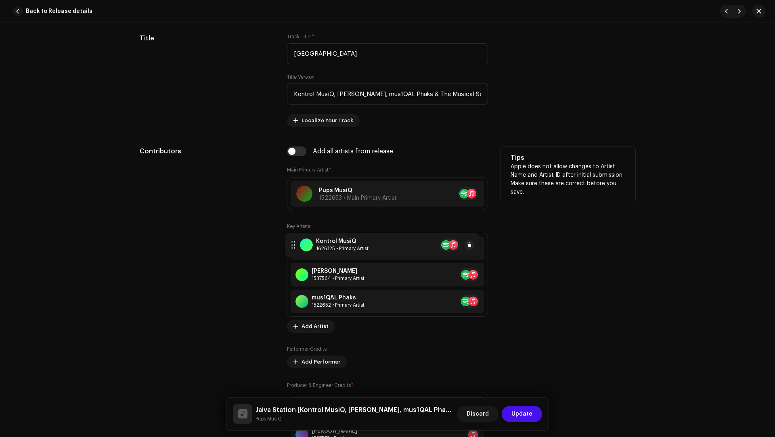
drag, startPoint x: 294, startPoint y: 299, endPoint x: 290, endPoint y: 244, distance: 55.8
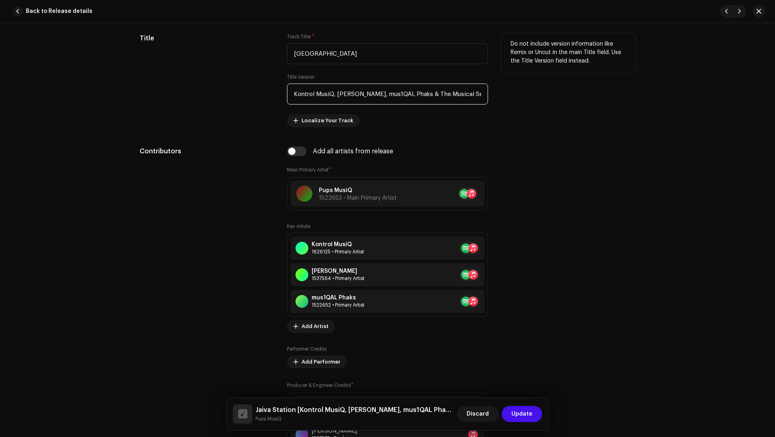
drag, startPoint x: 409, startPoint y: 92, endPoint x: 406, endPoint y: 87, distance: 5.6
click at [406, 87] on input "Kontrol MusiQ, TD Kay, mus1QAL Phaks & The Musical Selectors SA" at bounding box center [387, 94] width 201 height 21
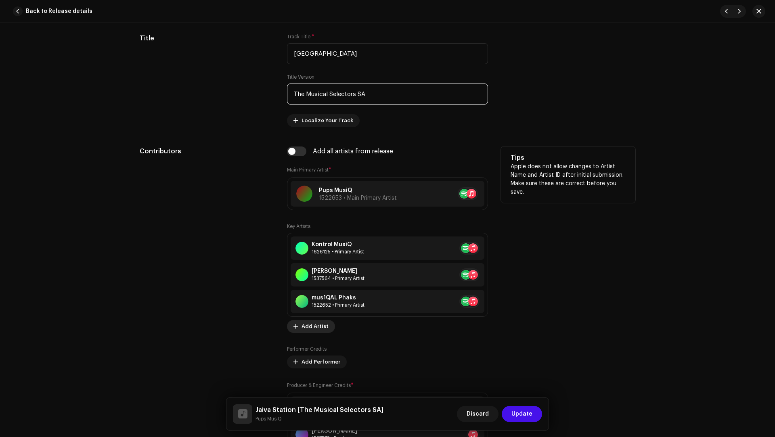
type input "The Musical Selectors SA"
click at [301, 324] on span "Add Artist" at bounding box center [314, 326] width 27 height 16
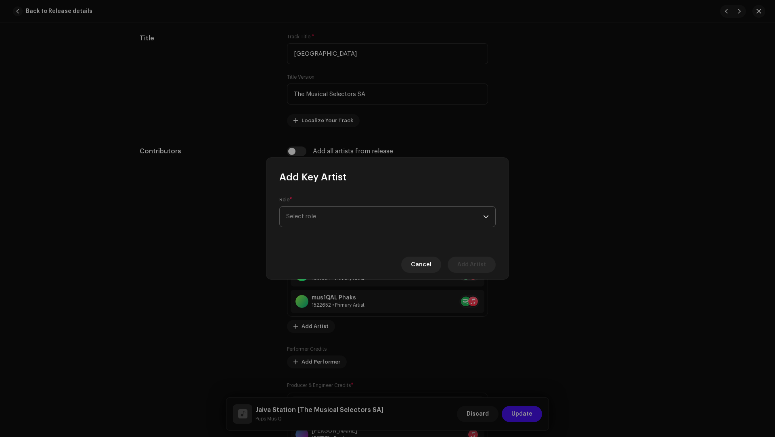
click at [322, 211] on span "Select role" at bounding box center [384, 217] width 197 height 20
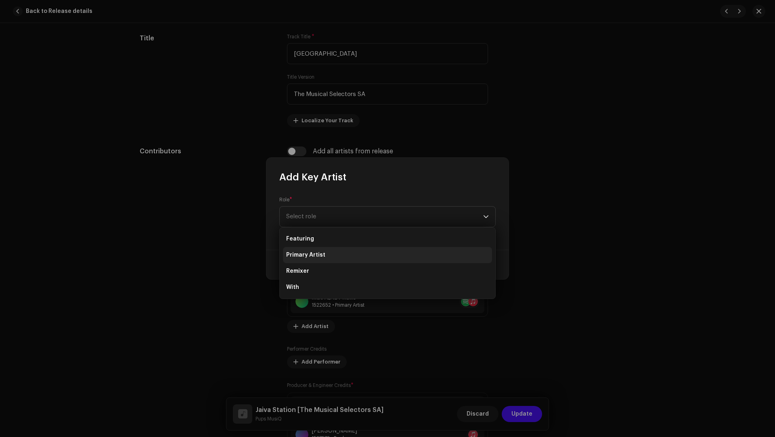
click at [319, 251] on span "Primary Artist" at bounding box center [305, 255] width 39 height 8
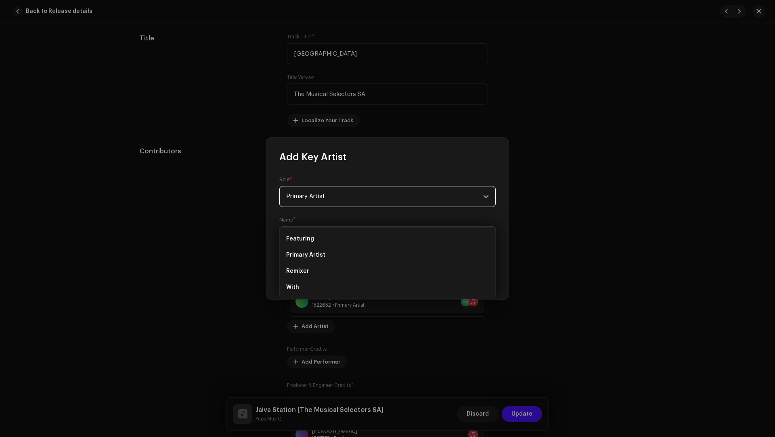
click at [318, 236] on span "Select Artist" at bounding box center [303, 237] width 35 height 6
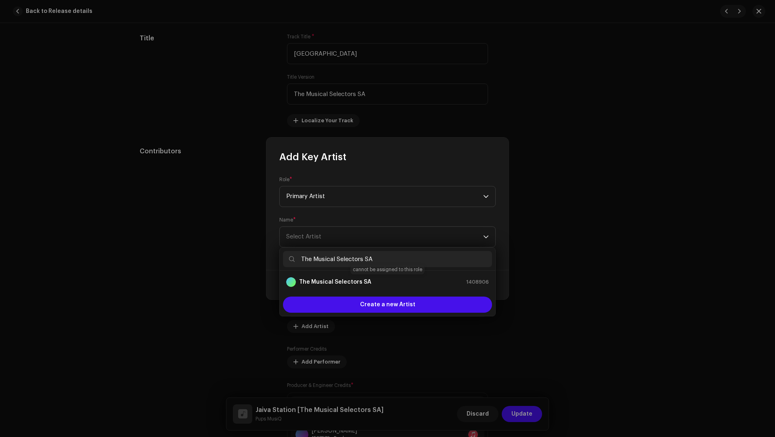
type input "The Musical Selectors SA"
click at [315, 282] on strong "The Musical Selectors SA" at bounding box center [335, 282] width 72 height 8
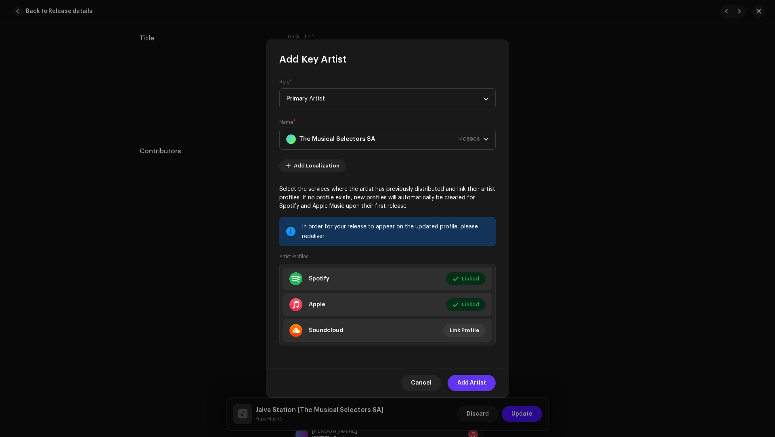
click at [476, 382] on span "Add Artist" at bounding box center [471, 383] width 29 height 16
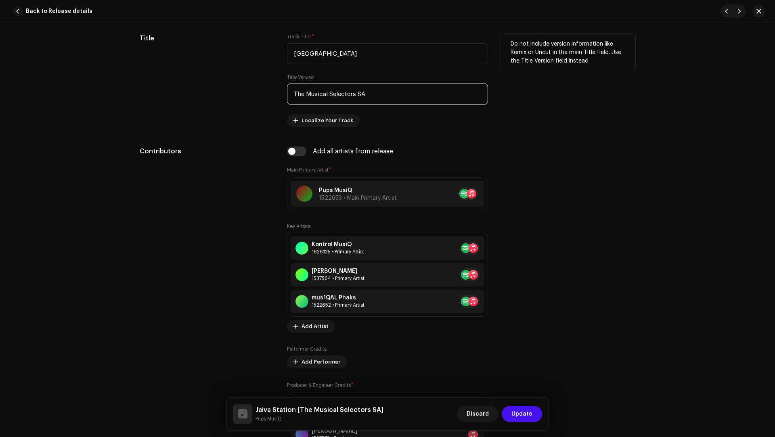
drag, startPoint x: 385, startPoint y: 92, endPoint x: 381, endPoint y: 87, distance: 6.6
click at [381, 87] on input "The Musical Selectors SA" at bounding box center [387, 94] width 201 height 21
paste input "Tshimologo Mokgatlhane, Sandile Magodielo, Theo Dlamini,Khutso Maphakela, Folly…"
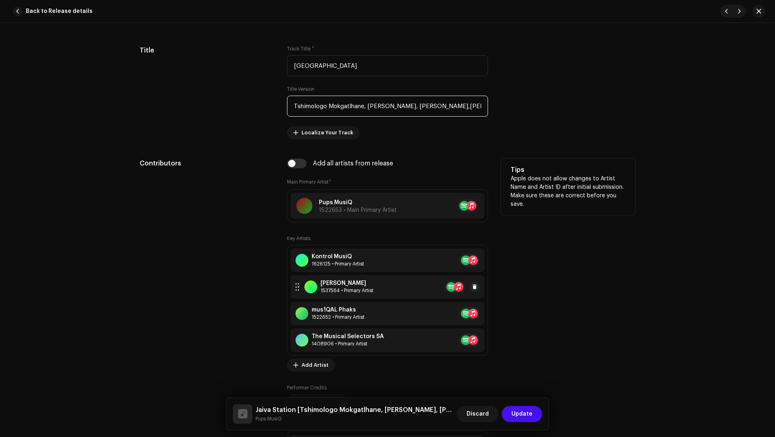
scroll to position [407, 0]
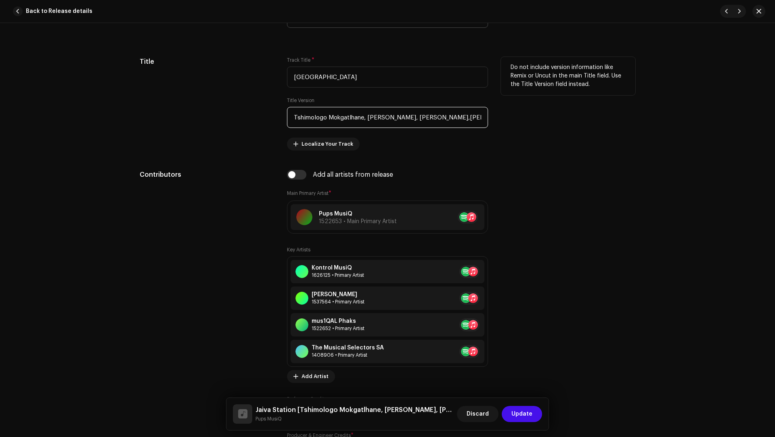
click at [400, 115] on input "Tshimologo Mokgatlhane, Sandile Magodielo, Theo Dlamini,Khutso Maphakela, Folly…" at bounding box center [387, 117] width 201 height 21
drag, startPoint x: 400, startPoint y: 115, endPoint x: 385, endPoint y: 116, distance: 14.9
click at [385, 116] on input "Tshimologo Mokgatlhane, Sandile Magodielo, Theo Dlamini,Khutso Maphakela, Folly…" at bounding box center [387, 117] width 201 height 21
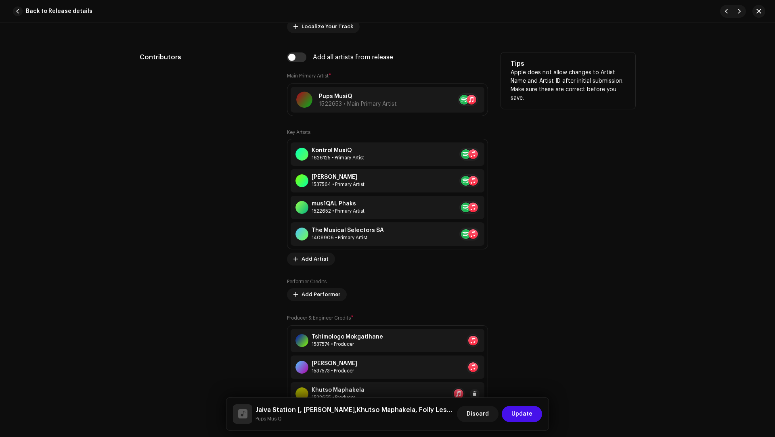
scroll to position [725, 0]
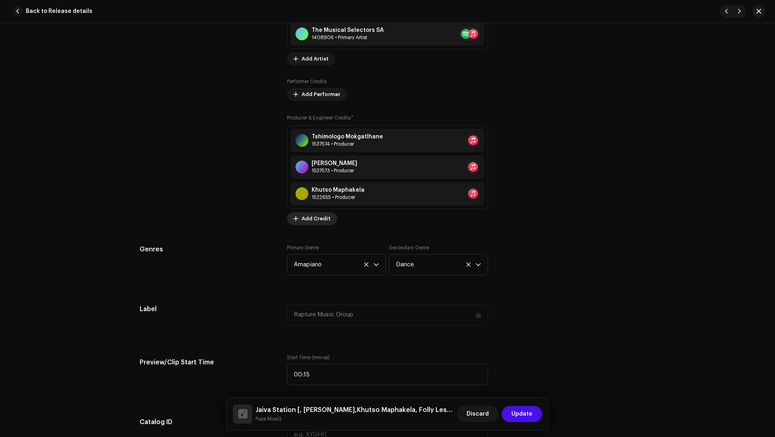
type input ", Theo Dlamini,Khutso Maphakela, Folly Lesego Ayi, Lesedi Rabothata"
click at [307, 216] on span "Add Credit" at bounding box center [315, 219] width 29 height 16
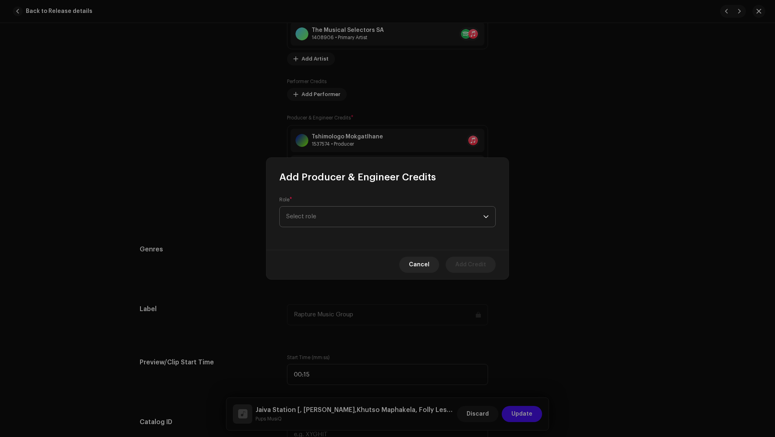
click at [310, 207] on span "Select role" at bounding box center [384, 217] width 197 height 20
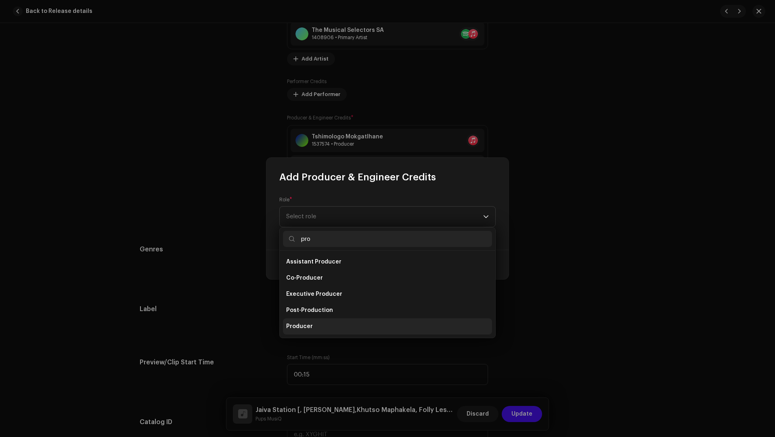
type input "pro"
click at [292, 323] on span "Producer" at bounding box center [299, 326] width 27 height 8
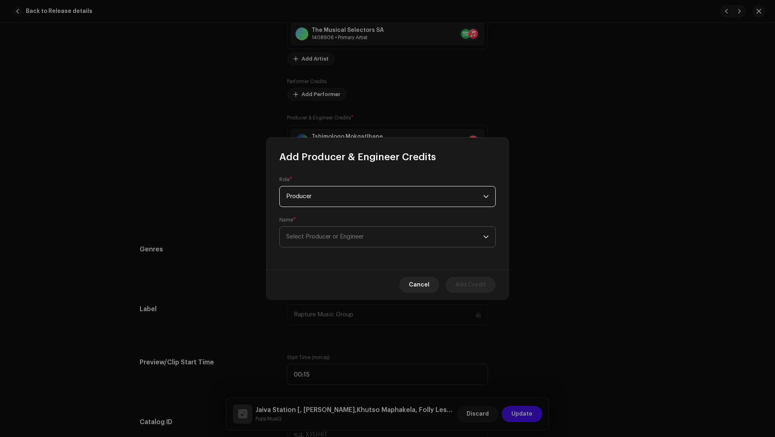
click at [293, 242] on span "Select Producer or Engineer" at bounding box center [384, 237] width 197 height 20
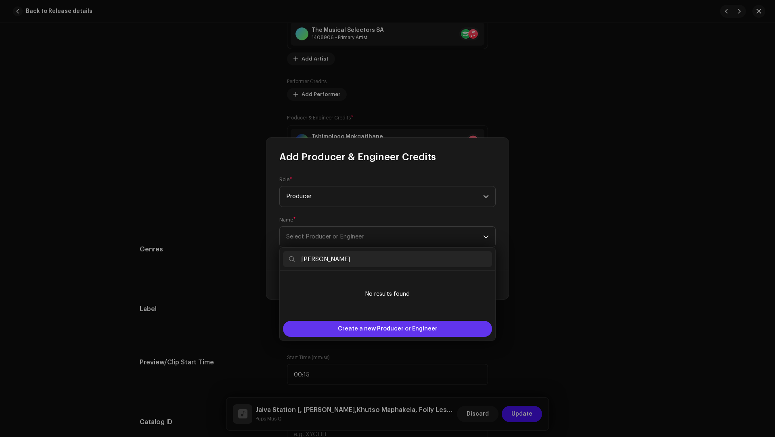
type input "Sandile Magodielo"
click at [358, 326] on span "Create a new Producer or Engineer" at bounding box center [388, 329] width 100 height 16
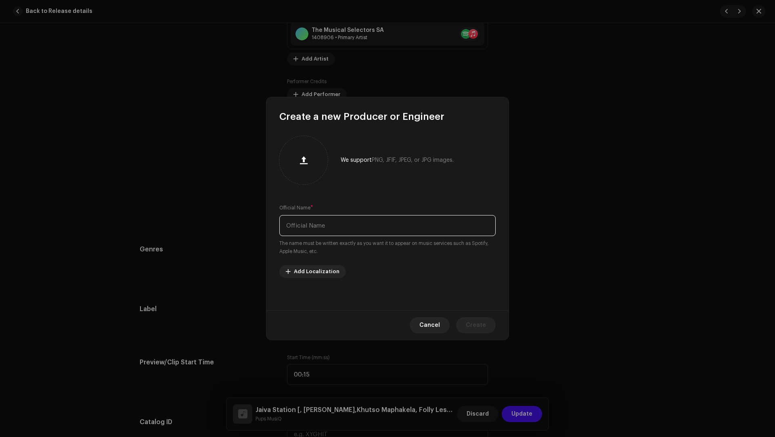
click at [337, 231] on input "text" at bounding box center [387, 225] width 216 height 21
paste input "Sandile Magodielo"
type input "Sandile Magodielo"
click at [472, 322] on span "Create" at bounding box center [476, 325] width 20 height 16
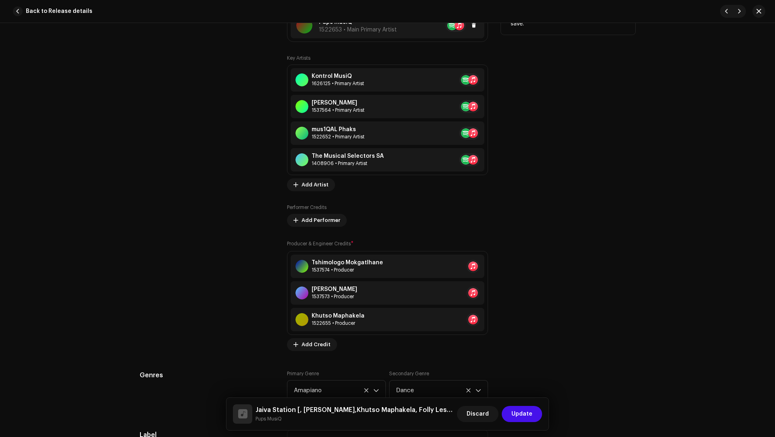
scroll to position [371, 0]
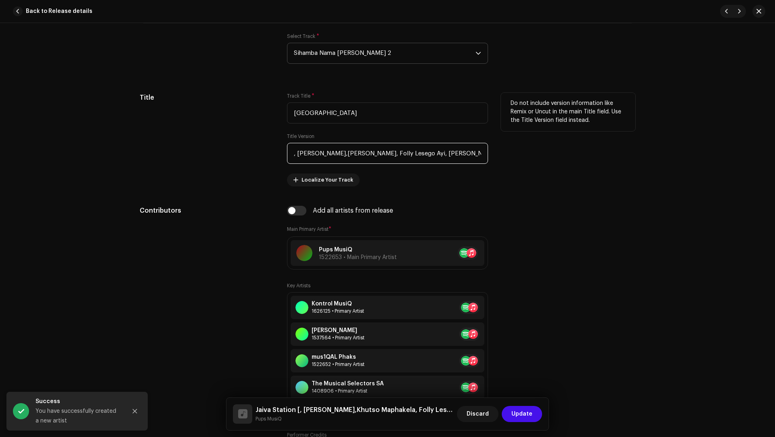
click at [370, 153] on input ", Theo Dlamini,Khutso Maphakela, Folly Lesego Ayi, Lesedi Rabothata" at bounding box center [387, 153] width 201 height 21
drag, startPoint x: 370, startPoint y: 153, endPoint x: 358, endPoint y: 151, distance: 12.6
click at [358, 151] on input ", Theo Dlamini,Khutso Maphakela, Folly Lesego Ayi, Lesedi Rabothata" at bounding box center [387, 153] width 201 height 21
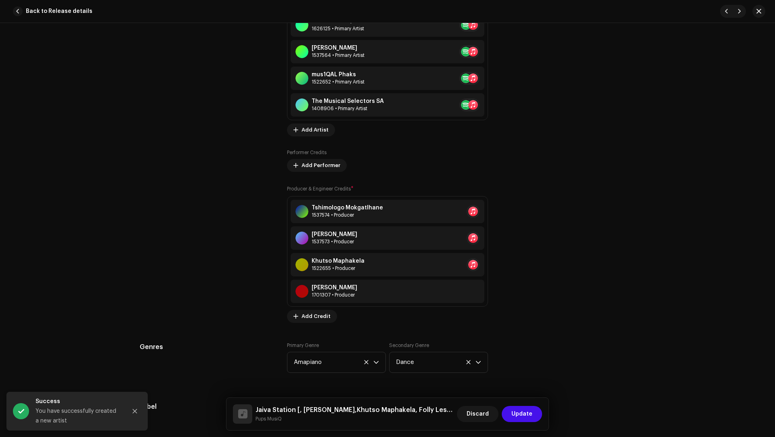
scroll to position [436, 0]
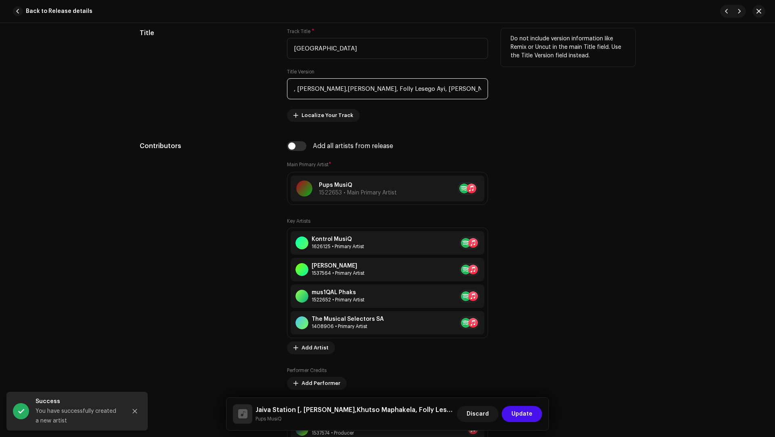
click at [393, 87] on input ", Theo Dlamini,Khutso Maphakela, Folly Lesego Ayi, Lesedi Rabothata" at bounding box center [387, 88] width 201 height 21
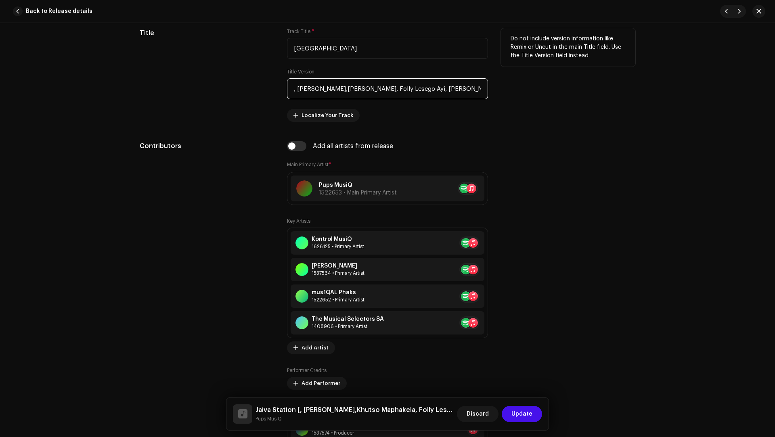
drag, startPoint x: 393, startPoint y: 87, endPoint x: 427, endPoint y: 88, distance: 33.5
click at [427, 88] on input ", Theo Dlamini,Khutso Maphakela, Folly Lesego Ayi, Lesedi Rabothata" at bounding box center [387, 88] width 201 height 21
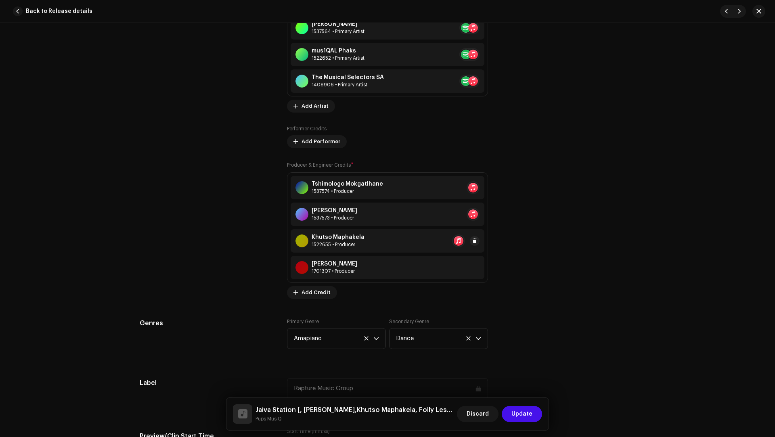
scroll to position [788, 0]
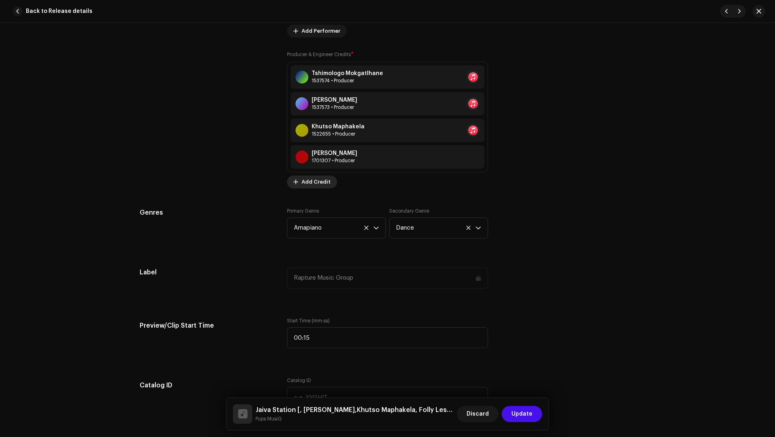
click at [303, 180] on span "Add Credit" at bounding box center [315, 182] width 29 height 16
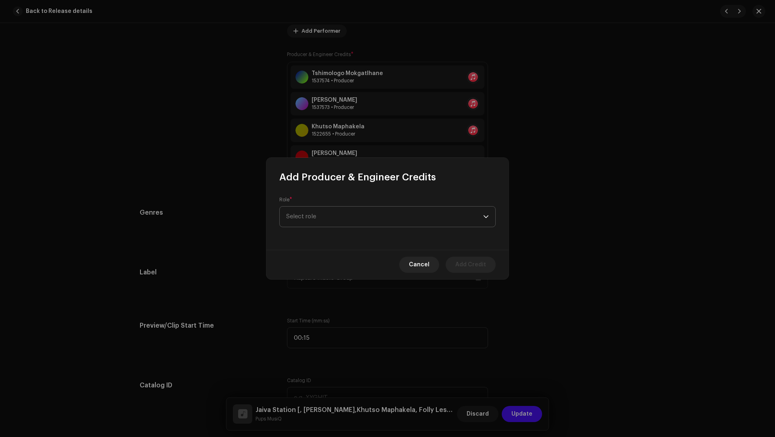
click at [320, 213] on span "Select role" at bounding box center [384, 217] width 197 height 20
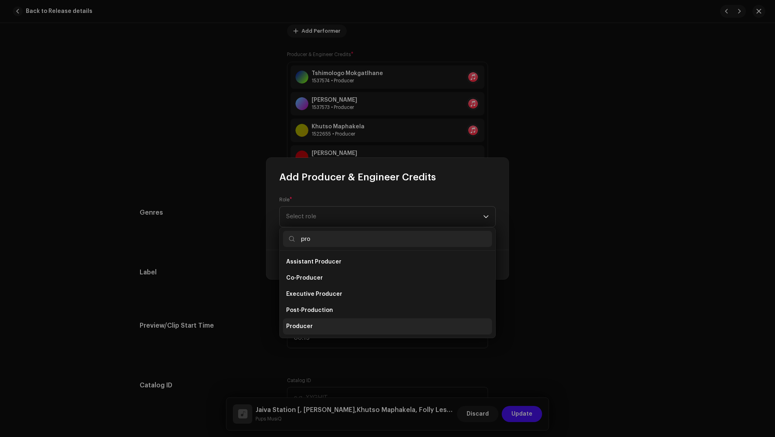
type input "pro"
click at [312, 324] on li "Producer" at bounding box center [387, 326] width 209 height 16
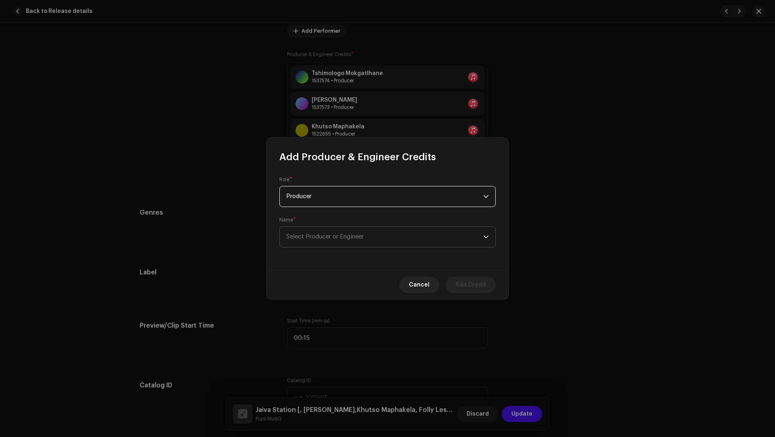
click at [292, 241] on span "Select Producer or Engineer" at bounding box center [384, 237] width 197 height 20
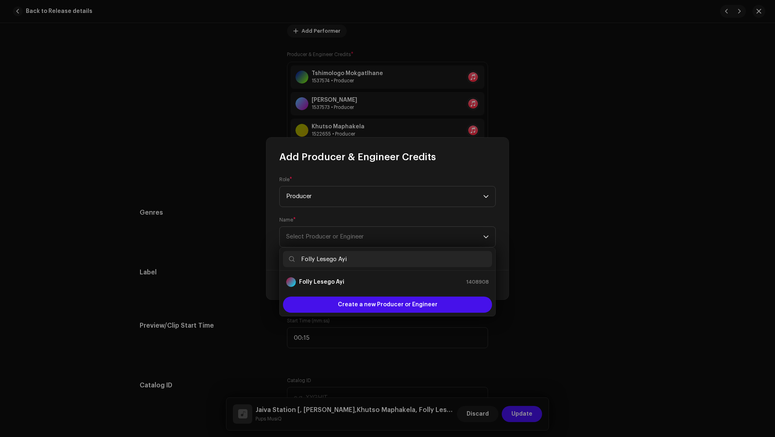
type input "Folly Lesego Ayi"
click at [318, 280] on strong "Folly Lesego Ayi" at bounding box center [321, 282] width 45 height 8
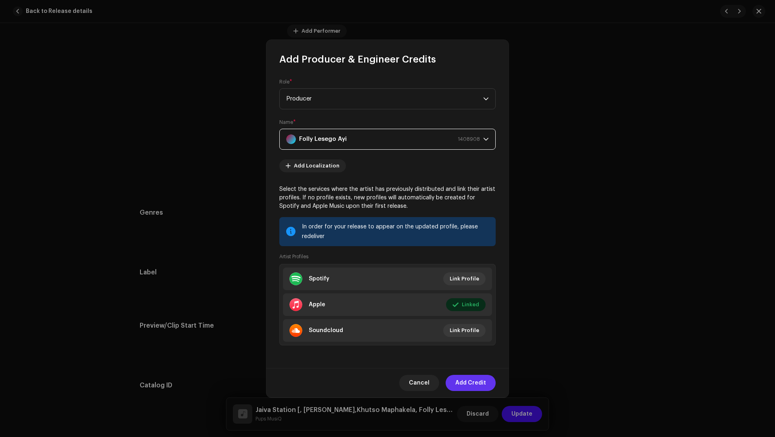
click at [467, 379] on span "Add Credit" at bounding box center [470, 383] width 31 height 16
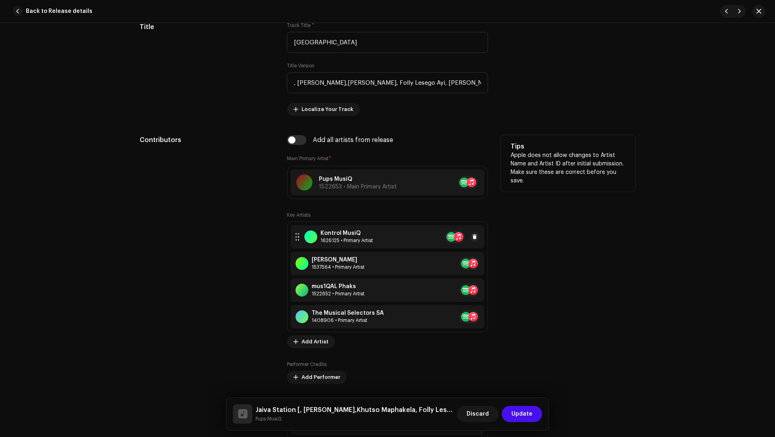
scroll to position [251, 0]
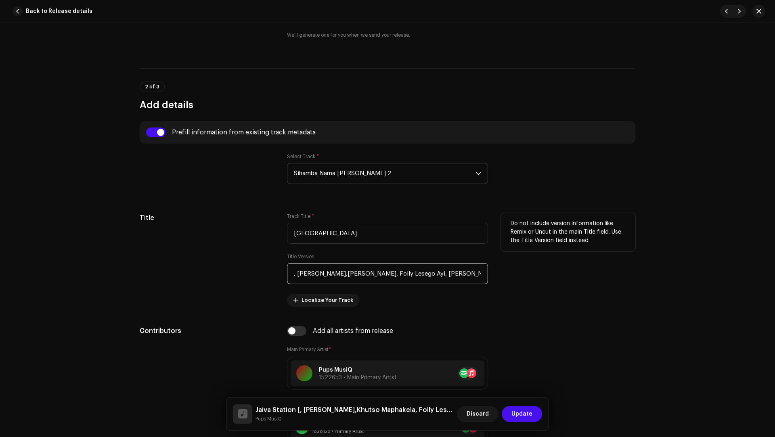
drag, startPoint x: 439, startPoint y: 272, endPoint x: 439, endPoint y: 263, distance: 9.7
click at [439, 263] on input ", Theo Dlamini,Khutso Maphakela, Folly Lesego Ayi, Lesedi Rabothata" at bounding box center [387, 273] width 201 height 21
type input "Lesedi Rabothata"
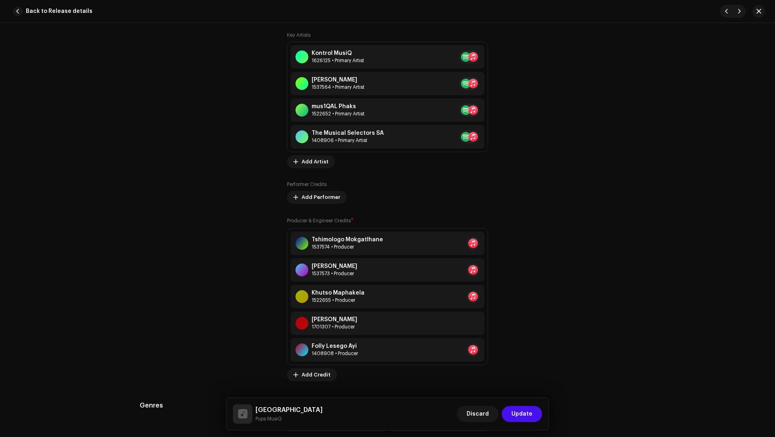
scroll to position [680, 0]
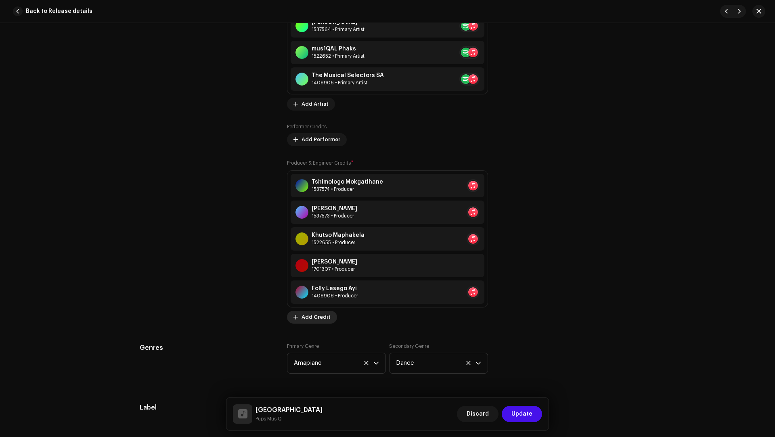
click at [316, 316] on span "Add Credit" at bounding box center [315, 317] width 29 height 16
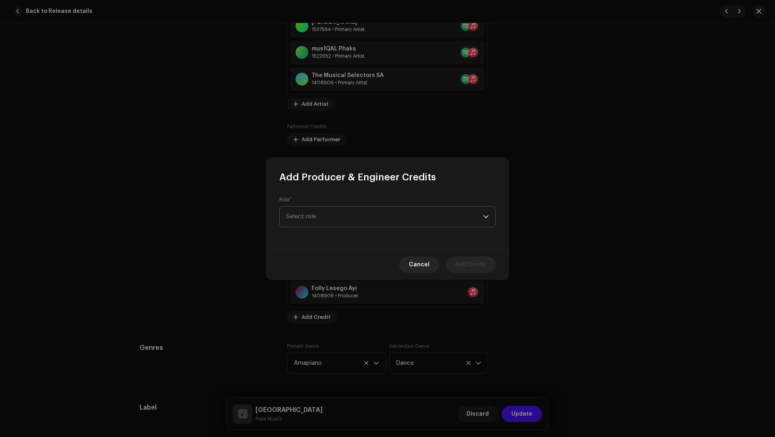
click at [297, 220] on span "Select role" at bounding box center [384, 217] width 197 height 20
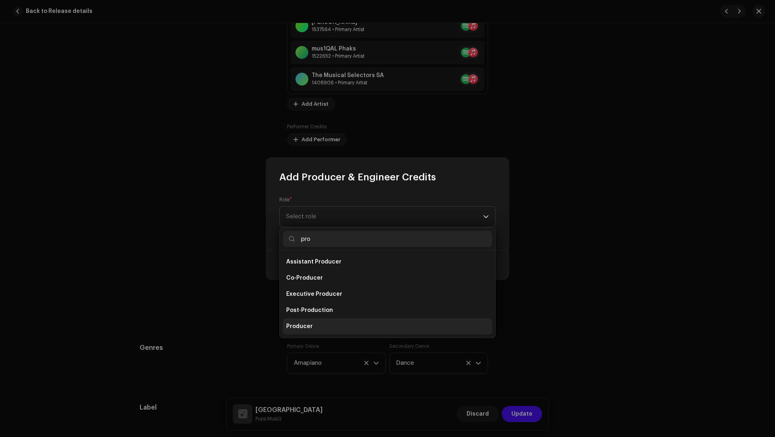
type input "pro"
click at [295, 325] on span "Producer" at bounding box center [299, 326] width 27 height 8
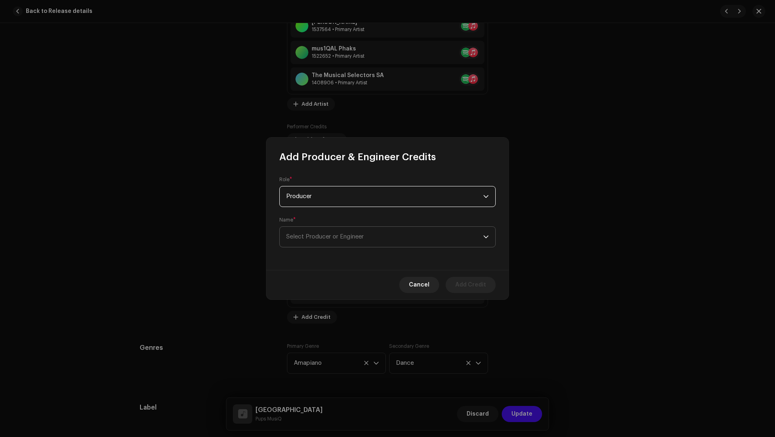
click at [310, 238] on span "Select Producer or Engineer" at bounding box center [324, 237] width 77 height 6
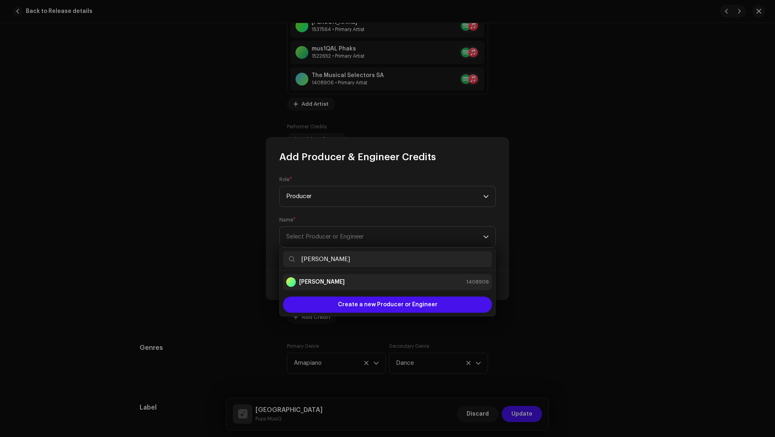
type input "Lesedi Rabothata"
click at [317, 283] on strong "Lesedi Rabothata" at bounding box center [322, 282] width 46 height 8
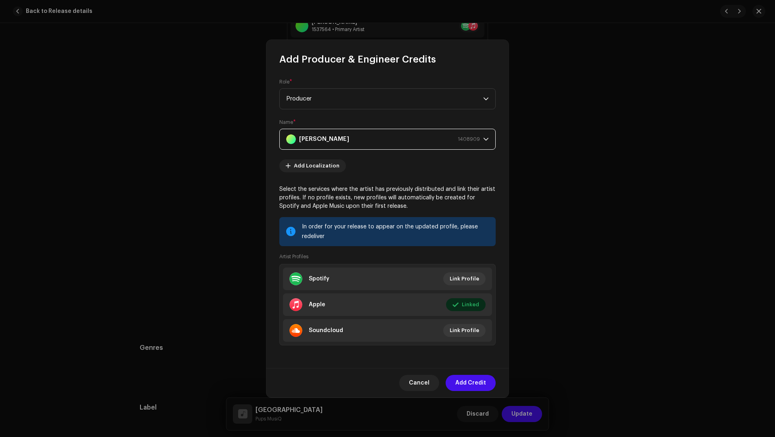
click at [465, 381] on span "Add Credit" at bounding box center [470, 383] width 31 height 16
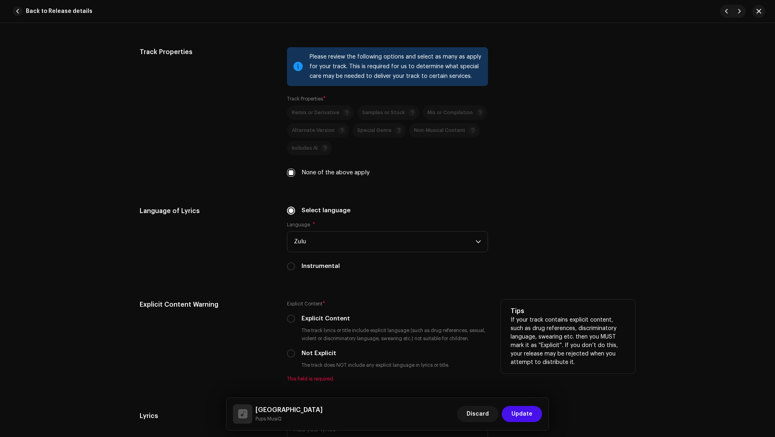
scroll to position [1432, 0]
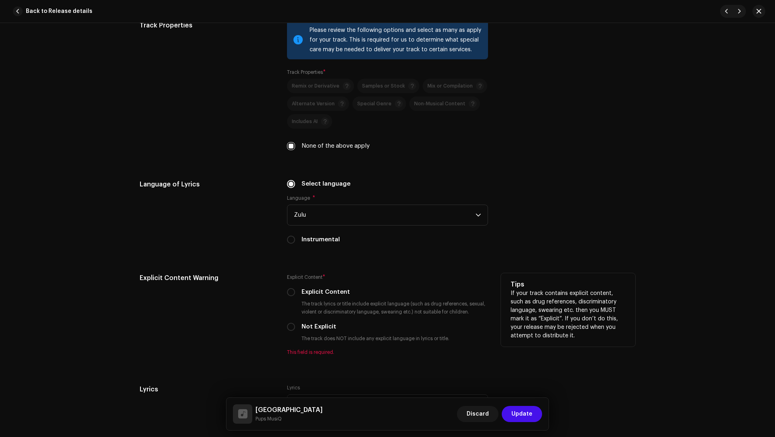
click at [316, 323] on label "Not Explicit" at bounding box center [318, 326] width 35 height 9
click at [295, 323] on input "Not Explicit" at bounding box center [291, 327] width 8 height 8
radio input "true"
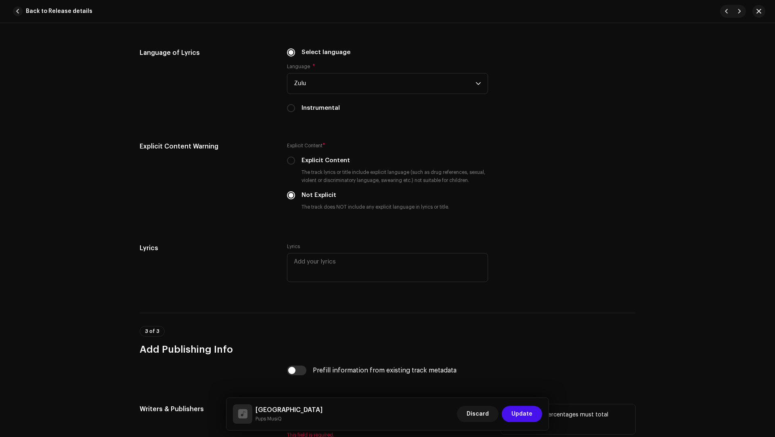
scroll to position [1695, 0]
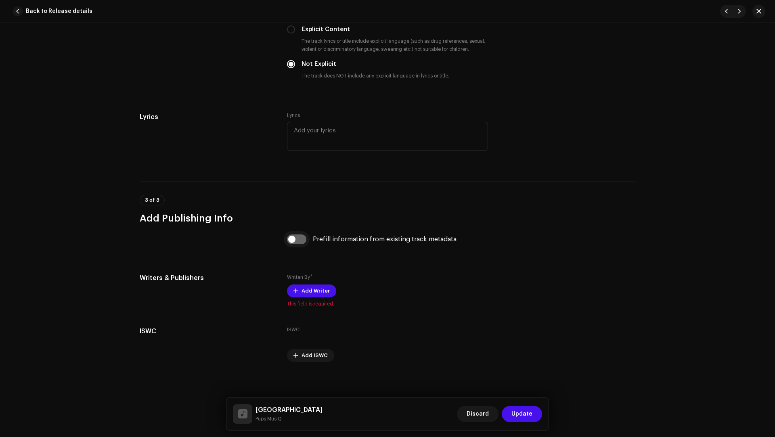
click at [296, 236] on input "checkbox" at bounding box center [296, 239] width 19 height 10
checkbox input "true"
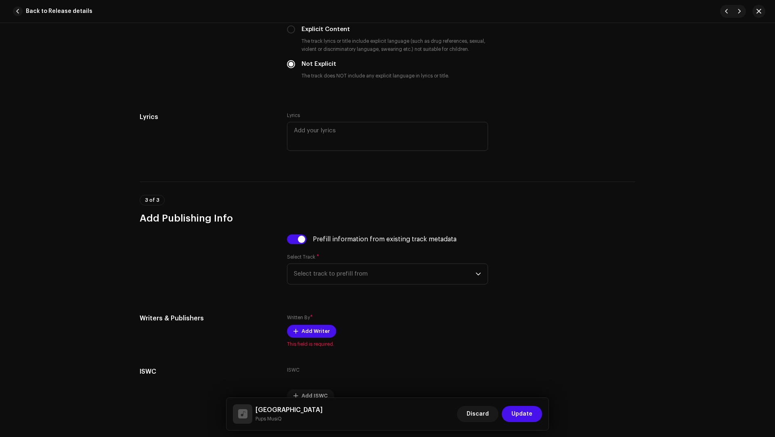
click at [326, 285] on div "Prefill information from existing track metadata Select Track * Select track to…" at bounding box center [387, 264] width 201 height 60
click at [326, 279] on span "Select track to prefill from" at bounding box center [385, 274] width 182 height 20
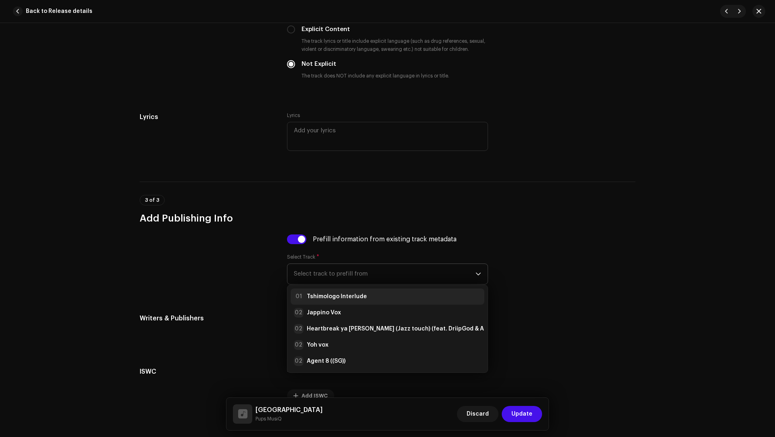
click at [326, 293] on strong "Tshimologo Interlude" at bounding box center [337, 297] width 60 height 8
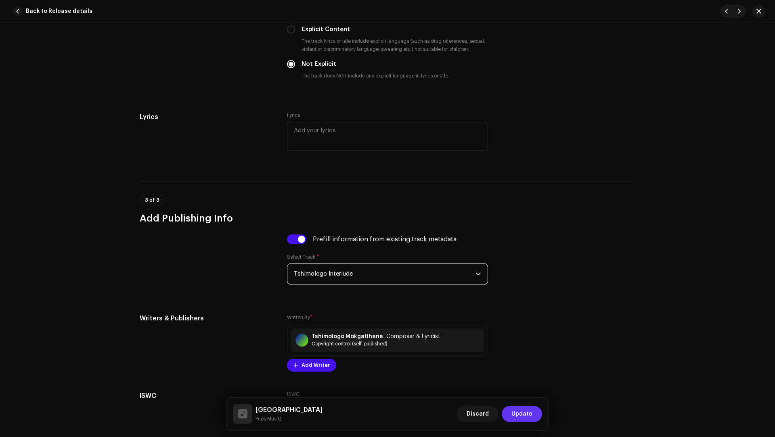
click at [515, 407] on span "Update" at bounding box center [521, 414] width 21 height 16
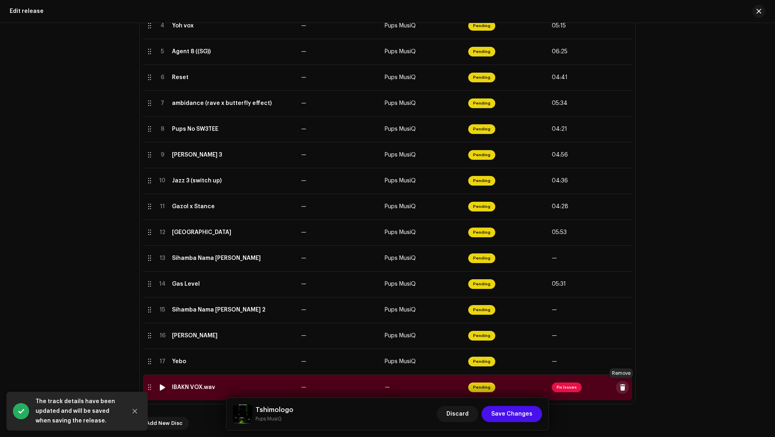
click at [624, 388] on button at bounding box center [622, 387] width 13 height 13
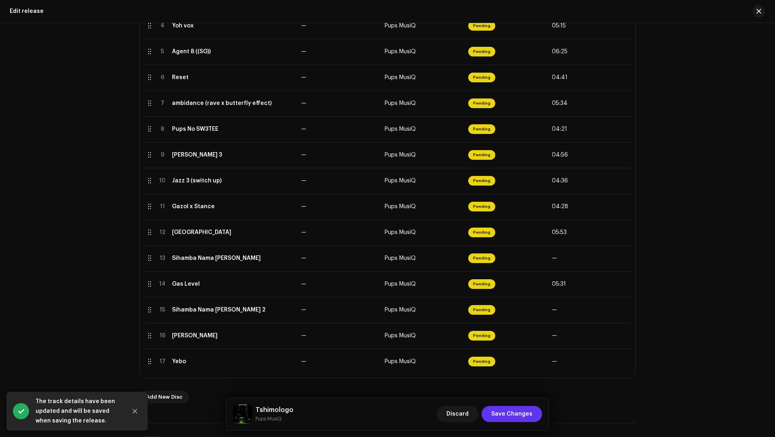
click at [526, 409] on span "Save Changes" at bounding box center [511, 414] width 41 height 16
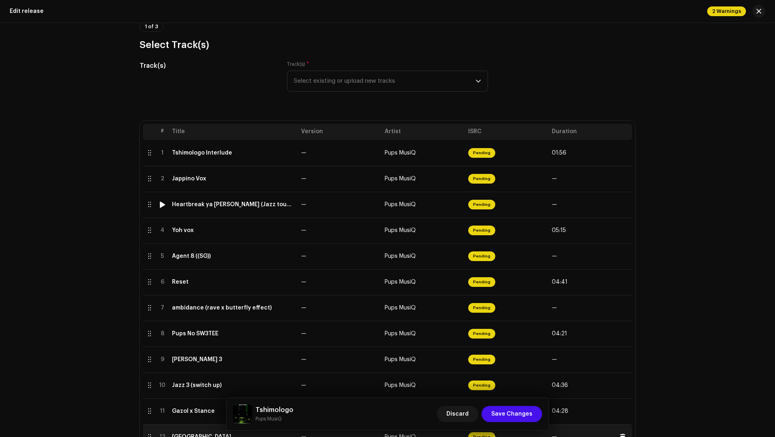
scroll to position [217, 0]
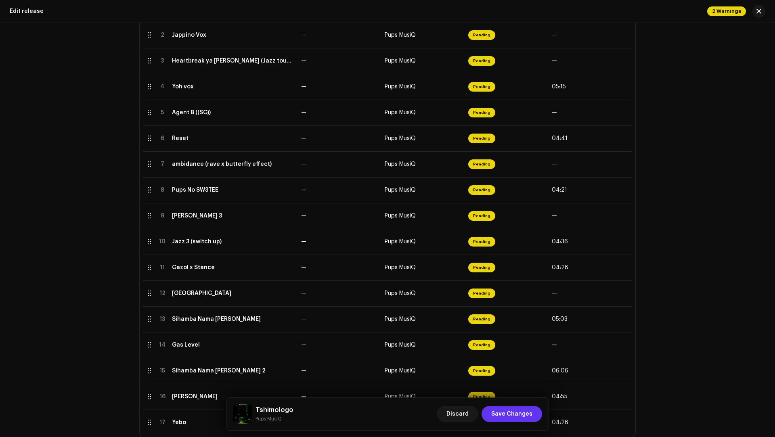
click at [519, 415] on span "Save Changes" at bounding box center [511, 414] width 41 height 16
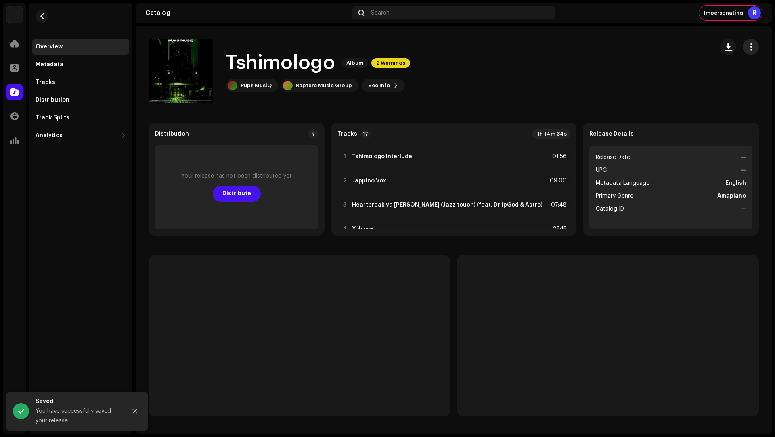
click at [750, 50] on span "button" at bounding box center [751, 47] width 8 height 6
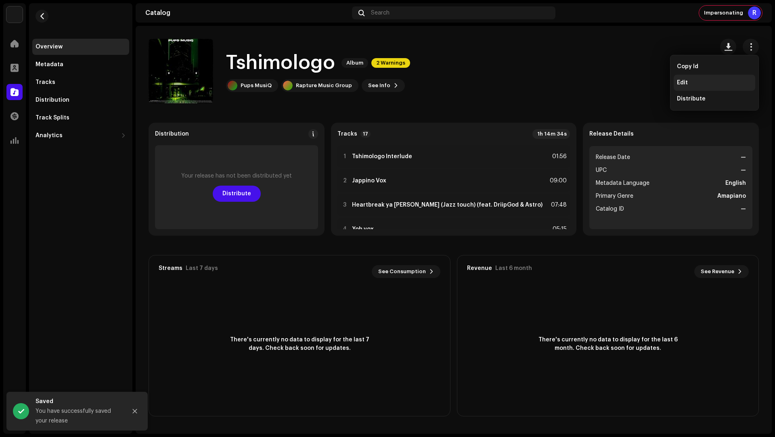
click at [710, 78] on div "Edit" at bounding box center [715, 83] width 82 height 16
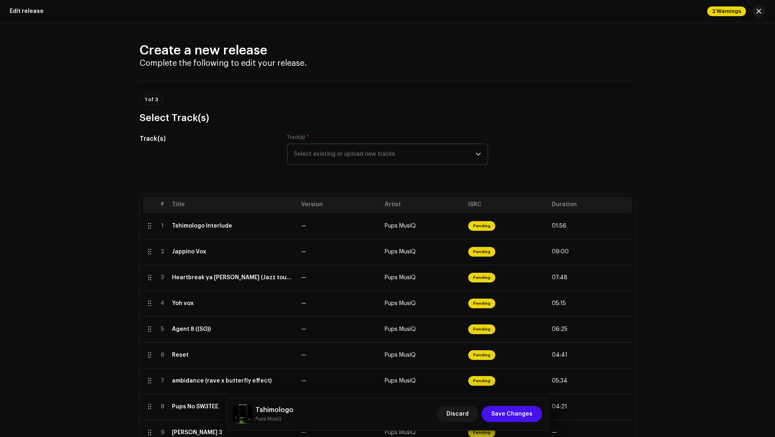
click at [319, 154] on span "Select existing or upload new tracks" at bounding box center [385, 154] width 182 height 20
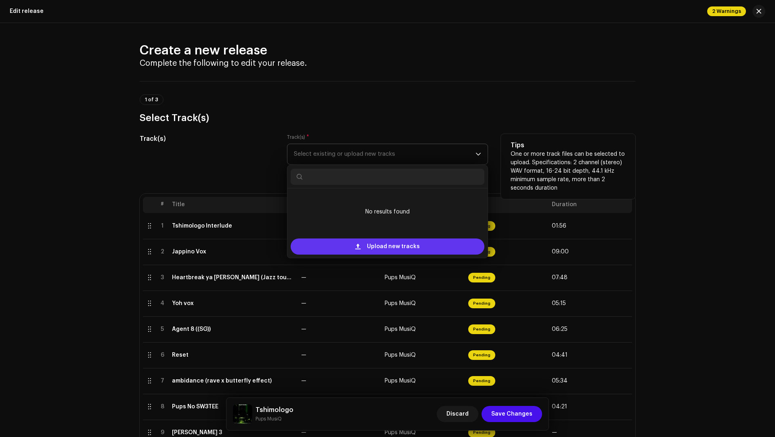
click at [320, 247] on div "Upload new tracks" at bounding box center [388, 247] width 194 height 16
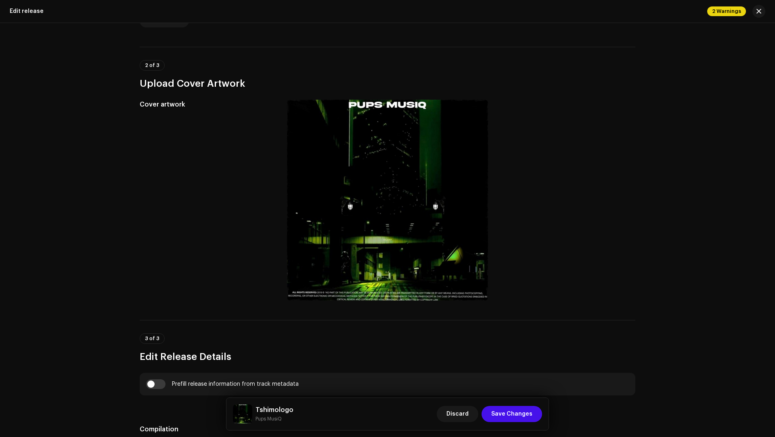
scroll to position [345, 0]
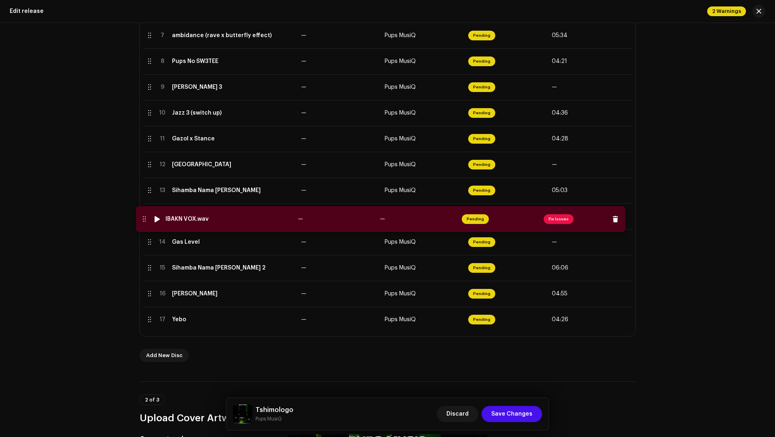
drag, startPoint x: 145, startPoint y: 319, endPoint x: 140, endPoint y: 219, distance: 100.6
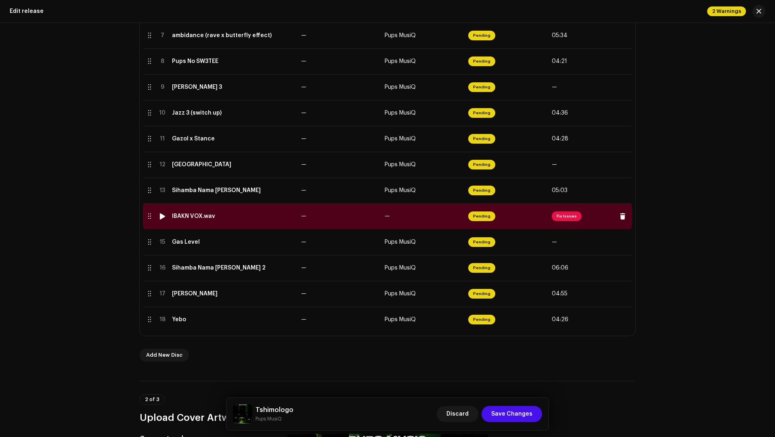
click at [278, 224] on td "IBAKN VOX.wav" at bounding box center [233, 216] width 129 height 26
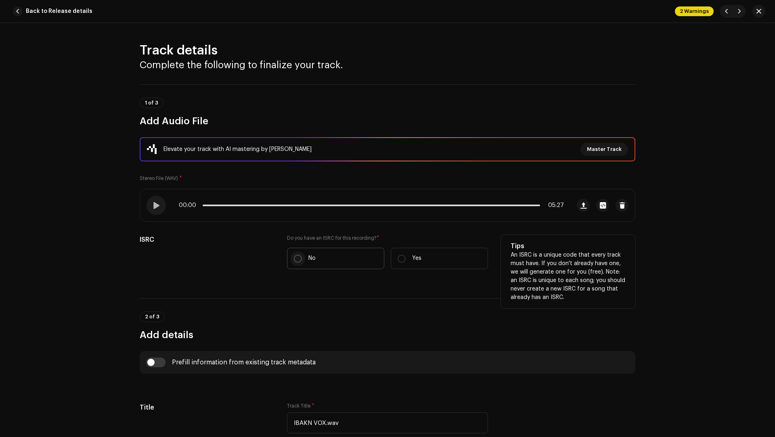
click at [297, 255] on input "No" at bounding box center [298, 259] width 8 height 8
radio input "true"
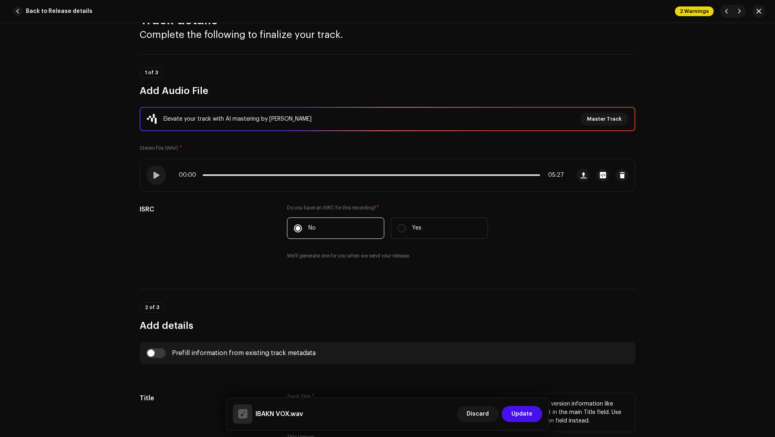
scroll to position [205, 0]
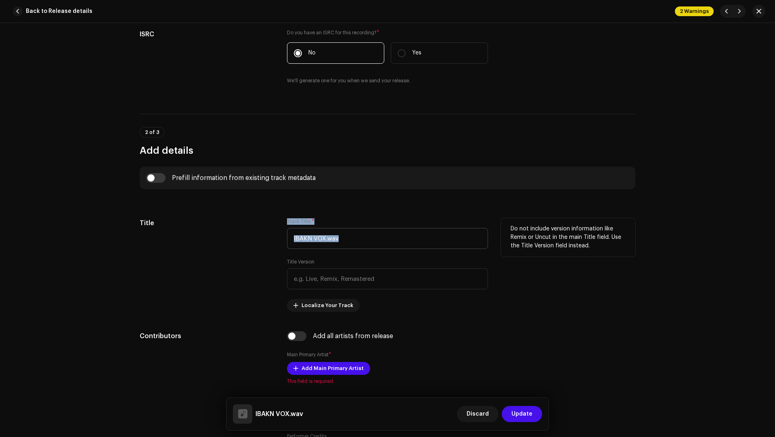
drag, startPoint x: 348, startPoint y: 248, endPoint x: 342, endPoint y: 230, distance: 18.9
click at [342, 230] on div "Track Title * IBAKN VOX.wav Title Version Localize Your Track" at bounding box center [387, 265] width 201 height 94
click at [341, 232] on input "IBAKN VOX.wav" at bounding box center [387, 238] width 201 height 21
drag, startPoint x: 345, startPoint y: 235, endPoint x: 336, endPoint y: 231, distance: 10.3
click at [336, 231] on input "IBAKN VOX.wav" at bounding box center [387, 238] width 201 height 21
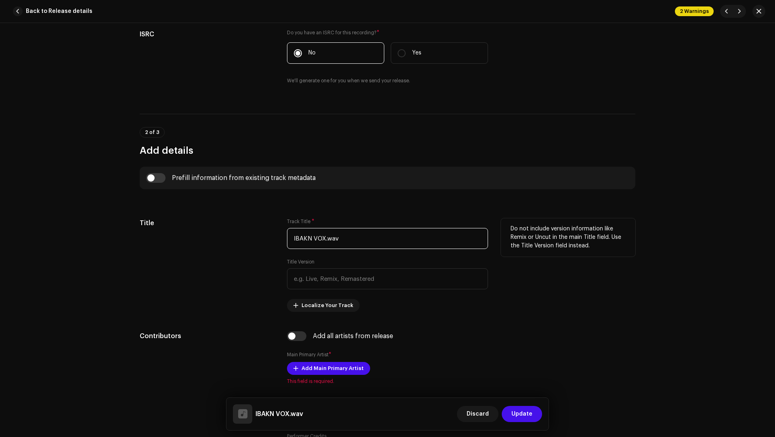
paste input "KN VOX"
type input "IBKN VOX"
click at [148, 174] on input "checkbox" at bounding box center [155, 178] width 19 height 10
checkbox input "true"
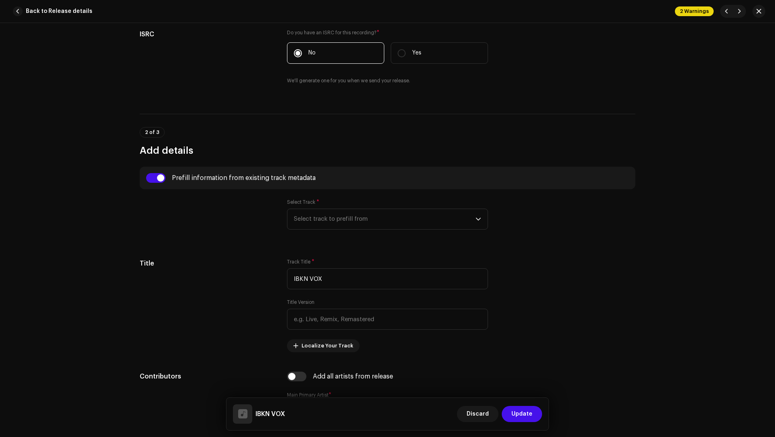
click at [300, 205] on div "Select Track * Select track to prefill from" at bounding box center [387, 214] width 201 height 31
click at [306, 212] on span "Select track to prefill from" at bounding box center [385, 219] width 182 height 20
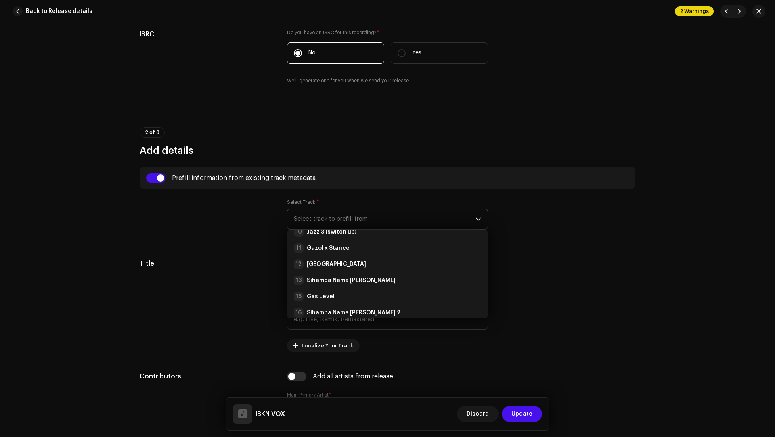
scroll to position [194, 0]
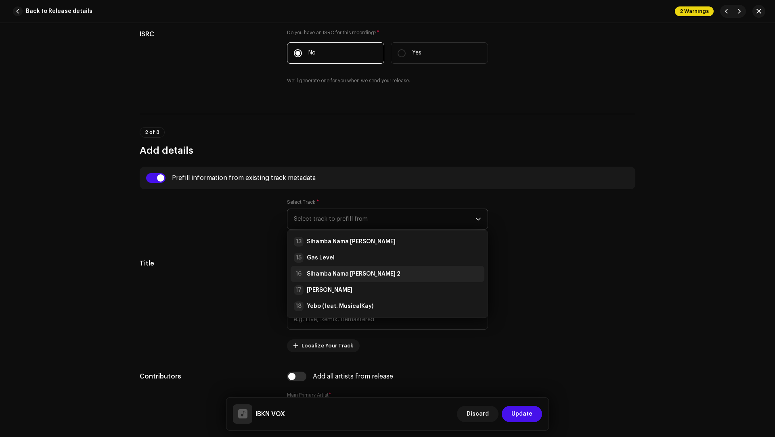
click at [356, 273] on strong "Sihamba Nama [PERSON_NAME] 2" at bounding box center [354, 274] width 94 height 8
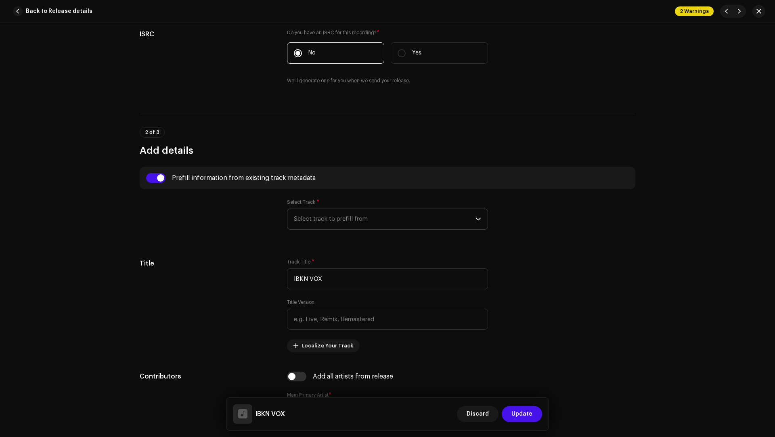
type input "00:15"
radio input "true"
type input "Tshimologo Mokgatlhane"
checkbox input "true"
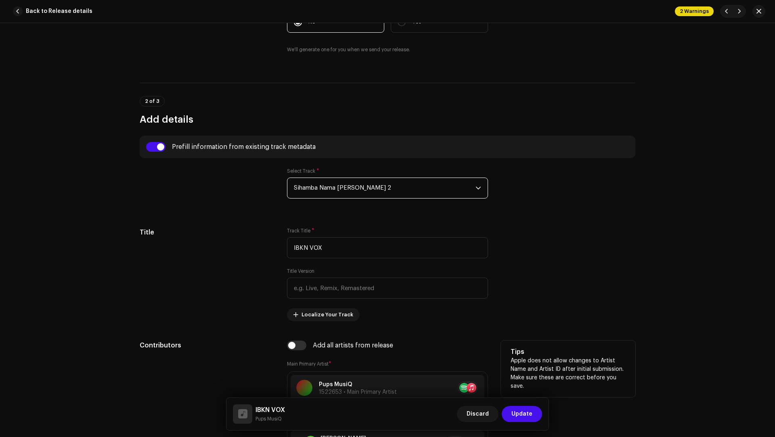
scroll to position [372, 0]
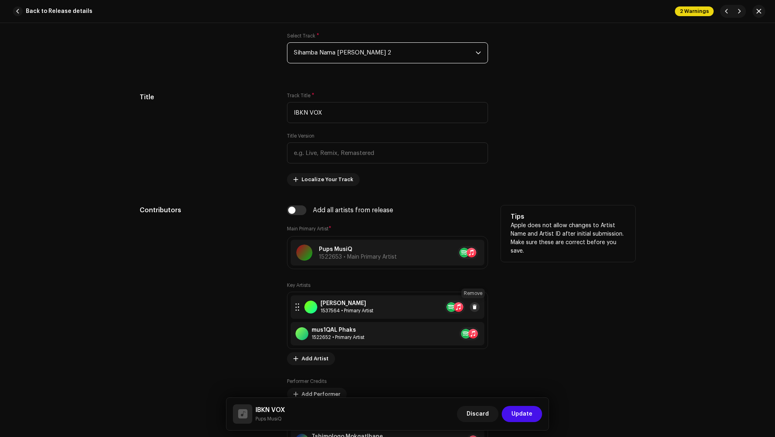
click at [472, 304] on span at bounding box center [474, 307] width 5 height 6
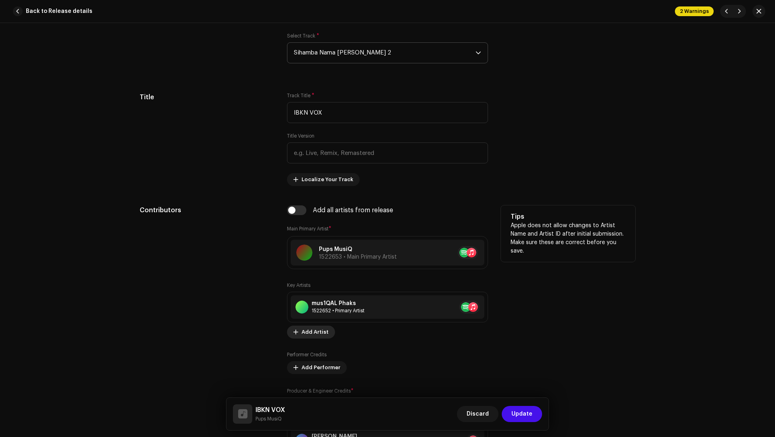
click at [316, 329] on span "Add Artist" at bounding box center [314, 332] width 27 height 16
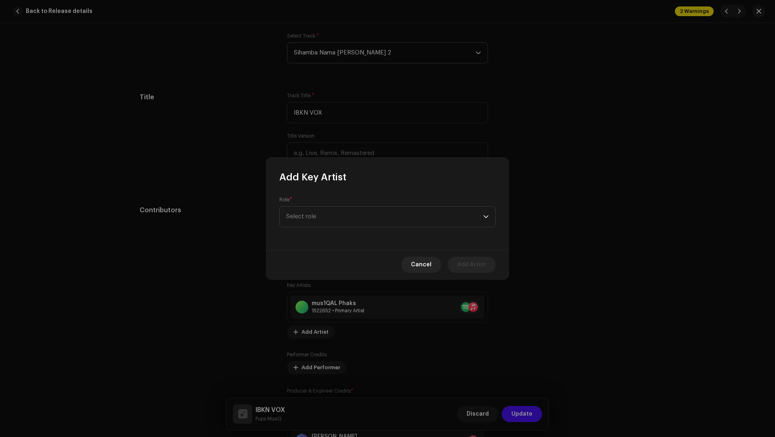
click at [314, 205] on div "Role * Select role" at bounding box center [387, 212] width 216 height 31
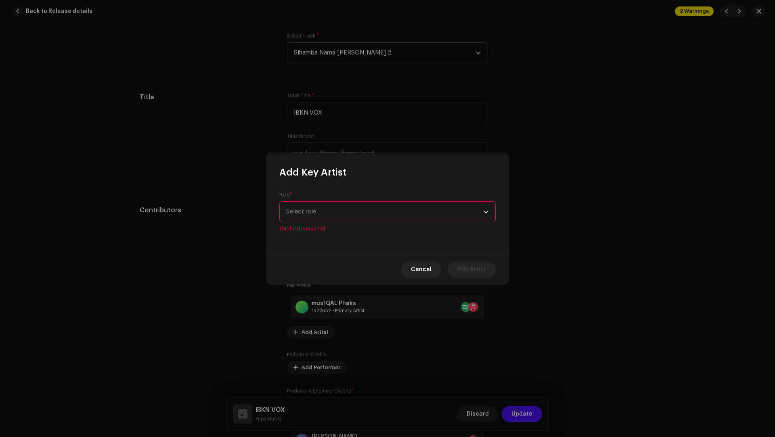
click at [310, 220] on span "Select role" at bounding box center [384, 212] width 197 height 20
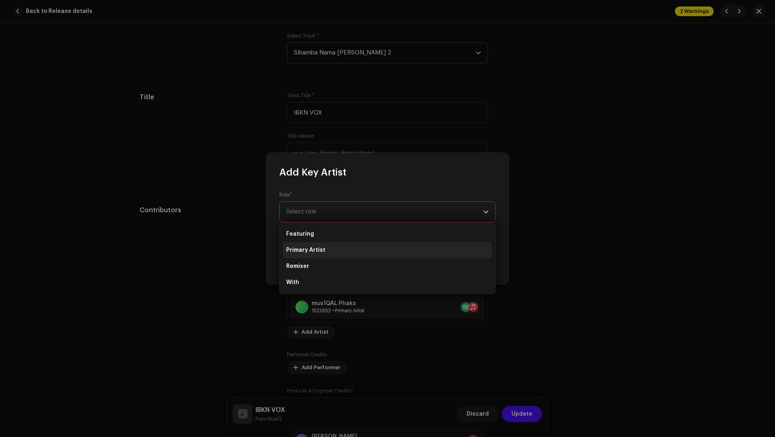
click at [309, 247] on span "Primary Artist" at bounding box center [305, 250] width 39 height 8
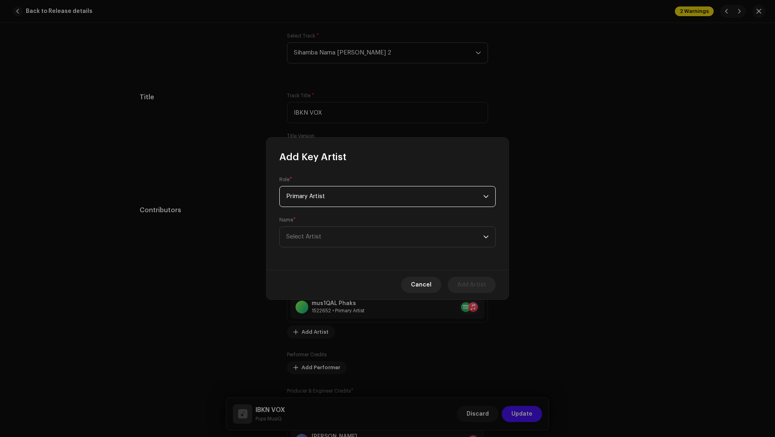
click at [306, 222] on div "Name * [PERSON_NAME]" at bounding box center [387, 232] width 216 height 31
click at [303, 228] on span "Select Artist" at bounding box center [384, 237] width 197 height 20
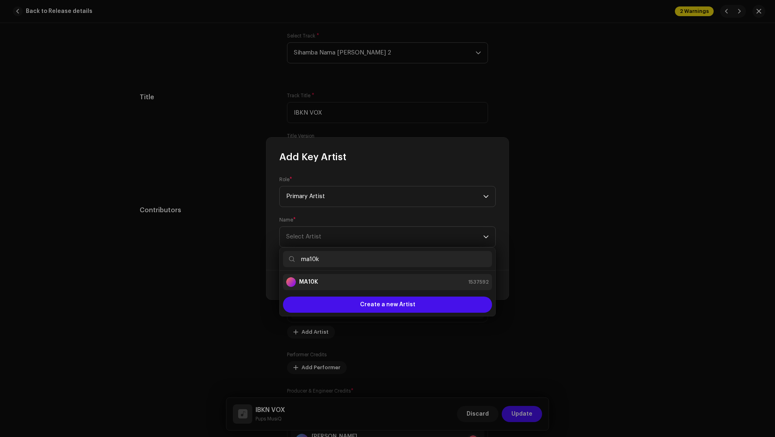
type input "ma10k"
click at [322, 287] on li "MA10K 1537592" at bounding box center [387, 282] width 209 height 16
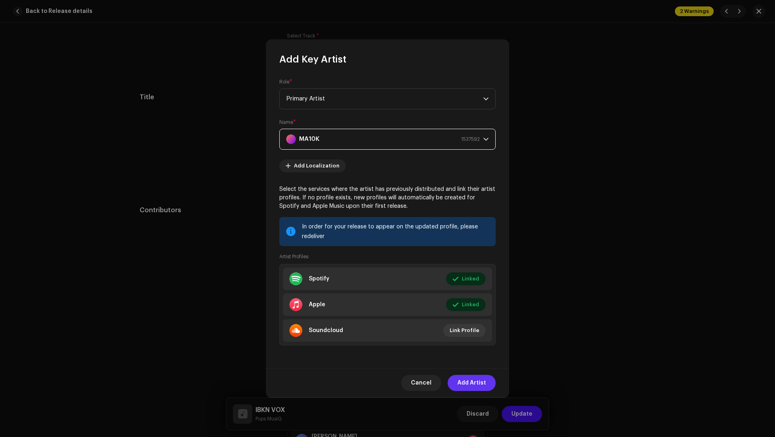
click at [477, 383] on span "Add Artist" at bounding box center [471, 383] width 29 height 16
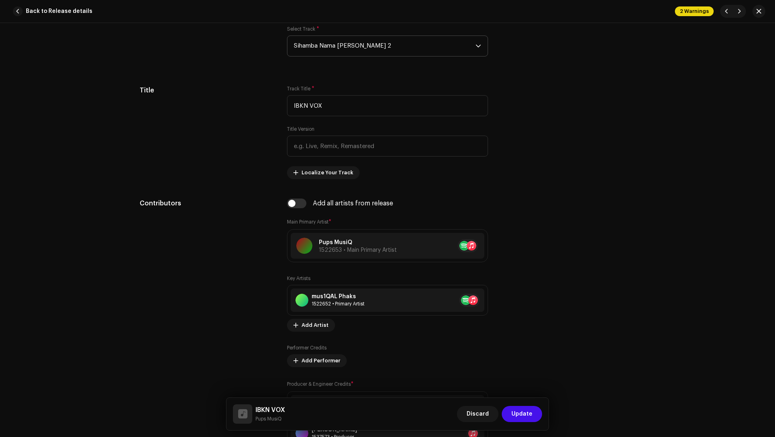
scroll to position [389, 0]
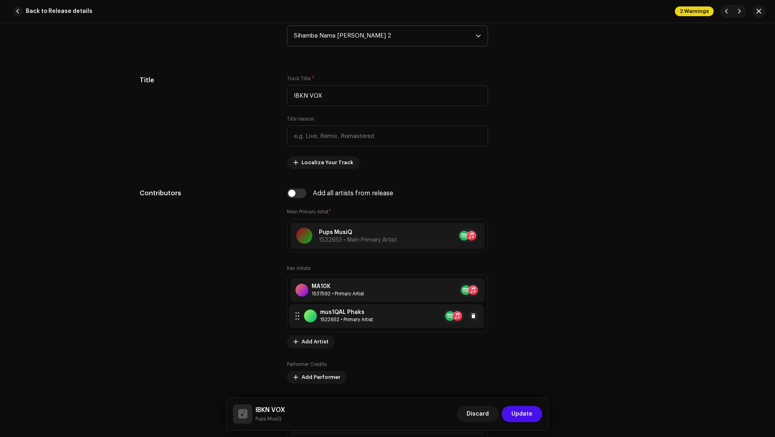
drag, startPoint x: 295, startPoint y: 291, endPoint x: 295, endPoint y: 318, distance: 27.4
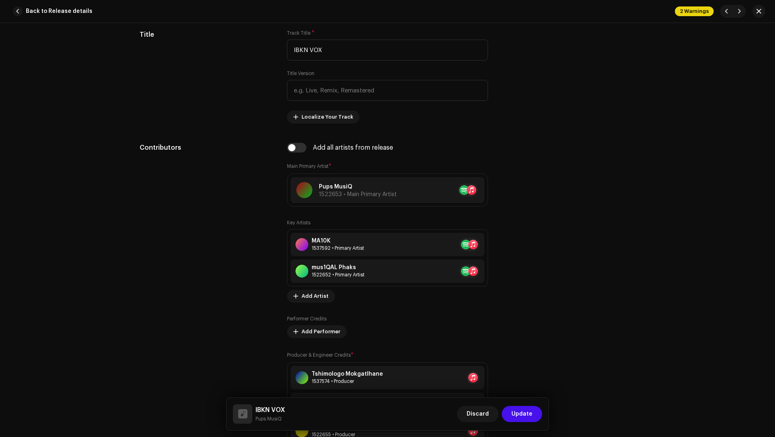
scroll to position [591, 0]
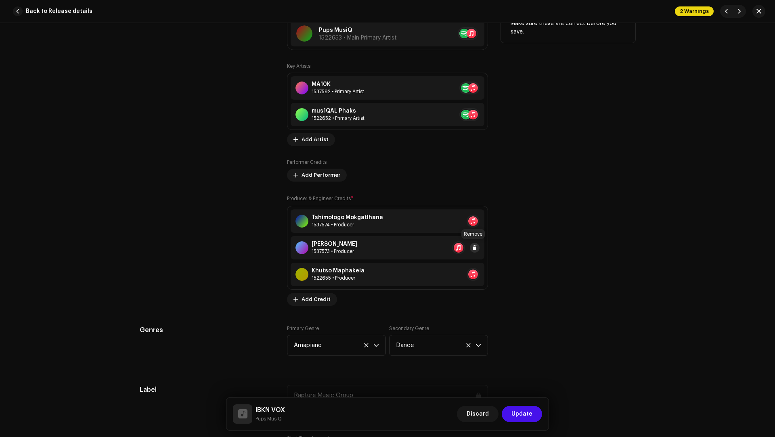
click at [475, 247] on button at bounding box center [475, 248] width 10 height 10
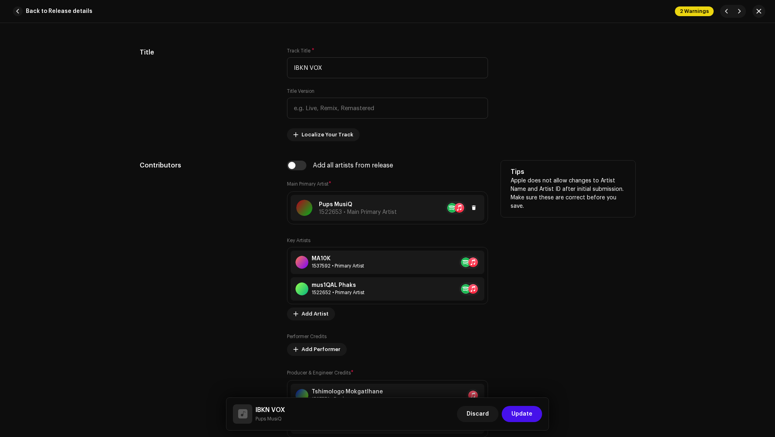
scroll to position [397, 0]
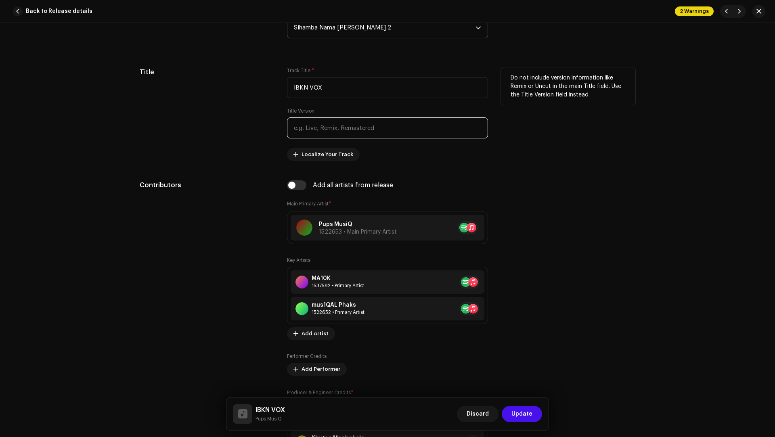
click at [312, 123] on input "text" at bounding box center [387, 127] width 201 height 21
paste input "Tshimologo Mokgatlhane, Banele Masilela, [GEOGRAPHIC_DATA] Maphakela"
click at [394, 126] on input "Tshimologo Mokgatlhane, Banele Masilela, [GEOGRAPHIC_DATA] Maphakela" at bounding box center [387, 127] width 201 height 21
drag, startPoint x: 394, startPoint y: 126, endPoint x: 381, endPoint y: 125, distance: 13.4
click at [381, 125] on input "Tshimologo Mokgatlhane, Banele Masilela, [GEOGRAPHIC_DATA] Maphakela" at bounding box center [387, 127] width 201 height 21
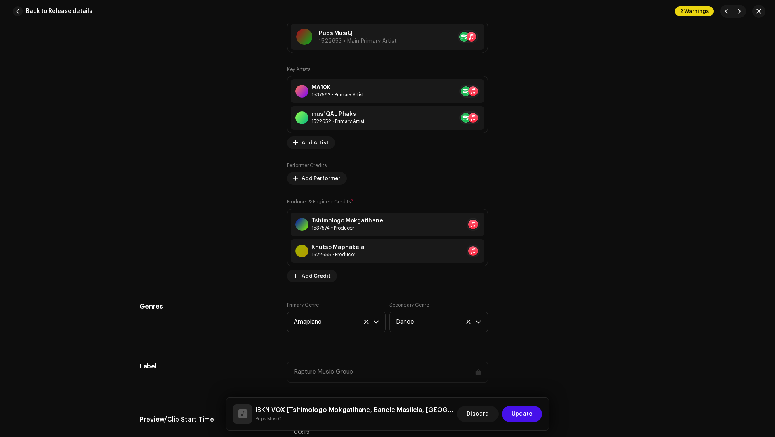
scroll to position [627, 0]
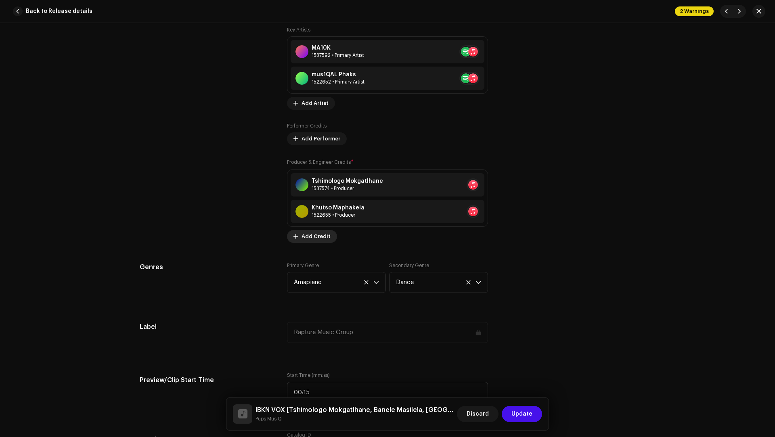
type input "Tshimologo Mokgatlhane, Banele Masilela, [GEOGRAPHIC_DATA] Maphakela"
click at [312, 235] on span "Add Credit" at bounding box center [315, 236] width 29 height 16
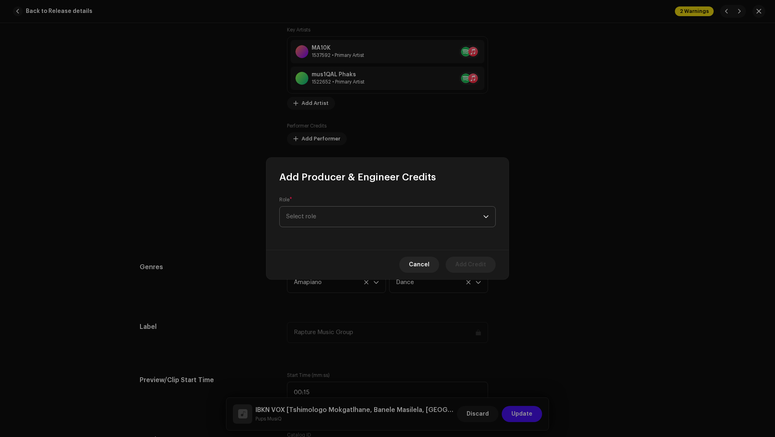
click at [305, 213] on span "Select role" at bounding box center [384, 217] width 197 height 20
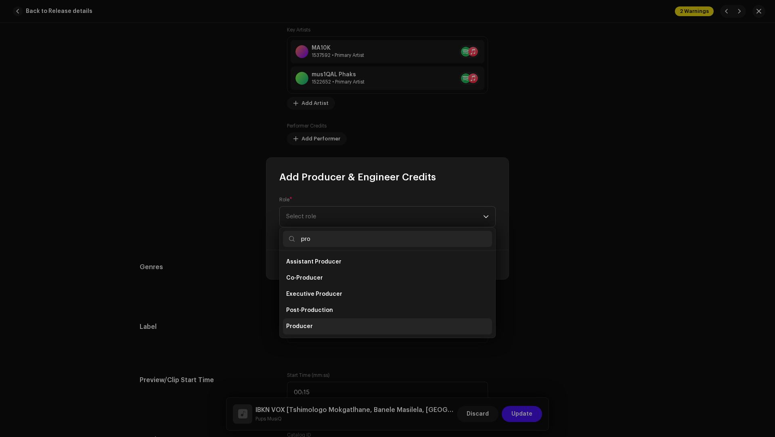
type input "pro"
click at [295, 326] on span "Producer" at bounding box center [299, 326] width 27 height 8
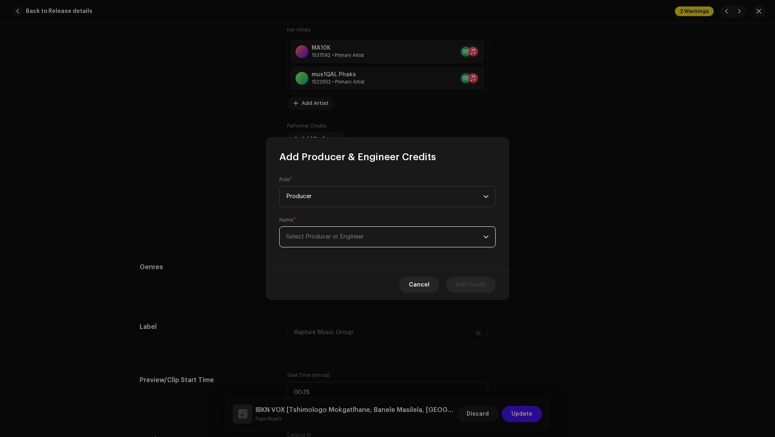
click at [307, 245] on span "Select Producer or Engineer" at bounding box center [384, 237] width 197 height 20
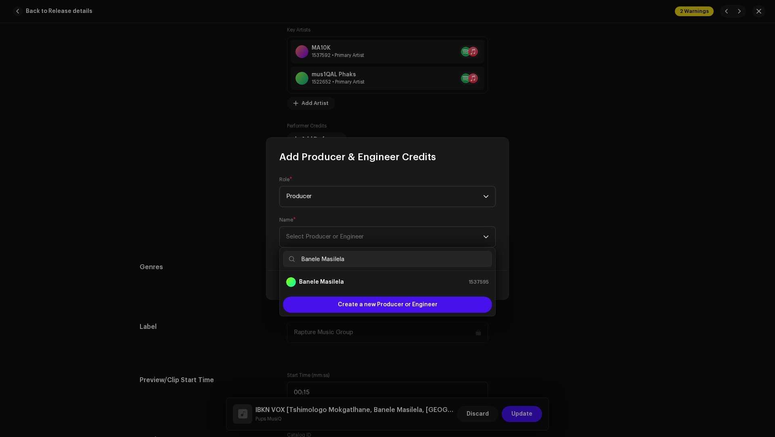
type input "Banele Masilela"
click at [310, 281] on strong "Banele Masilela" at bounding box center [321, 282] width 45 height 8
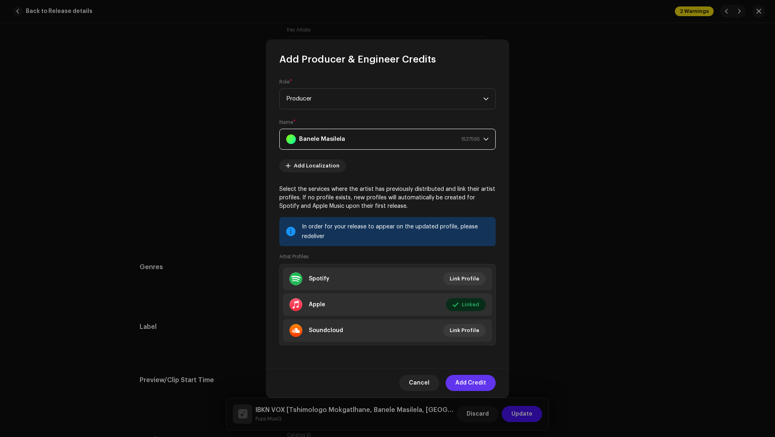
click at [467, 379] on span "Add Credit" at bounding box center [470, 383] width 31 height 16
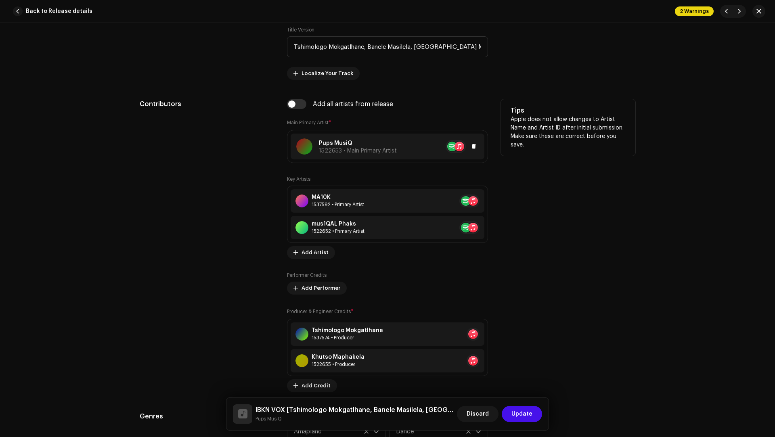
scroll to position [279, 0]
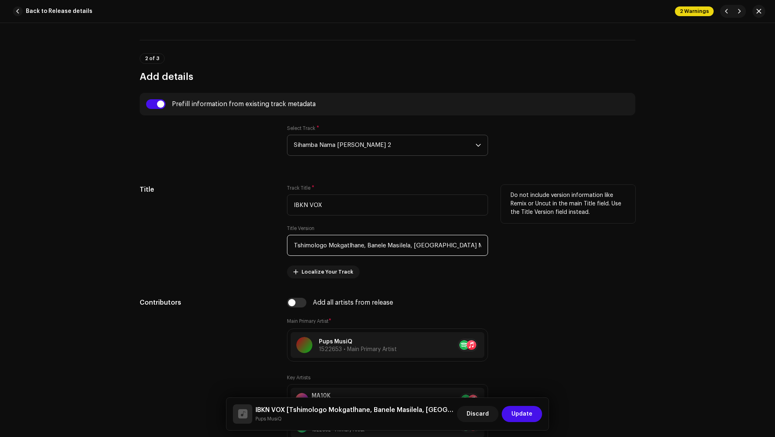
drag, startPoint x: 478, startPoint y: 244, endPoint x: 476, endPoint y: 238, distance: 6.0
click at [476, 238] on input "Tshimologo Mokgatlhane, Banele Masilela, [GEOGRAPHIC_DATA] Maphakela" at bounding box center [387, 245] width 201 height 21
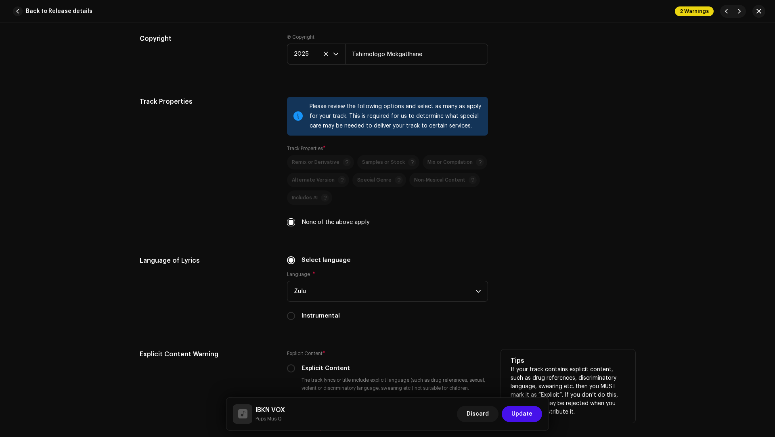
scroll to position [1331, 0]
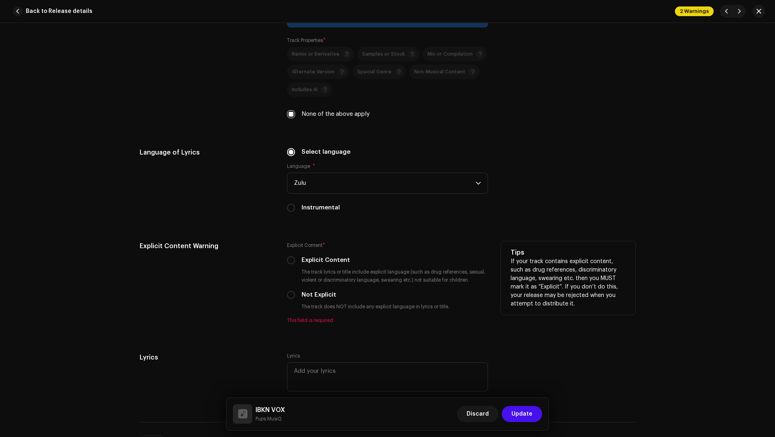
click at [318, 291] on label "Not Explicit" at bounding box center [318, 295] width 35 height 9
click at [295, 291] on input "Not Explicit" at bounding box center [291, 295] width 8 height 8
radio input "true"
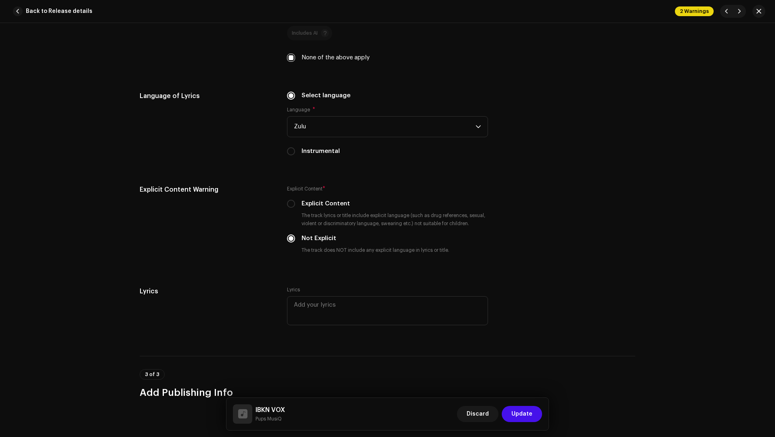
scroll to position [1562, 0]
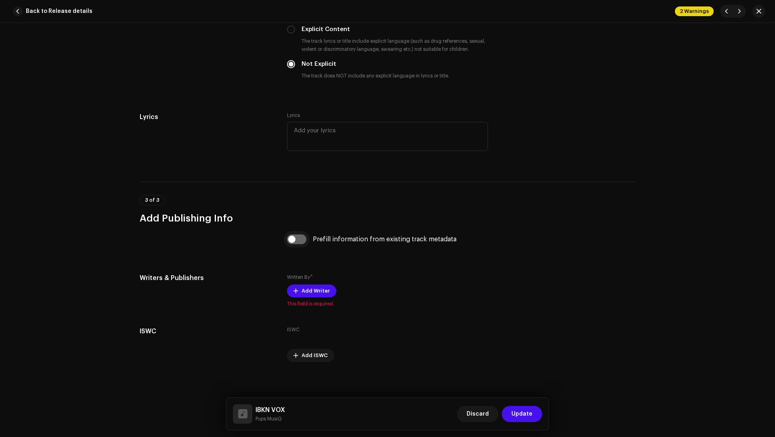
click at [302, 239] on input "checkbox" at bounding box center [296, 239] width 19 height 10
checkbox input "true"
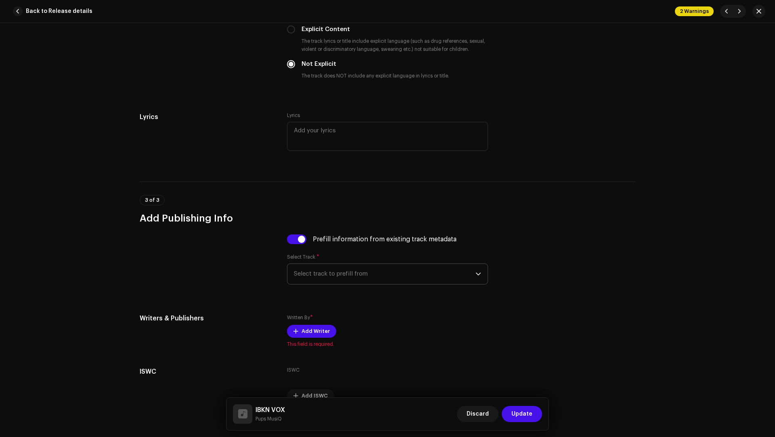
click at [314, 264] on span "Select track to prefill from" at bounding box center [385, 274] width 182 height 20
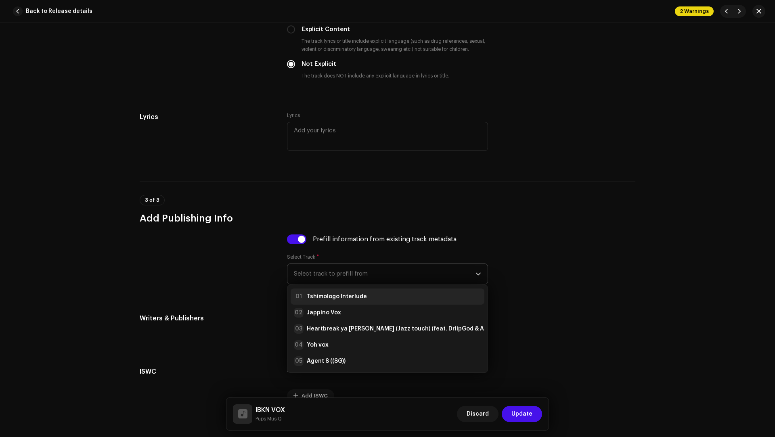
click at [312, 293] on strong "Tshimologo Interlude" at bounding box center [337, 297] width 60 height 8
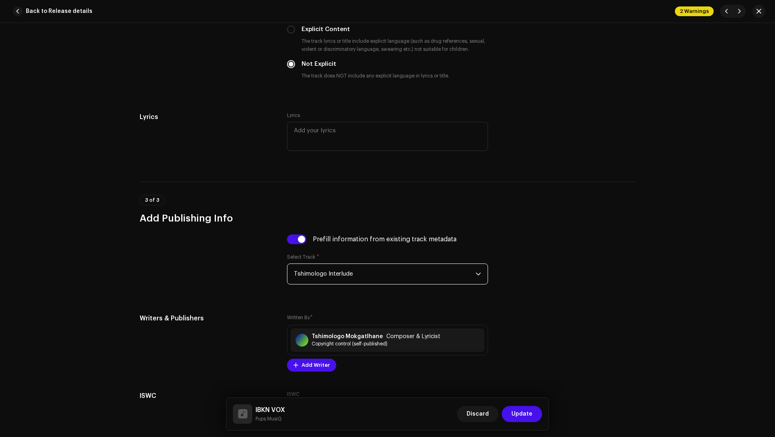
scroll to position [1626, 0]
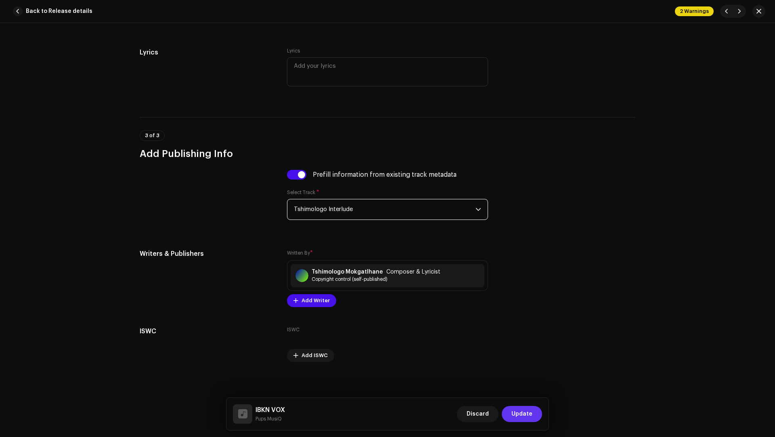
click at [527, 412] on span "Update" at bounding box center [521, 414] width 21 height 16
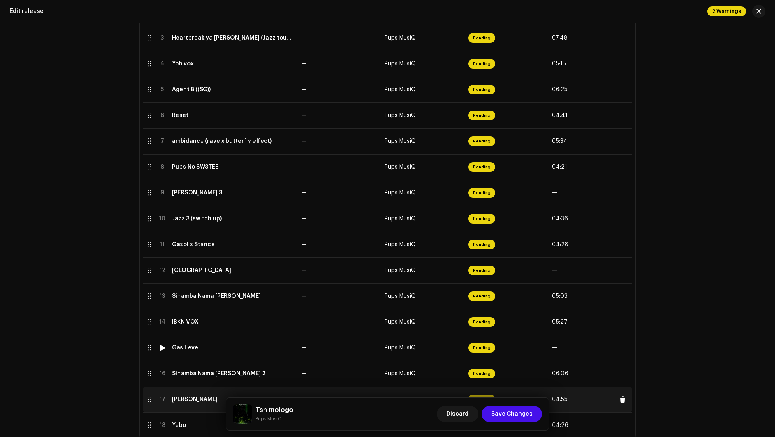
scroll to position [261, 0]
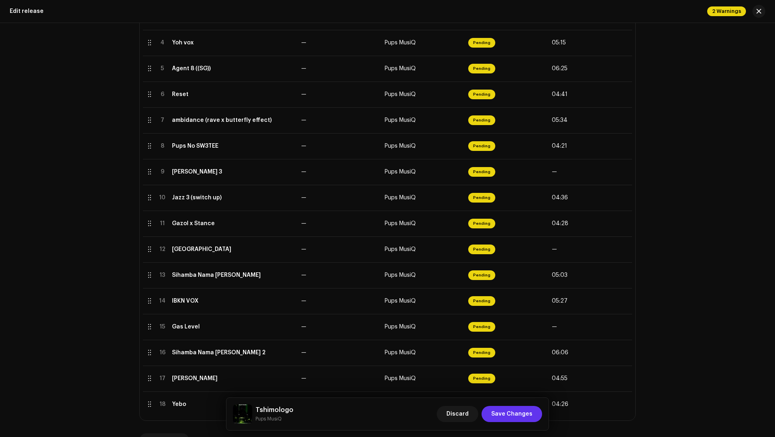
click at [524, 413] on span "Save Changes" at bounding box center [511, 414] width 41 height 16
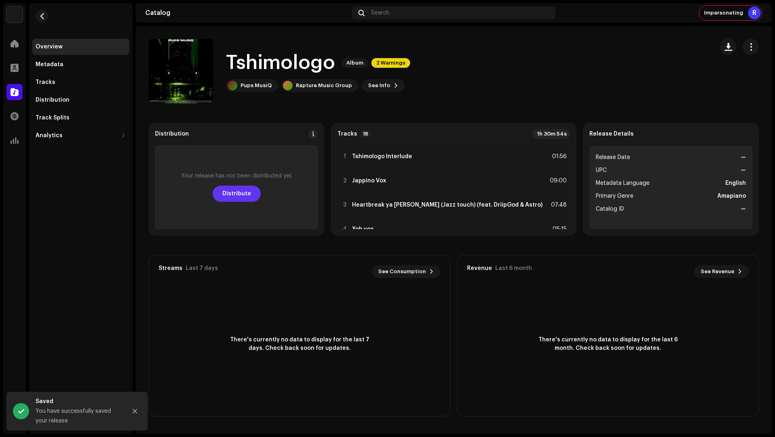
click at [234, 192] on span "Distribute" at bounding box center [236, 194] width 29 height 16
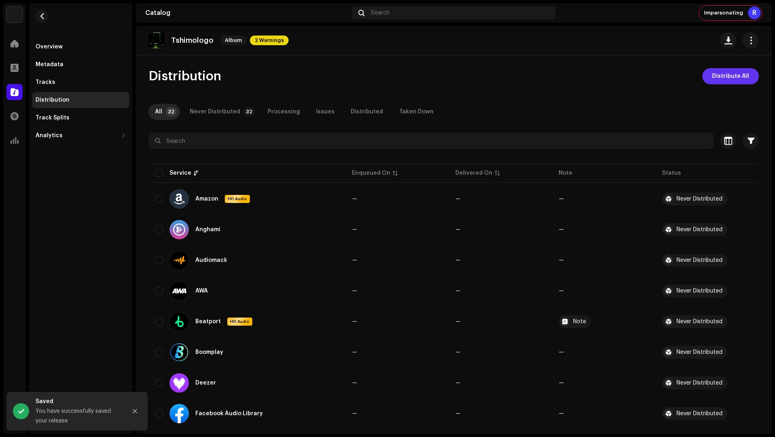
click at [729, 77] on span "Distribute All" at bounding box center [730, 76] width 37 height 16
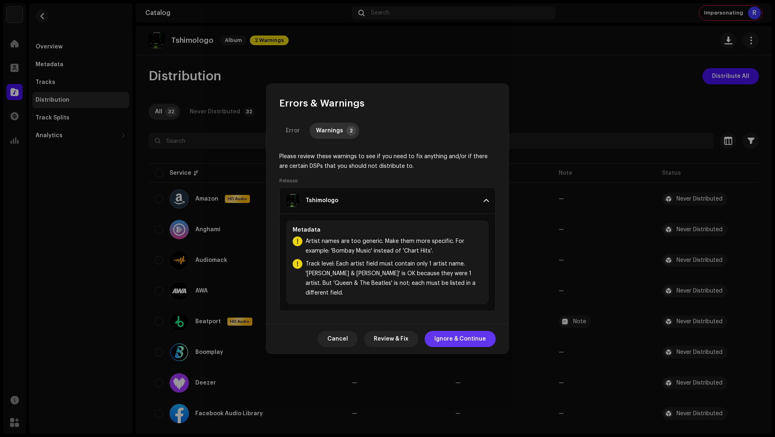
click at [452, 332] on span "Ignore & Continue" at bounding box center [460, 339] width 52 height 16
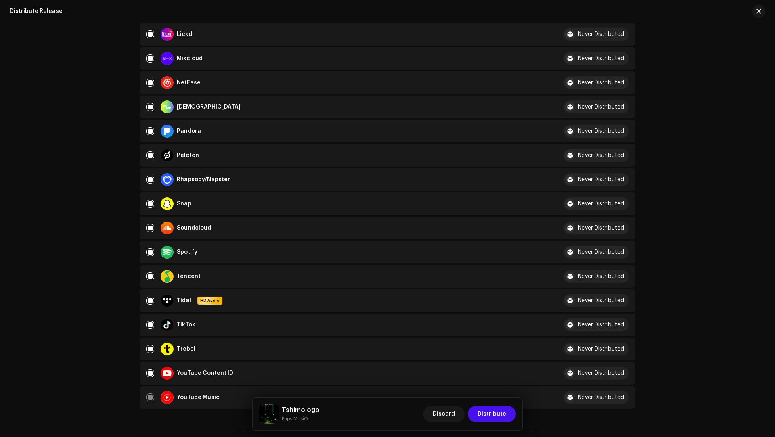
scroll to position [883, 0]
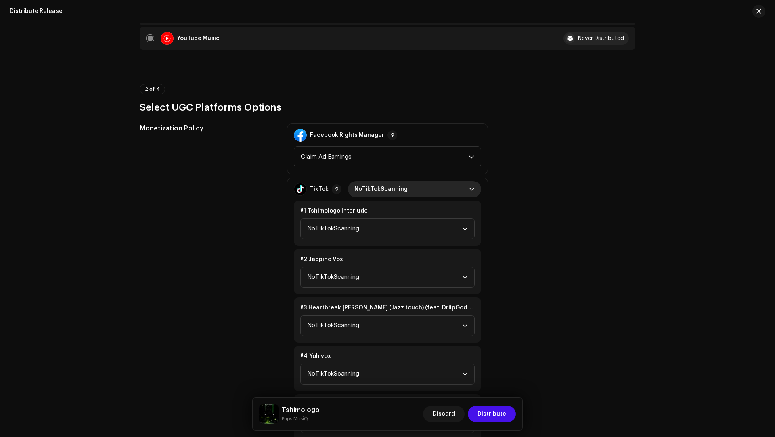
click at [379, 188] on span "NoTikTokScanning" at bounding box center [411, 189] width 115 height 16
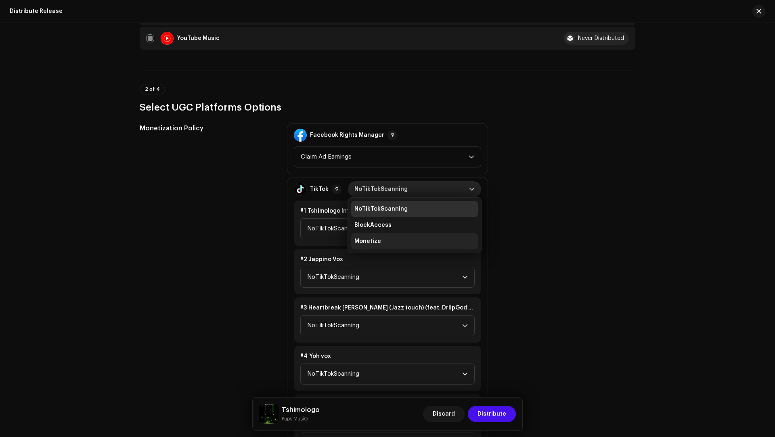
click at [375, 241] on span "Monetize" at bounding box center [367, 241] width 27 height 8
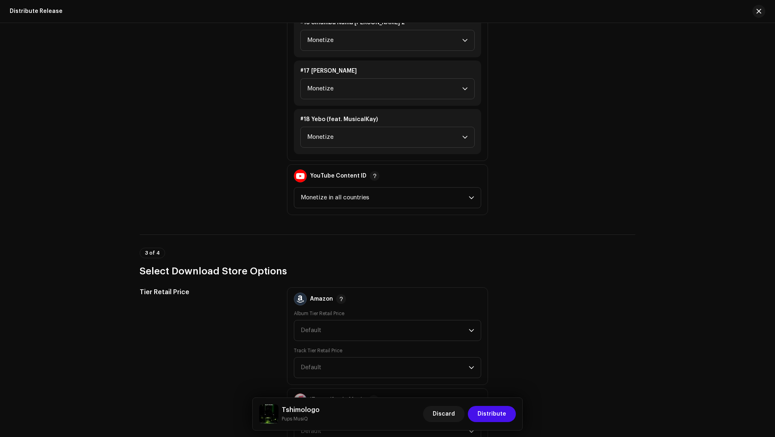
scroll to position [1976, 0]
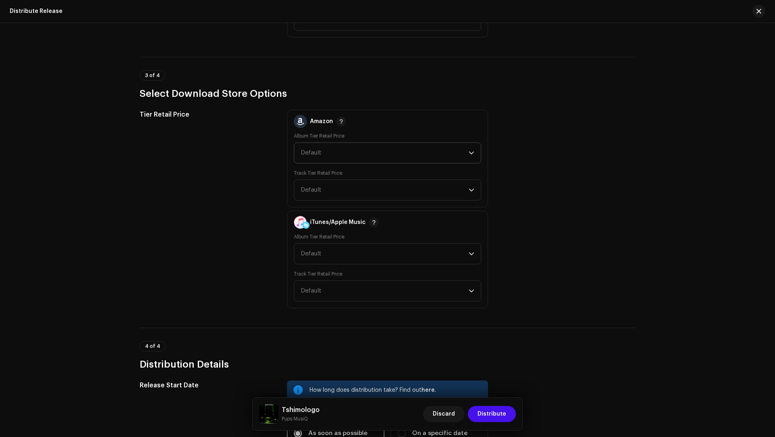
click at [322, 150] on span "Default" at bounding box center [385, 153] width 168 height 20
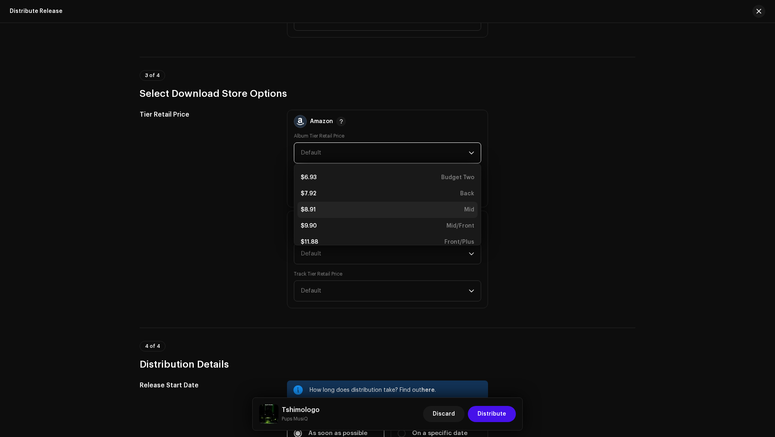
scroll to position [136, 0]
click at [331, 217] on div "$11.88 Front/Plus" at bounding box center [388, 217] width 174 height 8
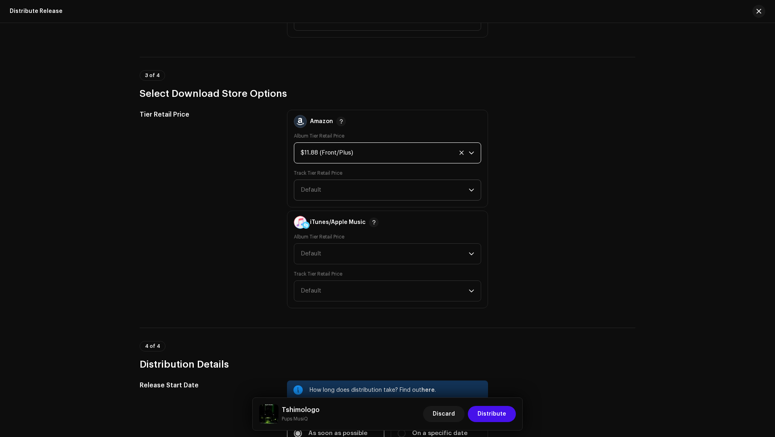
click at [312, 184] on span "Default" at bounding box center [385, 190] width 168 height 20
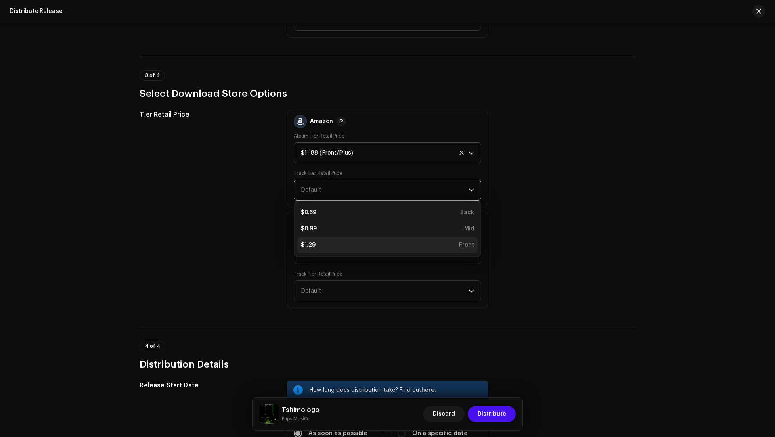
click at [309, 237] on li "$1.29 Front" at bounding box center [387, 245] width 180 height 16
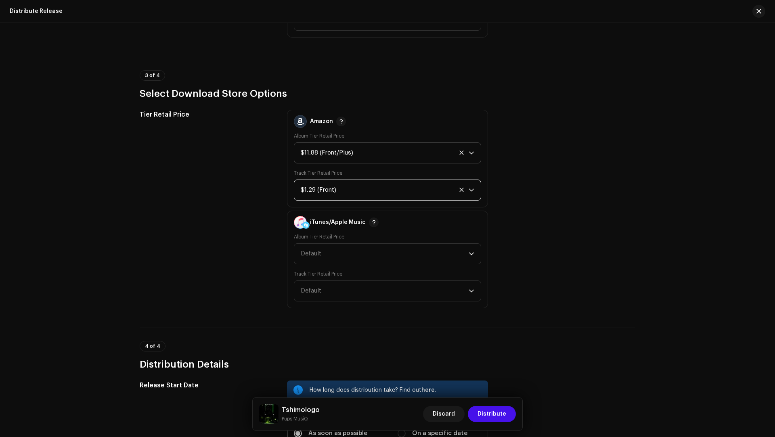
click at [309, 239] on div "Album Tier Retail Price Default" at bounding box center [387, 249] width 187 height 31
click at [309, 246] on span "Default" at bounding box center [385, 254] width 168 height 20
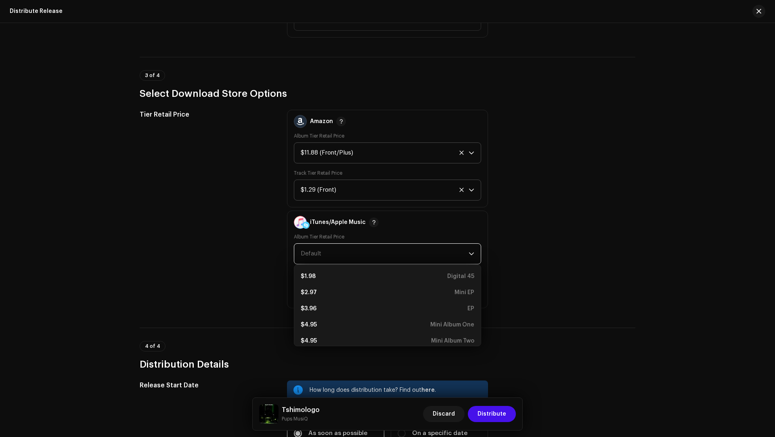
scroll to position [157, 0]
click at [341, 305] on li "$11.88 Front/Plus" at bounding box center [387, 313] width 180 height 16
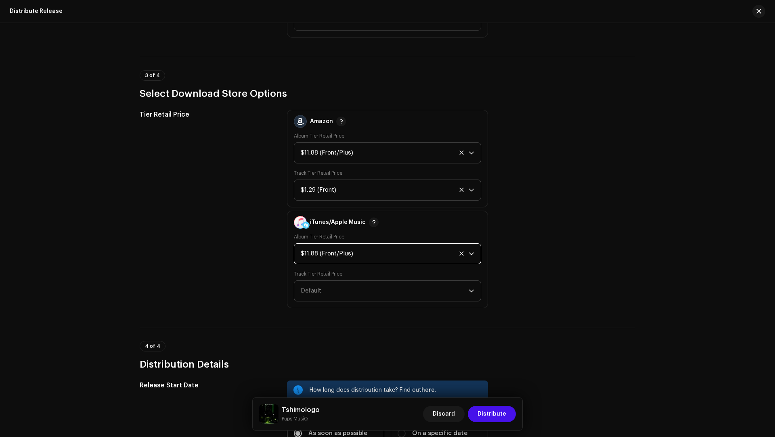
click at [320, 291] on span "Default" at bounding box center [385, 291] width 168 height 20
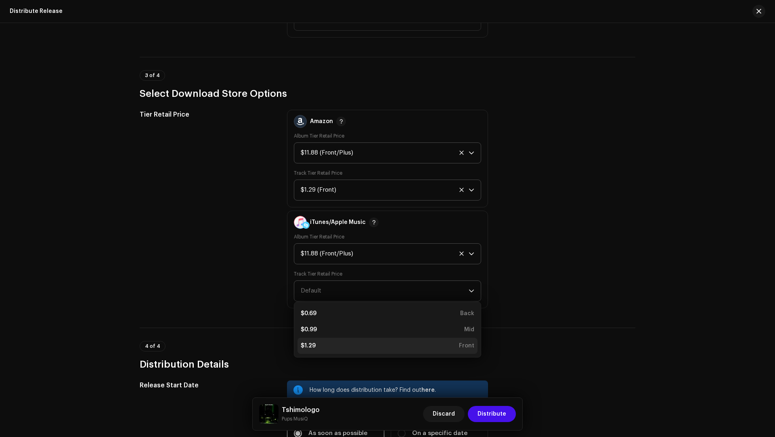
click at [324, 342] on div "$1.29 Front" at bounding box center [388, 346] width 174 height 8
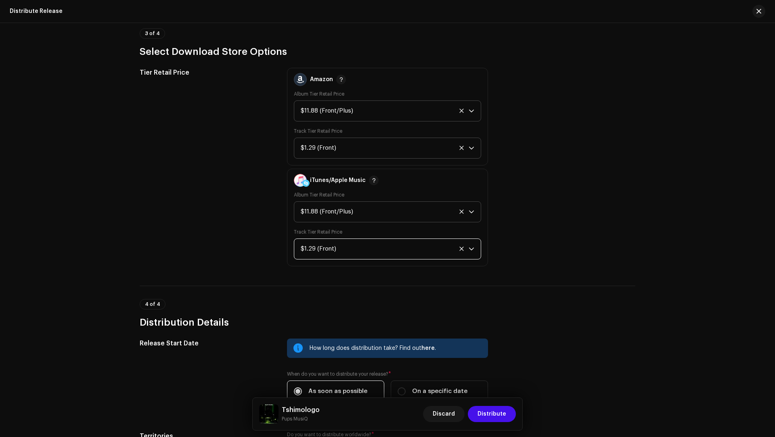
scroll to position [2128, 0]
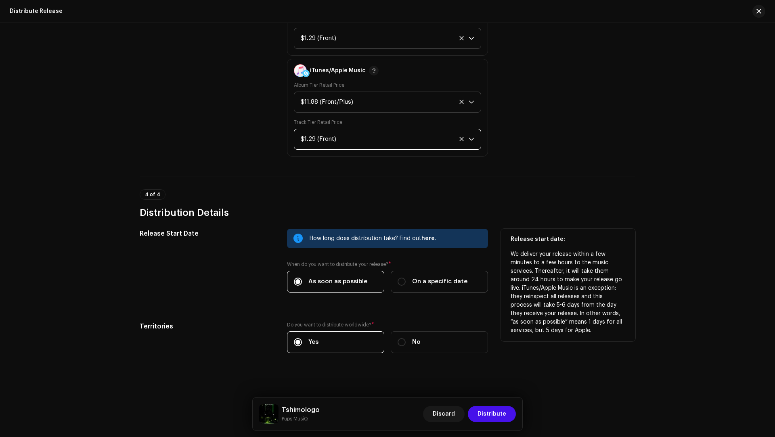
click at [416, 287] on label "On a specific date" at bounding box center [439, 282] width 97 height 22
click at [406, 286] on input "On a specific date" at bounding box center [402, 282] width 8 height 8
radio input "true"
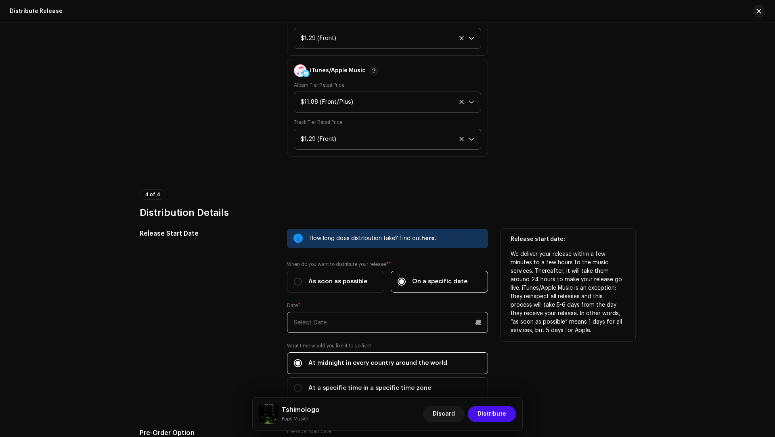
click at [364, 322] on input "text" at bounding box center [387, 322] width 201 height 21
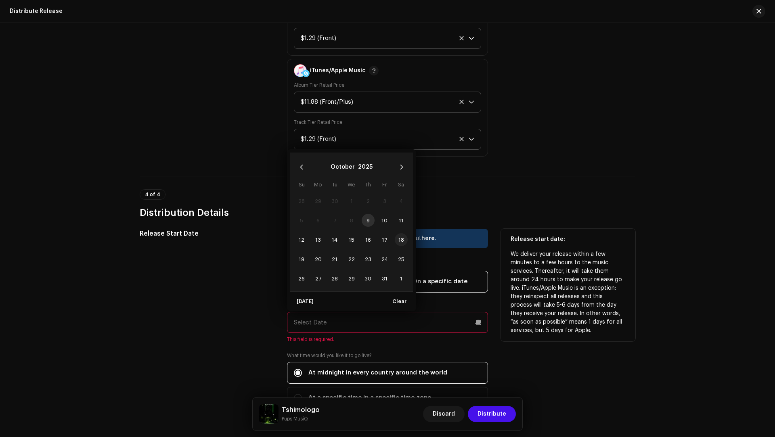
click at [400, 237] on span "18" at bounding box center [401, 239] width 13 height 13
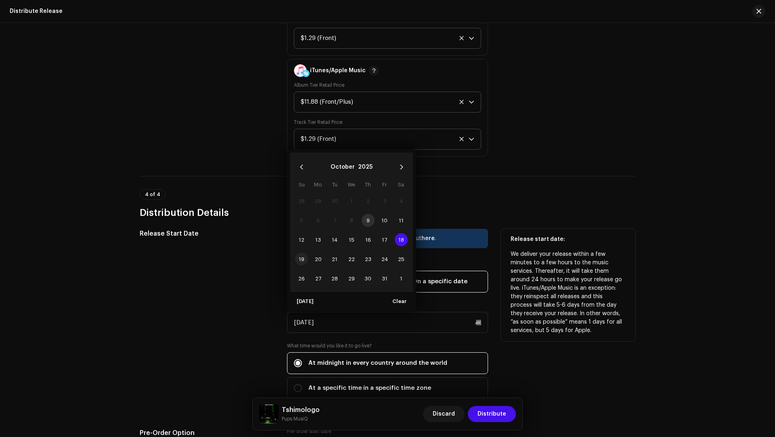
click at [304, 254] on span "19" at bounding box center [301, 259] width 13 height 13
type input "[DATE]"
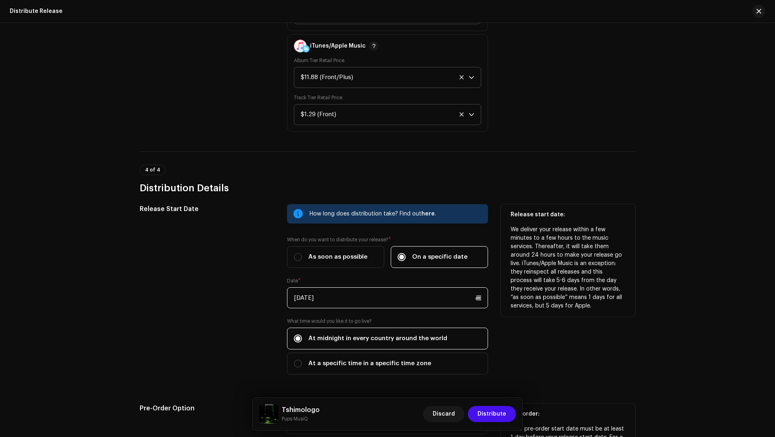
scroll to position [2207, 0]
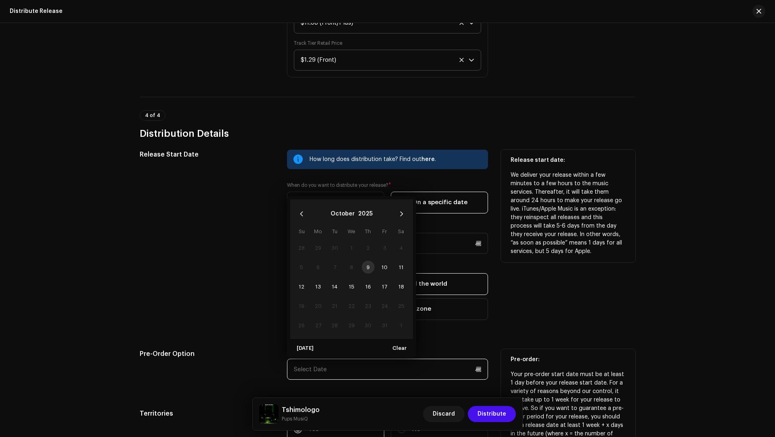
click at [327, 360] on input "text" at bounding box center [387, 369] width 201 height 21
click at [385, 264] on span "10" at bounding box center [384, 267] width 13 height 13
type input "[DATE]"
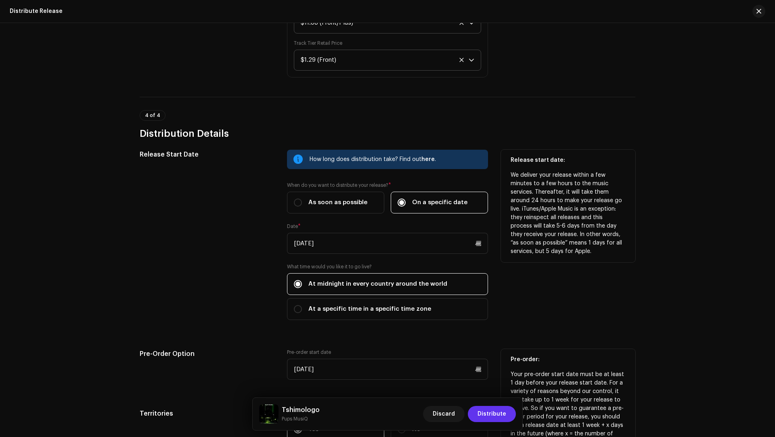
click at [496, 410] on span "Distribute" at bounding box center [491, 414] width 29 height 16
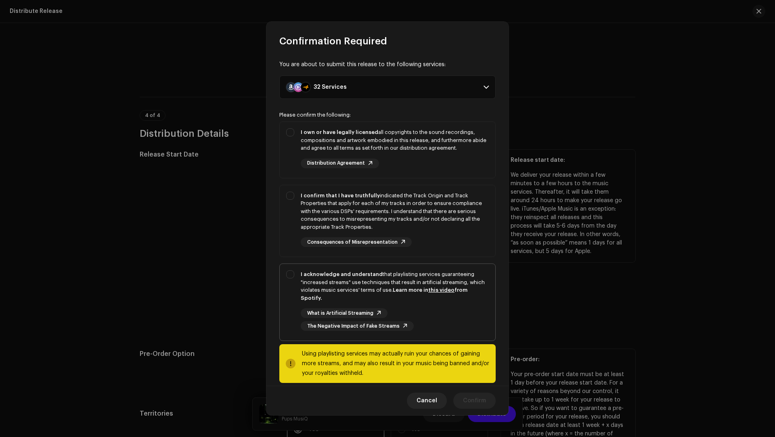
click at [371, 289] on div "I acknowledge and understand that playlisting services guaranteeing "increased …" at bounding box center [395, 285] width 188 height 31
checkbox input "true"
click at [473, 208] on div "I confirm that I have truthfully indicated the Track Origin and Track Propertie…" at bounding box center [395, 212] width 188 height 40
checkbox input "true"
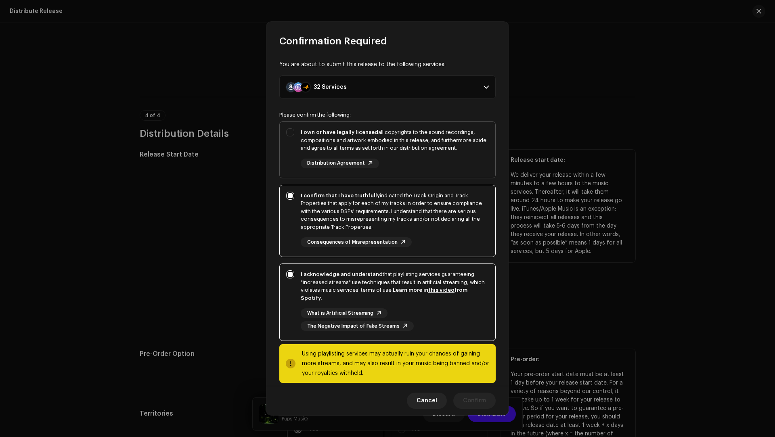
click at [458, 169] on div "I own or have legally licensed all copyrights to the sound recordings, composit…" at bounding box center [388, 148] width 216 height 53
checkbox input "true"
click at [465, 393] on span "Confirm" at bounding box center [474, 401] width 23 height 16
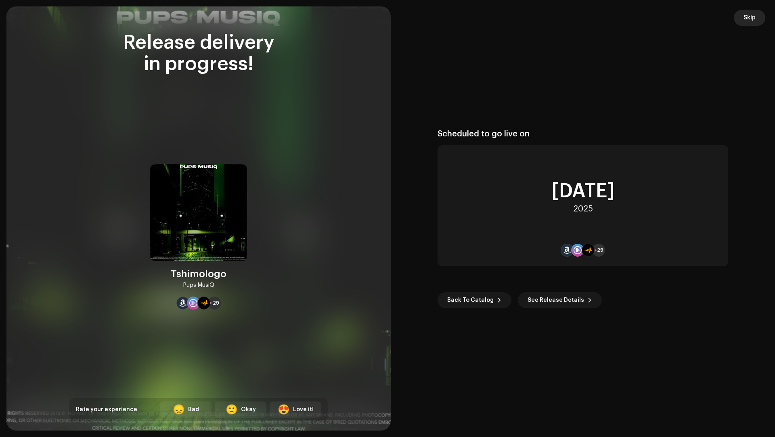
click at [758, 15] on button "Skip" at bounding box center [749, 18] width 31 height 16
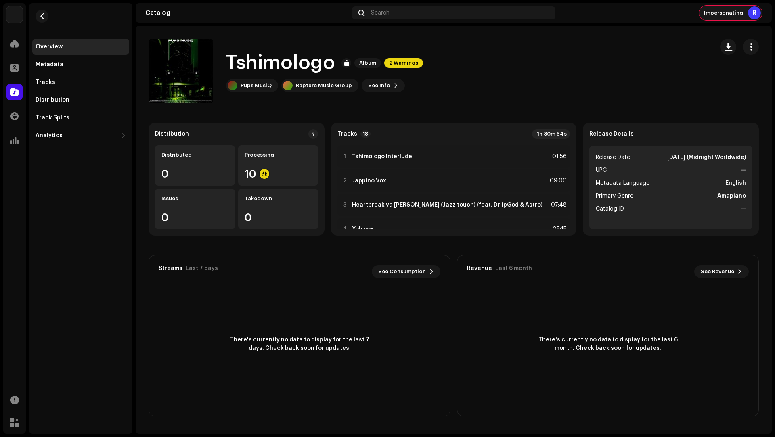
click at [761, 14] on div "Impersonating R" at bounding box center [730, 13] width 63 height 15
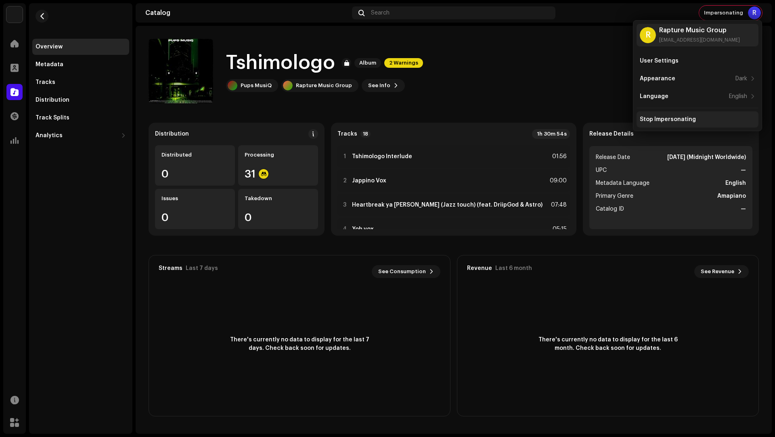
click at [675, 123] on div "Stop Impersonating" at bounding box center [697, 119] width 122 height 16
